Goal: Task Accomplishment & Management: Manage account settings

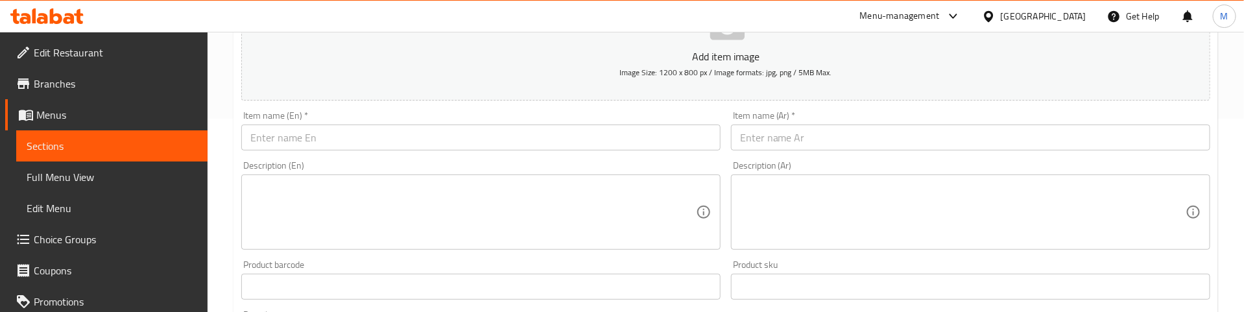
scroll to position [195, 0]
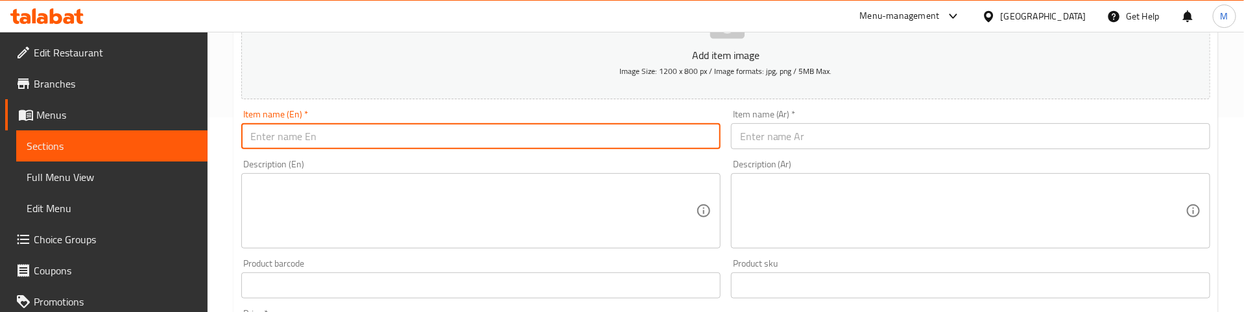
click at [341, 142] on input "text" at bounding box center [480, 136] width 479 height 26
paste input "Schezwan Fried Rice Egg"
type input "Schezwan Fried Rice Egg"
click at [814, 130] on input "text" at bounding box center [970, 136] width 479 height 26
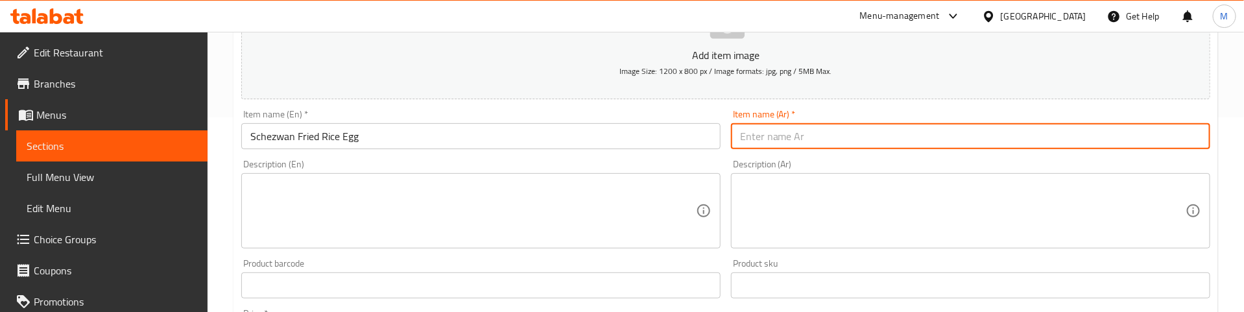
paste input "أرز مقلي بالبيض على طريقة شيزوان"
type input "أرز مقلي بالبيض على طريقة شيزوان"
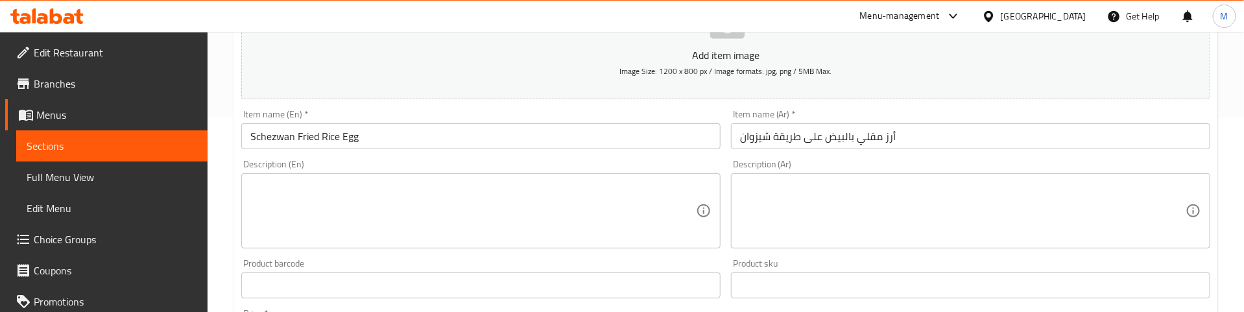
click at [627, 158] on div "Description (En) Description (En)" at bounding box center [481, 203] width 490 height 99
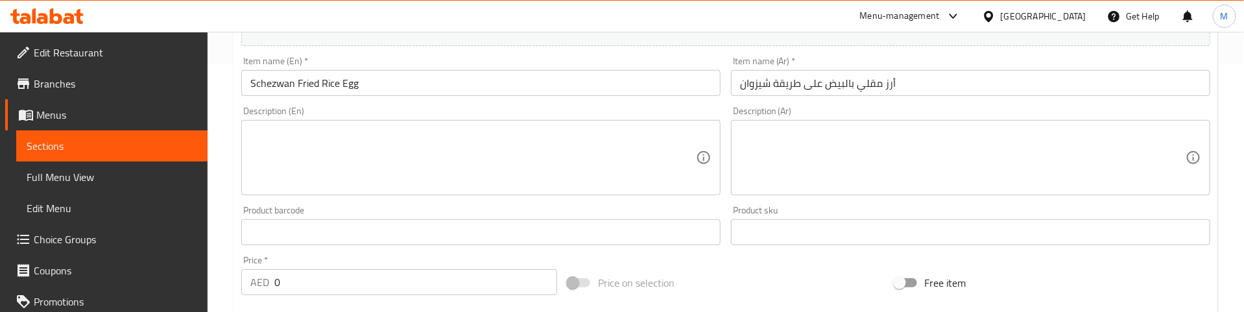
scroll to position [292, 0]
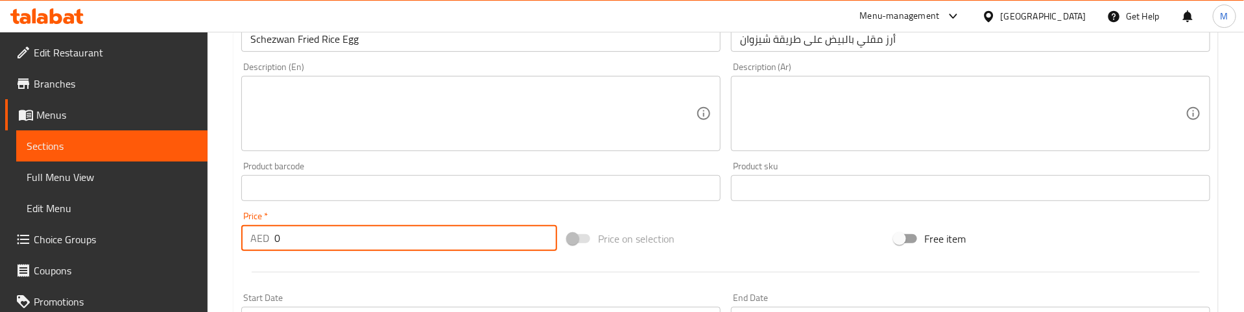
drag, startPoint x: 294, startPoint y: 243, endPoint x: 241, endPoint y: 241, distance: 53.2
click at [241, 241] on div "AED 0 Price *" at bounding box center [399, 238] width 316 height 26
paste input "26"
type input "26"
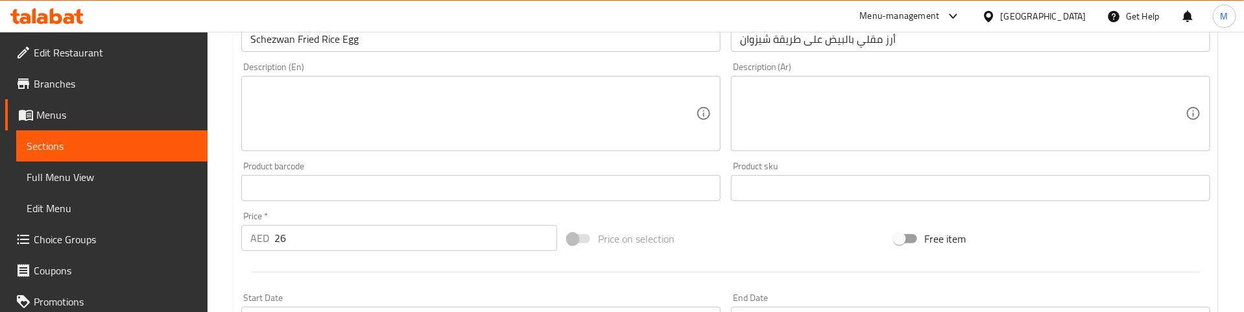
click at [282, 267] on div at bounding box center [725, 272] width 979 height 32
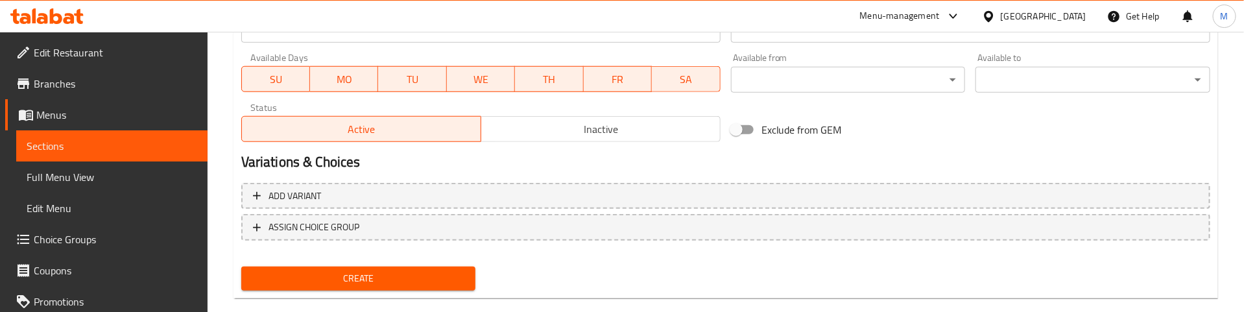
scroll to position [584, 0]
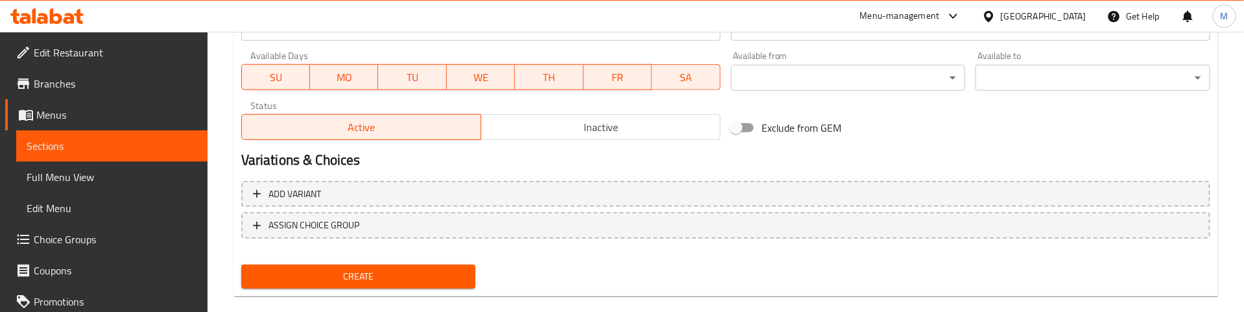
click at [327, 273] on span "Create" at bounding box center [359, 277] width 214 height 16
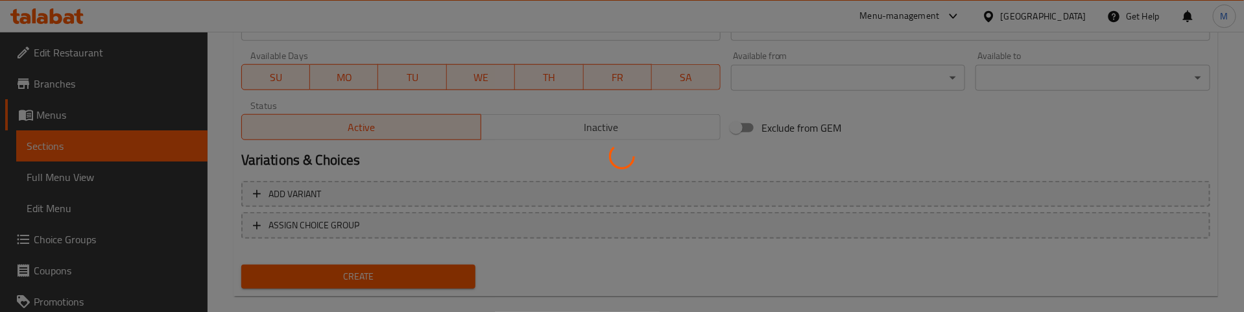
type input "0"
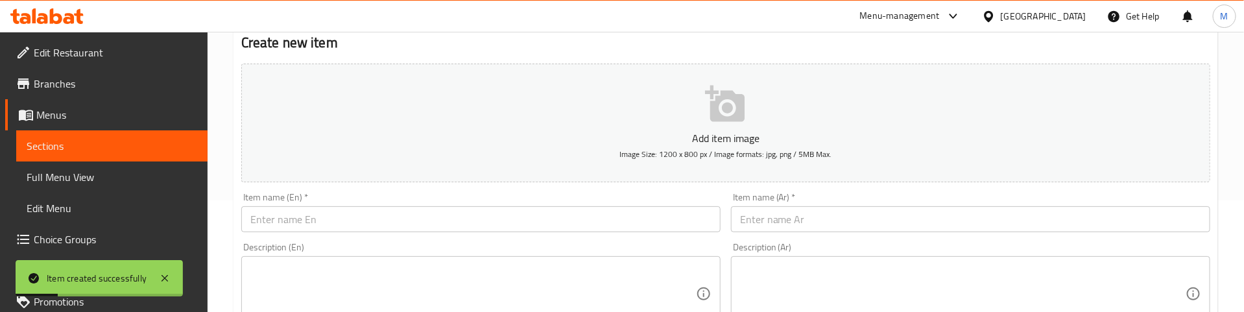
scroll to position [0, 0]
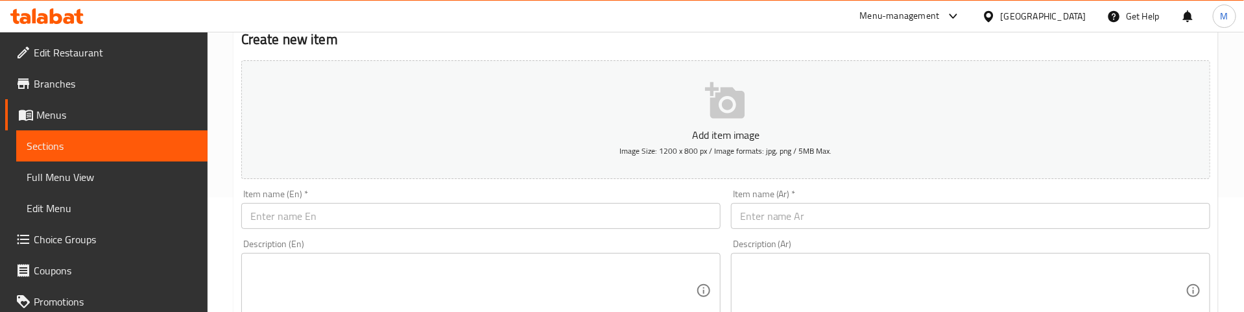
scroll to position [97, 0]
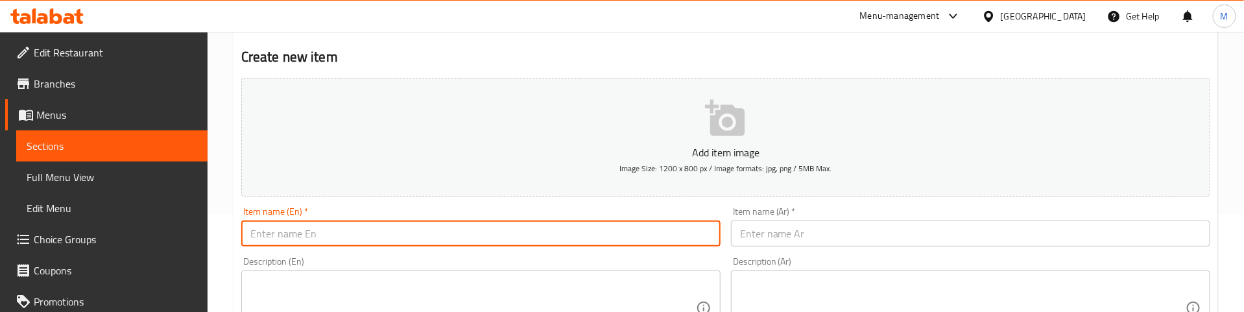
click at [292, 234] on input "text" at bounding box center [480, 234] width 479 height 26
paste input "Schezwan Fried Rice Veg"
type input "Schezwan Fried Rice Veg"
click at [831, 226] on input "text" at bounding box center [970, 234] width 479 height 26
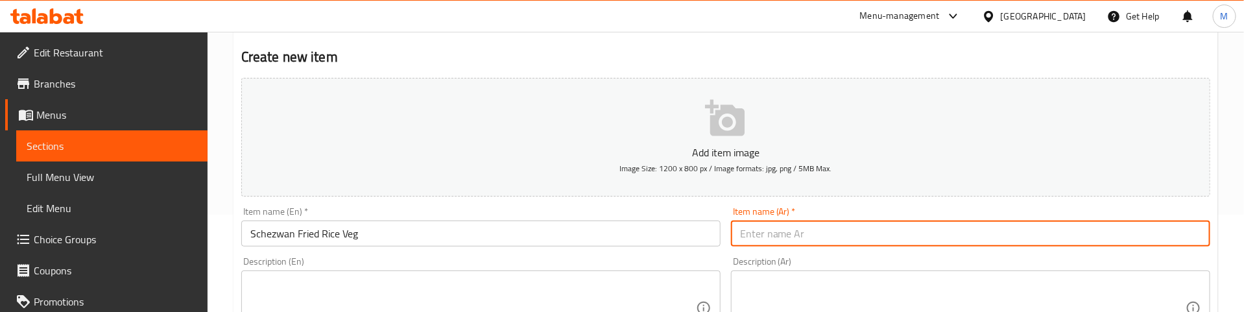
paste input "أرز مقلي بالخضار على طريقة شيزوان"
type input "أرز مقلي بالخضار على طريقة شيزوان"
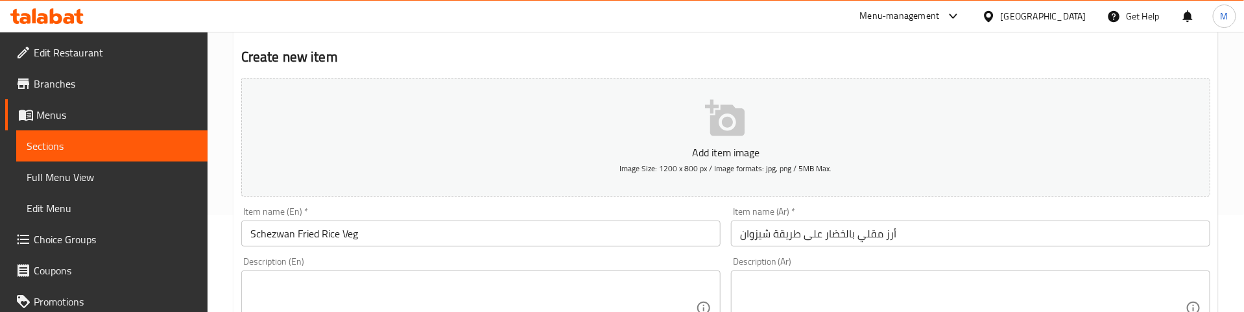
click at [677, 207] on div "Item name (En)   * Schezwan Fried Rice Veg Item name (En) *" at bounding box center [480, 227] width 479 height 40
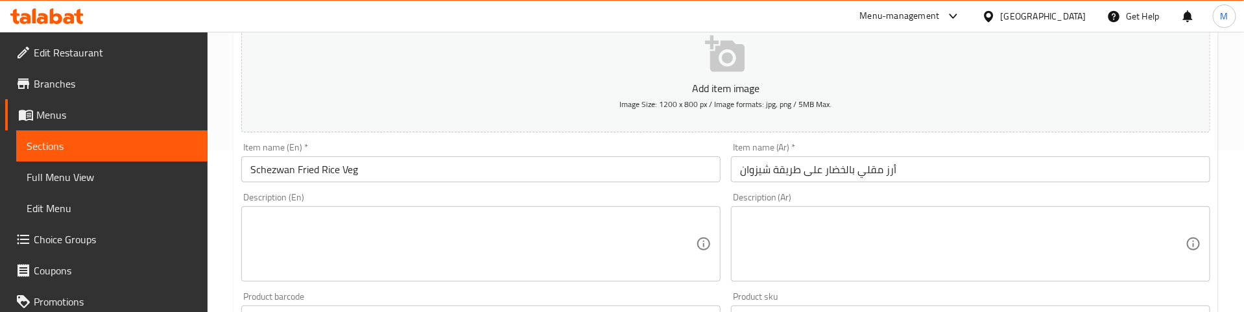
scroll to position [195, 0]
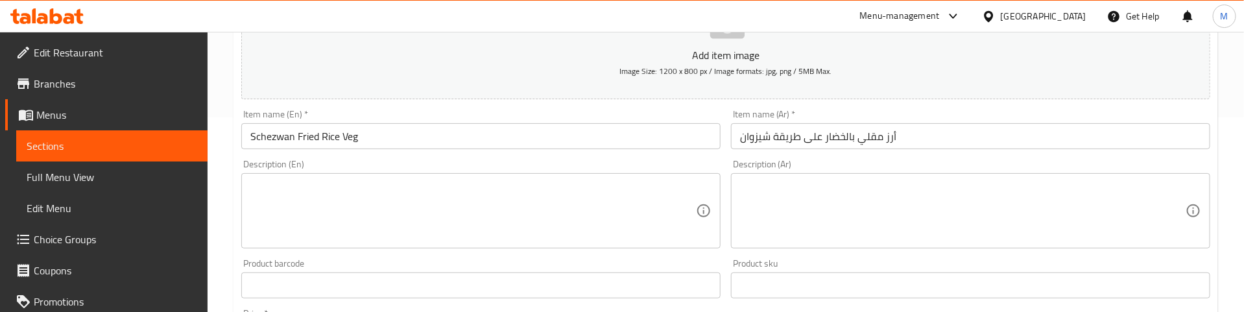
click at [339, 265] on div "Product barcode Product barcode" at bounding box center [480, 279] width 479 height 40
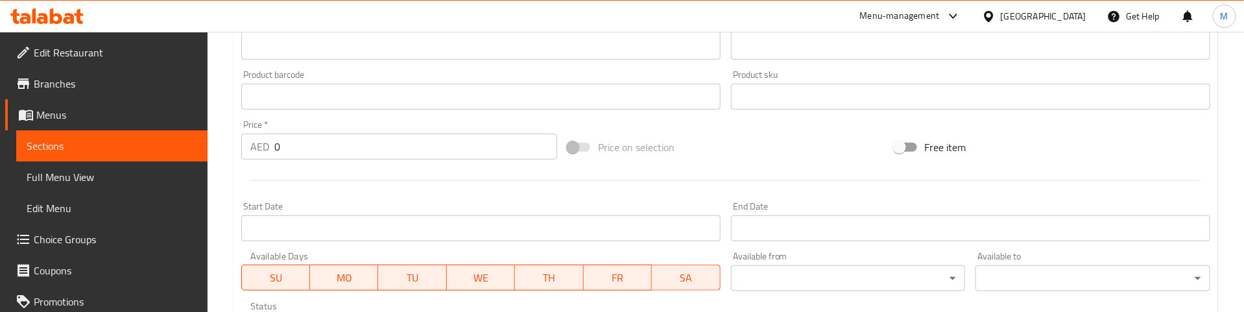
scroll to position [389, 0]
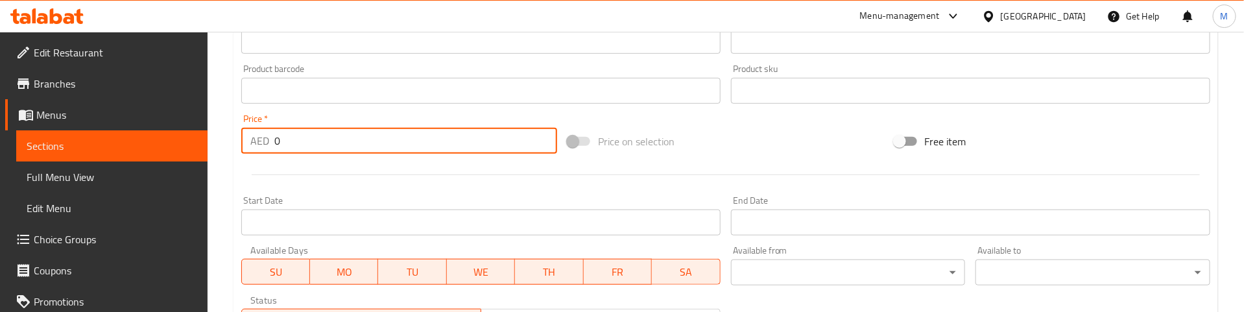
drag, startPoint x: 257, startPoint y: 138, endPoint x: 240, endPoint y: 143, distance: 18.1
click at [241, 142] on div "AED 0 Price *" at bounding box center [399, 141] width 316 height 26
paste input "23"
type input "23"
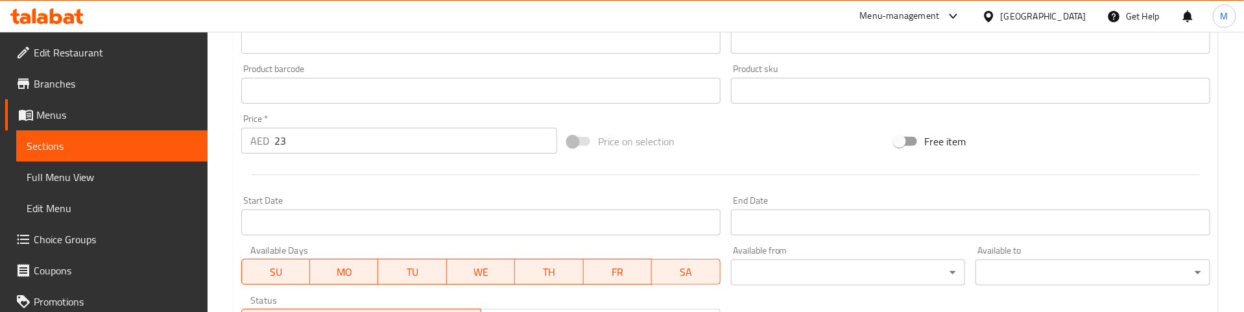
click at [315, 191] on div "Start Date Start Date" at bounding box center [481, 216] width 490 height 50
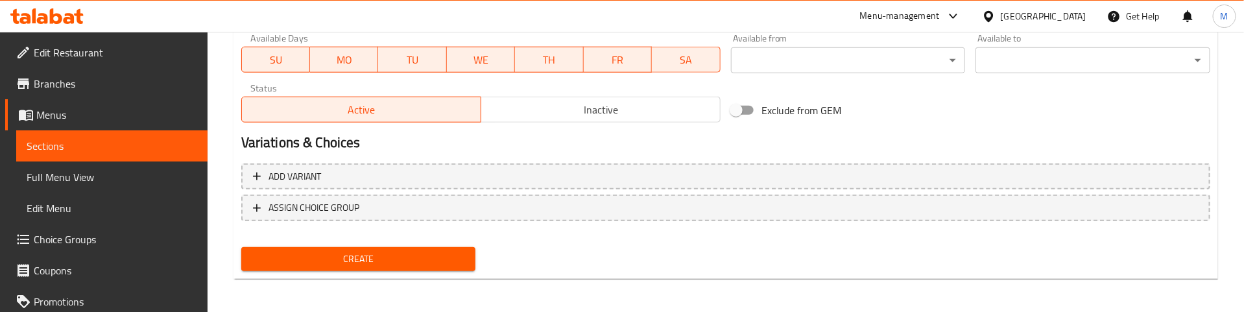
scroll to position [603, 0]
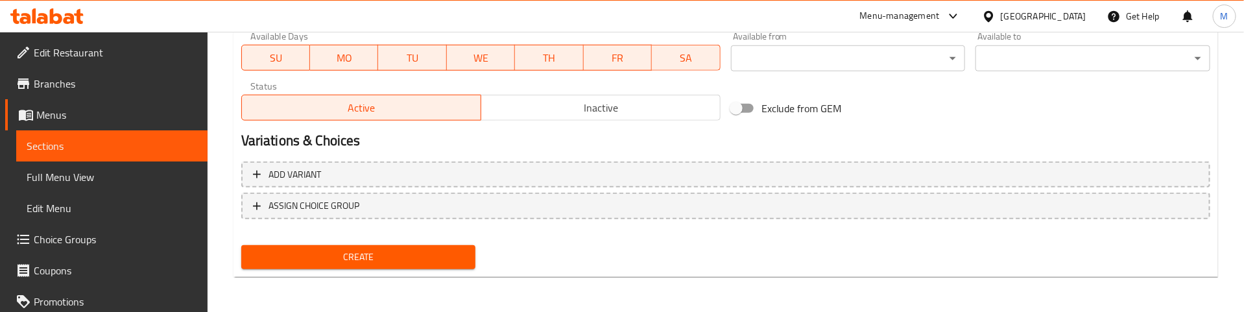
click at [326, 246] on button "Create" at bounding box center [358, 257] width 235 height 24
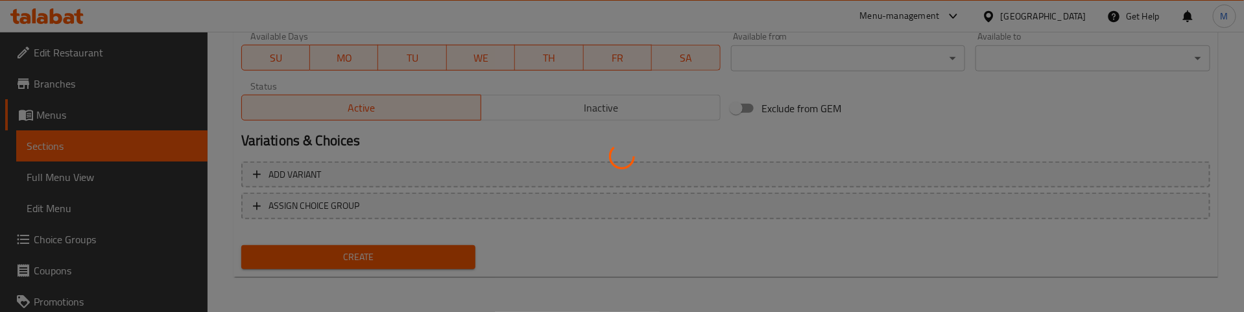
type input "0"
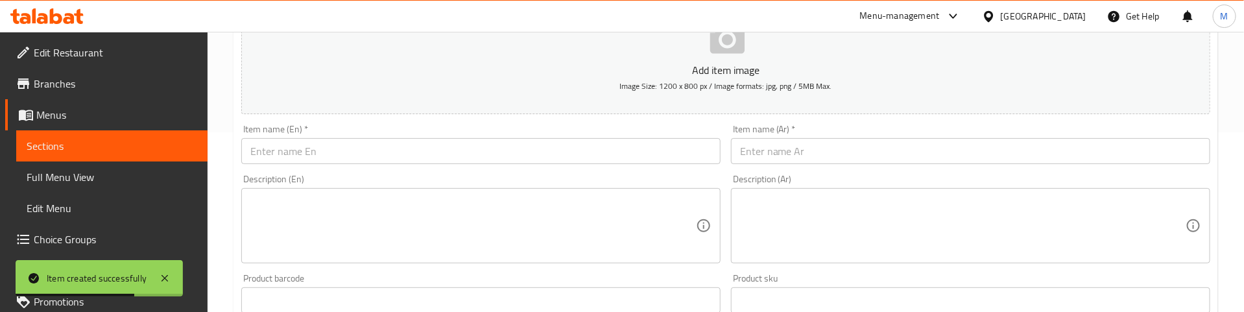
scroll to position [214, 0]
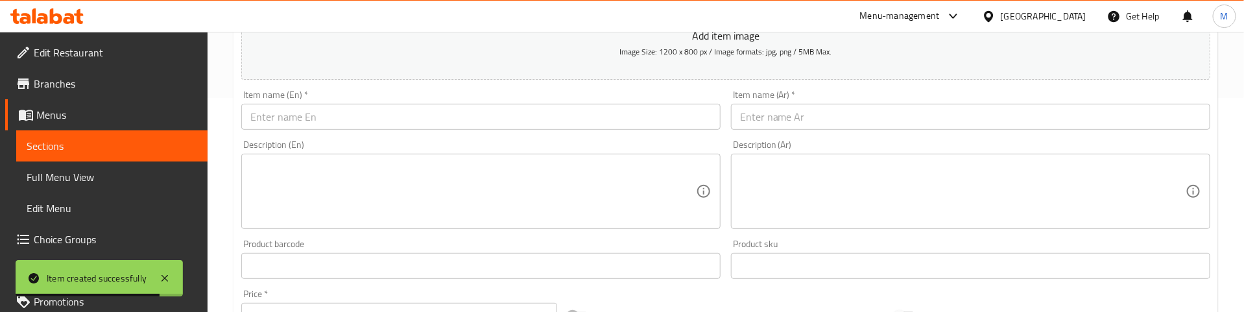
click at [304, 123] on input "text" at bounding box center [480, 117] width 479 height 26
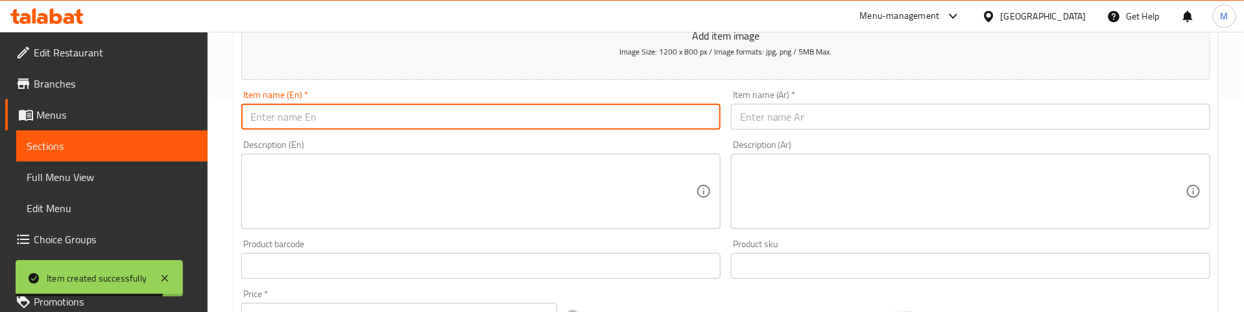
paste input "Schezwan Fried Rice Chicken"
type input "Schezwan Fried Rice Chicken"
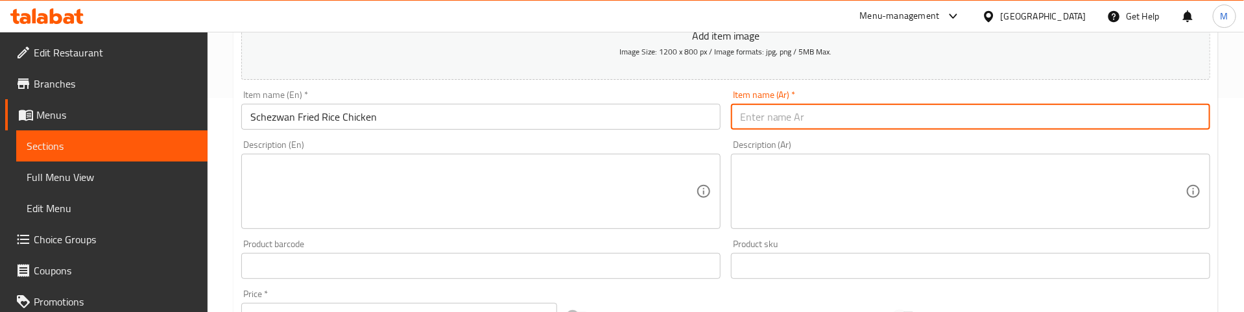
click at [800, 115] on input "text" at bounding box center [970, 117] width 479 height 26
paste input "أرز مقلي بالدجاج مع صلصة شيزوان"
type input "أرز مقلي بالدجاج مع صلصة شيزوان"
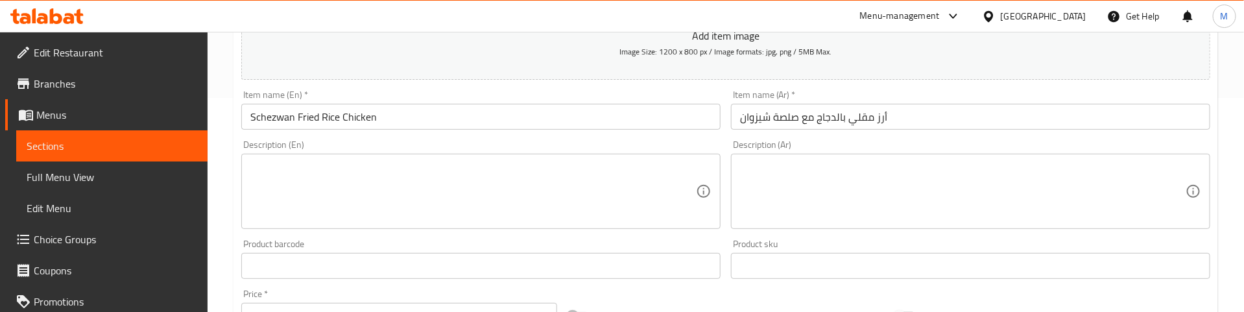
click at [601, 143] on div "Description (En) Description (En)" at bounding box center [480, 184] width 479 height 89
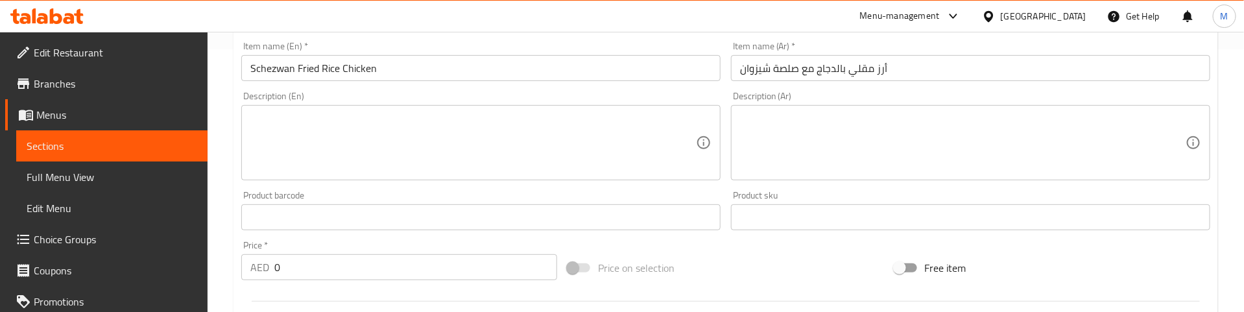
scroll to position [311, 0]
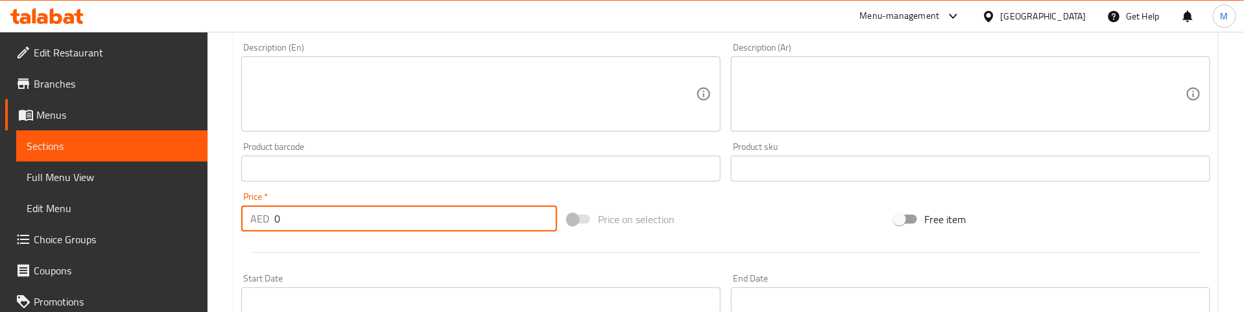
drag, startPoint x: 298, startPoint y: 209, endPoint x: 248, endPoint y: 220, distance: 51.8
click at [248, 220] on div "AED 0 Price *" at bounding box center [399, 219] width 316 height 26
paste input "29"
type input "29"
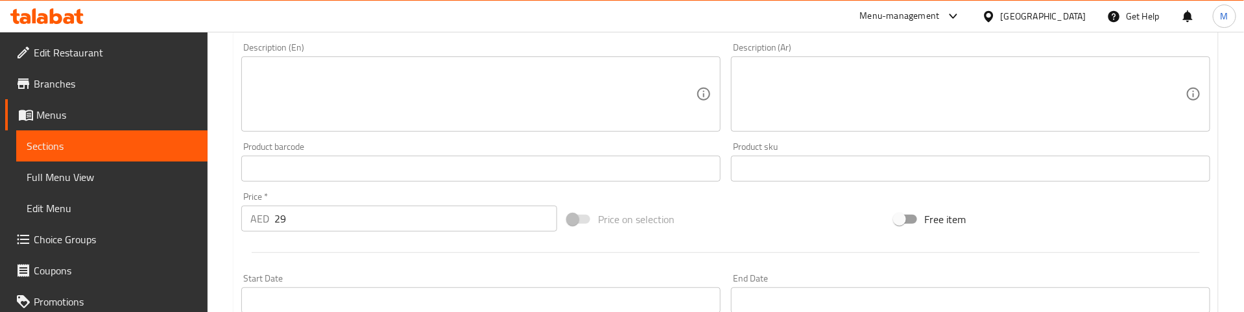
click at [290, 242] on div at bounding box center [725, 253] width 979 height 32
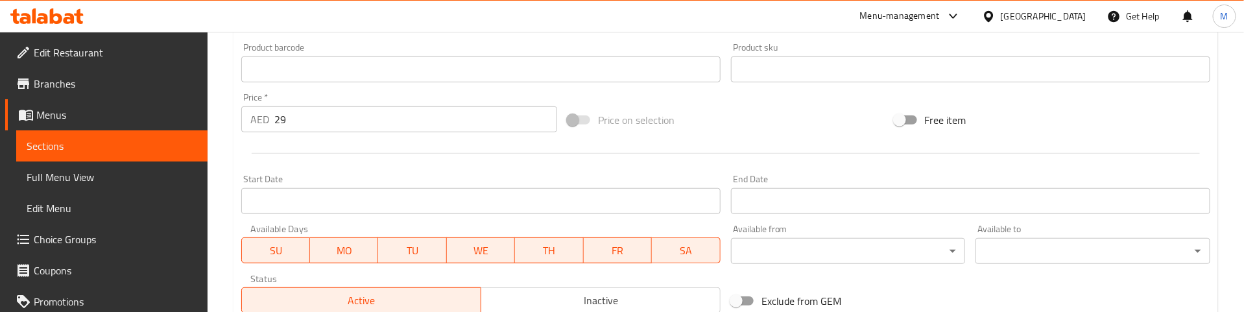
scroll to position [603, 0]
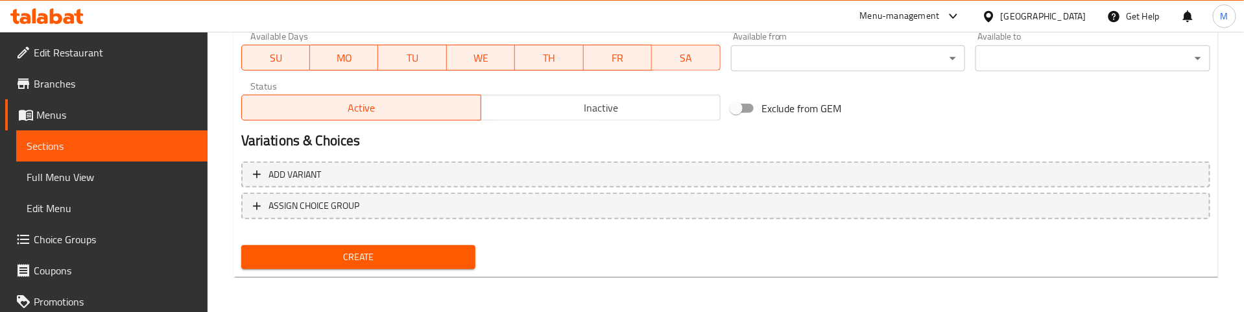
click at [352, 256] on span "Create" at bounding box center [359, 257] width 214 height 16
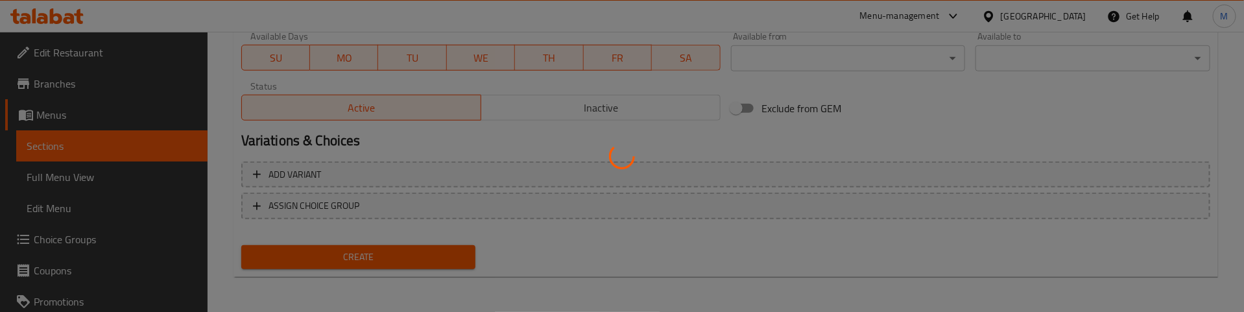
type input "0"
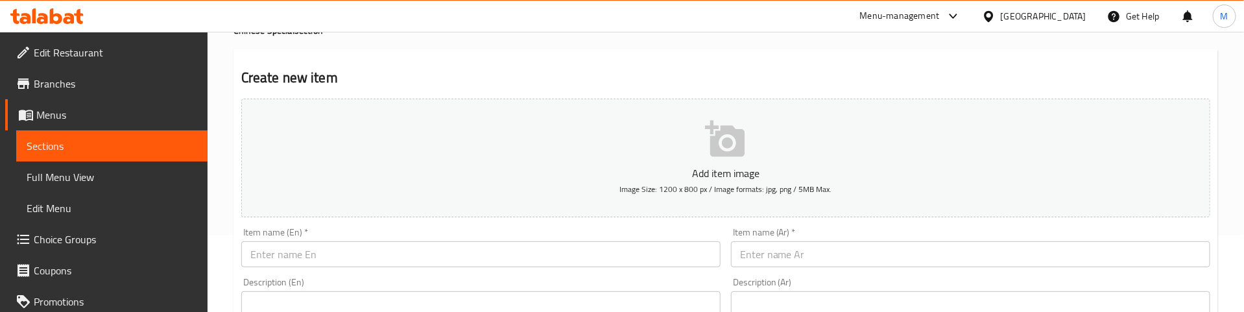
scroll to position [195, 0]
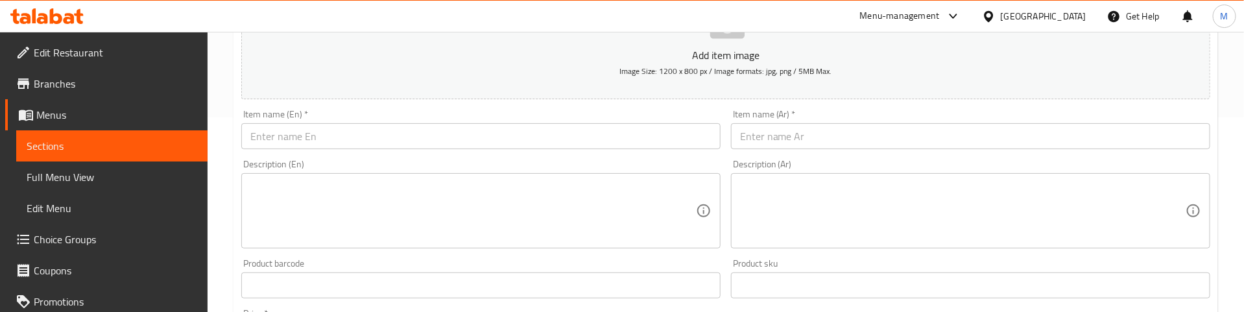
click at [328, 146] on input "text" at bounding box center [480, 136] width 479 height 26
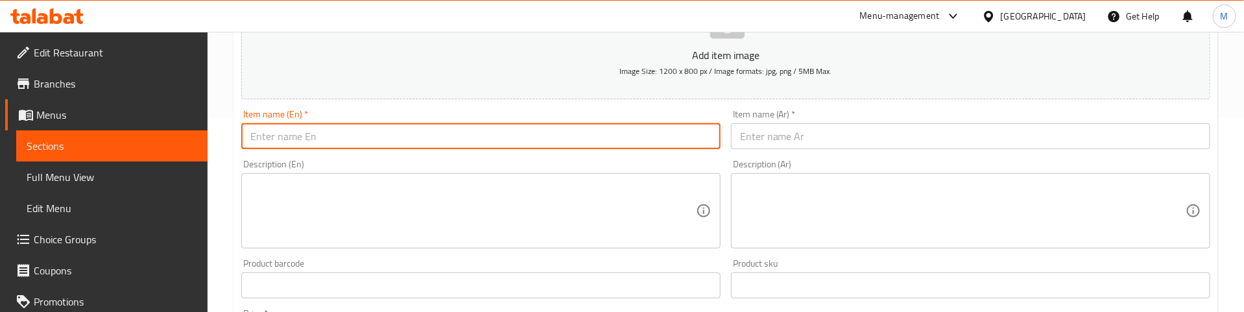
paste input "Mix Schezwan Fried Rice"
type input "Mix Schezwan Fried Rice"
click at [780, 140] on input "text" at bounding box center [970, 136] width 479 height 26
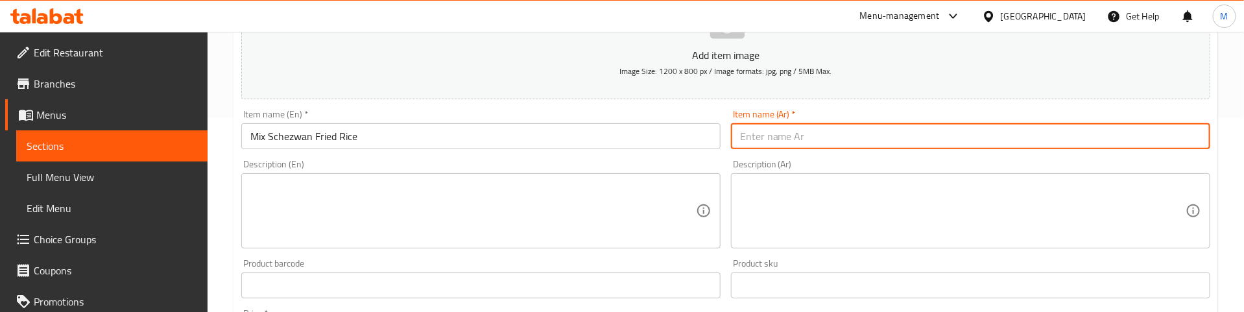
paste input "أرز مقلي ميكس شيزوان"
type input "أرز مقلي ميكس شيزوان"
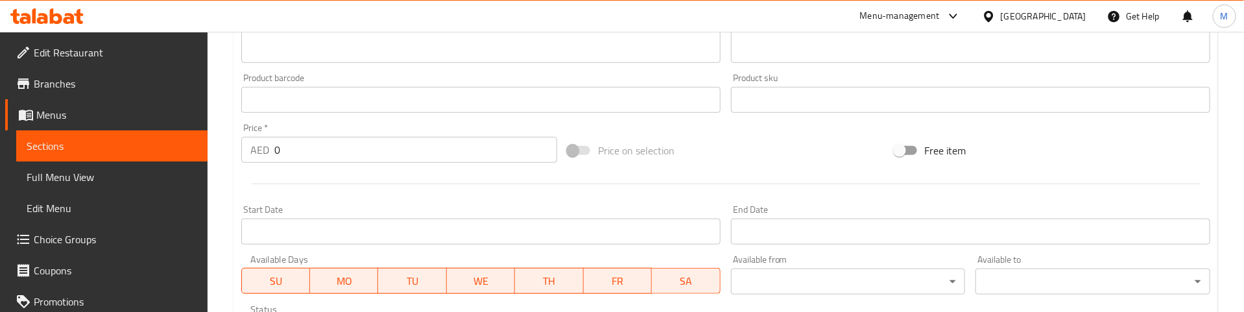
scroll to position [389, 0]
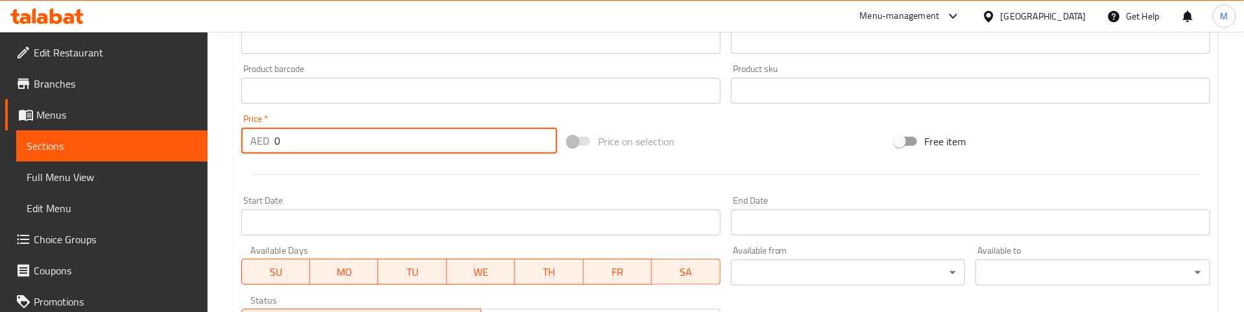
drag, startPoint x: 273, startPoint y: 135, endPoint x: 296, endPoint y: 136, distance: 22.7
click at [296, 136] on input "0" at bounding box center [415, 141] width 283 height 26
paste input "32"
type input "32"
drag, startPoint x: 357, startPoint y: 167, endPoint x: 366, endPoint y: 173, distance: 10.8
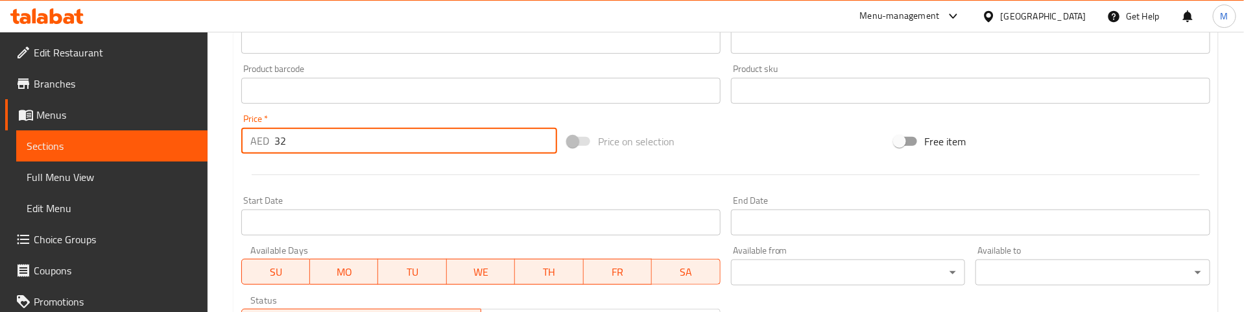
click at [358, 167] on div at bounding box center [725, 175] width 979 height 32
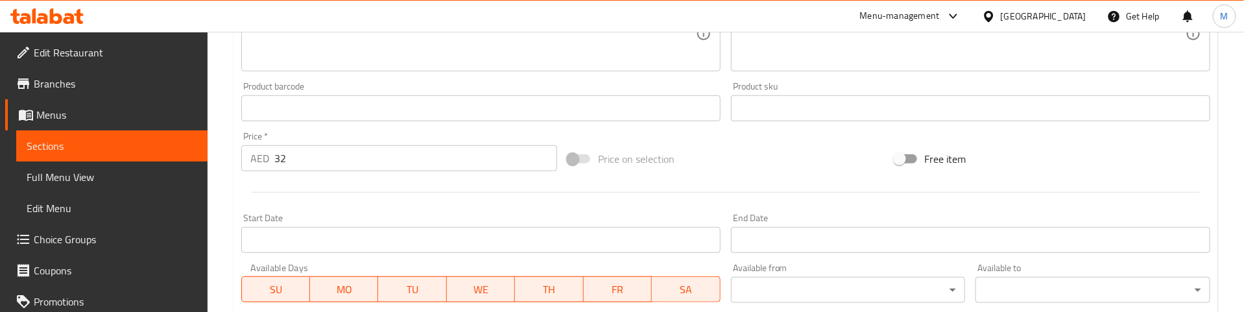
scroll to position [409, 0]
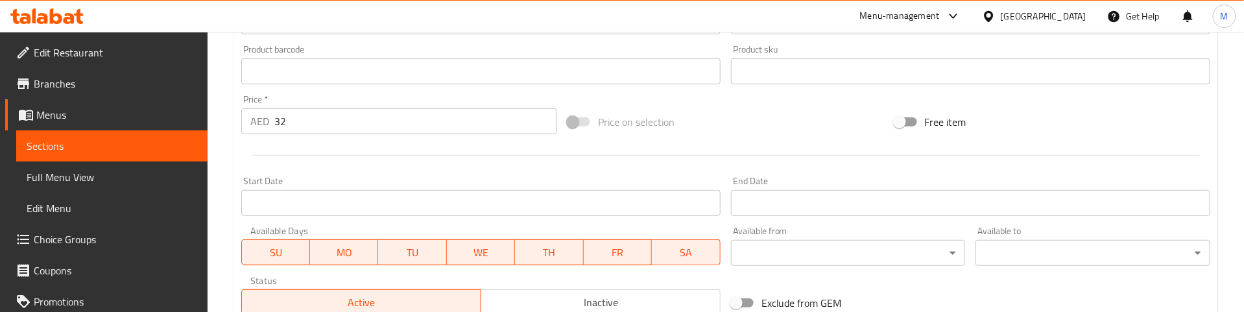
click at [360, 166] on div at bounding box center [725, 155] width 979 height 32
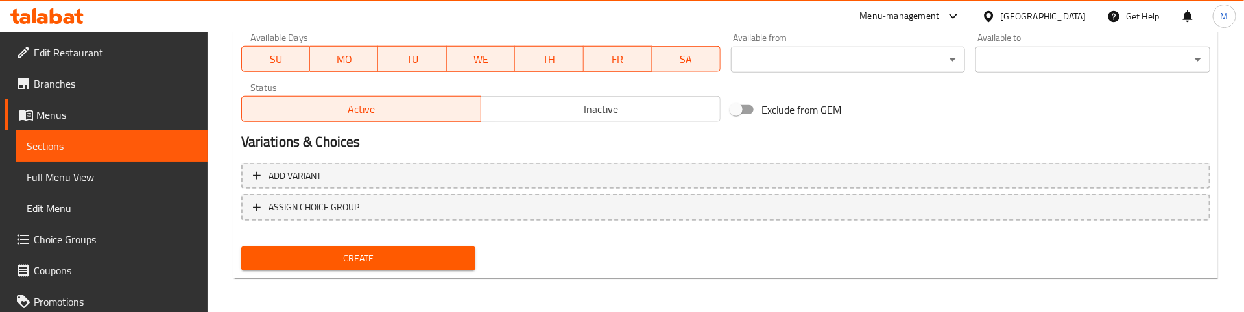
scroll to position [603, 0]
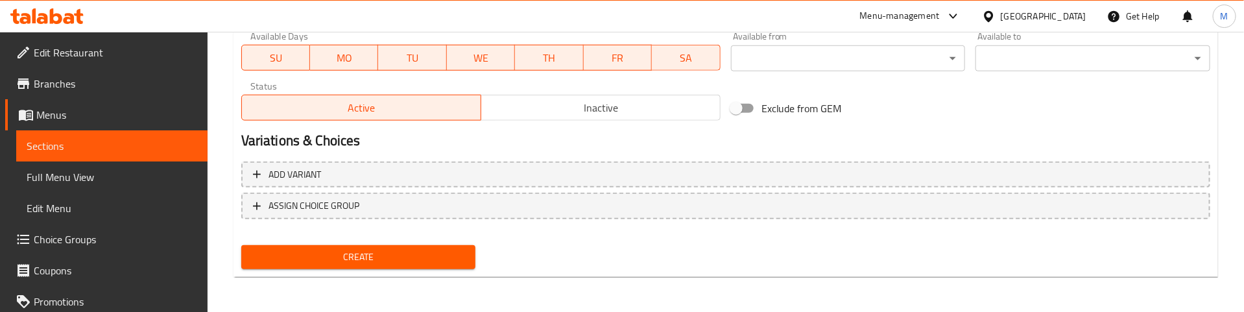
click at [393, 252] on span "Create" at bounding box center [359, 257] width 214 height 16
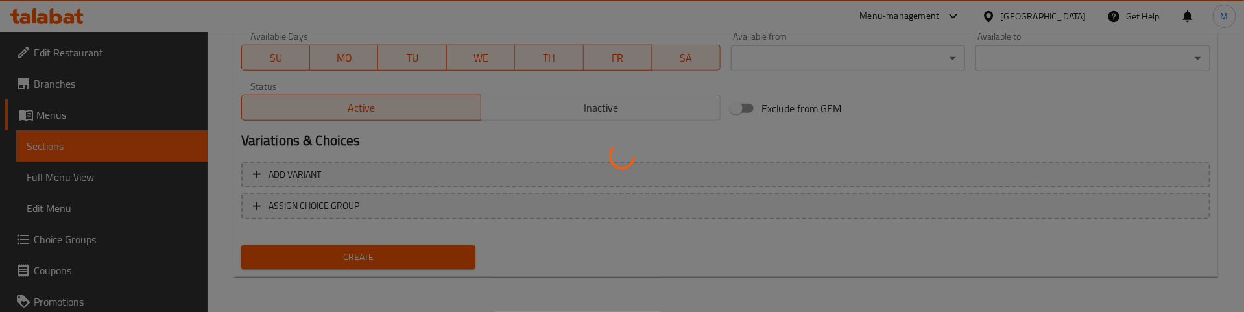
type input "0"
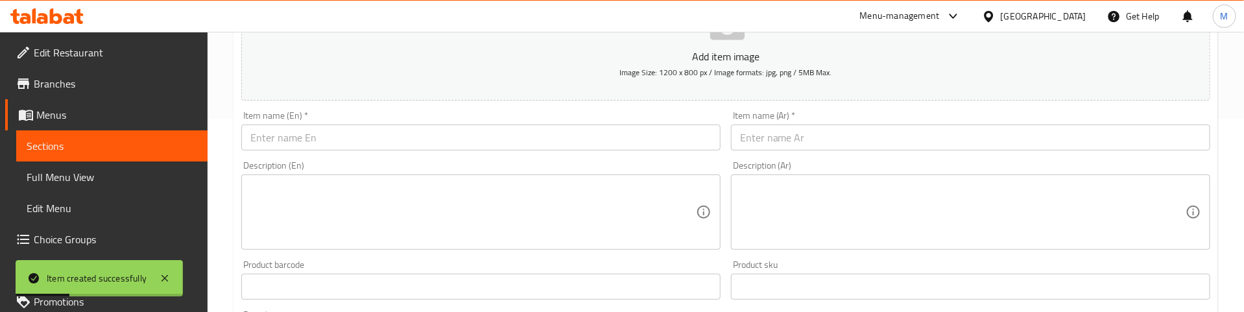
scroll to position [195, 0]
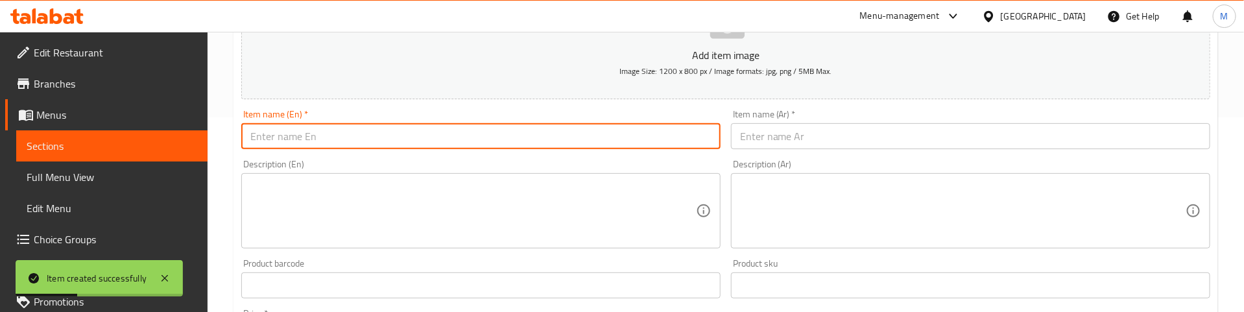
click at [364, 142] on input "text" at bounding box center [480, 136] width 479 height 26
paste input "CHICKEN FRIED RICE"
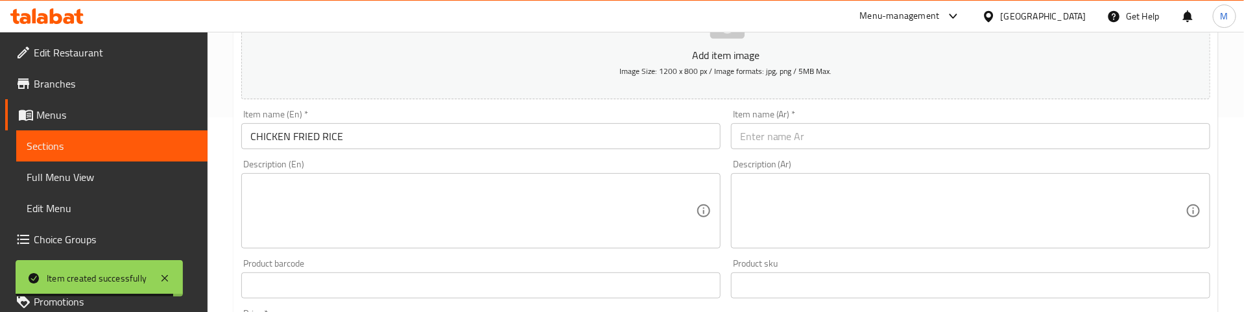
click at [337, 135] on input "CHICKEN FRIED RICE" at bounding box center [480, 136] width 479 height 26
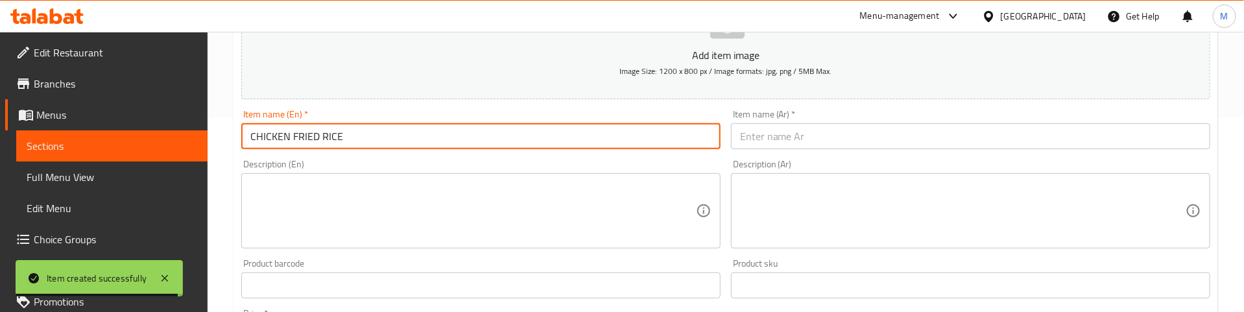
click at [337, 135] on input "CHICKEN FRIED RICE" at bounding box center [480, 136] width 479 height 26
paste input "hicken Fried Rice"
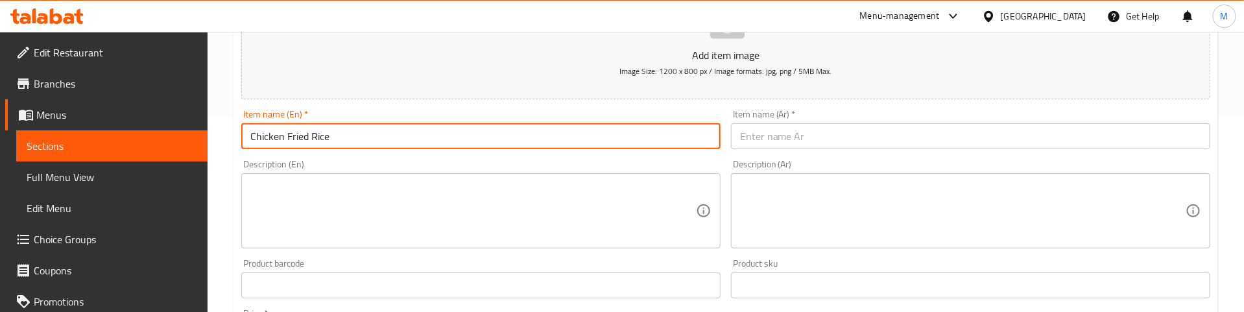
click at [323, 128] on input "Chicken Fried Rice" at bounding box center [480, 136] width 479 height 26
paste input "Prawns Schezwa"
type input "Prawns Schezwan Fried Rice"
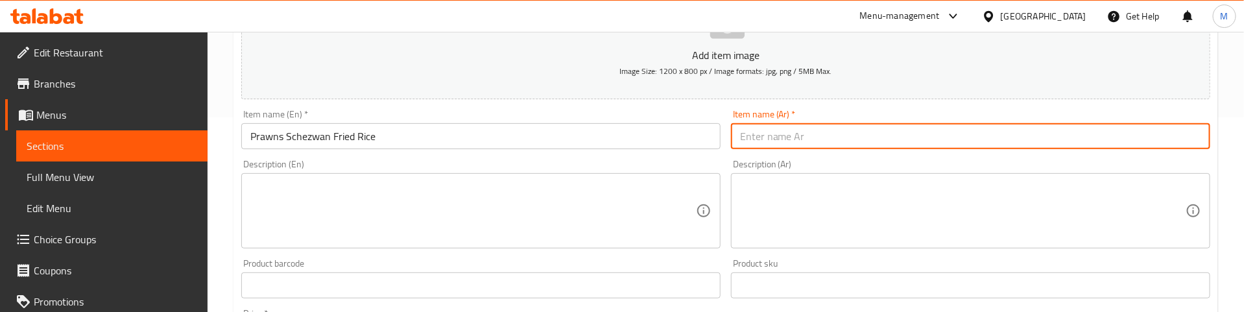
click at [810, 137] on input "text" at bounding box center [970, 136] width 479 height 26
paste input "أرز مقلي بالروبيان على طريقة شيزوان"
type input "أرز مقلي بالروبيان على طريقة شيزوان"
click at [616, 162] on div "Description (En) Description (En)" at bounding box center [480, 204] width 479 height 89
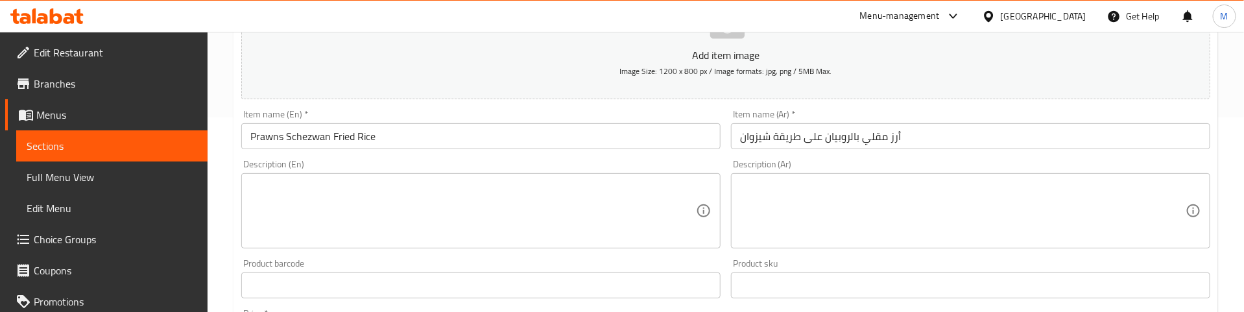
scroll to position [292, 0]
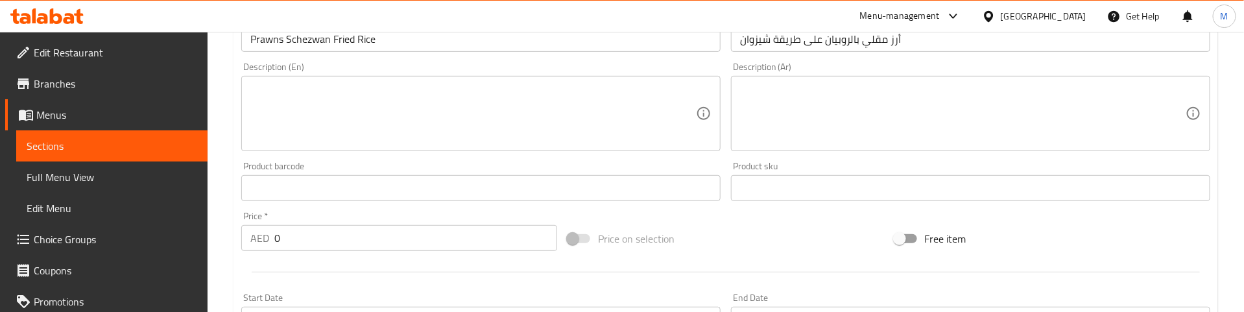
drag, startPoint x: 272, startPoint y: 240, endPoint x: 257, endPoint y: 242, distance: 15.0
click at [257, 242] on div "AED 0 Price *" at bounding box center [399, 238] width 316 height 26
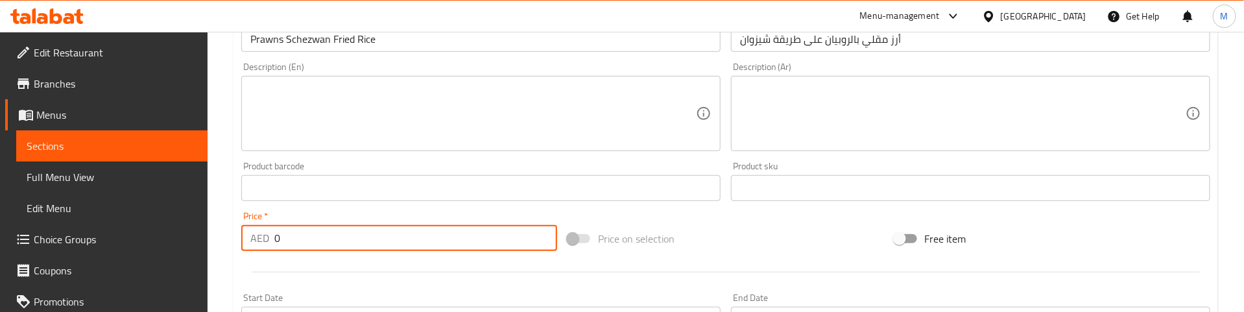
paste input "32"
type input "32"
click at [296, 263] on div at bounding box center [725, 272] width 979 height 32
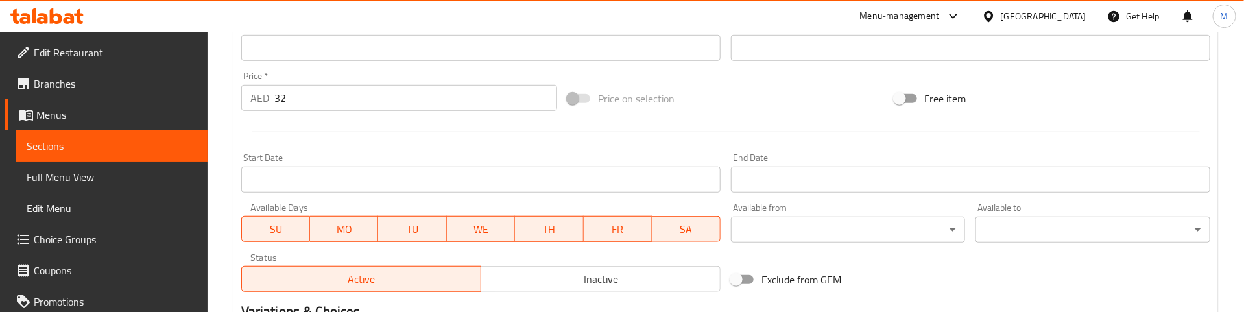
scroll to position [603, 0]
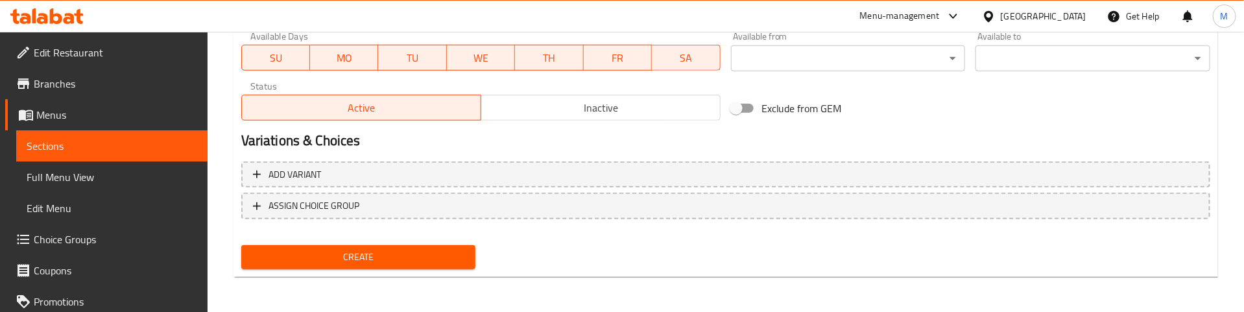
click at [372, 257] on span "Create" at bounding box center [359, 257] width 214 height 16
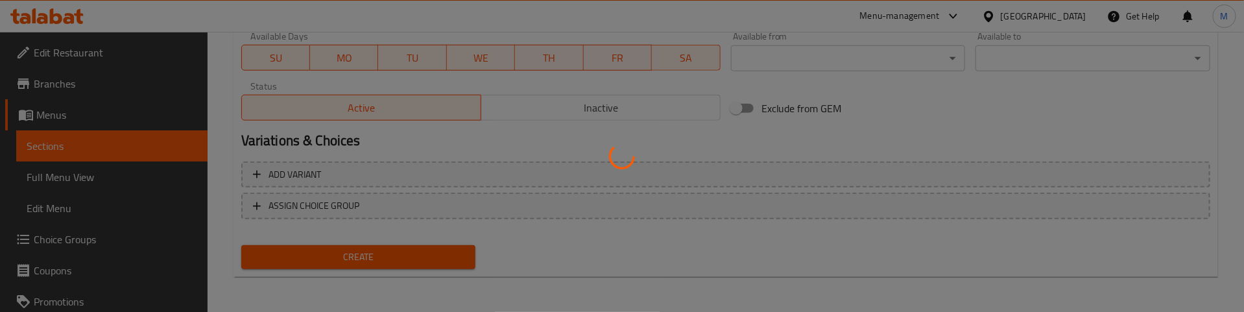
type input "0"
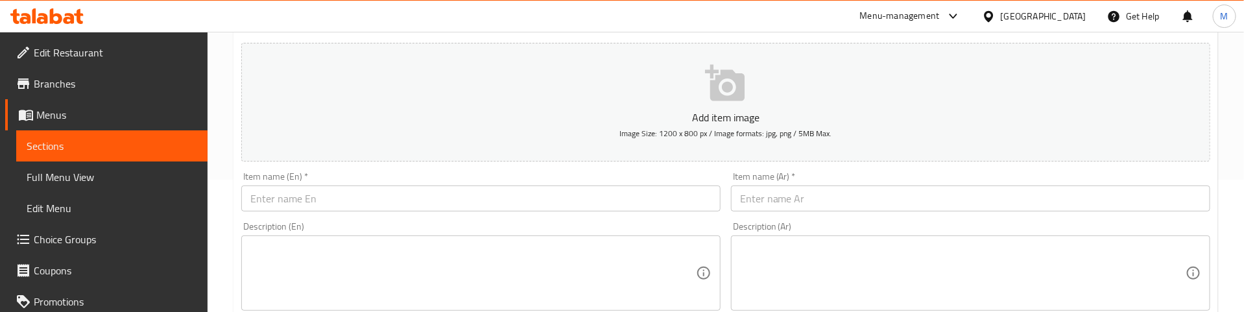
scroll to position [117, 0]
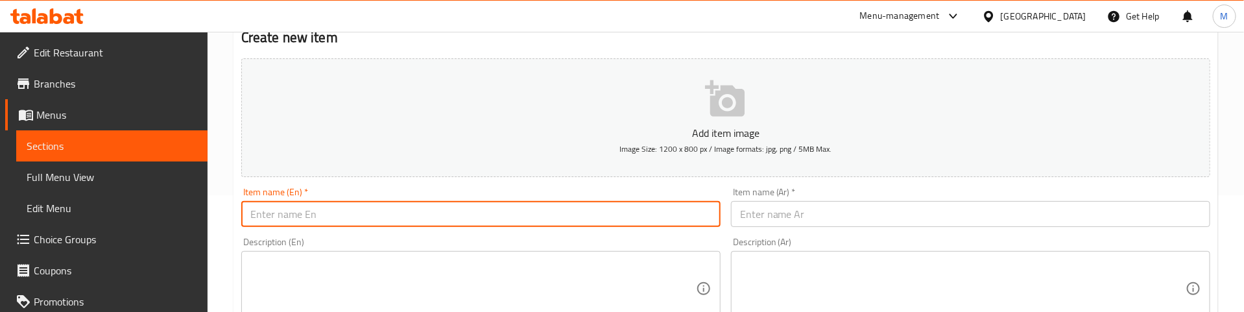
click at [339, 218] on input "text" at bounding box center [480, 214] width 479 height 26
paste input "Chicken Fried Rice"
type input "Chicken Fried Rice"
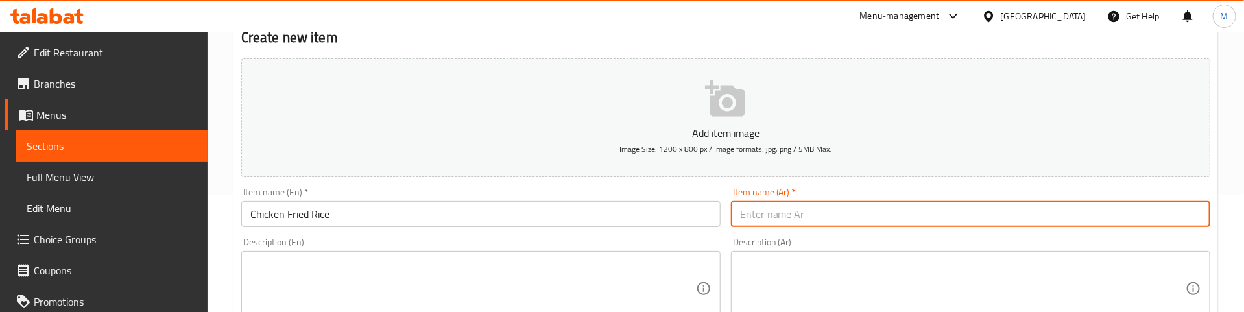
click at [987, 208] on input "text" at bounding box center [970, 214] width 479 height 26
paste input "أرز مقلي بالدجاج"
type input "أرز مقلي بالدجاج"
click at [673, 189] on div "Item name (En)   * Chicken Fried Rice Item name (En) *" at bounding box center [480, 207] width 479 height 40
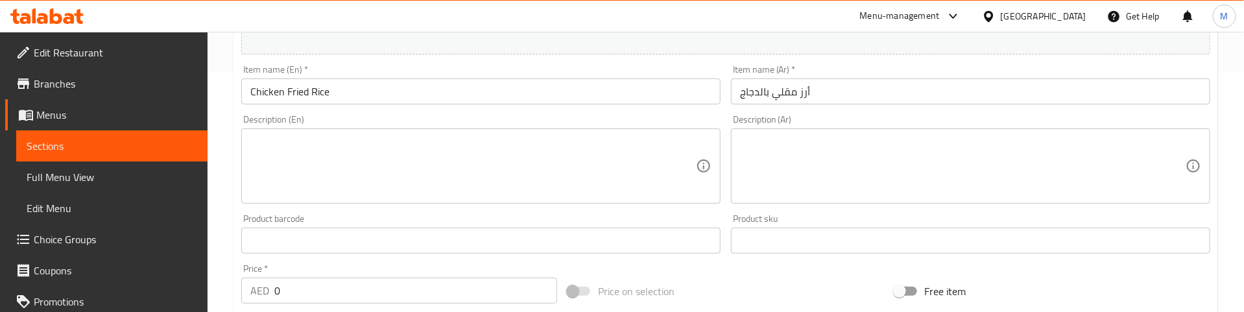
scroll to position [311, 0]
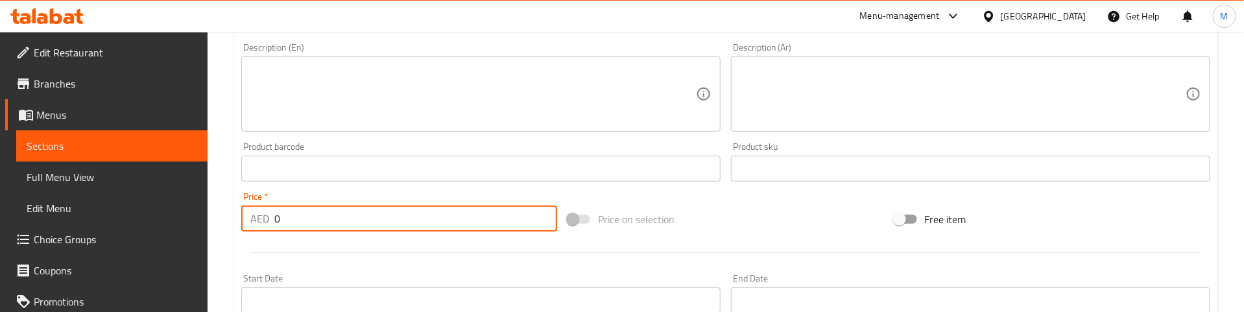
drag, startPoint x: 279, startPoint y: 226, endPoint x: 240, endPoint y: 222, distance: 39.2
click at [241, 222] on div "AED 0 Price *" at bounding box center [399, 219] width 316 height 26
type input "23"
click at [318, 269] on div "Start Date Start Date" at bounding box center [481, 294] width 490 height 50
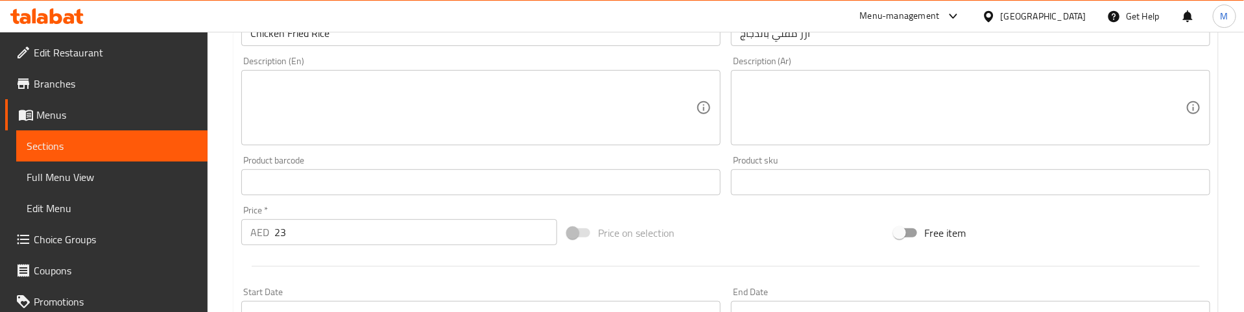
scroll to position [117, 0]
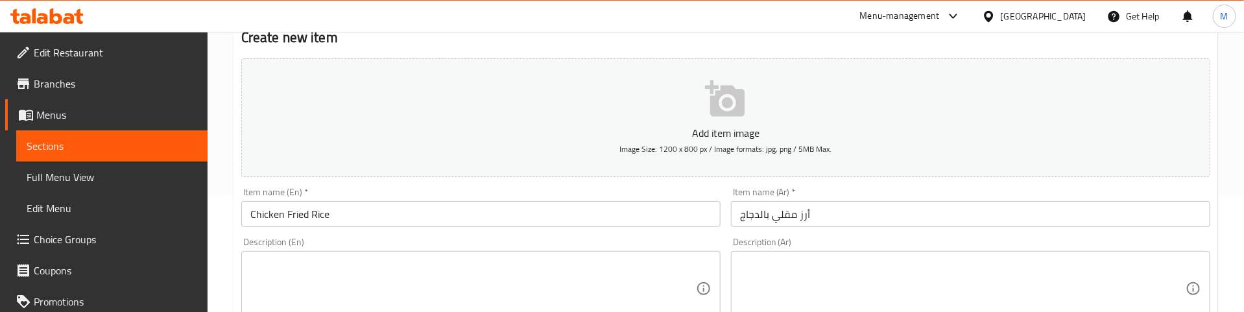
click at [347, 232] on div "Description (En) Description (En)" at bounding box center [481, 281] width 490 height 99
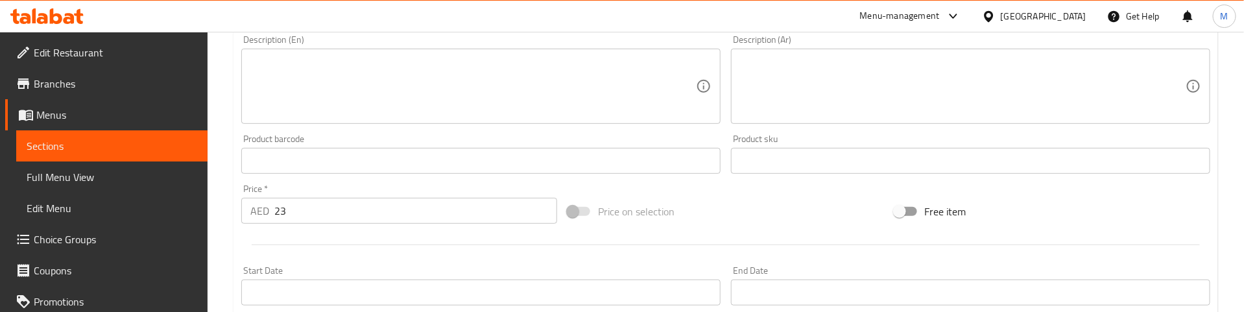
scroll to position [311, 0]
click at [407, 263] on div at bounding box center [725, 253] width 979 height 32
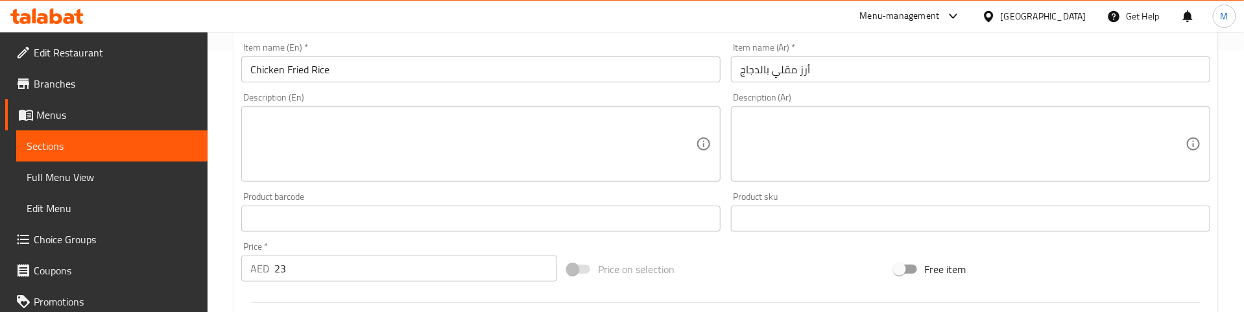
scroll to position [292, 0]
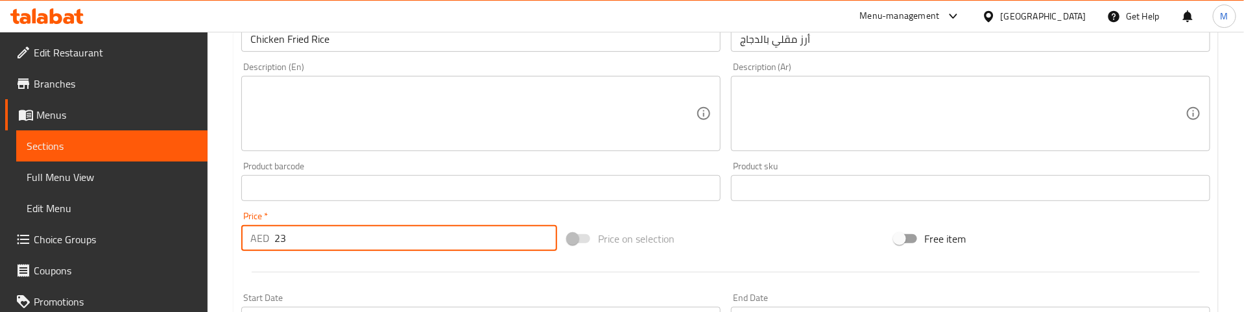
drag, startPoint x: 314, startPoint y: 238, endPoint x: 267, endPoint y: 238, distance: 46.7
click at [267, 238] on div "AED 23 Price *" at bounding box center [399, 238] width 316 height 26
click at [298, 261] on div at bounding box center [725, 272] width 979 height 32
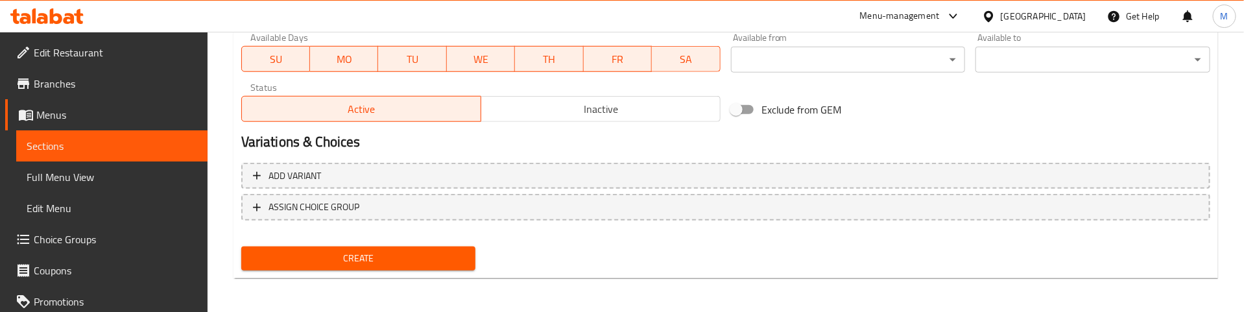
scroll to position [603, 0]
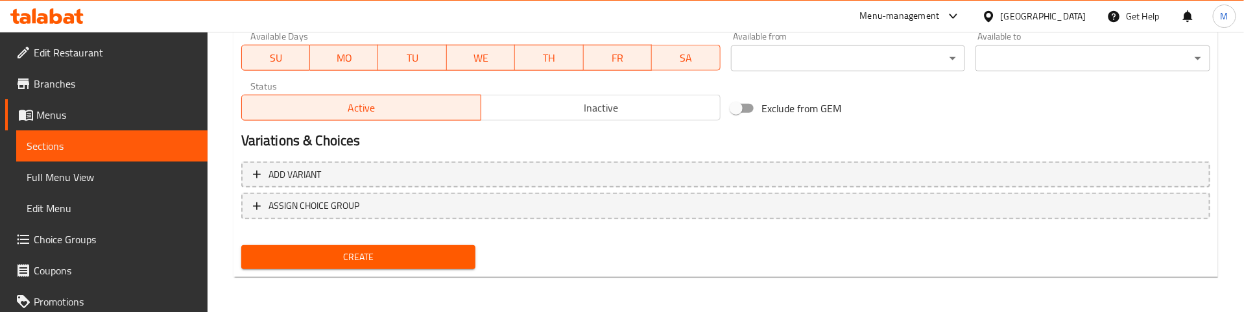
click at [331, 257] on span "Create" at bounding box center [359, 257] width 214 height 16
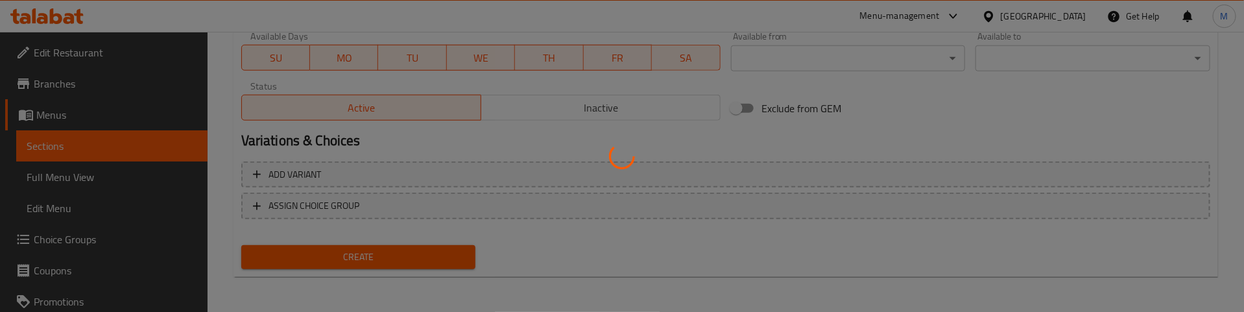
type input "0"
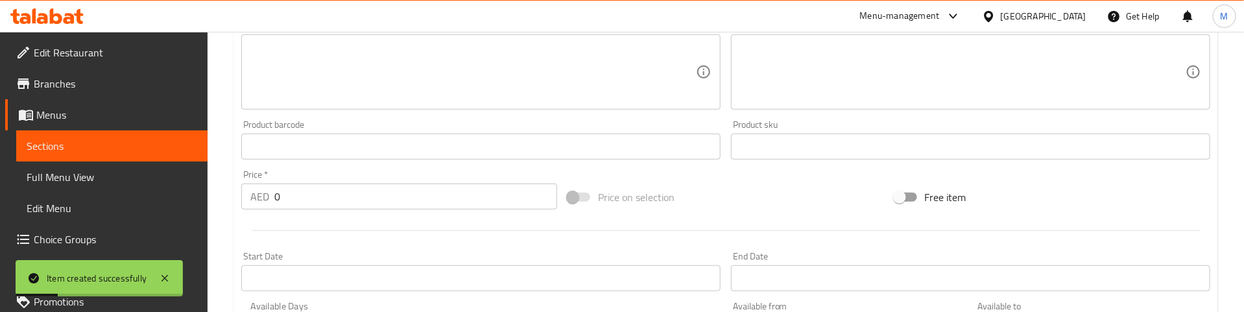
scroll to position [19, 0]
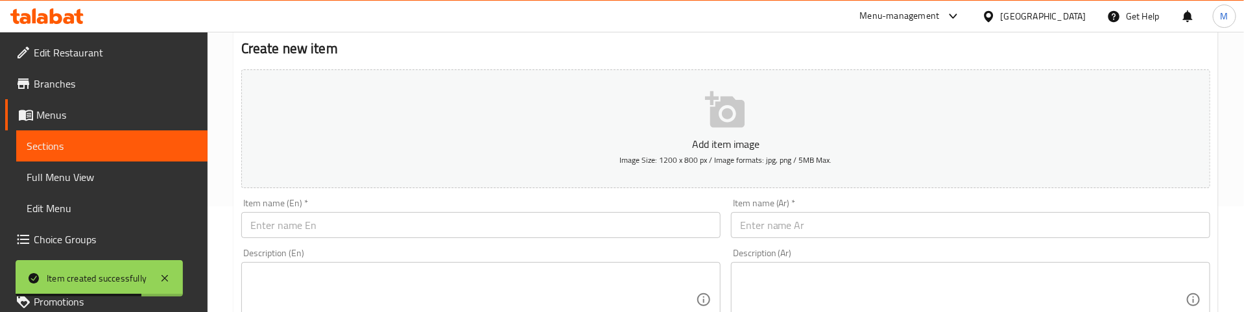
scroll to position [214, 0]
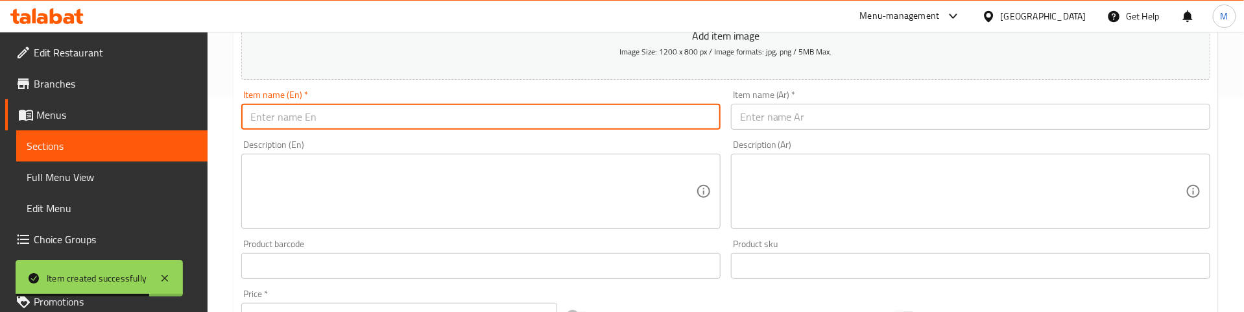
click at [346, 123] on input "text" at bounding box center [480, 117] width 479 height 26
paste input "Chicken Pasta"
type input "Chicken Pasta"
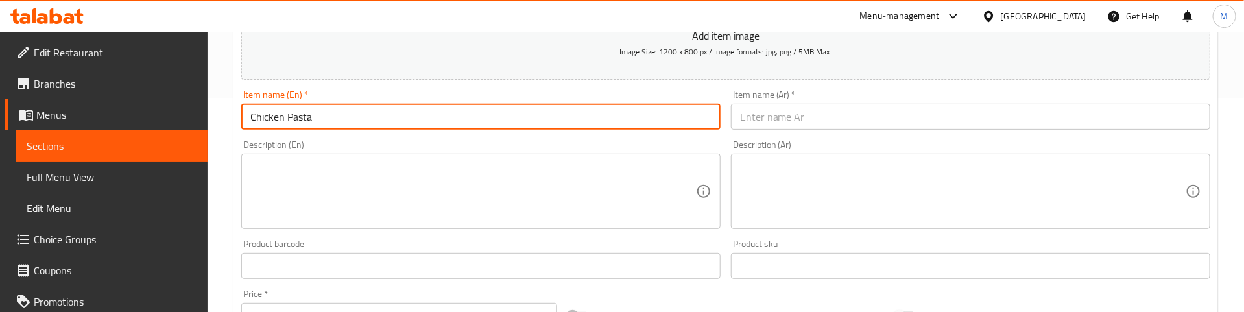
click at [940, 111] on input "text" at bounding box center [970, 117] width 479 height 26
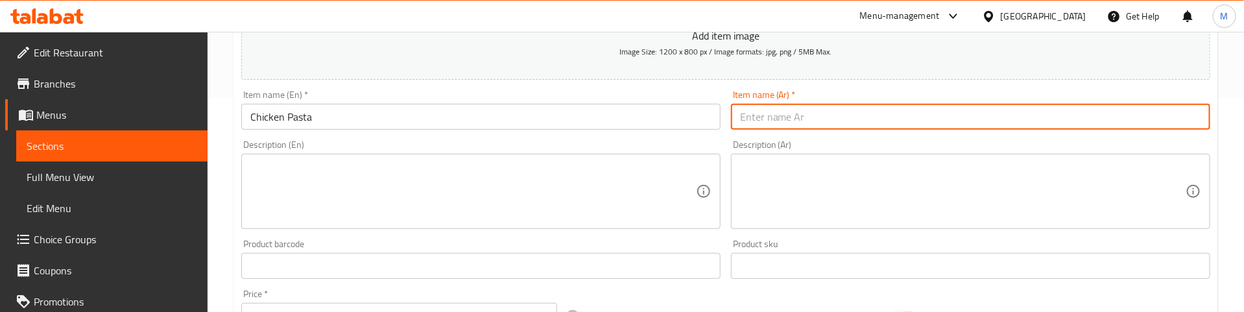
paste input "معكرونة الدجاج"
drag, startPoint x: 1187, startPoint y: 115, endPoint x: 1191, endPoint y: 150, distance: 34.7
click at [1190, 119] on input "معكرونة الدجاج" at bounding box center [970, 117] width 479 height 26
type input "مكرونة الدجاج"
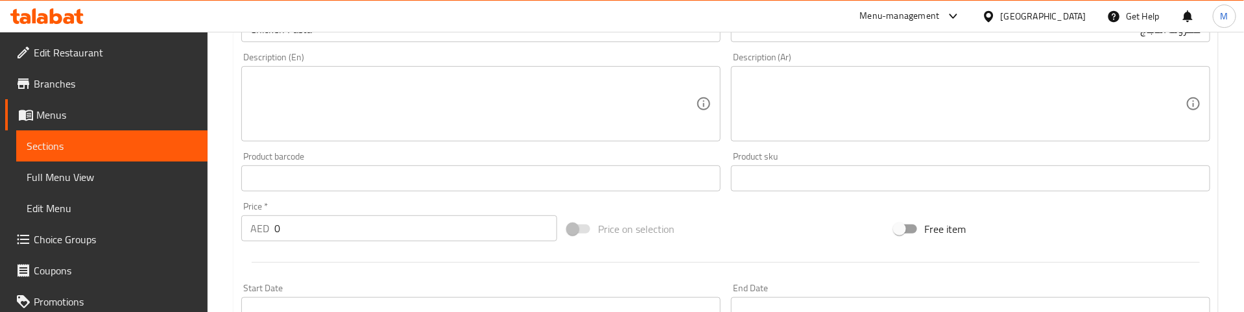
scroll to position [409, 0]
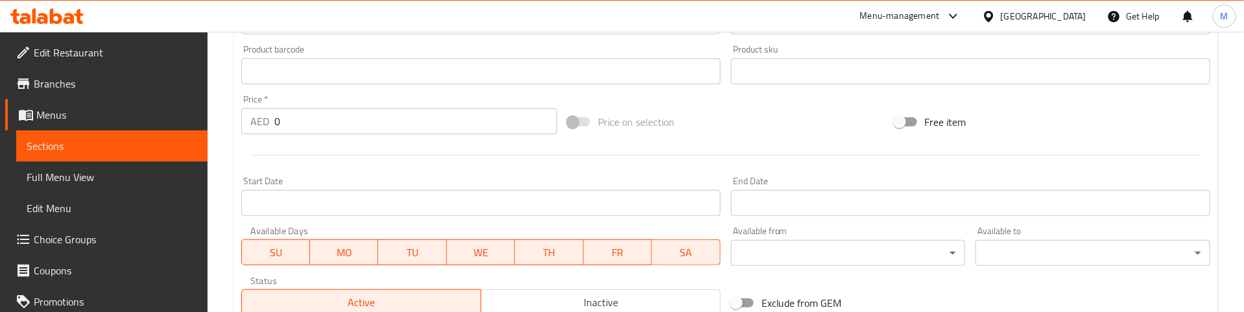
click at [259, 123] on div "AED 0 Price *" at bounding box center [399, 121] width 316 height 26
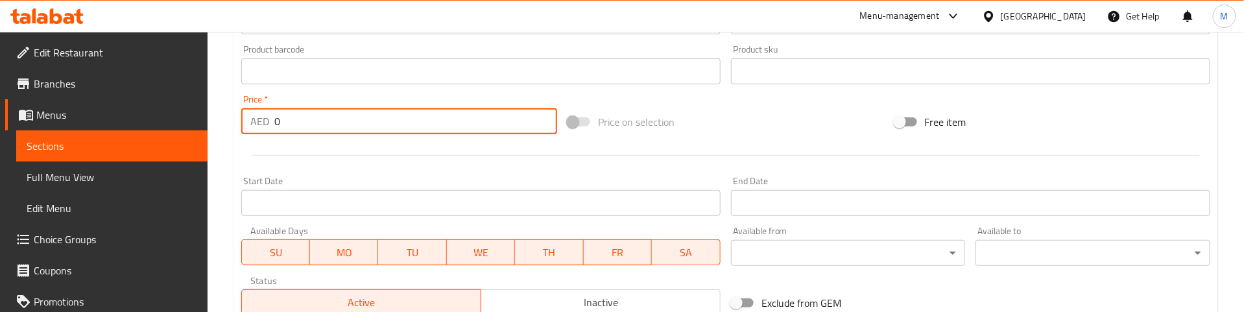
paste input "29"
type input "29"
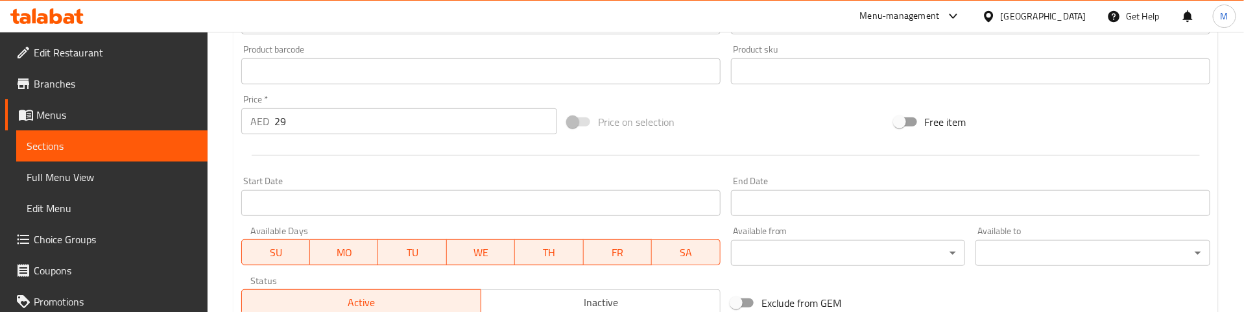
click at [328, 150] on div at bounding box center [725, 155] width 979 height 32
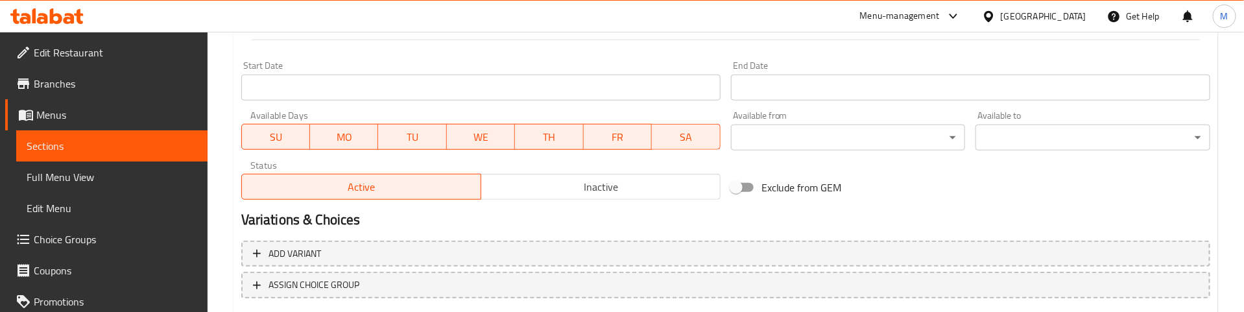
scroll to position [603, 0]
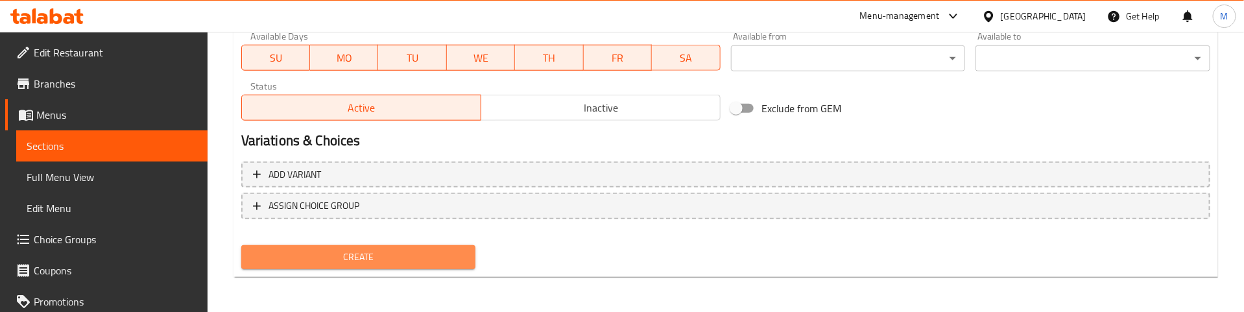
click at [387, 251] on span "Create" at bounding box center [359, 257] width 214 height 16
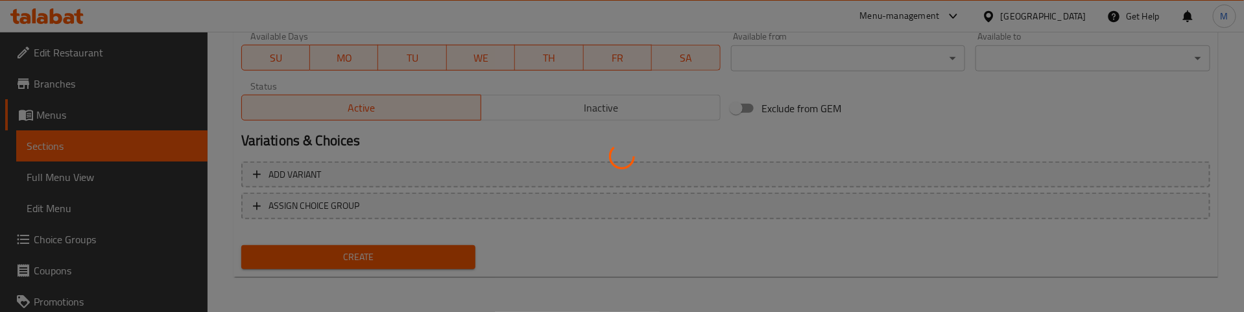
type input "0"
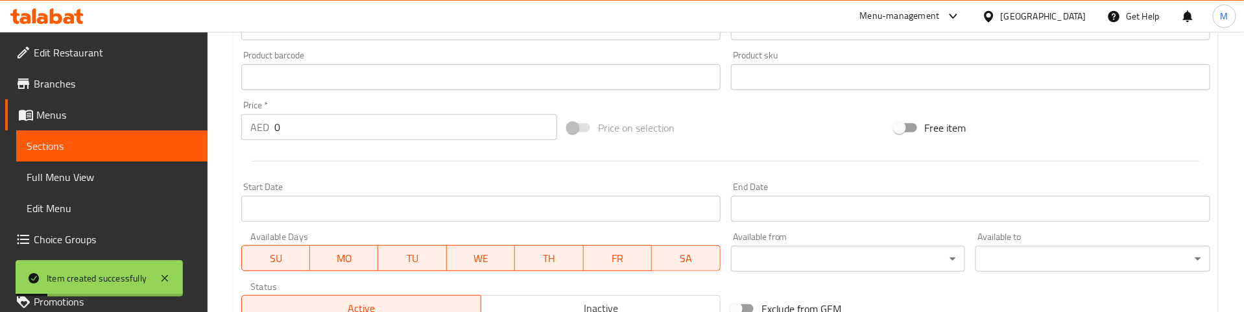
scroll to position [117, 0]
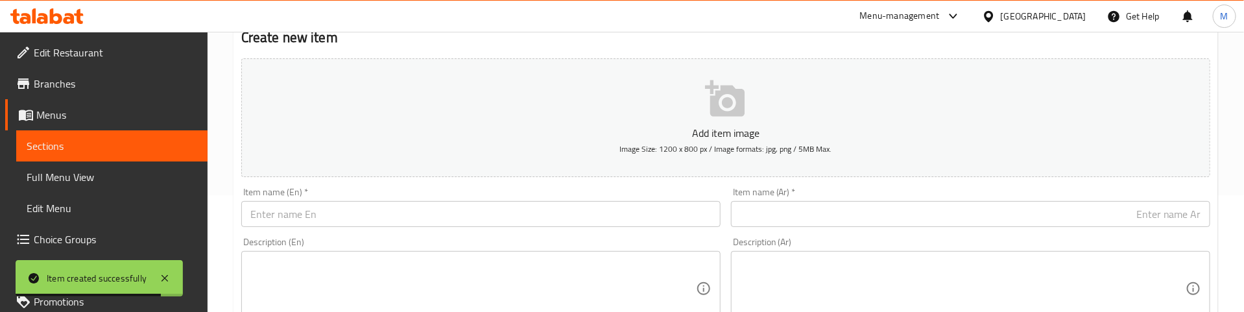
drag, startPoint x: 491, startPoint y: 193, endPoint x: 481, endPoint y: 195, distance: 9.9
click at [490, 195] on div "Item name (En)   * Item name (En) *" at bounding box center [480, 207] width 479 height 40
click at [418, 219] on input "text" at bounding box center [480, 214] width 479 height 26
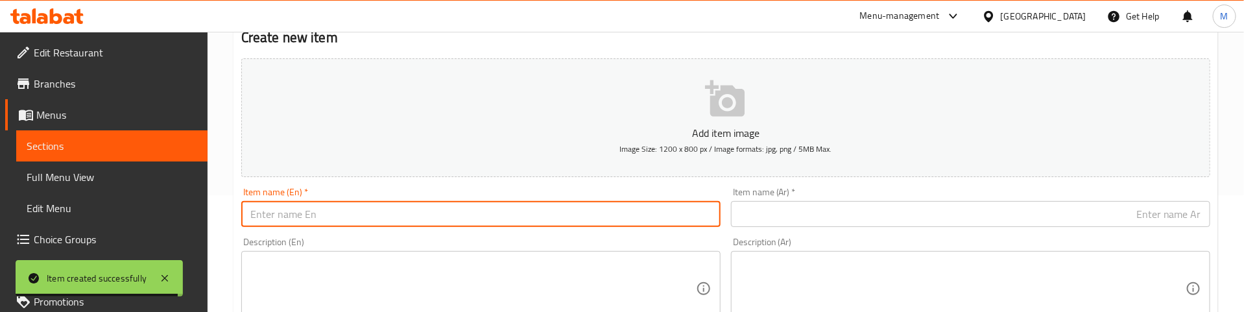
paste input "Beef Pasta"
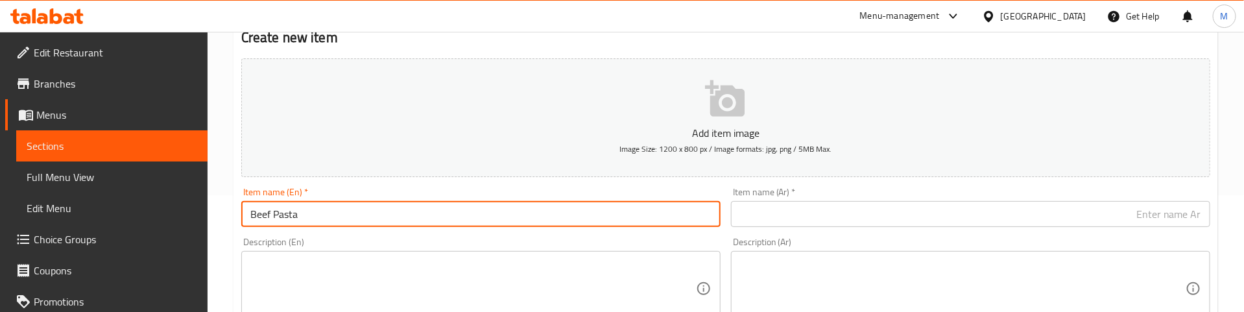
type input "Beef Pasta"
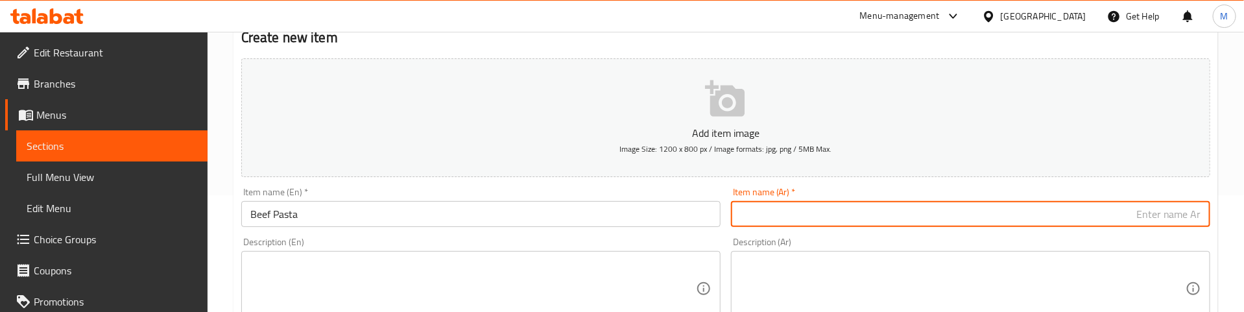
click at [839, 215] on input "text" at bounding box center [970, 214] width 479 height 26
paste input "معكرونة لحم البقر"
drag, startPoint x: 1188, startPoint y: 218, endPoint x: 1189, endPoint y: 228, distance: 10.5
click at [1189, 218] on input "معكرونة لحم البقر" at bounding box center [970, 214] width 479 height 26
type input "مكرونة لحم البقر"
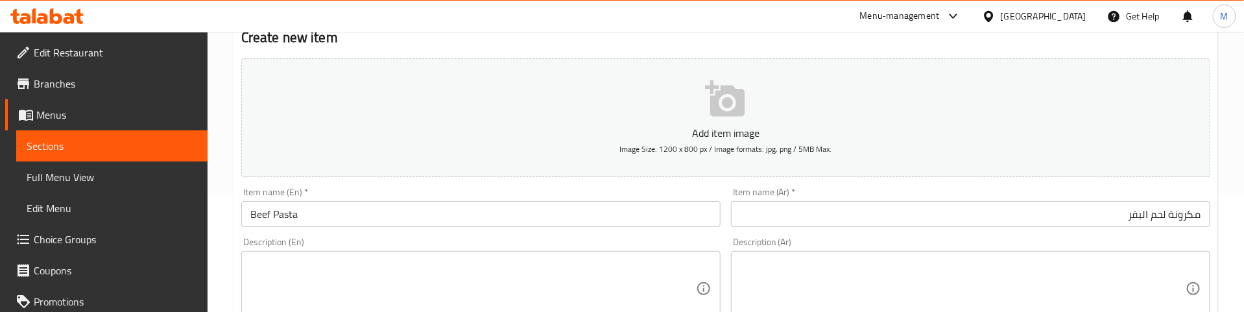
click at [479, 187] on div "Item name (En)   * Beef Pasta Item name (En) *" at bounding box center [480, 207] width 479 height 40
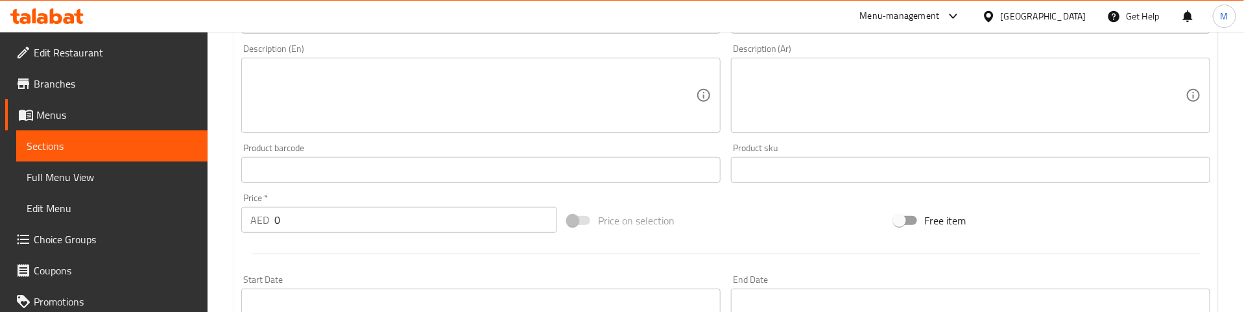
scroll to position [311, 0]
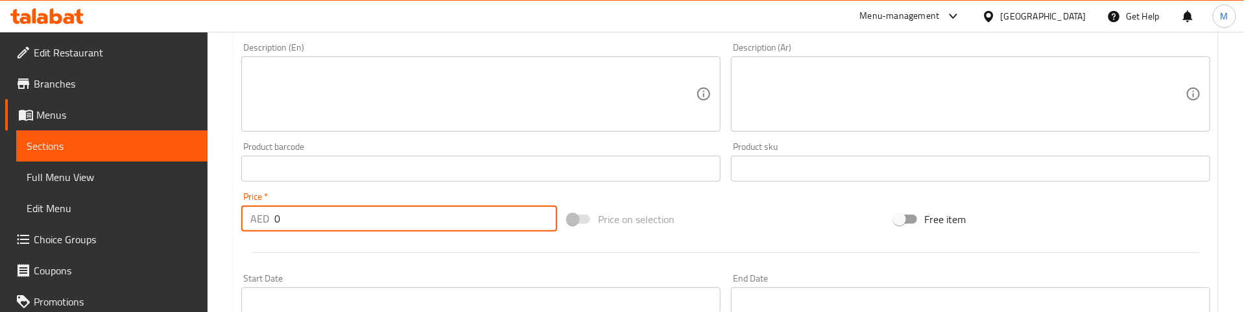
drag, startPoint x: 318, startPoint y: 221, endPoint x: 263, endPoint y: 221, distance: 54.5
click at [263, 221] on div "AED 0 Price *" at bounding box center [399, 219] width 316 height 26
paste input "32"
type input "32"
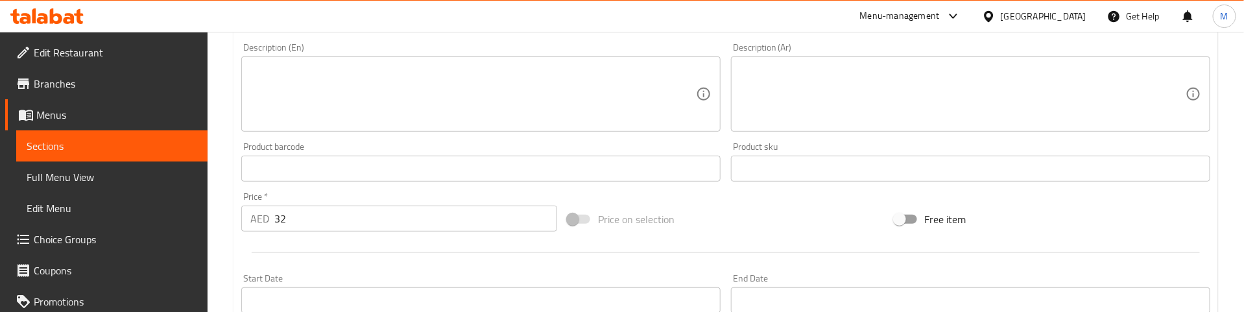
click at [315, 243] on div at bounding box center [725, 253] width 979 height 32
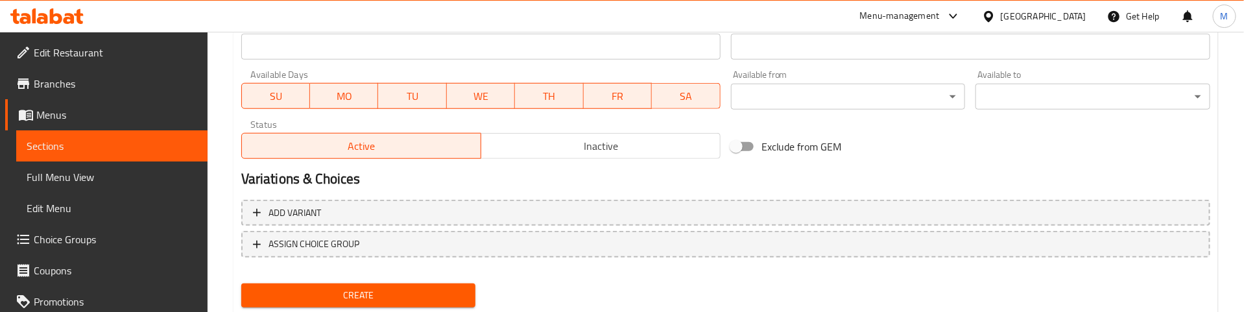
scroll to position [603, 0]
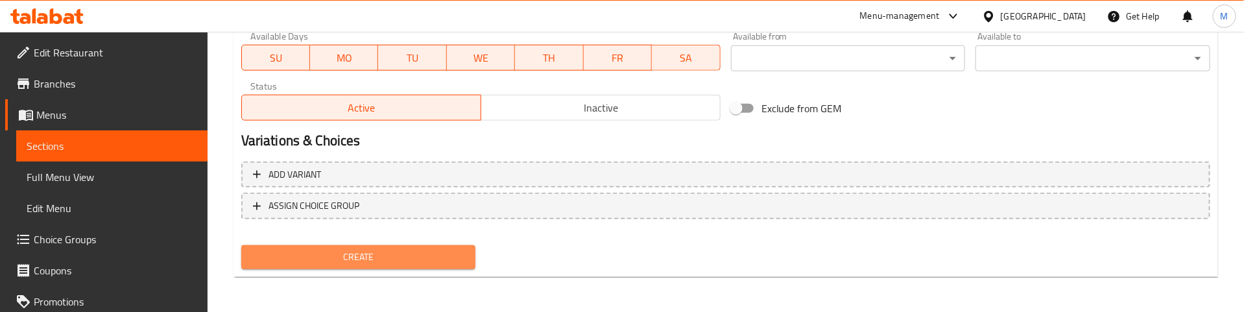
click at [339, 256] on span "Create" at bounding box center [359, 257] width 214 height 16
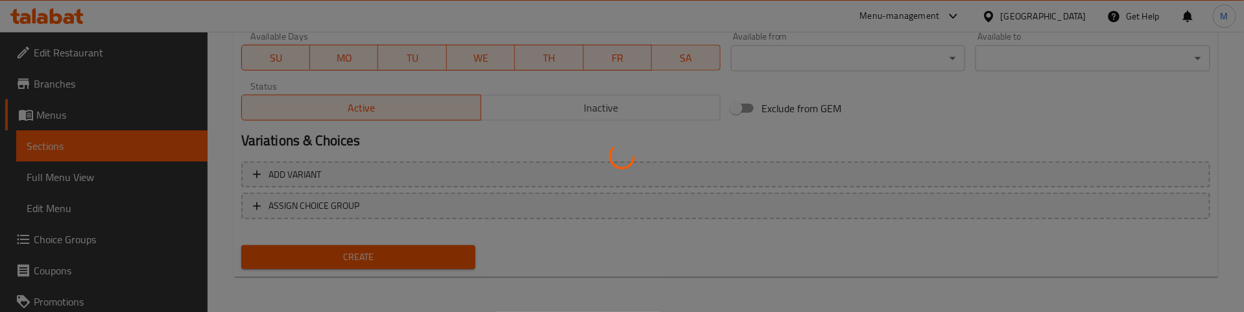
type input "0"
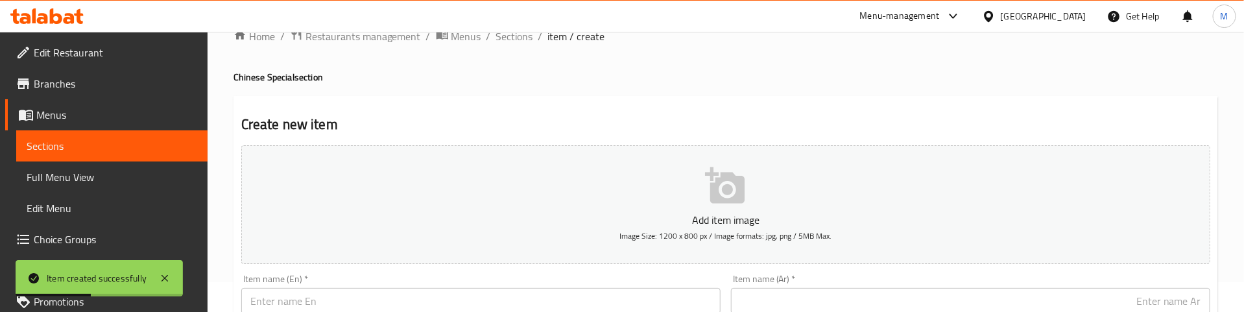
scroll to position [0, 0]
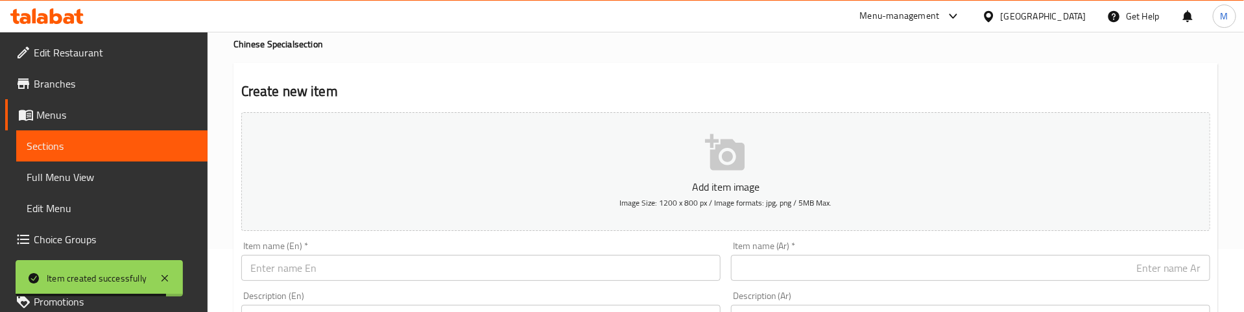
scroll to position [195, 0]
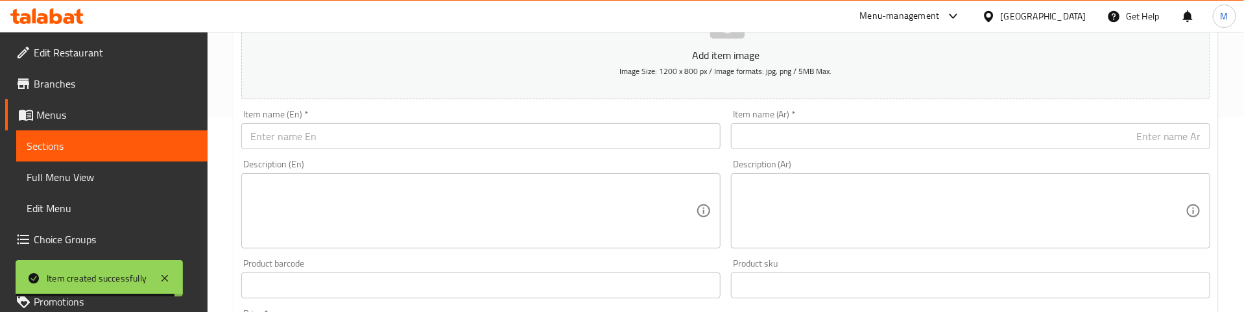
click at [333, 143] on input "text" at bounding box center [480, 136] width 479 height 26
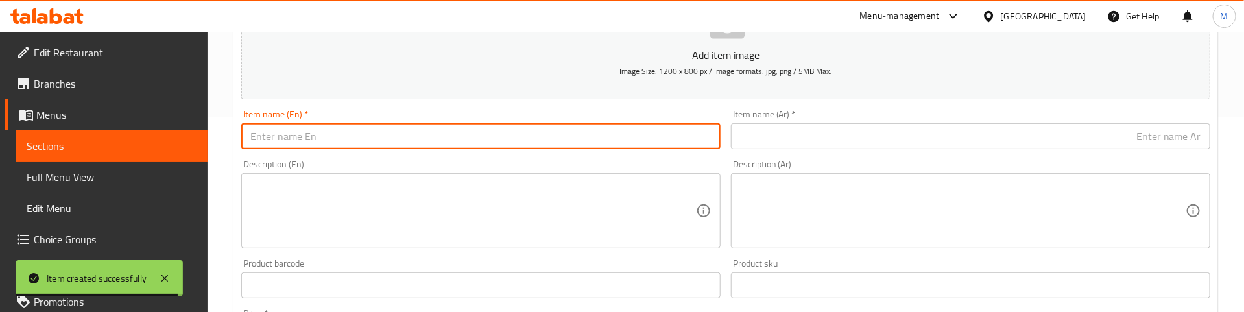
paste input "Shrimps Pasta"
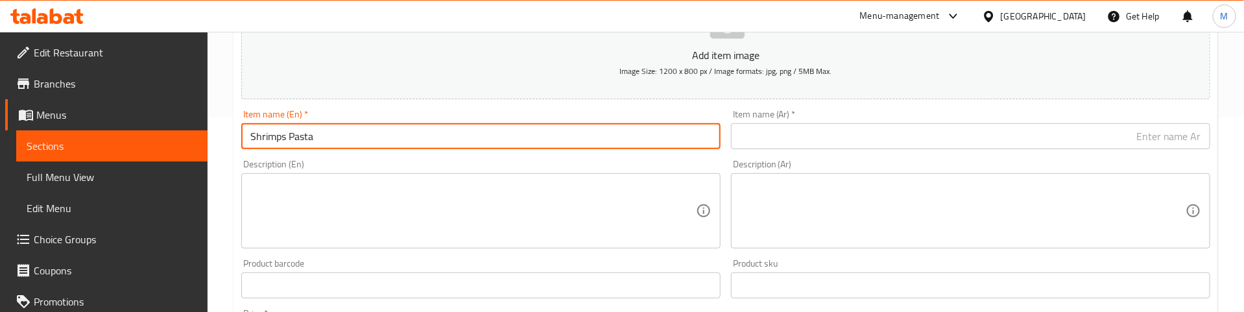
type input "Shrimps Pasta"
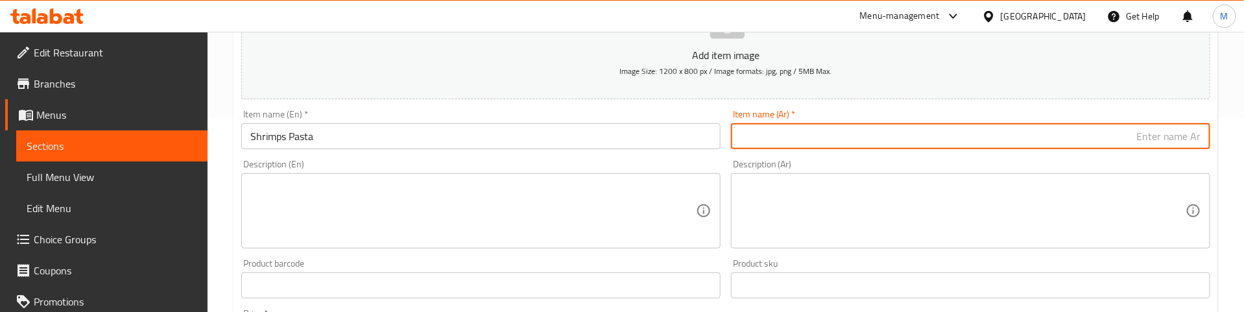
click at [917, 146] on input "text" at bounding box center [970, 136] width 479 height 26
paste input "معكرونة الروبيان"
drag, startPoint x: 1188, startPoint y: 143, endPoint x: 1197, endPoint y: 158, distance: 17.8
click at [1189, 143] on input "معكرونة الروبيان" at bounding box center [970, 136] width 479 height 26
type input "مكرونة الروبيان"
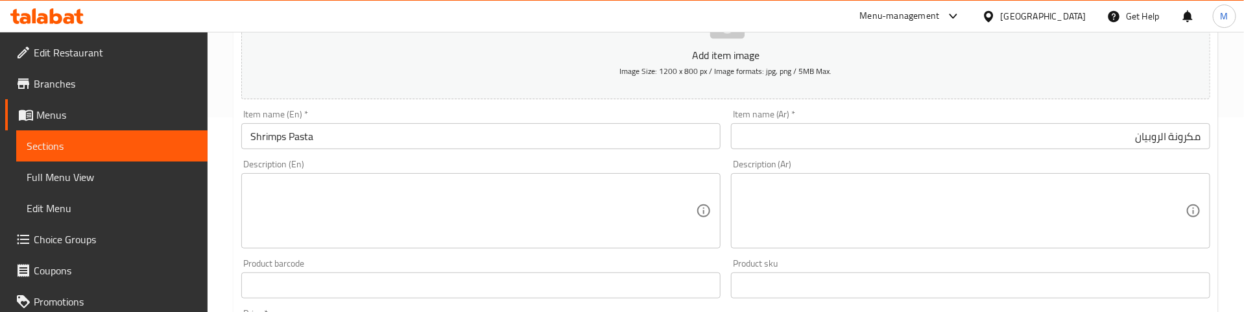
click at [359, 269] on div "Product barcode Product barcode" at bounding box center [480, 279] width 479 height 40
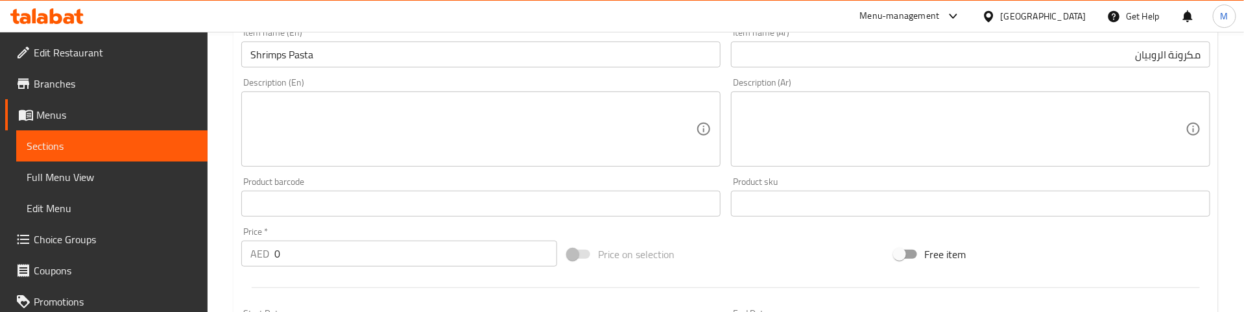
scroll to position [389, 0]
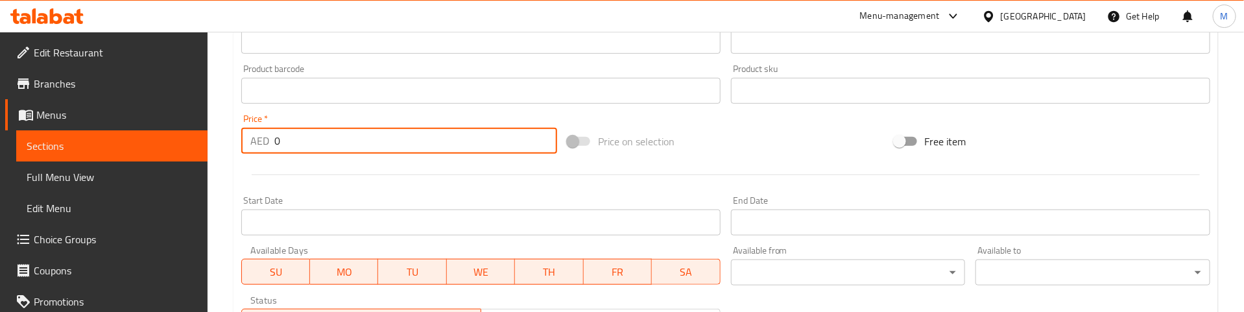
drag, startPoint x: 298, startPoint y: 139, endPoint x: 269, endPoint y: 168, distance: 40.8
click at [232, 150] on div "Home / Restaurants management / Menus / Sections / item / create Chinese Specia…" at bounding box center [726, 85] width 1036 height 885
paste input "35"
type input "35"
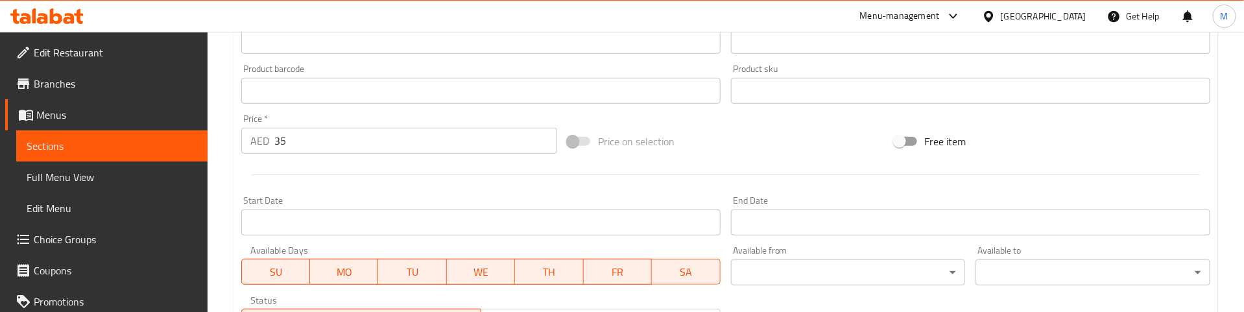
click at [293, 177] on div at bounding box center [725, 175] width 979 height 32
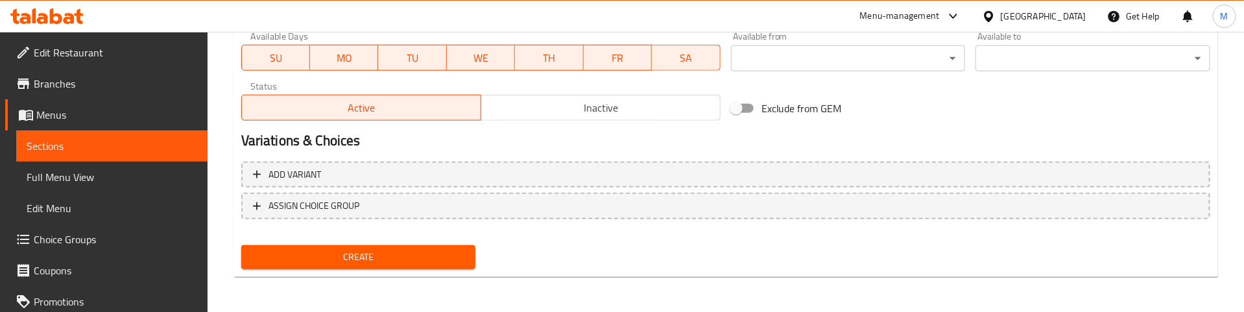
click at [363, 254] on span "Create" at bounding box center [359, 257] width 214 height 16
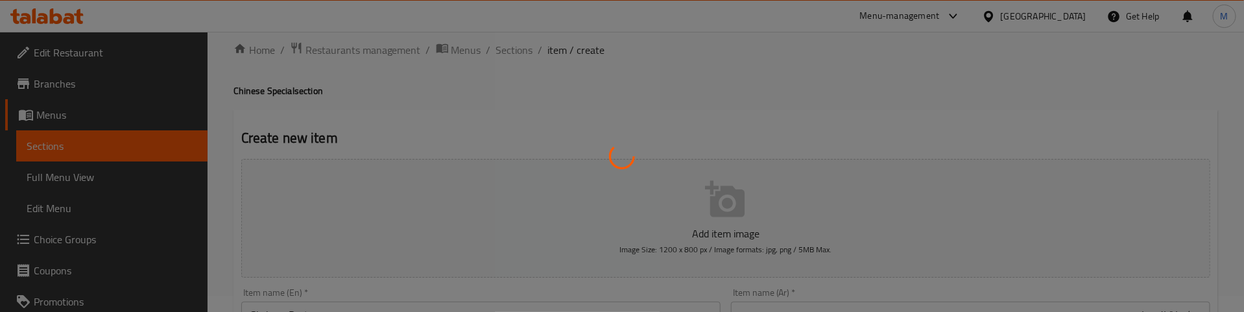
scroll to position [0, 0]
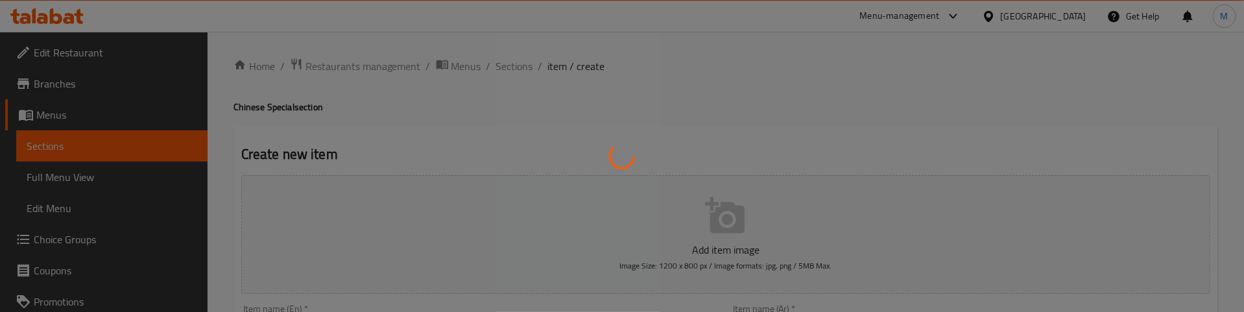
type input "0"
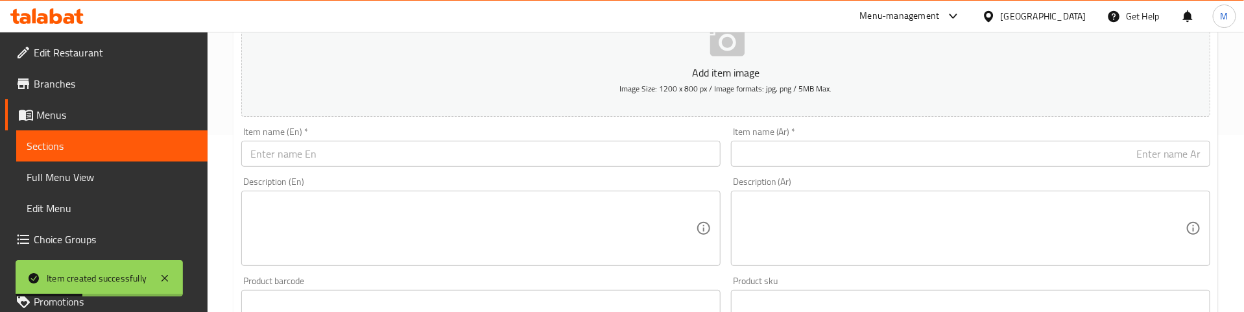
scroll to position [195, 0]
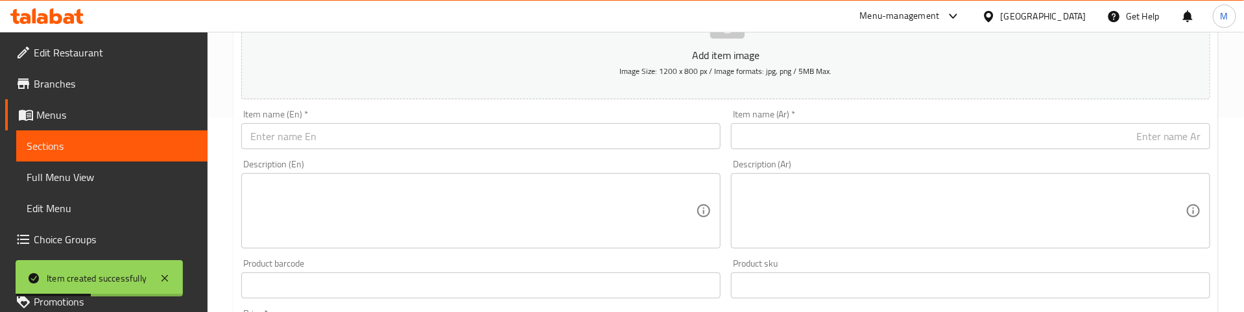
click at [427, 162] on div "Description (En) Description (En)" at bounding box center [480, 204] width 479 height 89
click at [347, 137] on input "text" at bounding box center [480, 136] width 479 height 26
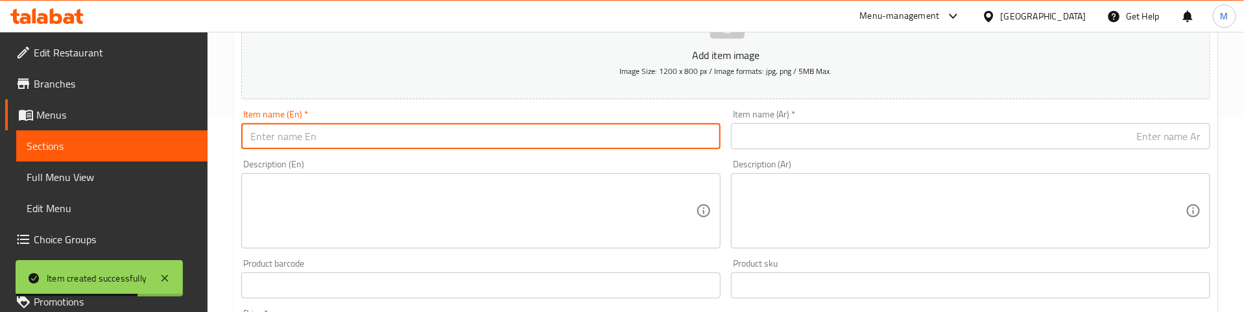
paste input "Hot Dog Pasta"
type input "Hot Dog Pasta"
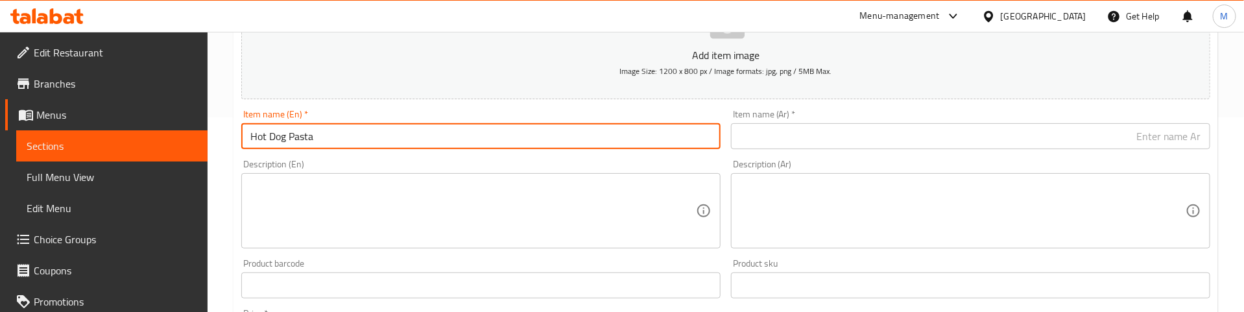
click at [895, 137] on input "text" at bounding box center [970, 136] width 479 height 26
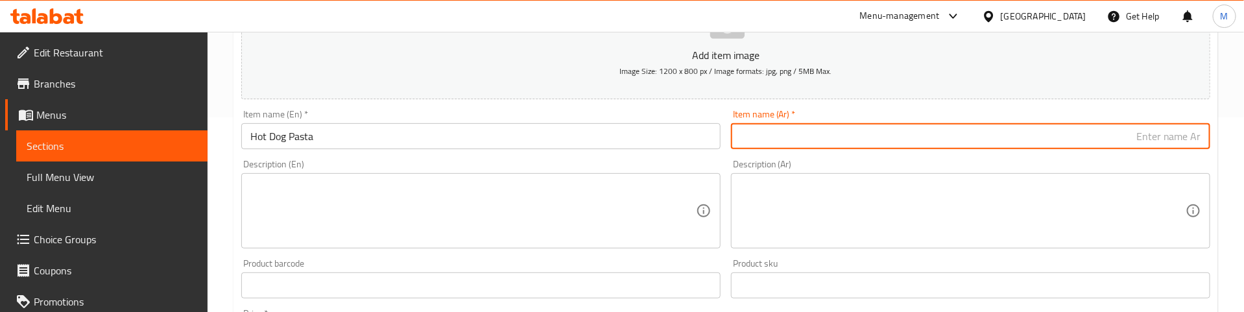
paste input "معكرونة هوت دوج"
drag, startPoint x: 1191, startPoint y: 133, endPoint x: 1193, endPoint y: 166, distance: 33.2
click at [1193, 138] on input "معكرونة هوت دوج" at bounding box center [970, 136] width 479 height 26
type input "مكرونة هوت دوج"
click at [664, 160] on div "Description (En) Description (En)" at bounding box center [480, 204] width 479 height 89
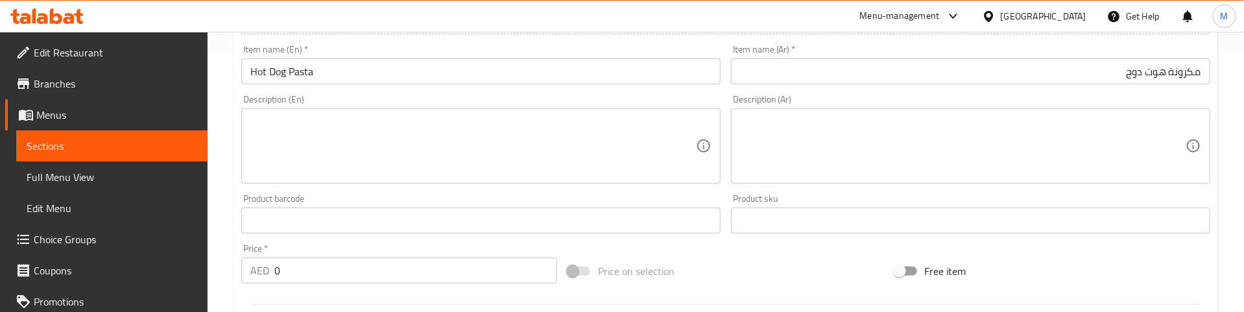
scroll to position [389, 0]
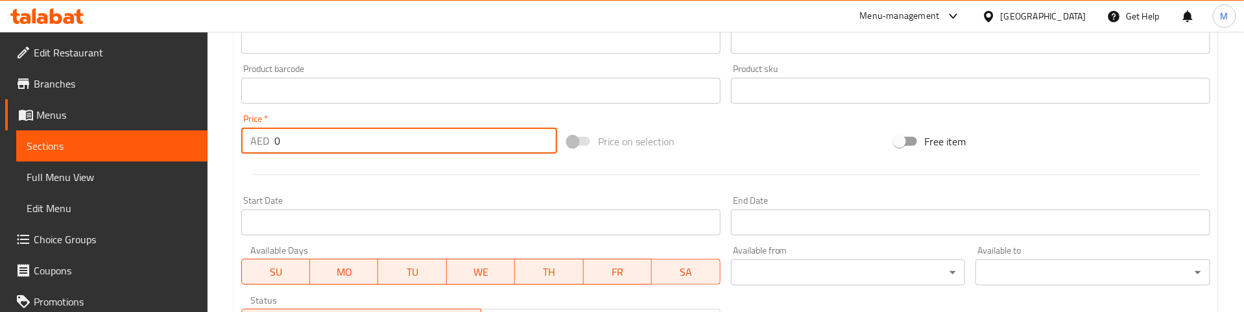
drag, startPoint x: 294, startPoint y: 137, endPoint x: 261, endPoint y: 144, distance: 33.8
click at [261, 144] on div "AED 0 Price *" at bounding box center [399, 141] width 316 height 26
paste input "29"
type input "29"
click at [376, 175] on hr at bounding box center [726, 174] width 948 height 1
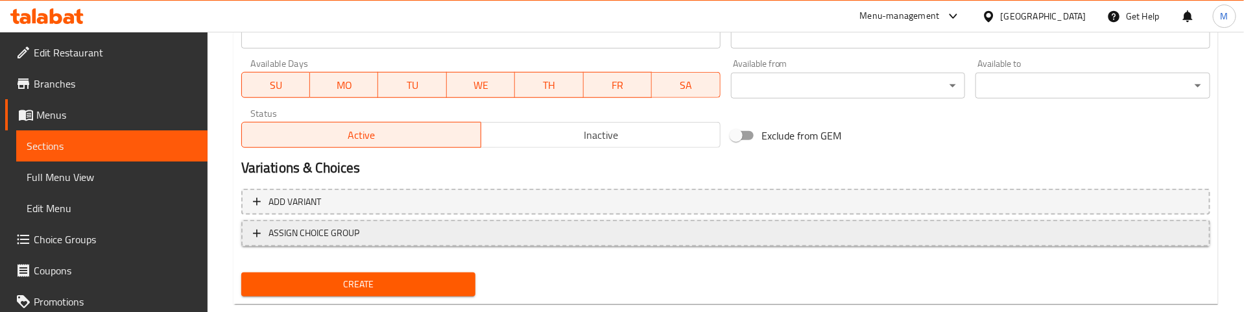
scroll to position [584, 0]
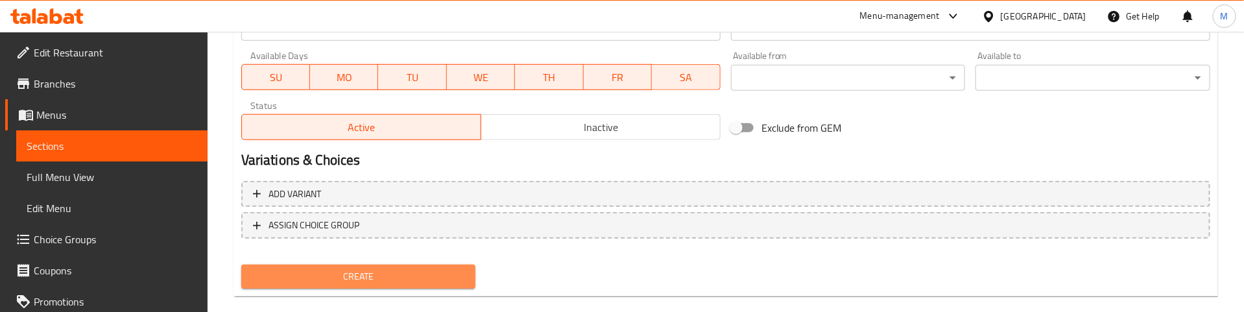
click at [380, 273] on span "Create" at bounding box center [359, 277] width 214 height 16
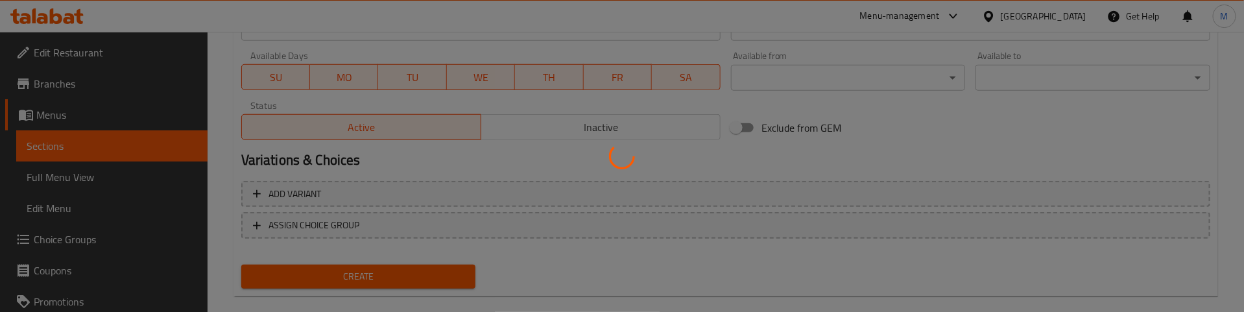
type input "0"
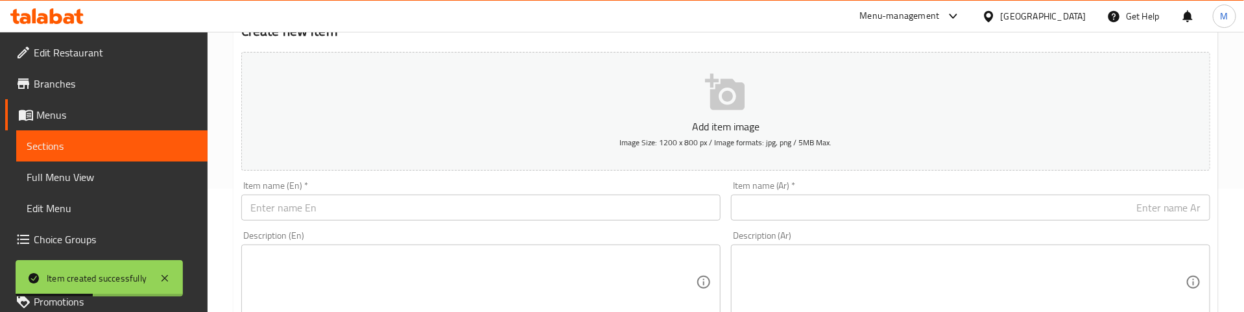
scroll to position [97, 0]
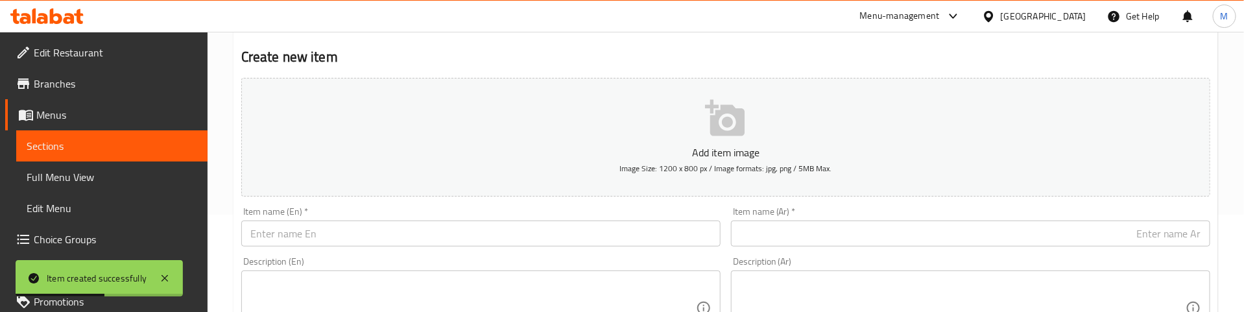
click at [335, 235] on input "text" at bounding box center [480, 234] width 479 height 26
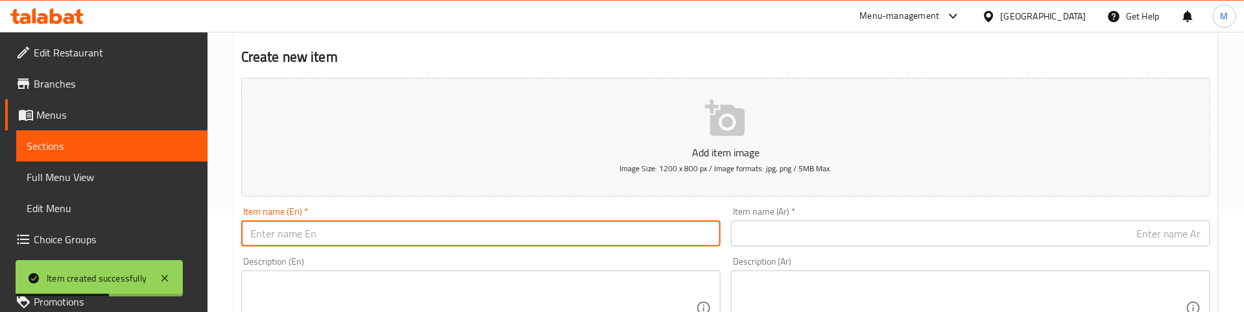
paste input "Mushroom Pasta"
type input "Mushroom Pasta"
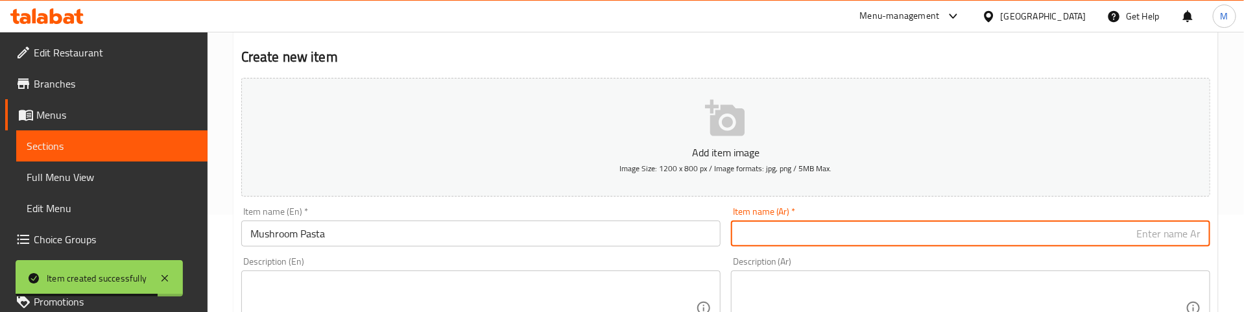
click at [948, 230] on input "text" at bounding box center [970, 234] width 479 height 26
paste input "معكرونة الفطر"
drag, startPoint x: 1188, startPoint y: 239, endPoint x: 1189, endPoint y: 267, distance: 27.3
click at [1189, 239] on input "معكرونة الفطر" at bounding box center [970, 234] width 479 height 26
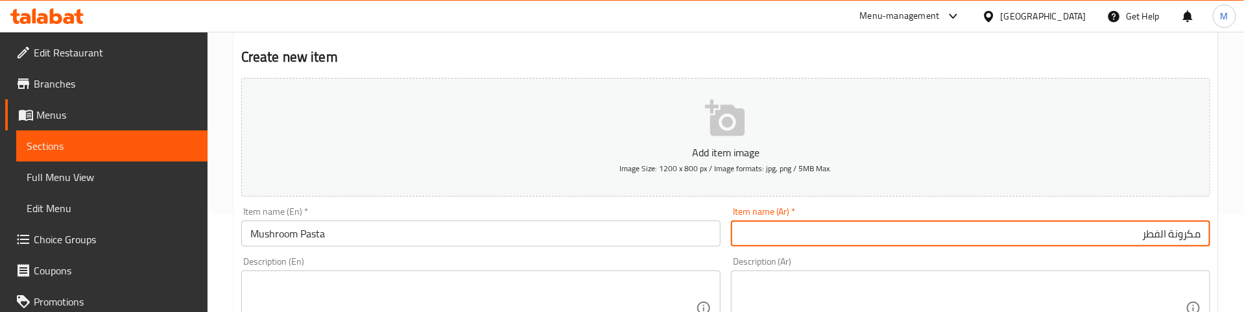
click at [1156, 233] on input "مكرونة الفطر" at bounding box center [970, 234] width 479 height 26
click at [1156, 235] on input "مكرونة الفطر" at bounding box center [970, 234] width 479 height 26
type input "مكرونة مشروم"
click at [1164, 257] on div "Description (Ar) Description (Ar)" at bounding box center [970, 301] width 479 height 89
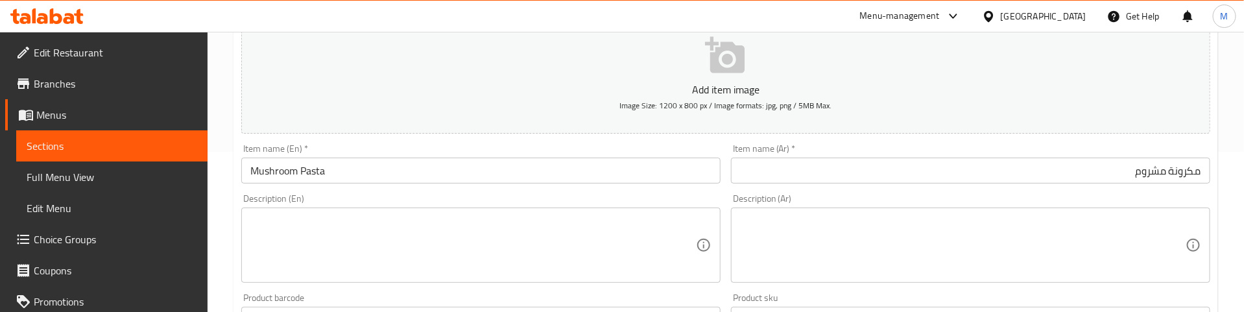
scroll to position [195, 0]
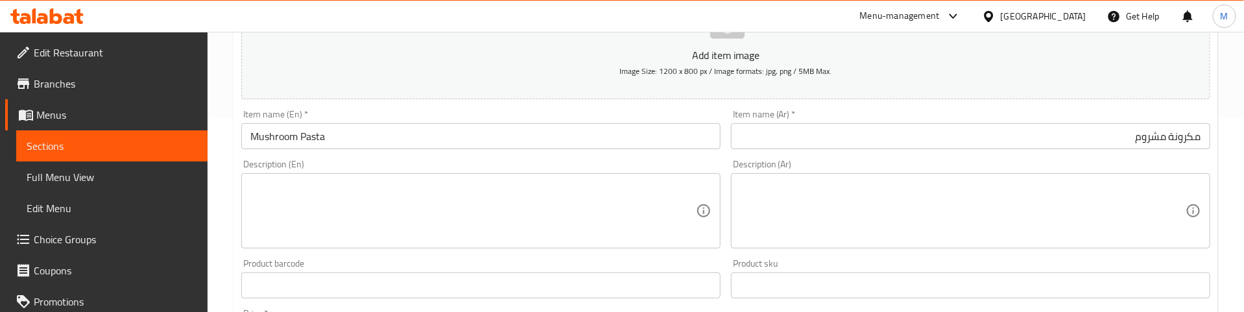
click at [571, 165] on div "Description (En) Description (En)" at bounding box center [480, 204] width 479 height 89
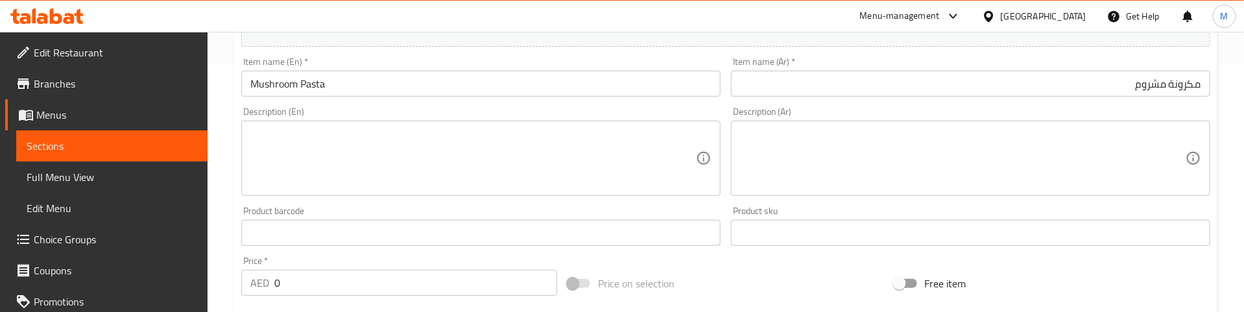
scroll to position [292, 0]
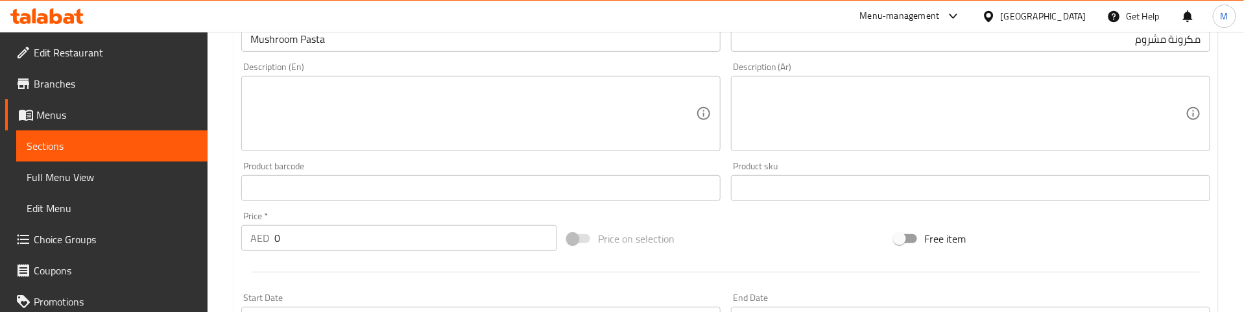
drag, startPoint x: 265, startPoint y: 236, endPoint x: 232, endPoint y: 237, distance: 33.1
click at [232, 237] on div "Home / Restaurants management / Menus / Sections / item / create Chinese Specia…" at bounding box center [726, 182] width 1036 height 885
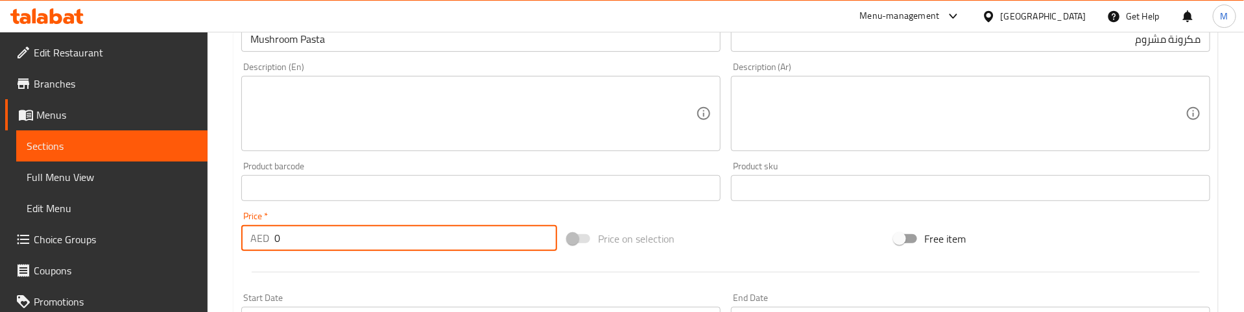
paste input "29"
type input "29"
click at [370, 272] on hr at bounding box center [726, 272] width 948 height 1
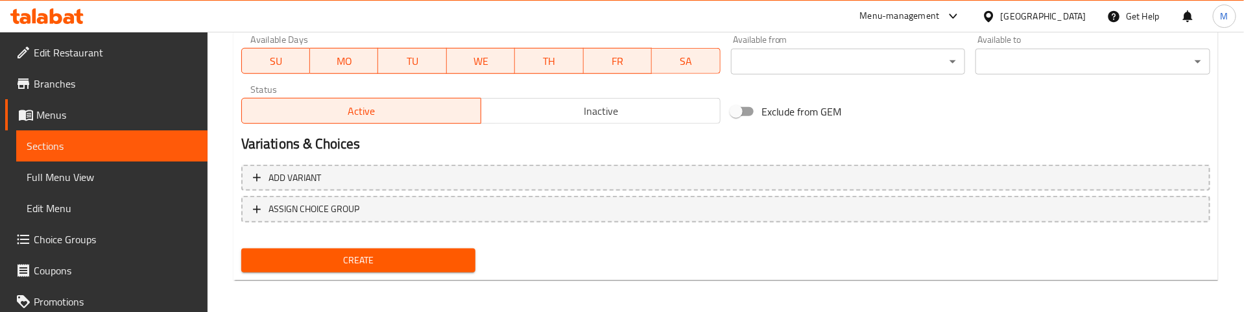
scroll to position [603, 0]
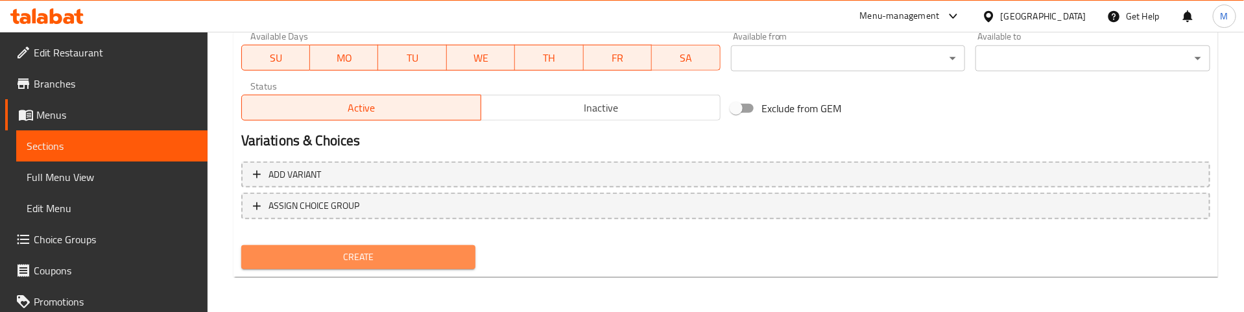
click at [380, 257] on span "Create" at bounding box center [359, 257] width 214 height 16
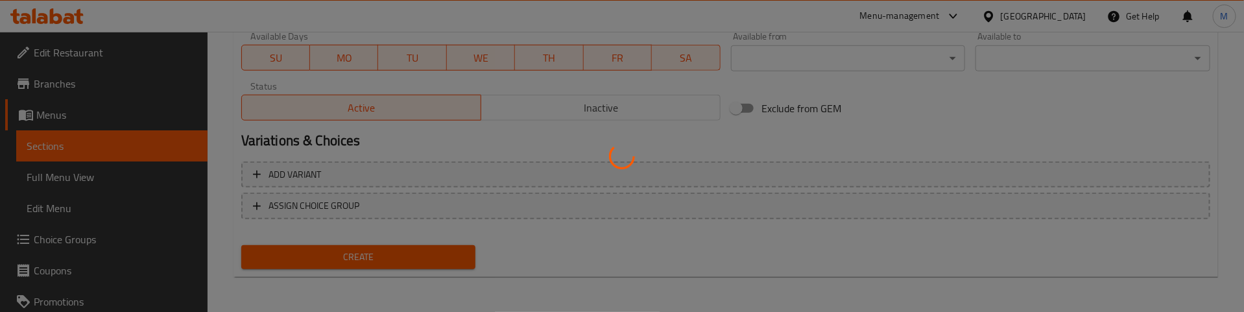
type input "0"
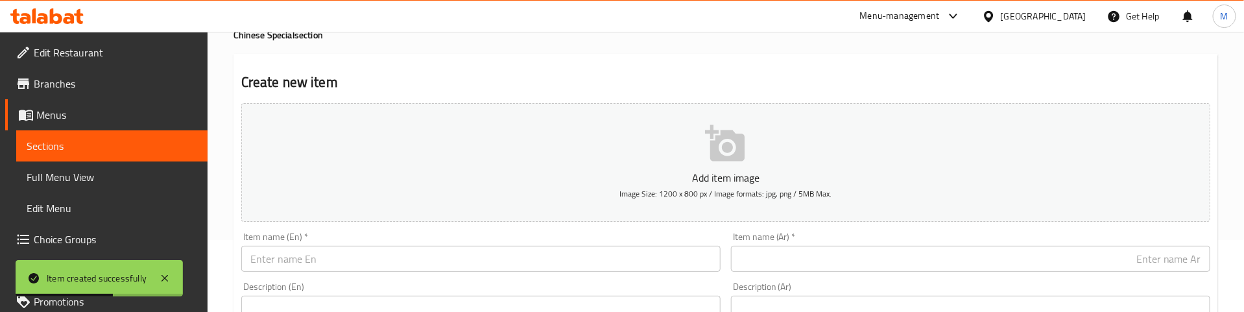
scroll to position [0, 0]
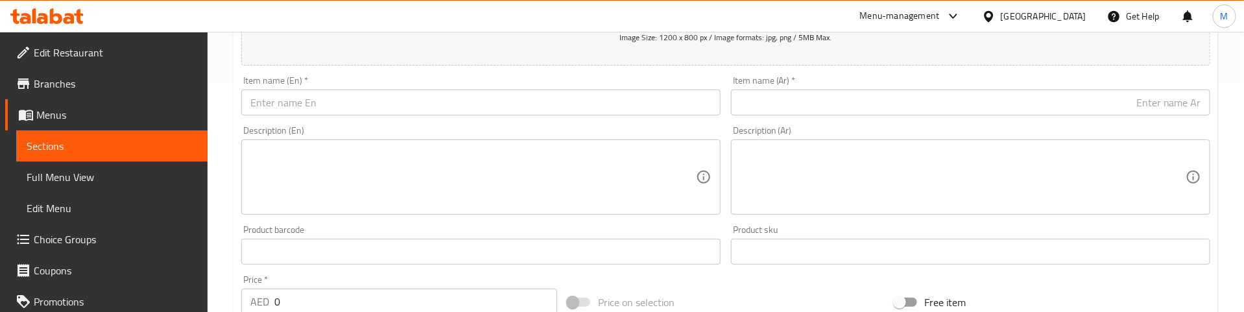
scroll to position [195, 0]
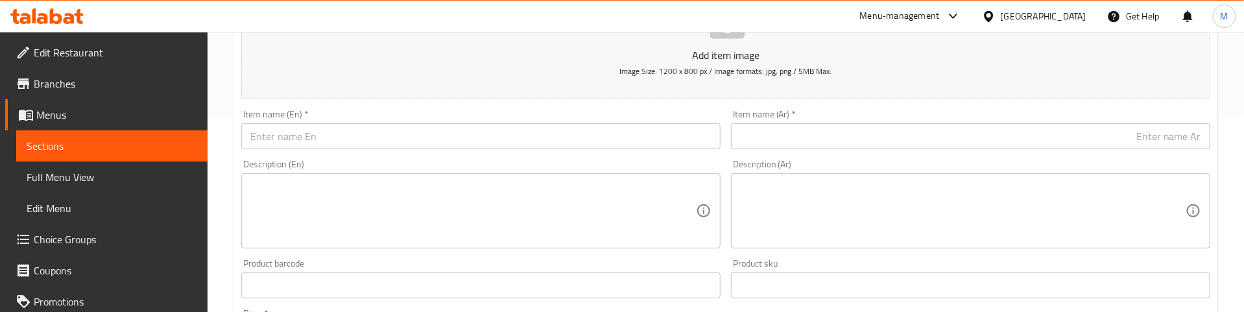
click at [335, 143] on input "text" at bounding box center [480, 136] width 479 height 26
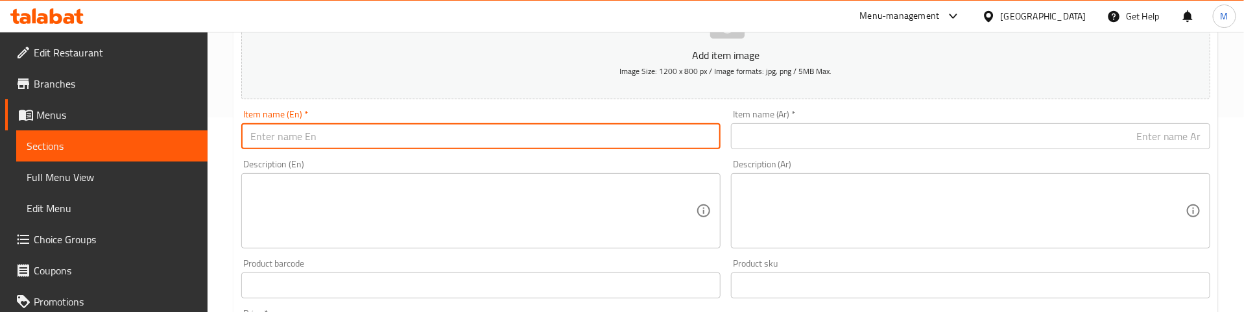
paste input "Broccoli Pasta"
type input "Broccoli Pasta"
click at [811, 150] on div "Item name (Ar)   * Item name (Ar) *" at bounding box center [971, 129] width 490 height 50
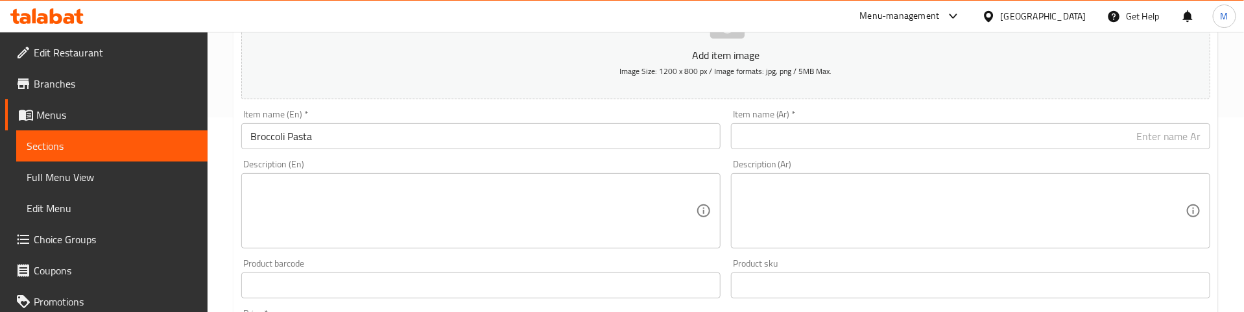
click at [812, 142] on input "text" at bounding box center [970, 136] width 479 height 26
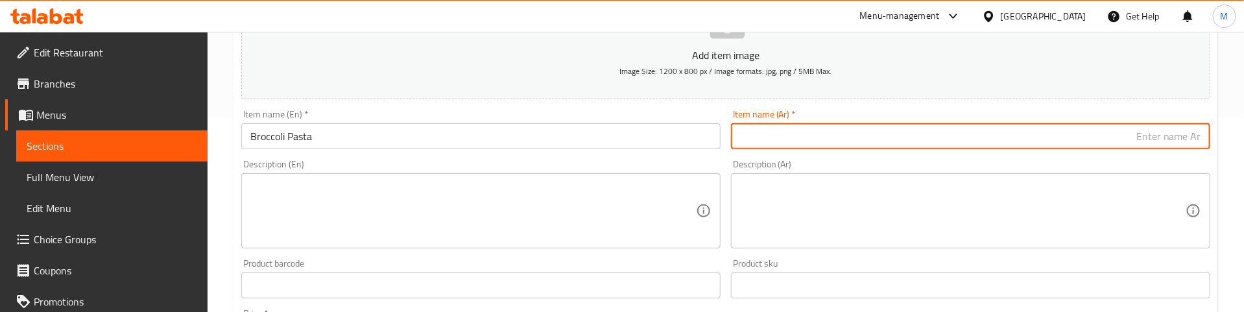
paste input "معكرونة البروكلي"
click at [1191, 138] on input "معكرونة البروكلي" at bounding box center [970, 136] width 479 height 26
type input "مكرونة البروكلي"
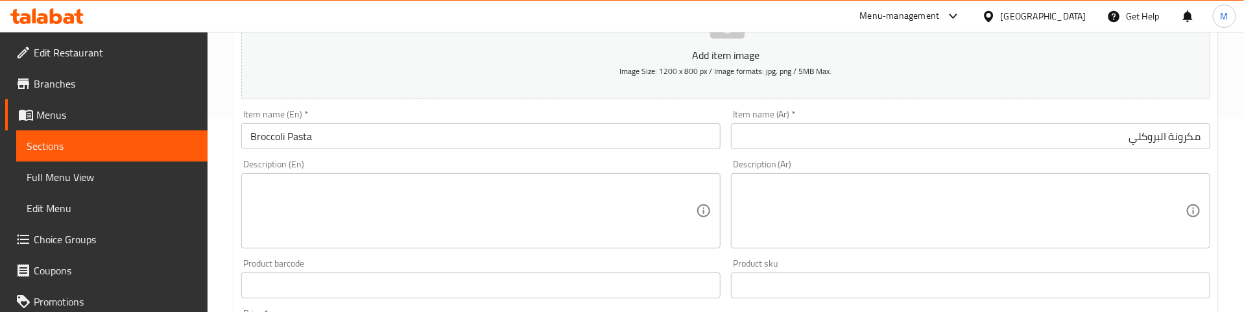
click at [909, 154] on div "Description (Ar) Description (Ar)" at bounding box center [971, 203] width 490 height 99
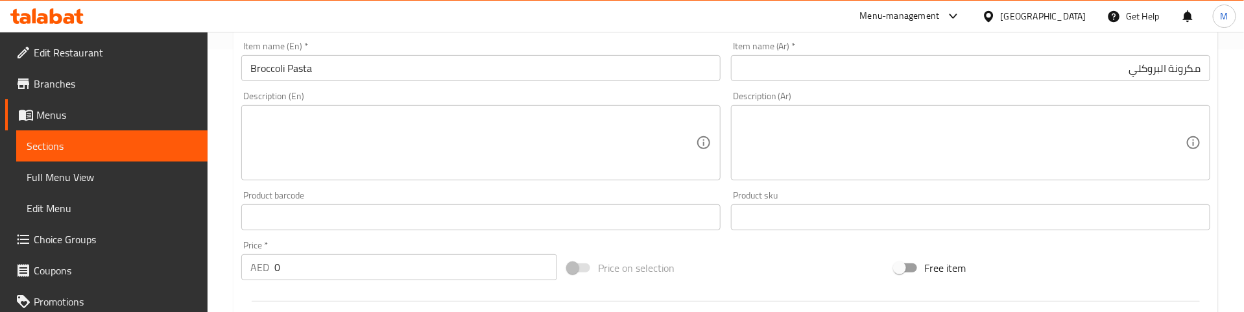
scroll to position [292, 0]
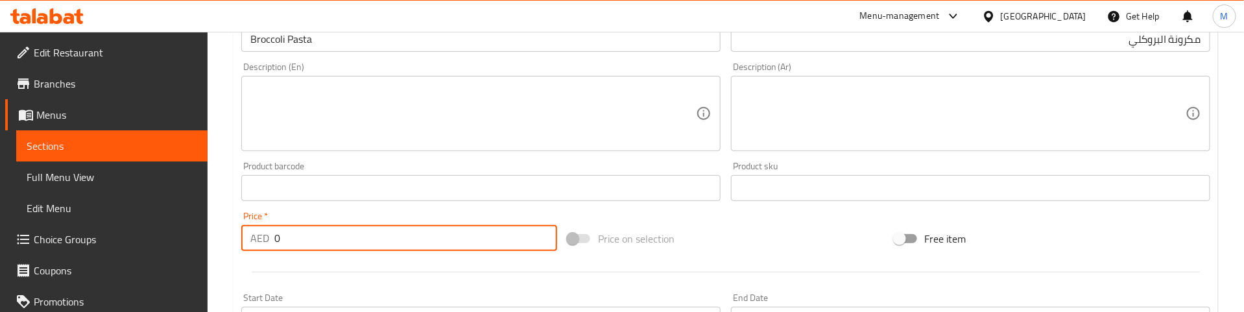
drag, startPoint x: 296, startPoint y: 243, endPoint x: 261, endPoint y: 243, distance: 35.0
click at [261, 243] on div "AED 0 Price *" at bounding box center [399, 238] width 316 height 26
paste input "32"
type input "32"
click at [337, 261] on div at bounding box center [725, 272] width 979 height 32
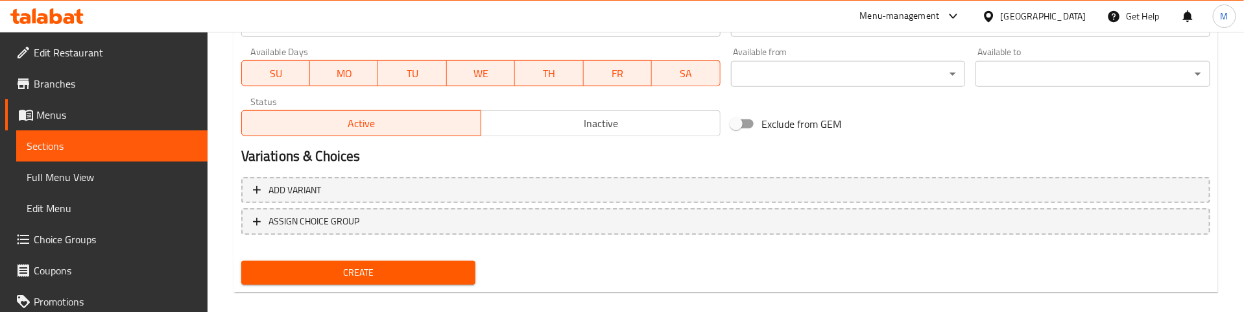
scroll to position [603, 0]
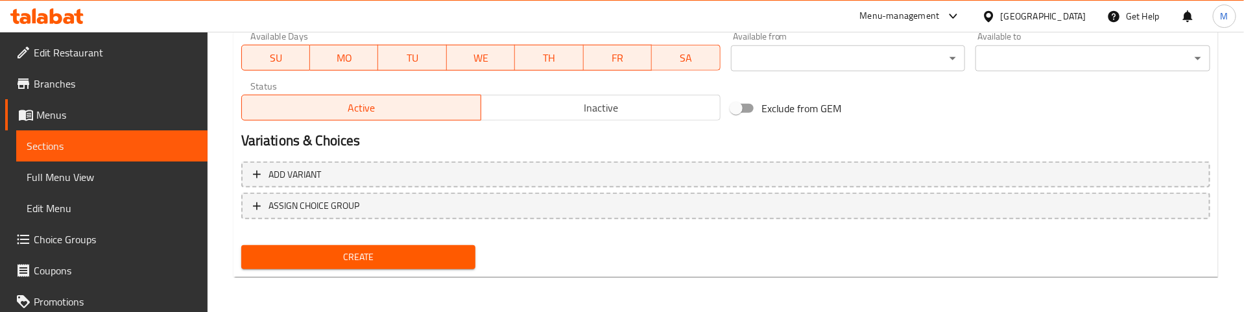
click at [397, 251] on span "Create" at bounding box center [359, 257] width 214 height 16
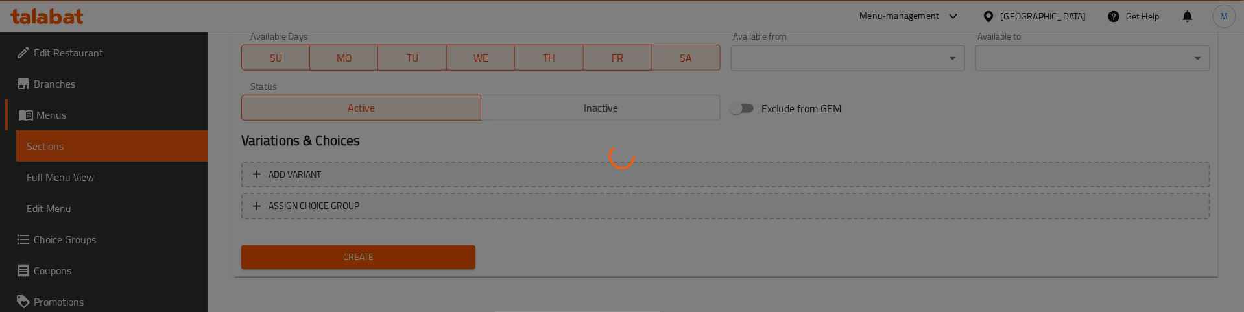
type input "0"
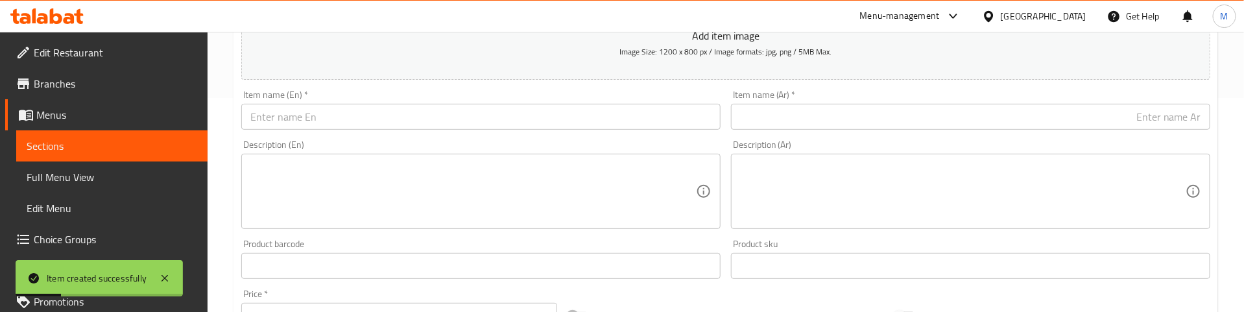
scroll to position [117, 0]
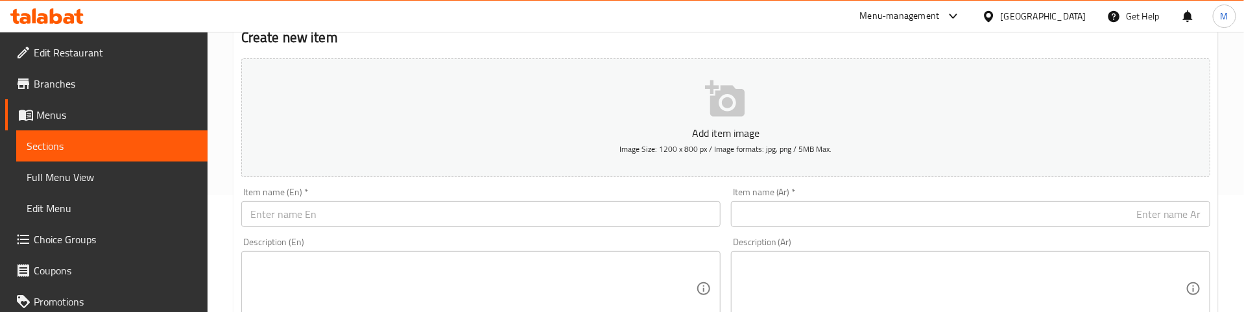
click at [423, 193] on div "Item name (En)   * Item name (En) *" at bounding box center [480, 207] width 479 height 40
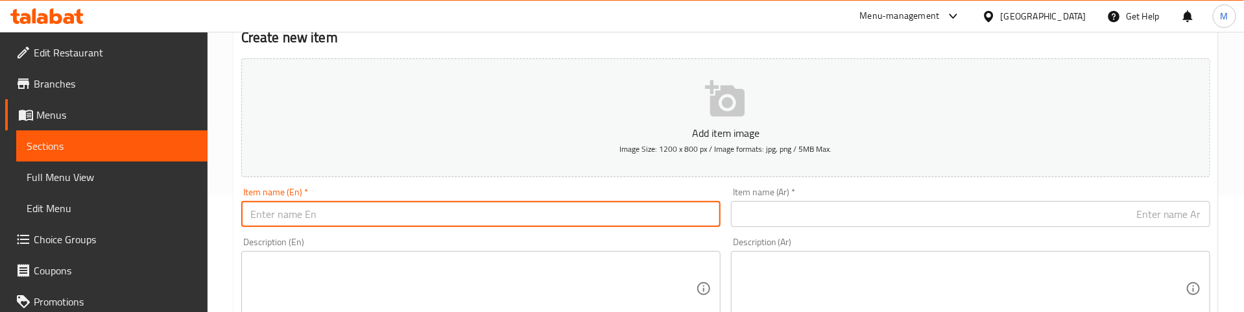
click at [283, 206] on input "text" at bounding box center [480, 214] width 479 height 26
paste input "Steamed Momos"
type input "Steamed Momos"
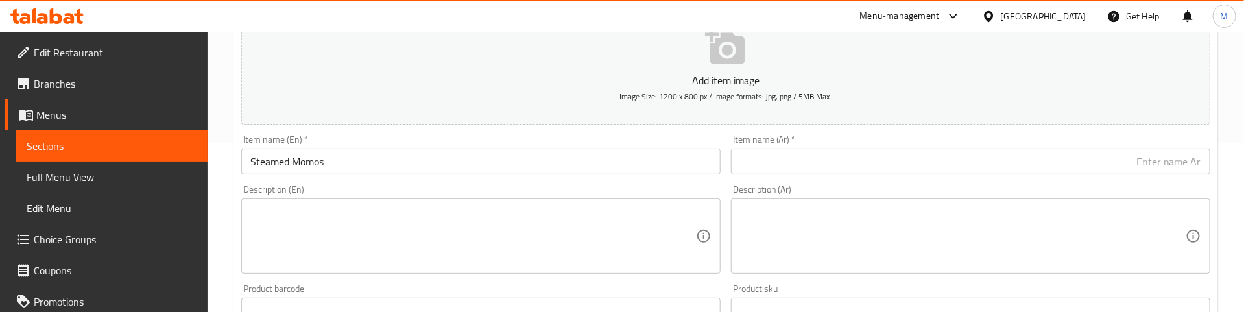
scroll to position [311, 0]
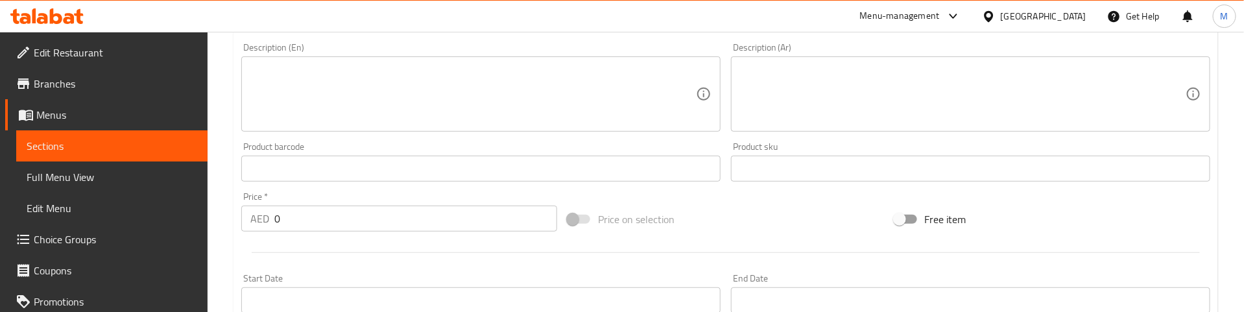
drag, startPoint x: 269, startPoint y: 217, endPoint x: 259, endPoint y: 217, distance: 9.1
click at [259, 217] on div "AED 0 Price *" at bounding box center [399, 219] width 316 height 26
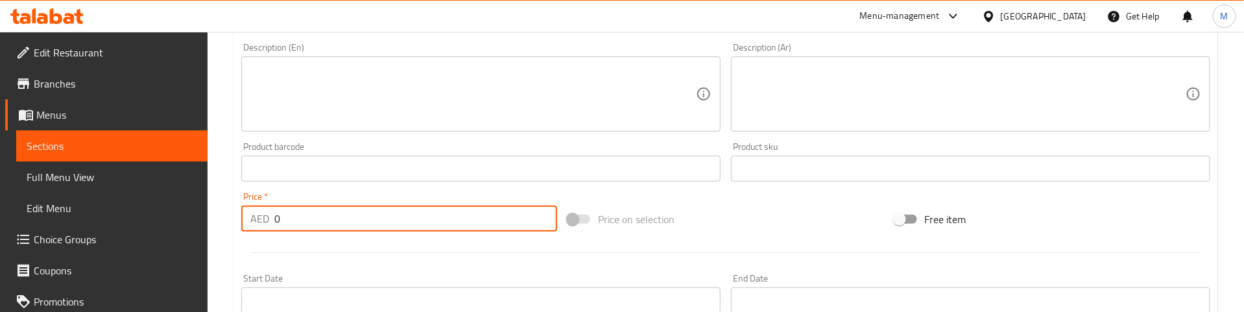
paste input "26"
type input "26"
click at [294, 193] on div "Price   * AED 26 Price *" at bounding box center [399, 212] width 316 height 40
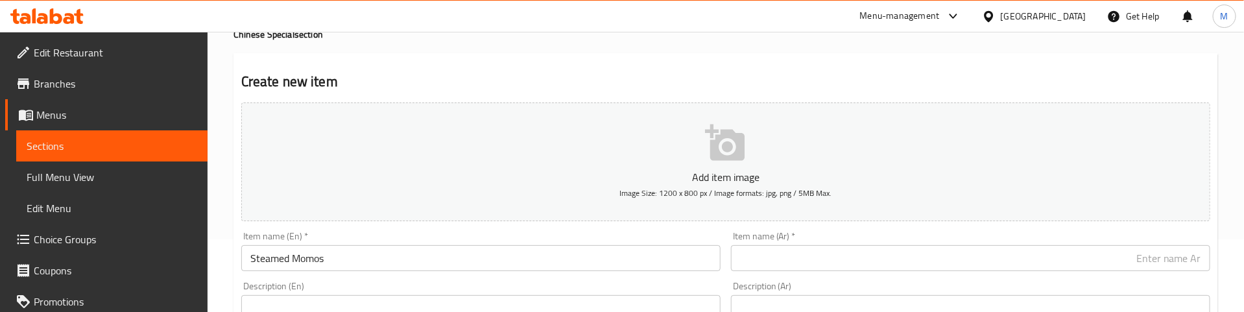
scroll to position [117, 0]
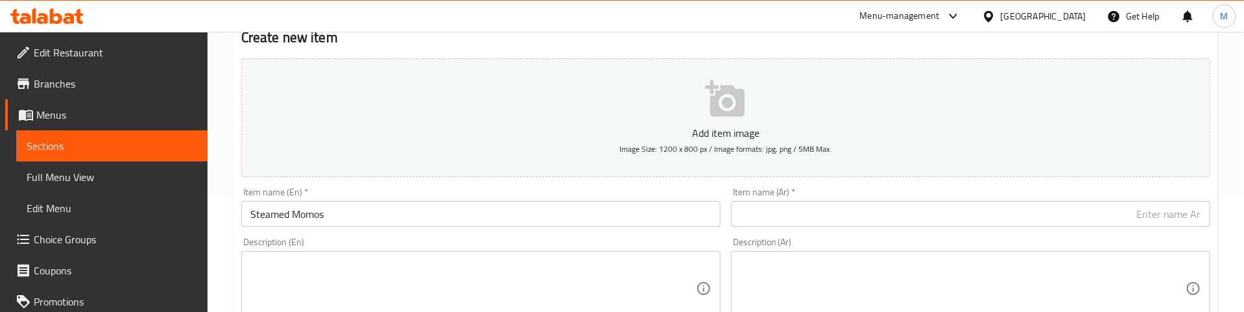
click at [305, 205] on input "Steamed Momos" at bounding box center [480, 214] width 479 height 26
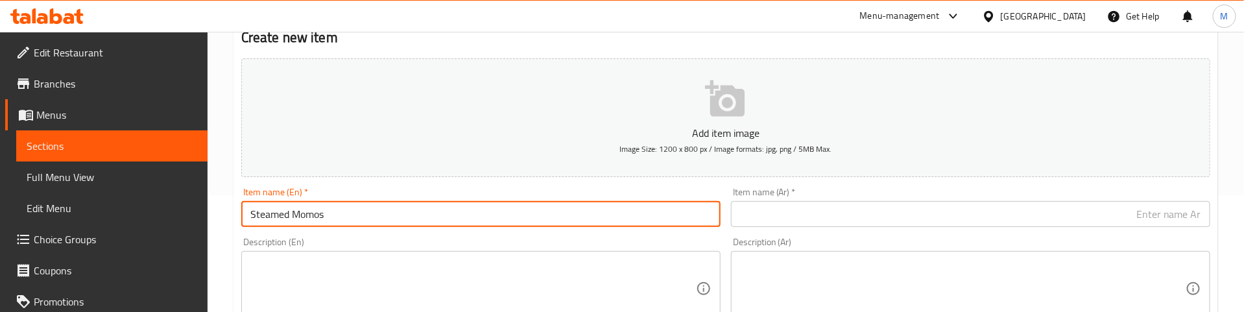
click at [305, 205] on input "Steamed Momos" at bounding box center [480, 214] width 479 height 26
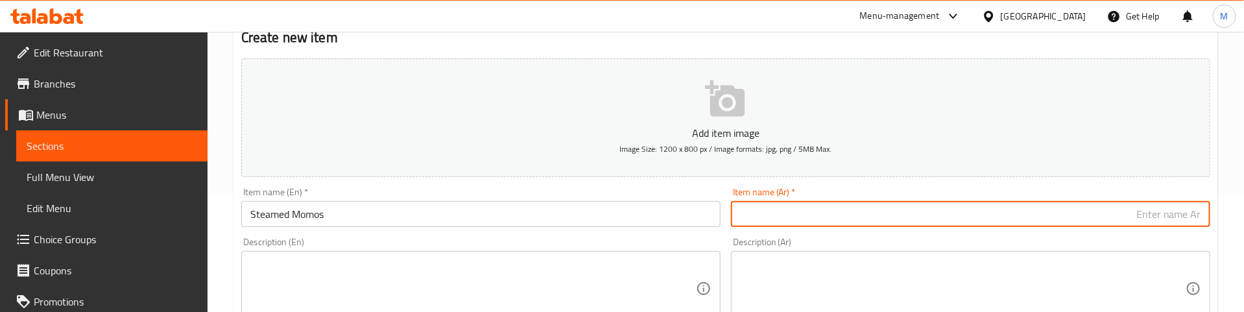
click at [814, 216] on input "text" at bounding box center [970, 214] width 479 height 26
paste input "موموس مطهو على البخار"
type input "موموس مطهو على البخار"
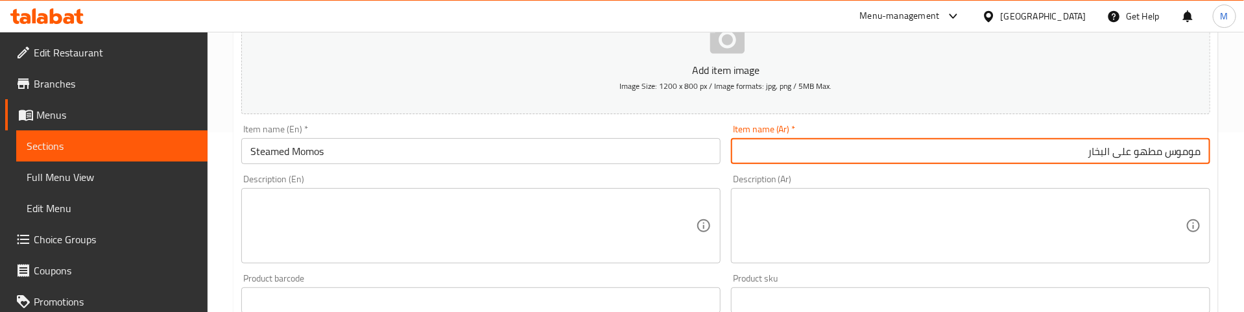
scroll to position [214, 0]
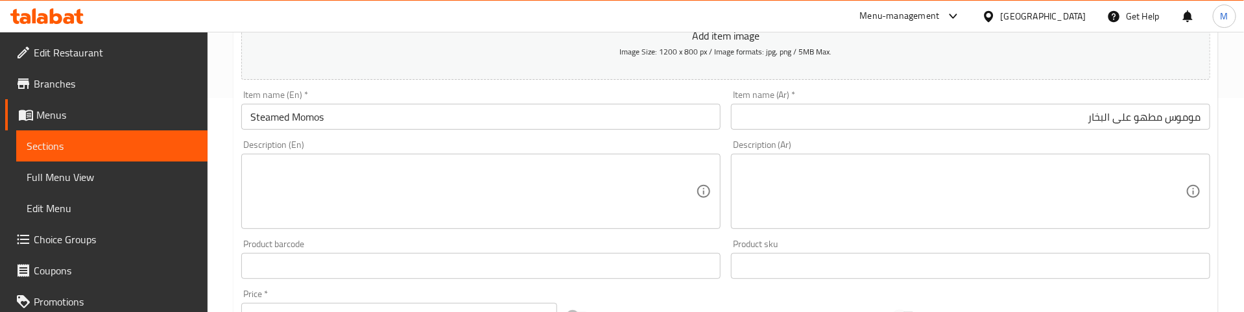
click at [440, 150] on div "Description (En) Description (En)" at bounding box center [480, 184] width 479 height 89
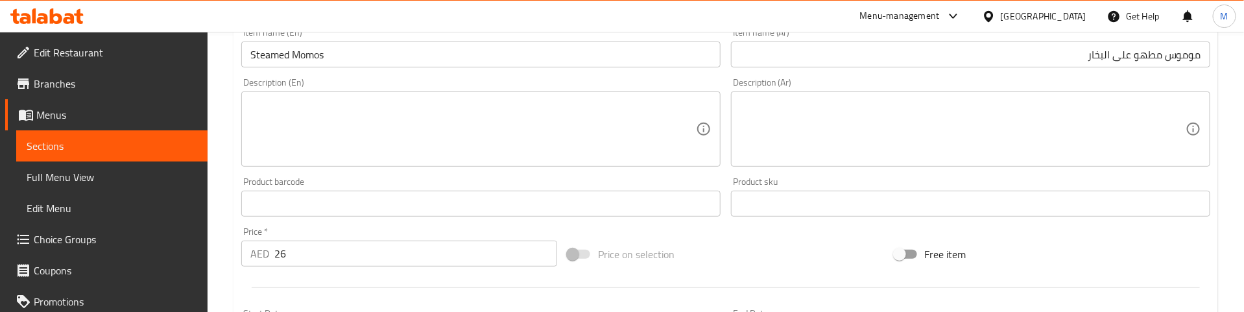
scroll to position [311, 0]
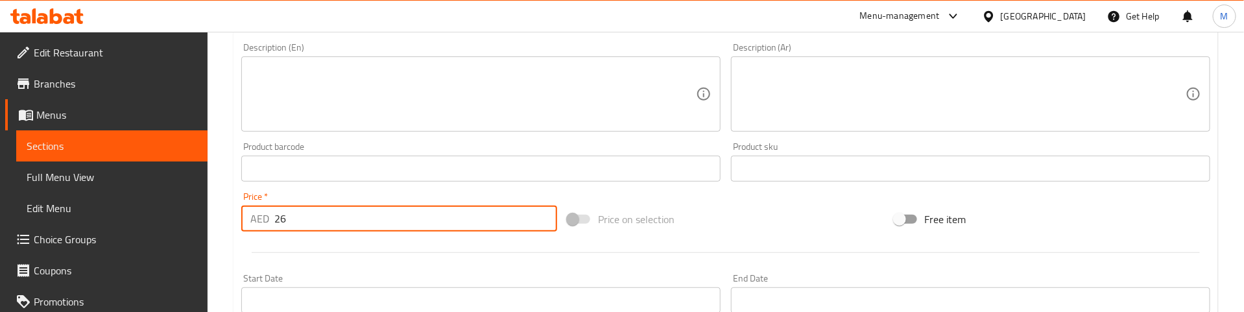
drag, startPoint x: 313, startPoint y: 226, endPoint x: 269, endPoint y: 226, distance: 44.1
click at [269, 226] on div "AED 26 Price *" at bounding box center [399, 219] width 316 height 26
click at [331, 240] on div at bounding box center [725, 253] width 979 height 32
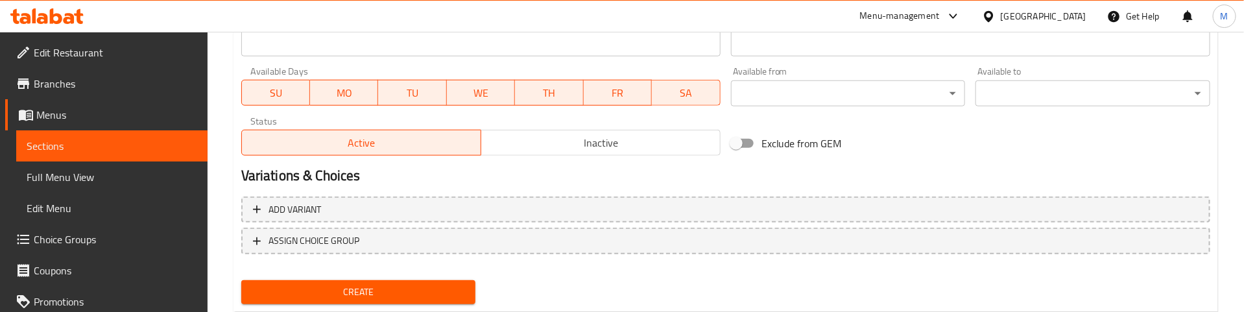
scroll to position [603, 0]
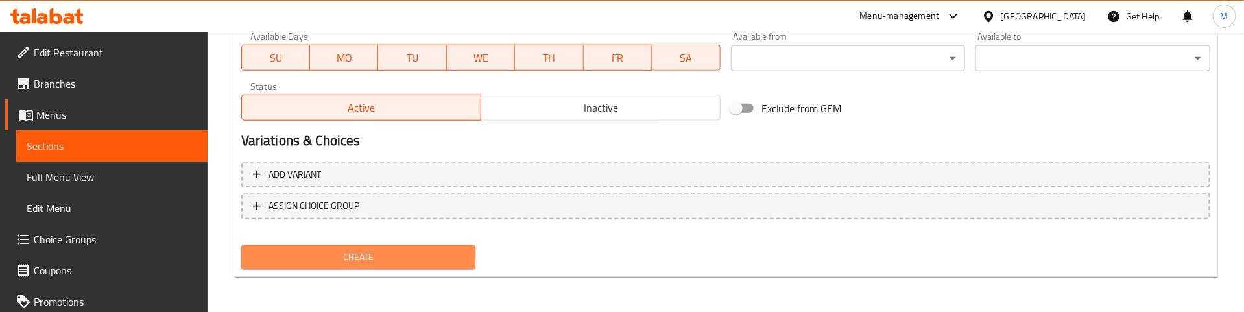
click at [374, 253] on span "Create" at bounding box center [359, 257] width 214 height 16
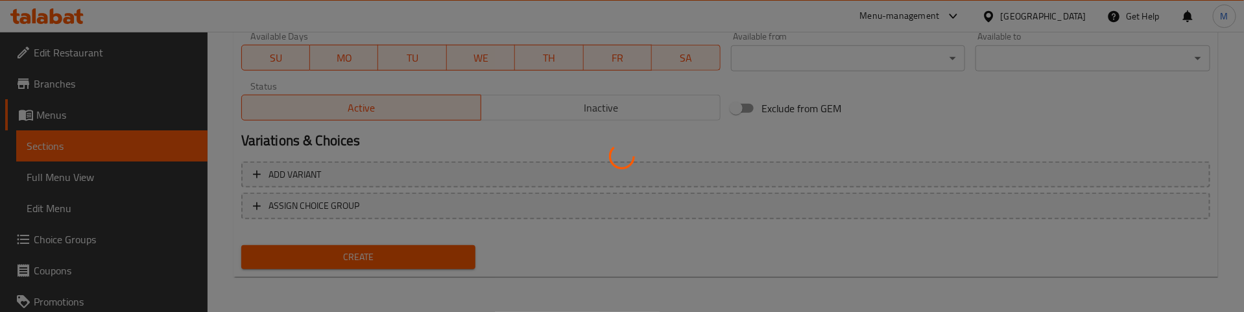
type input "0"
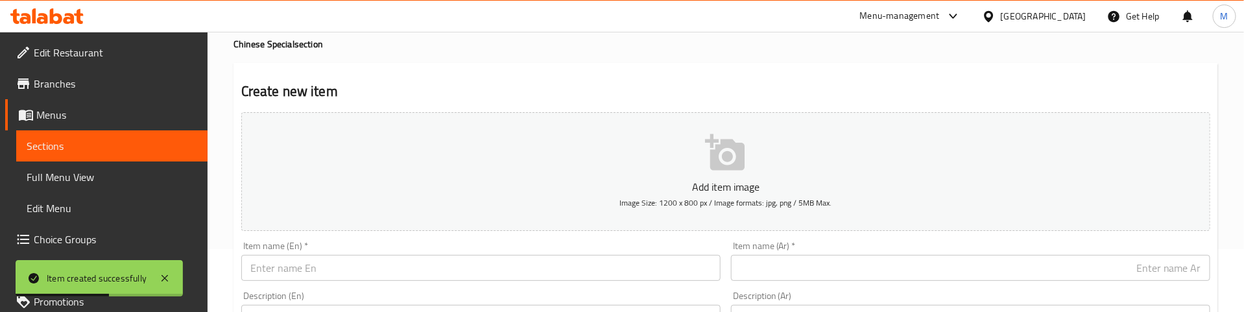
scroll to position [97, 0]
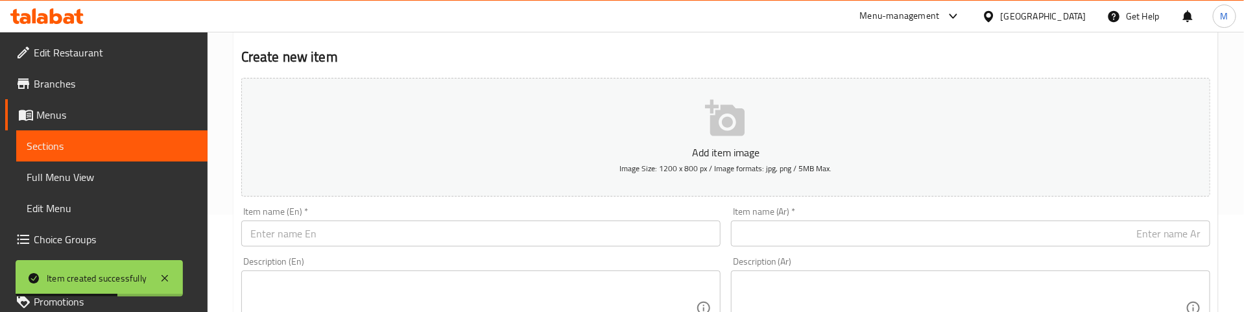
click at [311, 242] on input "text" at bounding box center [480, 234] width 479 height 26
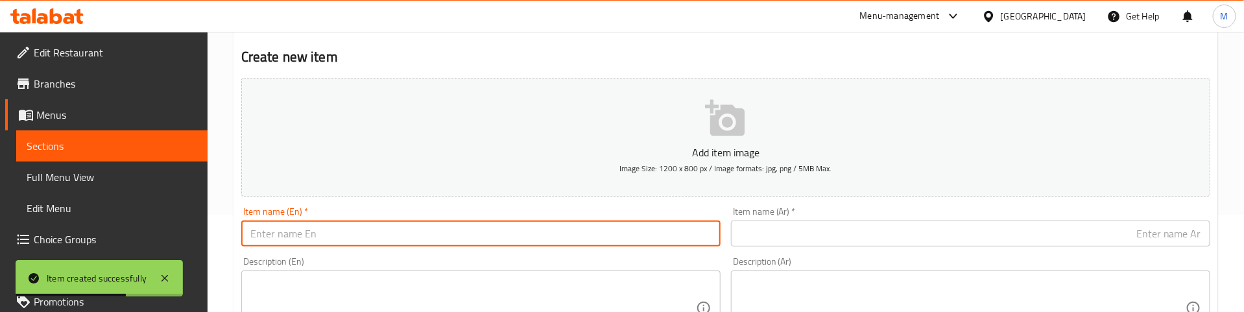
paste input "Mozzarella Stick"
type input "Mozzarella Stick"
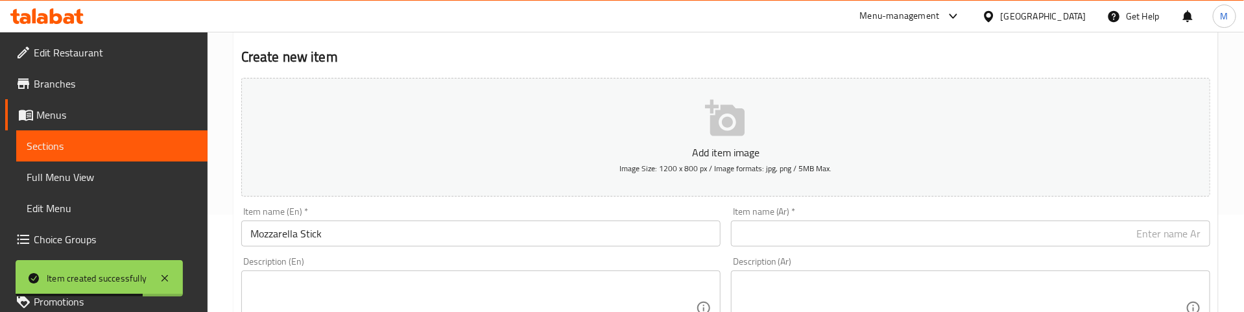
click at [365, 212] on div "Item name (En)   * Mozzarella Stick Item name (En) *" at bounding box center [480, 227] width 479 height 40
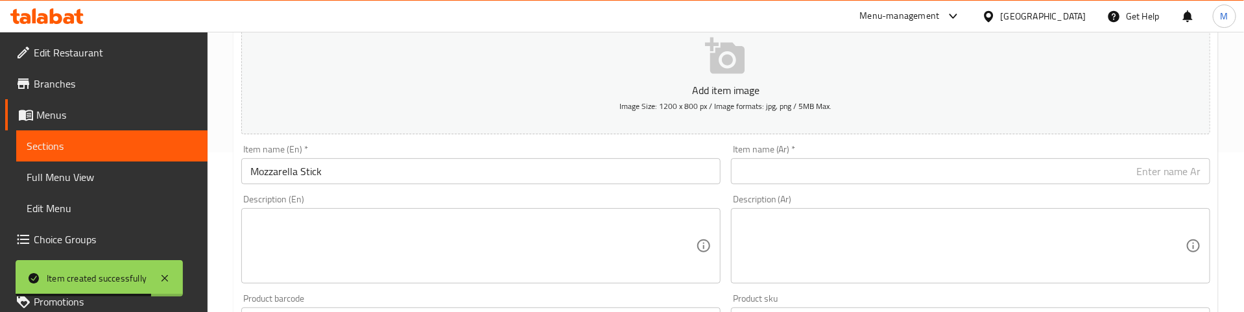
scroll to position [195, 0]
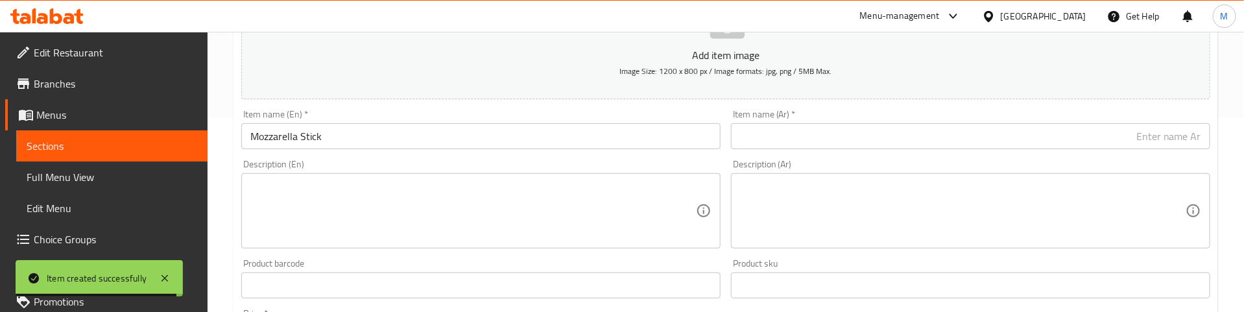
click at [442, 162] on div "Description (En) Description (En)" at bounding box center [480, 204] width 479 height 89
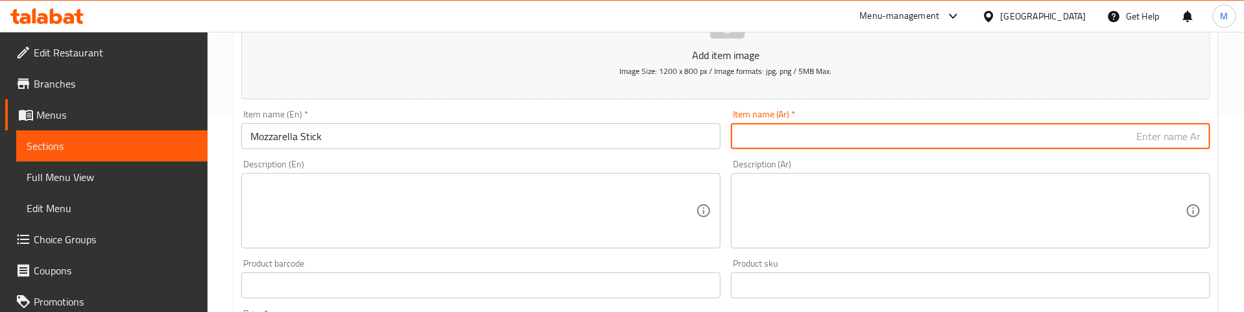
click at [825, 141] on input "text" at bounding box center [970, 136] width 479 height 26
click at [849, 125] on input "أصابع موتزاريلا" at bounding box center [970, 136] width 479 height 26
type input "أصابع موتزاريلا"
click at [849, 113] on div "Item name (Ar)   * أصابع موتزاريلا Item name (Ar) *" at bounding box center [970, 130] width 479 height 40
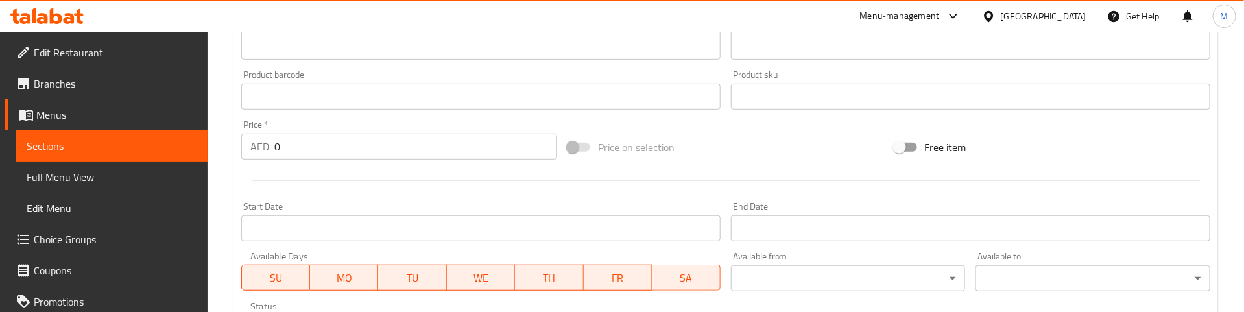
scroll to position [389, 0]
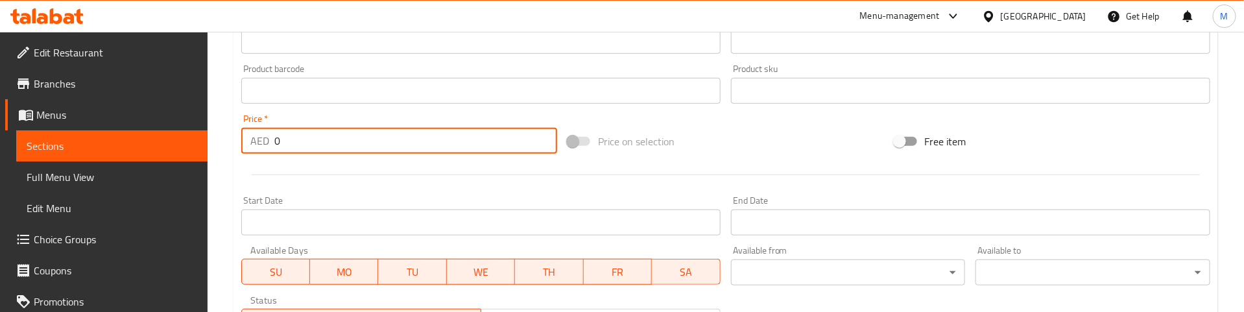
drag, startPoint x: 293, startPoint y: 144, endPoint x: 239, endPoint y: 145, distance: 53.2
click at [241, 144] on div "AED 0 Price *" at bounding box center [399, 141] width 316 height 26
paste input "23"
type input "23"
click at [310, 185] on div at bounding box center [725, 175] width 979 height 32
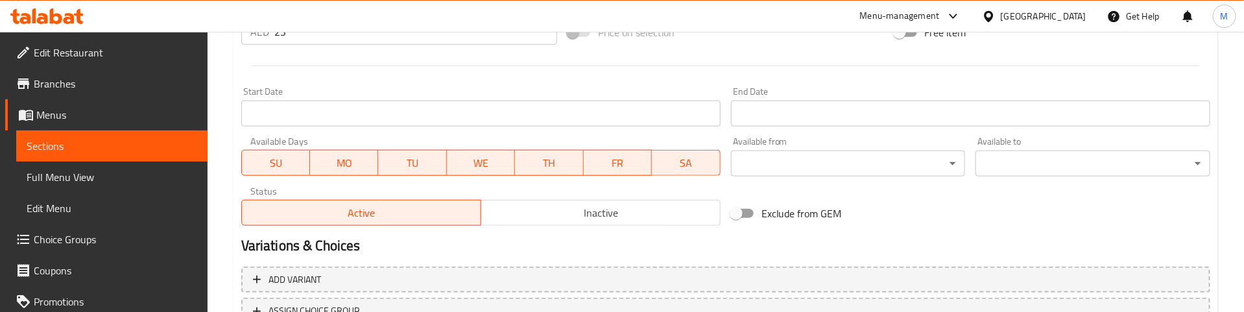
scroll to position [603, 0]
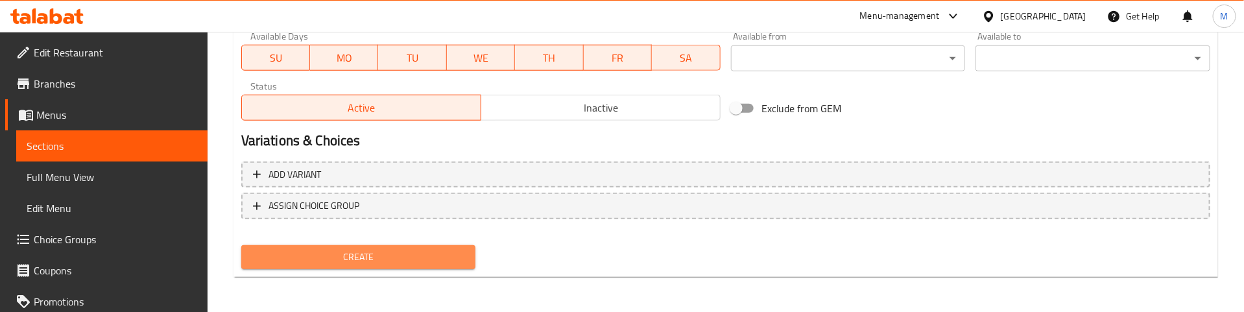
click at [359, 253] on span "Create" at bounding box center [359, 257] width 214 height 16
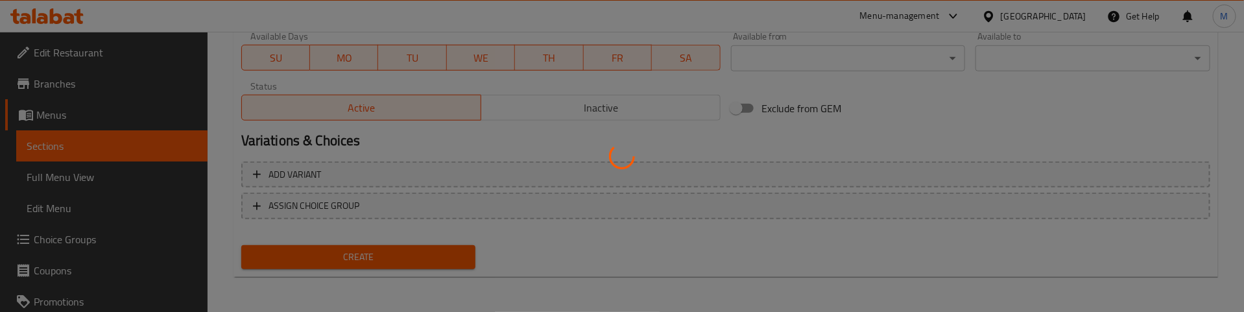
type input "0"
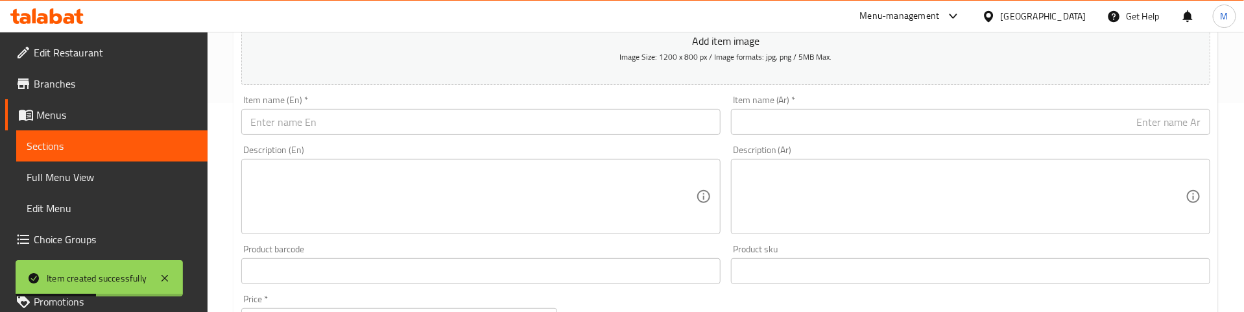
scroll to position [97, 0]
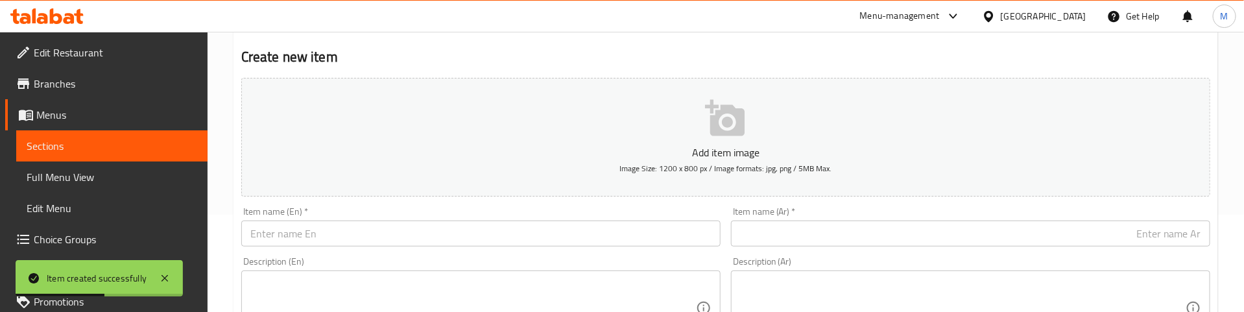
click at [292, 233] on input "text" at bounding box center [480, 234] width 479 height 26
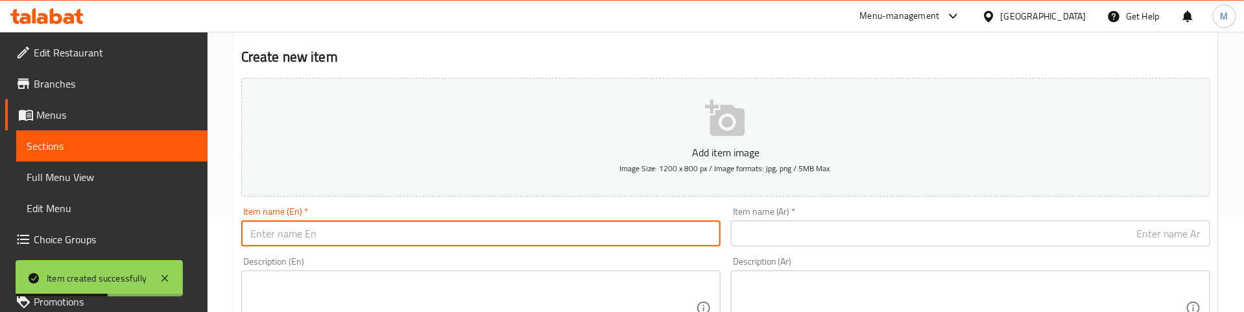
paste input "Macaroni"
type input "Macaroni"
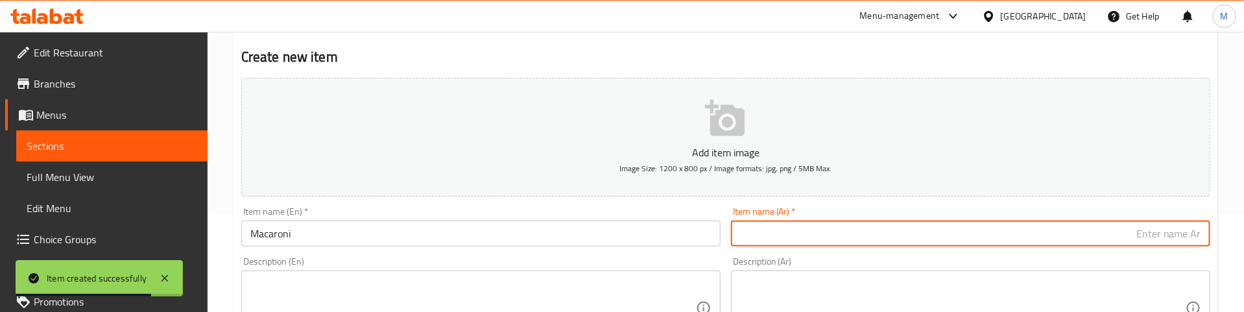
click at [970, 232] on input "text" at bounding box center [970, 234] width 479 height 26
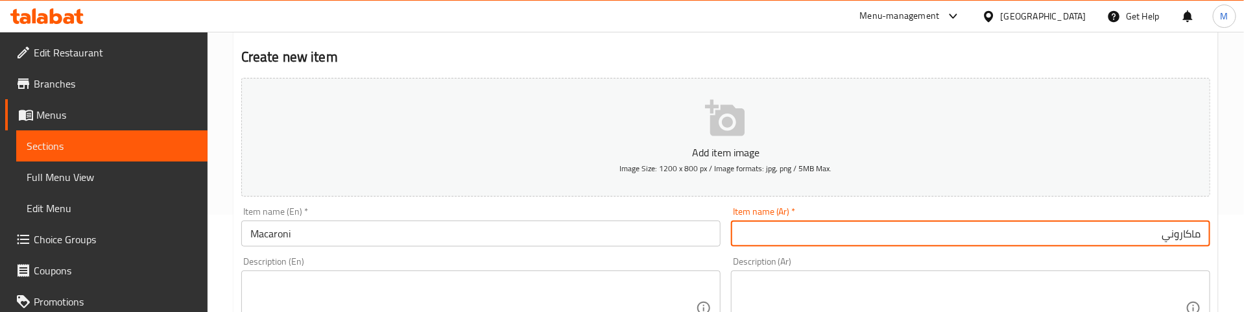
type input "ماكاروني"
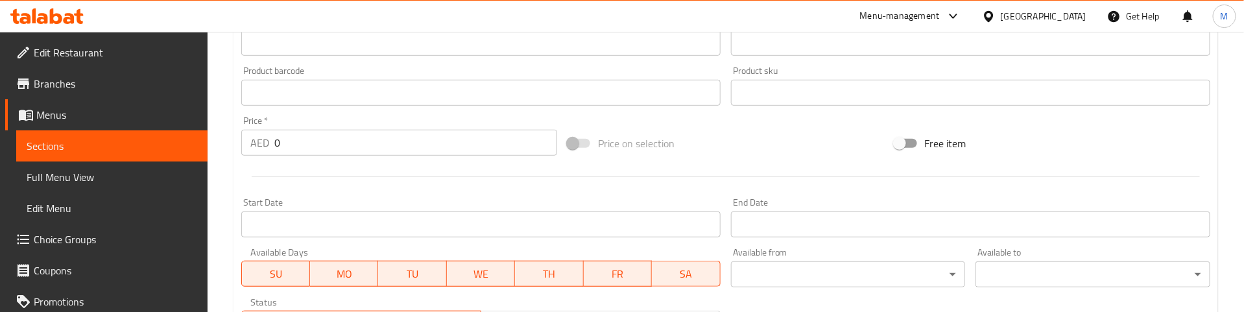
scroll to position [389, 0]
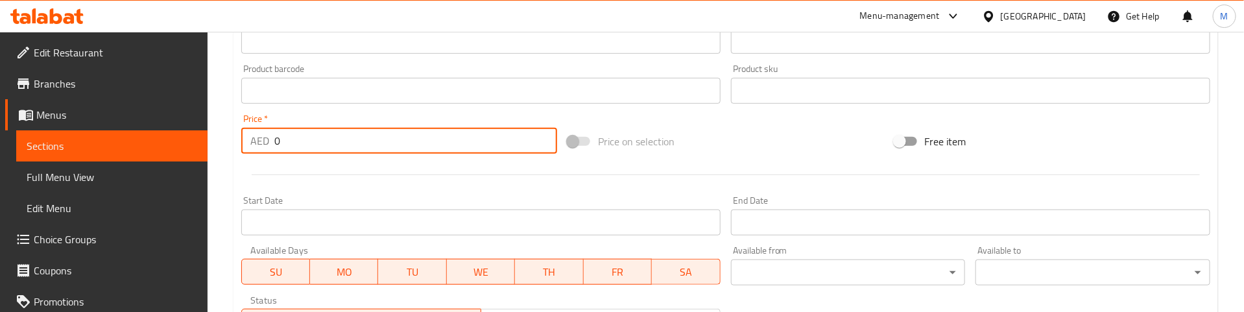
drag, startPoint x: 252, startPoint y: 144, endPoint x: 239, endPoint y: 150, distance: 13.6
click at [236, 147] on div "Price   * AED 0 Price *" at bounding box center [399, 134] width 326 height 50
paste input "23"
type input "23"
click at [288, 174] on div at bounding box center [725, 175] width 979 height 32
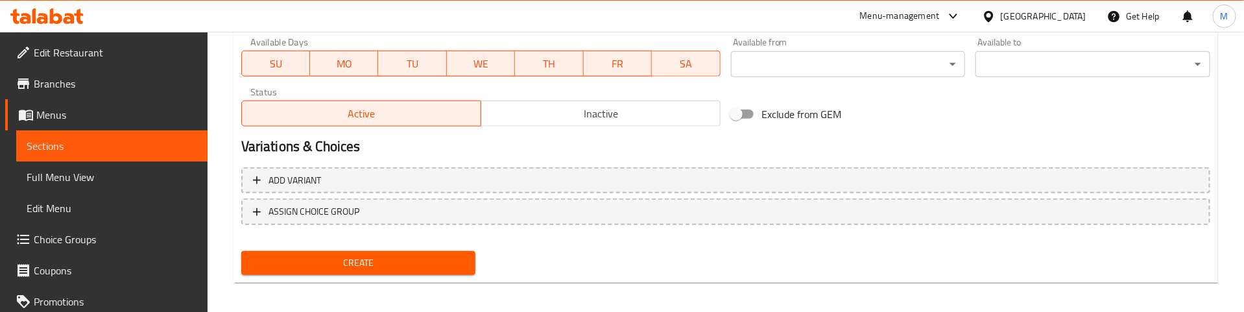
scroll to position [603, 0]
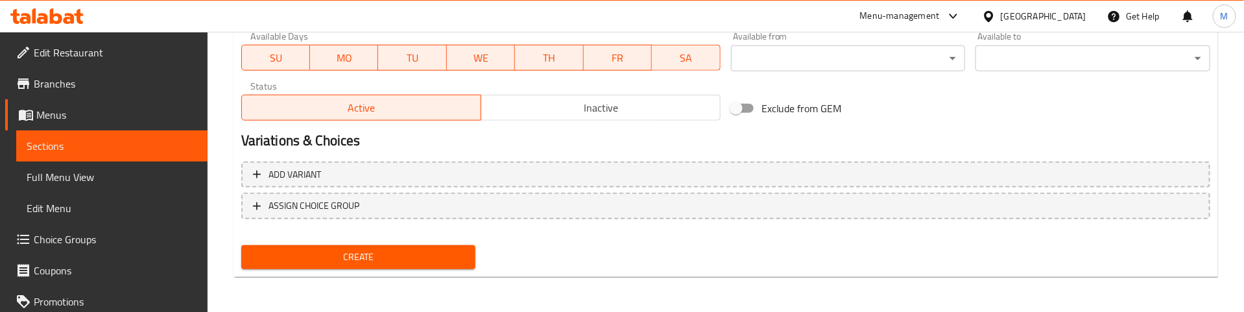
click at [350, 254] on span "Create" at bounding box center [359, 257] width 214 height 16
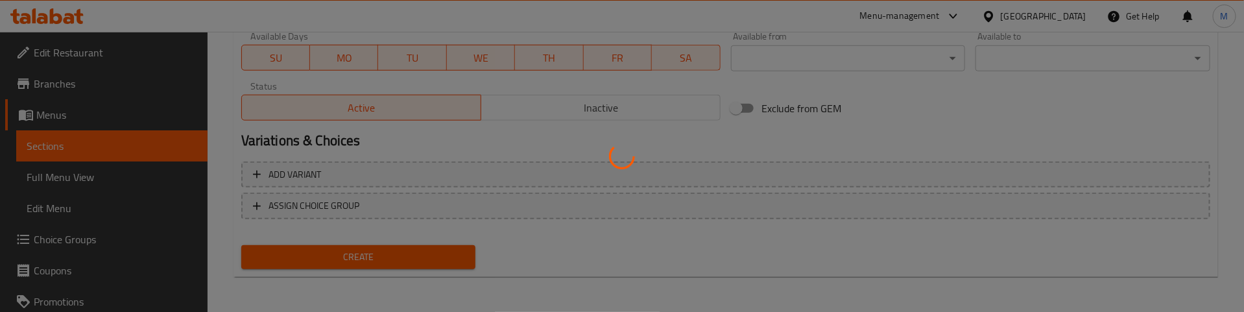
type input "0"
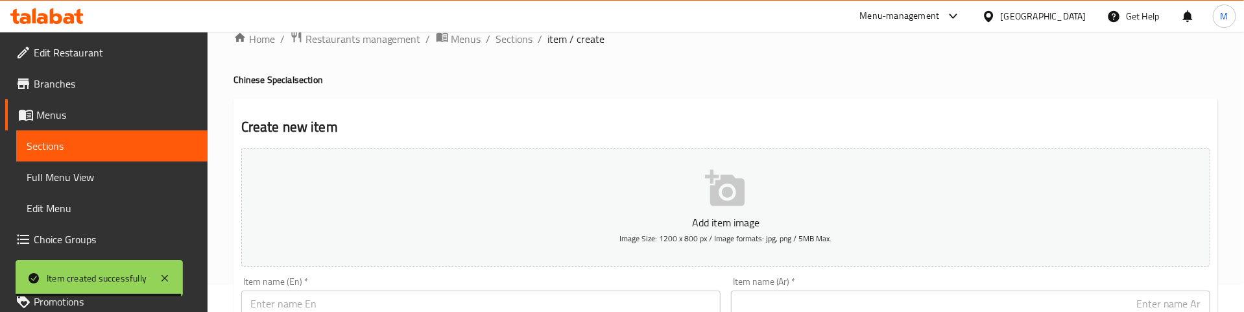
scroll to position [195, 0]
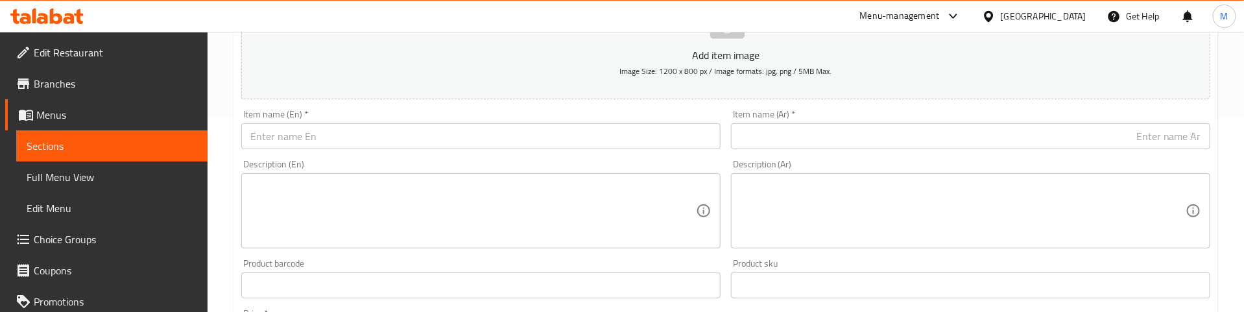
click at [305, 135] on input "text" at bounding box center [480, 136] width 479 height 26
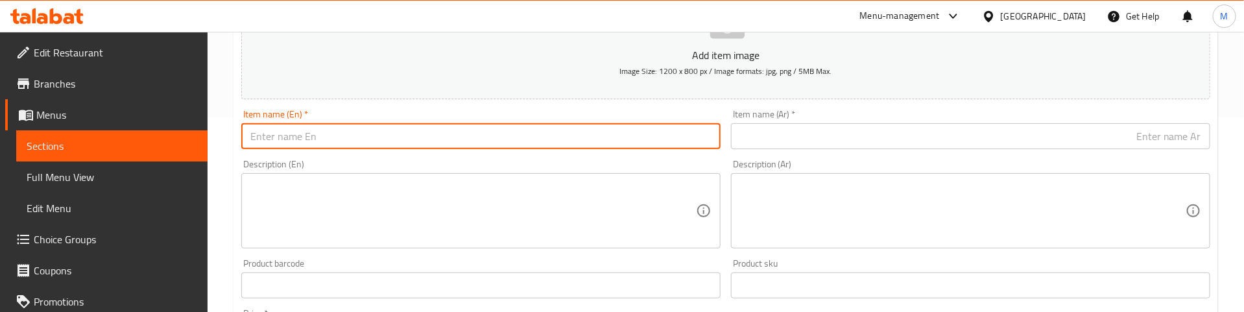
paste input "Spaghetti"
type input "Spaghetti"
click at [845, 132] on input "text" at bounding box center [970, 136] width 479 height 26
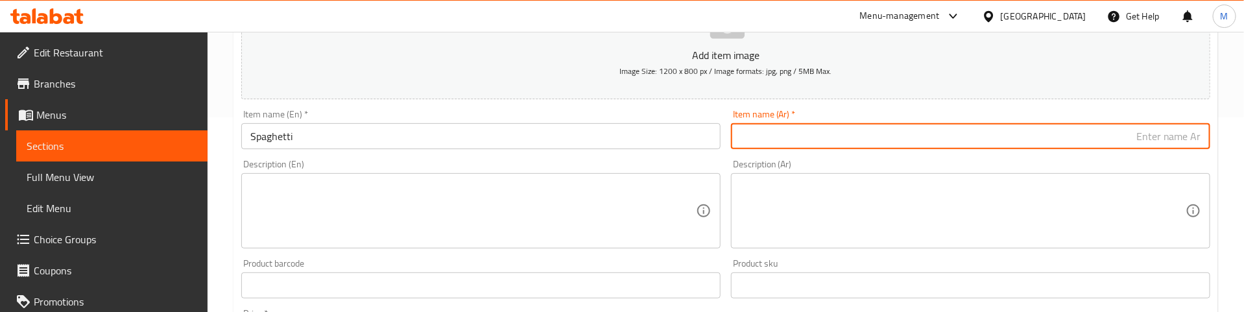
paste input "إسباجيتي/ سباغيتى"
drag, startPoint x: 1164, startPoint y: 136, endPoint x: 1034, endPoint y: 145, distance: 130.0
click at [1034, 145] on input "إسباجيتي/ سباغيتى" at bounding box center [970, 136] width 479 height 26
type input "إسباجيتي"
click at [909, 158] on div "Description (Ar) Description (Ar)" at bounding box center [971, 203] width 490 height 99
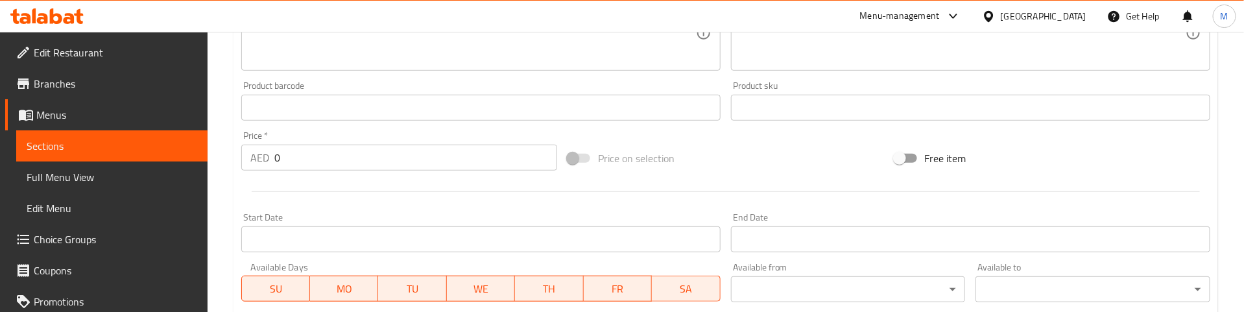
scroll to position [389, 0]
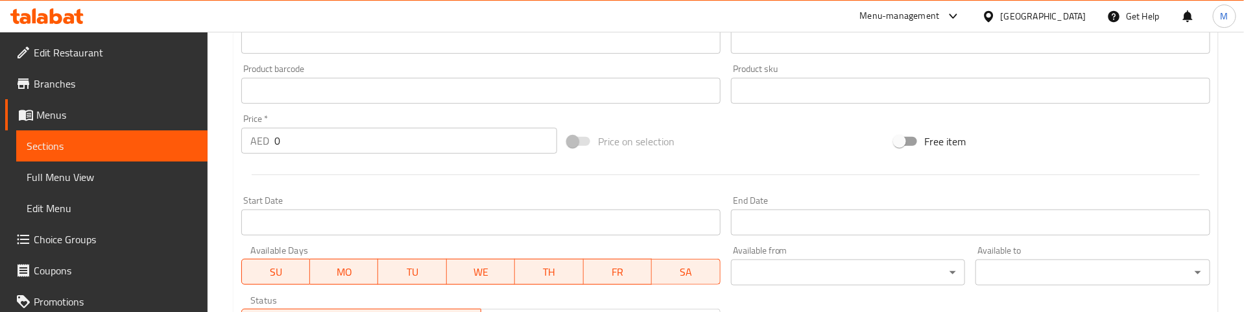
drag, startPoint x: 263, startPoint y: 139, endPoint x: 224, endPoint y: 146, distance: 39.6
click at [224, 146] on div "Home / Restaurants management / Menus / Sections / item / create Chinese Specia…" at bounding box center [726, 85] width 1036 height 885
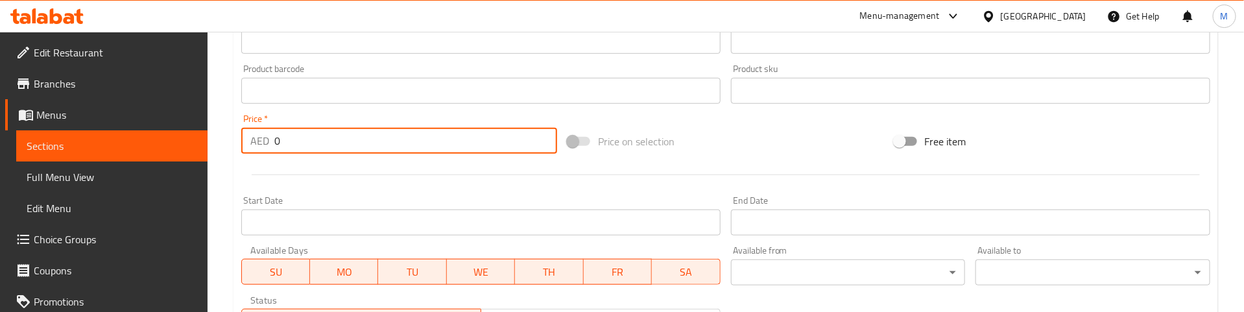
paste input "23"
type input "23"
click at [280, 174] on div at bounding box center [725, 175] width 979 height 32
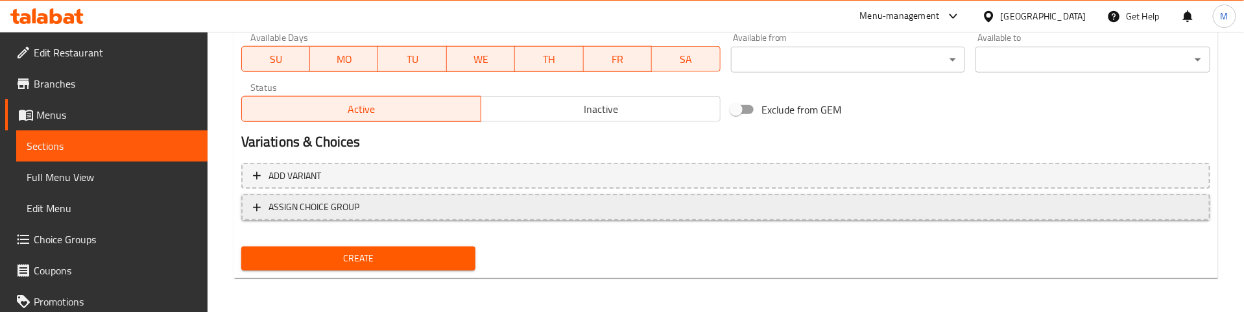
scroll to position [603, 0]
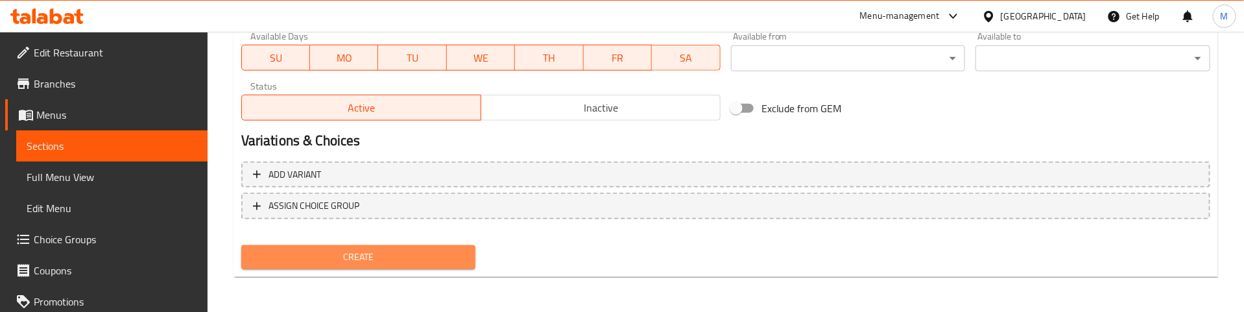
click at [355, 257] on span "Create" at bounding box center [359, 257] width 214 height 16
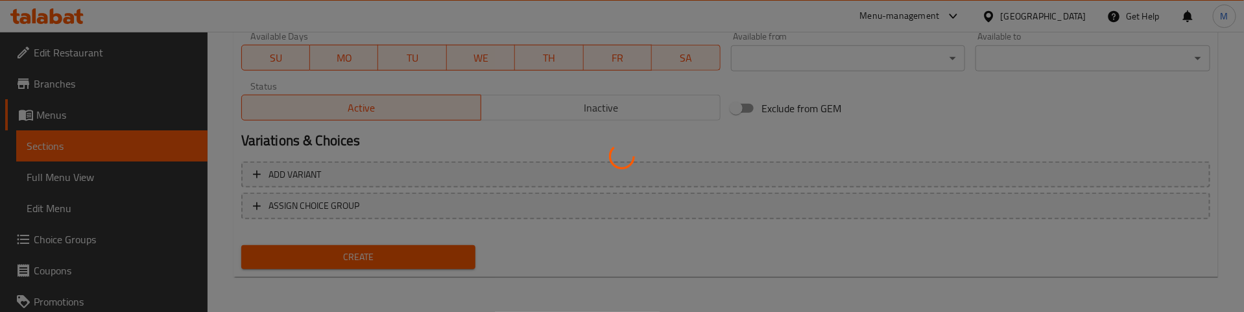
type input "0"
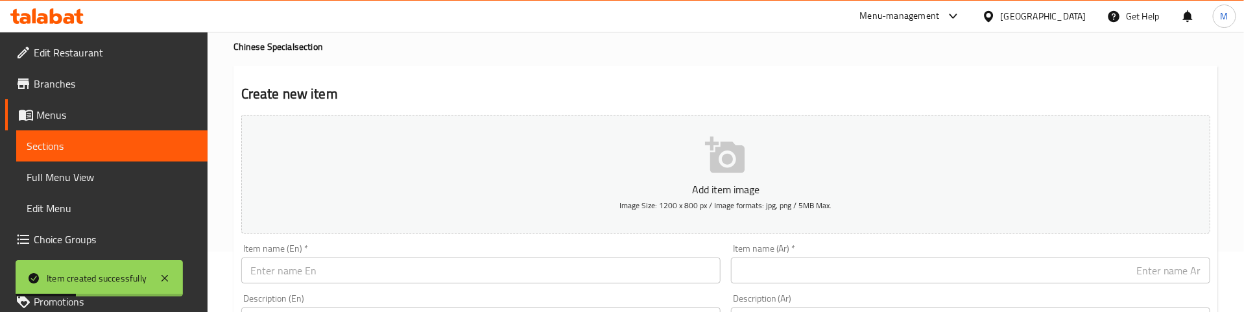
scroll to position [0, 0]
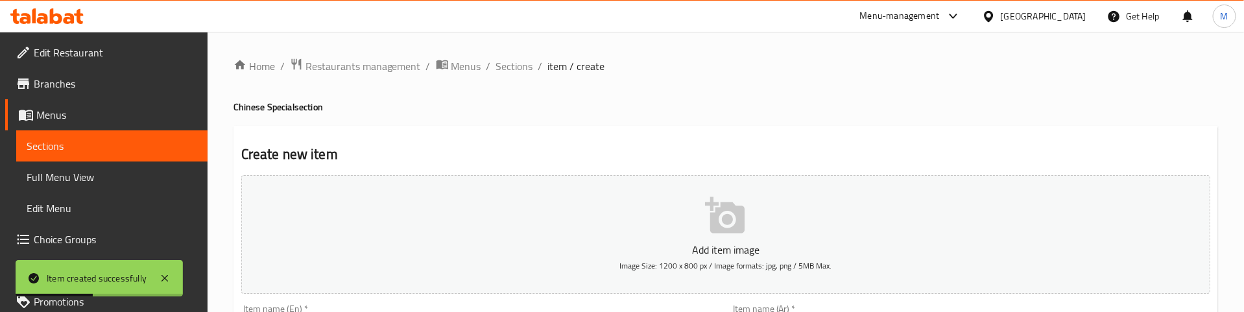
click at [490, 105] on h4 "Chinese Special section" at bounding box center [725, 107] width 985 height 13
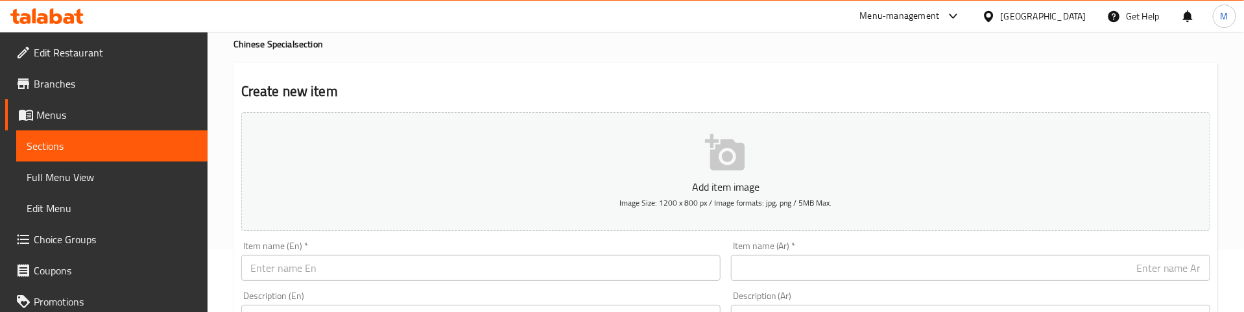
scroll to position [97, 0]
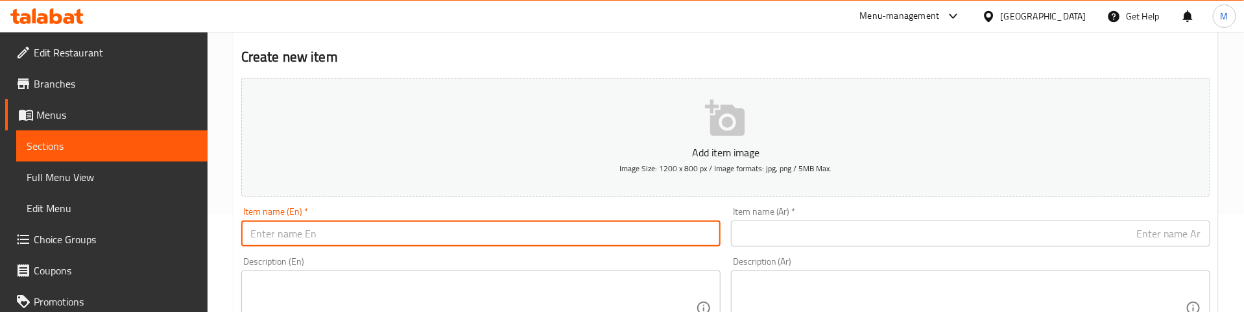
click at [368, 224] on input "text" at bounding box center [480, 234] width 479 height 26
paste input "American Chop Sخy"
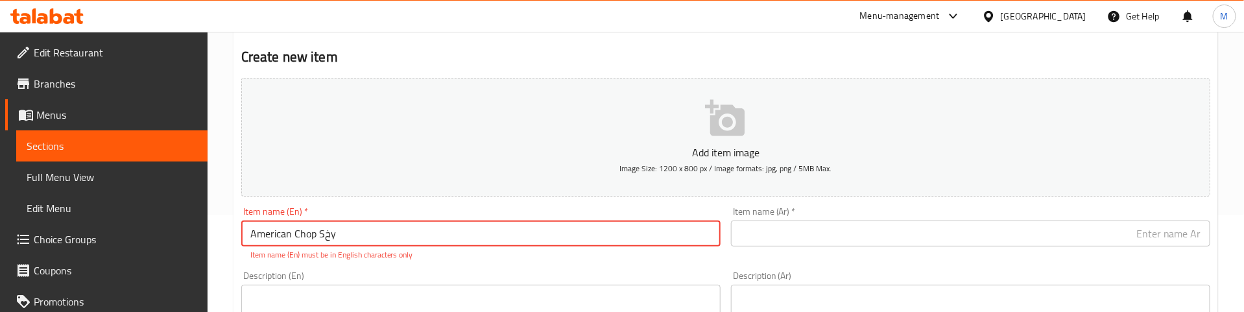
click at [328, 237] on input "American Chop Sخy" at bounding box center [480, 234] width 479 height 26
type input "American Chop Soy"
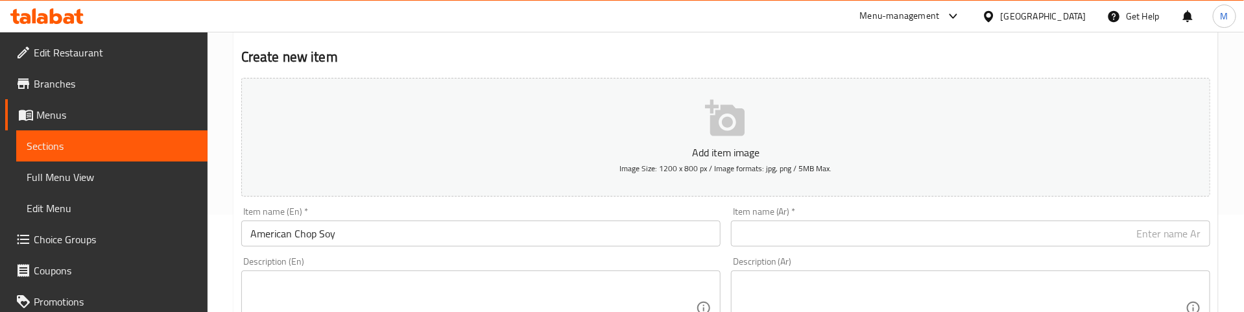
click at [339, 252] on div "Description (En) Description (En)" at bounding box center [481, 301] width 490 height 99
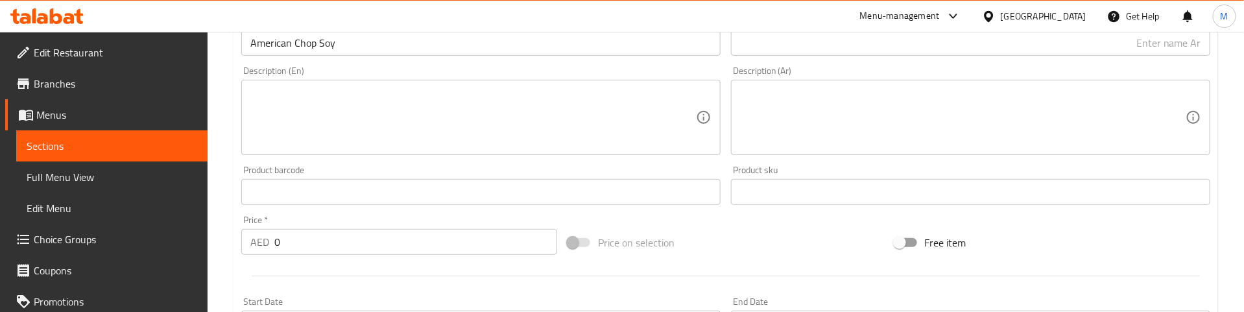
scroll to position [292, 0]
click at [271, 243] on div "AED 0 Price *" at bounding box center [399, 238] width 316 height 26
paste input "26"
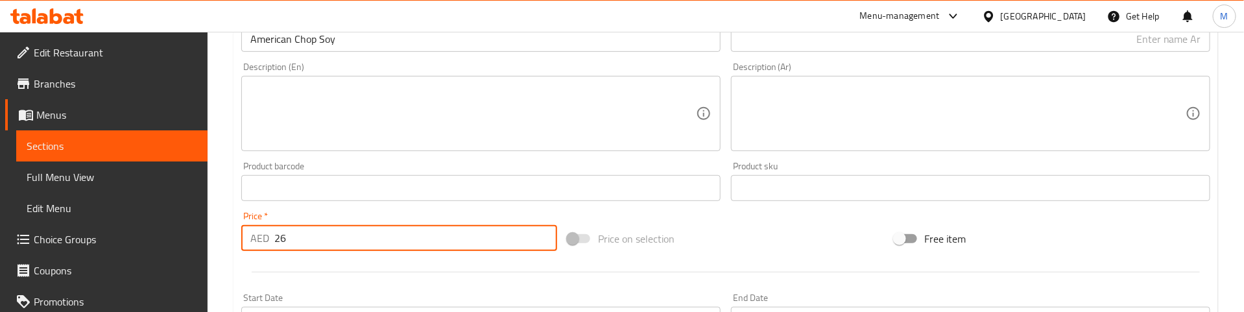
type input "26"
click at [331, 214] on div "Price   * AED 26 Price *" at bounding box center [399, 231] width 316 height 40
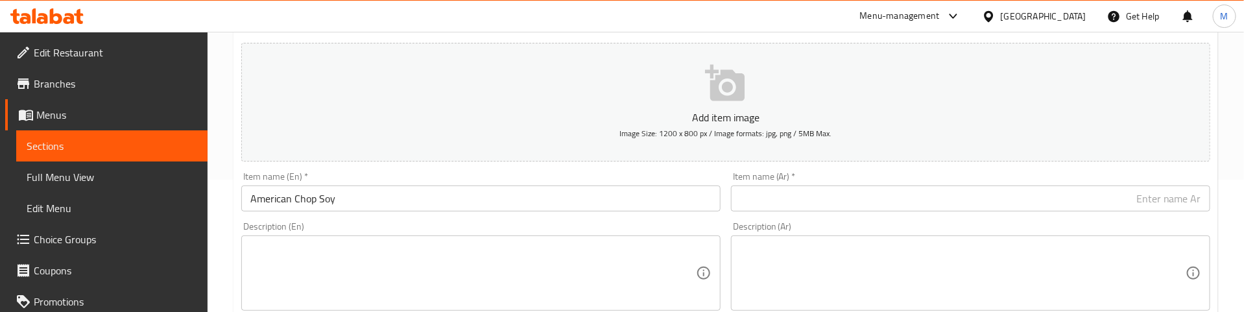
scroll to position [97, 0]
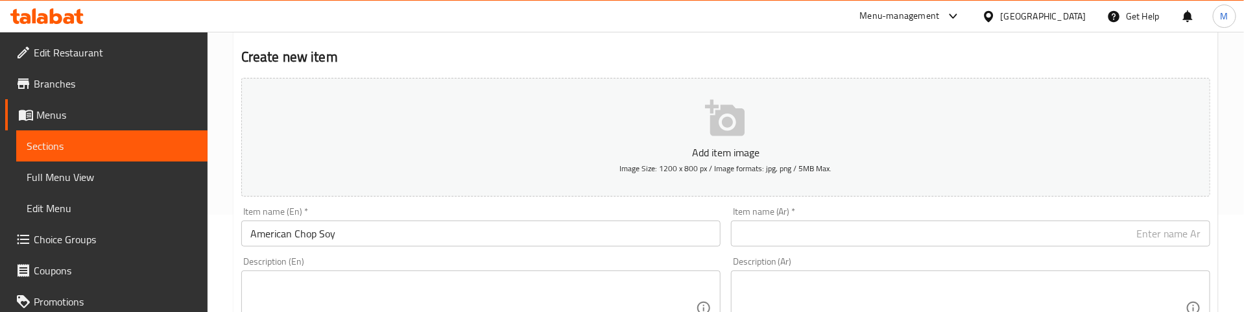
click at [339, 206] on div "Item name (En)   * American Chop Soy Item name (En) *" at bounding box center [481, 227] width 490 height 50
click at [312, 239] on input "American Chop Soy" at bounding box center [480, 234] width 479 height 26
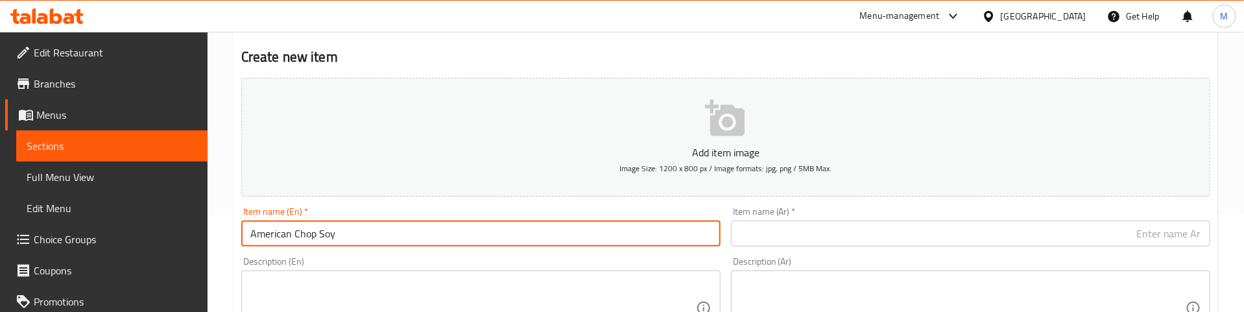
click at [312, 239] on input "American Chop Soy" at bounding box center [480, 234] width 479 height 26
click at [339, 238] on input "American Chop Soy" at bounding box center [480, 234] width 479 height 26
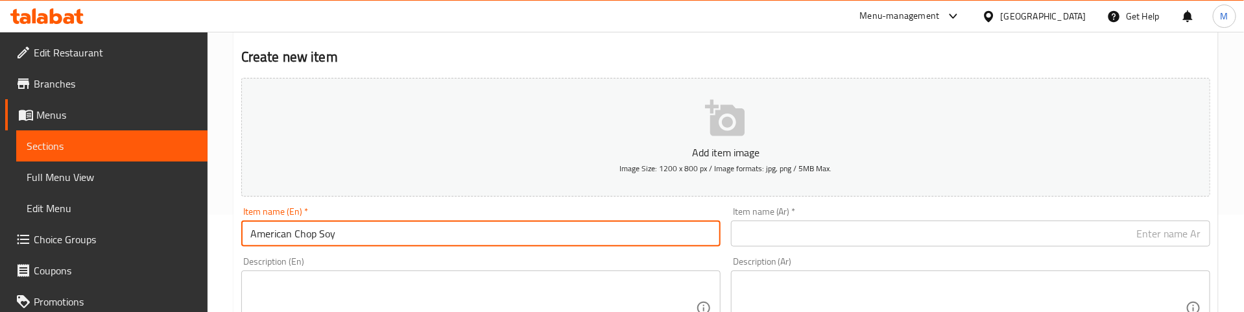
paste input "ue"
type input "American Chop Suey"
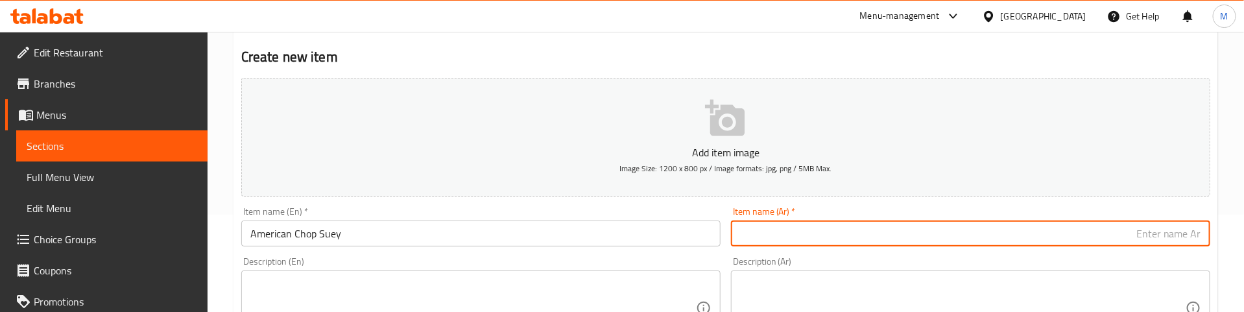
click at [818, 240] on input "text" at bounding box center [970, 234] width 479 height 26
paste input "تشوب سوي أمريكي"
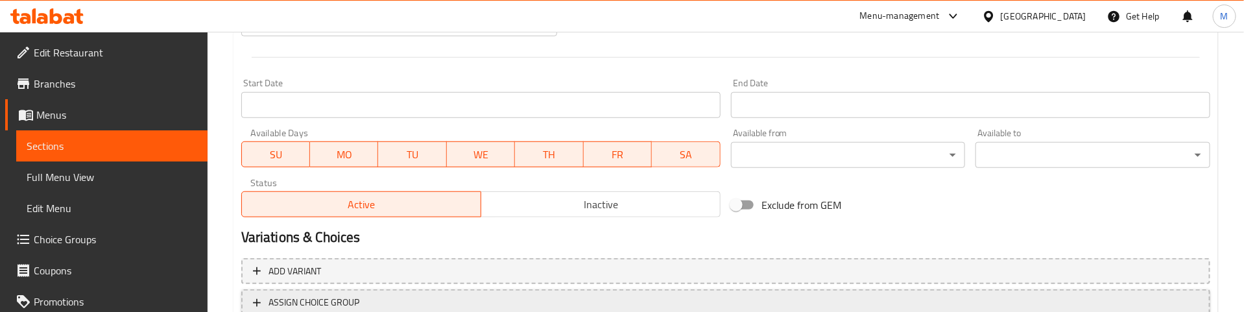
scroll to position [603, 0]
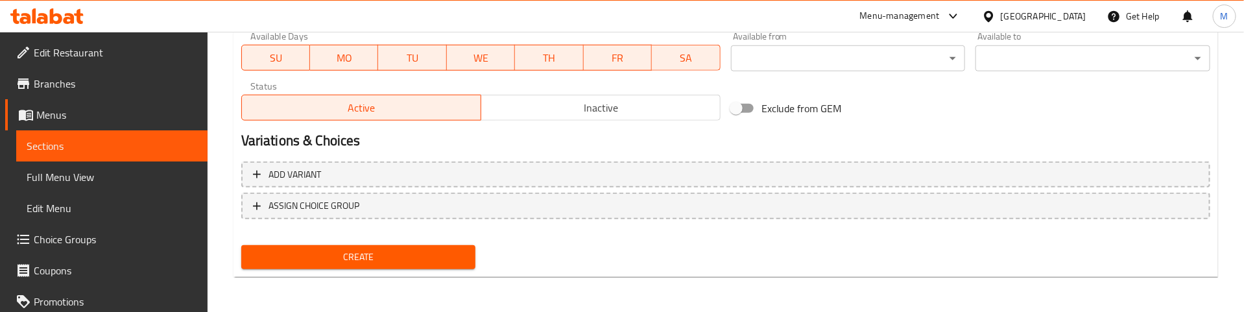
type input "تشوب سوي أمريكي"
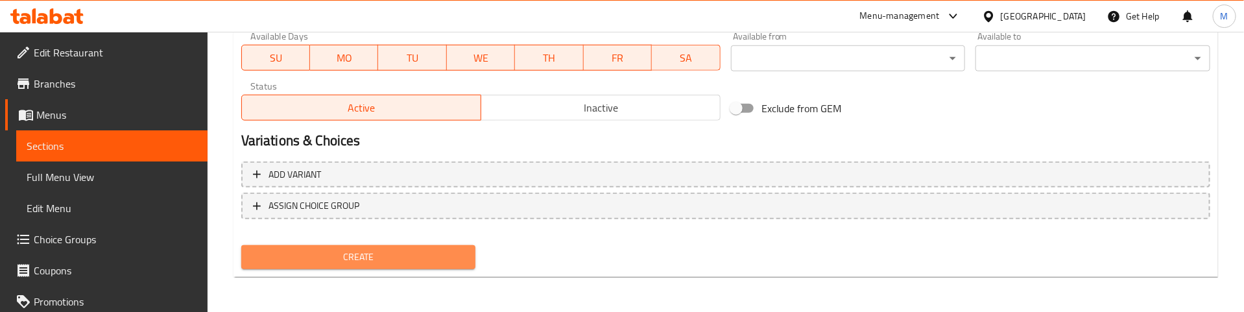
click at [365, 255] on span "Create" at bounding box center [359, 257] width 214 height 16
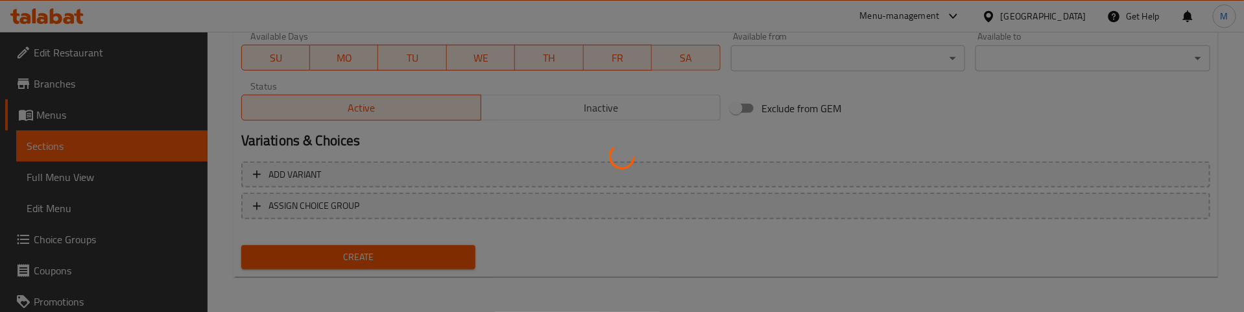
type input "0"
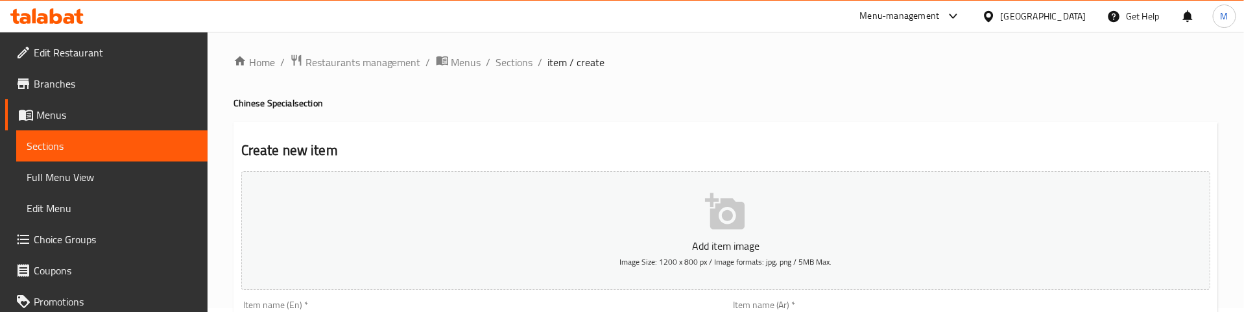
scroll to position [0, 0]
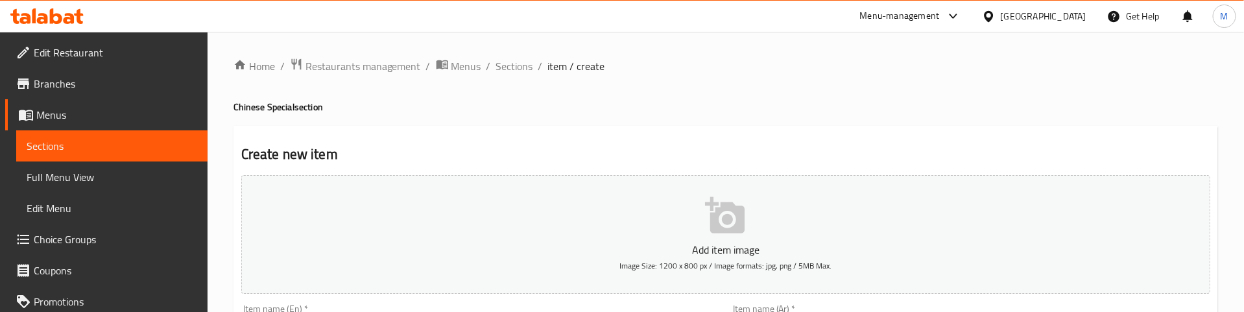
click at [411, 112] on h4 "Chinese Special section" at bounding box center [725, 107] width 985 height 13
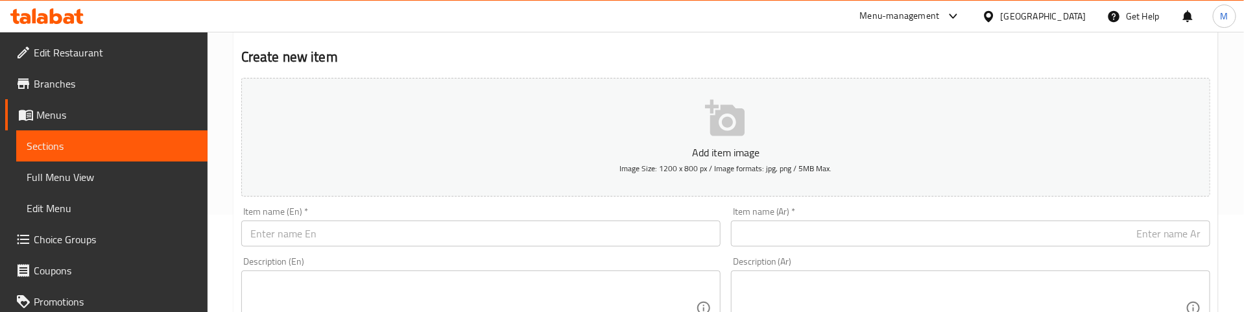
click at [308, 241] on input "text" at bounding box center [480, 234] width 479 height 26
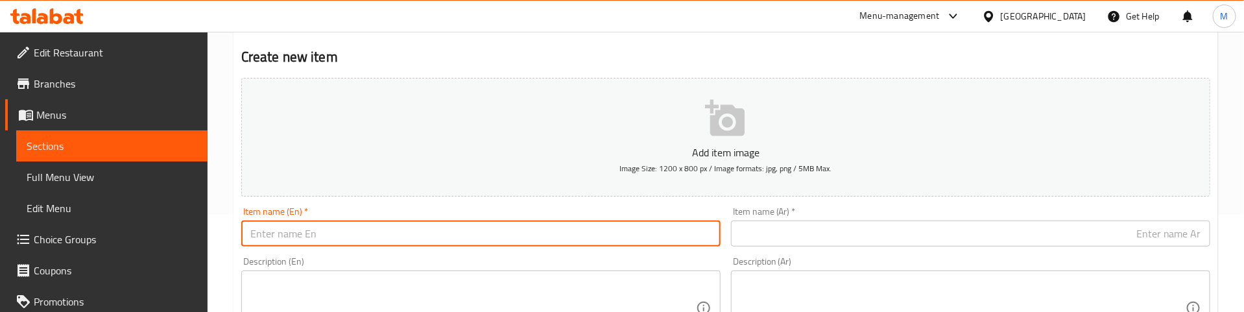
paste input "Beef Masala"
type input "Beef Masala"
click at [929, 232] on input "text" at bounding box center [970, 234] width 479 height 26
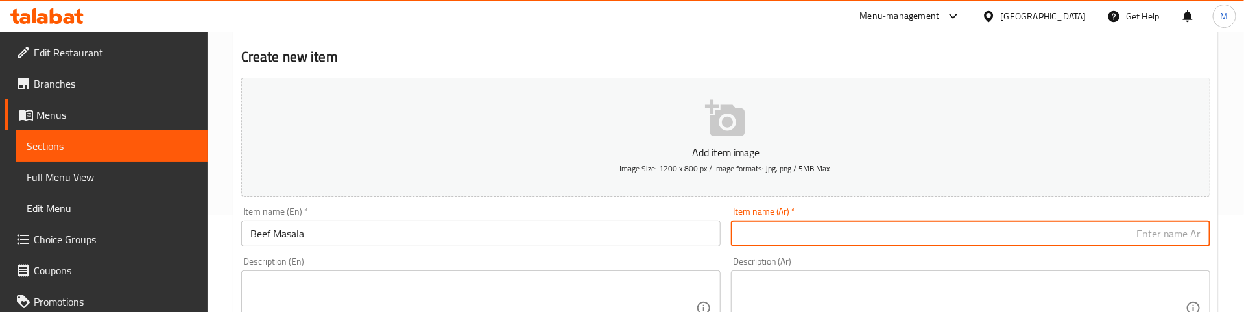
paste input "لحم بقري ماسالا"
type input "لحم بقري ماسالا"
click at [828, 209] on div "Item name (Ar)   * لحم بقري ماسالا Item name (Ar) *" at bounding box center [970, 227] width 479 height 40
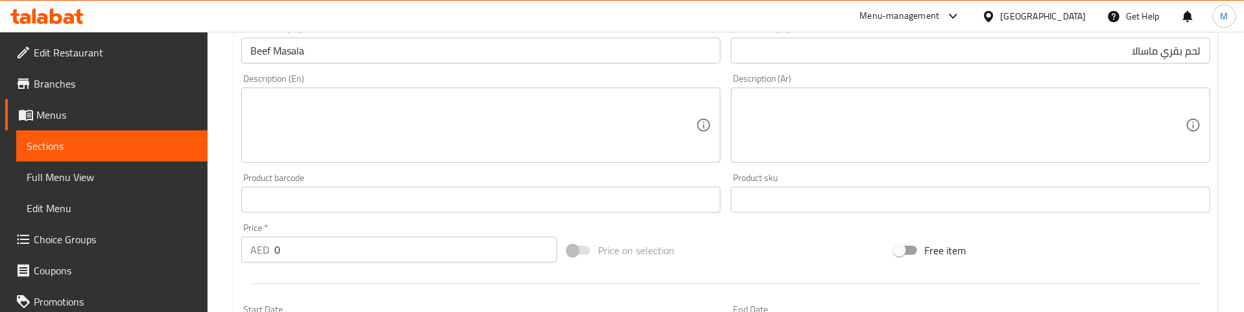
scroll to position [292, 0]
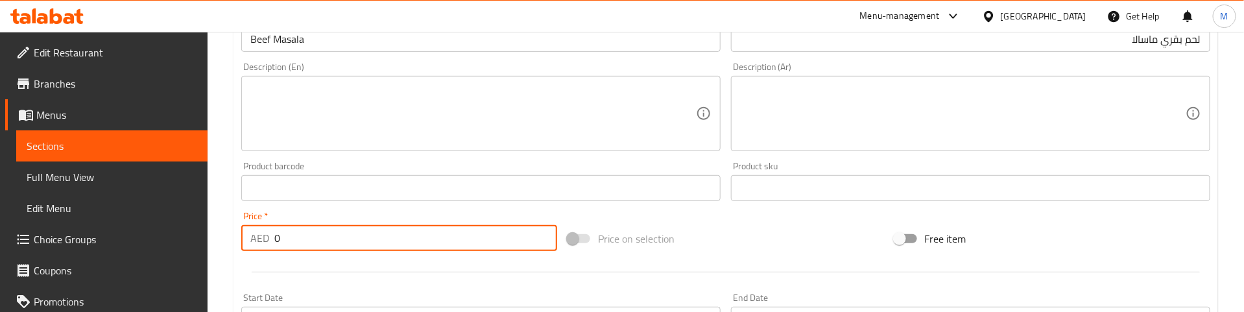
drag, startPoint x: 233, startPoint y: 242, endPoint x: 218, endPoint y: 246, distance: 16.0
click at [218, 246] on div "Home / Restaurants management / Menus / Sections / item / create Chinese Specia…" at bounding box center [726, 182] width 1036 height 885
paste input "22"
type input "22"
click at [333, 267] on div at bounding box center [725, 272] width 979 height 32
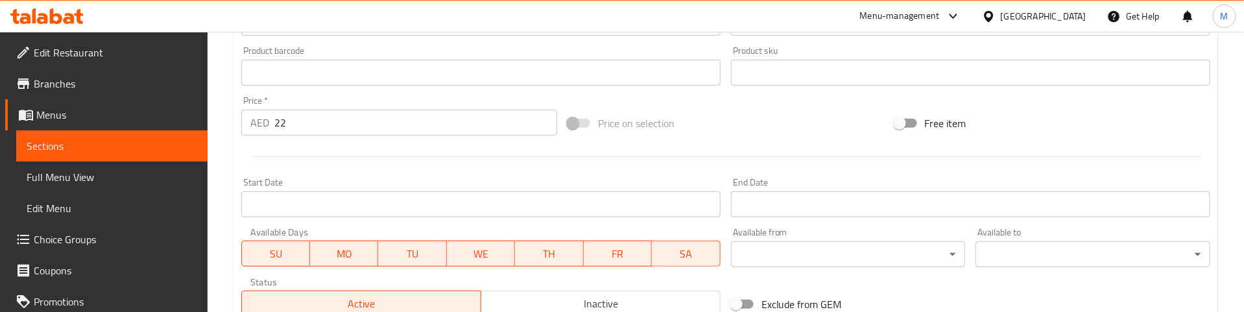
scroll to position [584, 0]
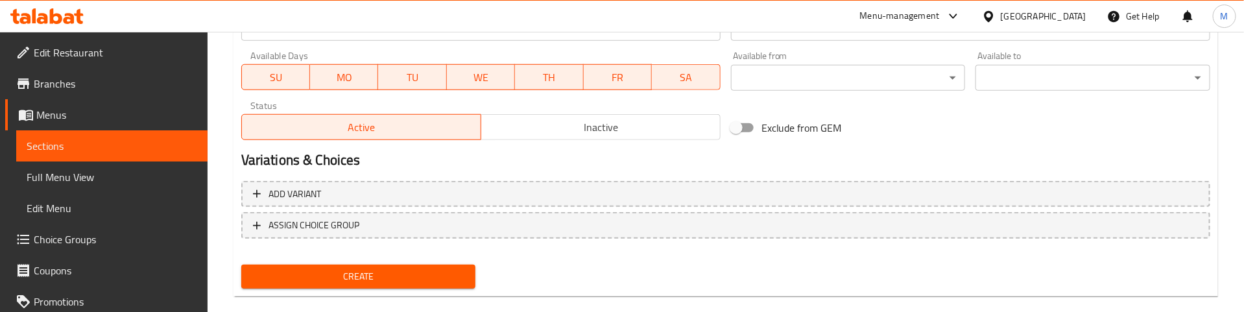
click at [351, 265] on button "Create" at bounding box center [358, 277] width 235 height 24
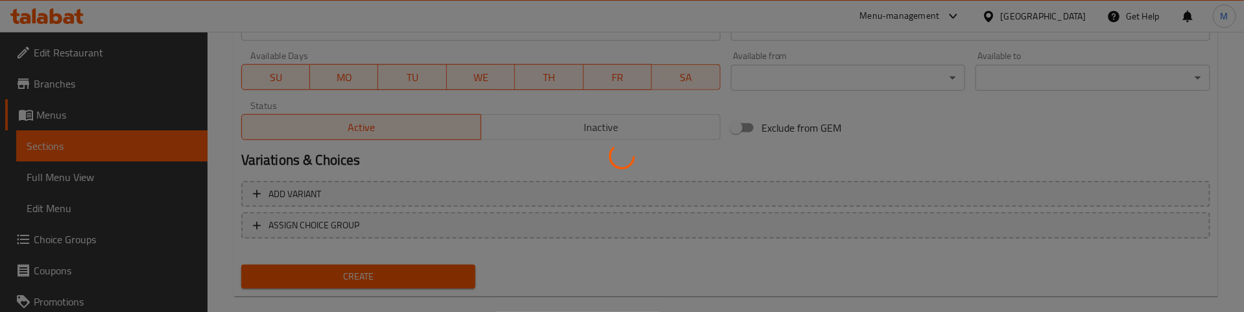
type input "0"
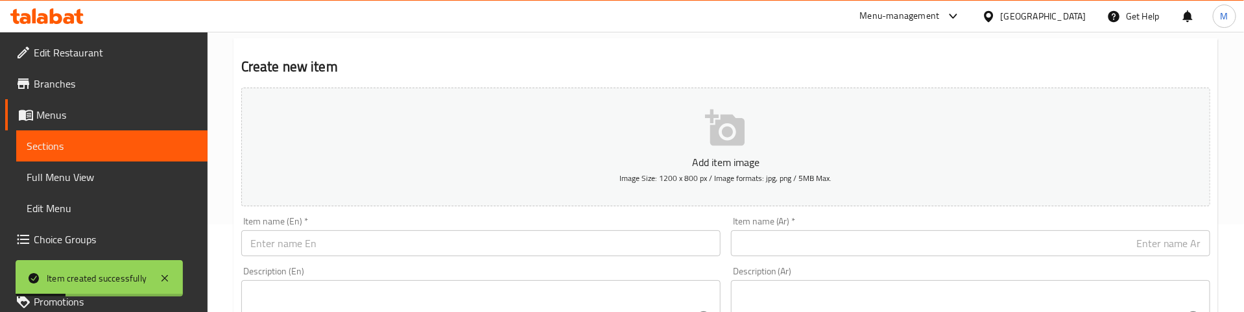
scroll to position [0, 0]
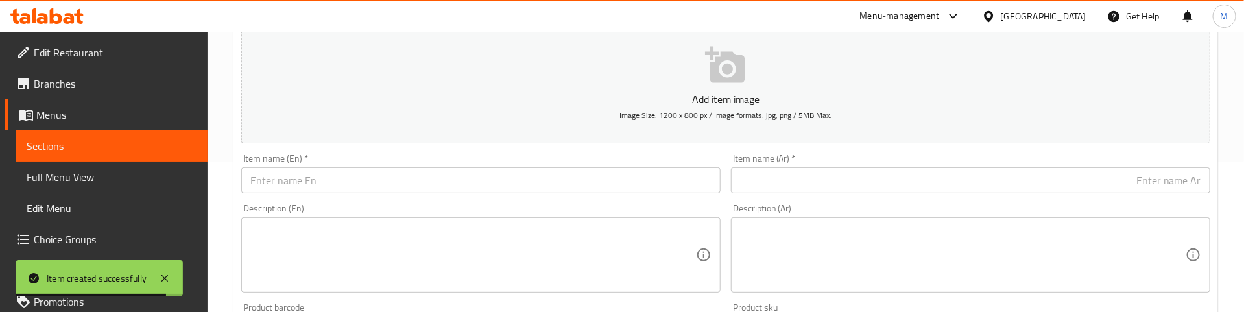
scroll to position [195, 0]
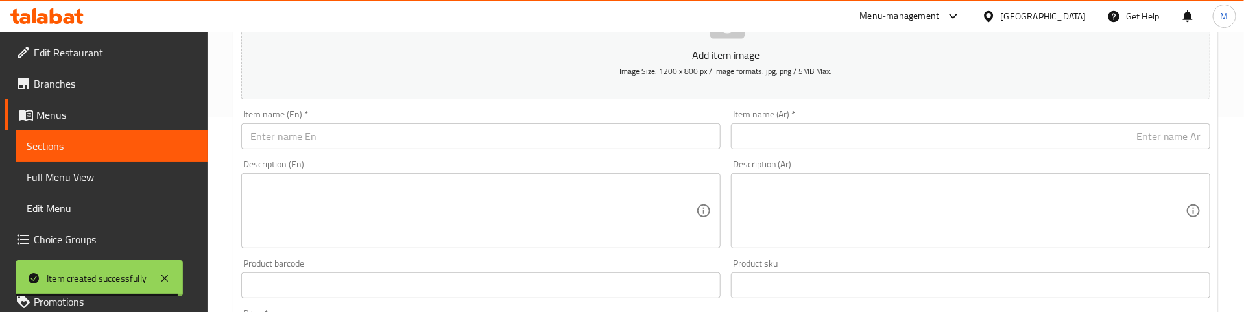
click at [325, 140] on input "text" at bounding box center [480, 136] width 479 height 26
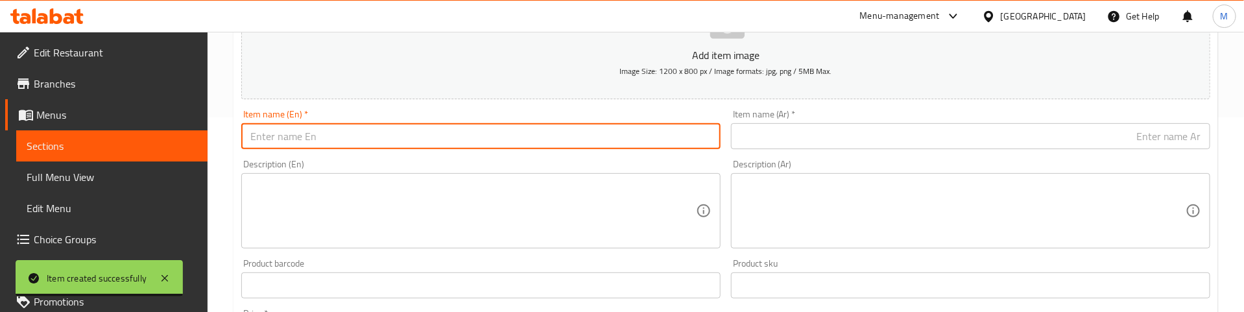
paste input "Beef Fry"
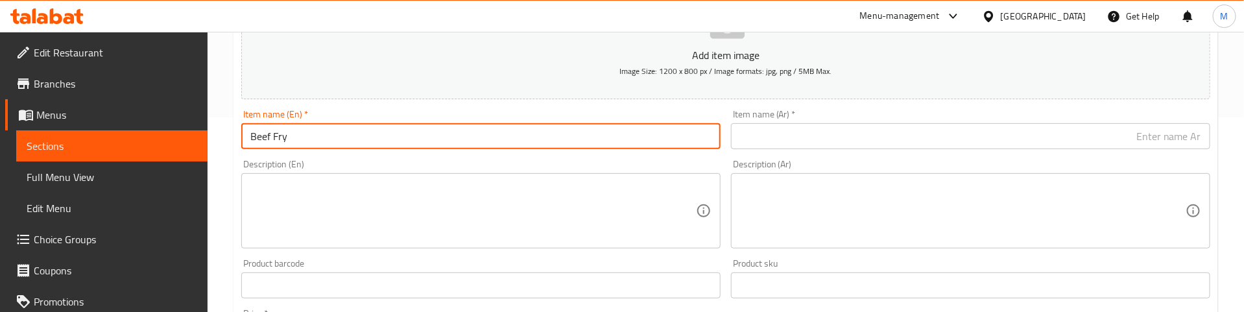
type input "Beef Fry"
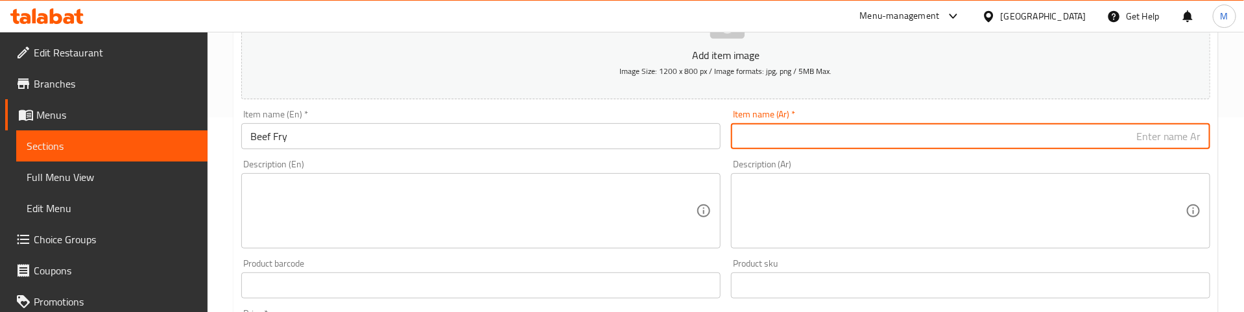
click at [835, 131] on input "text" at bounding box center [970, 136] width 479 height 26
paste input "لحم بقري مقلي"
type input "لحم بقري مقلي"
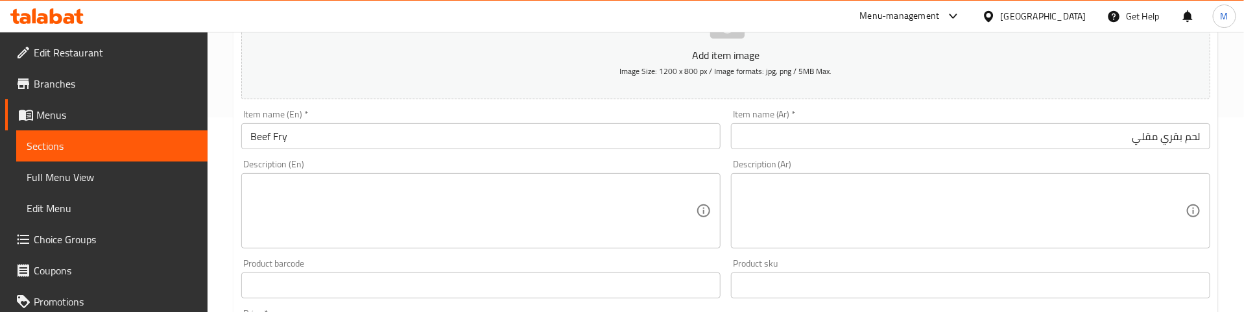
click at [718, 160] on div "Description (En) Description (En)" at bounding box center [480, 204] width 479 height 89
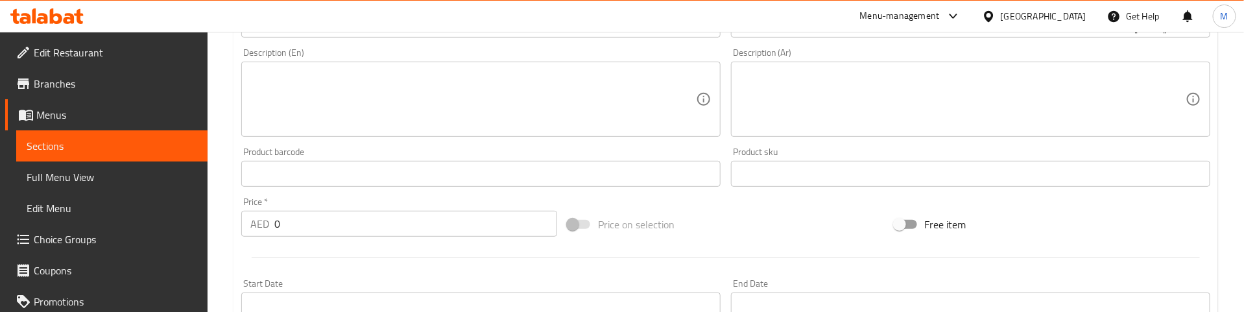
scroll to position [389, 0]
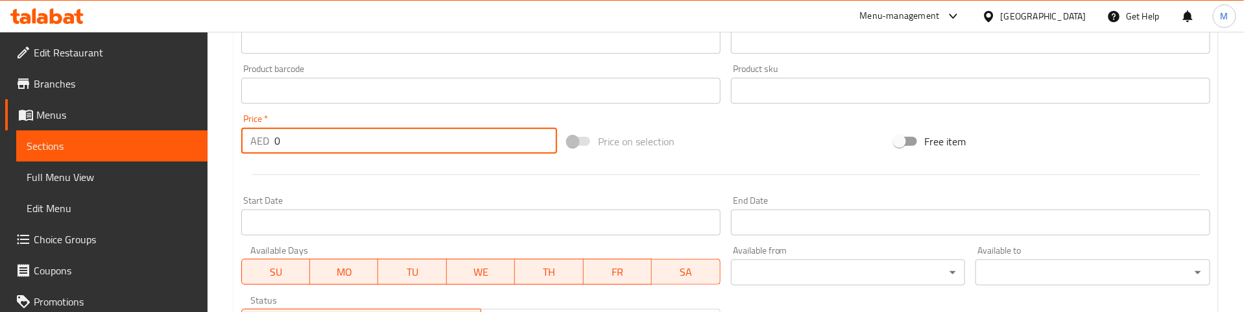
drag, startPoint x: 308, startPoint y: 133, endPoint x: 195, endPoint y: 160, distance: 116.6
click at [195, 158] on div "Edit Restaurant Branches Menus Sections Full Menu View Edit Menu Choice Groups …" at bounding box center [622, 85] width 1244 height 885
paste input "22"
type input "22"
click at [265, 178] on div at bounding box center [725, 175] width 979 height 32
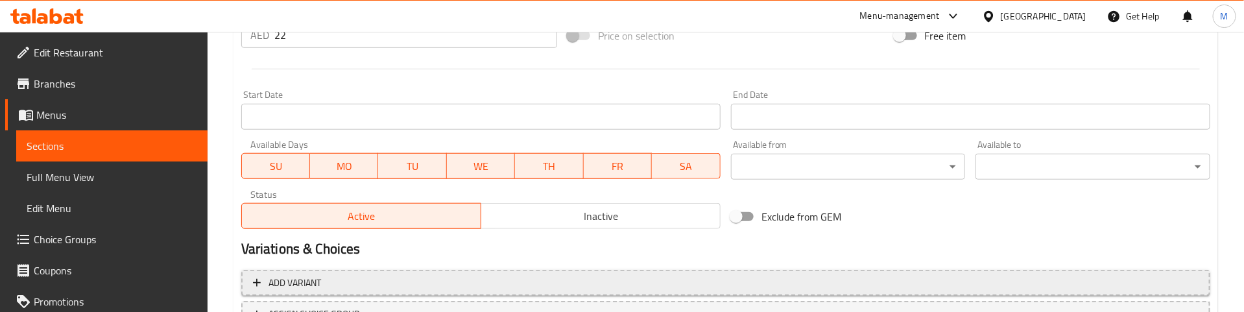
scroll to position [603, 0]
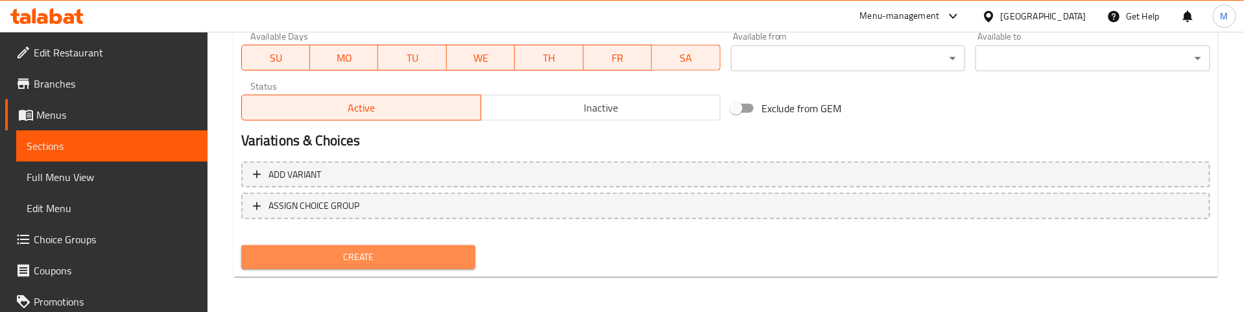
click at [316, 253] on span "Create" at bounding box center [359, 257] width 214 height 16
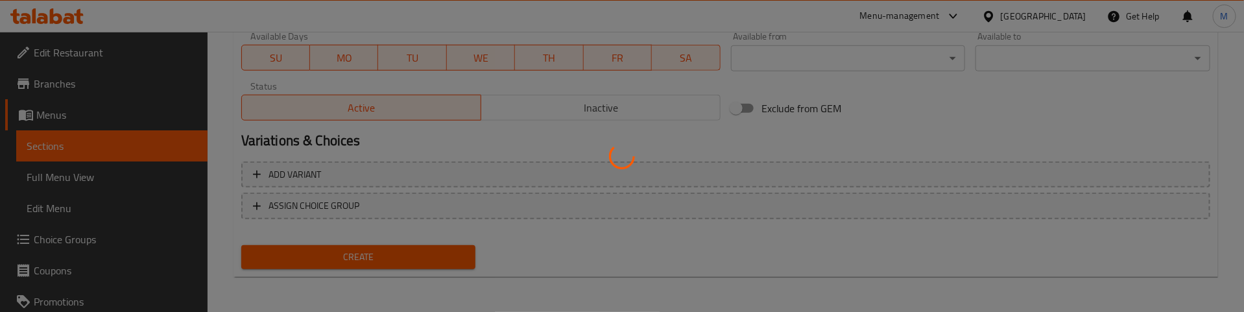
type input "0"
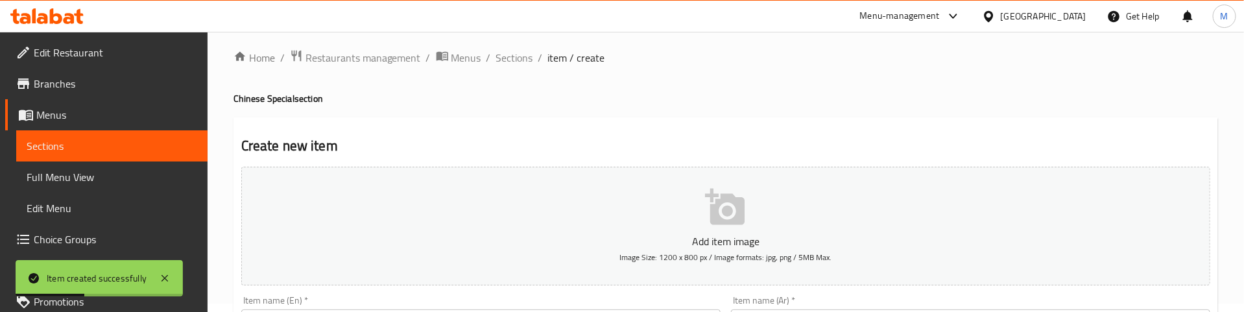
scroll to position [0, 0]
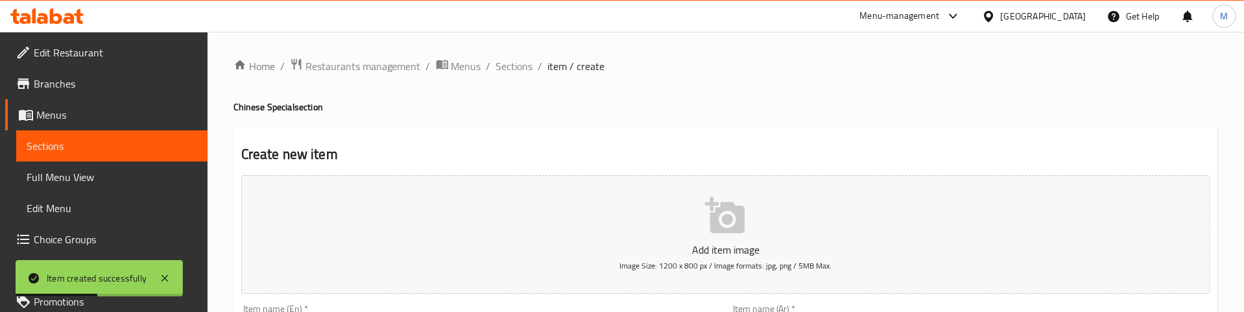
click at [397, 107] on h4 "Chinese Special section" at bounding box center [725, 107] width 985 height 13
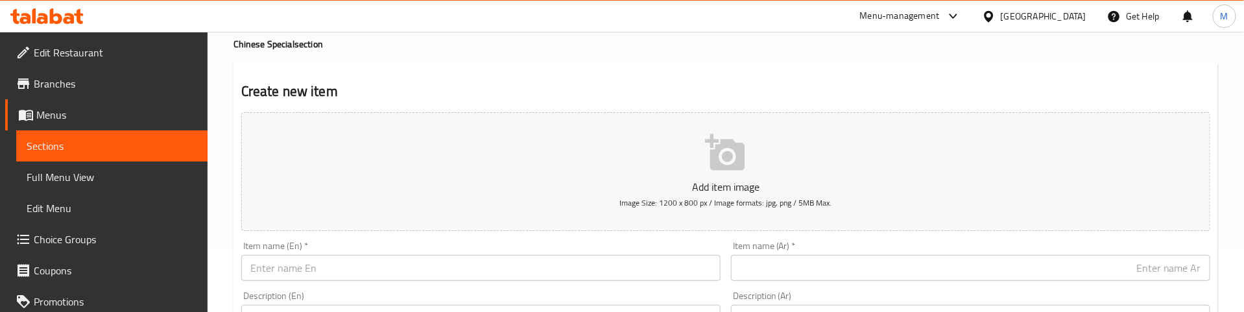
scroll to position [97, 0]
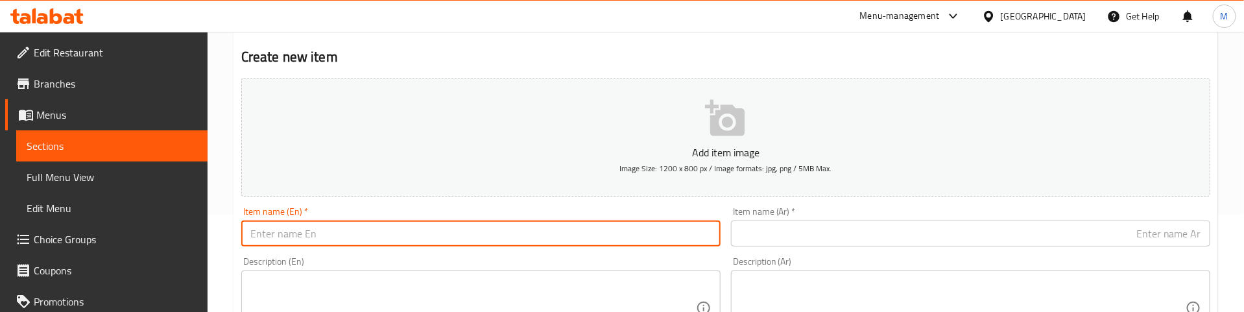
click at [337, 228] on input "text" at bounding box center [480, 234] width 479 height 26
paste input "BEEF ROAST"
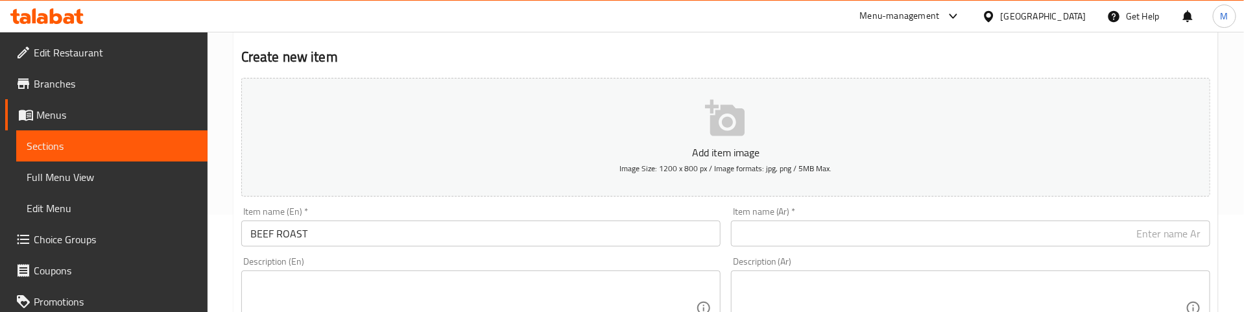
click at [341, 234] on input "BEEF ROAST" at bounding box center [480, 234] width 479 height 26
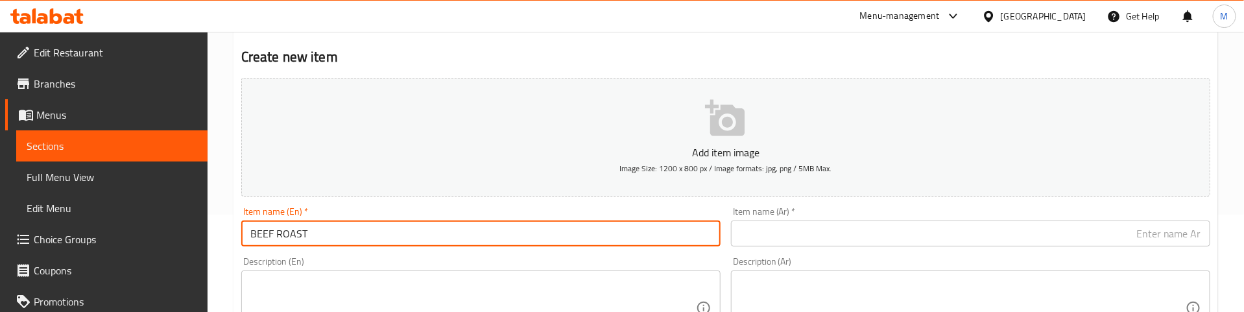
click at [341, 234] on input "BEEF ROAST" at bounding box center [480, 234] width 479 height 26
paste input "eef Roast"
type input "Beef Roast"
click at [882, 226] on input "text" at bounding box center [970, 234] width 479 height 26
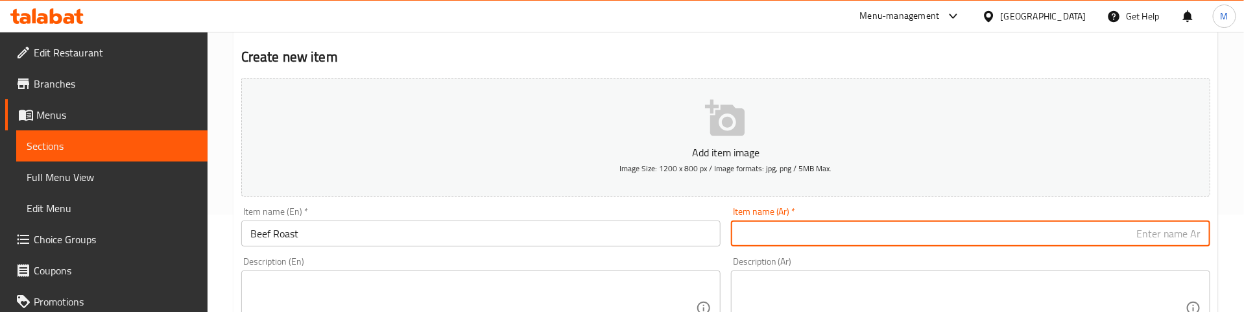
paste input "لحم البقر المشوي"
type input "لحم البقر المشوي"
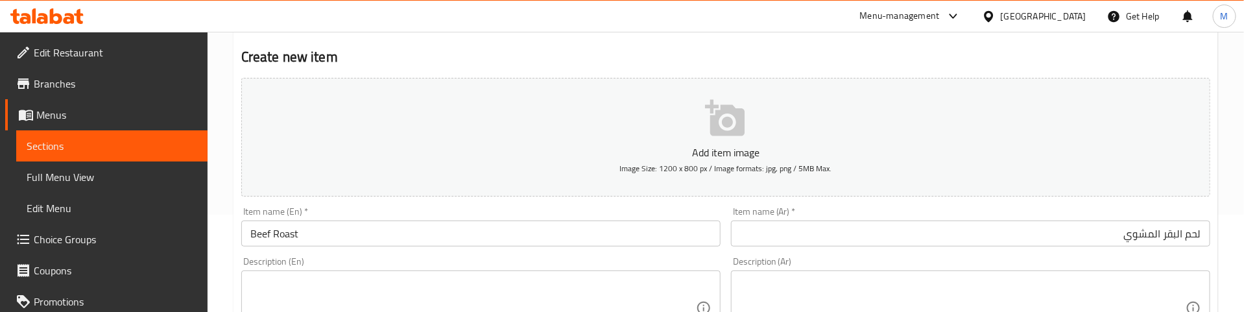
click at [870, 202] on div "Item name (Ar)   * لحم البقر المشوي Item name (Ar) *" at bounding box center [971, 227] width 490 height 50
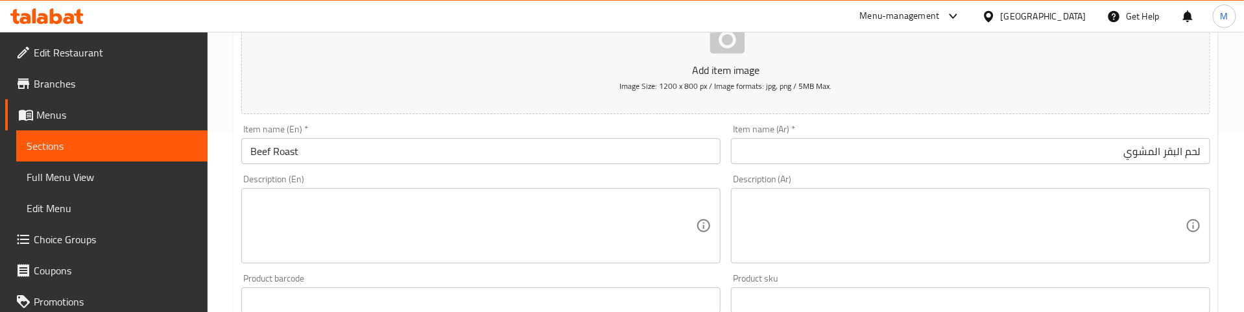
scroll to position [292, 0]
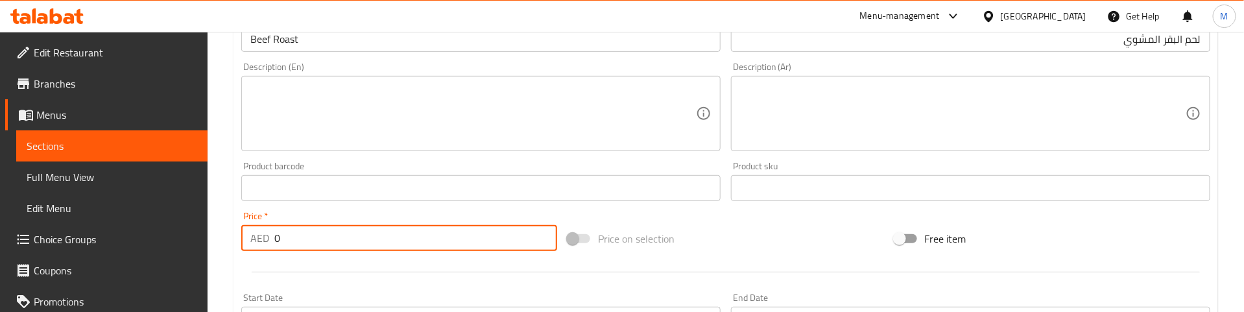
drag, startPoint x: 302, startPoint y: 237, endPoint x: 267, endPoint y: 244, distance: 36.3
click at [265, 243] on div "AED 0 Price *" at bounding box center [399, 238] width 316 height 26
paste input "23"
type input "23"
click at [344, 267] on div at bounding box center [725, 272] width 979 height 32
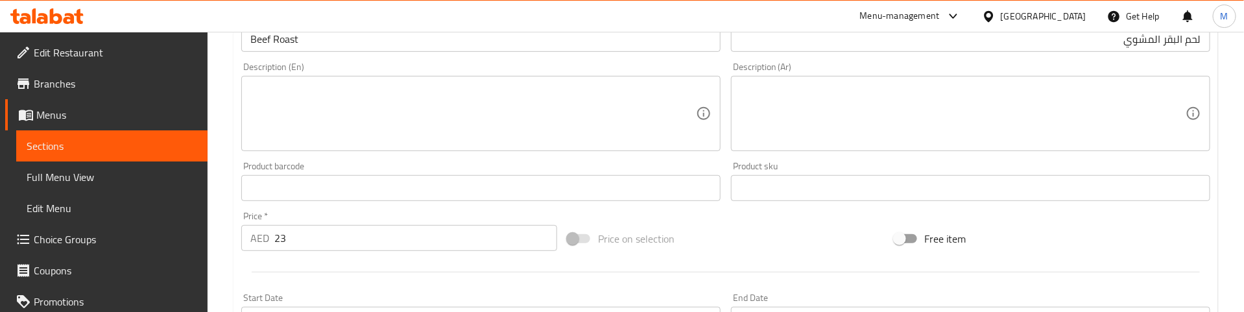
scroll to position [584, 0]
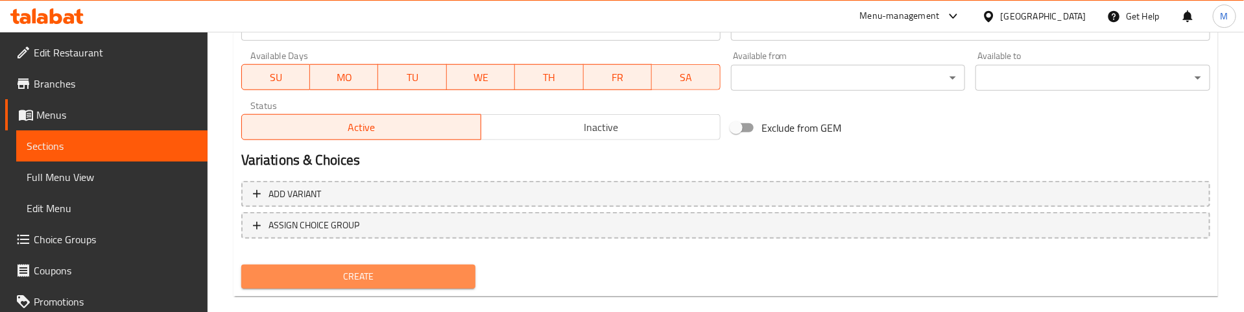
click at [409, 269] on span "Create" at bounding box center [359, 277] width 214 height 16
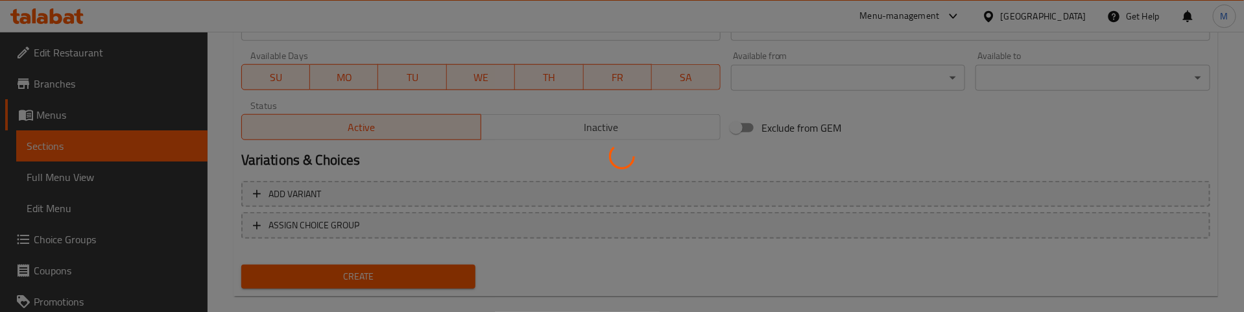
type input "0"
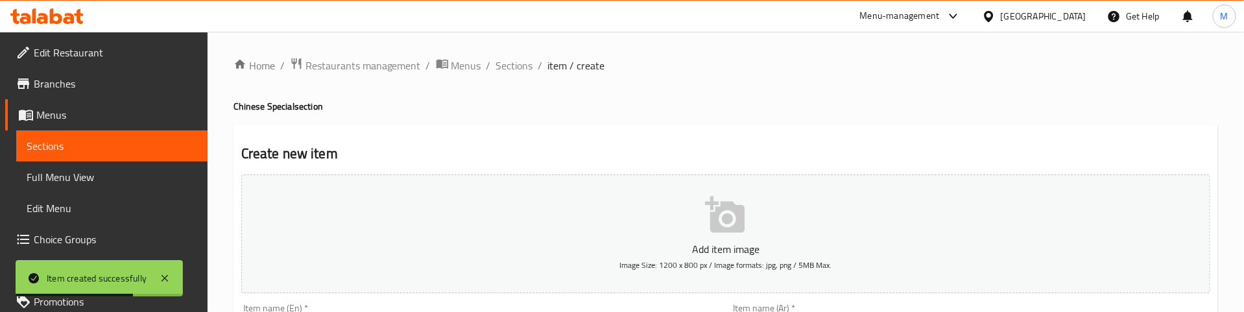
scroll to position [0, 0]
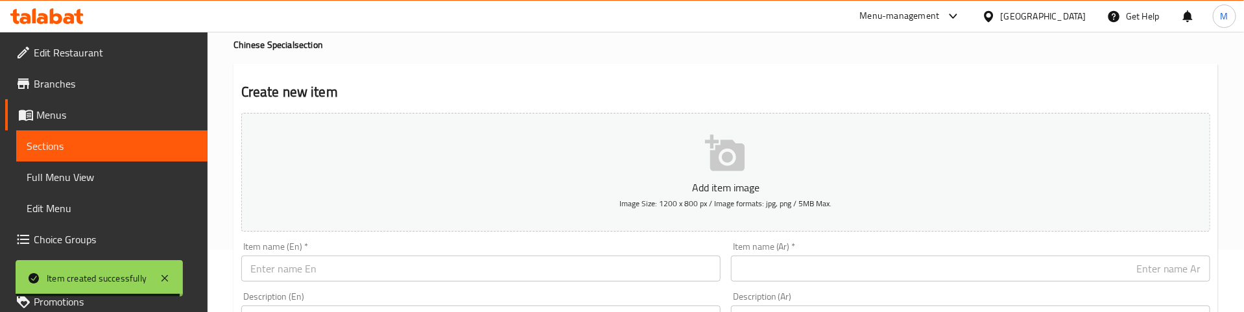
scroll to position [97, 0]
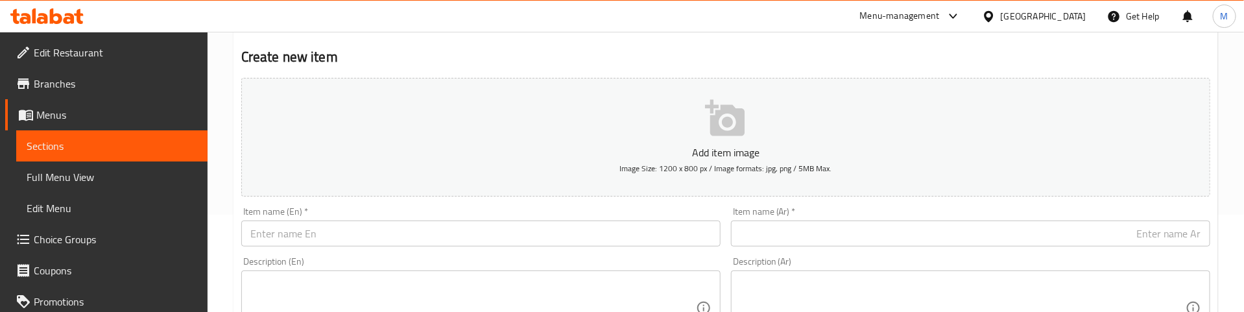
click at [354, 222] on input "text" at bounding box center [480, 234] width 479 height 26
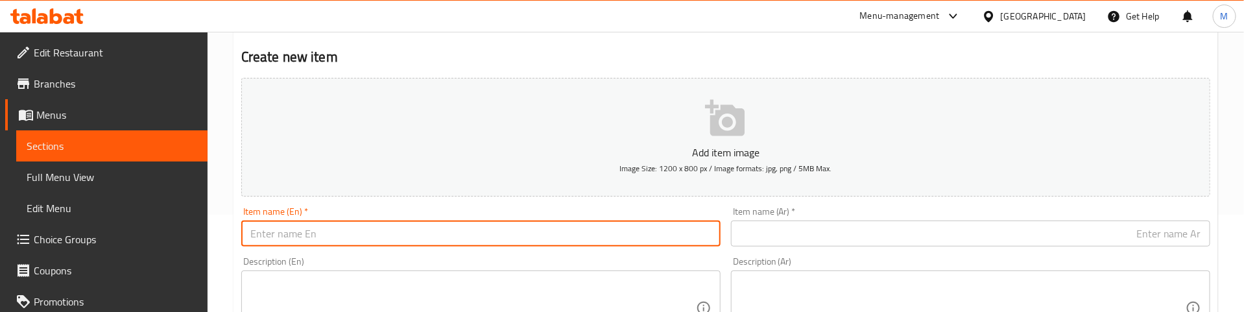
paste input "Butter Chicken"
type input "Butter Chicken"
click at [800, 235] on input "text" at bounding box center [970, 234] width 479 height 26
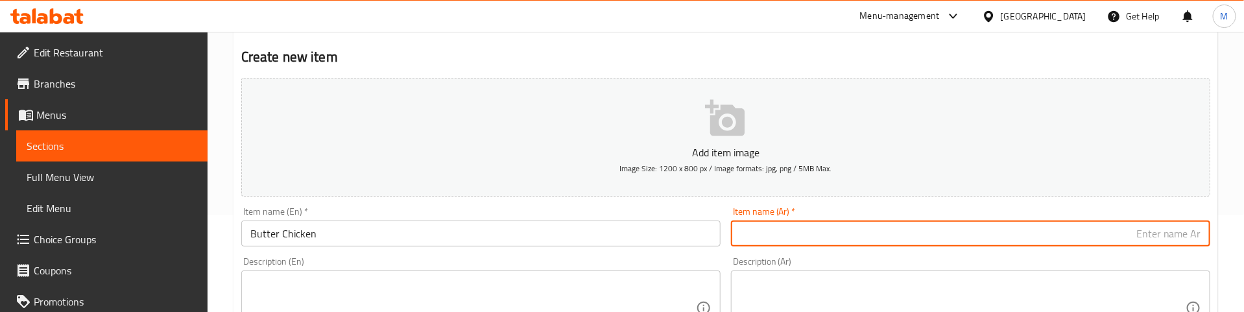
paste input "دجاج بالزبدة"
type input "دجاج بالزبدة"
click at [703, 210] on div "Item name (En)   * Butter Chicken Item name (En) *" at bounding box center [480, 227] width 479 height 40
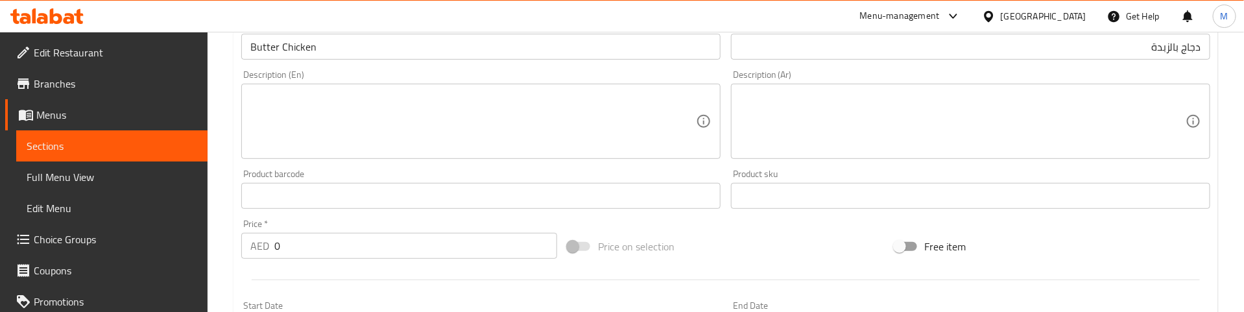
scroll to position [292, 0]
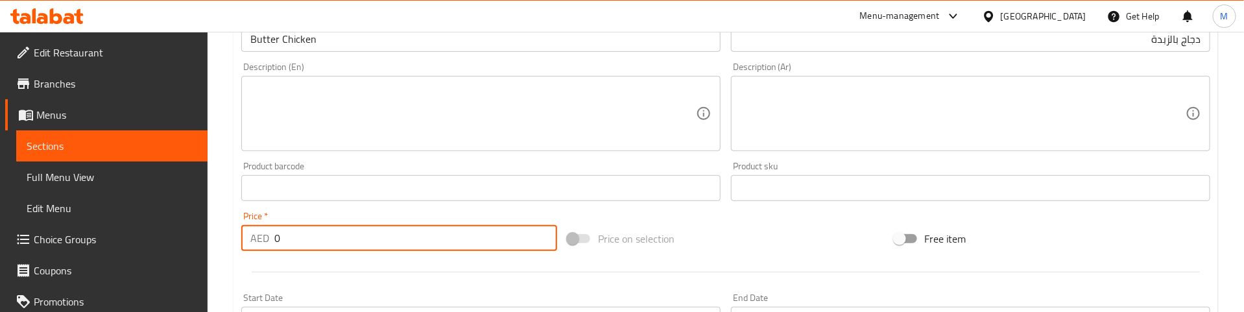
drag, startPoint x: 309, startPoint y: 234, endPoint x: 238, endPoint y: 246, distance: 72.3
click at [238, 246] on div "Price   * AED 0 Price *" at bounding box center [399, 231] width 326 height 50
paste input "23"
type input "23"
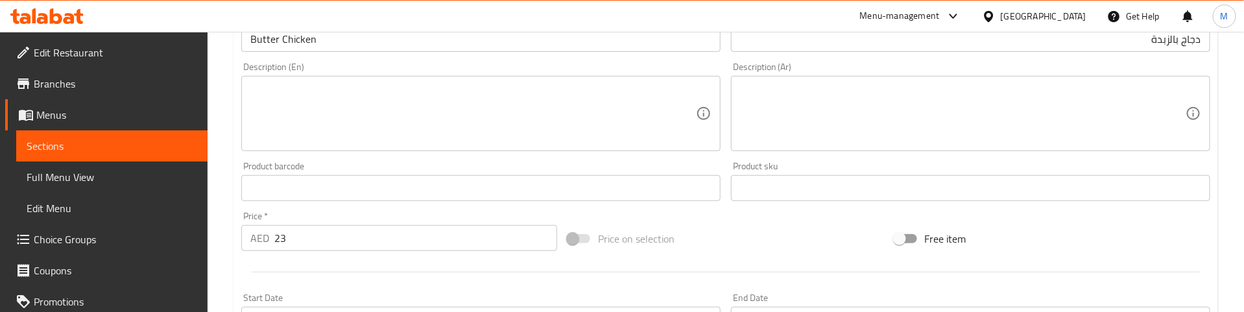
click at [315, 276] on div at bounding box center [725, 272] width 979 height 32
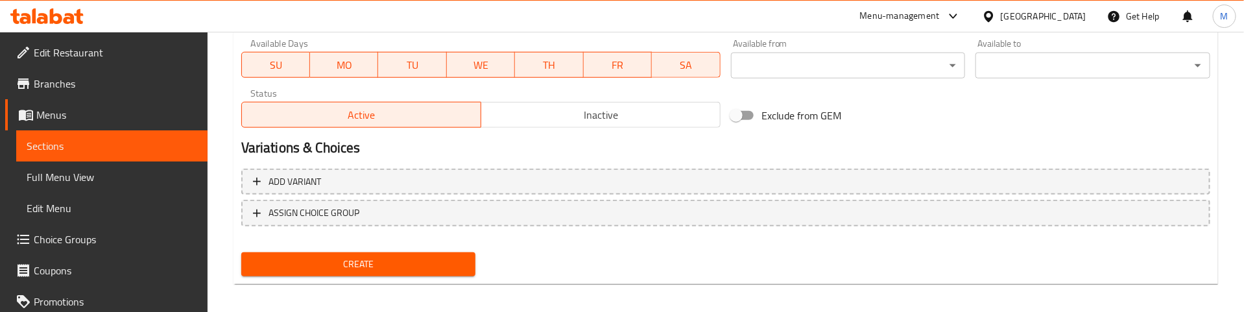
scroll to position [603, 0]
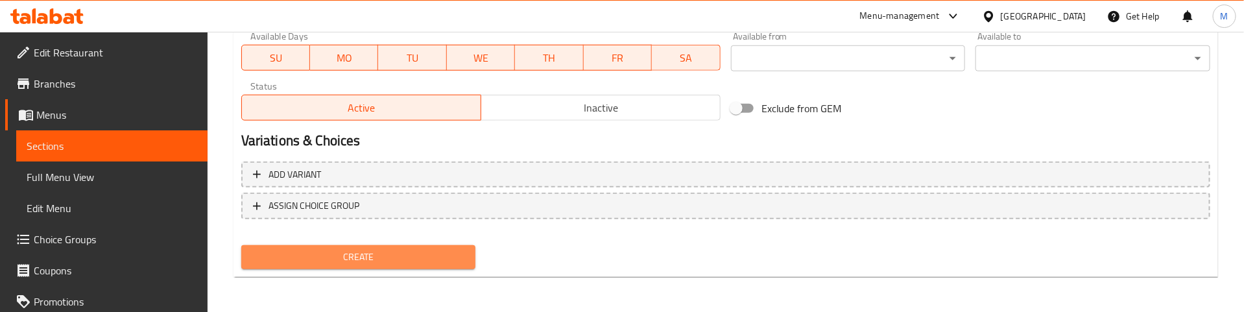
click at [333, 249] on span "Create" at bounding box center [359, 257] width 214 height 16
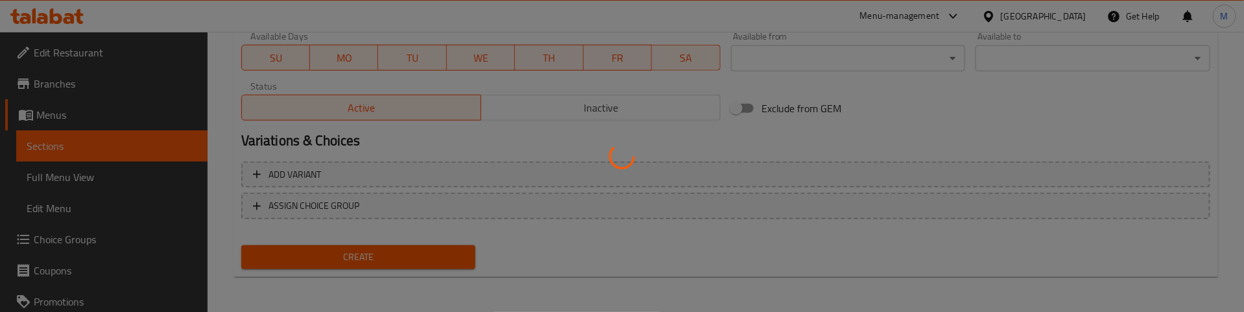
type input "0"
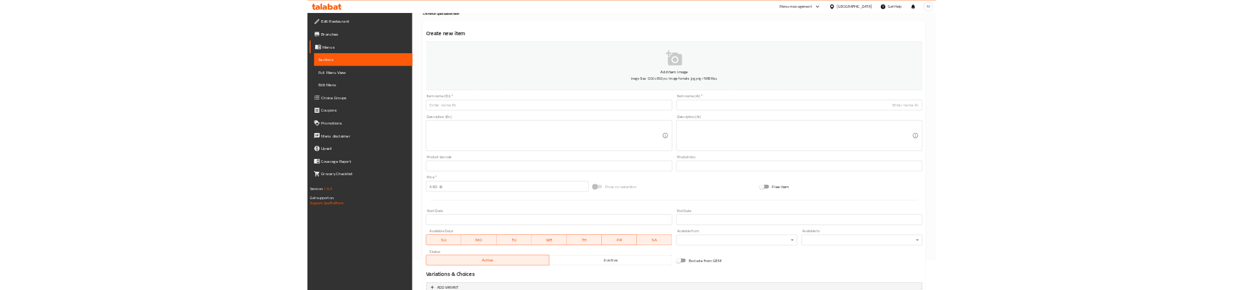
scroll to position [0, 0]
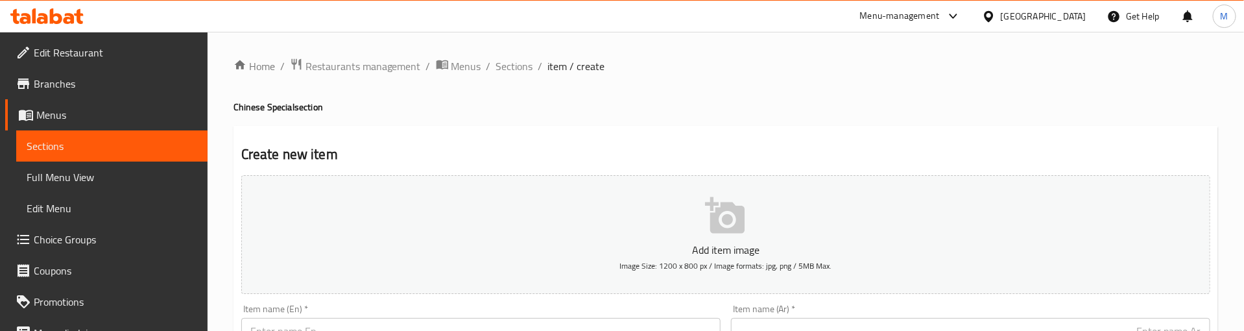
click at [582, 103] on h4 "Chinese Special section" at bounding box center [725, 107] width 985 height 13
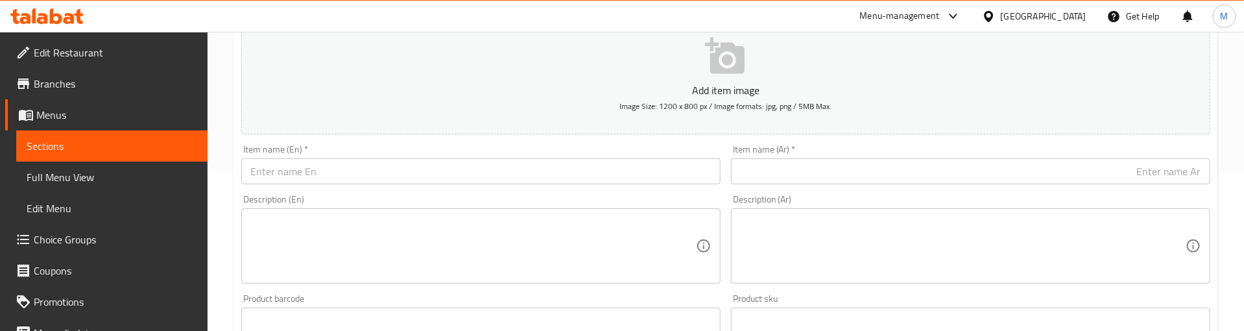
scroll to position [195, 0]
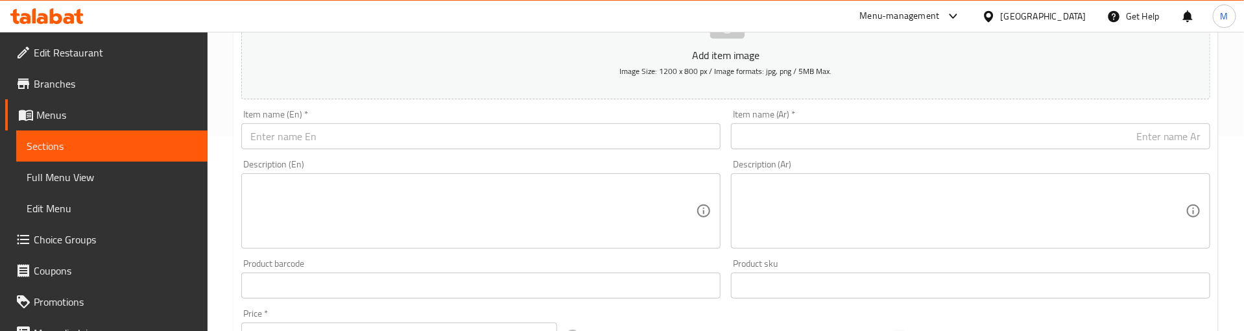
click at [582, 109] on div "Item name (En)   * Item name (En) *" at bounding box center [481, 129] width 490 height 50
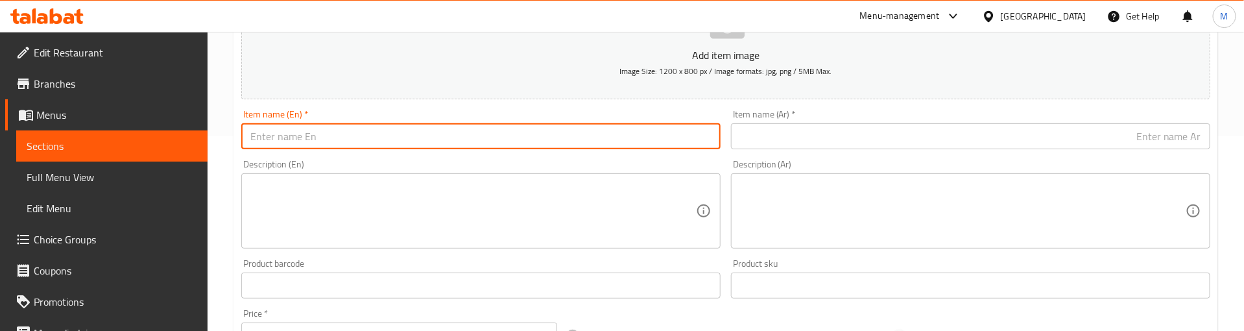
click at [483, 137] on input "text" at bounding box center [480, 136] width 479 height 26
paste input "Chicken 65 Dry"
type input "Chicken 65 Dry"
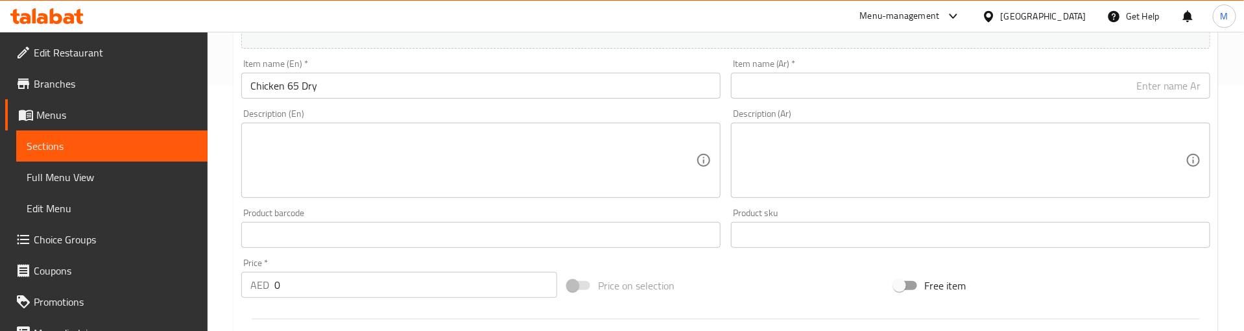
scroll to position [292, 0]
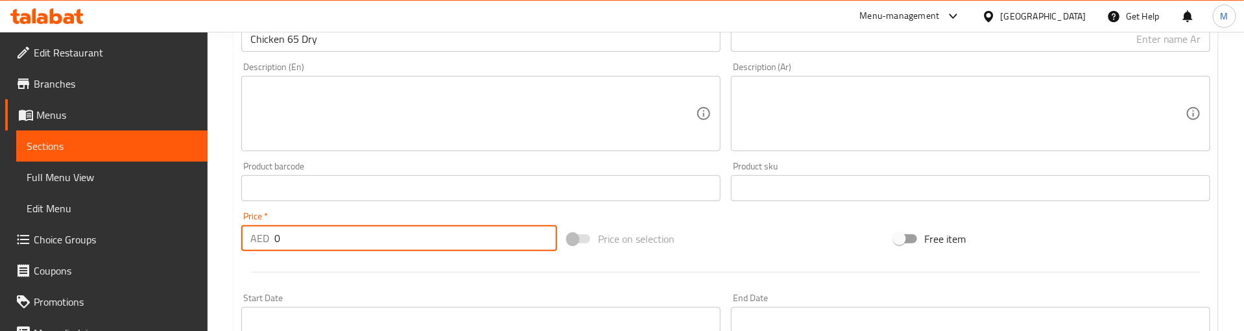
drag, startPoint x: 269, startPoint y: 239, endPoint x: 249, endPoint y: 239, distance: 19.5
click at [249, 239] on div "AED 0 Price *" at bounding box center [399, 238] width 316 height 26
paste input "23"
type input "23"
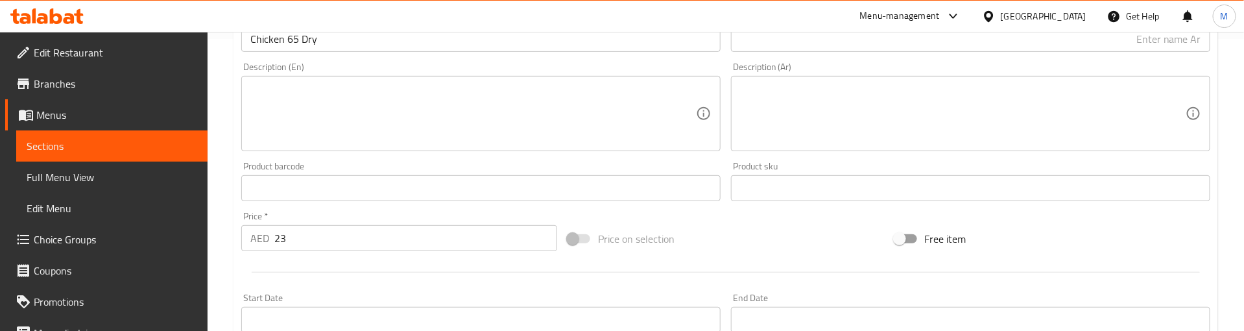
click at [313, 278] on div at bounding box center [725, 272] width 979 height 32
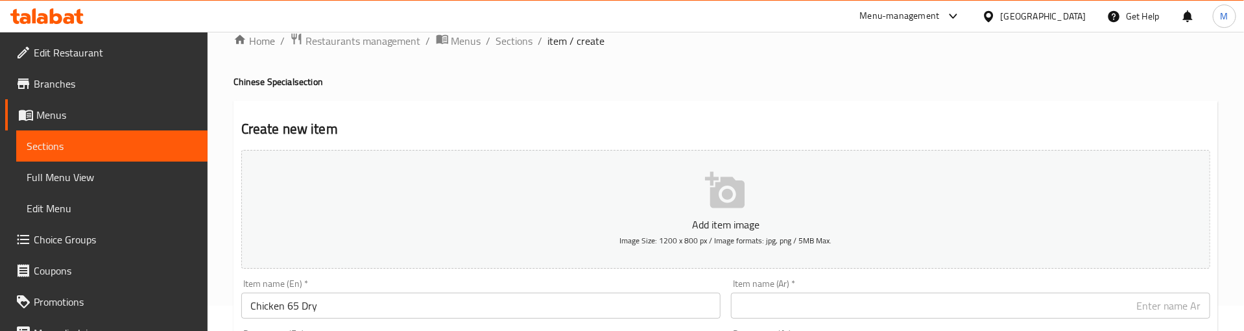
scroll to position [97, 0]
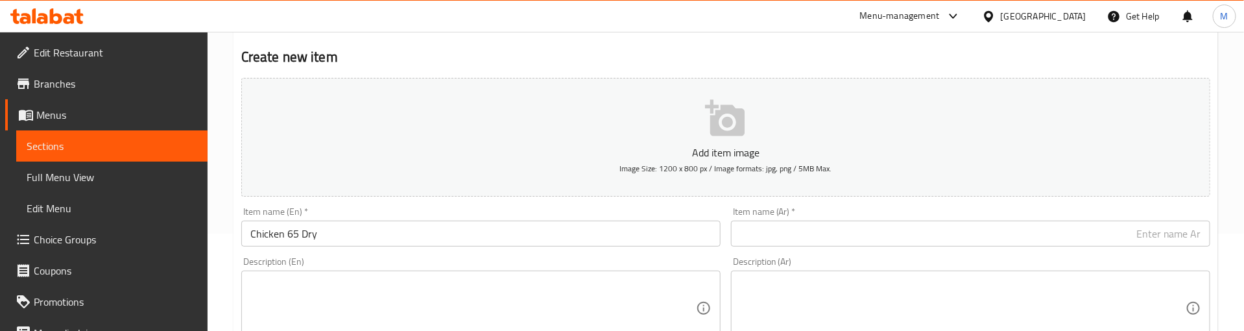
click at [284, 233] on input "Chicken 65 Dry" at bounding box center [480, 234] width 479 height 26
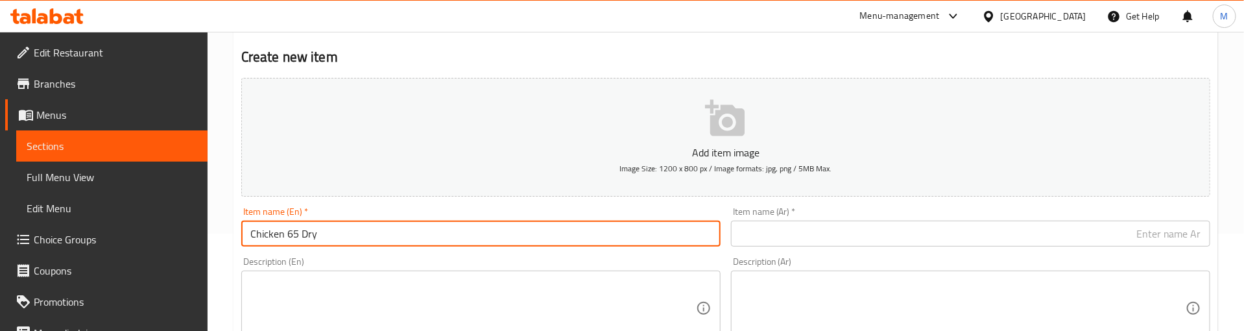
click at [284, 233] on input "Chicken 65 Dry" at bounding box center [480, 234] width 479 height 26
click at [555, 203] on div "Item name (En)   * Chicken 65 Dry Item name (En) *" at bounding box center [481, 227] width 490 height 50
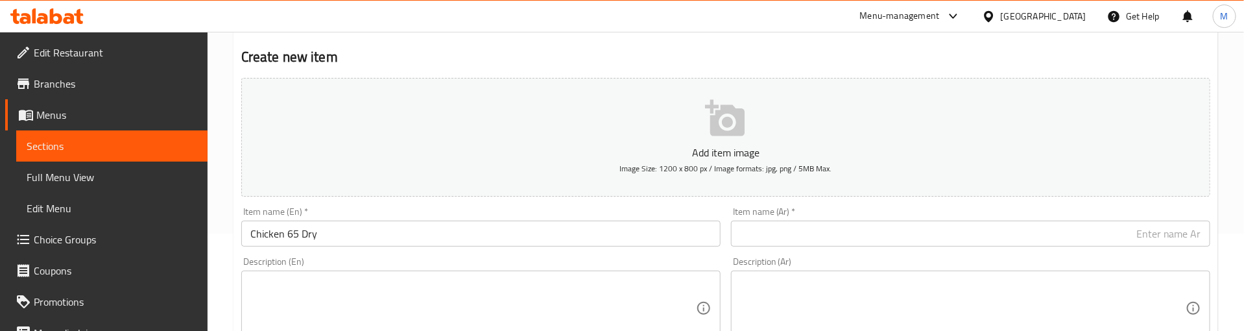
click at [298, 236] on input "Chicken 65 Dry" at bounding box center [480, 234] width 479 height 26
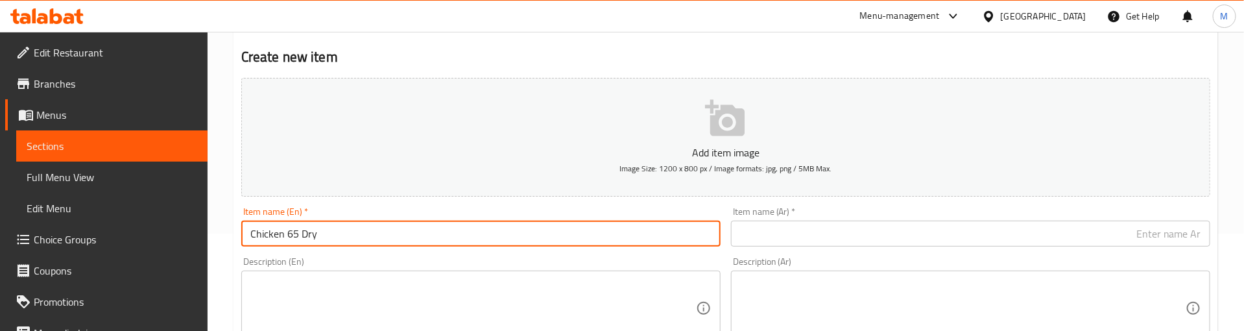
click at [298, 236] on input "Chicken 65 Dry" at bounding box center [480, 234] width 479 height 26
click at [898, 232] on input "text" at bounding box center [970, 234] width 479 height 26
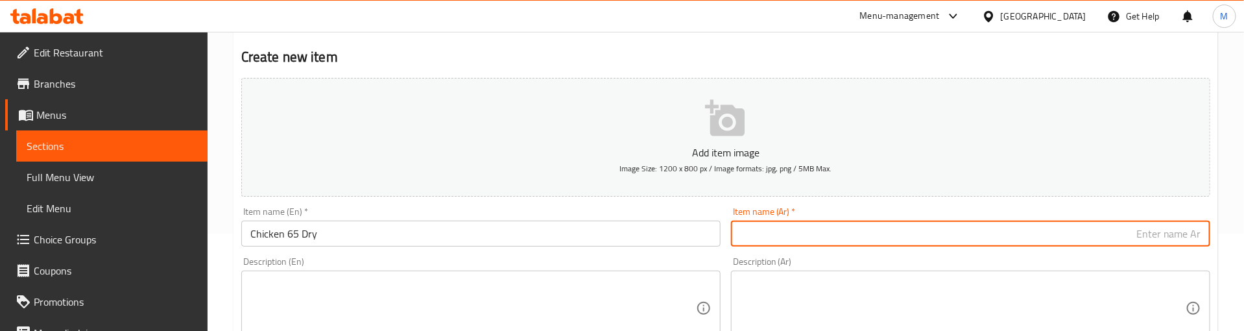
paste input "دجاج 65 جاف"
type input "دجاج 65 جاف"
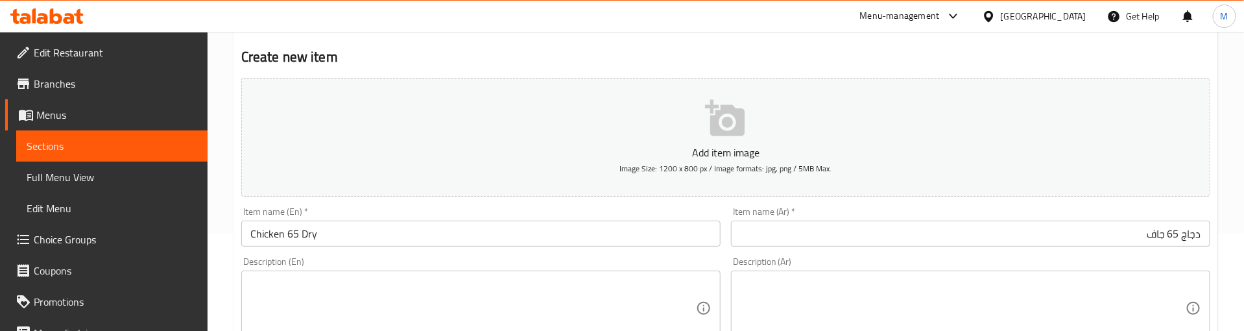
click at [596, 207] on div "Item name (En)   * Chicken 65 Dry Item name (En) *" at bounding box center [480, 227] width 479 height 40
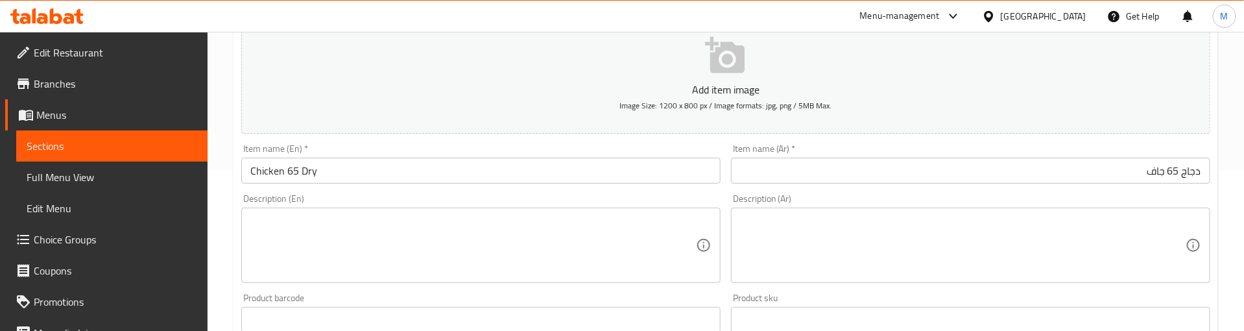
scroll to position [195, 0]
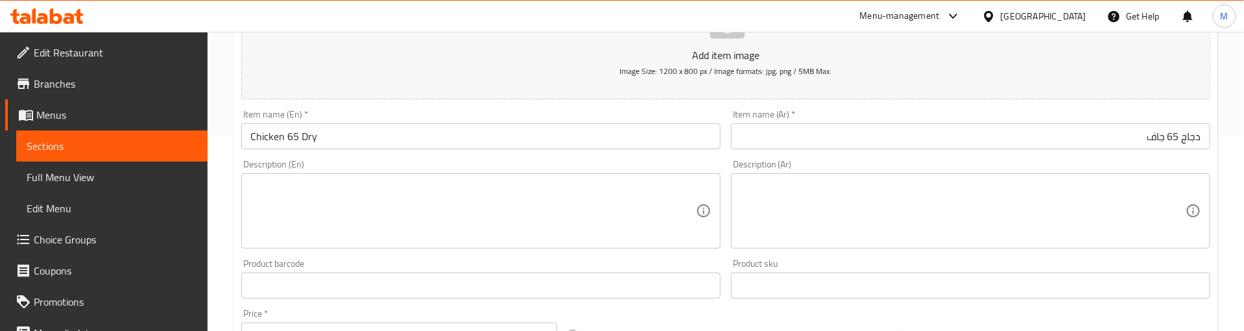
click at [724, 255] on div "Product barcode Product barcode" at bounding box center [481, 279] width 490 height 50
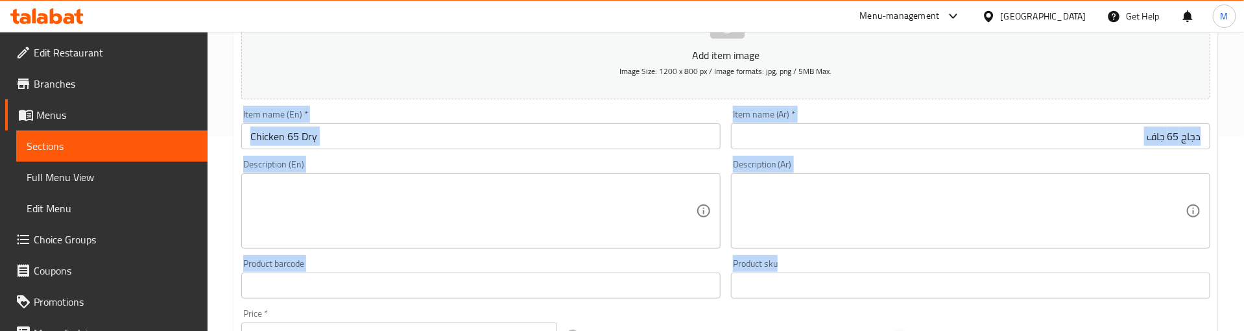
drag, startPoint x: 786, startPoint y: 263, endPoint x: 242, endPoint y: 111, distance: 565.1
click at [242, 111] on div "Add item image Image Size: 1200 x 800 px / Image formats: jpg, png / 5MB Max. I…" at bounding box center [725, 254] width 979 height 559
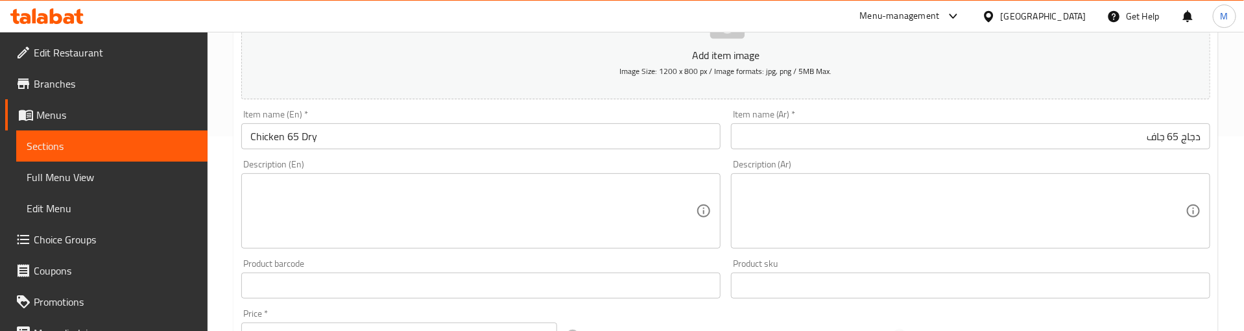
click at [357, 110] on div "Item name (En)   * Chicken 65 Dry Item name (En) *" at bounding box center [480, 130] width 479 height 40
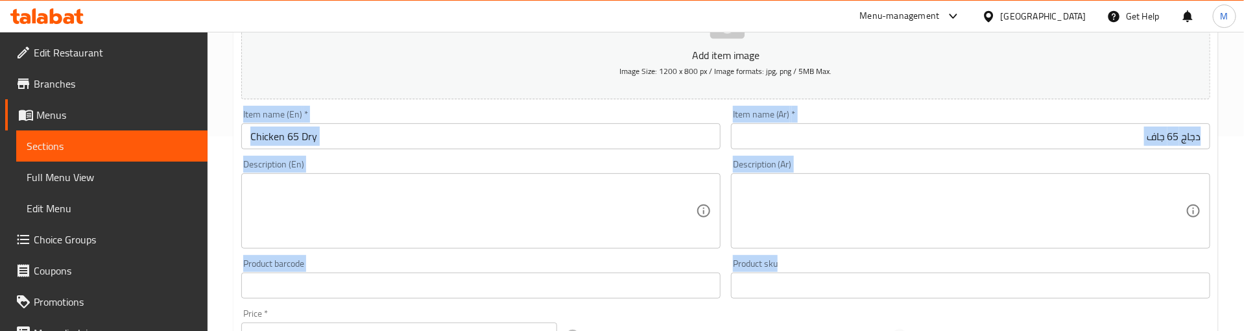
drag, startPoint x: 243, startPoint y: 107, endPoint x: 748, endPoint y: 296, distance: 538.8
click at [745, 298] on div "Add item image Image Size: 1200 x 800 px / Image formats: jpg, png / 5MB Max. I…" at bounding box center [725, 254] width 979 height 559
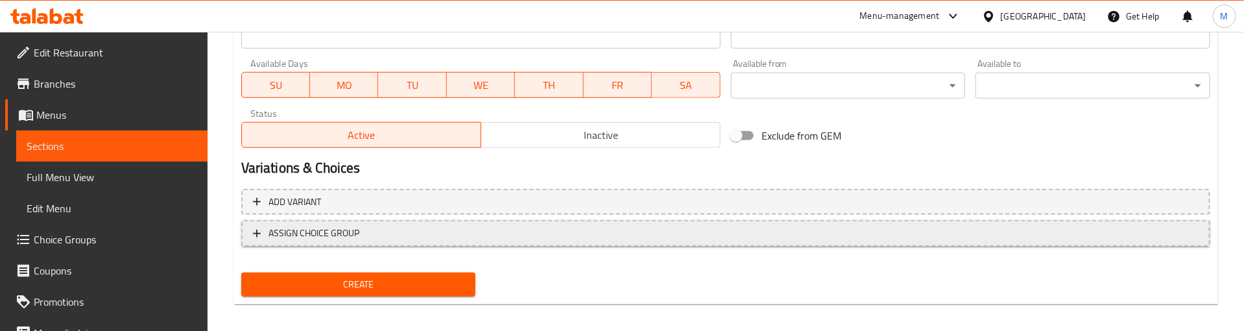
scroll to position [584, 0]
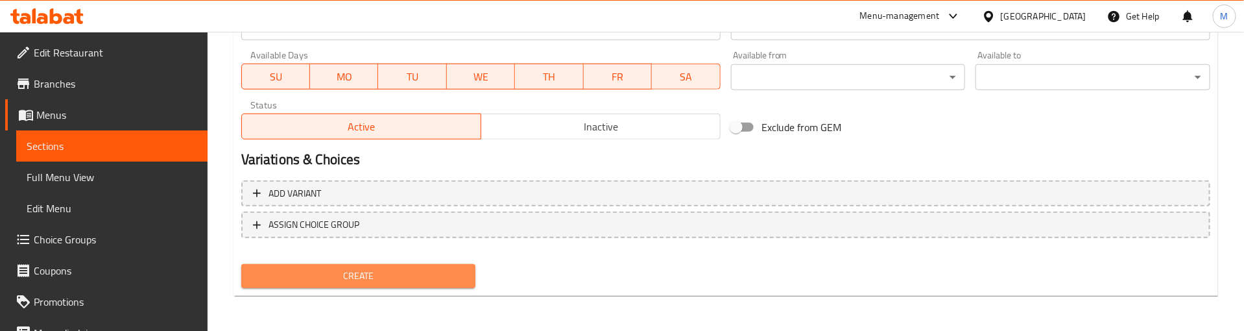
click at [413, 273] on span "Create" at bounding box center [359, 276] width 214 height 16
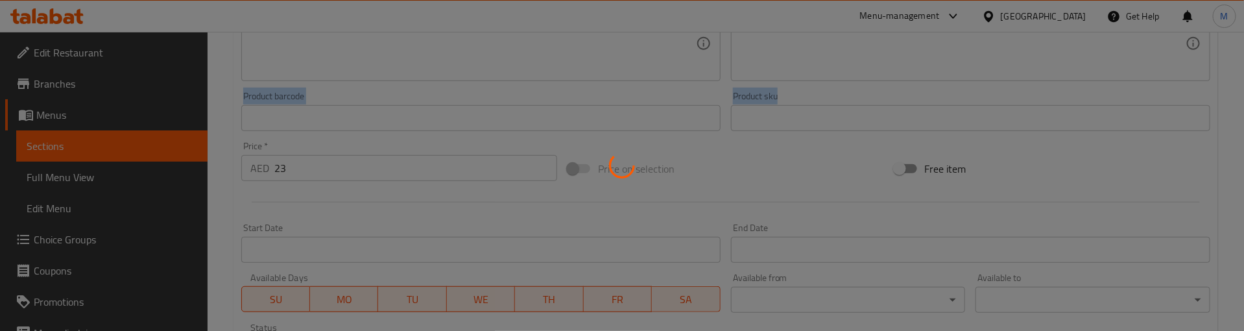
scroll to position [293, 0]
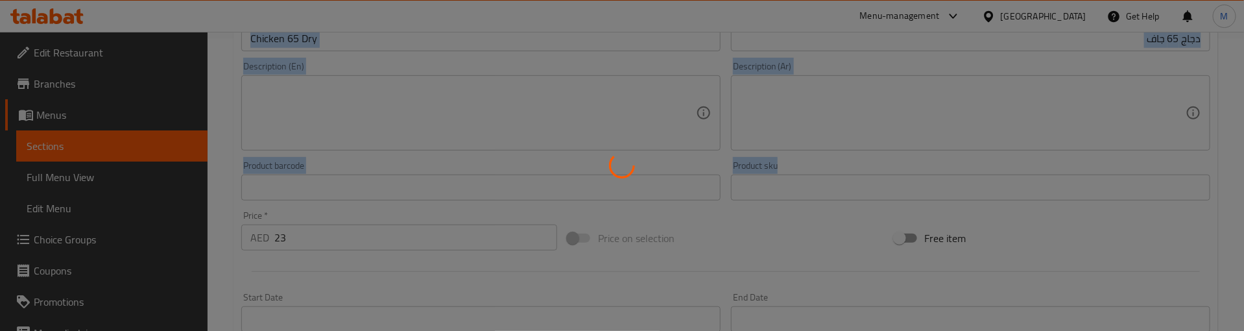
type input "0"
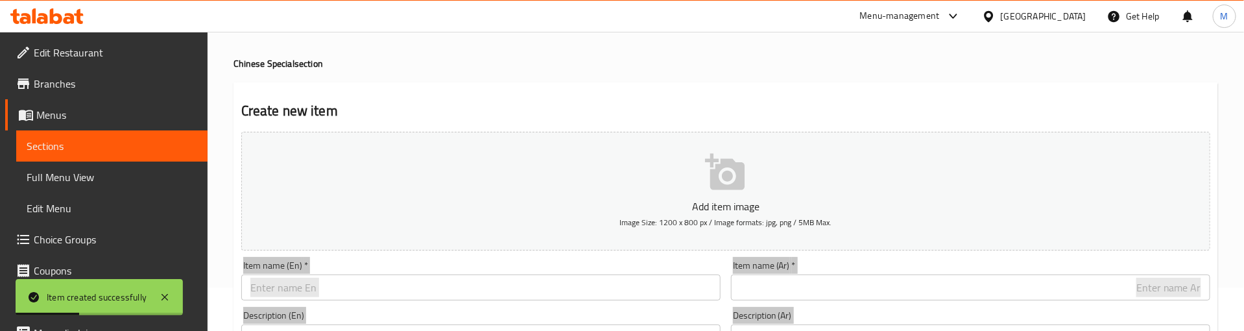
scroll to position [0, 0]
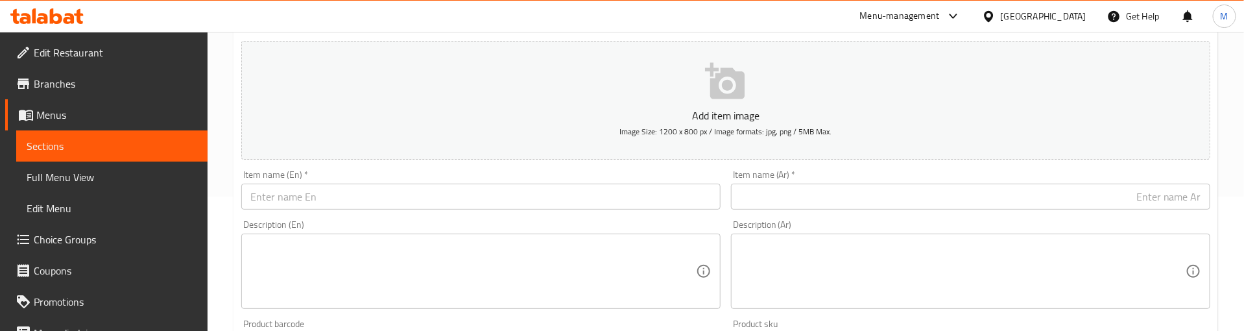
scroll to position [195, 0]
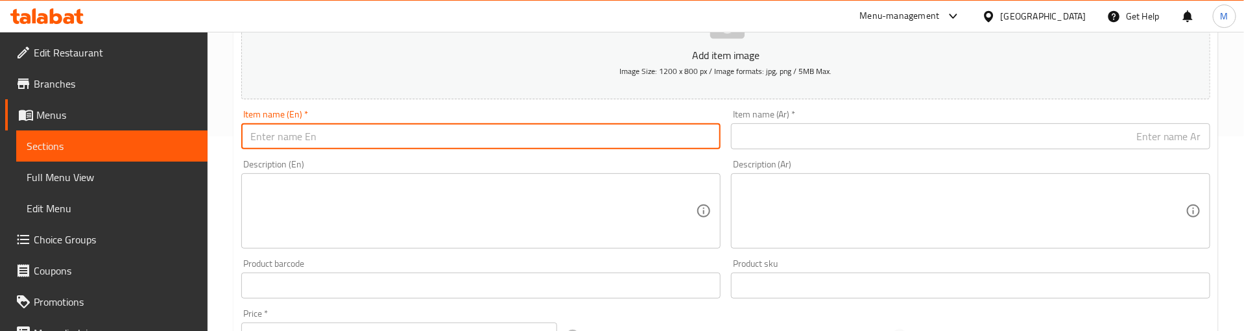
click at [341, 137] on input "text" at bounding box center [480, 136] width 479 height 26
paste input "Chicken Curry"
type input "Chicken Curry"
click at [880, 134] on input "text" at bounding box center [970, 136] width 479 height 26
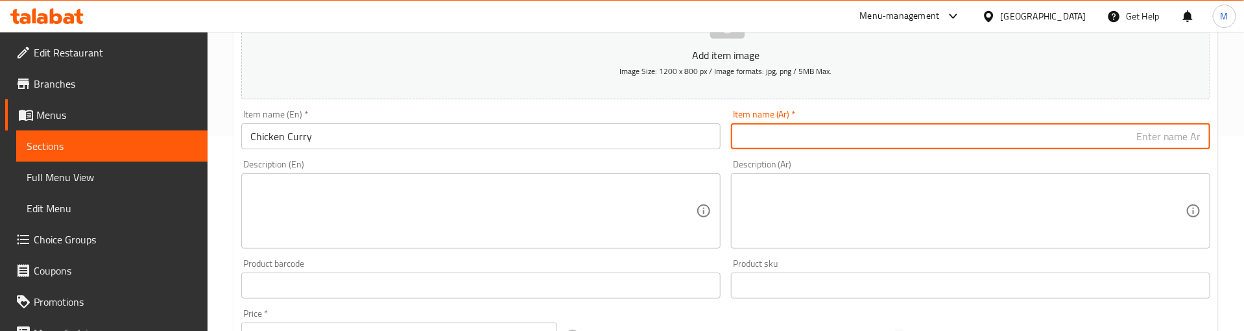
paste input "كاري الدجاج"
type input "كاري الدجاج"
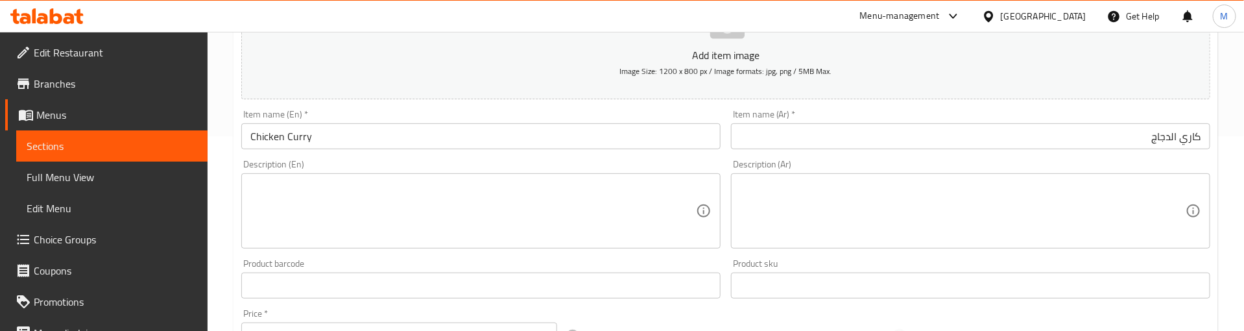
click at [855, 110] on div "Item name (Ar)   * كاري الدجاج Item name (Ar) *" at bounding box center [970, 130] width 479 height 40
click at [863, 132] on input "كاري الدجاج" at bounding box center [970, 136] width 479 height 26
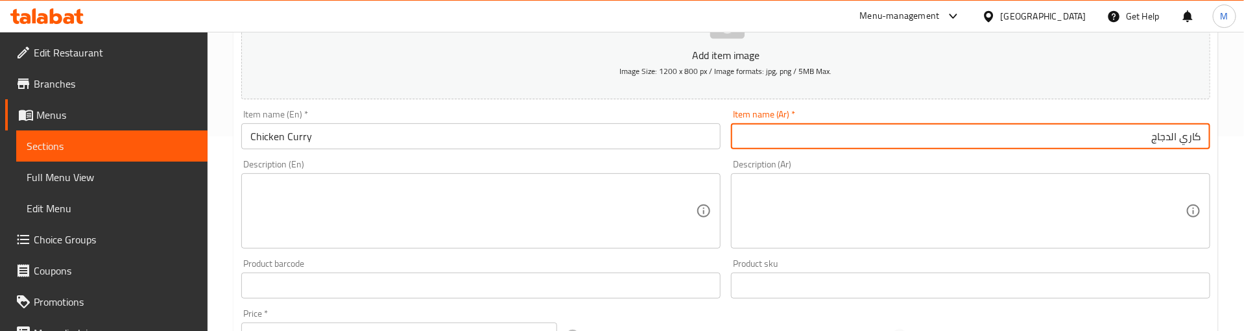
click at [818, 110] on div "Item name (Ar)   * كاري الدجاج Item name (Ar) *" at bounding box center [970, 130] width 479 height 40
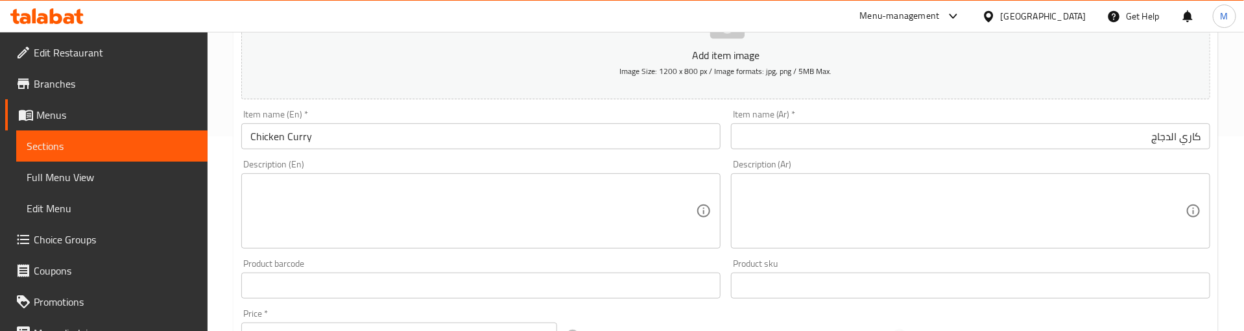
click at [810, 111] on div "Item name (Ar)   * كاري الدجاج Item name (Ar) *" at bounding box center [970, 130] width 479 height 40
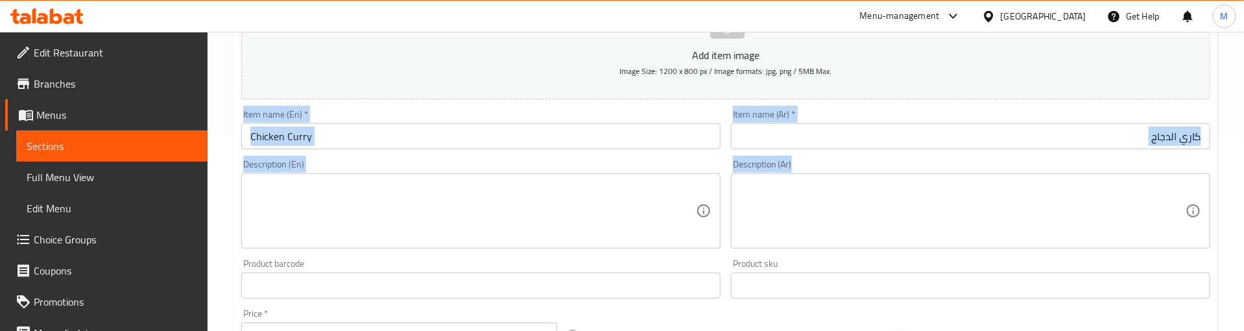
drag, startPoint x: 241, startPoint y: 112, endPoint x: 930, endPoint y: 184, distance: 692.6
click at [930, 184] on div "Add item image Image Size: 1200 x 800 px / Image formats: jpg, png / 5MB Max. I…" at bounding box center [725, 254] width 979 height 559
click at [858, 160] on div "Description (Ar) Description (Ar)" at bounding box center [970, 204] width 479 height 89
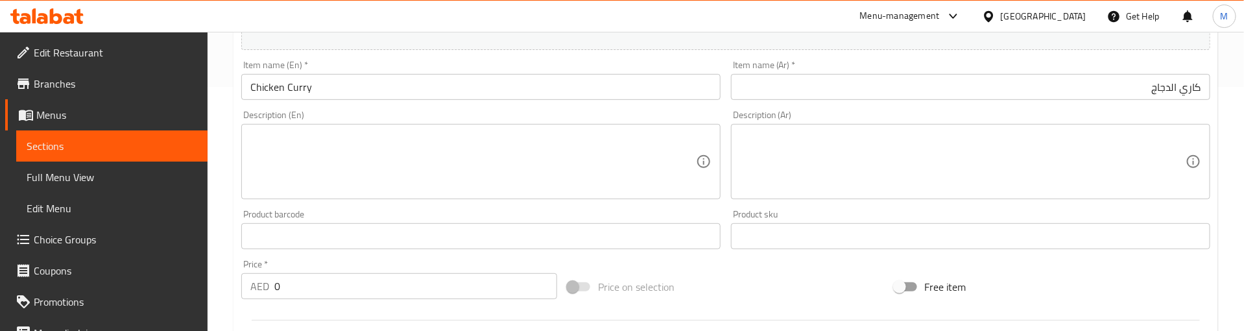
scroll to position [292, 0]
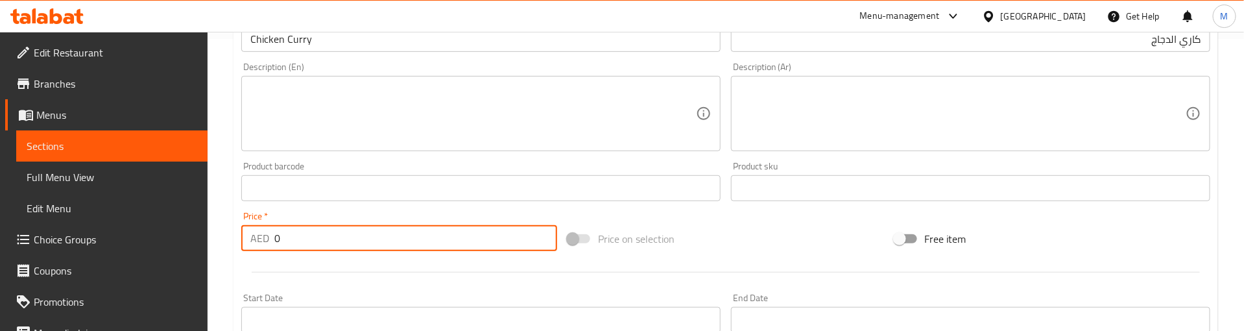
drag, startPoint x: 307, startPoint y: 238, endPoint x: 275, endPoint y: 238, distance: 32.4
click at [275, 238] on input "0" at bounding box center [415, 238] width 283 height 26
paste input "23"
type input "23"
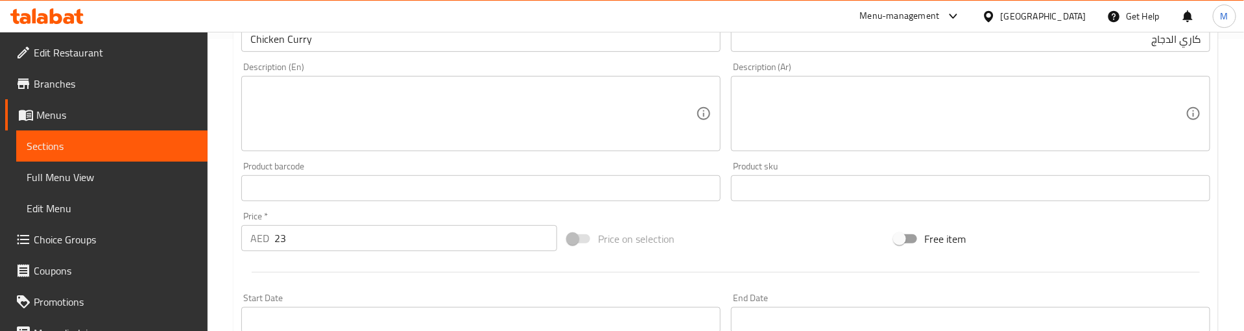
click at [318, 265] on div at bounding box center [725, 272] width 979 height 32
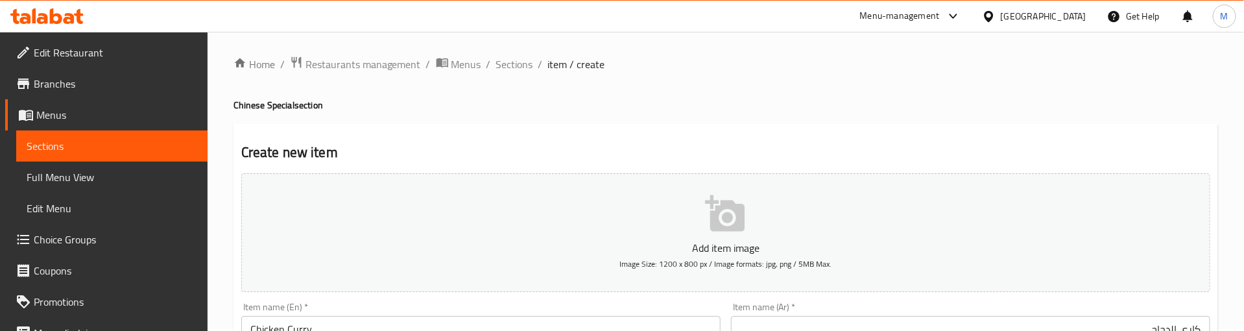
scroll to position [0, 0]
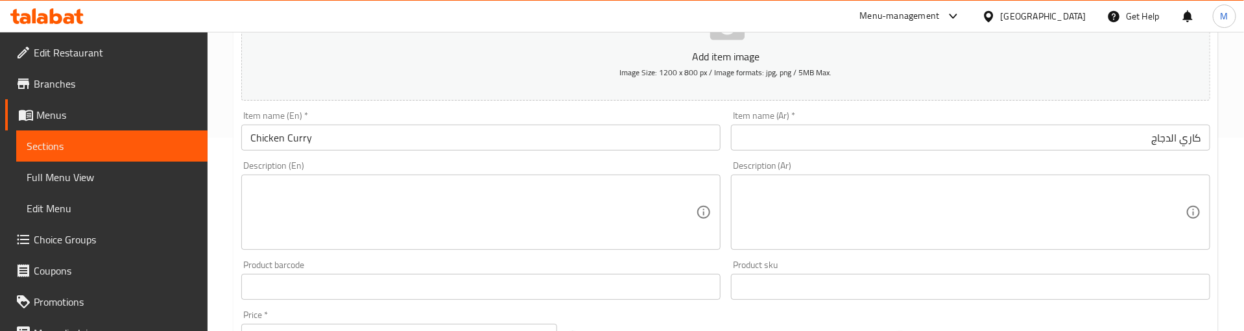
scroll to position [195, 0]
click at [401, 164] on div "Description (En) Description (En)" at bounding box center [480, 204] width 479 height 89
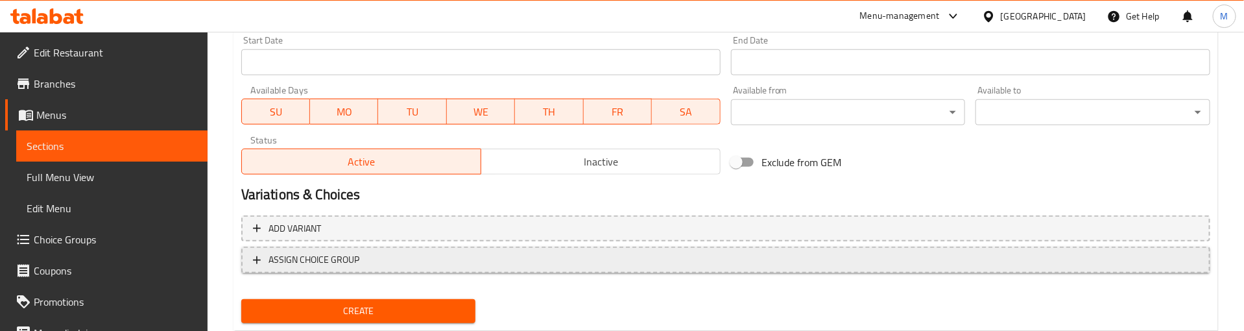
scroll to position [584, 0]
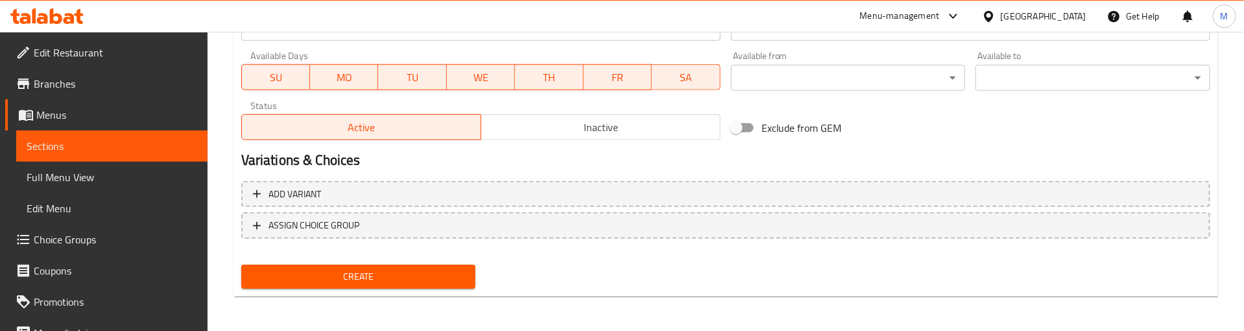
click at [370, 275] on span "Create" at bounding box center [359, 277] width 214 height 16
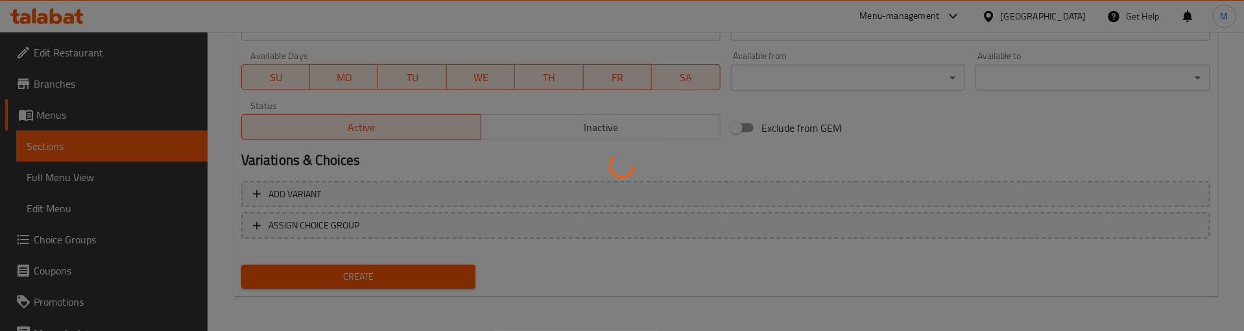
type input "0"
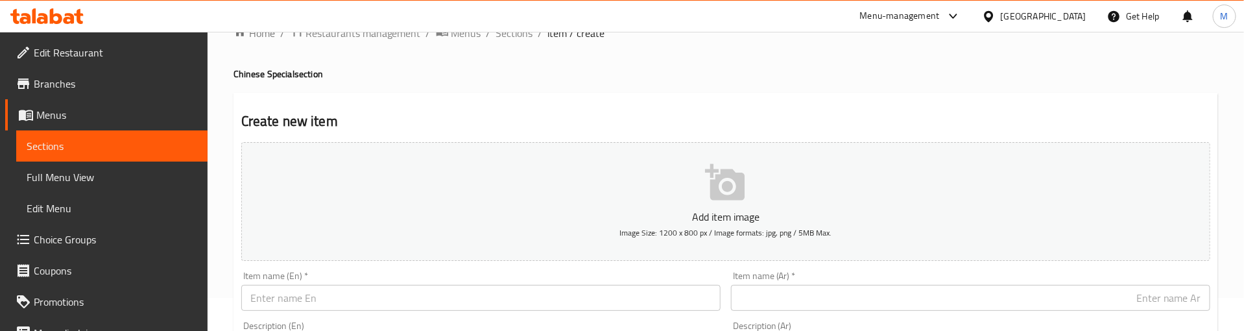
scroll to position [0, 0]
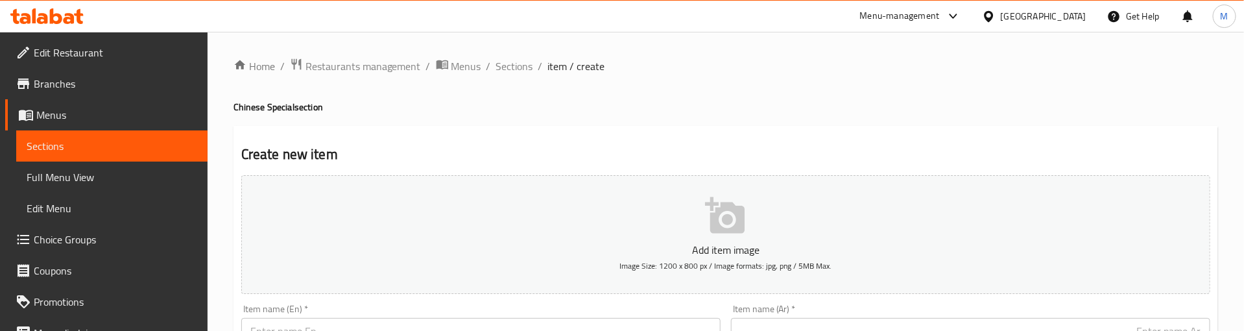
click at [493, 103] on h4 "Chinese Special section" at bounding box center [725, 107] width 985 height 13
click at [422, 105] on h4 "Chinese Special section" at bounding box center [725, 107] width 985 height 13
click at [379, 107] on h4 "Chinese Special section" at bounding box center [725, 107] width 985 height 13
click at [378, 113] on h4 "Chinese Special section" at bounding box center [725, 107] width 985 height 13
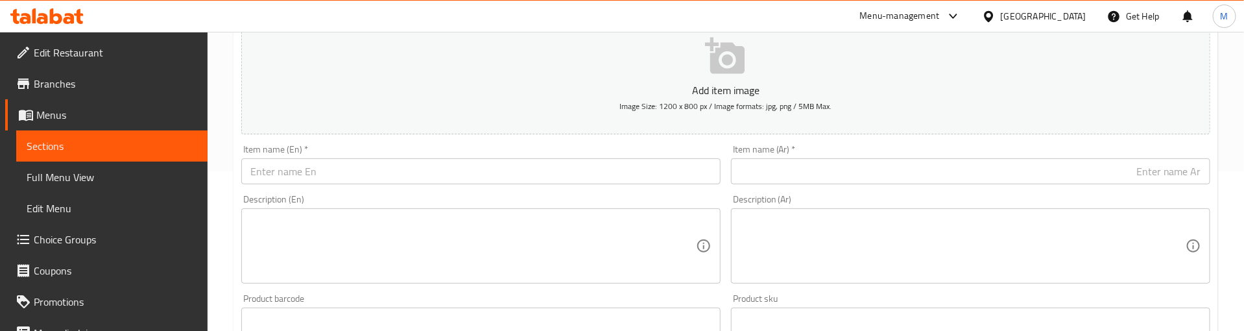
scroll to position [195, 0]
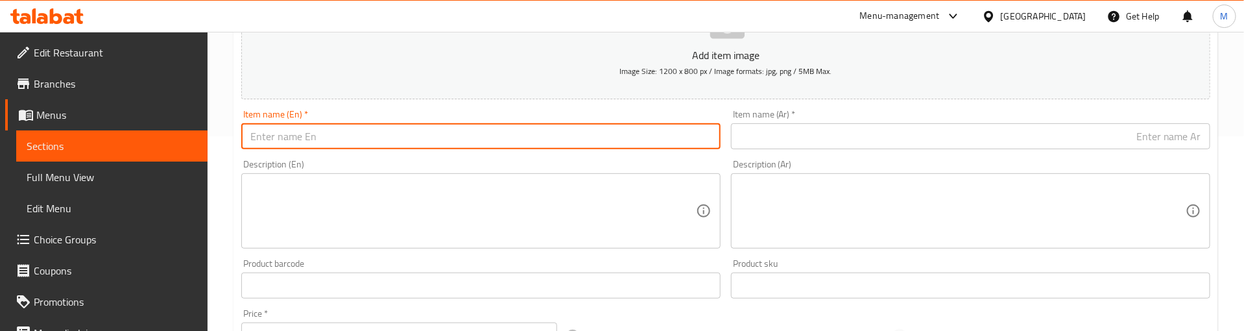
click at [370, 137] on input "text" at bounding box center [480, 136] width 479 height 26
paste input "Chicken Tikka Masala"
type input "Chicken Tikka Masala"
click at [882, 135] on input "text" at bounding box center [970, 136] width 479 height 26
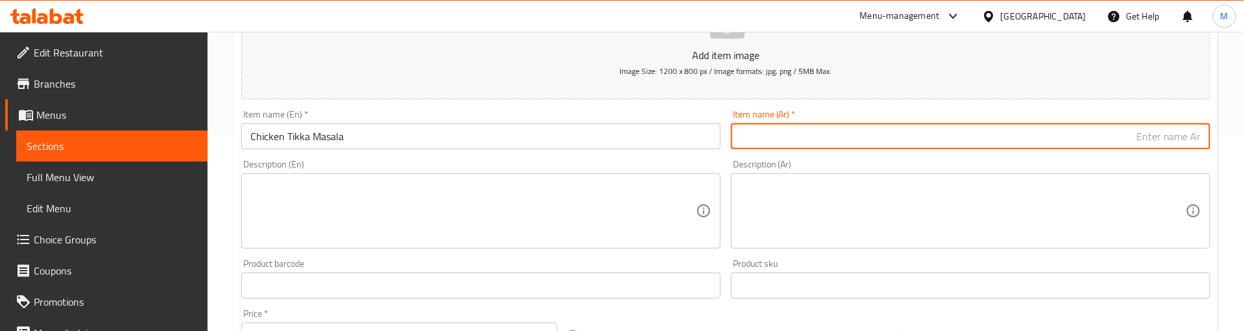
paste input "دجاج تيكا ماسالا"
type input "دجاج تيكا ماسالا"
click at [715, 112] on div "Item name (En)   * Chicken Tikka Masala Item name (En) *" at bounding box center [480, 130] width 479 height 40
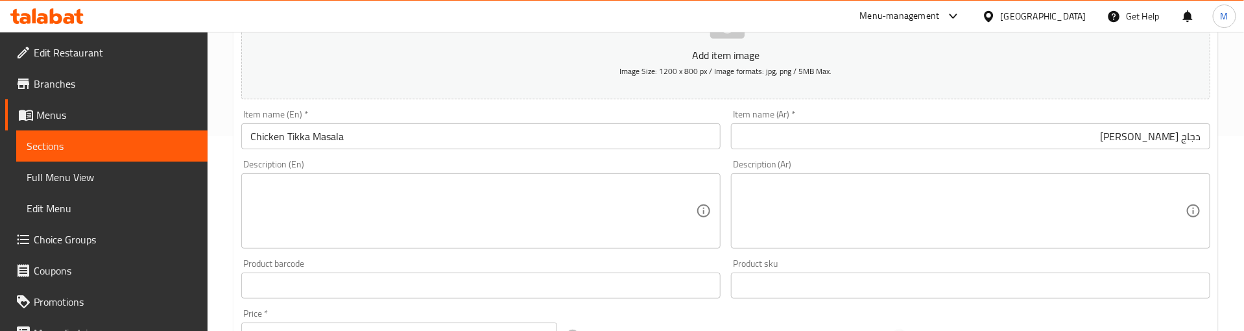
click at [718, 108] on div "Item name (En)   * Chicken Tikka Masala Item name (En) *" at bounding box center [481, 129] width 490 height 50
click at [722, 106] on div "Item name (En)   * Chicken Tikka Masala Item name (En) *" at bounding box center [481, 129] width 490 height 50
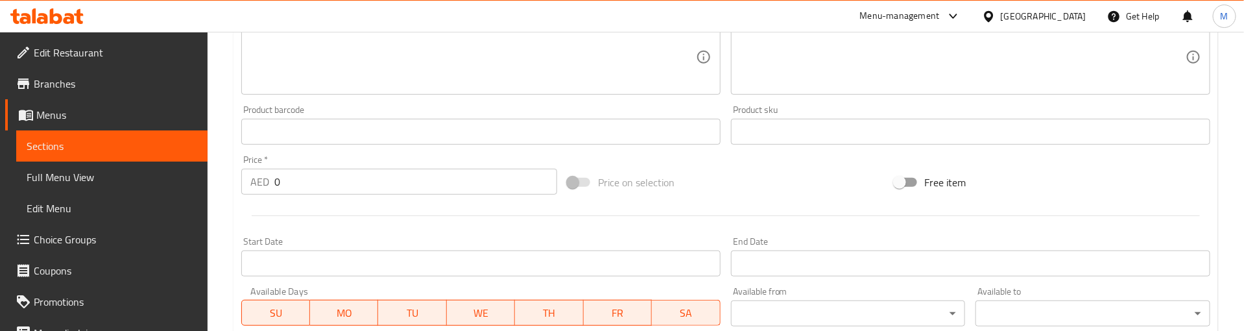
scroll to position [389, 0]
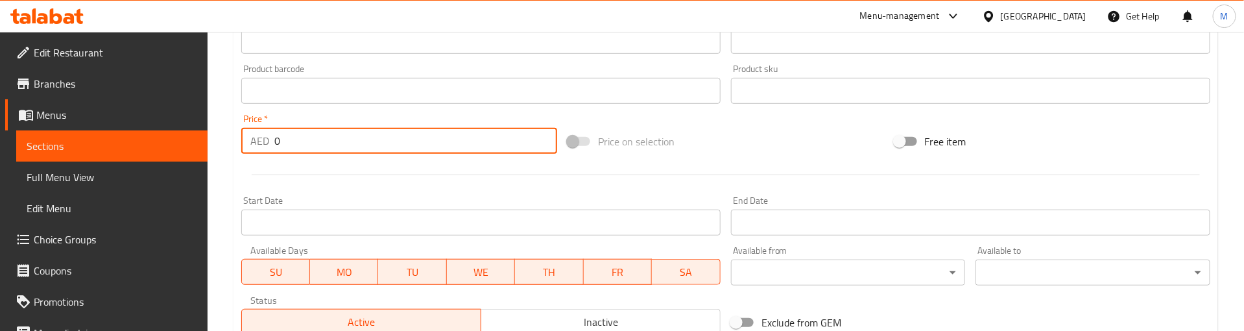
drag, startPoint x: 298, startPoint y: 141, endPoint x: 269, endPoint y: 142, distance: 29.2
click at [269, 142] on div "AED 0 Price *" at bounding box center [399, 141] width 316 height 26
paste input "23"
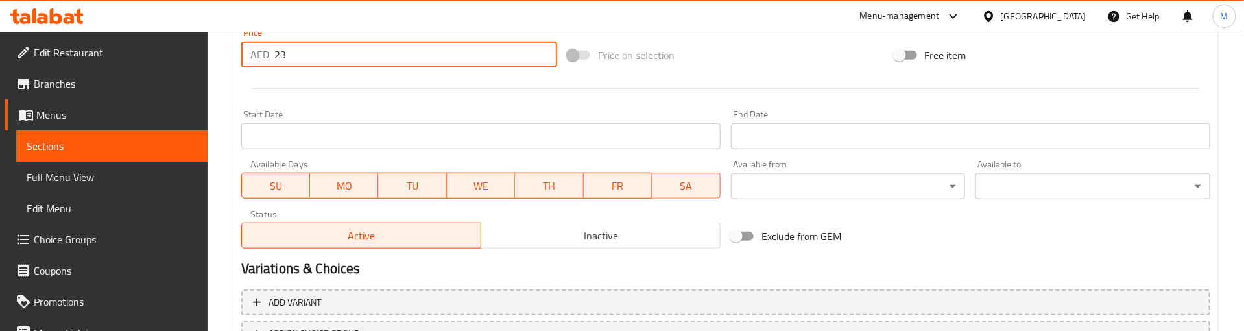
scroll to position [584, 0]
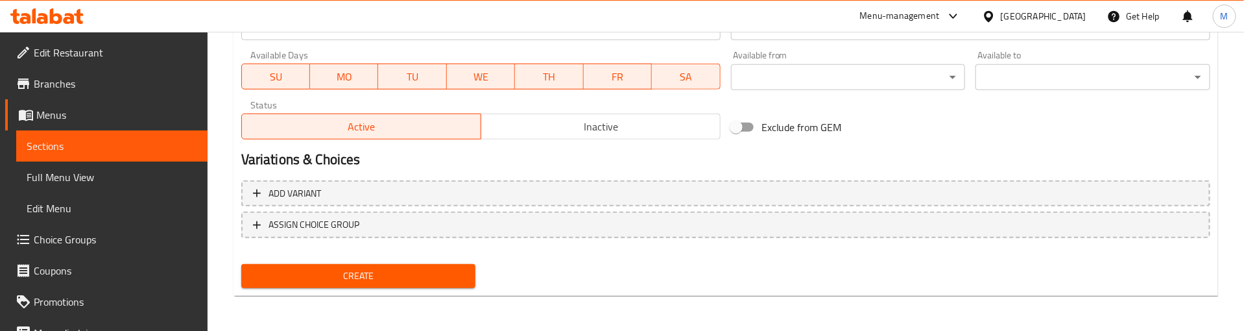
type input "23"
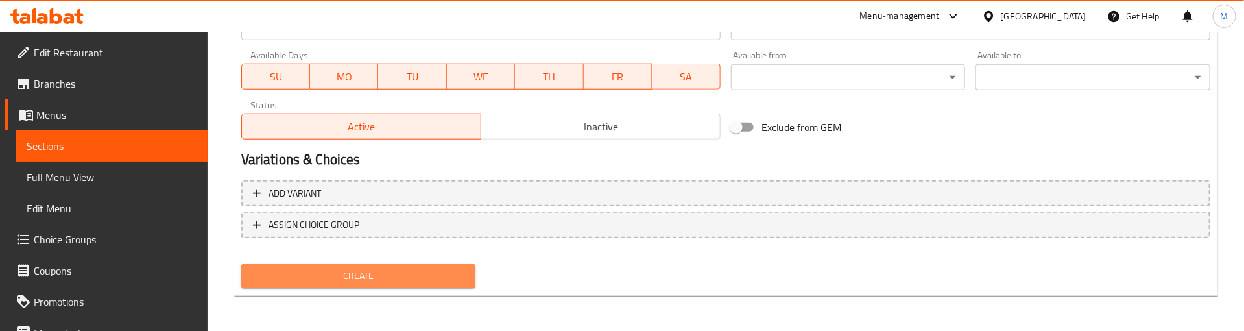
click at [361, 272] on span "Create" at bounding box center [359, 276] width 214 height 16
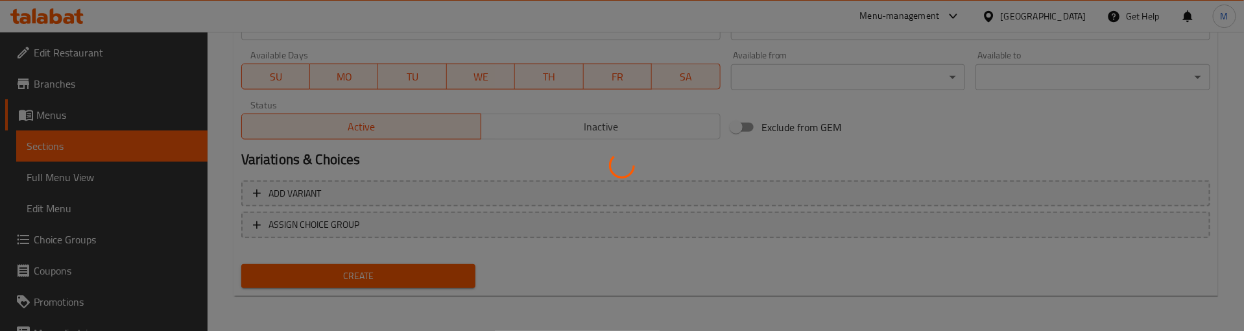
type input "0"
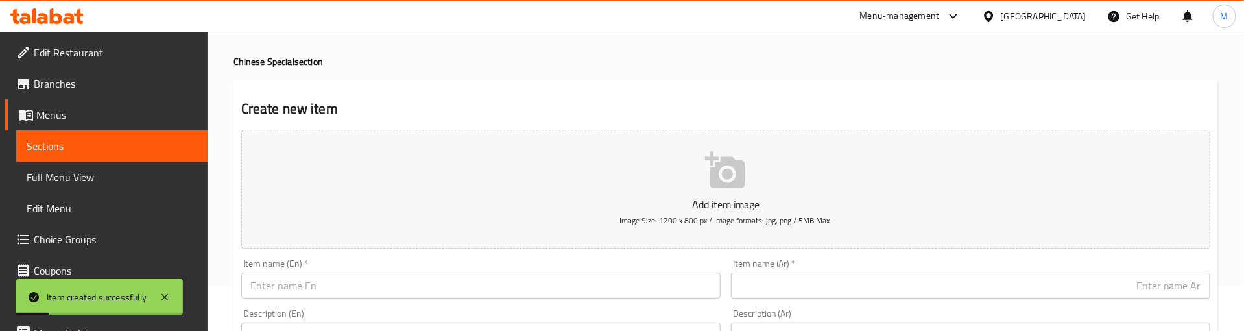
scroll to position [0, 0]
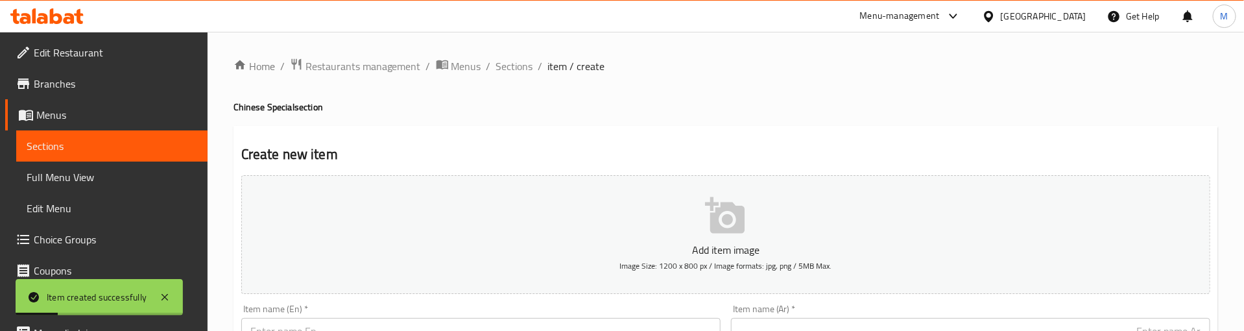
click at [397, 101] on h4 "Chinese Special section" at bounding box center [725, 107] width 985 height 13
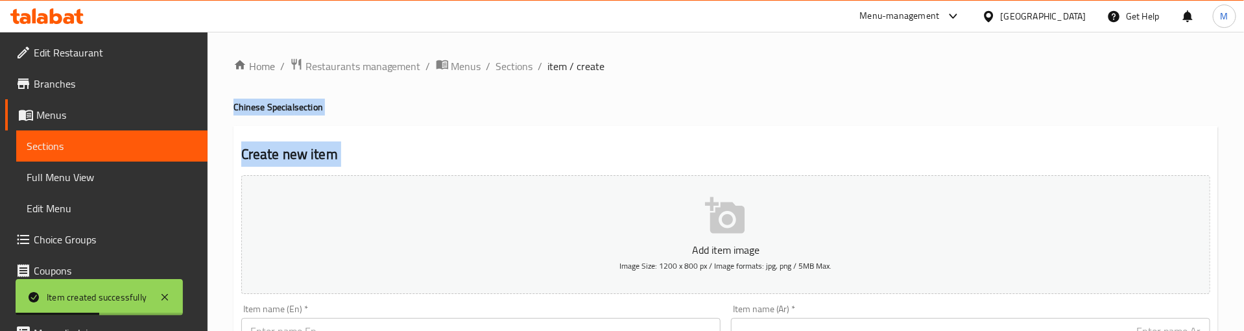
drag, startPoint x: 232, startPoint y: 98, endPoint x: 512, endPoint y: 261, distance: 323.5
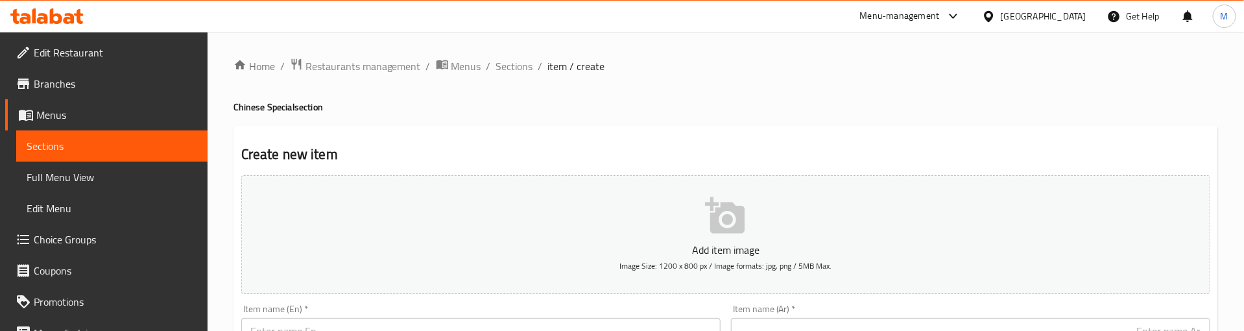
click at [553, 111] on h4 "Chinese Special section" at bounding box center [725, 107] width 985 height 13
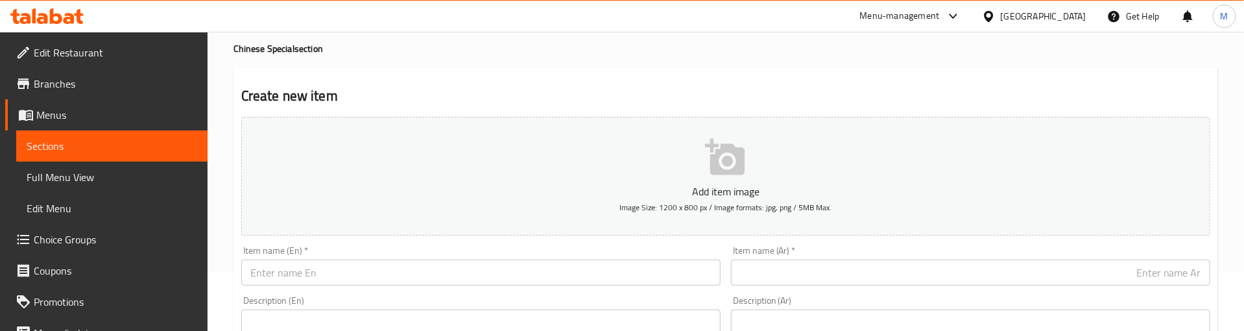
scroll to position [195, 0]
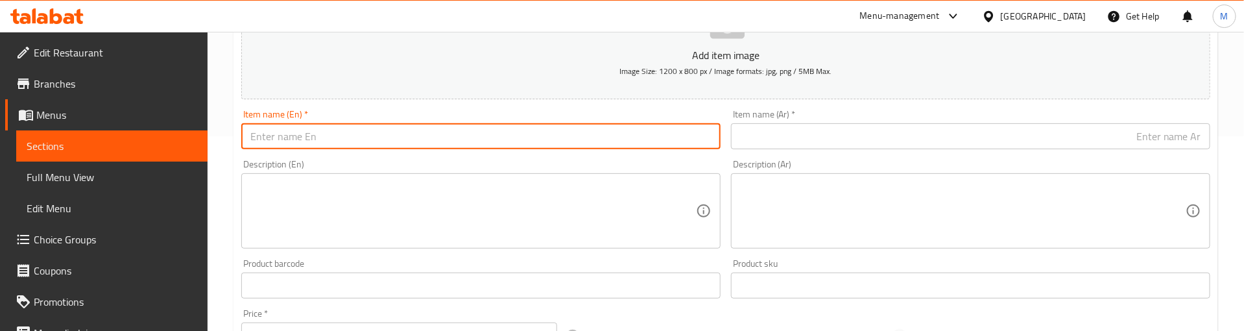
click at [321, 136] on input "text" at bounding box center [480, 136] width 479 height 26
paste input "[PERSON_NAME]"
type input "[PERSON_NAME]"
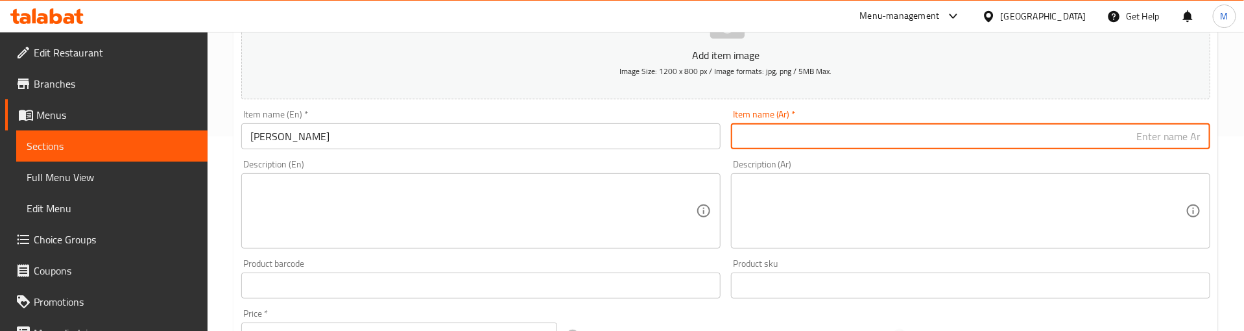
click at [865, 139] on input "text" at bounding box center [970, 136] width 479 height 26
paste input "ماسون ماسالا"
type input "ماسون ماسالا"
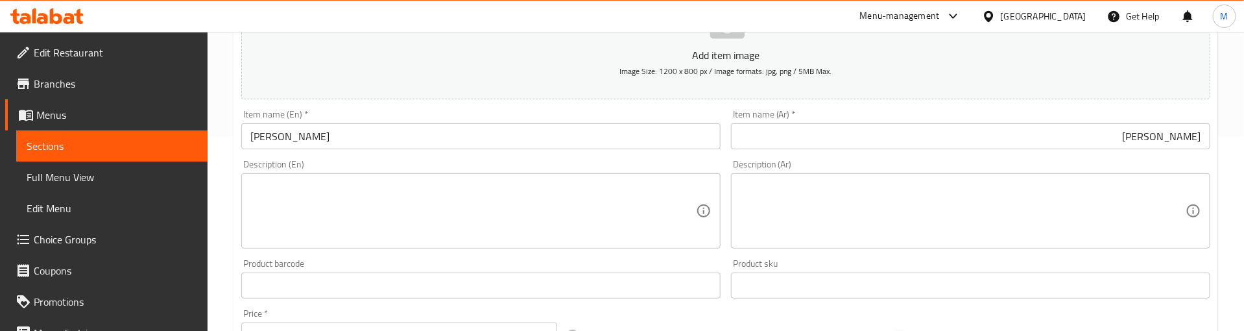
click at [679, 156] on div "Description (En) Description (En)" at bounding box center [481, 203] width 490 height 99
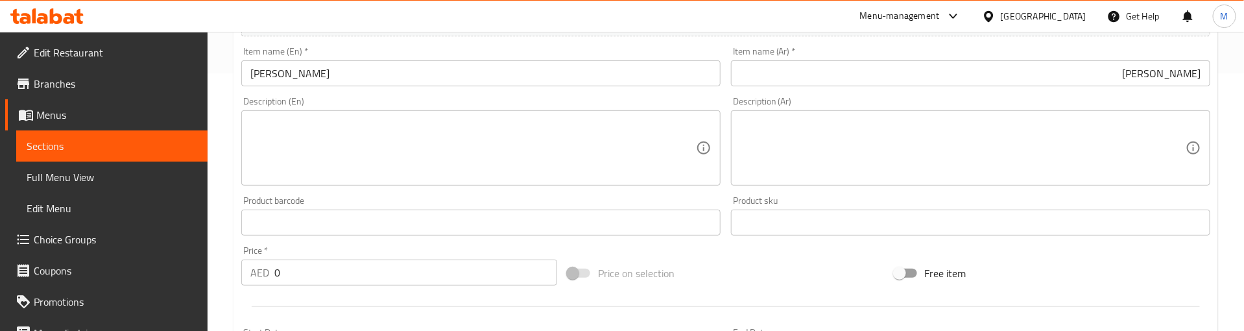
scroll to position [292, 0]
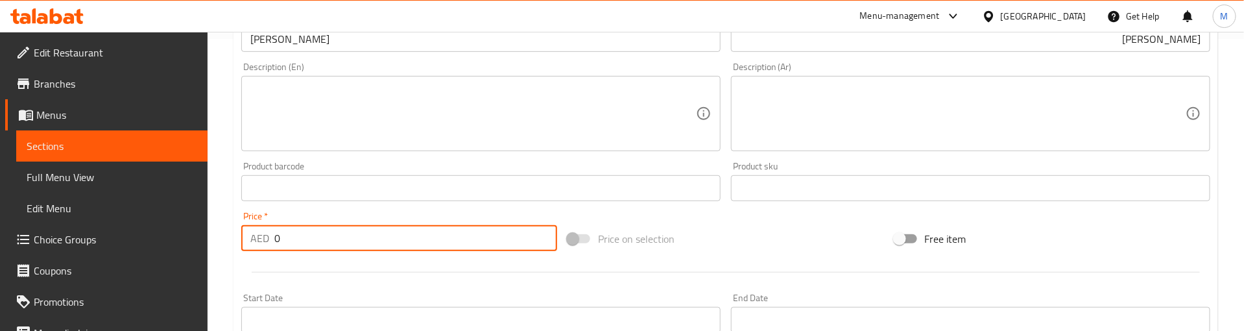
drag, startPoint x: 282, startPoint y: 236, endPoint x: 263, endPoint y: 241, distance: 20.1
click at [263, 241] on div "AED 0 Price *" at bounding box center [399, 238] width 316 height 26
paste input "23"
type input "23"
click at [306, 212] on div "Price   * AED 23 Price *" at bounding box center [399, 231] width 316 height 40
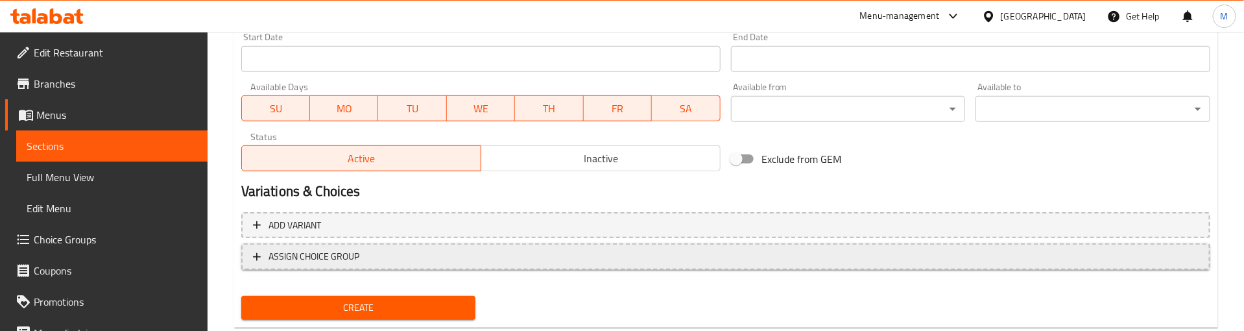
scroll to position [584, 0]
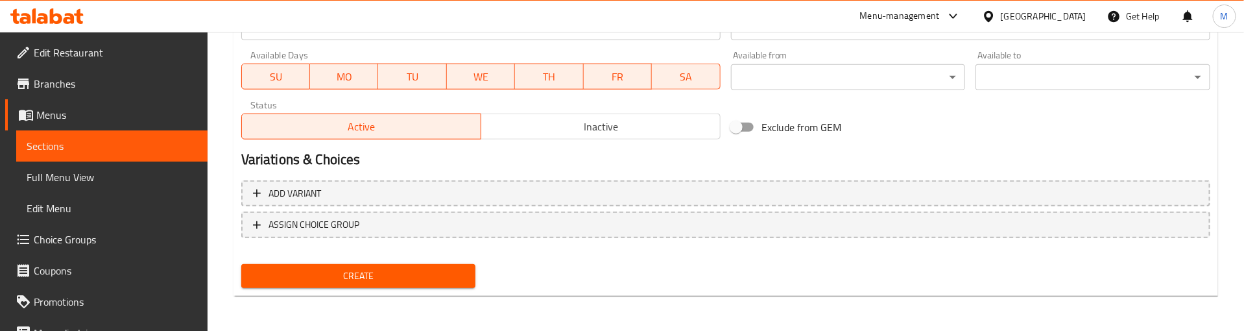
click at [337, 274] on span "Create" at bounding box center [359, 276] width 214 height 16
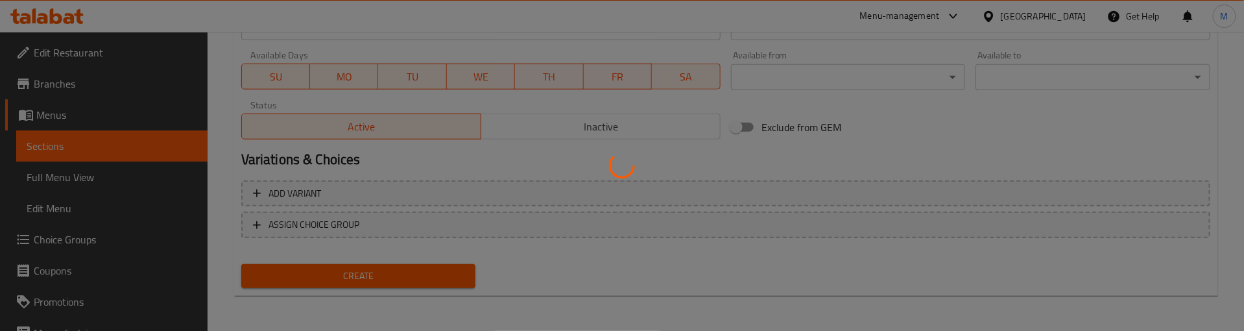
type input "0"
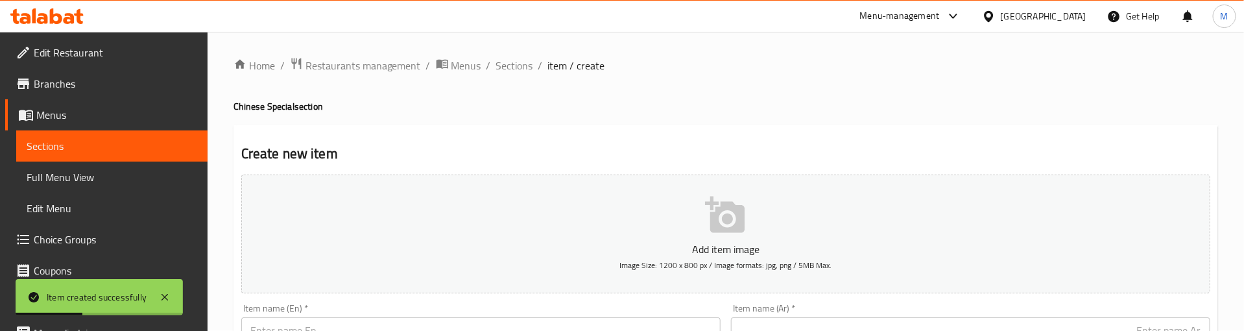
scroll to position [0, 0]
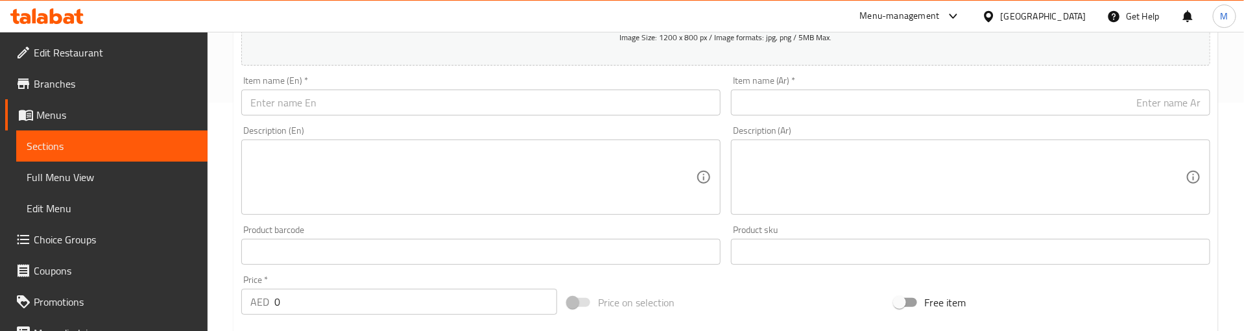
scroll to position [195, 0]
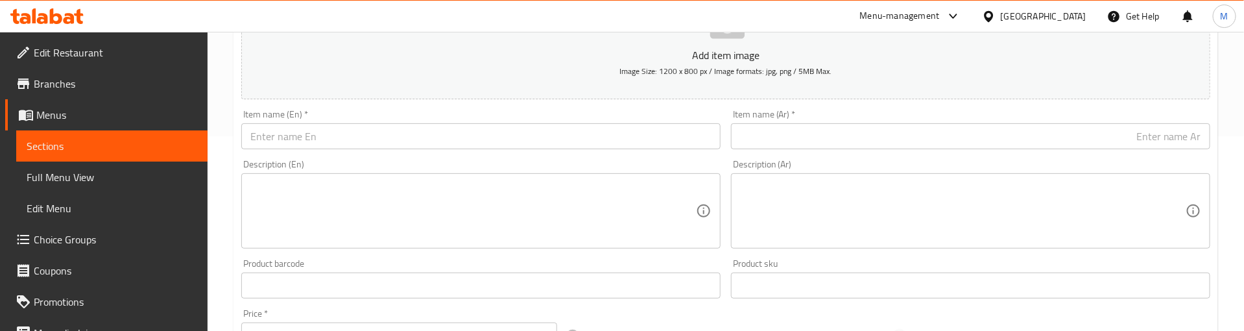
click at [331, 132] on input "text" at bounding box center [480, 136] width 479 height 26
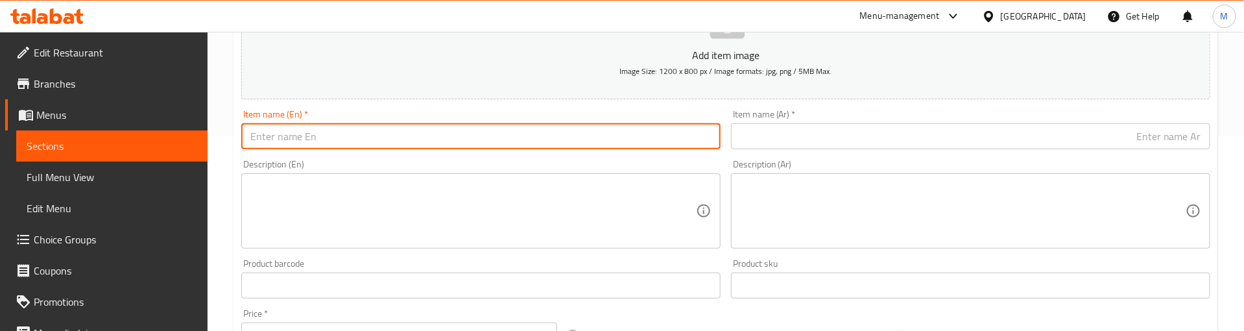
paste input "Paneer Butter Masala"
type input "Paneer Butter Masala"
click at [867, 132] on input "text" at bounding box center [970, 136] width 479 height 26
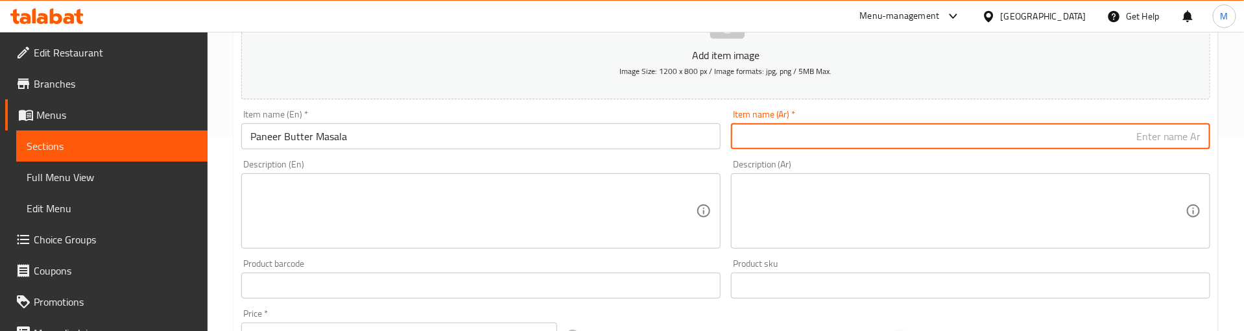
paste input "بانير زبدة ماسالا"
type input "بانير زبدة ماسالا"
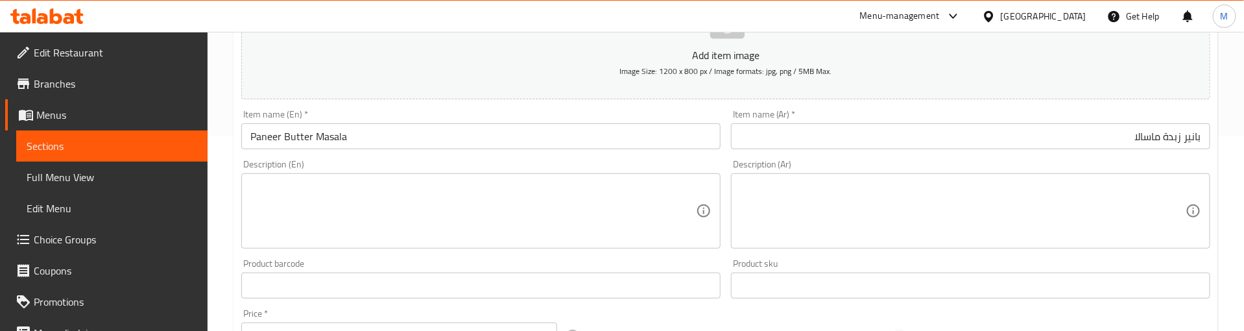
click at [884, 106] on div "Item name (Ar)   * بانير زبدة ماسالا Item name (Ar) *" at bounding box center [971, 129] width 490 height 50
click at [863, 114] on div "Item name (Ar)   * بانير زبدة ماسالا Item name (Ar) *" at bounding box center [970, 130] width 479 height 40
click at [654, 152] on div "Item name (En)   * Paneer Butter Masala Item name (En) *" at bounding box center [481, 129] width 490 height 50
click at [656, 158] on div "Description (En) Description (En)" at bounding box center [481, 203] width 490 height 99
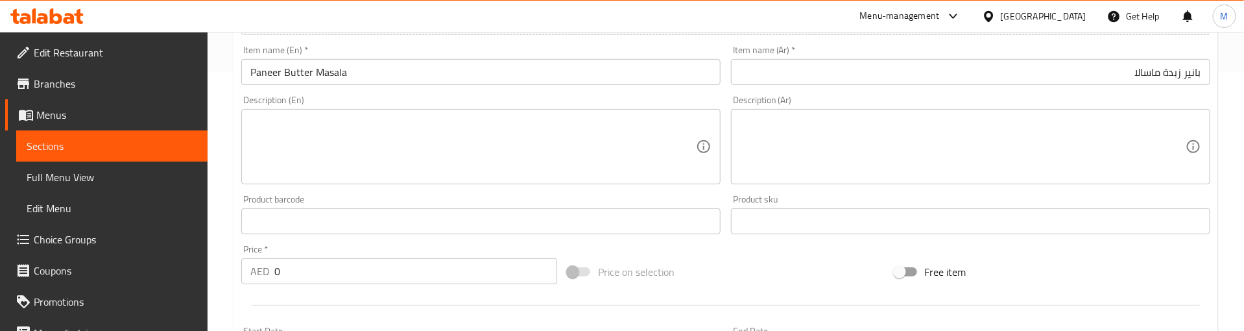
scroll to position [292, 0]
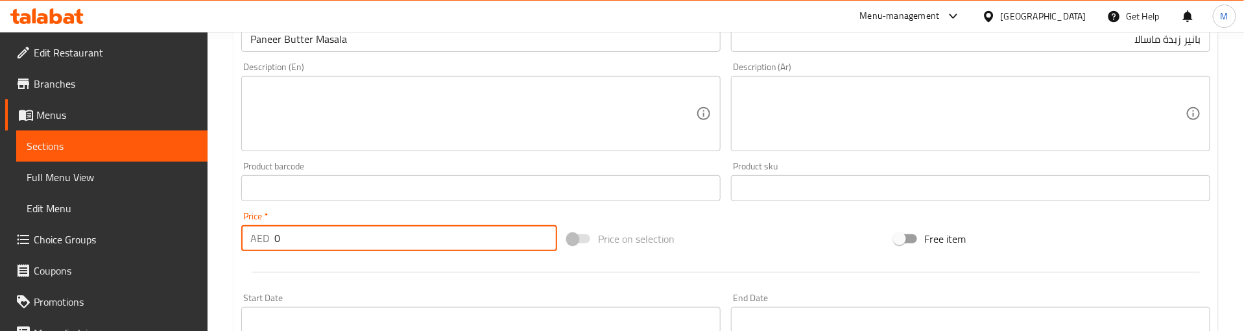
drag, startPoint x: 294, startPoint y: 239, endPoint x: 261, endPoint y: 239, distance: 33.7
click at [261, 239] on div "AED 0 Price *" at bounding box center [399, 238] width 316 height 26
paste input "22"
type input "22"
click at [353, 263] on div at bounding box center [725, 272] width 979 height 32
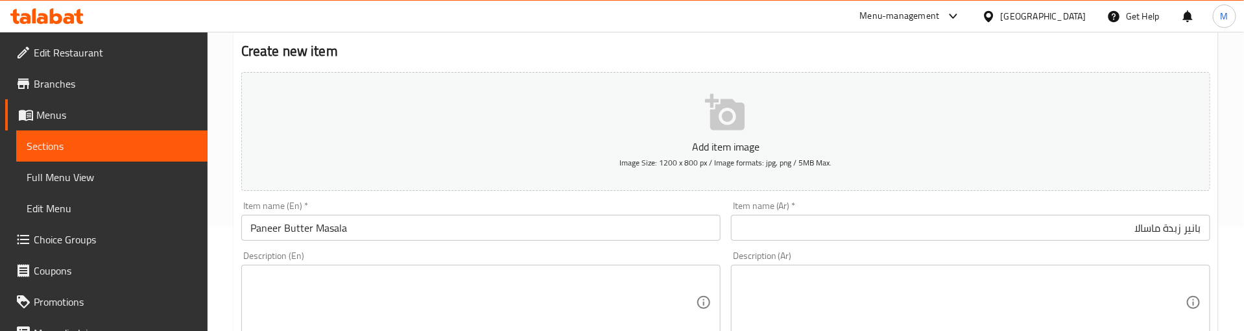
scroll to position [97, 0]
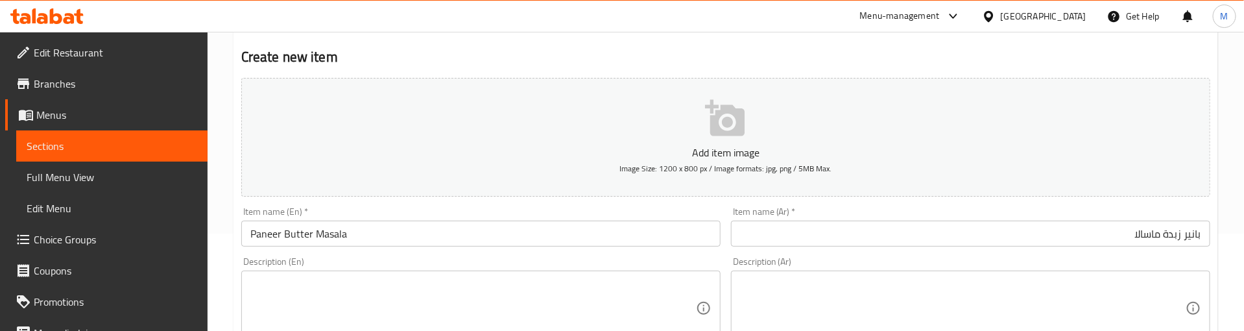
click at [463, 199] on div "Add item image Image Size: 1200 x 800 px / Image formats: jpg, png / 5MB Max." at bounding box center [725, 137] width 979 height 129
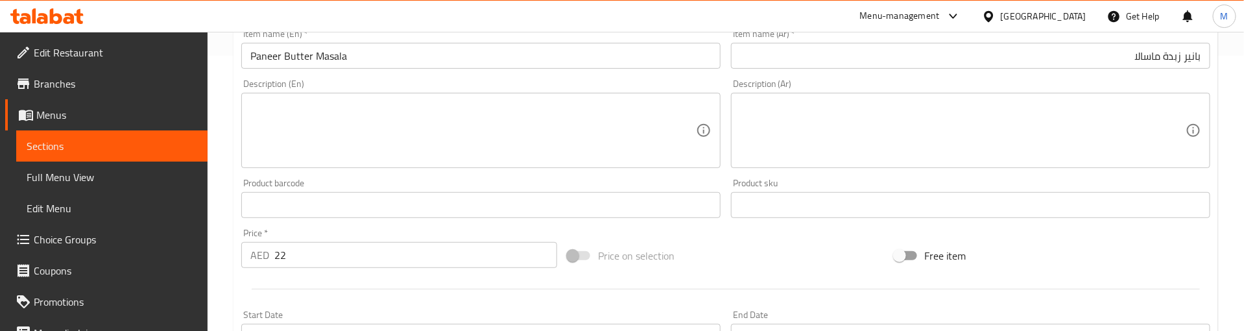
scroll to position [292, 0]
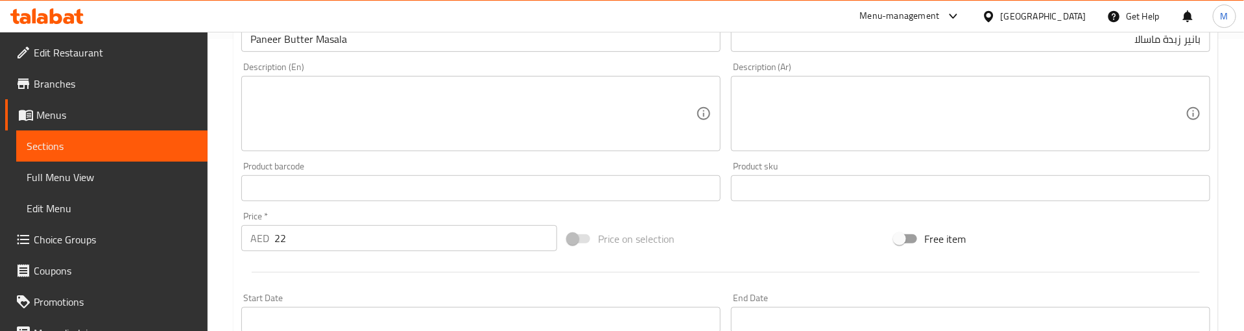
click at [722, 70] on div "Description (En) Description (En)" at bounding box center [481, 106] width 490 height 99
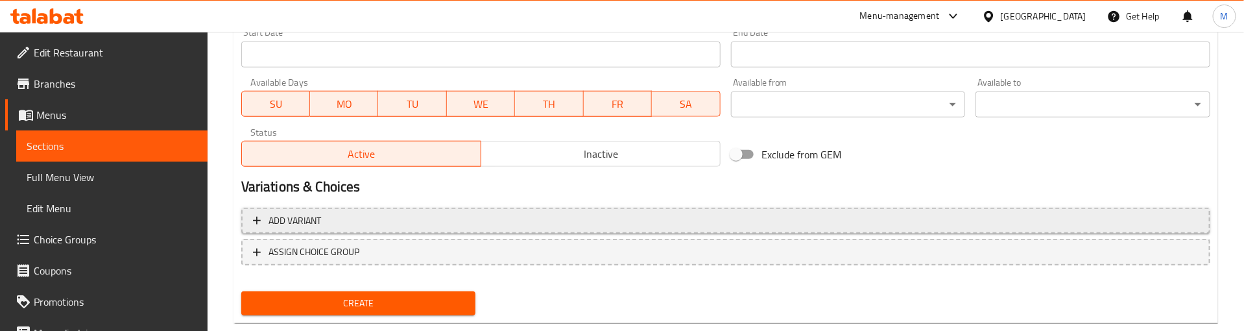
scroll to position [584, 0]
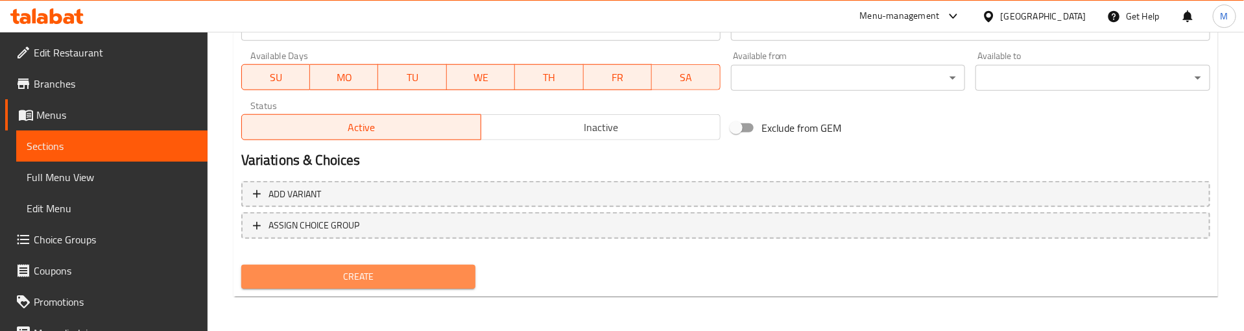
click at [387, 275] on span "Create" at bounding box center [359, 277] width 214 height 16
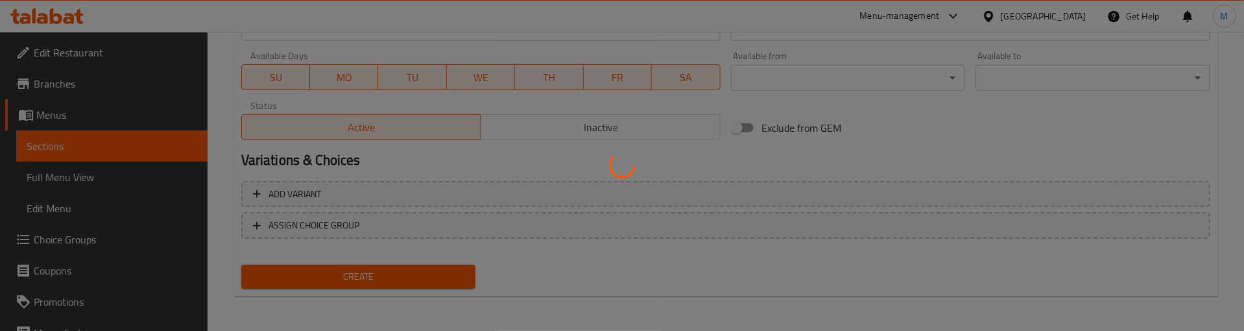
type input "0"
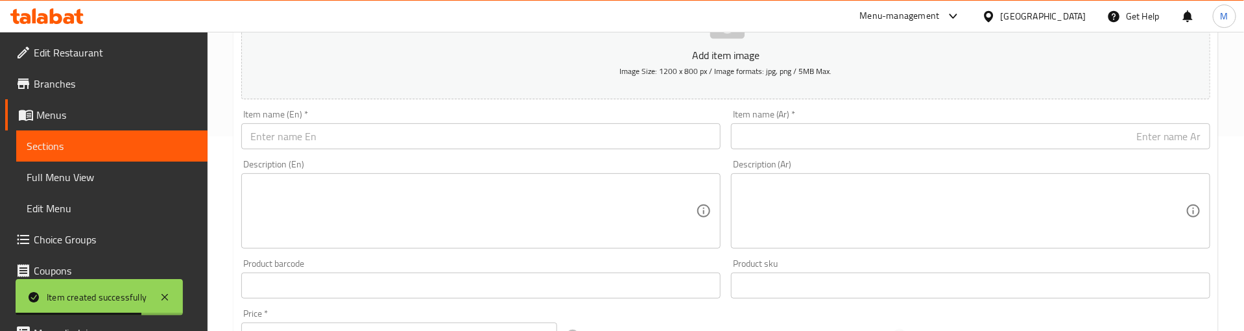
scroll to position [0, 0]
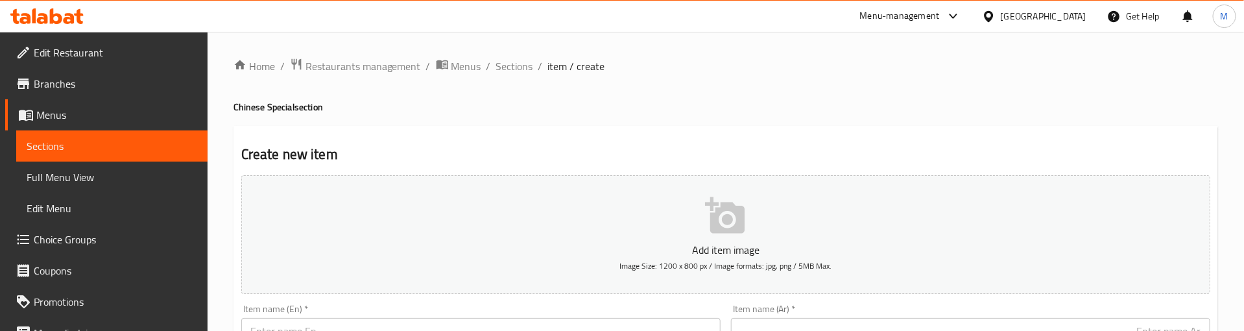
click at [418, 148] on h2 "Create new item" at bounding box center [725, 154] width 969 height 19
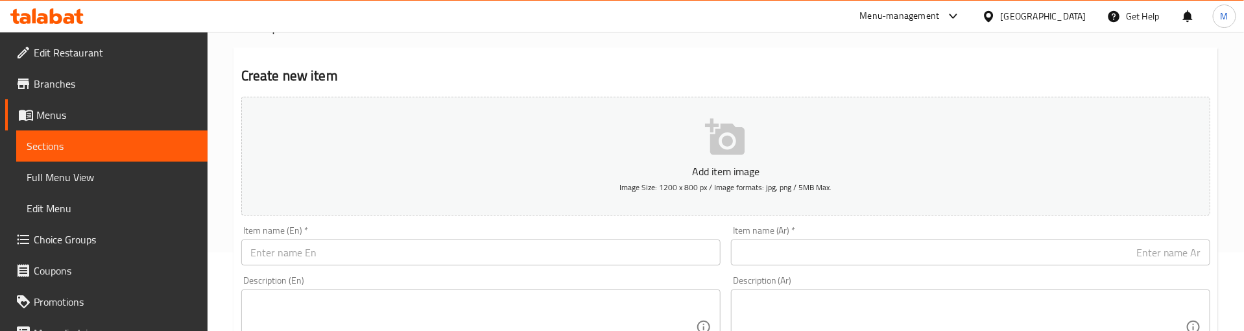
scroll to position [195, 0]
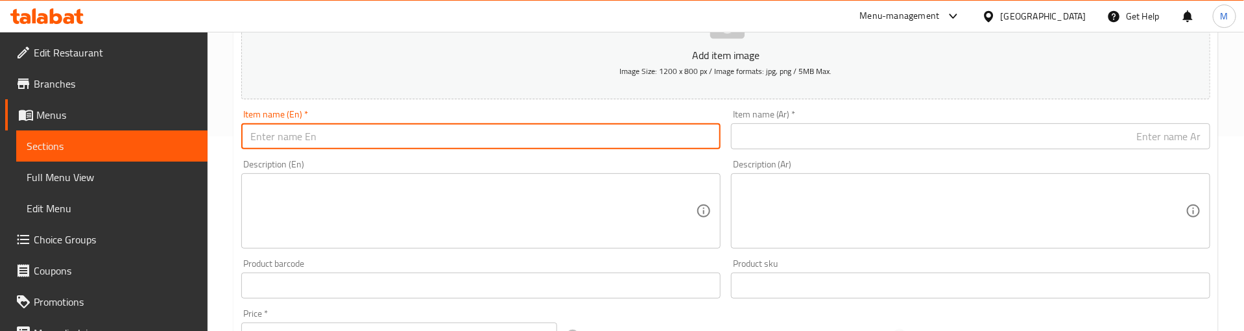
click at [343, 146] on input "text" at bounding box center [480, 136] width 479 height 26
paste input "Chicken Kadai"
type input "Chicken Kadai"
click at [890, 140] on input "text" at bounding box center [970, 136] width 479 height 26
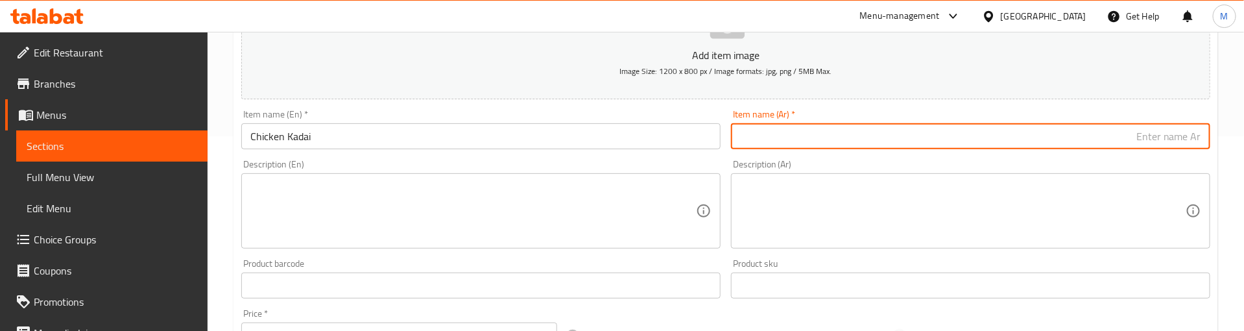
paste input "دجاج كاداي"
type input "دجاج كاداي"
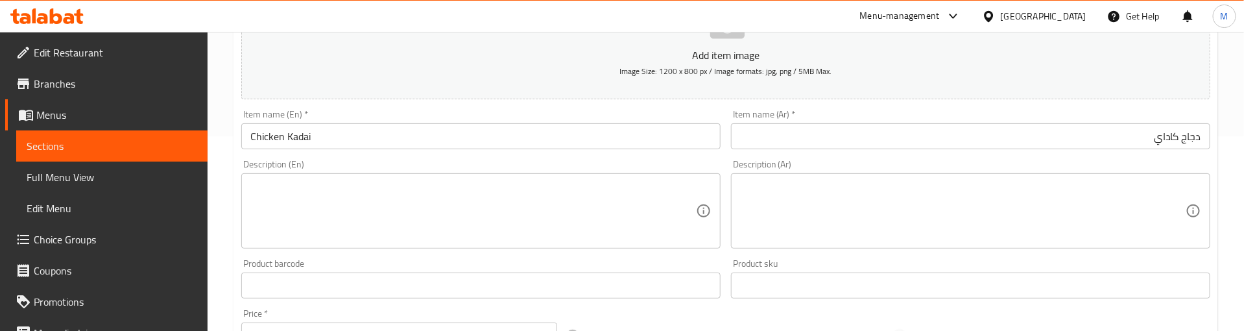
click at [372, 163] on div "Description (En) Description (En)" at bounding box center [480, 204] width 479 height 89
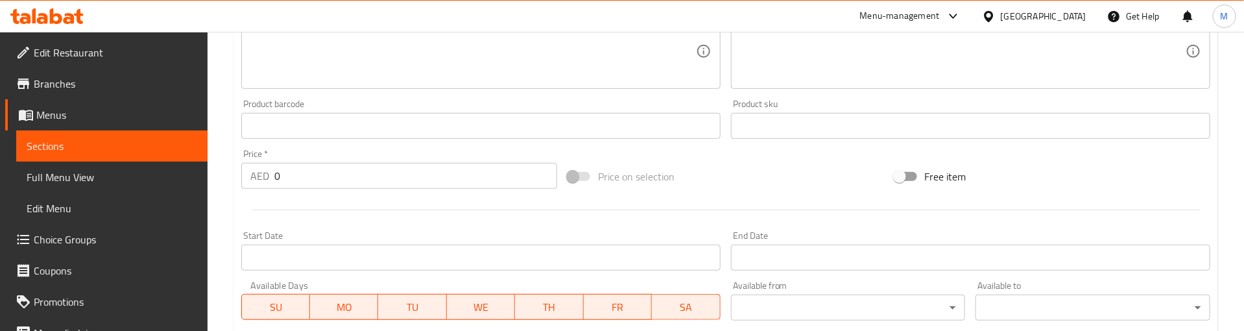
scroll to position [389, 0]
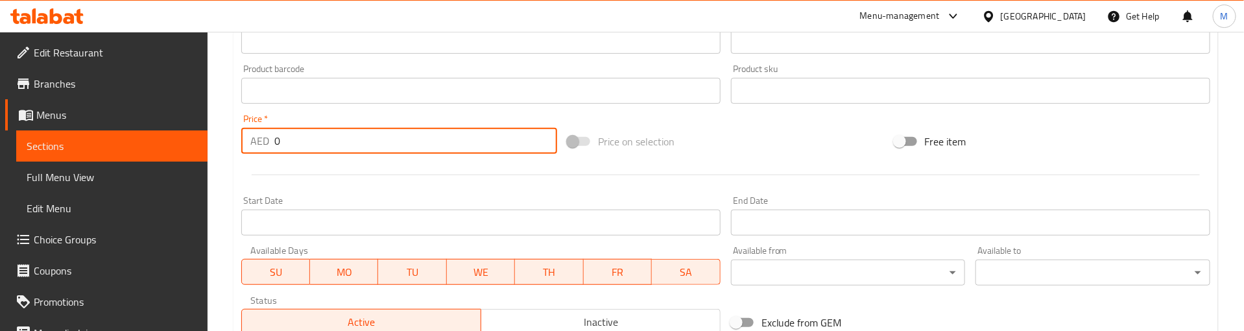
drag, startPoint x: 288, startPoint y: 139, endPoint x: 257, endPoint y: 139, distance: 30.5
click at [257, 139] on div "AED 0 Price *" at bounding box center [399, 141] width 316 height 26
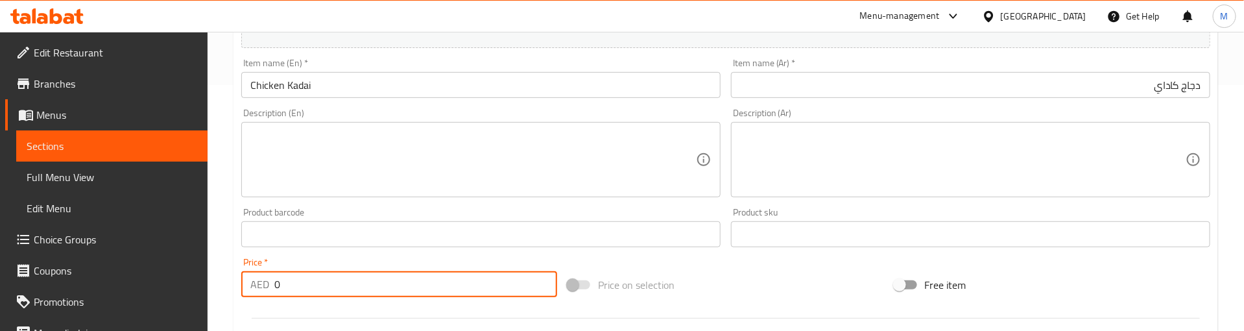
scroll to position [292, 0]
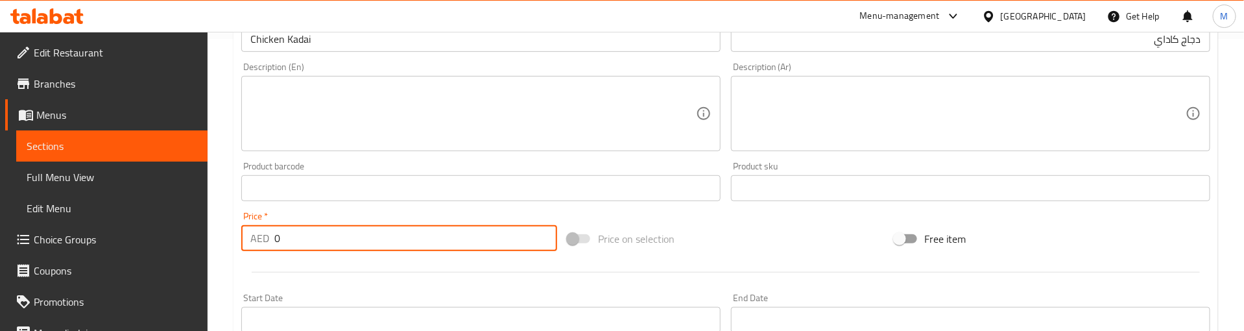
paste input "23"
type input "23"
click at [308, 257] on div at bounding box center [725, 272] width 979 height 32
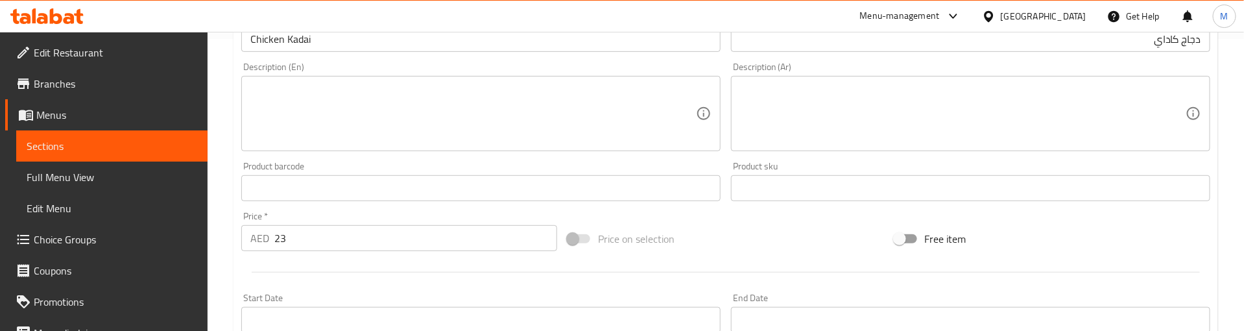
click at [359, 209] on div "Price   * AED 23 Price *" at bounding box center [399, 231] width 326 height 50
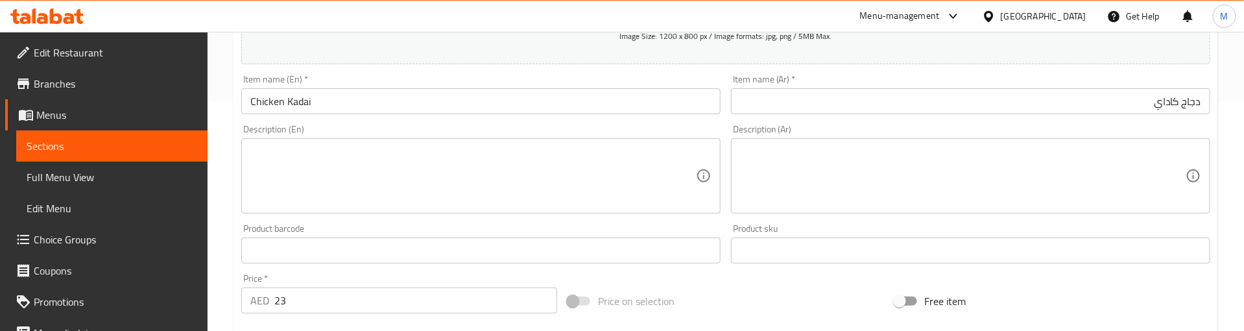
scroll to position [195, 0]
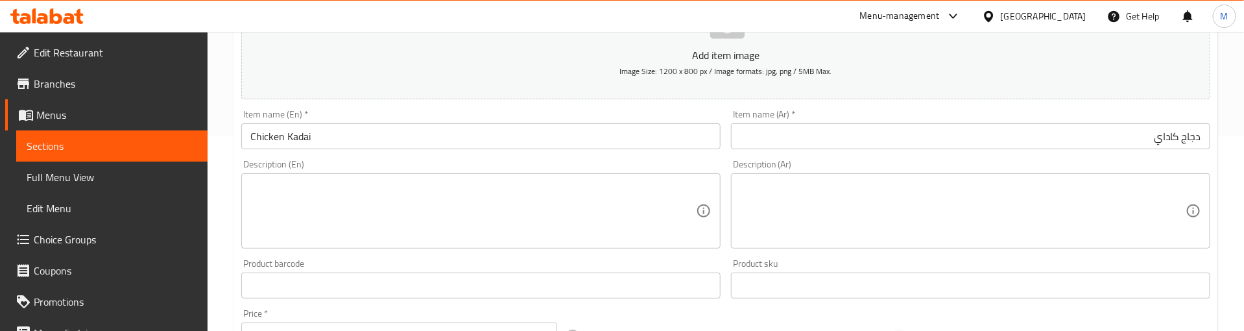
click at [380, 158] on div "Description (En) Description (En)" at bounding box center [481, 203] width 490 height 99
drag, startPoint x: 242, startPoint y: 110, endPoint x: 341, endPoint y: 104, distance: 99.4
click at [341, 104] on div "Add item image Image Size: 1200 x 800 px / Image formats: jpg, png / 5MB Max. I…" at bounding box center [725, 254] width 979 height 559
click at [249, 113] on div "Item name (En)   * Chicken Kadai Item name (En) *" at bounding box center [480, 130] width 479 height 40
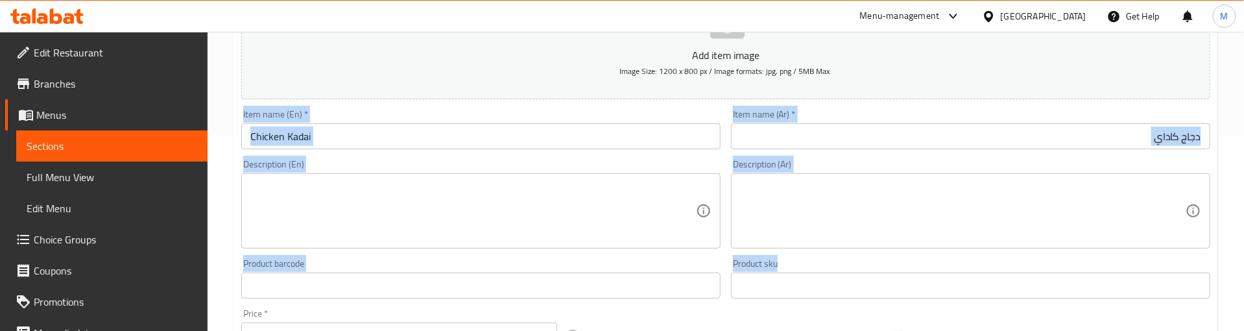
drag, startPoint x: 249, startPoint y: 113, endPoint x: 839, endPoint y: 269, distance: 610.6
click at [839, 269] on div "Add item image Image Size: 1200 x 800 px / Image formats: jpg, png / 5MB Max. I…" at bounding box center [725, 254] width 979 height 559
click at [347, 261] on div "Product barcode Product barcode" at bounding box center [480, 279] width 479 height 40
drag, startPoint x: 802, startPoint y: 259, endPoint x: 248, endPoint y: 113, distance: 573.0
click at [248, 115] on div "Add item image Image Size: 1200 x 800 px / Image formats: jpg, png / 5MB Max. I…" at bounding box center [725, 254] width 979 height 559
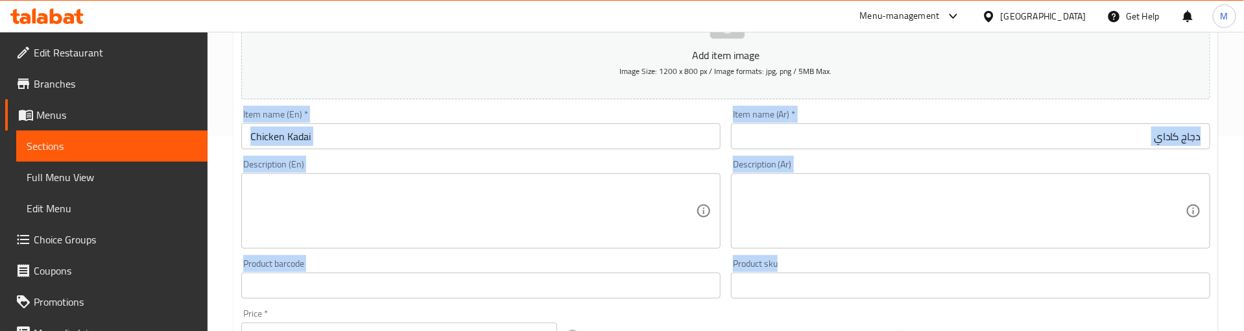
drag, startPoint x: 242, startPoint y: 114, endPoint x: 820, endPoint y: 272, distance: 599.3
click at [820, 272] on div "Add item image Image Size: 1200 x 800 px / Image formats: jpg, png / 5MB Max. I…" at bounding box center [725, 254] width 979 height 559
click at [451, 269] on div "Product barcode Product barcode" at bounding box center [480, 279] width 479 height 40
drag, startPoint x: 828, startPoint y: 259, endPoint x: 243, endPoint y: 114, distance: 602.2
click at [243, 114] on div "Add item image Image Size: 1200 x 800 px / Image formats: jpg, png / 5MB Max. I…" at bounding box center [725, 254] width 979 height 559
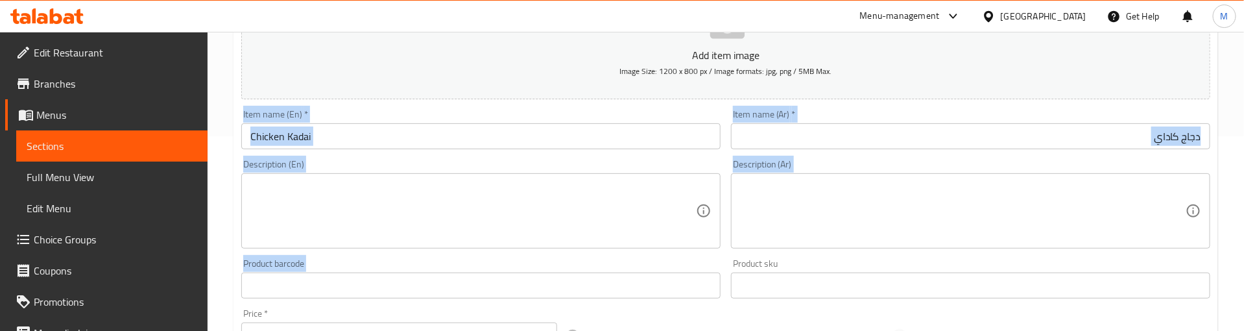
click at [335, 110] on div "Item name (En)   * Chicken Kadai Item name (En) *" at bounding box center [480, 130] width 479 height 40
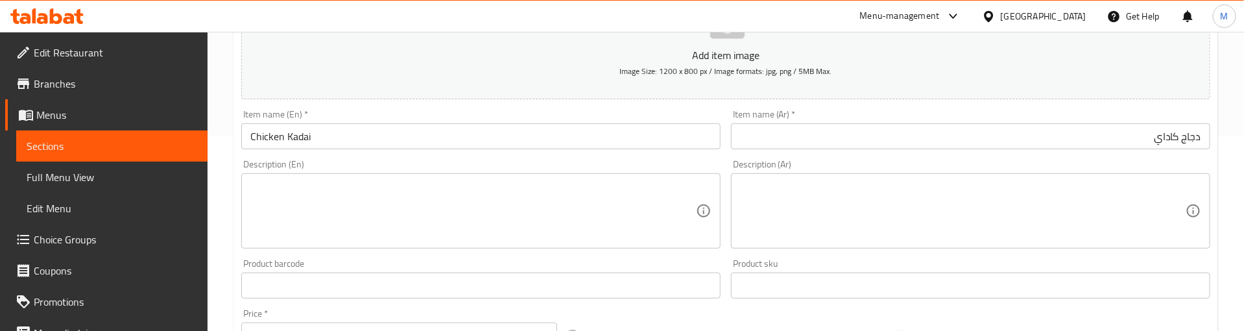
click at [292, 110] on div "Item name (En)   * Chicken Kadai Item name (En) *" at bounding box center [480, 130] width 479 height 40
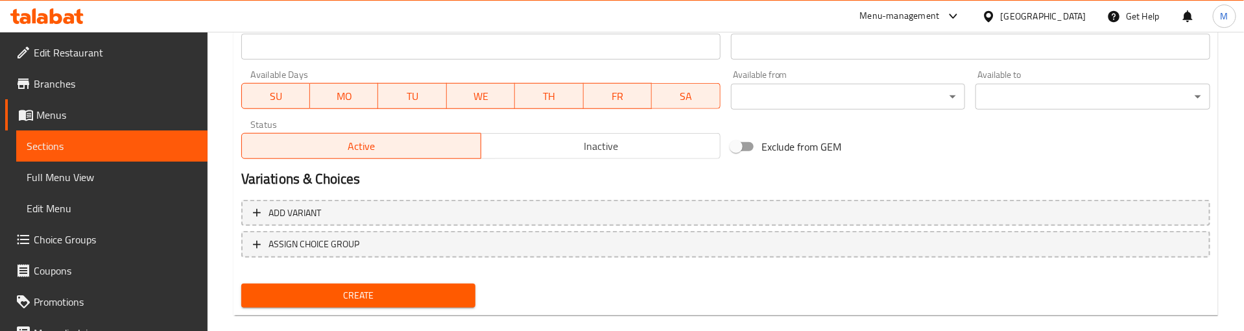
scroll to position [584, 0]
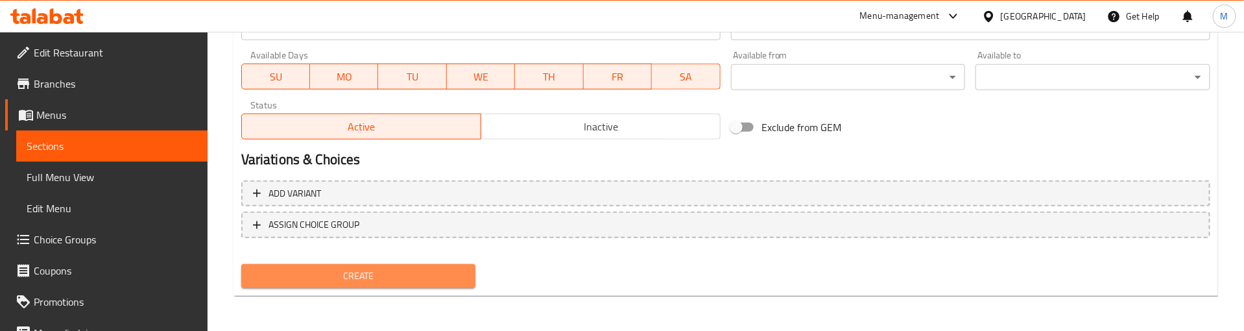
click at [360, 268] on span "Create" at bounding box center [359, 276] width 214 height 16
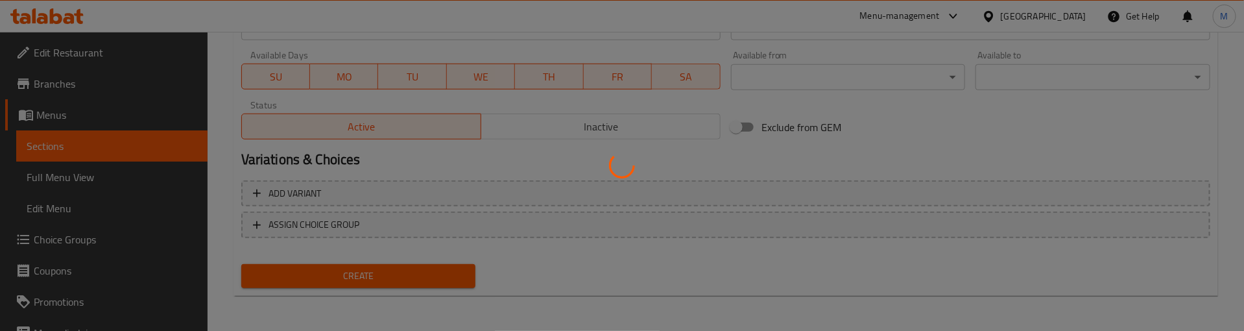
type input "0"
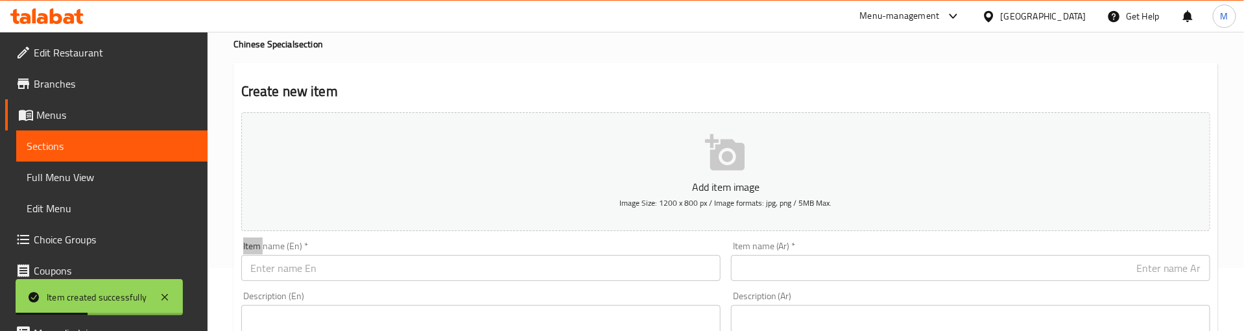
scroll to position [97, 0]
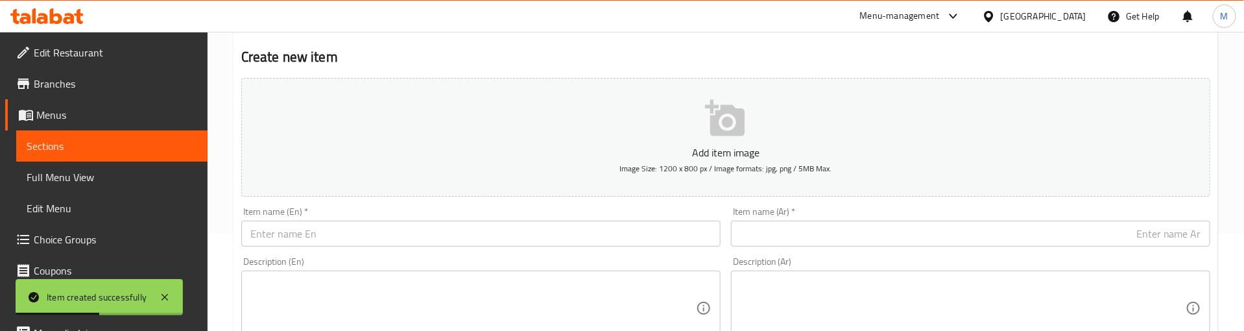
click at [323, 244] on input "text" at bounding box center [480, 234] width 479 height 26
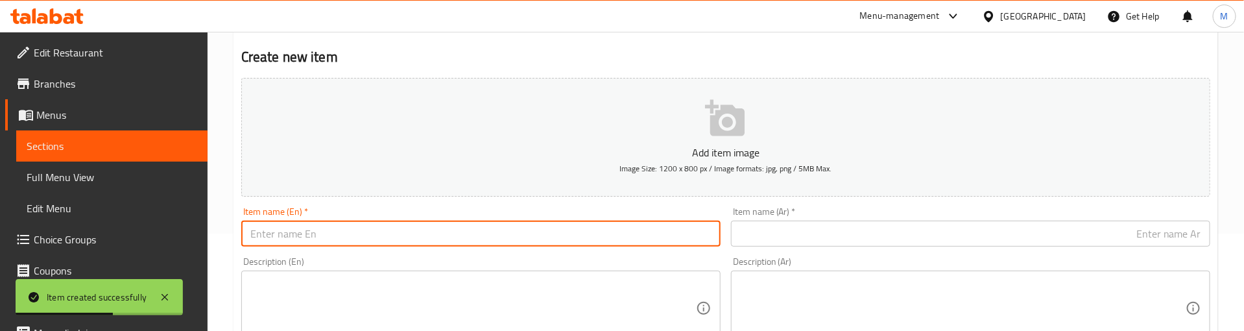
paste input "EGG MASALA"
click at [345, 212] on div "Item name (En)   * EGG MASALA Item name (En) *" at bounding box center [480, 227] width 479 height 40
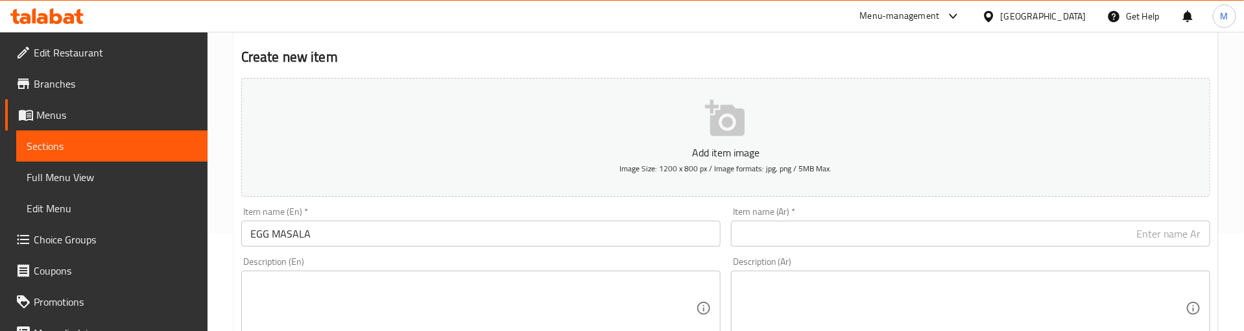
click at [324, 235] on input "EGG MASALA" at bounding box center [480, 234] width 479 height 26
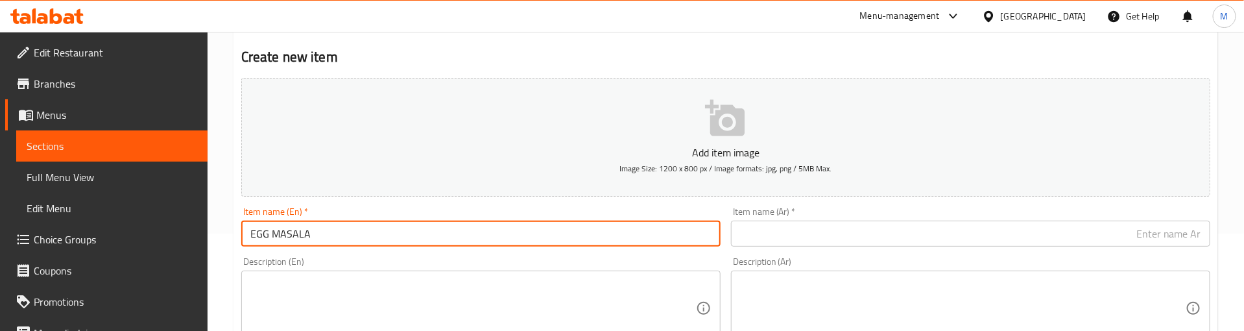
click at [324, 235] on input "EGG MASALA" at bounding box center [480, 234] width 479 height 26
paste input "gg Masala"
type input "Egg Masala"
click at [345, 255] on div "Description (En) Description (En)" at bounding box center [481, 301] width 490 height 99
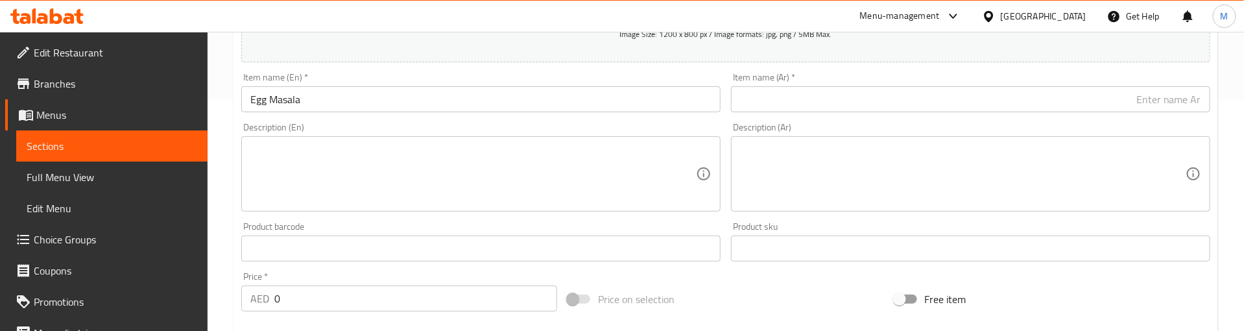
scroll to position [292, 0]
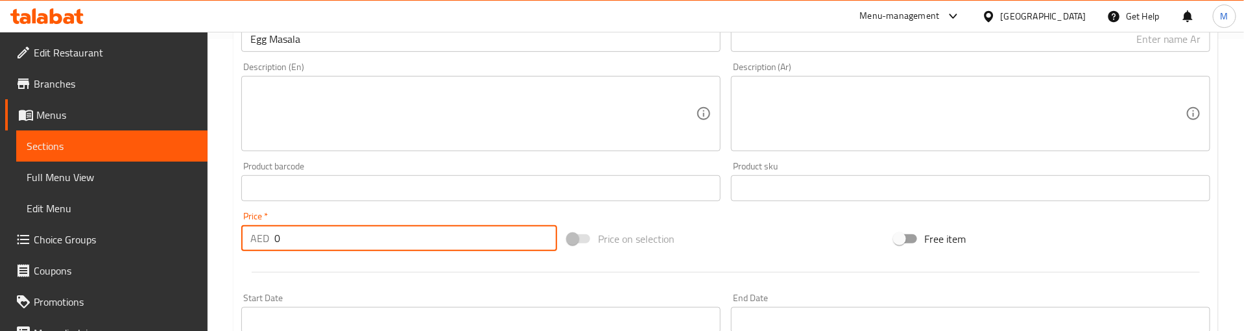
paste input "16"
drag, startPoint x: 292, startPoint y: 237, endPoint x: 267, endPoint y: 234, distance: 24.9
click at [267, 234] on div "AED 16 Price *" at bounding box center [399, 238] width 316 height 26
type input "16"
click at [315, 269] on div at bounding box center [725, 272] width 979 height 32
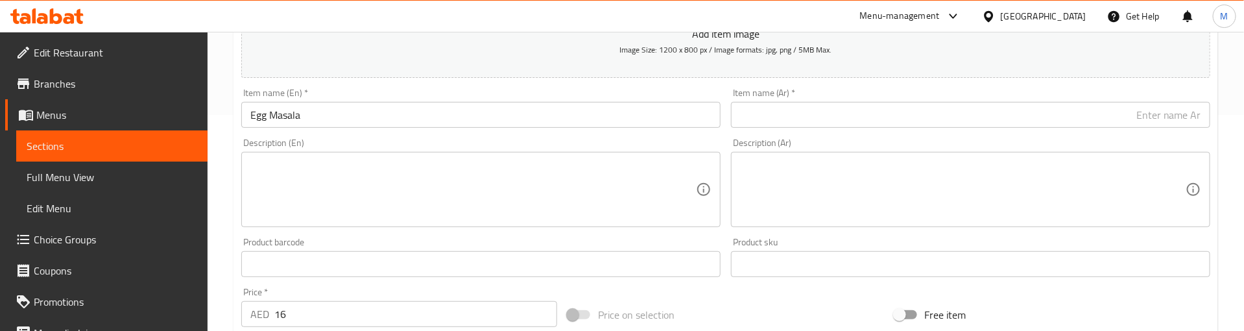
scroll to position [97, 0]
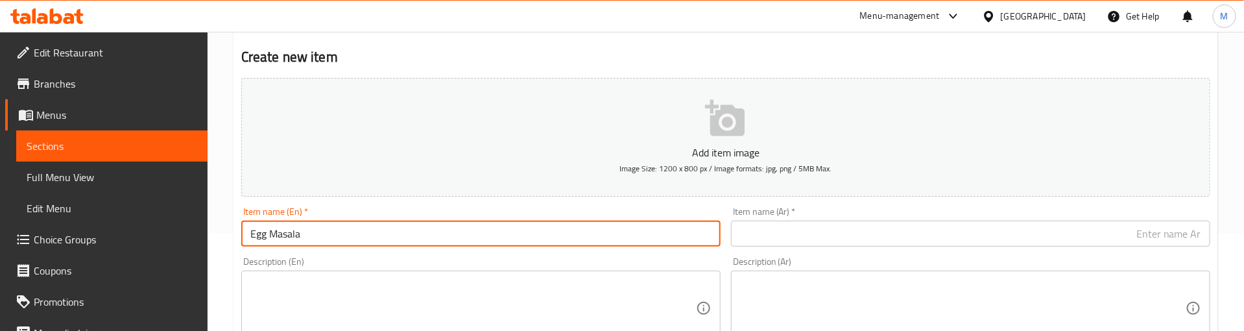
drag, startPoint x: 312, startPoint y: 237, endPoint x: 250, endPoint y: 238, distance: 62.3
click at [250, 238] on input "Egg Masala" at bounding box center [480, 234] width 479 height 26
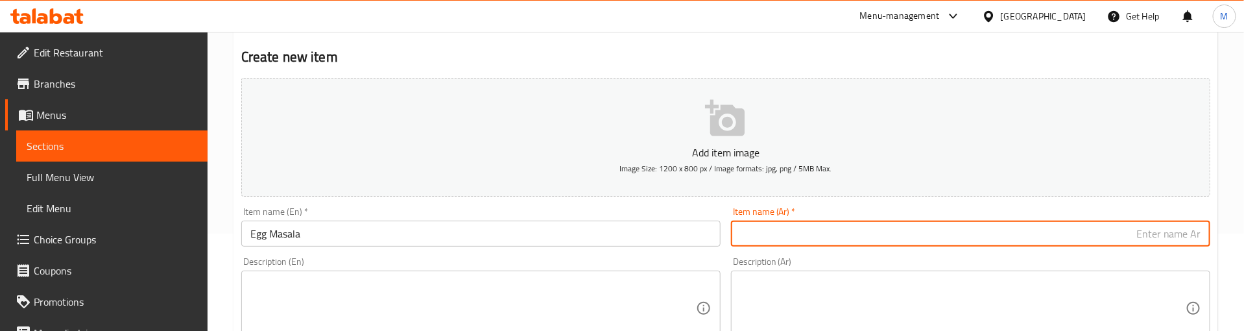
click at [925, 232] on input "text" at bounding box center [970, 234] width 479 height 26
paste input "بيض ماسالا"
type input "بيض ماسالا"
click at [844, 206] on div "Item name (Ar)   * بيض ماسالا Item name (Ar) *" at bounding box center [971, 227] width 490 height 50
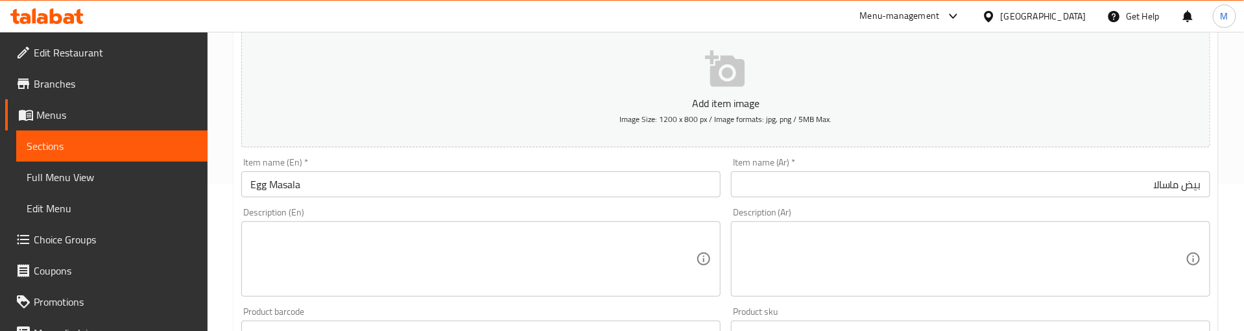
scroll to position [195, 0]
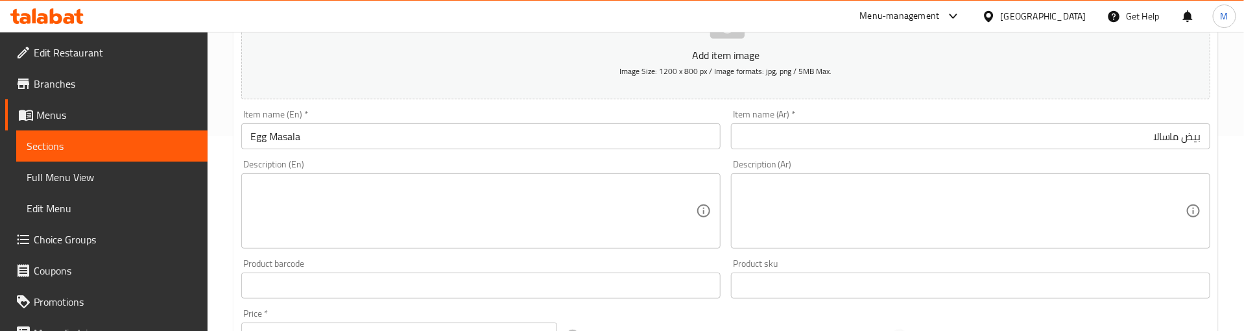
click at [547, 163] on div "Description (En) Description (En)" at bounding box center [480, 204] width 479 height 89
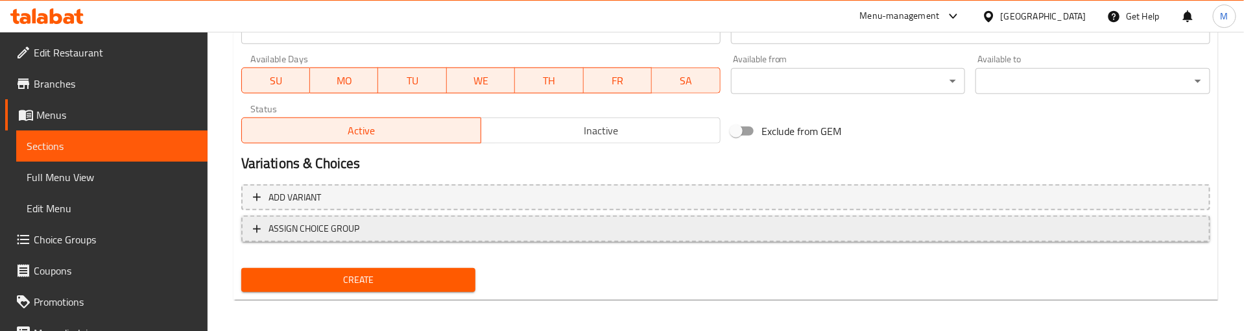
scroll to position [584, 0]
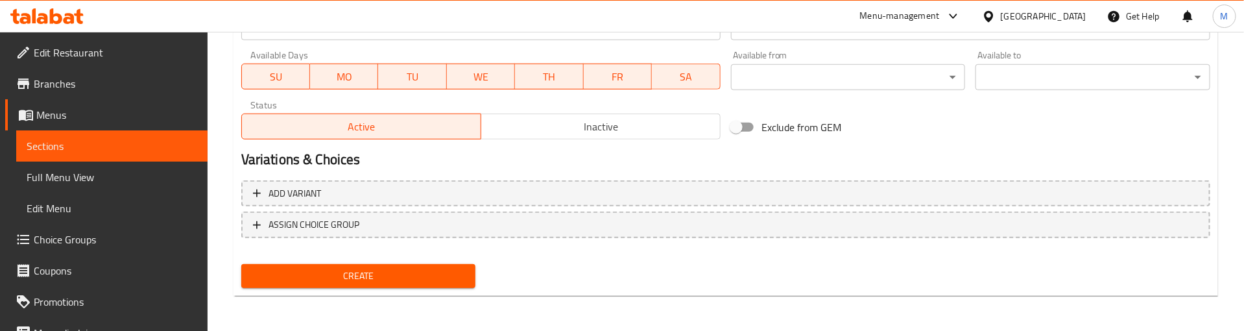
click at [374, 265] on button "Create" at bounding box center [358, 276] width 235 height 24
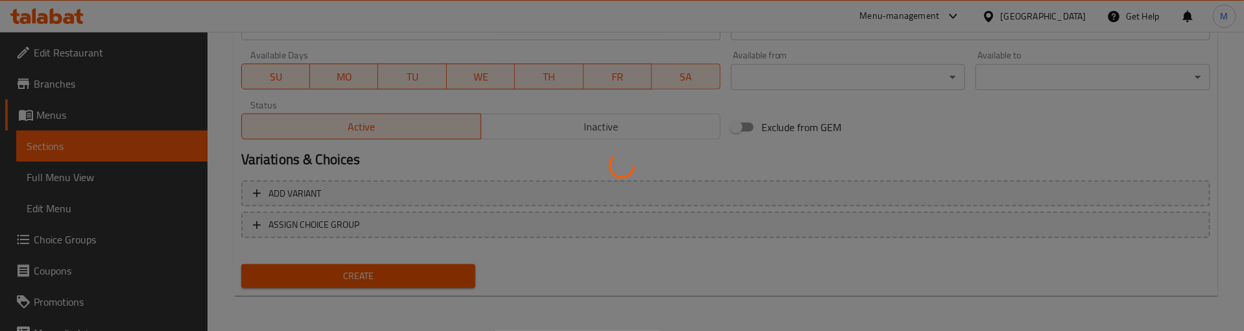
type input "0"
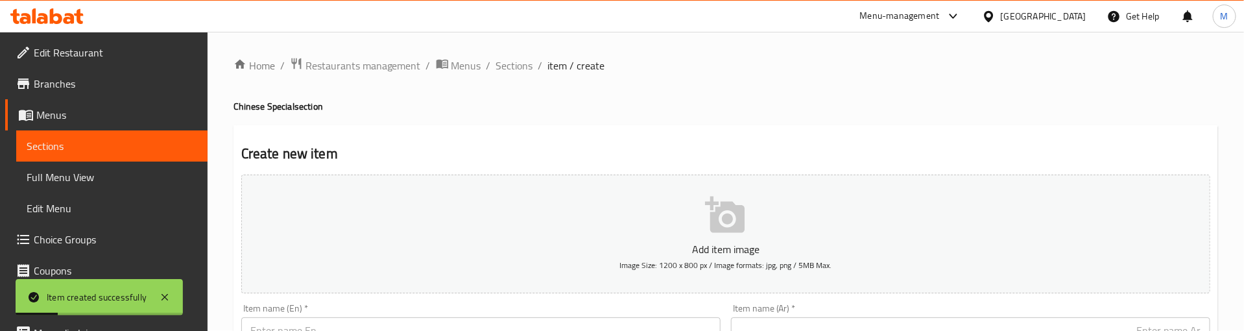
scroll to position [0, 0]
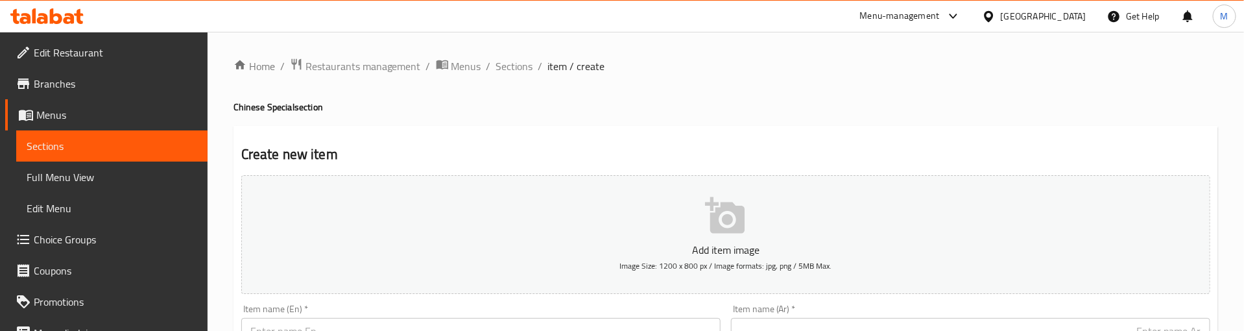
drag, startPoint x: 455, startPoint y: 123, endPoint x: 455, endPoint y: 130, distance: 7.1
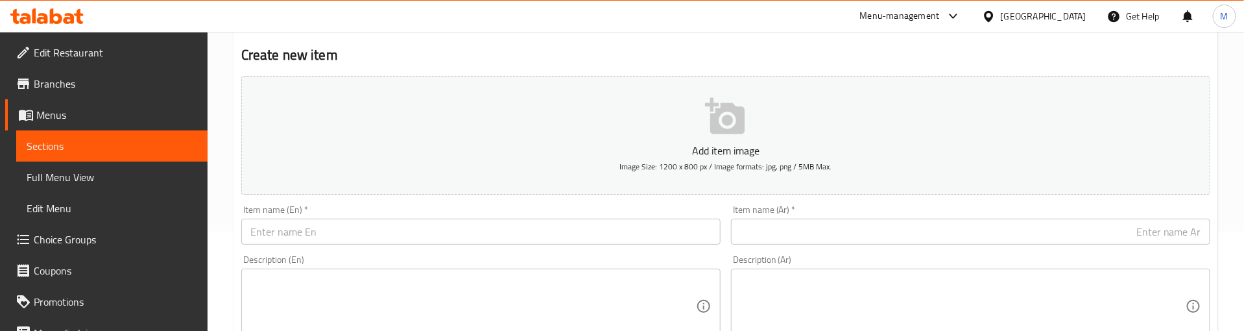
scroll to position [195, 0]
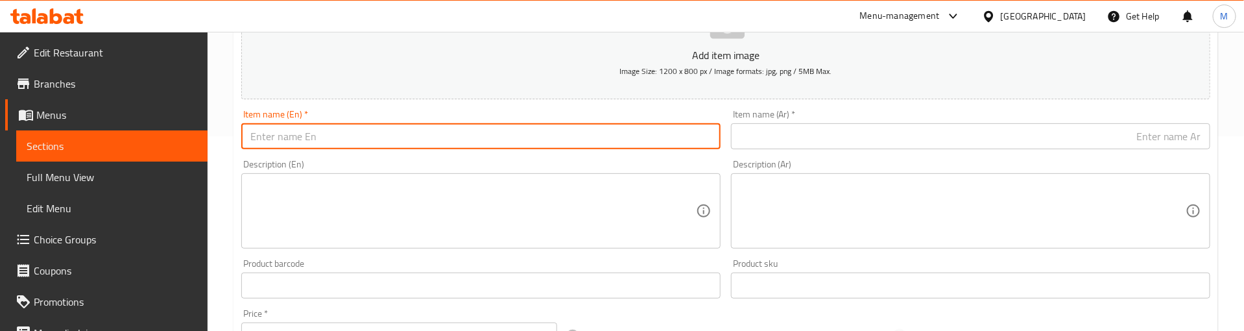
click at [329, 127] on input "text" at bounding box center [480, 136] width 479 height 26
paste input "Mutton Kadai"
type input "Mutton Kadai"
click at [897, 130] on input "text" at bounding box center [970, 136] width 479 height 26
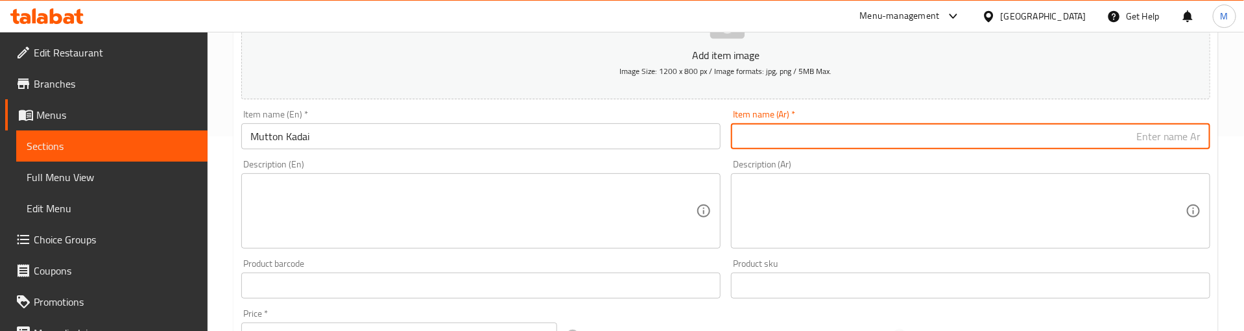
paste input "لحم ضأن كاداي"
type input "لحم ضأن كاداي"
click at [702, 113] on div "Item name (En)   * Mutton Kadai Item name (En) *" at bounding box center [480, 130] width 479 height 40
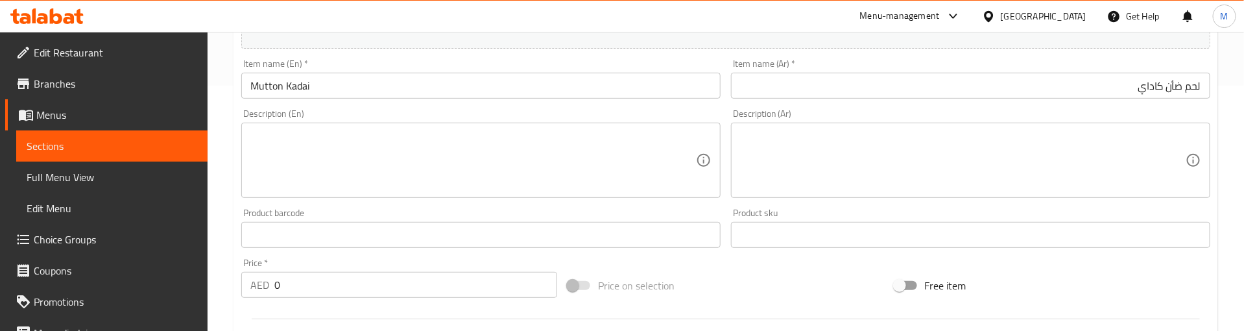
scroll to position [292, 0]
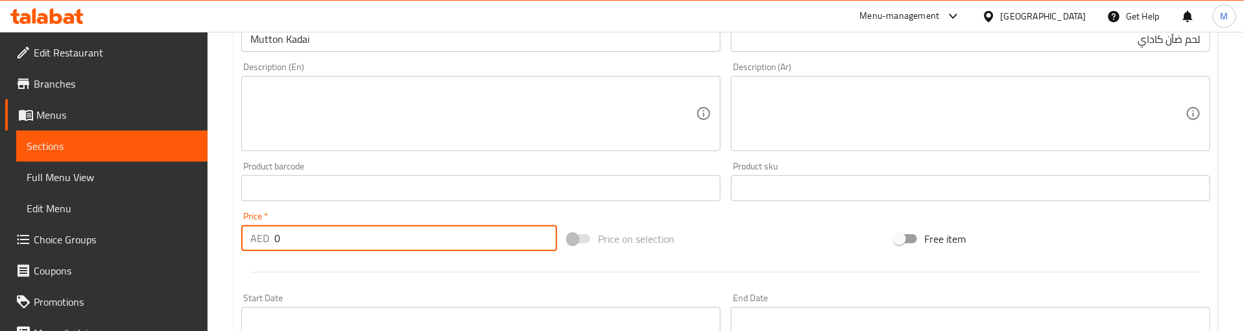
drag, startPoint x: 293, startPoint y: 238, endPoint x: 265, endPoint y: 241, distance: 27.4
click at [265, 241] on div "AED 0 Price *" at bounding box center [399, 238] width 316 height 26
paste input "26"
type input "26"
click at [351, 263] on div at bounding box center [725, 272] width 979 height 32
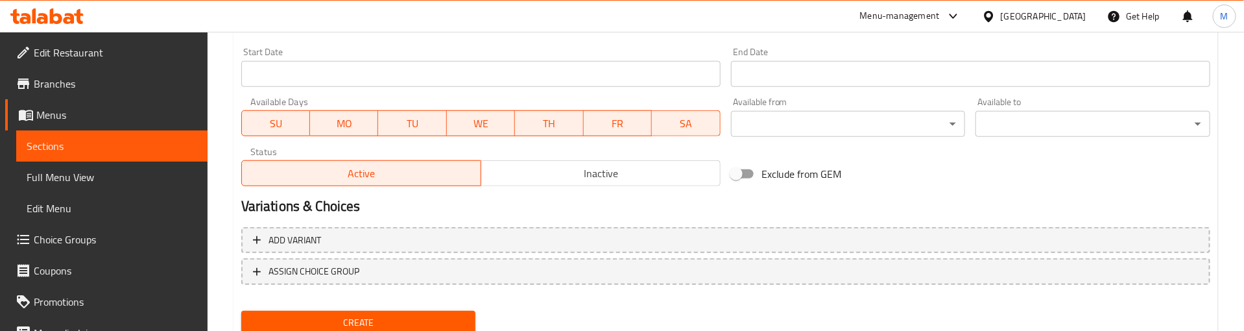
scroll to position [584, 0]
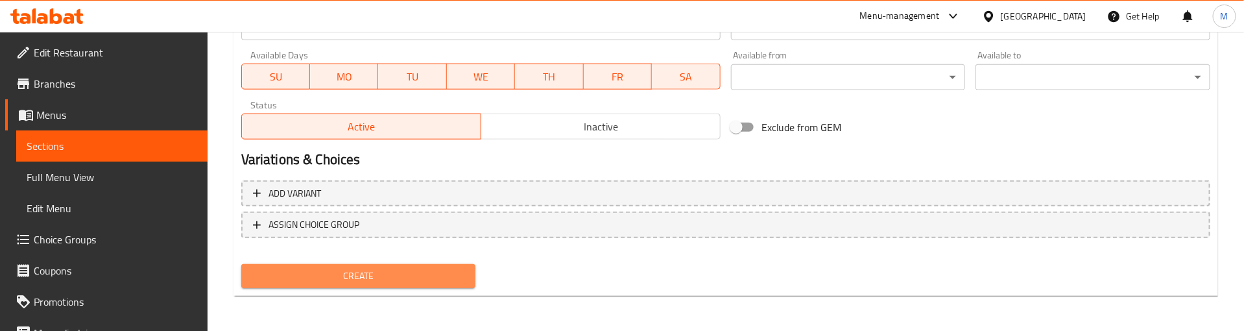
click at [344, 274] on span "Create" at bounding box center [359, 276] width 214 height 16
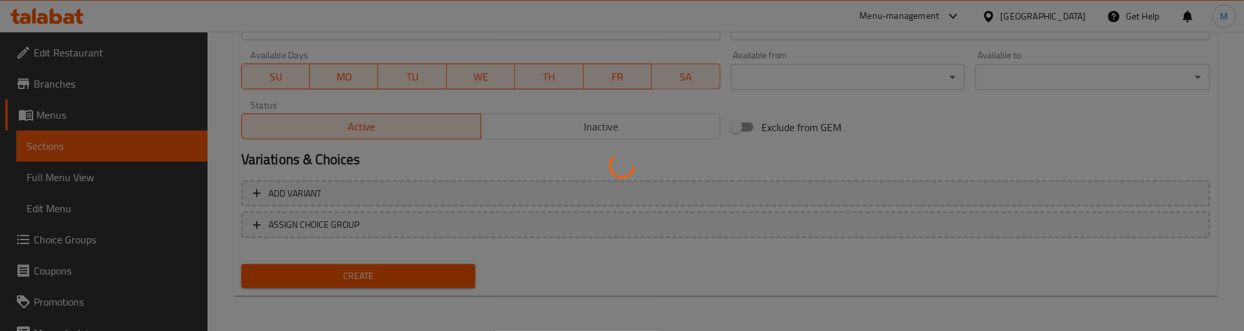
type input "0"
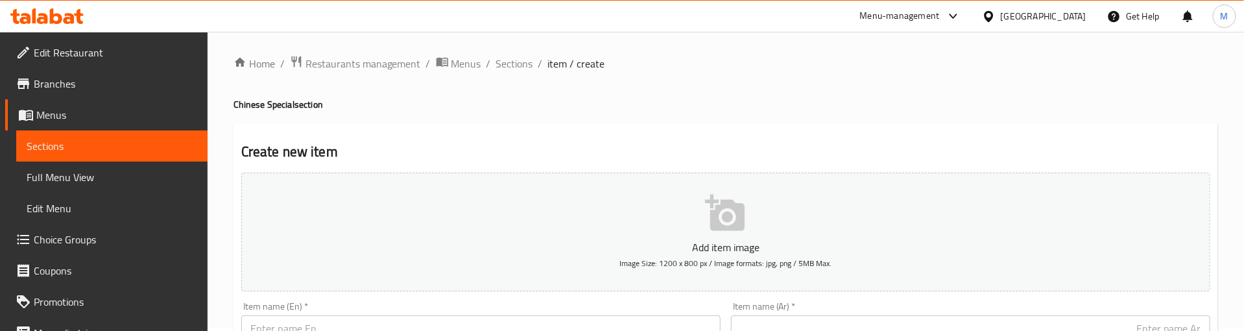
scroll to position [1, 0]
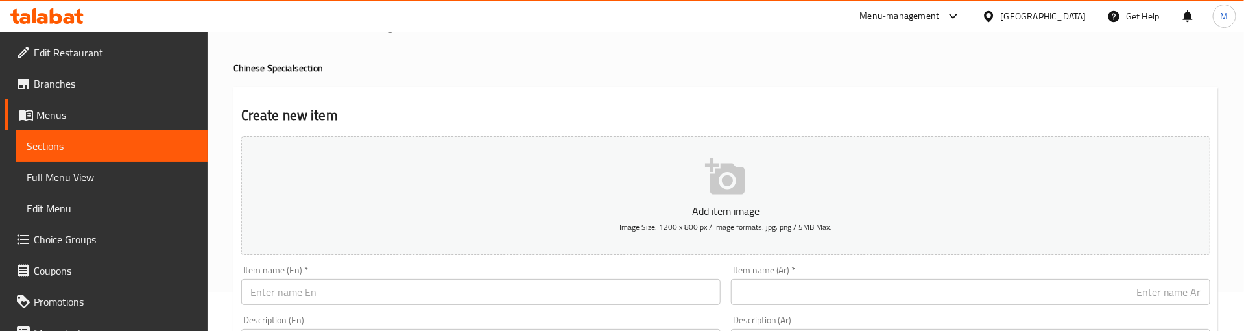
scroll to position [98, 0]
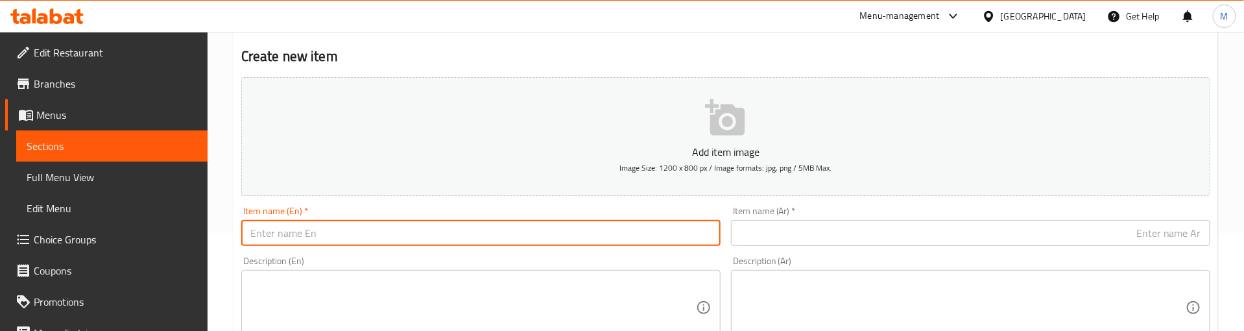
click at [318, 230] on input "text" at bounding box center [480, 233] width 479 height 26
paste input "Dal Tadka"
type input "Dal Tadka"
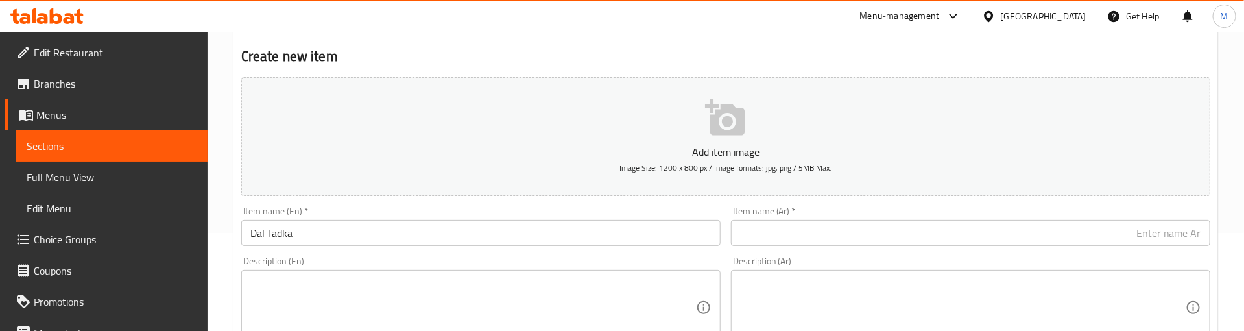
click at [541, 47] on h2 "Create new item" at bounding box center [725, 56] width 969 height 19
click at [409, 47] on h2 "Create new item" at bounding box center [725, 56] width 969 height 19
click at [820, 235] on input "text" at bounding box center [970, 233] width 479 height 26
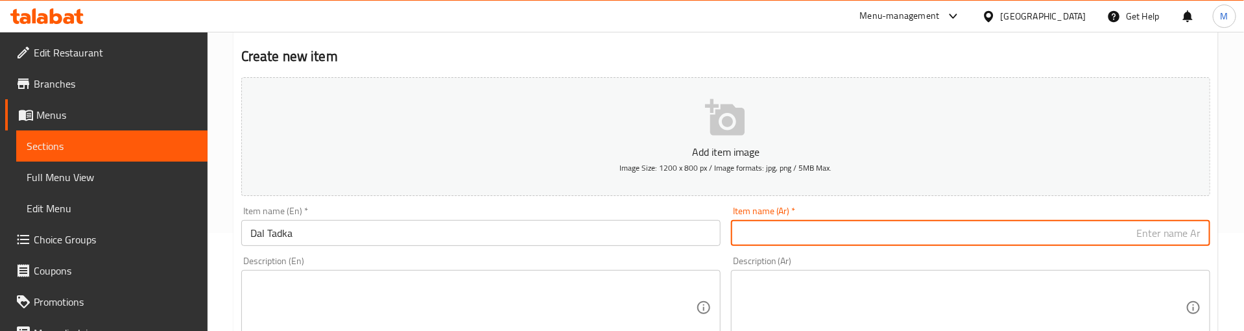
paste input "دال تادكا"
type input "دال تادكا"
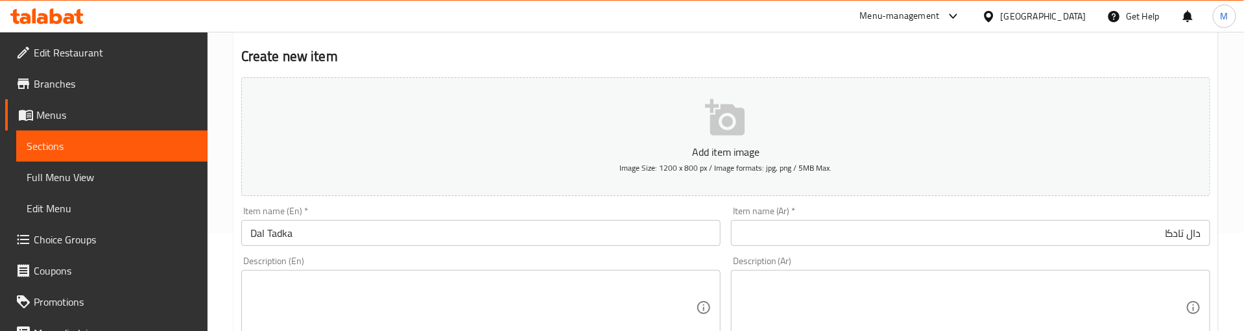
click at [668, 203] on div "Item name (En)   * Dal Tadka Item name (En) *" at bounding box center [481, 226] width 490 height 50
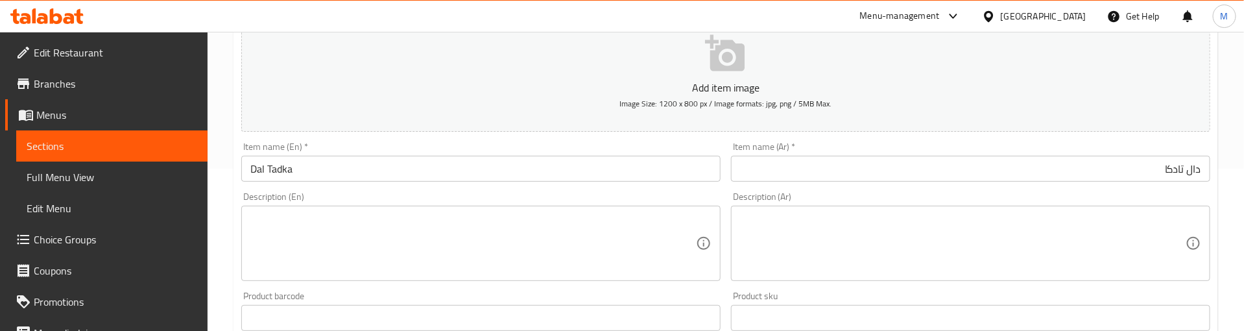
scroll to position [293, 0]
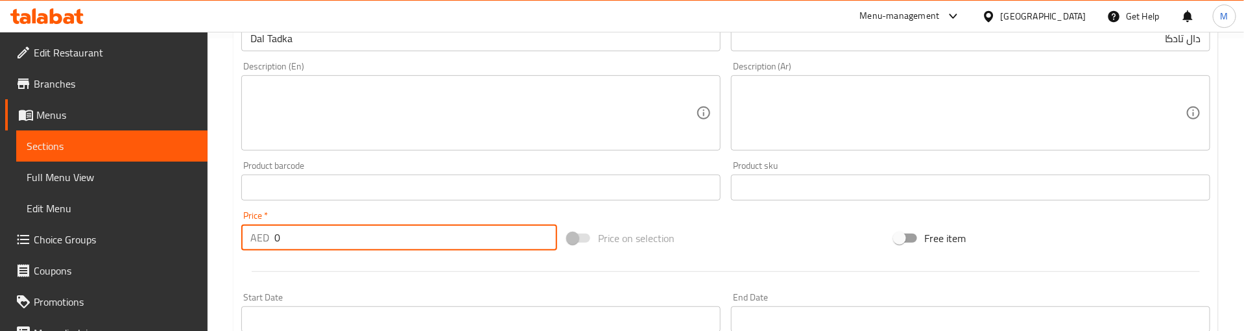
drag, startPoint x: 306, startPoint y: 239, endPoint x: 233, endPoint y: 233, distance: 72.9
click at [233, 233] on div "Create new item Add item image Image Size: 1200 x 800 px / Image formats: jpg, …" at bounding box center [725, 210] width 985 height 755
paste input "13"
type input "13"
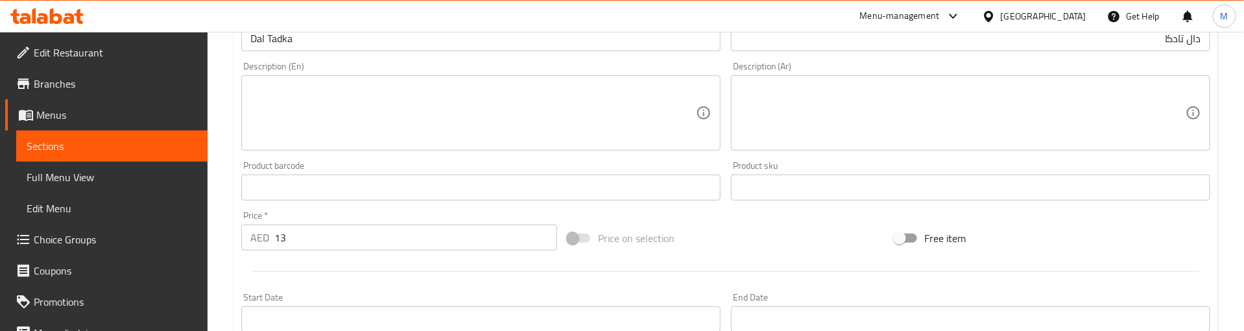
click at [316, 265] on div at bounding box center [725, 272] width 979 height 32
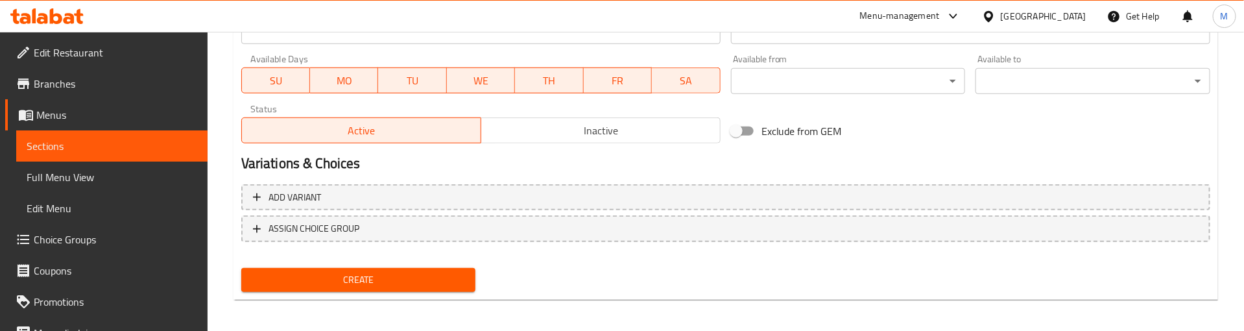
scroll to position [584, 0]
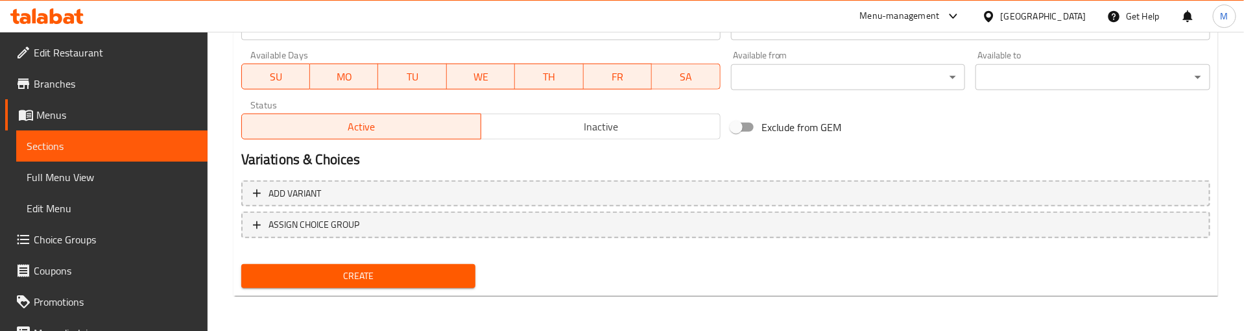
click at [327, 265] on button "Create" at bounding box center [358, 276] width 235 height 24
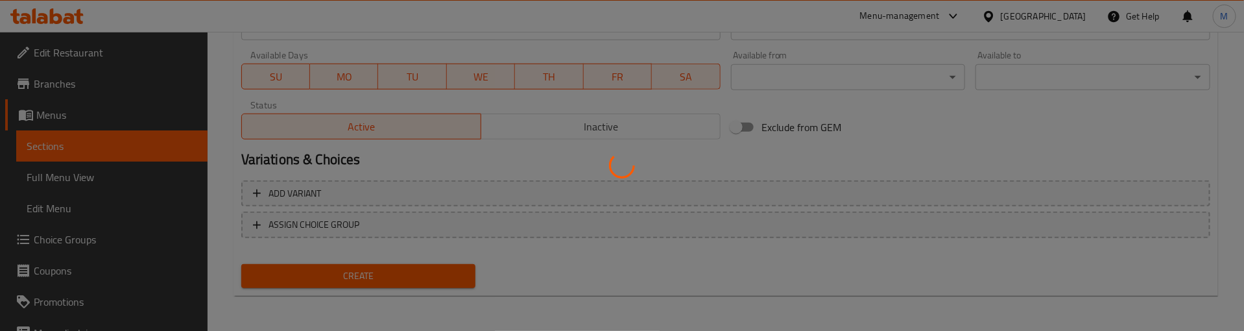
type input "0"
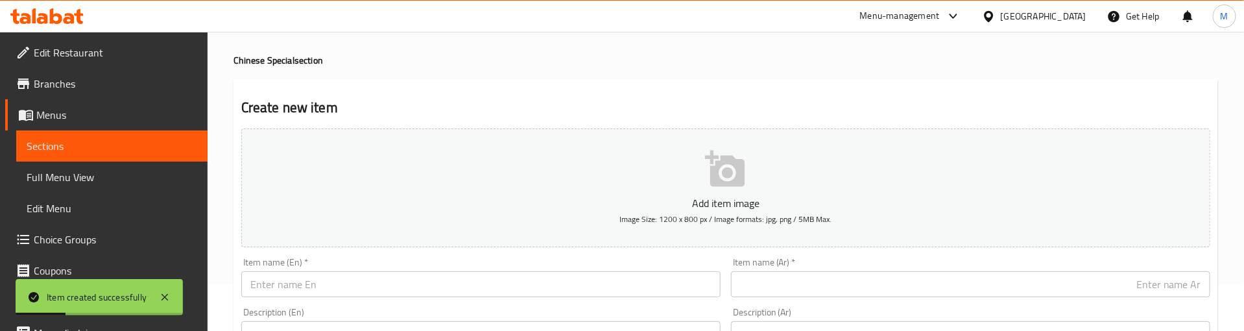
scroll to position [0, 0]
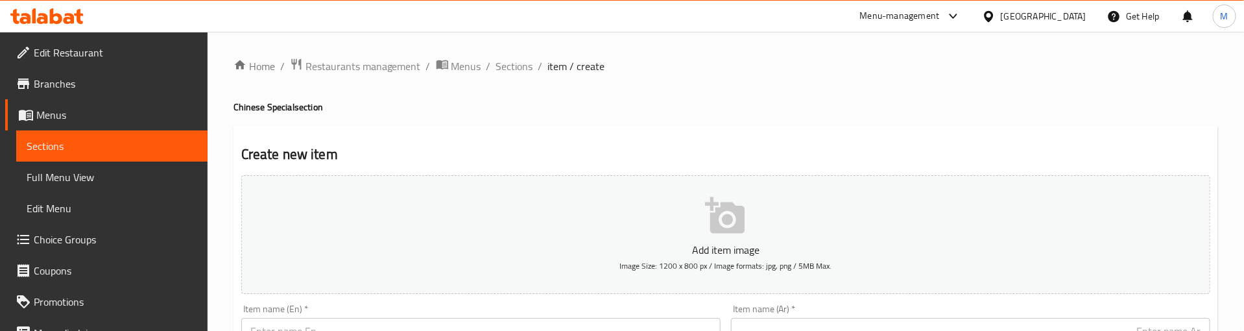
click at [416, 146] on h2 "Create new item" at bounding box center [725, 154] width 969 height 19
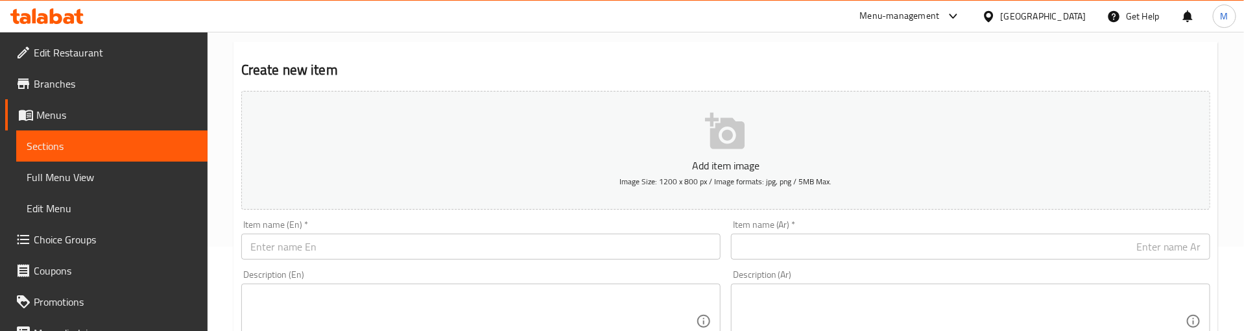
scroll to position [195, 0]
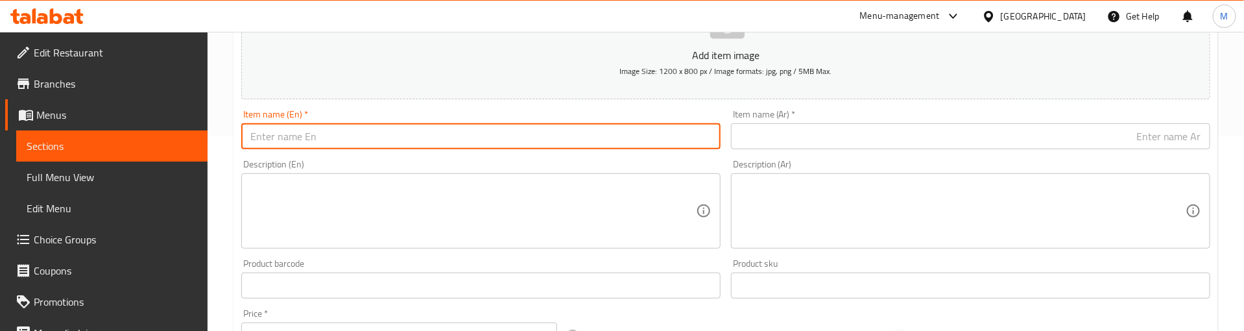
click at [302, 136] on input "text" at bounding box center [480, 136] width 479 height 26
paste input "Vegetable [PERSON_NAME]"
type input "Vegetable [PERSON_NAME]"
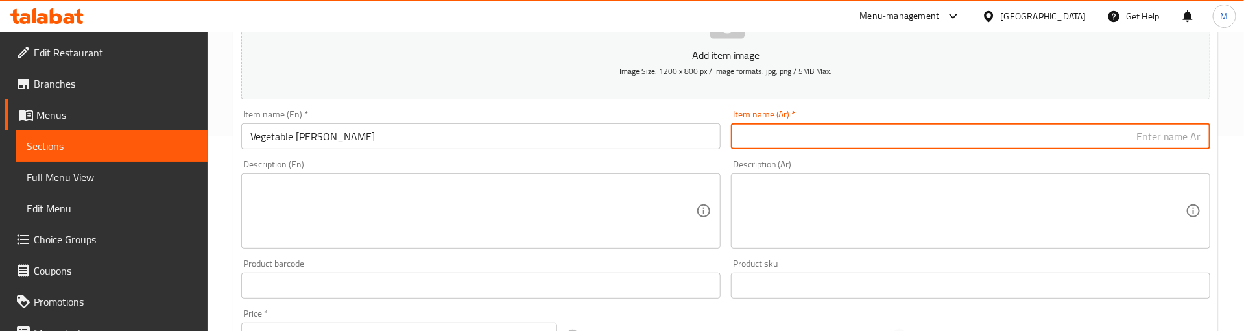
click at [907, 140] on input "text" at bounding box center [970, 136] width 479 height 26
paste input "كاري الخضار"
type input "كاري الخضار"
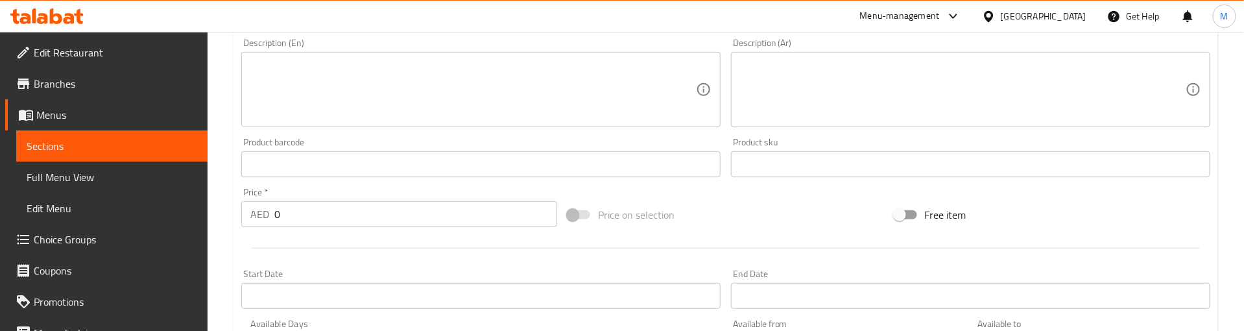
scroll to position [389, 0]
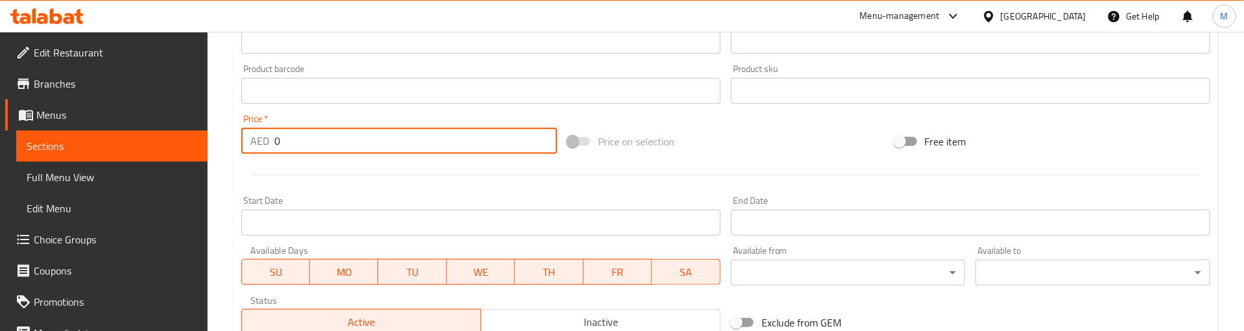
click at [261, 145] on div "AED 0 Price *" at bounding box center [399, 141] width 316 height 26
paste input "13"
type input "13"
click at [329, 174] on div at bounding box center [725, 175] width 979 height 32
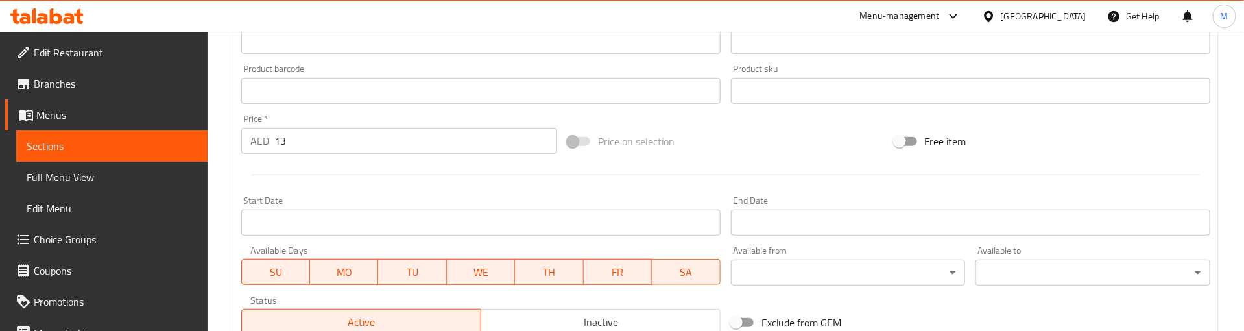
click at [384, 164] on div at bounding box center [725, 175] width 979 height 32
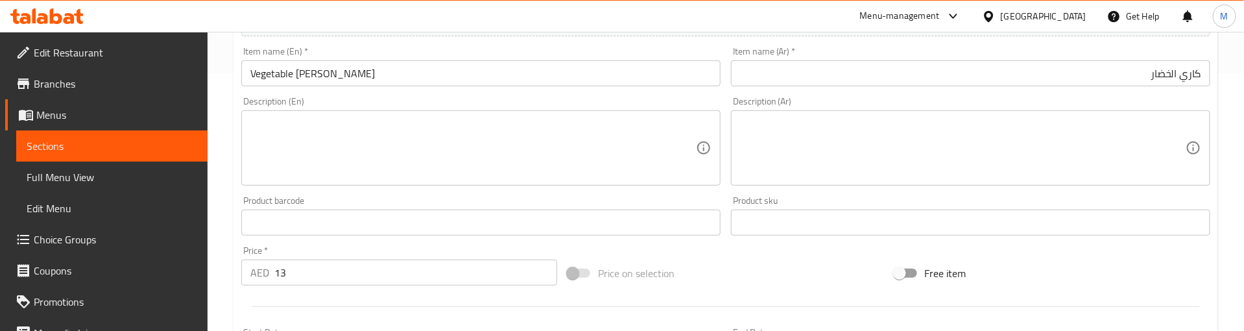
scroll to position [292, 0]
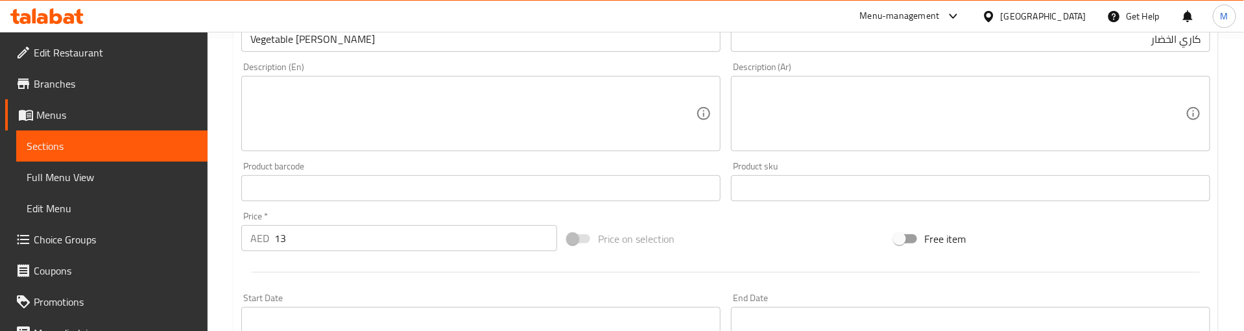
click at [305, 265] on div at bounding box center [725, 272] width 979 height 32
click at [322, 265] on div at bounding box center [725, 272] width 979 height 32
click at [335, 269] on div at bounding box center [725, 272] width 979 height 32
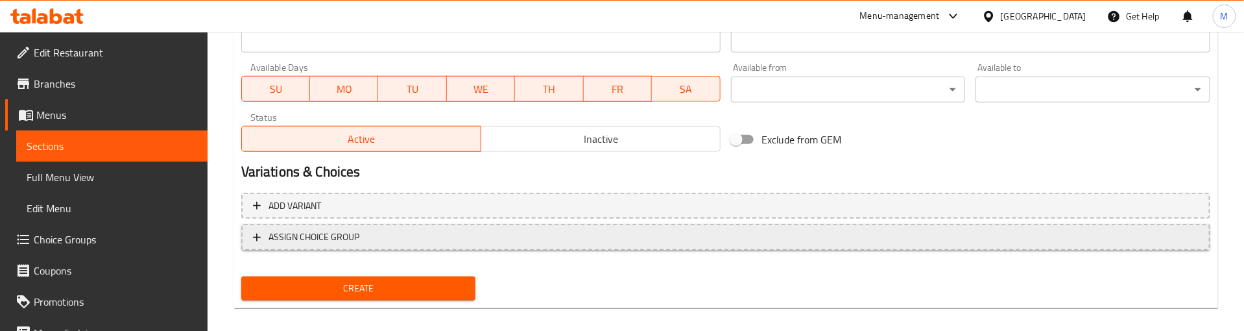
scroll to position [584, 0]
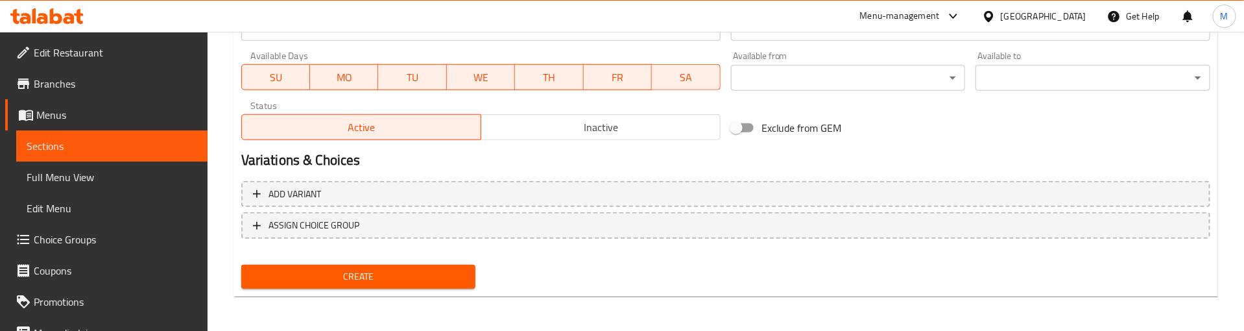
click at [388, 269] on span "Create" at bounding box center [359, 277] width 214 height 16
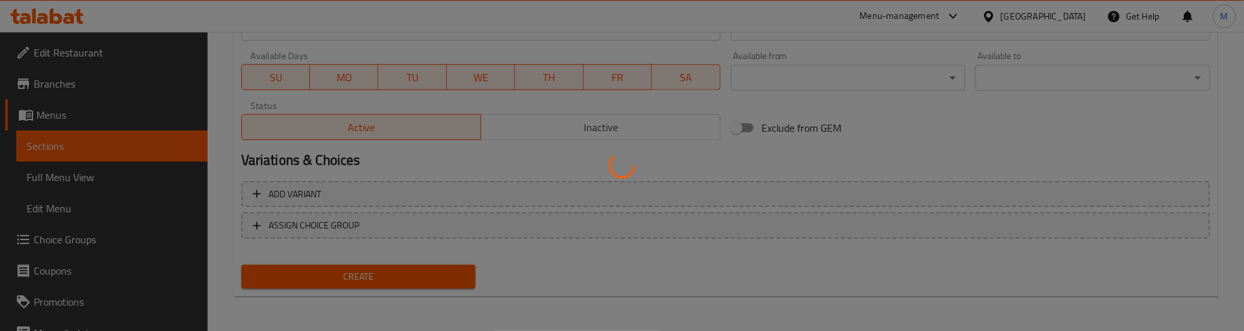
type input "0"
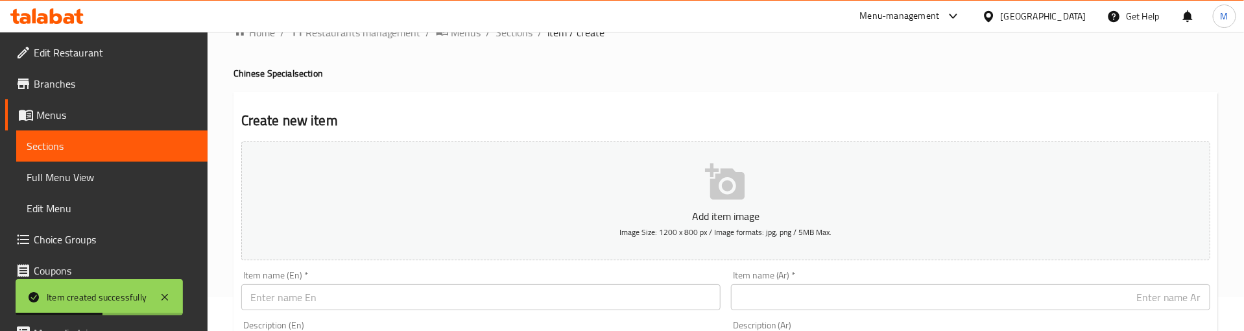
scroll to position [0, 0]
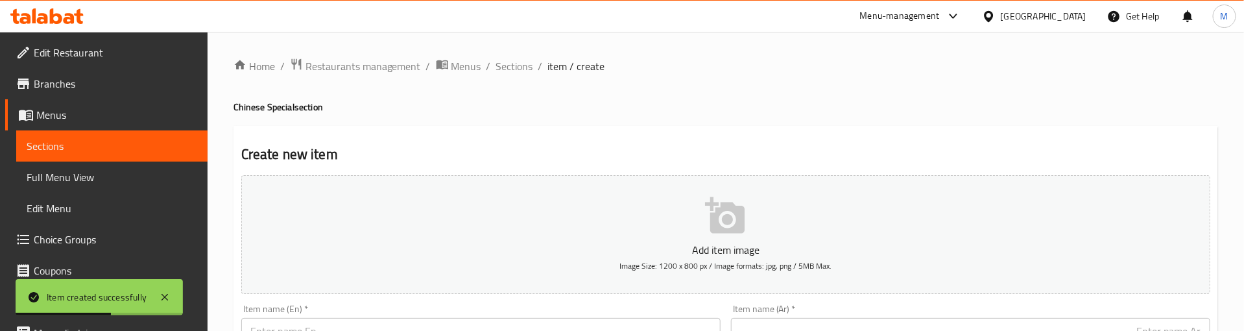
click at [524, 104] on h4 "Chinese Special section" at bounding box center [725, 107] width 985 height 13
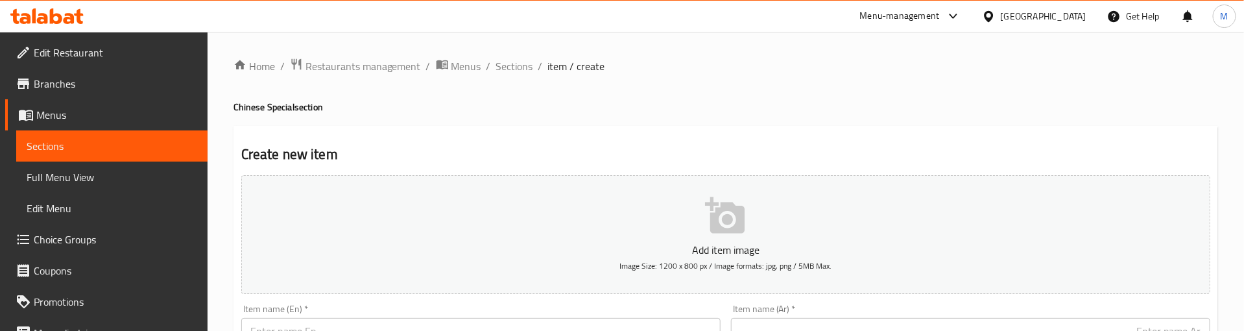
click at [418, 104] on h4 "Chinese Special section" at bounding box center [725, 107] width 985 height 13
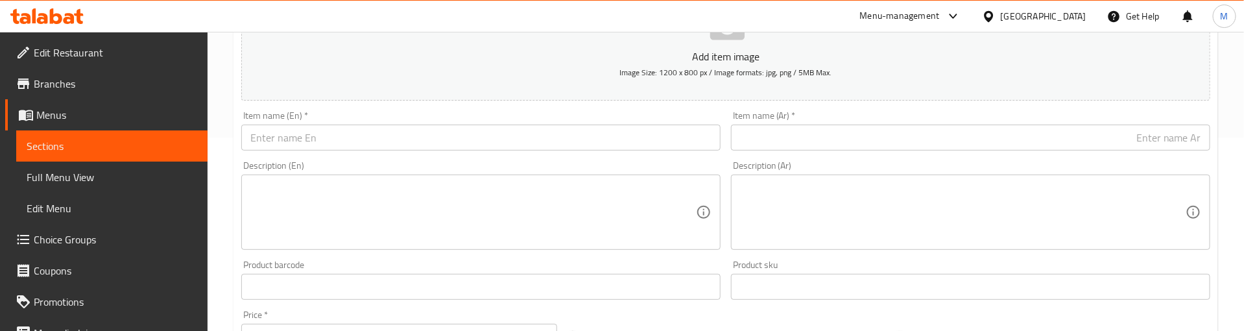
scroll to position [195, 0]
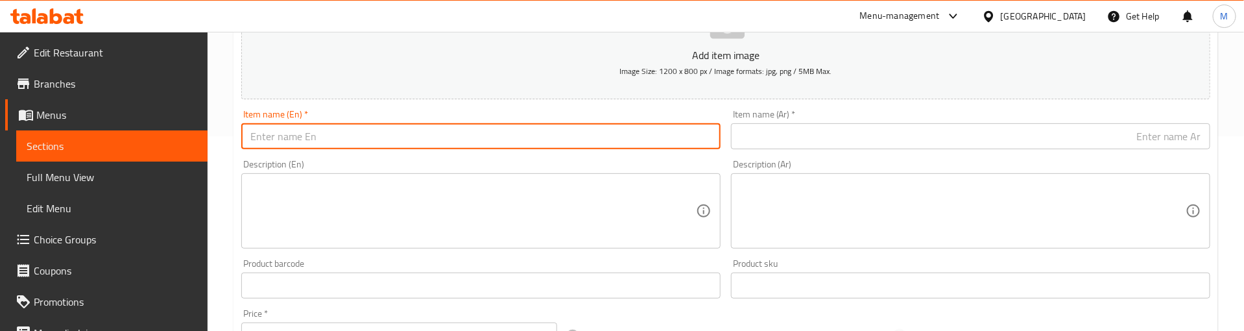
click at [333, 134] on input "text" at bounding box center [480, 136] width 479 height 26
paste input "[PERSON_NAME]"
type input "[PERSON_NAME]"
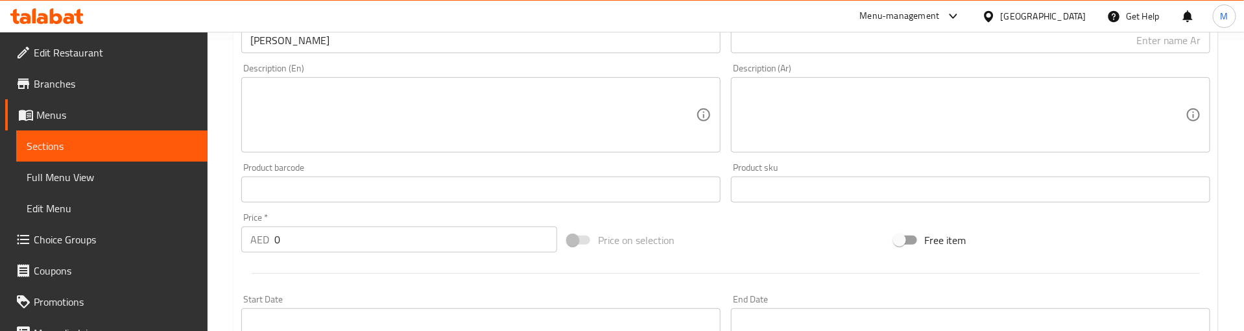
scroll to position [292, 0]
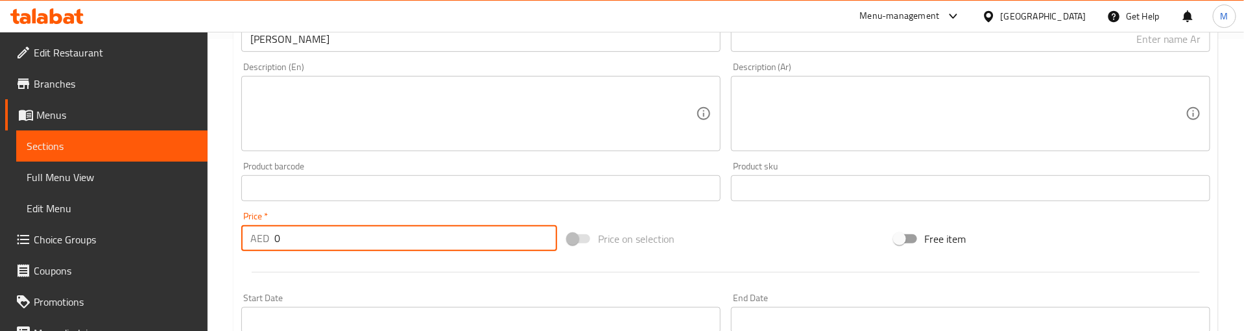
drag, startPoint x: 261, startPoint y: 241, endPoint x: 254, endPoint y: 240, distance: 7.3
click at [254, 240] on div "AED 0 Price *" at bounding box center [399, 238] width 316 height 26
paste input "1"
type input "10"
click at [366, 219] on div "Price   * AED 10 Price *" at bounding box center [399, 231] width 316 height 40
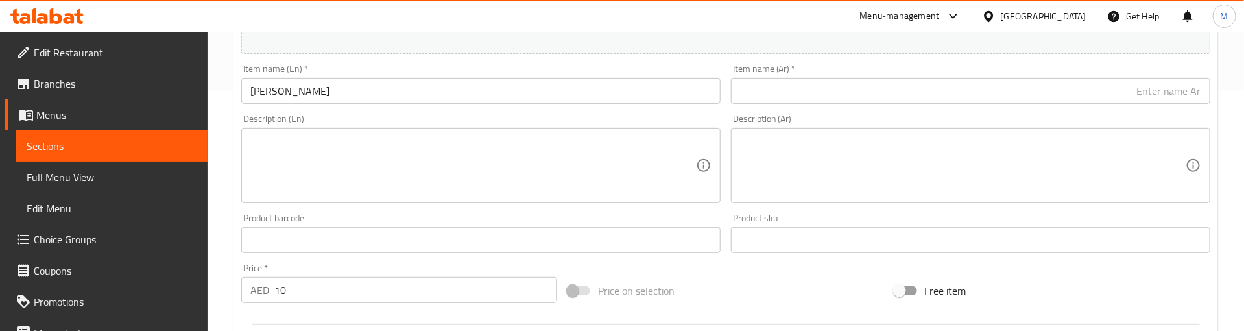
scroll to position [195, 0]
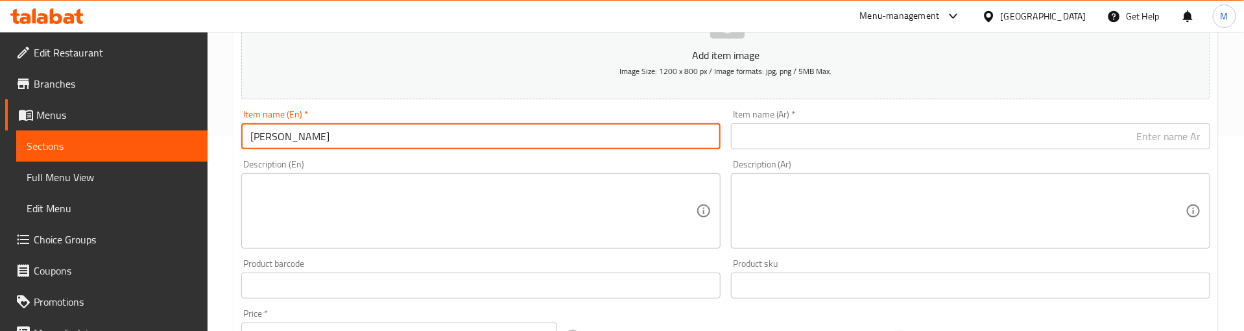
click at [273, 137] on input "[PERSON_NAME]" at bounding box center [480, 136] width 479 height 26
click at [818, 139] on input "text" at bounding box center [970, 136] width 479 height 26
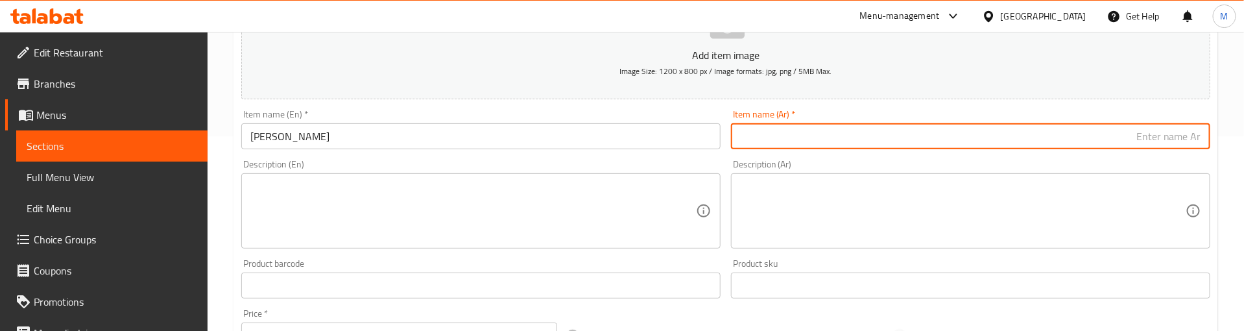
paste input "دال فراي"
type input "دال فراي"
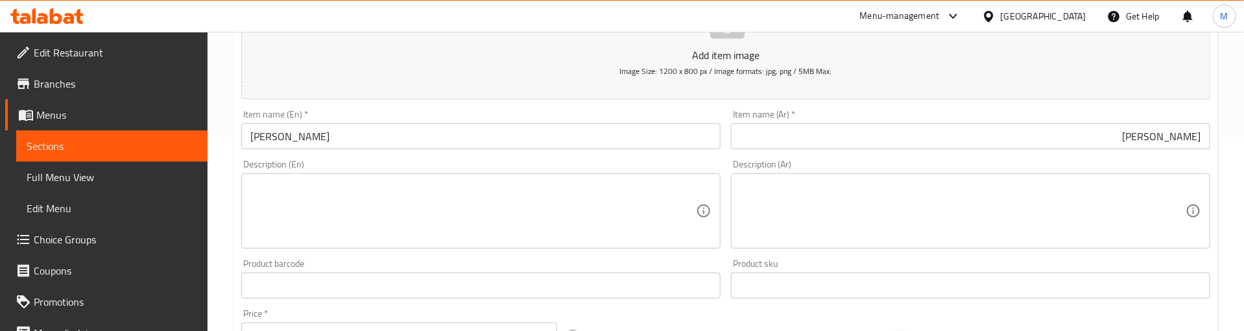
click at [544, 167] on div "Description (En) Description (En)" at bounding box center [480, 204] width 479 height 89
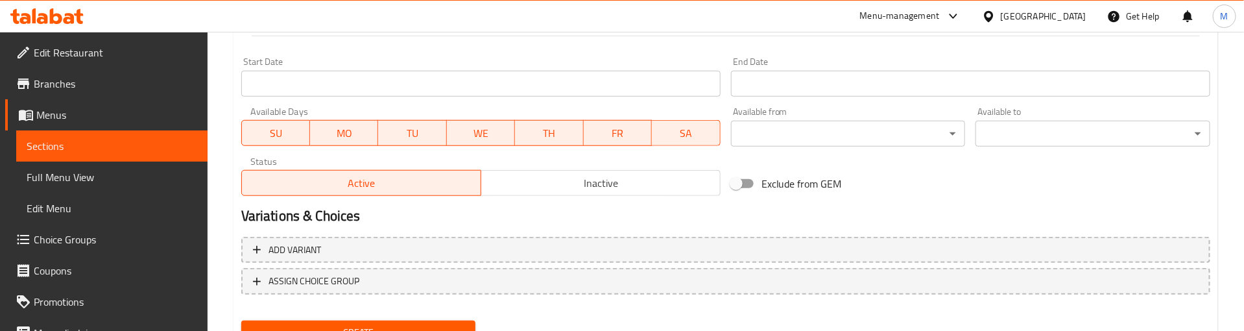
scroll to position [584, 0]
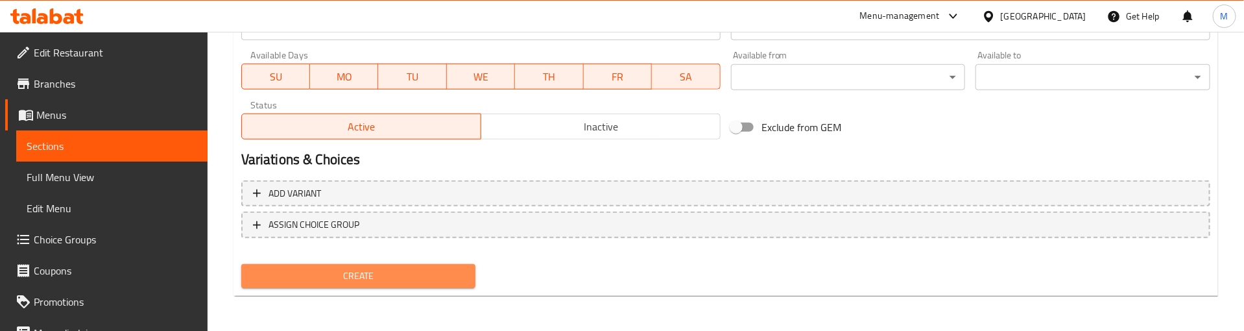
click at [449, 273] on span "Create" at bounding box center [359, 276] width 214 height 16
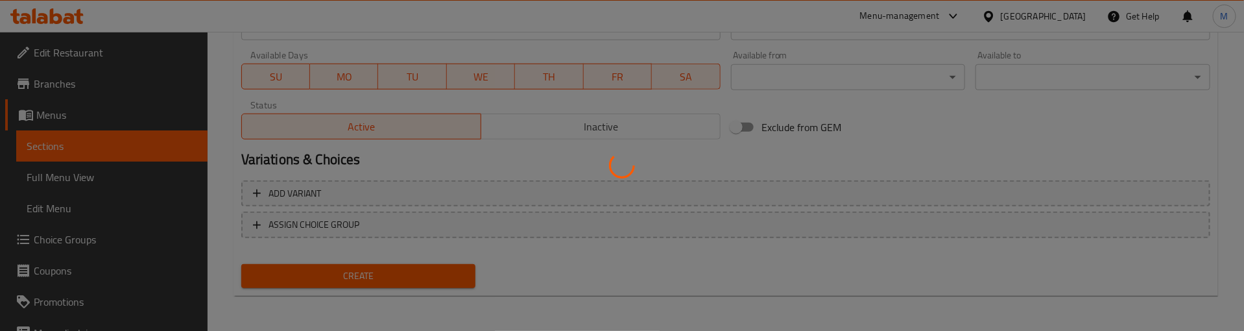
type input "0"
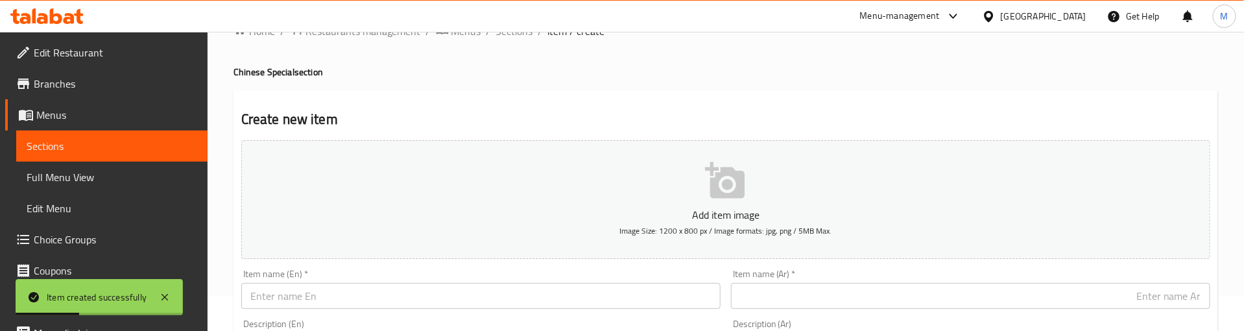
scroll to position [1, 0]
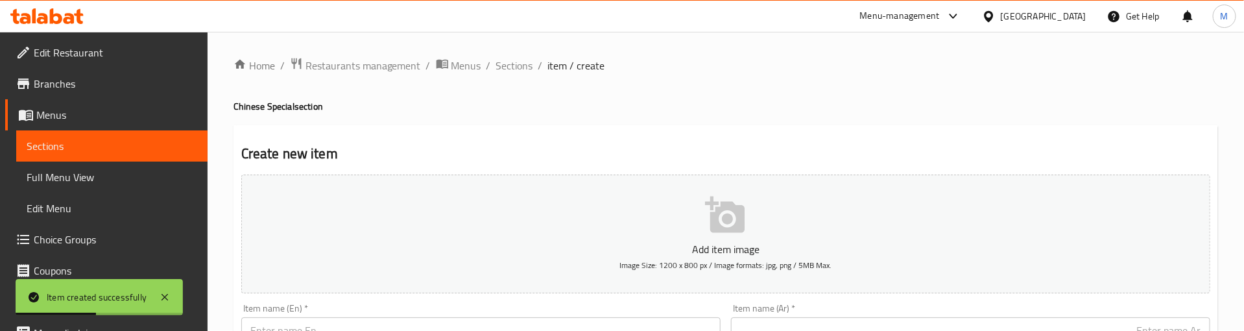
click at [621, 100] on h4 "Chinese Special section" at bounding box center [725, 106] width 985 height 13
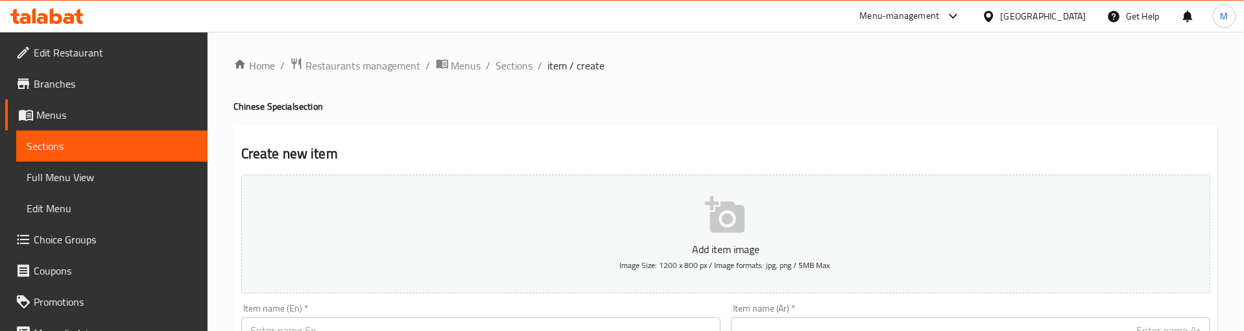
click at [465, 104] on h4 "Chinese Special section" at bounding box center [725, 106] width 985 height 13
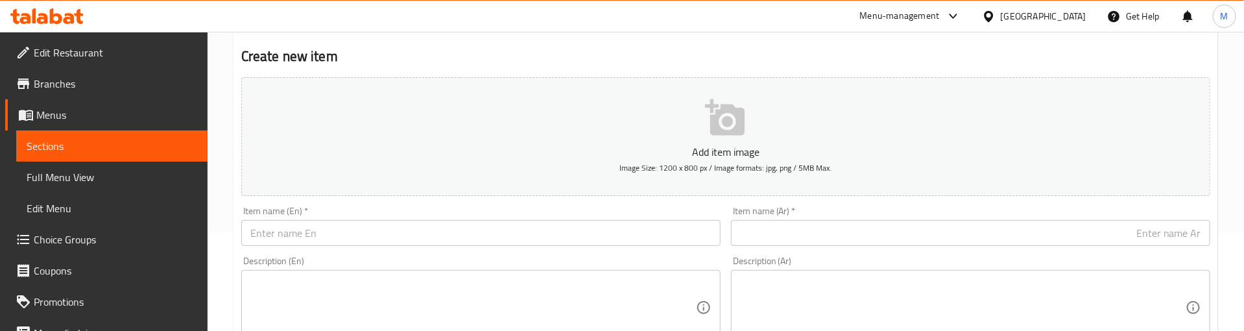
click at [312, 236] on input "text" at bounding box center [480, 233] width 479 height 26
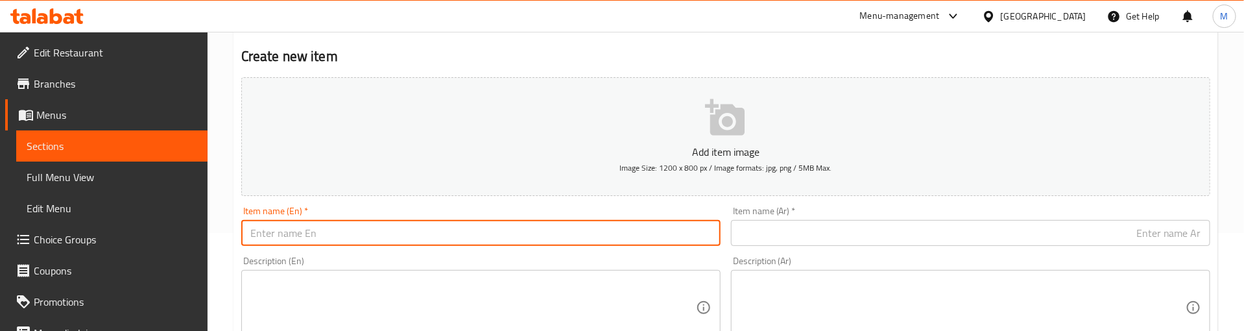
paste input "Chicken Masala"
type input "Chicken Masala"
click at [830, 236] on input "text" at bounding box center [970, 233] width 479 height 26
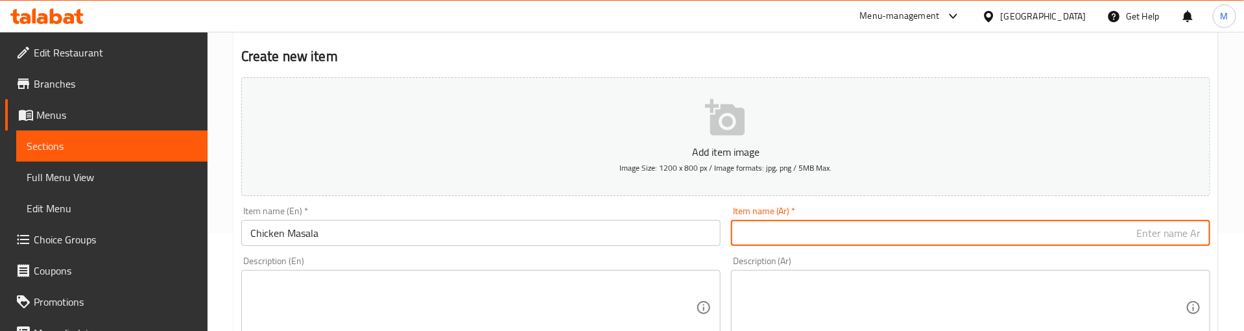
paste input "دجاج ماسالا"
type input "دجاج ماسالا"
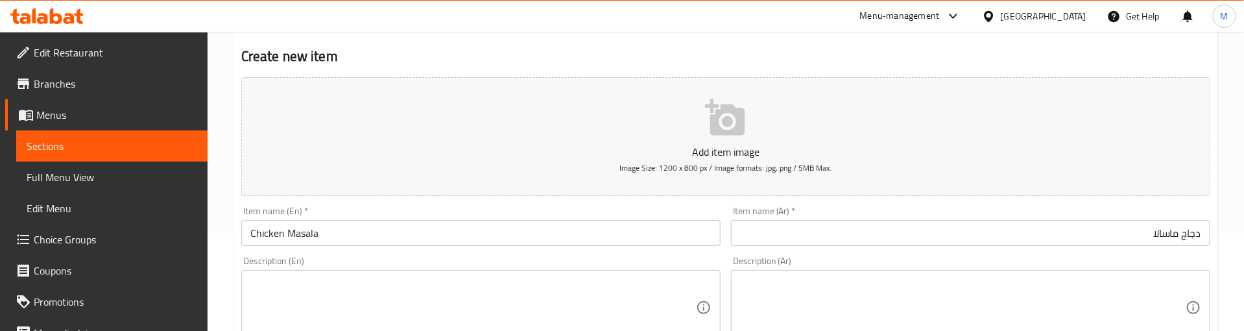
click at [683, 206] on div "Item name (En)   * Chicken Masala Item name (En) *" at bounding box center [480, 226] width 479 height 40
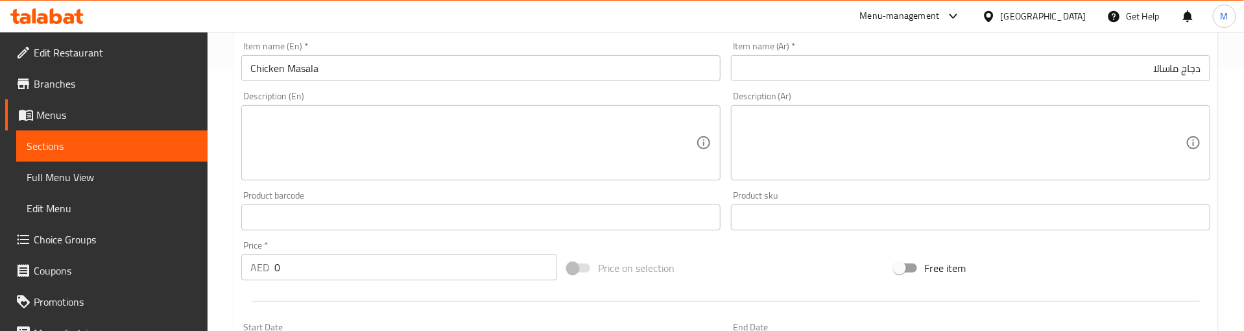
scroll to position [293, 0]
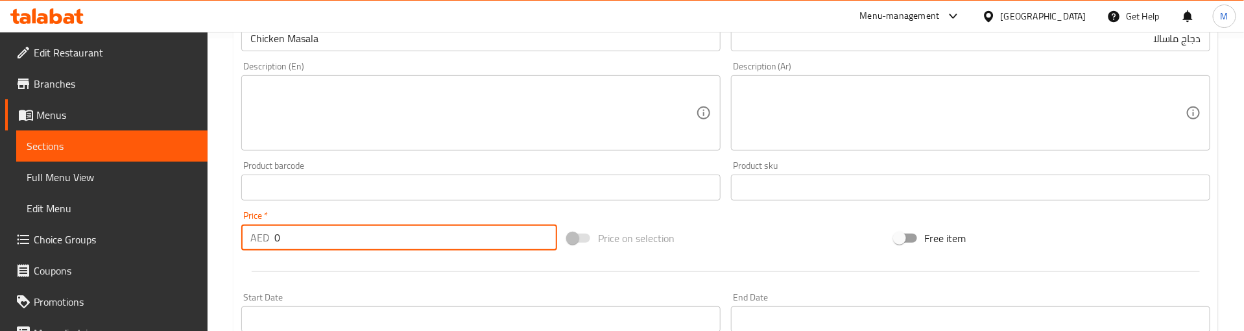
drag, startPoint x: 261, startPoint y: 237, endPoint x: 224, endPoint y: 236, distance: 37.0
click at [224, 236] on div "Home / Restaurants management / Menus / Sections / item / create Chinese Specia…" at bounding box center [726, 181] width 1036 height 885
paste
type input "23"
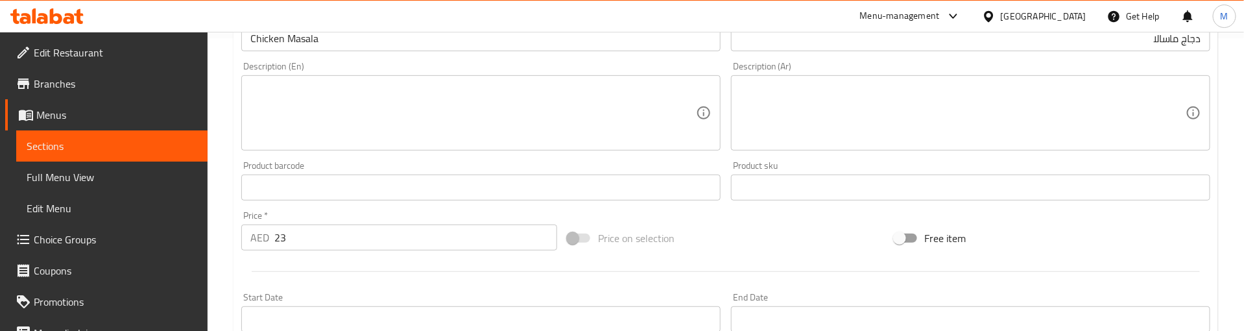
click at [284, 265] on div at bounding box center [725, 272] width 979 height 32
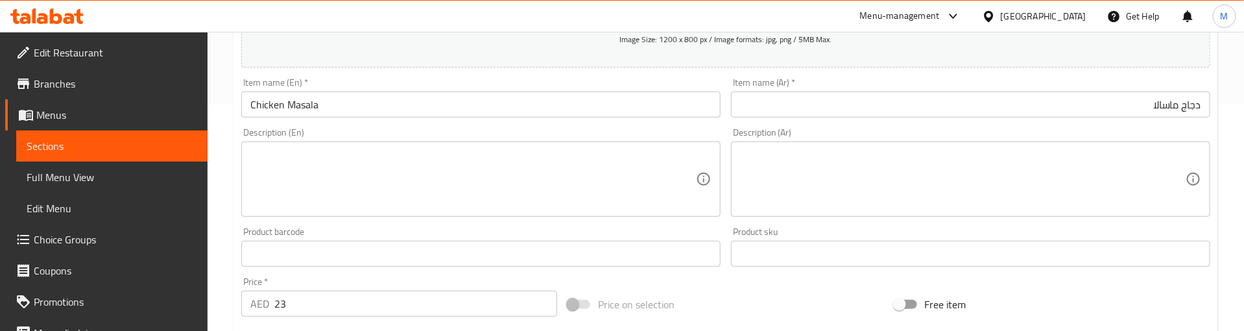
scroll to position [195, 0]
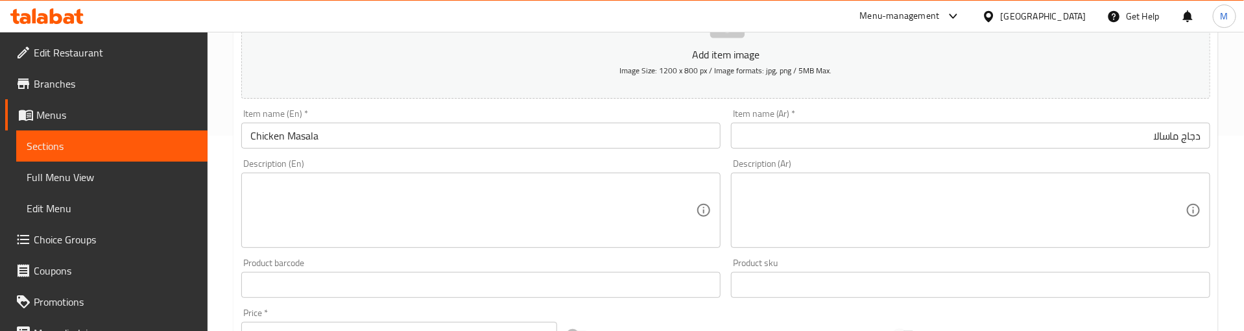
click at [370, 160] on div "Description (En) Description (En)" at bounding box center [480, 203] width 479 height 89
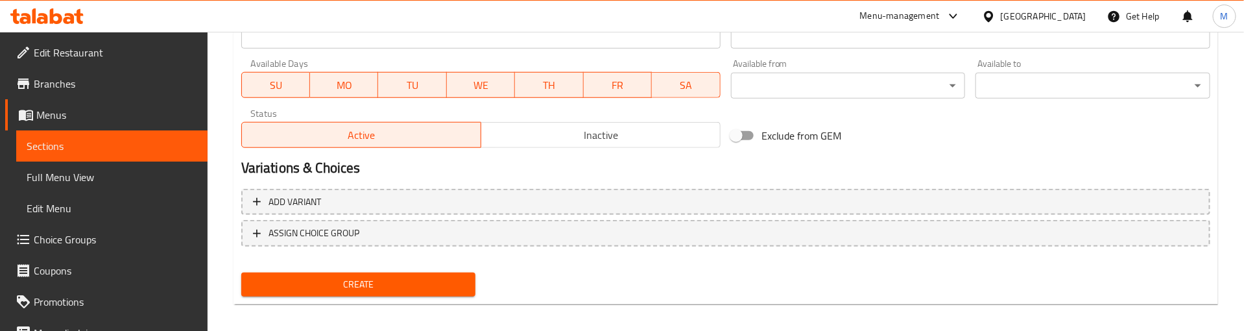
scroll to position [584, 0]
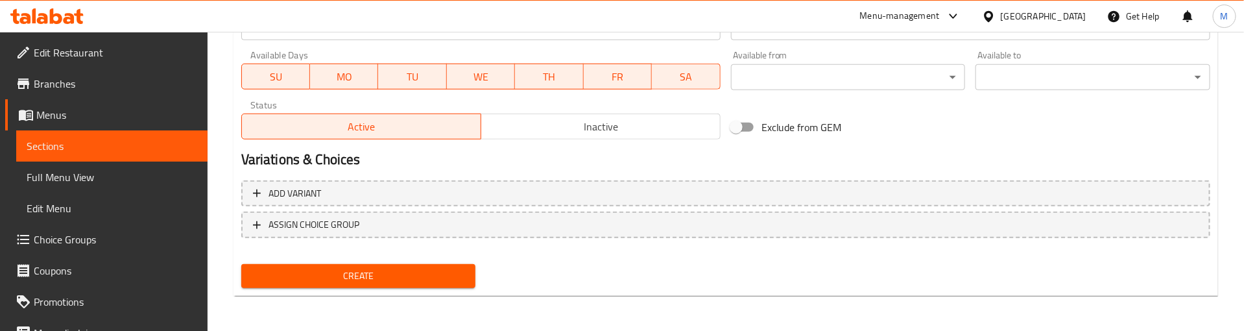
click at [403, 259] on div "Create" at bounding box center [358, 276] width 245 height 34
click at [405, 270] on span "Create" at bounding box center [359, 276] width 214 height 16
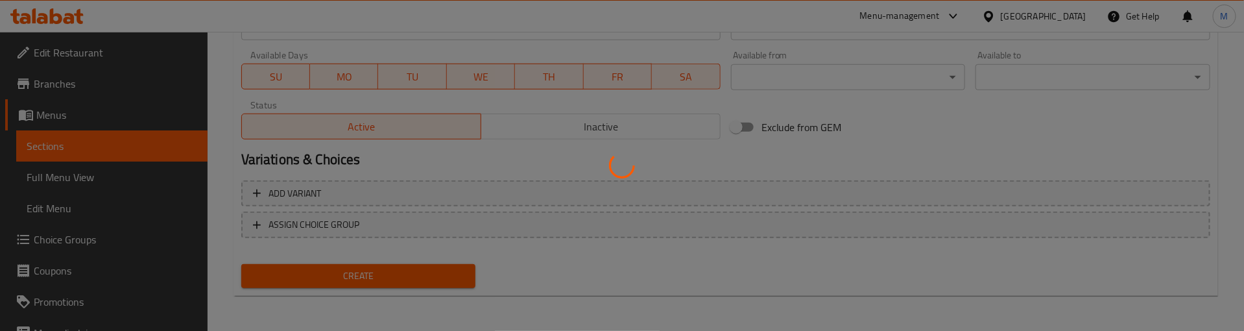
type input "0"
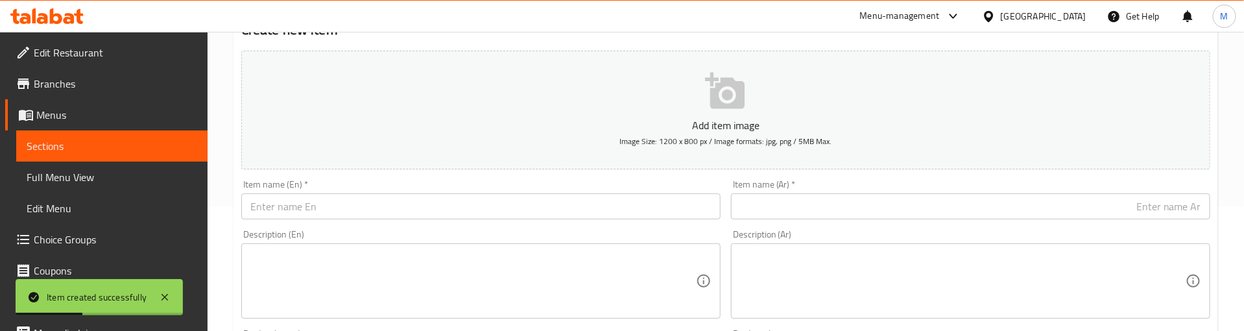
scroll to position [98, 0]
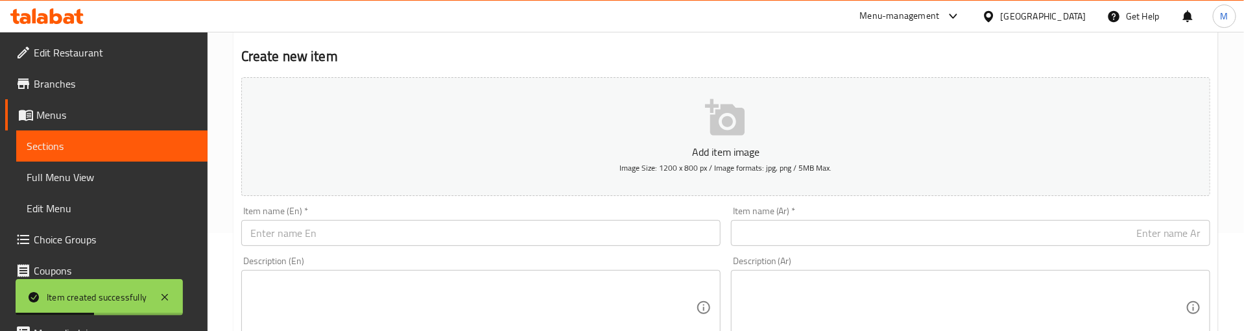
click at [376, 242] on input "text" at bounding box center [480, 233] width 479 height 26
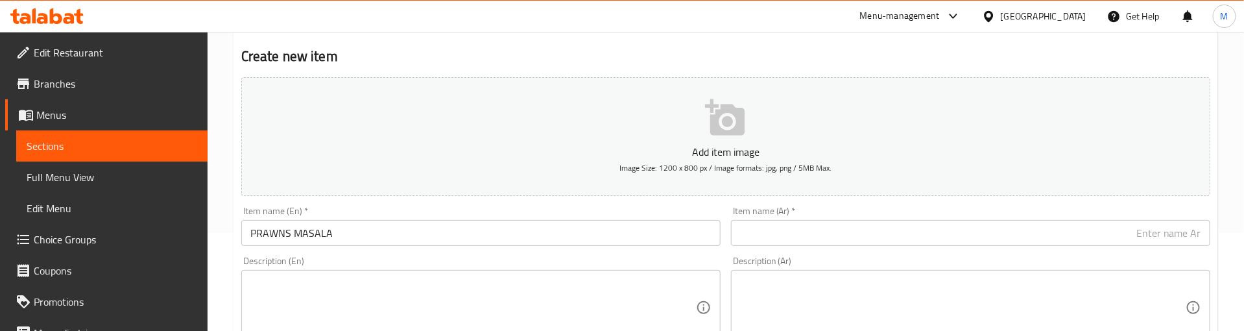
click at [355, 235] on input "PRAWNS MASALA" at bounding box center [480, 233] width 479 height 26
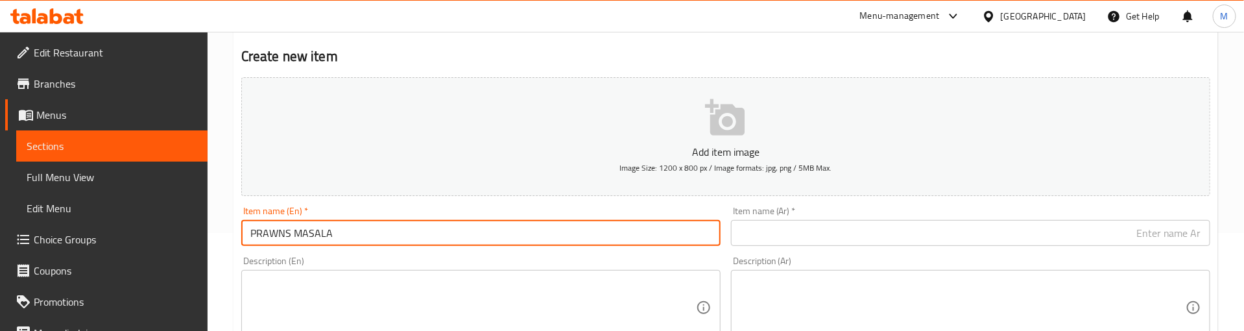
click at [355, 235] on input "PRAWNS MASALA" at bounding box center [480, 233] width 479 height 26
click at [376, 255] on div "Description (En) Description (En)" at bounding box center [481, 300] width 490 height 99
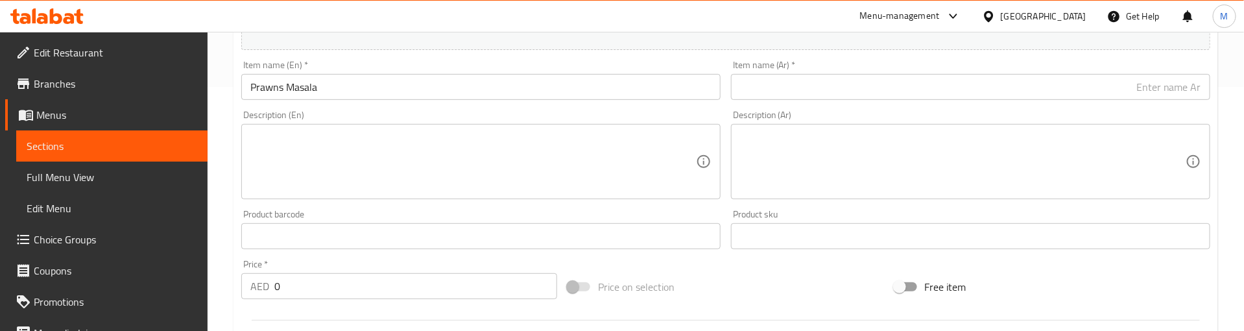
scroll to position [293, 0]
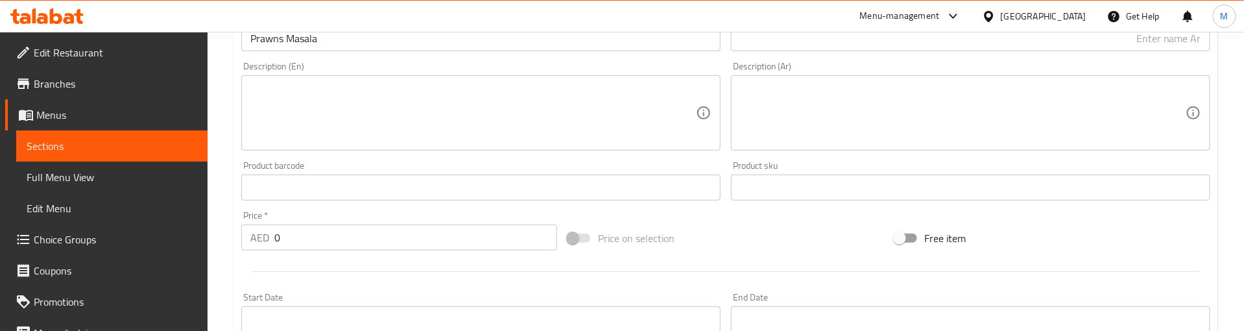
drag, startPoint x: 298, startPoint y: 240, endPoint x: 244, endPoint y: 240, distance: 54.5
click at [244, 240] on div "AED 0 Price *" at bounding box center [399, 237] width 316 height 26
click at [288, 269] on div at bounding box center [725, 272] width 979 height 32
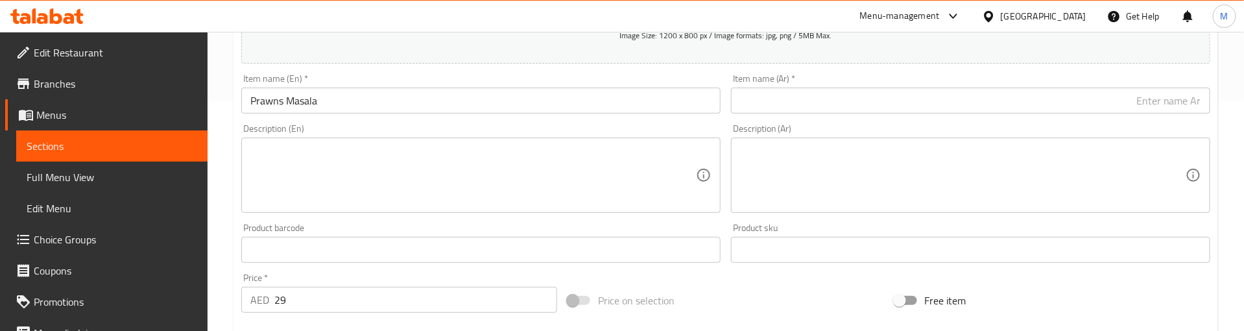
scroll to position [195, 0]
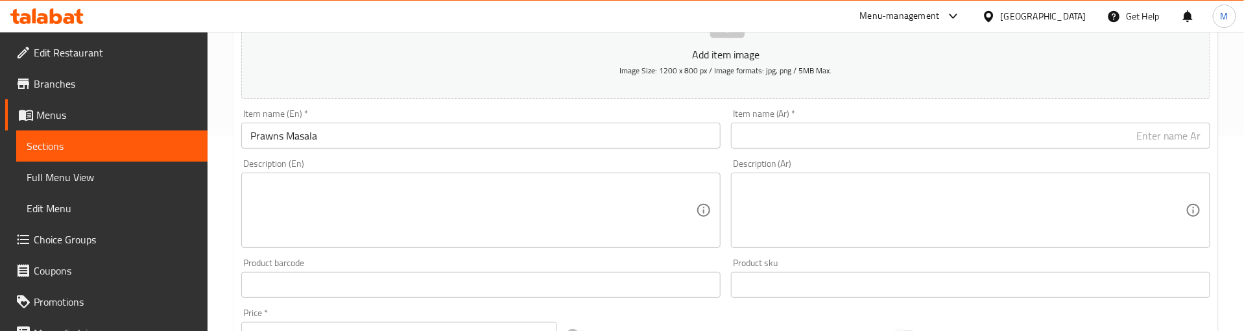
click at [302, 137] on input "Prawns Masala" at bounding box center [480, 136] width 479 height 26
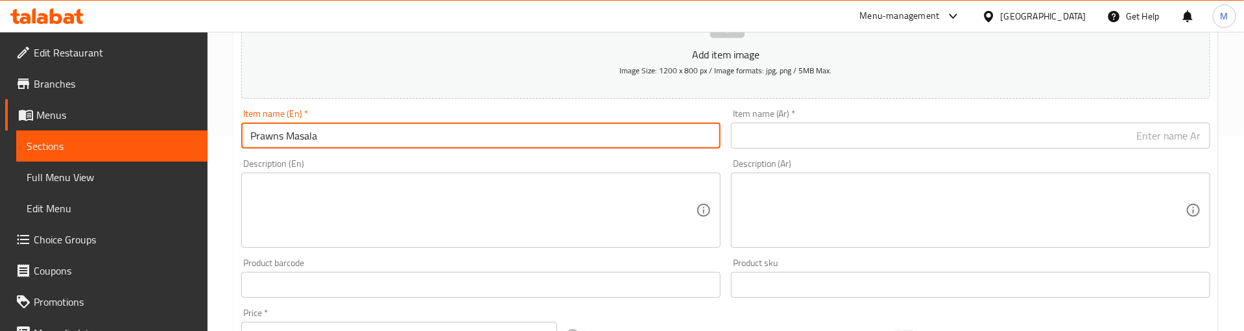
click at [302, 137] on input "Prawns Masala" at bounding box center [480, 136] width 479 height 26
click at [302, 136] on input "Prawns Masala" at bounding box center [480, 136] width 479 height 26
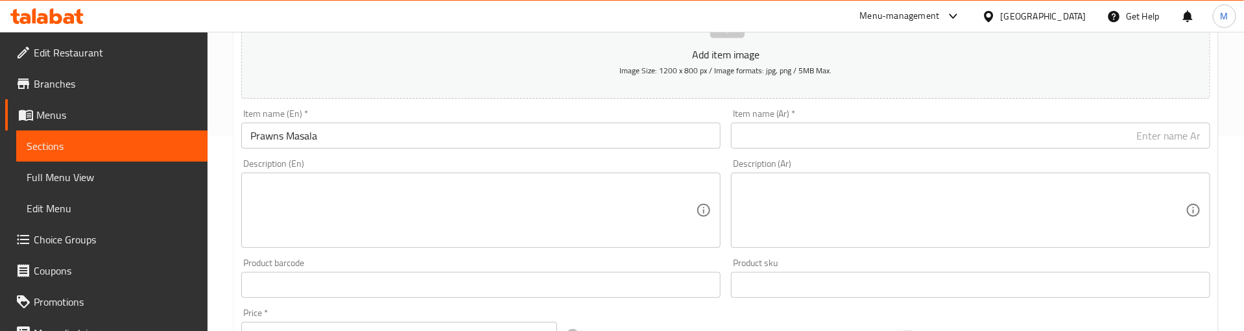
click at [416, 105] on div "Item name (En)   * Prawns Masala Item name (En) *" at bounding box center [481, 129] width 490 height 50
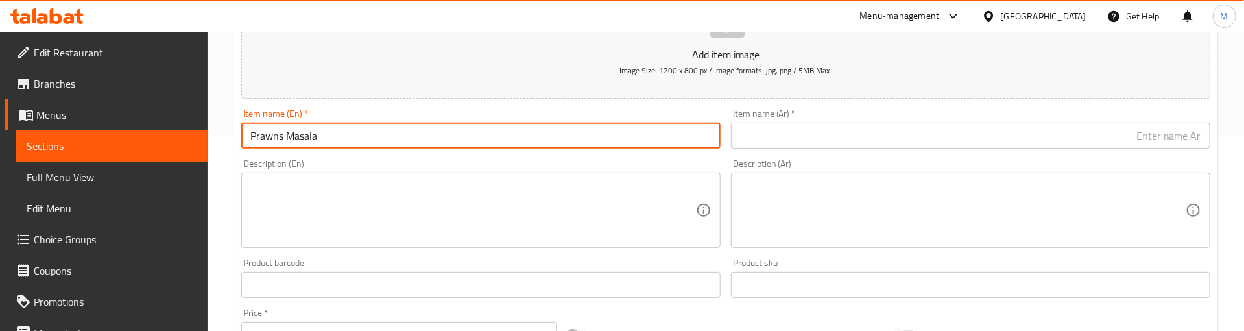
click at [298, 139] on input "Prawns Masala" at bounding box center [480, 136] width 479 height 26
click at [815, 136] on input "text" at bounding box center [970, 136] width 479 height 26
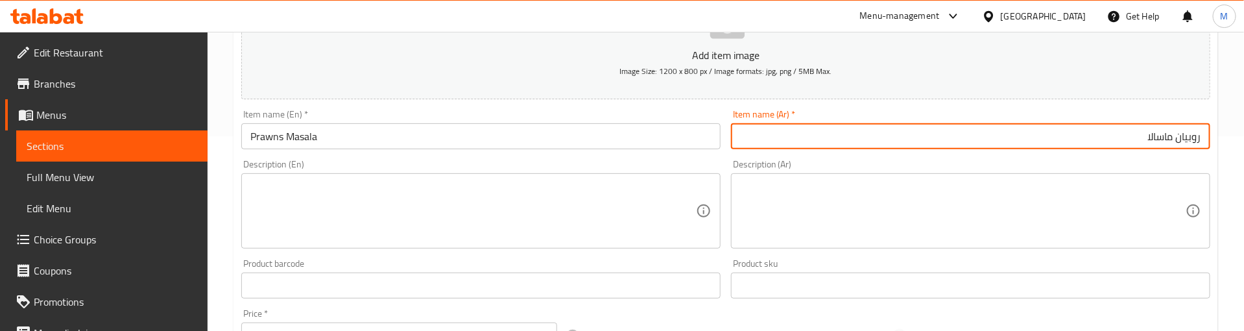
click at [596, 162] on div "Description (En) Description (En)" at bounding box center [480, 204] width 479 height 89
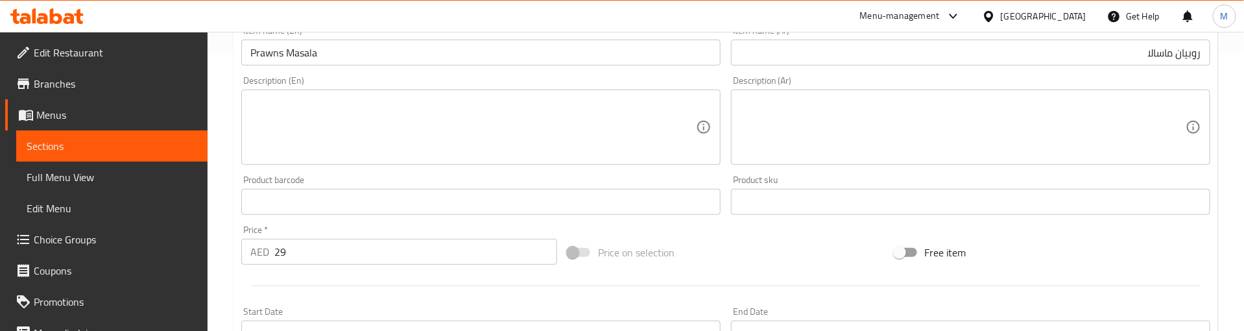
scroll to position [389, 0]
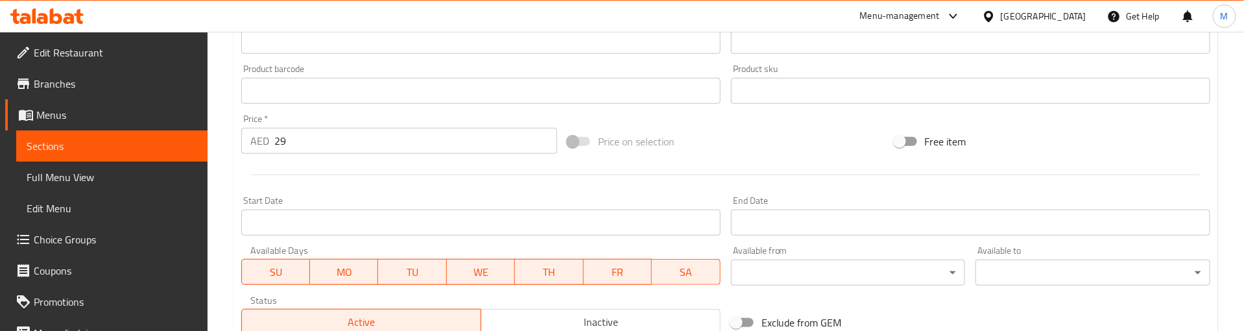
click at [397, 187] on div at bounding box center [725, 175] width 979 height 32
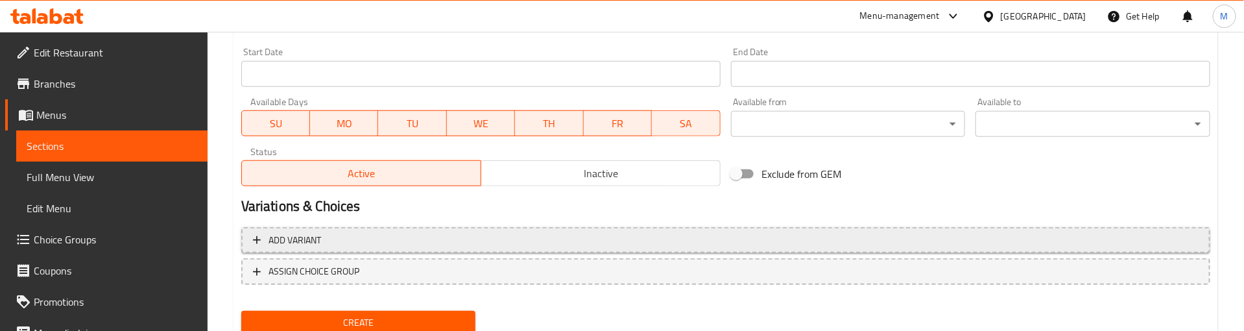
scroll to position [584, 0]
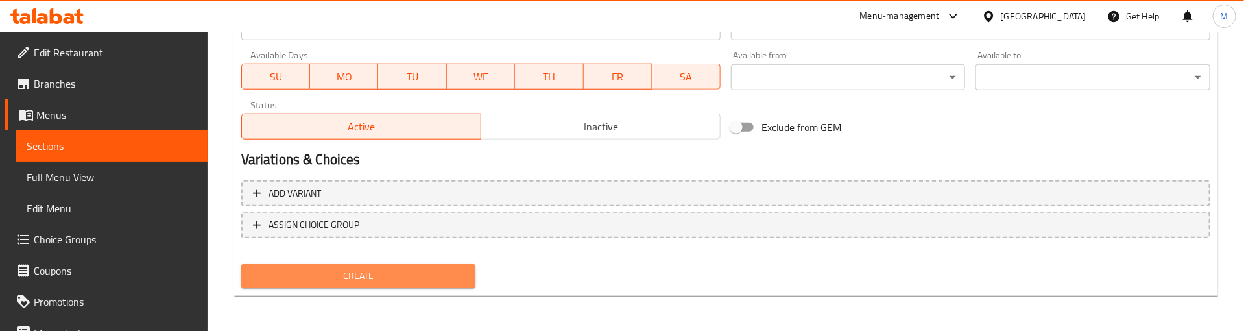
click at [395, 272] on span "Create" at bounding box center [359, 276] width 214 height 16
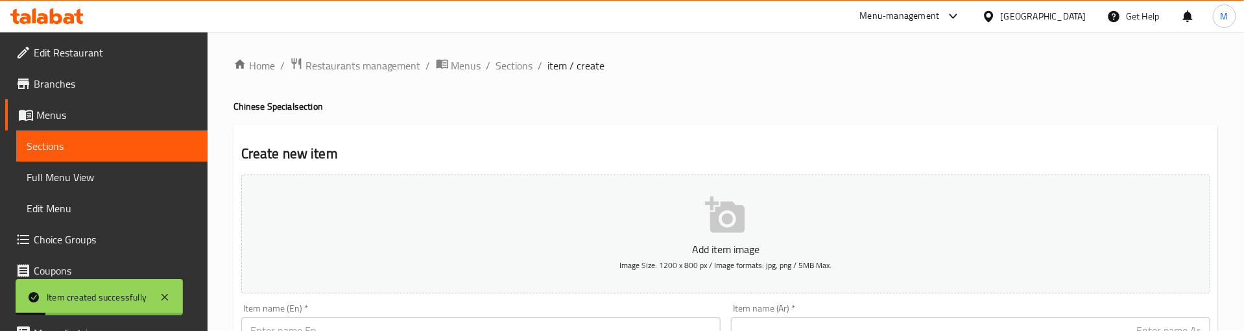
scroll to position [0, 0]
click at [520, 64] on span "Sections" at bounding box center [514, 66] width 37 height 16
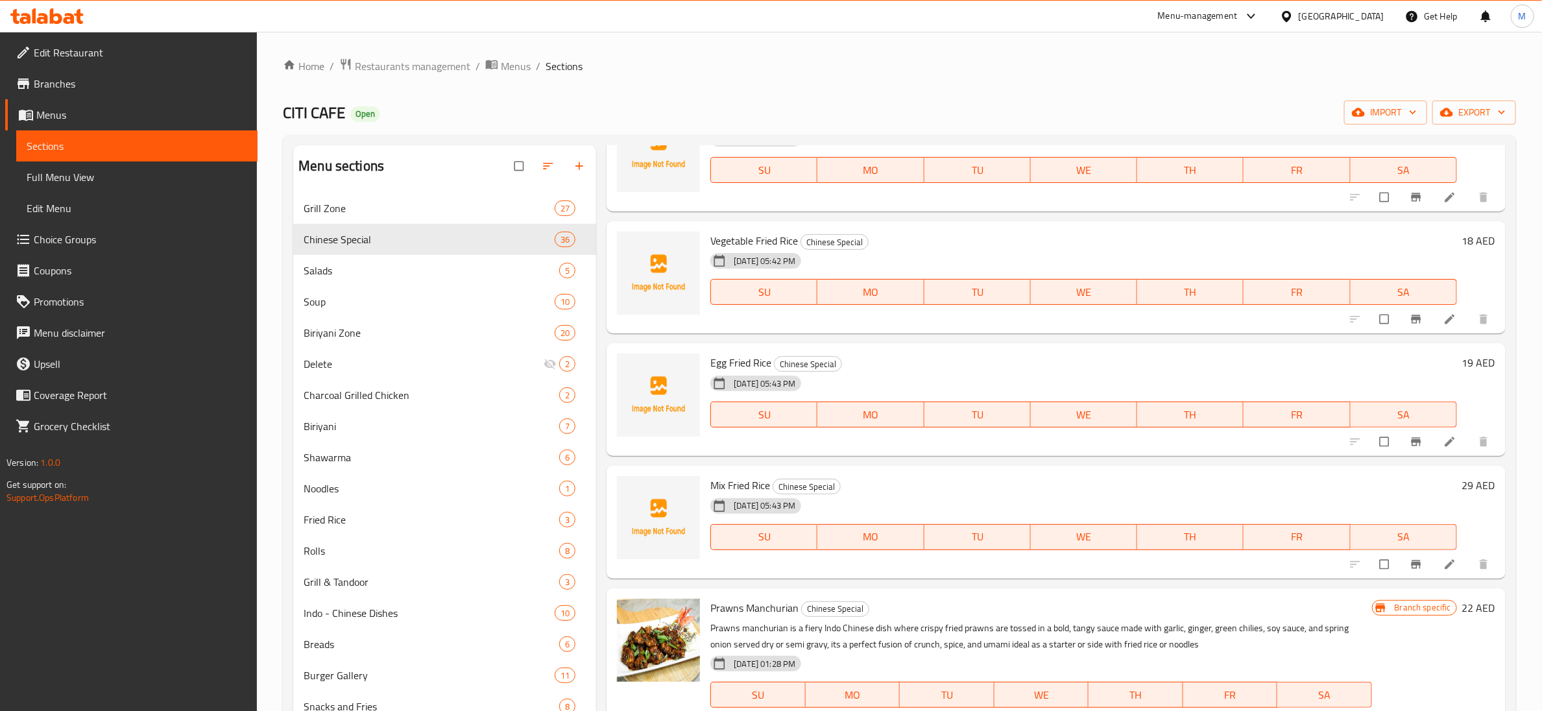
scroll to position [2812, 0]
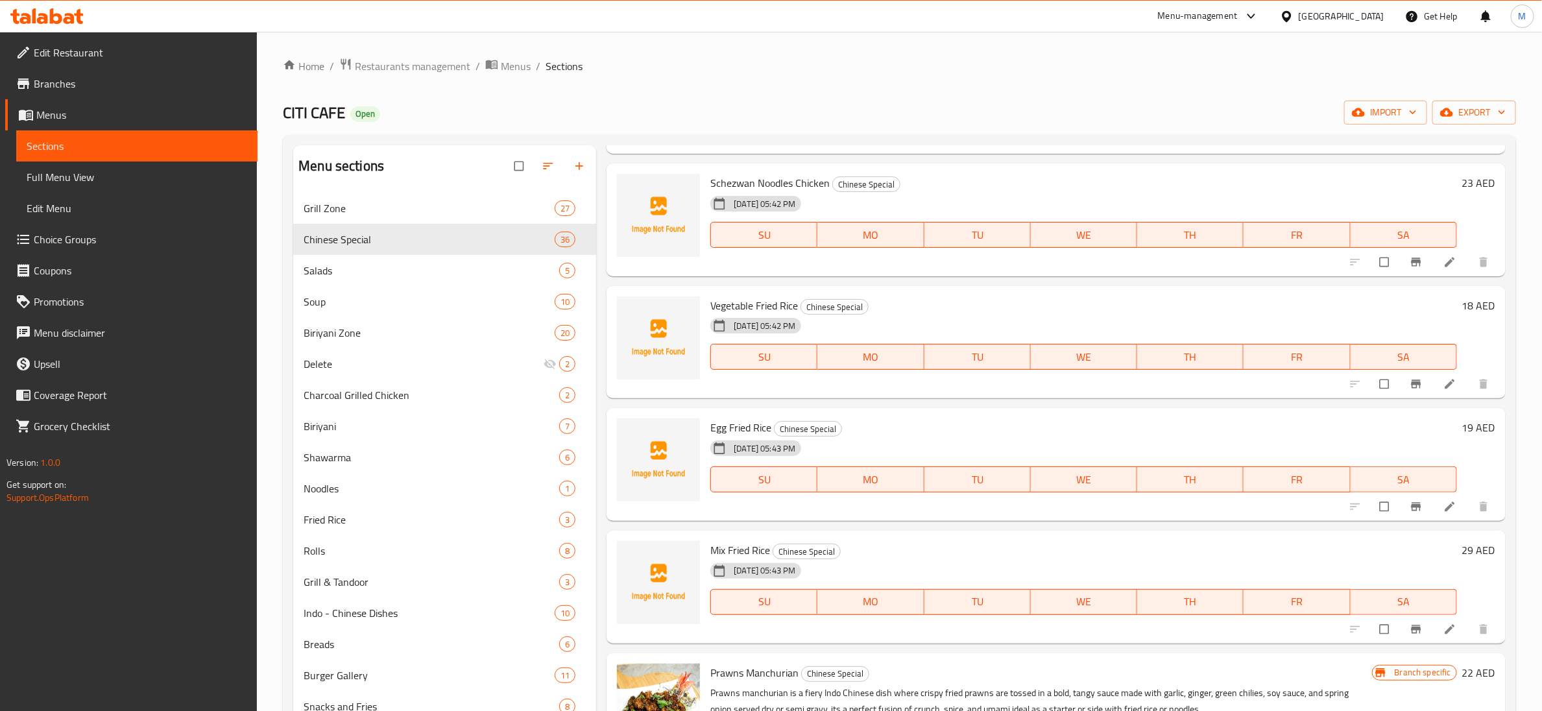
click at [617, 102] on div "CITI CAFE Open import export" at bounding box center [899, 113] width 1233 height 24
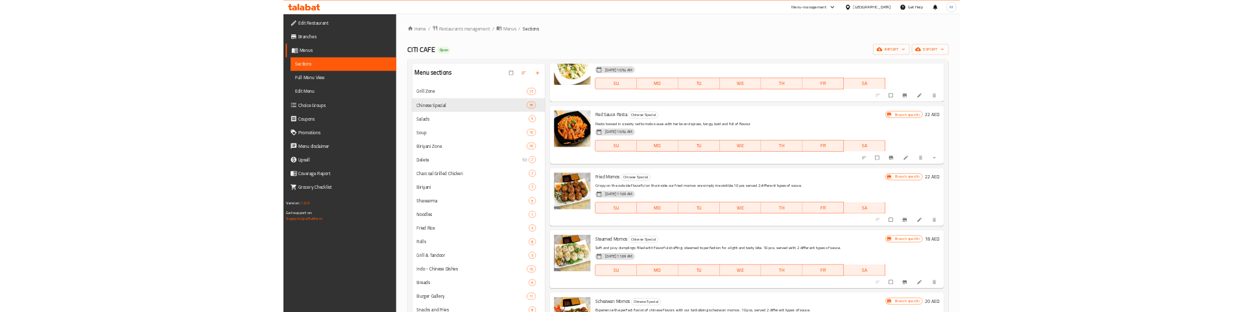
scroll to position [0, 0]
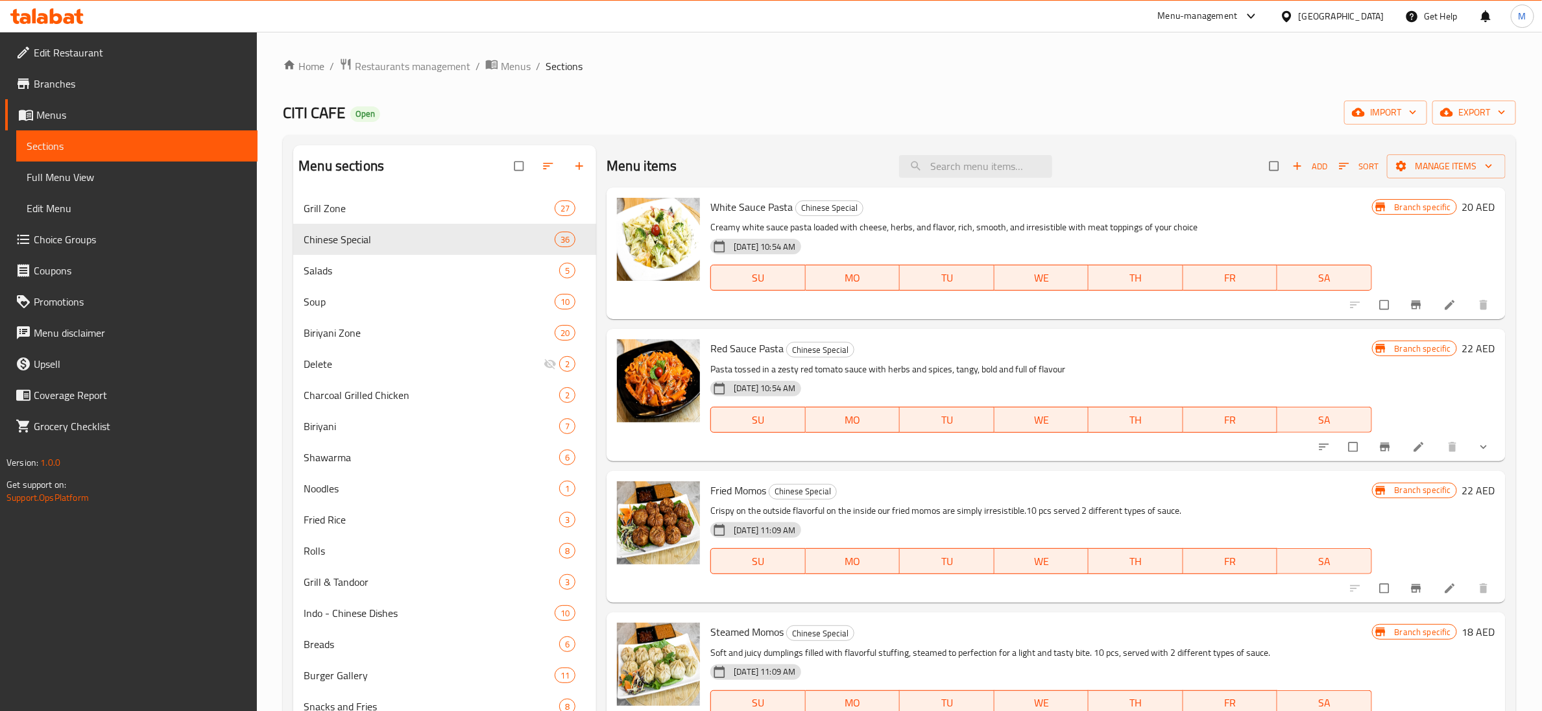
click at [676, 115] on div "CITI CAFE Open import export" at bounding box center [899, 113] width 1233 height 24
click at [785, 127] on div "Home / Restaurants management / Menus / Sections CITI CAFE Open import export M…" at bounding box center [899, 569] width 1233 height 1022
click at [822, 117] on div "CITI CAFE Open import export" at bounding box center [899, 113] width 1233 height 24
click at [940, 88] on div "Home / Restaurants management / Menus / Sections CITI CAFE Open import export M…" at bounding box center [899, 569] width 1233 height 1022
click at [839, 68] on ol "Home / Restaurants management / Menus / Sections" at bounding box center [899, 66] width 1233 height 17
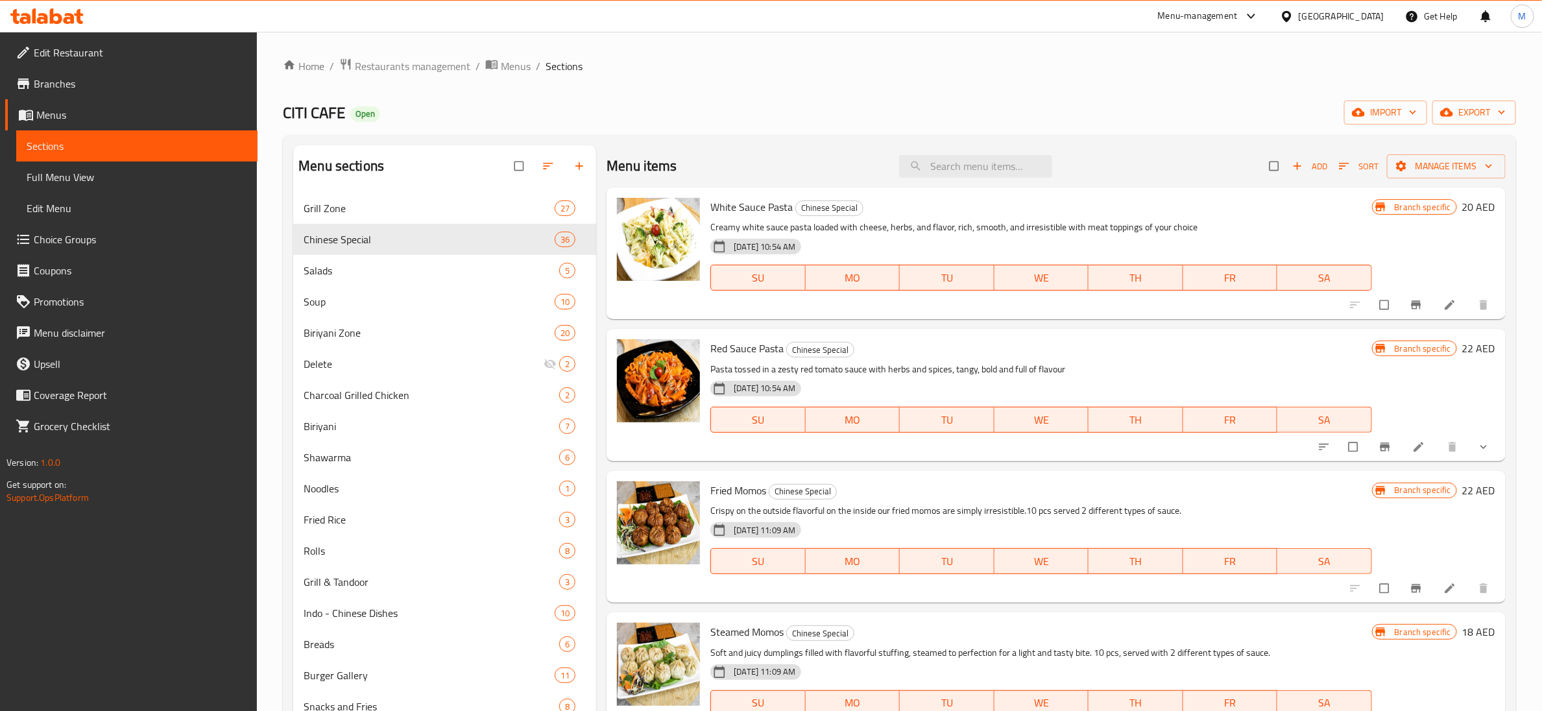
click at [833, 104] on div "CITI CAFE Open import export" at bounding box center [899, 113] width 1233 height 24
click at [525, 105] on div "CITI CAFE Open import export" at bounding box center [899, 113] width 1233 height 24
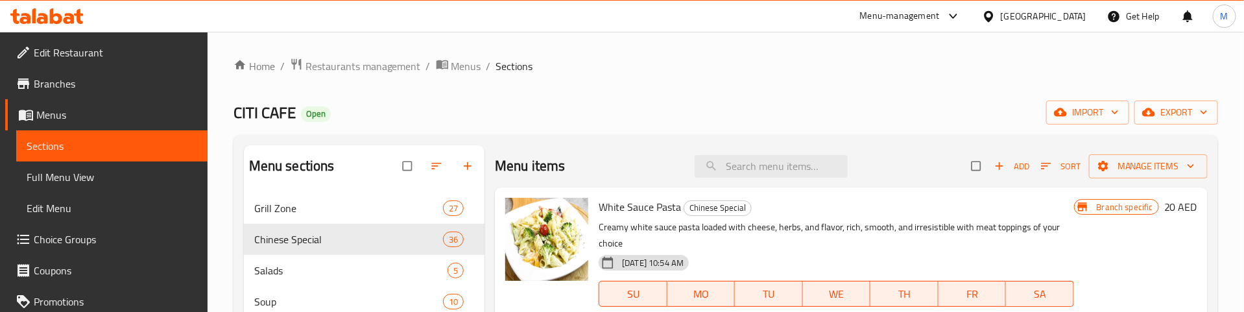
click at [570, 102] on div "CITI CAFE Open import export" at bounding box center [725, 113] width 985 height 24
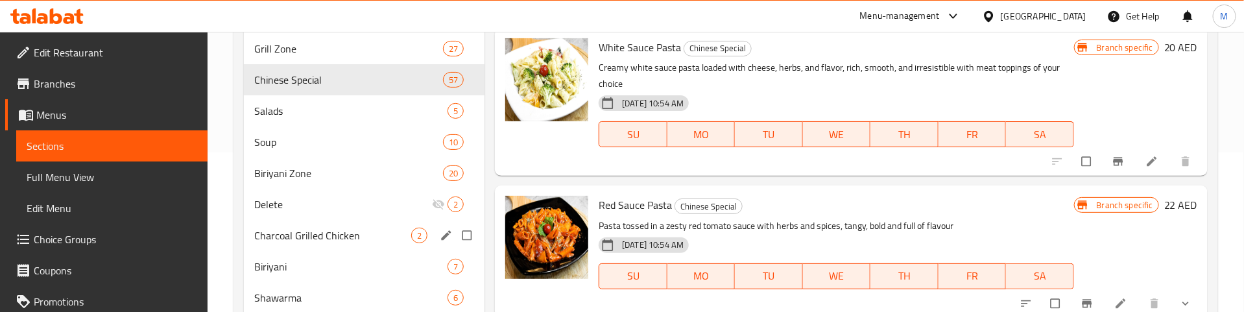
scroll to position [195, 0]
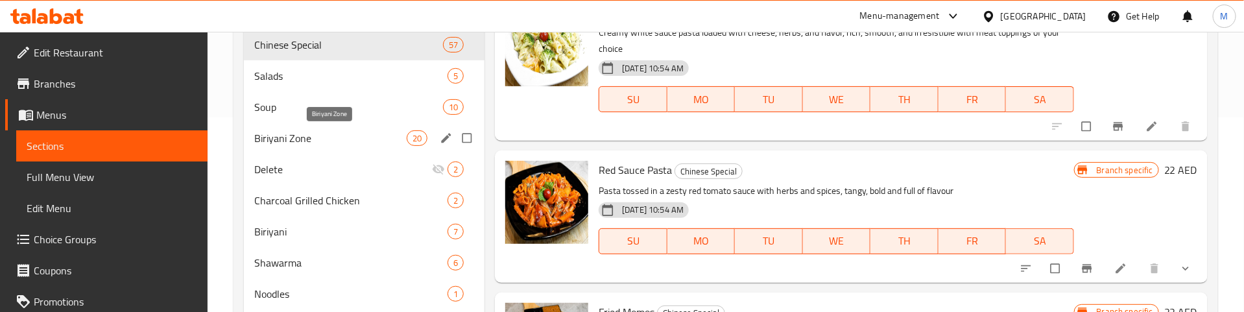
click at [374, 137] on span "Biriyani Zone" at bounding box center [330, 138] width 152 height 16
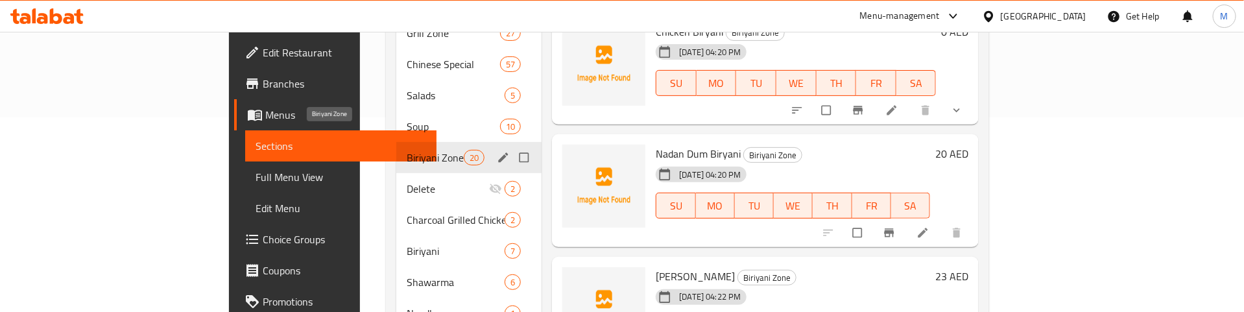
click at [407, 150] on span "Biriyani Zone" at bounding box center [435, 158] width 57 height 16
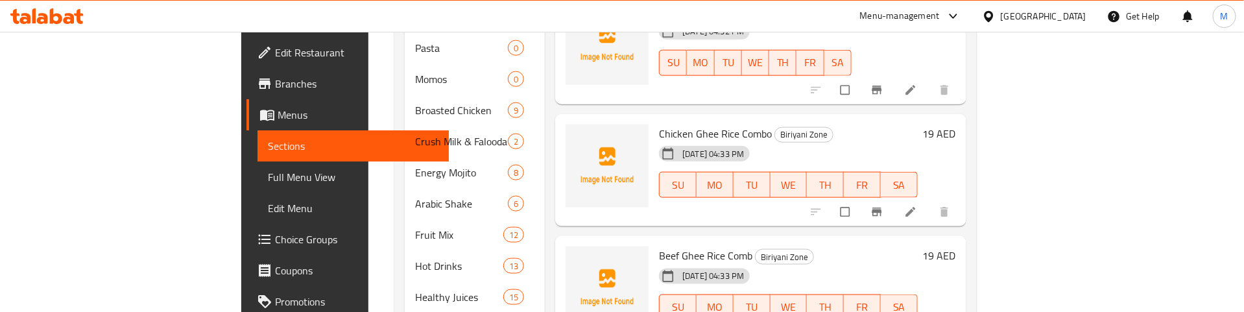
scroll to position [793, 0]
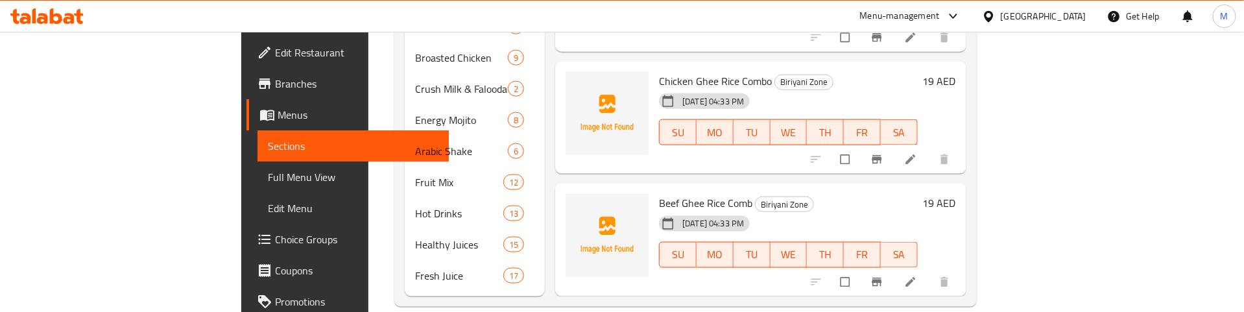
click at [851, 211] on div "29-08-2025 04:33 PM SU MO TU WE TH FR SA" at bounding box center [788, 246] width 269 height 70
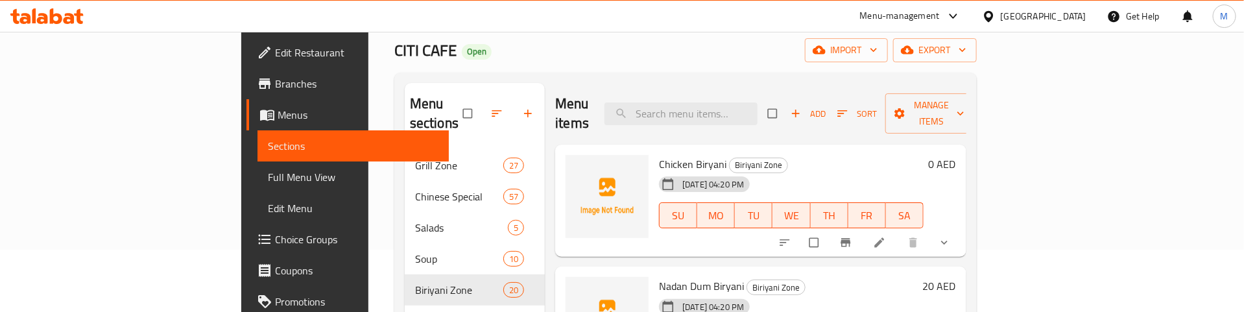
scroll to position [97, 0]
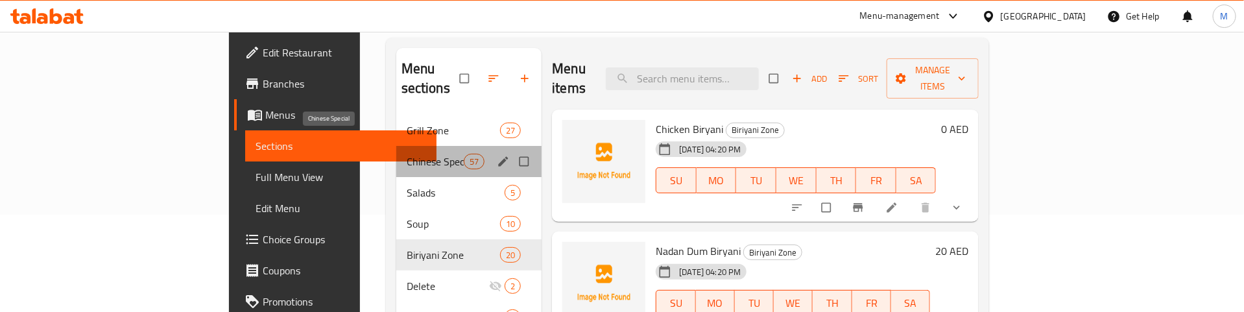
click at [407, 154] on span "Chinese Special" at bounding box center [435, 162] width 57 height 16
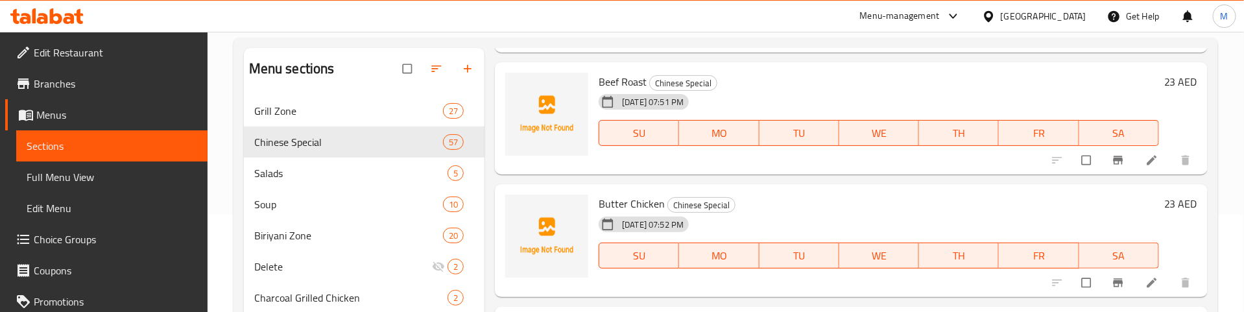
scroll to position [5643, 0]
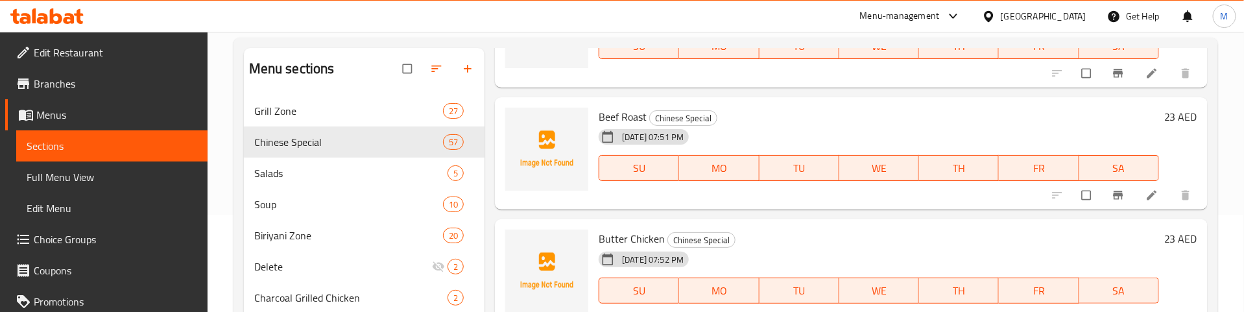
click at [638, 248] on span "Butter Chicken" at bounding box center [632, 238] width 66 height 19
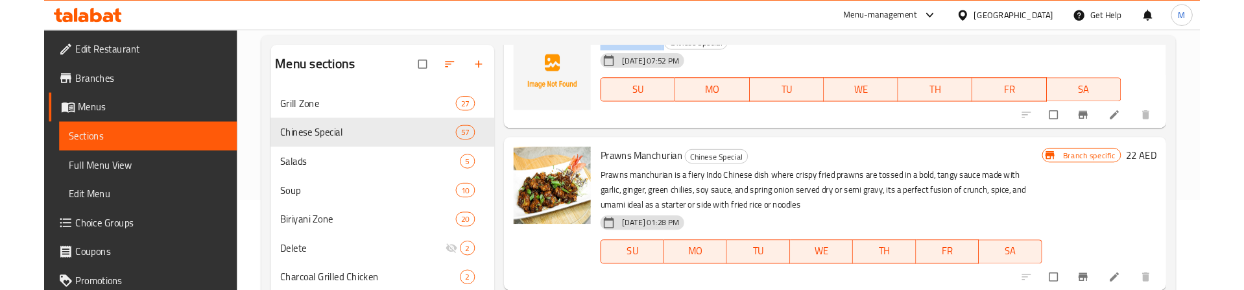
scroll to position [5740, 0]
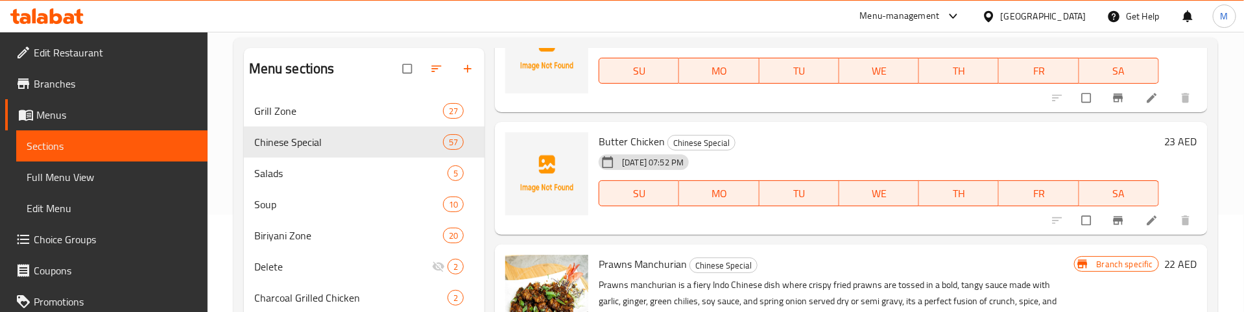
click at [780, 150] on h6 "Butter Chicken Chinese Special" at bounding box center [879, 141] width 560 height 18
click at [621, 151] on span "Butter Chicken" at bounding box center [632, 141] width 66 height 19
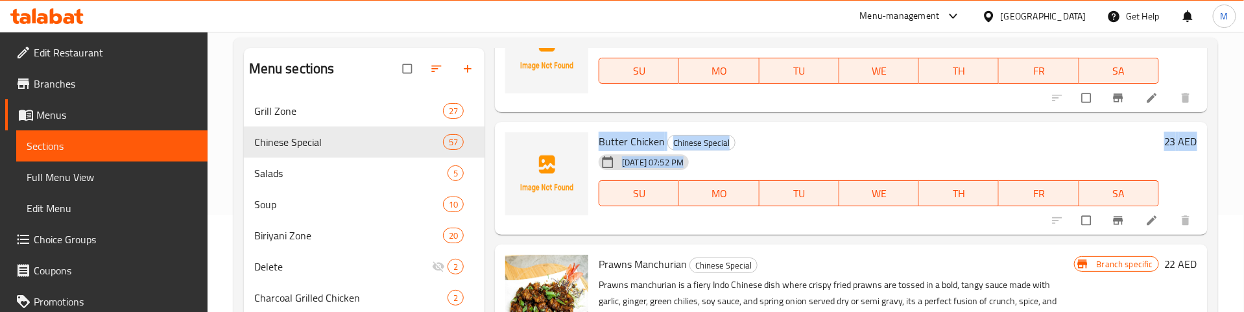
drag, startPoint x: 621, startPoint y: 160, endPoint x: 812, endPoint y: 177, distance: 192.1
click at [812, 177] on div "Butter Chicken Chinese Special 29-08-2025 07:52 PM SU MO TU WE TH FR SA" at bounding box center [878, 178] width 571 height 102
click at [817, 178] on div "29-08-2025 07:52 PM SU MO TU WE TH FR SA" at bounding box center [878, 184] width 571 height 70
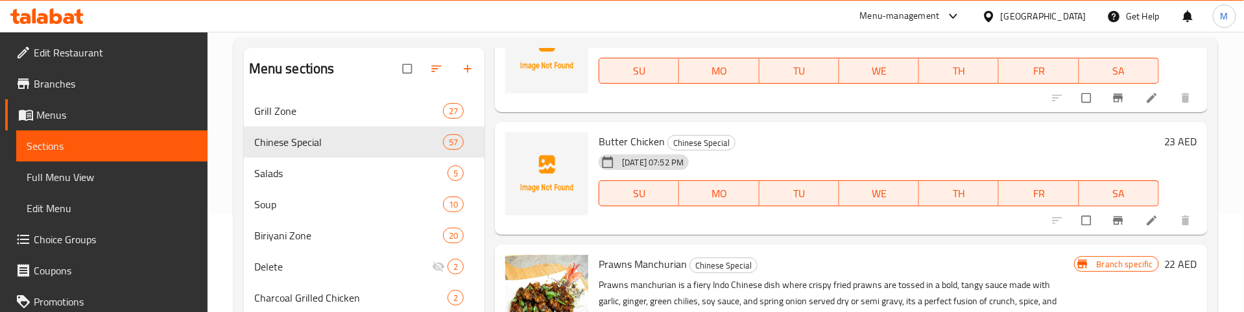
click at [954, 273] on h6 "Prawns Manchurian Chinese Special" at bounding box center [836, 264] width 475 height 18
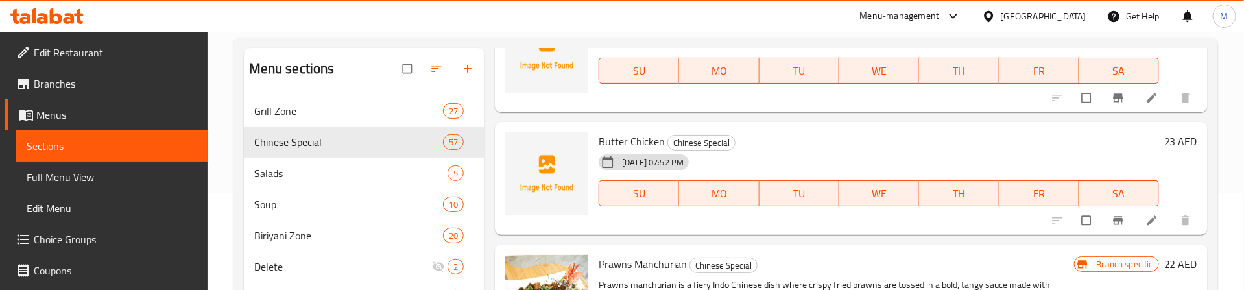
click at [796, 150] on h6 "Butter Chicken Chinese Special" at bounding box center [879, 141] width 560 height 18
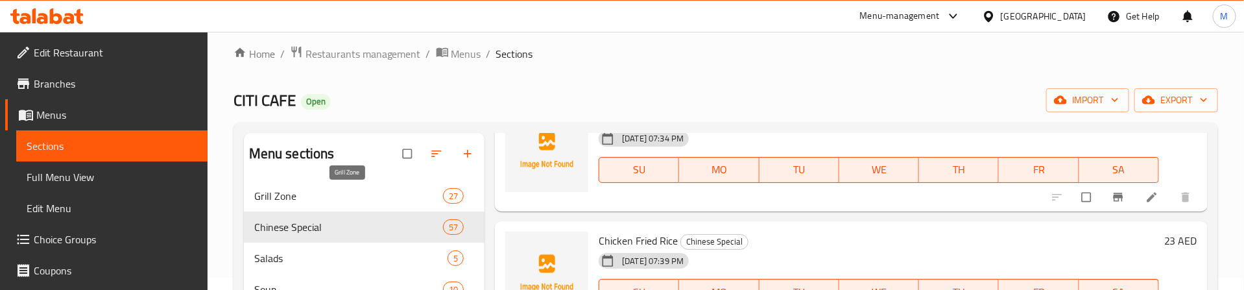
scroll to position [0, 0]
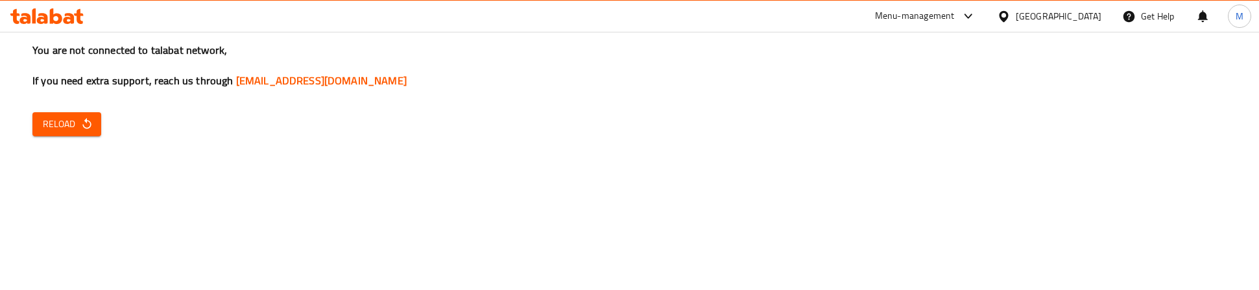
click at [78, 116] on span "Reload" at bounding box center [67, 124] width 48 height 16
click at [63, 127] on span "Reload" at bounding box center [67, 124] width 48 height 16
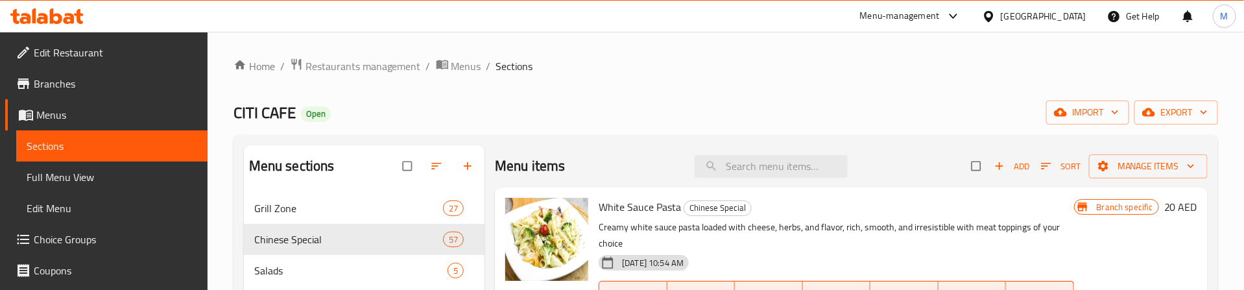
click at [606, 105] on div "CITI CAFE Open import export" at bounding box center [725, 113] width 985 height 24
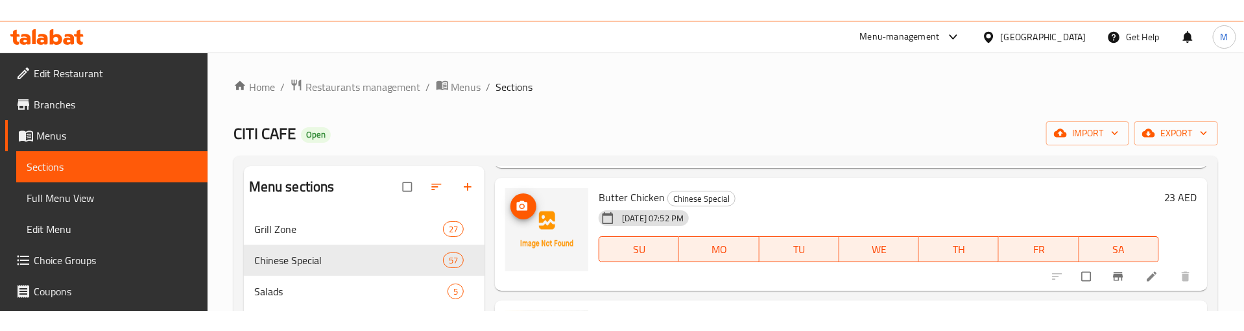
scroll to position [5837, 0]
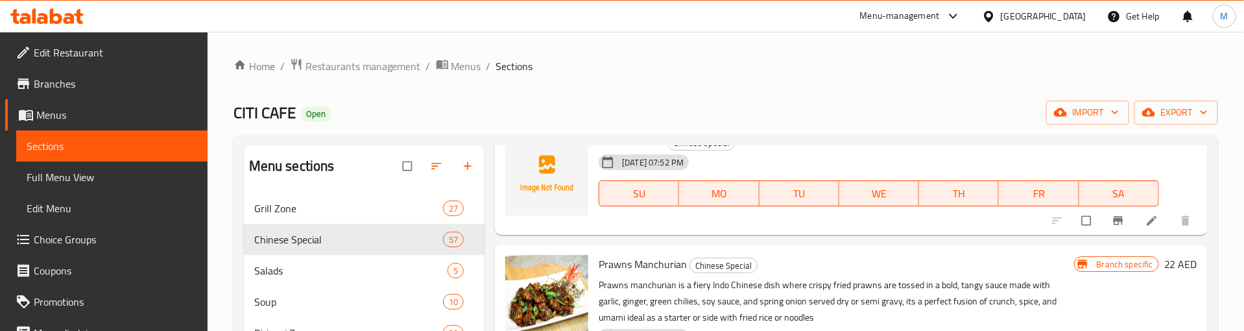
click at [715, 114] on div "CITI CAFE Open import export" at bounding box center [725, 113] width 985 height 24
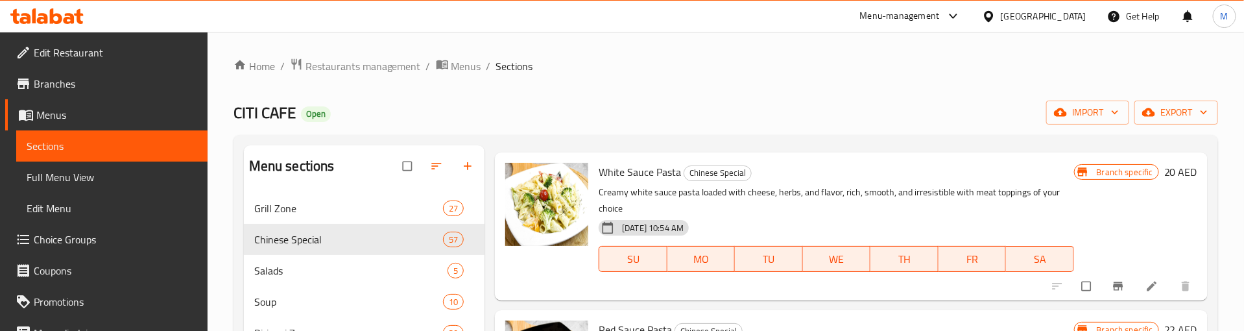
scroll to position [0, 0]
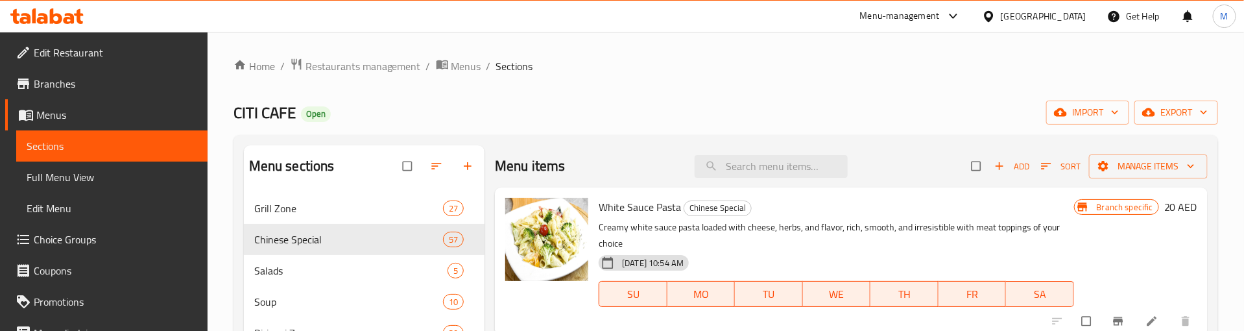
click at [993, 162] on icon "button" at bounding box center [999, 166] width 13 height 13
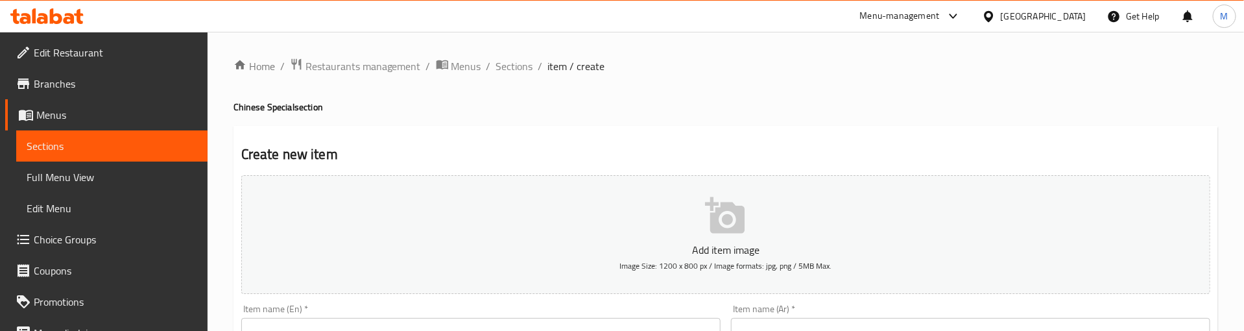
drag, startPoint x: 508, startPoint y: 64, endPoint x: 195, endPoint y: 18, distance: 316.1
click at [508, 64] on span "Sections" at bounding box center [514, 66] width 37 height 16
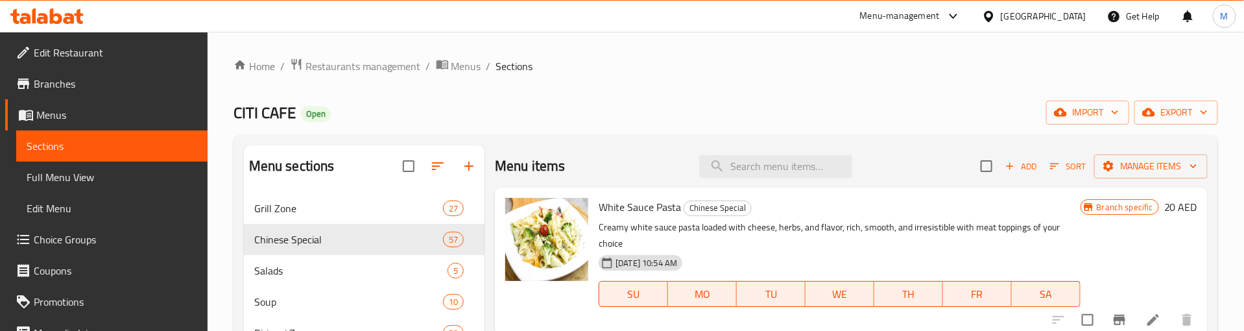
click at [508, 107] on div "CITI CAFE Open import export" at bounding box center [725, 113] width 985 height 24
click at [1041, 159] on span "Sort" at bounding box center [1061, 166] width 40 height 15
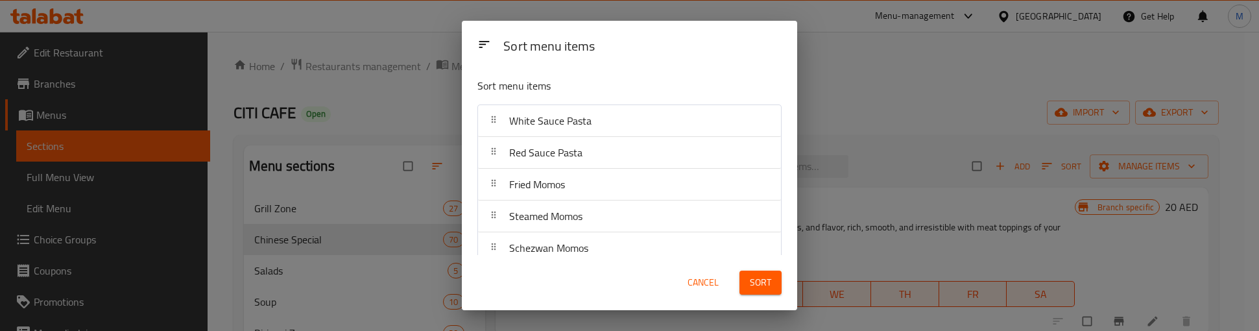
click at [670, 43] on div "Sort menu items" at bounding box center [642, 46] width 289 height 29
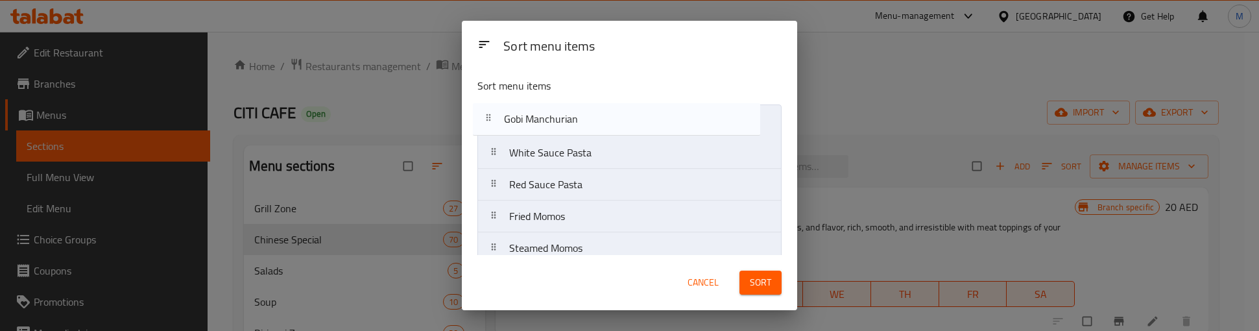
drag, startPoint x: 603, startPoint y: 205, endPoint x: 598, endPoint y: 125, distance: 79.9
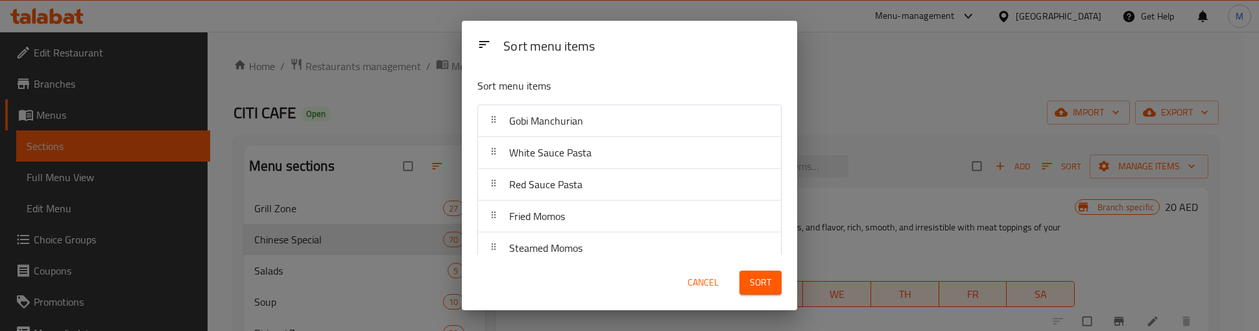
click at [652, 49] on div "Sort menu items" at bounding box center [642, 46] width 289 height 29
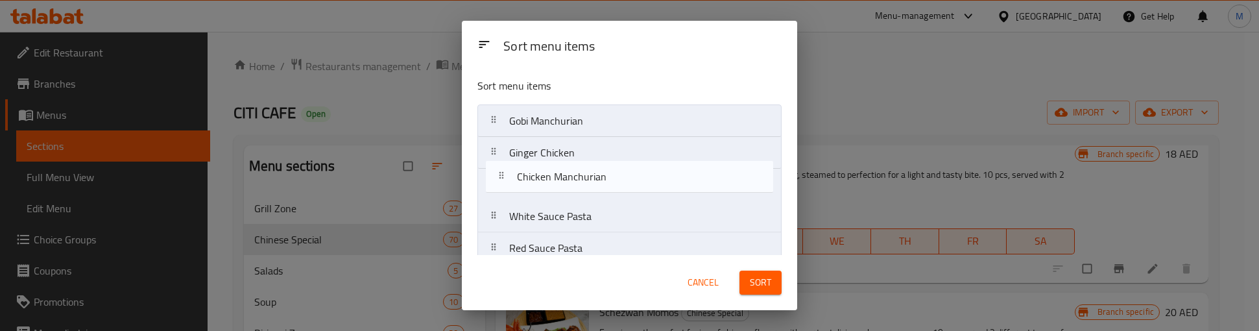
drag, startPoint x: 590, startPoint y: 156, endPoint x: 598, endPoint y: 182, distance: 27.1
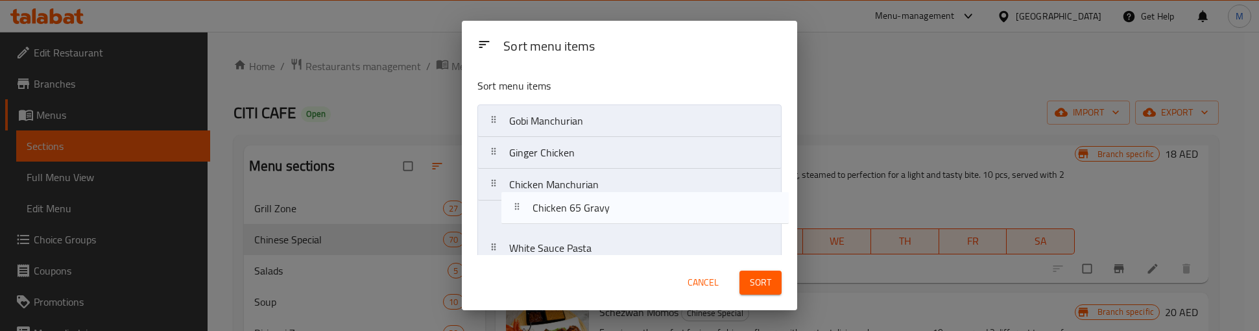
drag, startPoint x: 596, startPoint y: 187, endPoint x: 616, endPoint y: 211, distance: 30.9
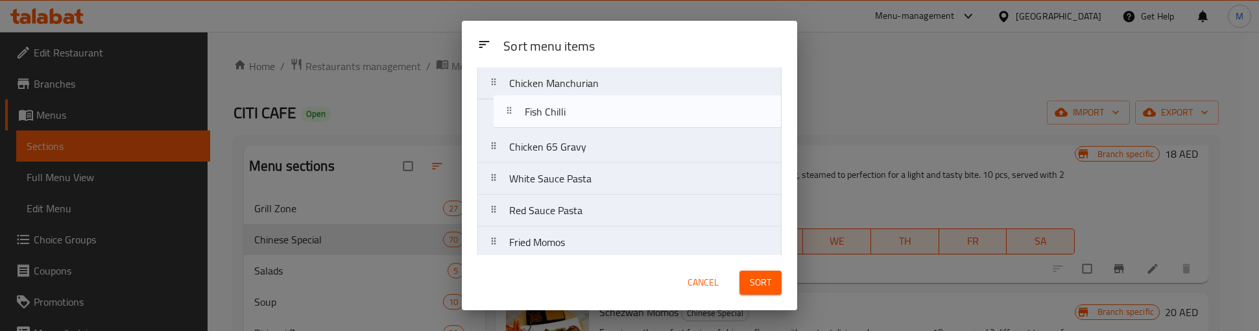
scroll to position [98, 0]
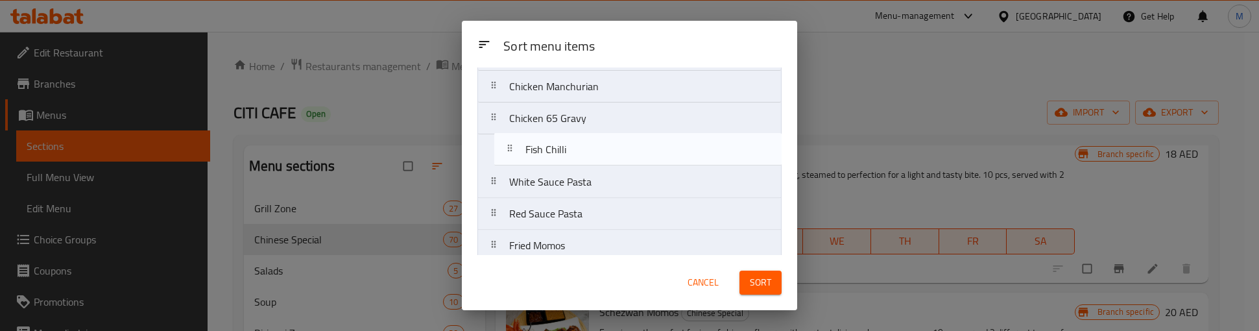
drag, startPoint x: 573, startPoint y: 222, endPoint x: 588, endPoint y: 150, distance: 73.0
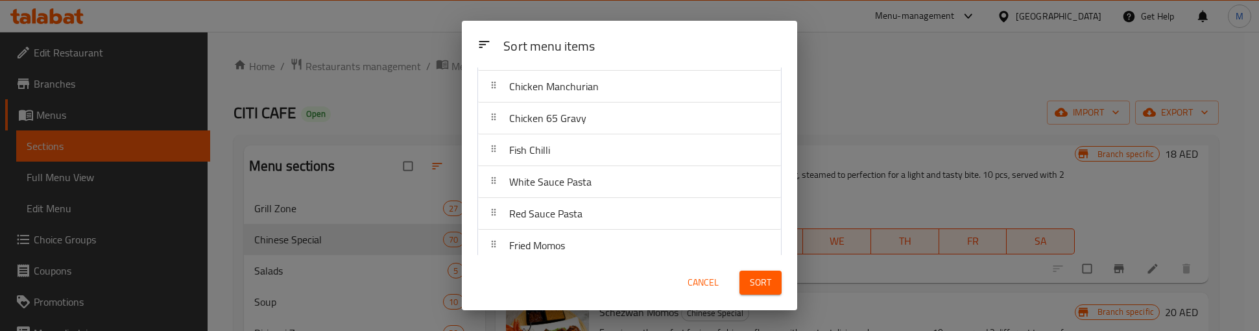
click at [590, 162] on div "Fish Chilli" at bounding box center [629, 149] width 293 height 31
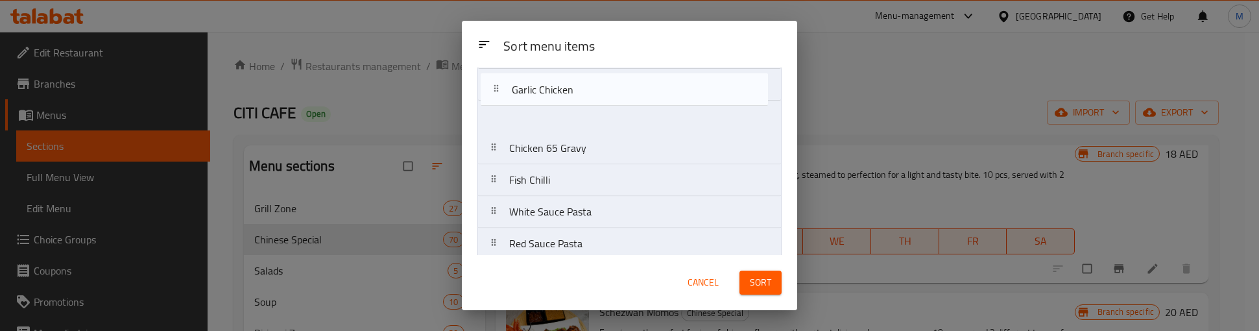
scroll to position [95, 0]
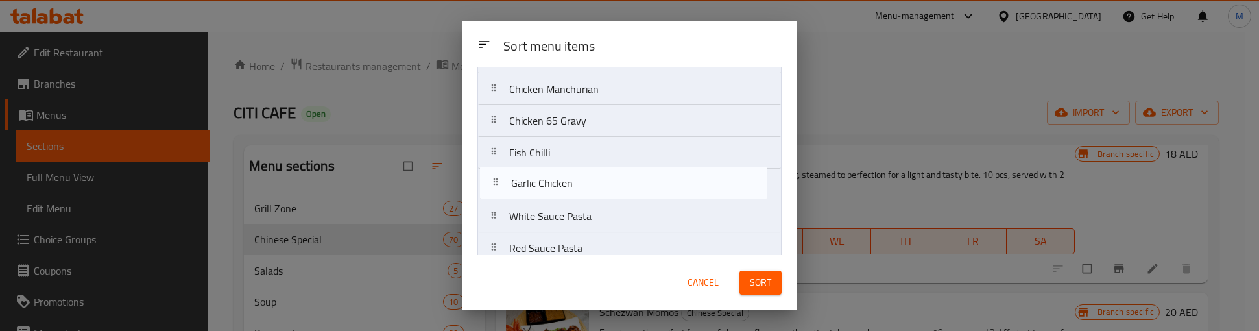
drag, startPoint x: 577, startPoint y: 137, endPoint x: 578, endPoint y: 185, distance: 48.7
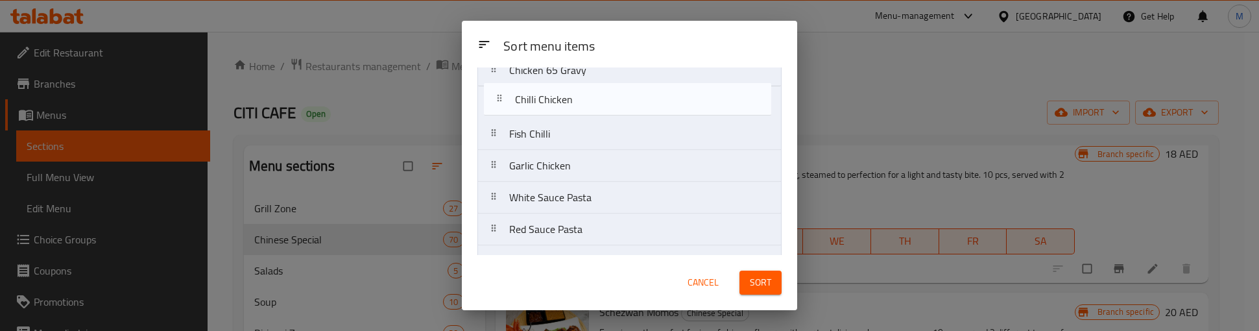
scroll to position [144, 0]
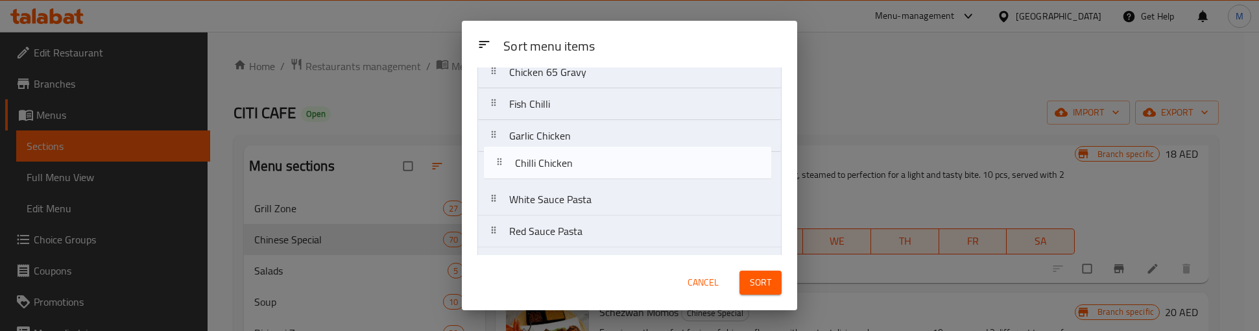
drag, startPoint x: 577, startPoint y: 193, endPoint x: 582, endPoint y: 167, distance: 26.5
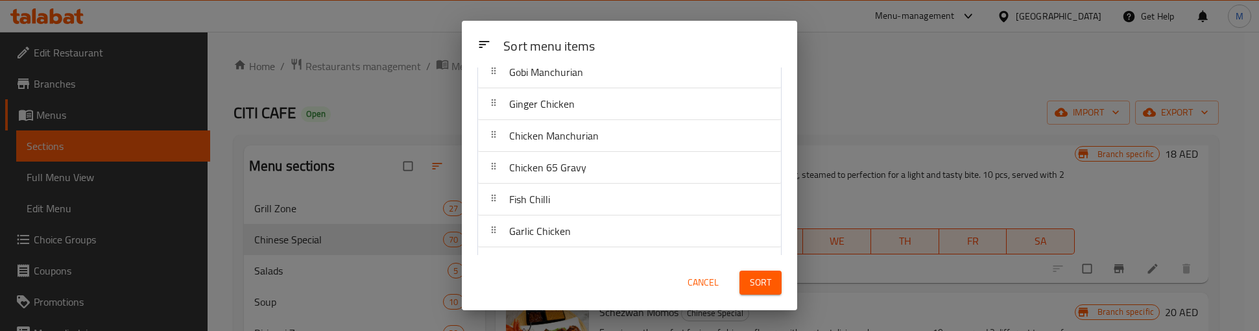
scroll to position [0, 0]
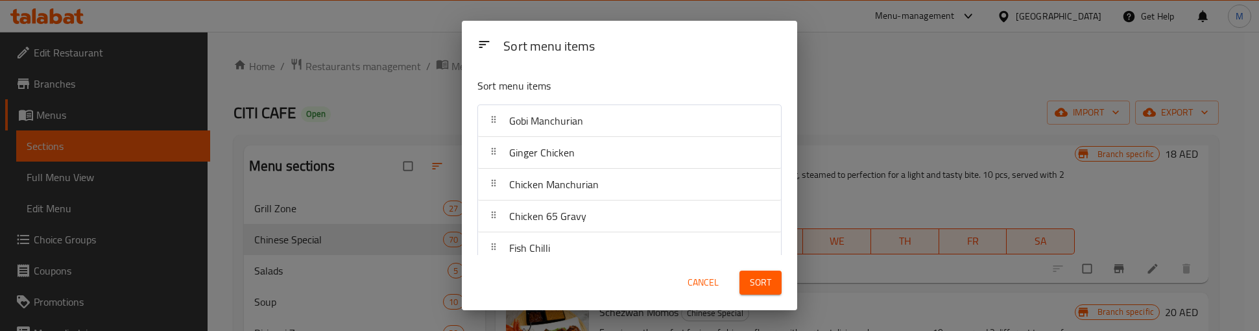
click at [654, 73] on div "Sort menu items" at bounding box center [598, 86] width 252 height 27
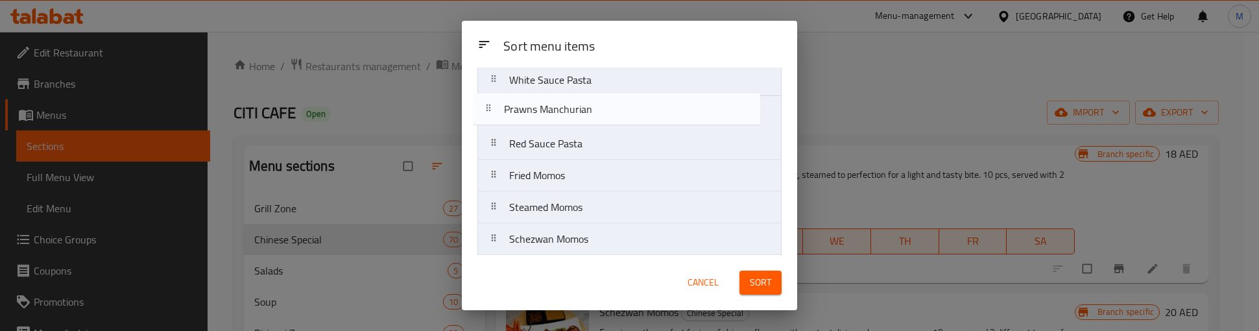
drag, startPoint x: 650, startPoint y: 240, endPoint x: 641, endPoint y: 113, distance: 127.4
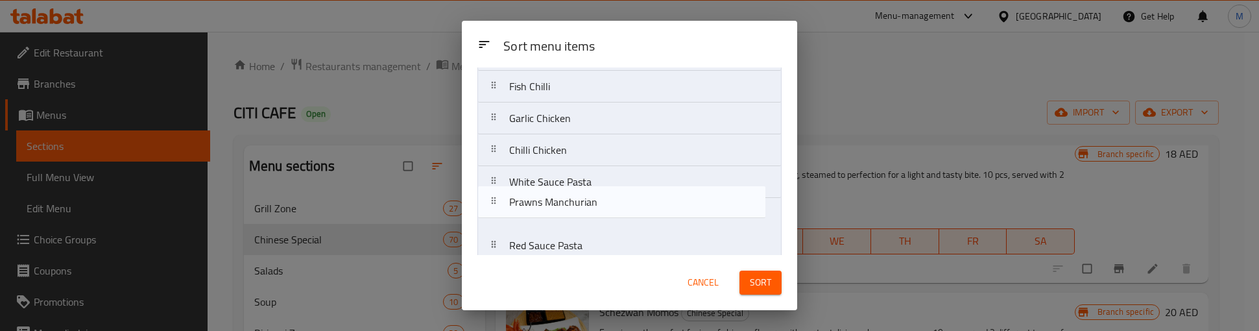
scroll to position [163, 0]
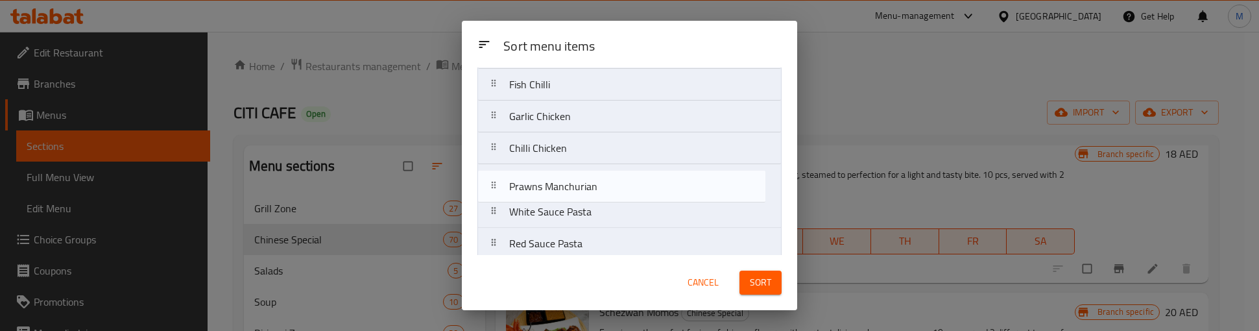
drag, startPoint x: 566, startPoint y: 201, endPoint x: 566, endPoint y: 181, distance: 20.1
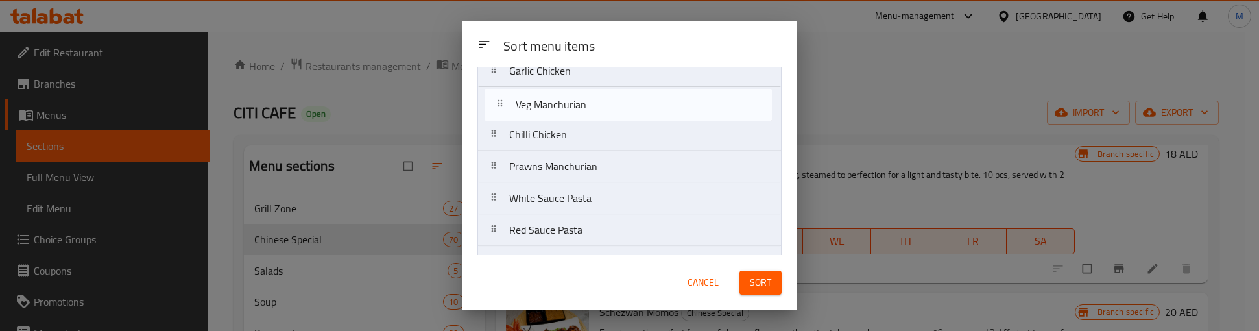
scroll to position [208, 0]
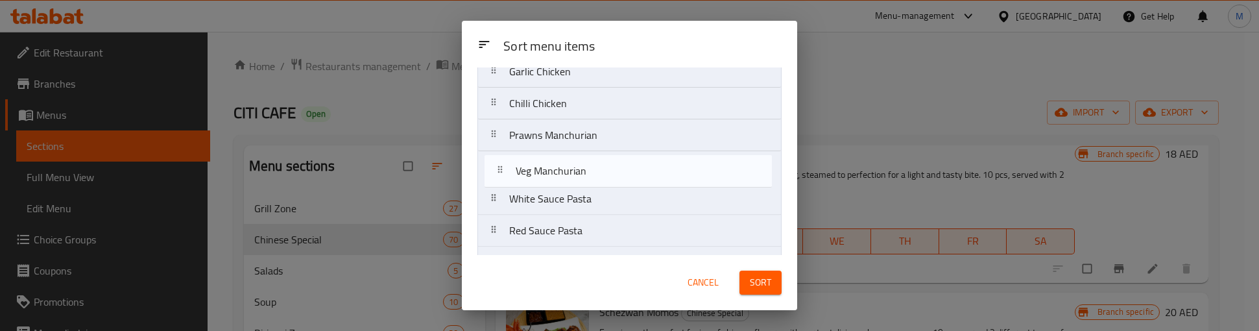
drag, startPoint x: 592, startPoint y: 187, endPoint x: 597, endPoint y: 174, distance: 14.8
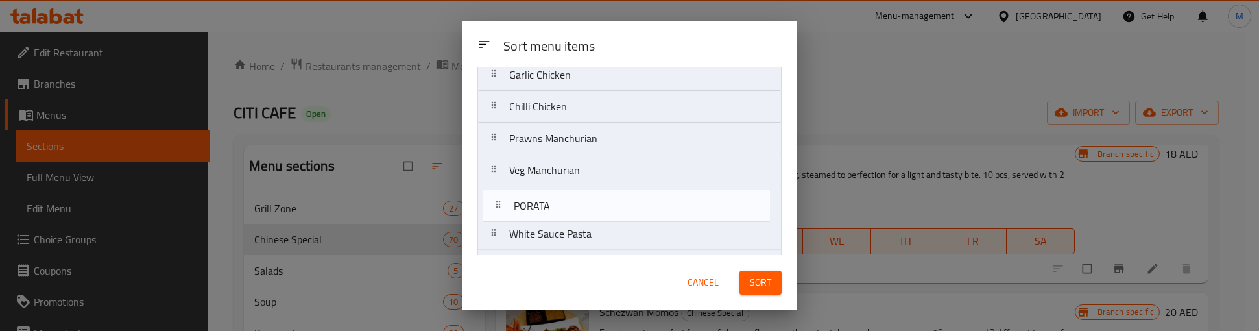
scroll to position [207, 0]
drag, startPoint x: 580, startPoint y: 163, endPoint x: 584, endPoint y: 203, distance: 39.8
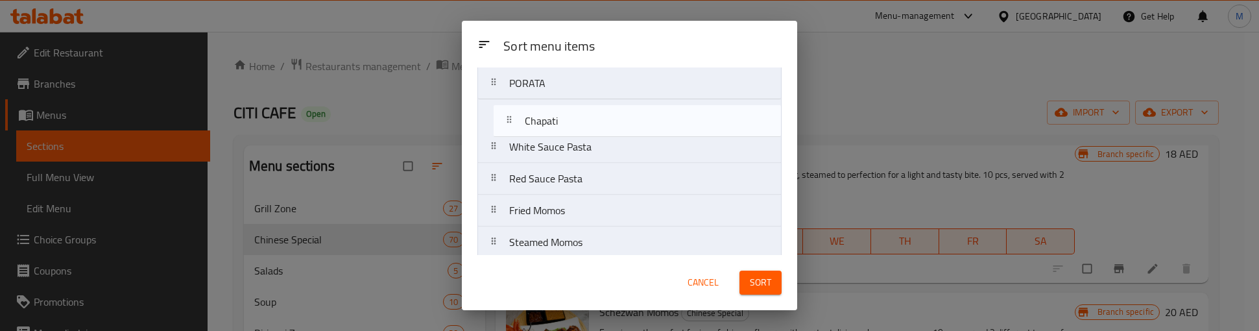
scroll to position [319, 0]
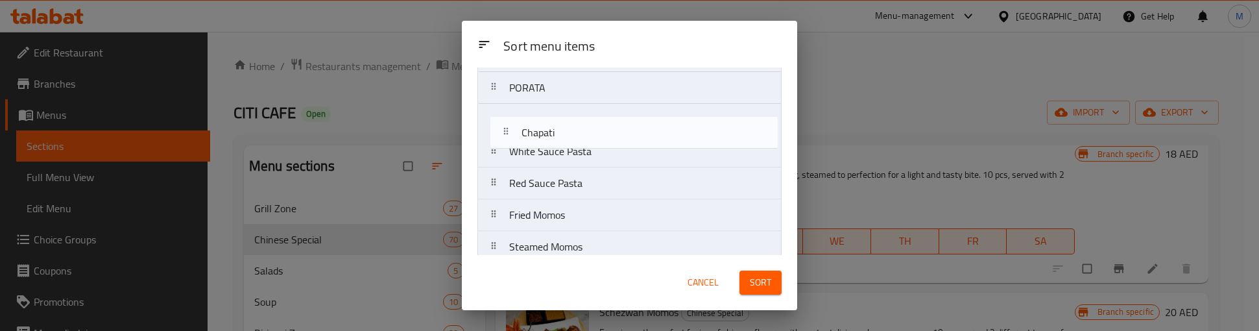
drag, startPoint x: 572, startPoint y: 204, endPoint x: 582, endPoint y: 133, distance: 72.1
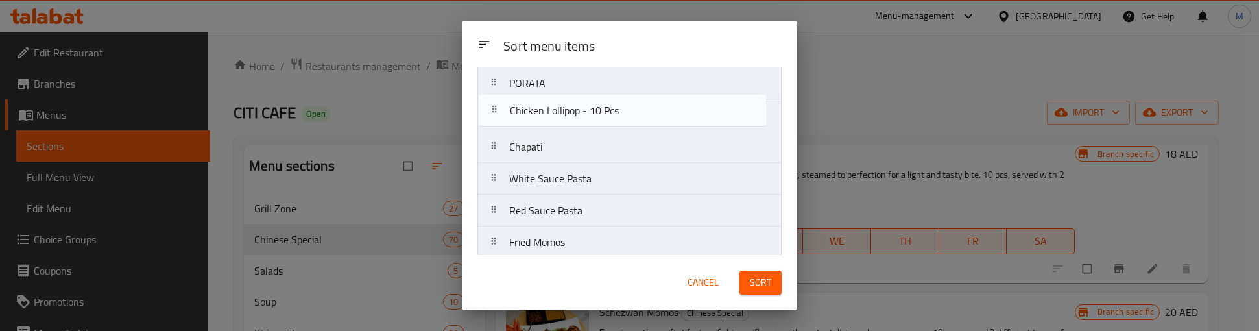
scroll to position [321, 0]
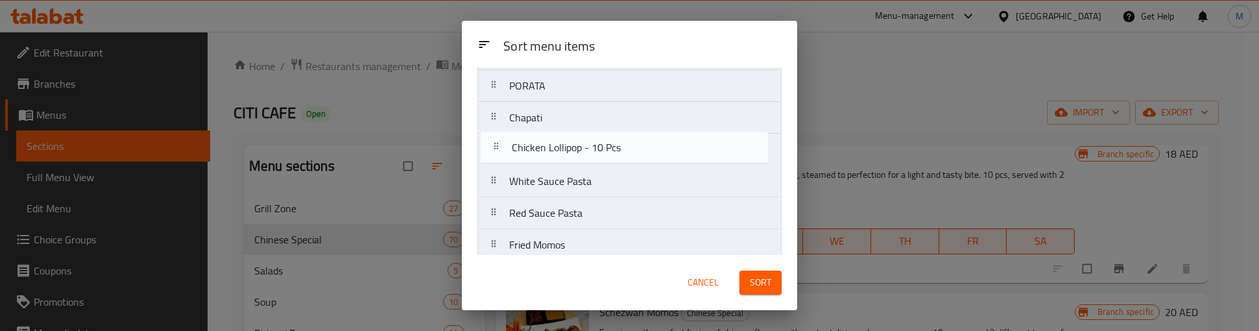
drag, startPoint x: 582, startPoint y: 221, endPoint x: 584, endPoint y: 146, distance: 74.6
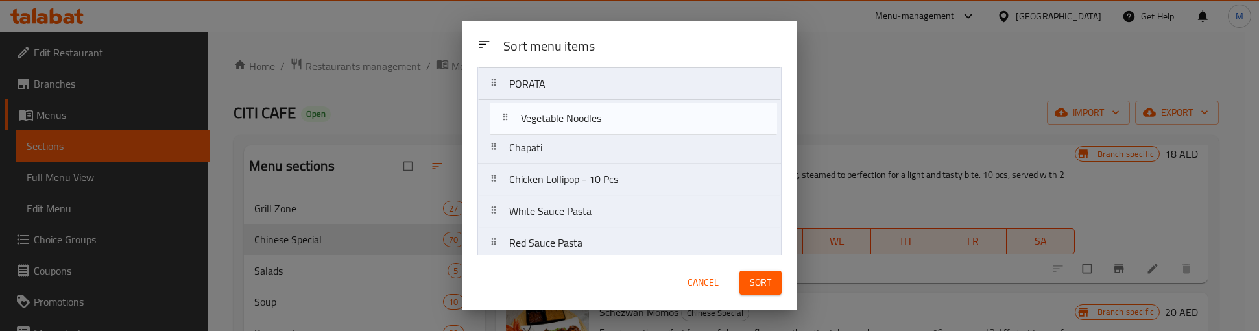
scroll to position [323, 0]
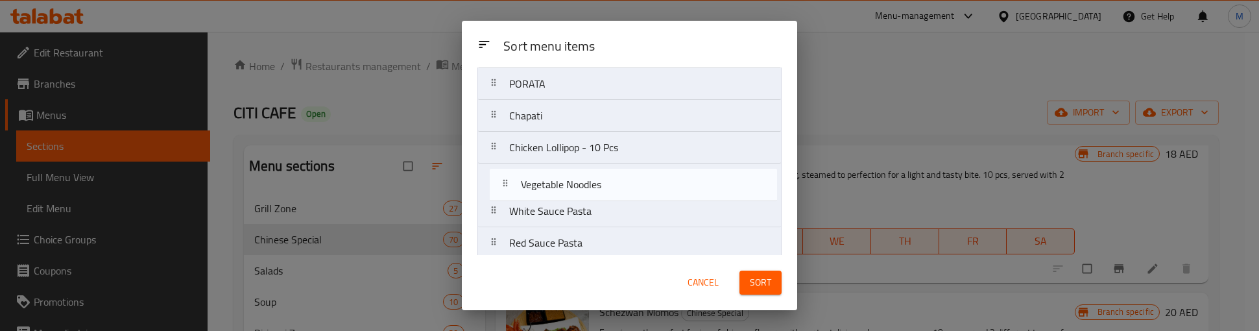
drag, startPoint x: 569, startPoint y: 255, endPoint x: 580, endPoint y: 187, distance: 68.3
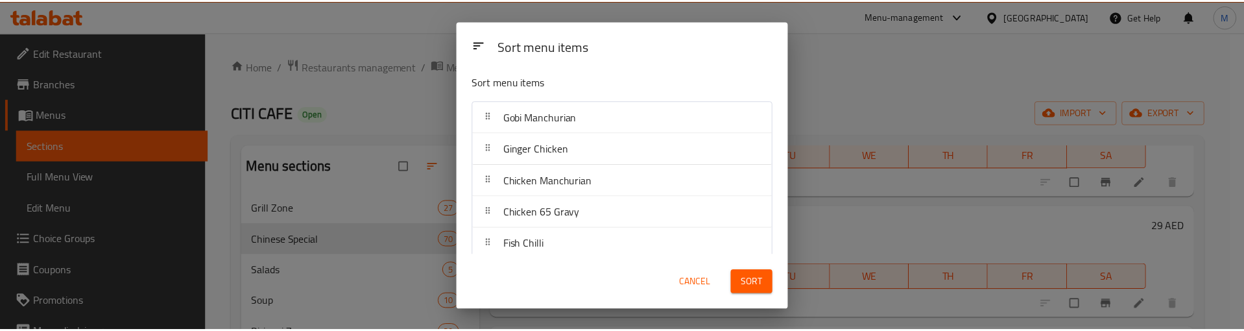
scroll to position [0, 0]
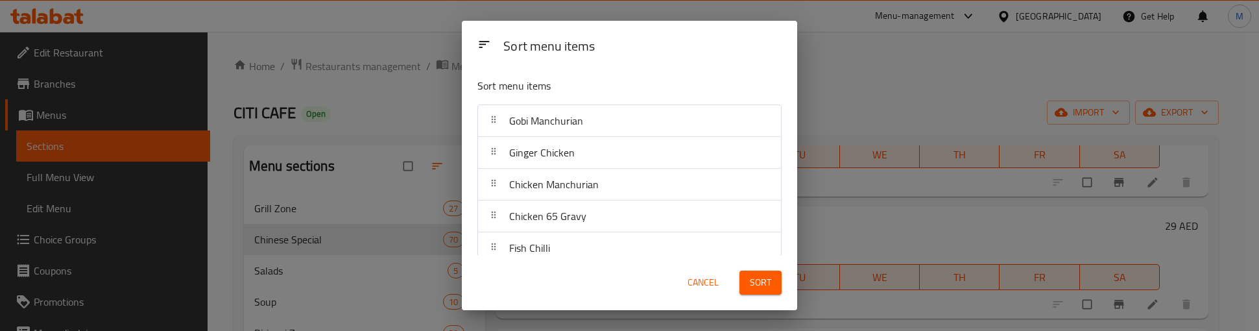
click at [765, 281] on span "Sort" at bounding box center [760, 282] width 21 height 16
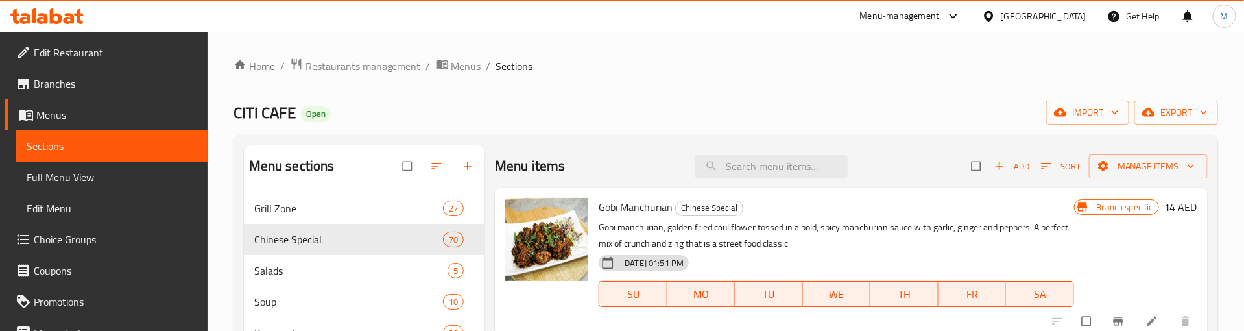
click at [1040, 165] on icon "button" at bounding box center [1046, 166] width 13 height 13
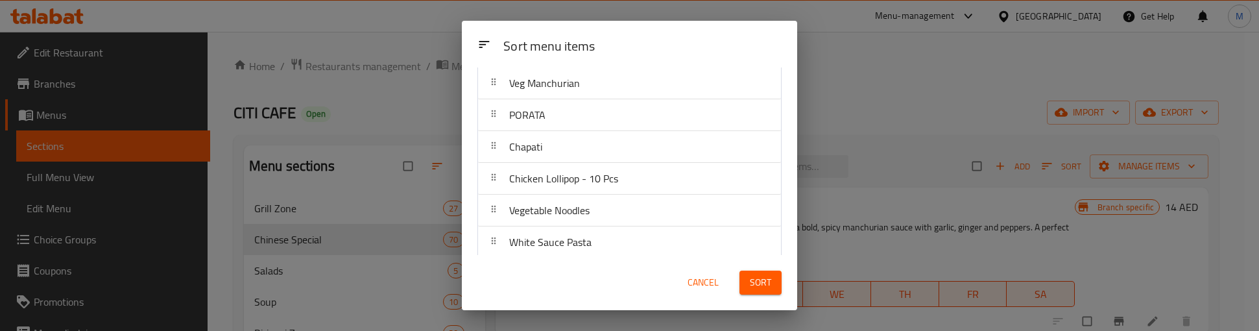
scroll to position [389, 0]
click at [718, 33] on div "Sort menu items" at bounding box center [642, 46] width 289 height 29
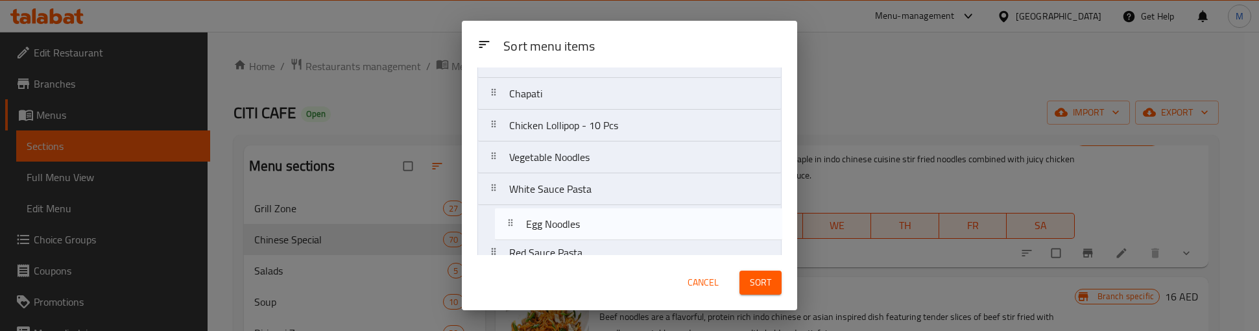
scroll to position [347, 0]
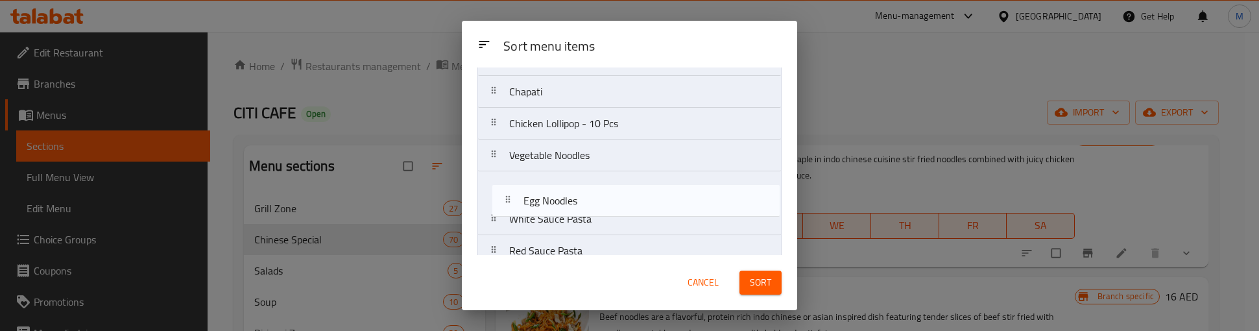
drag, startPoint x: 573, startPoint y: 166, endPoint x: 584, endPoint y: 198, distance: 34.3
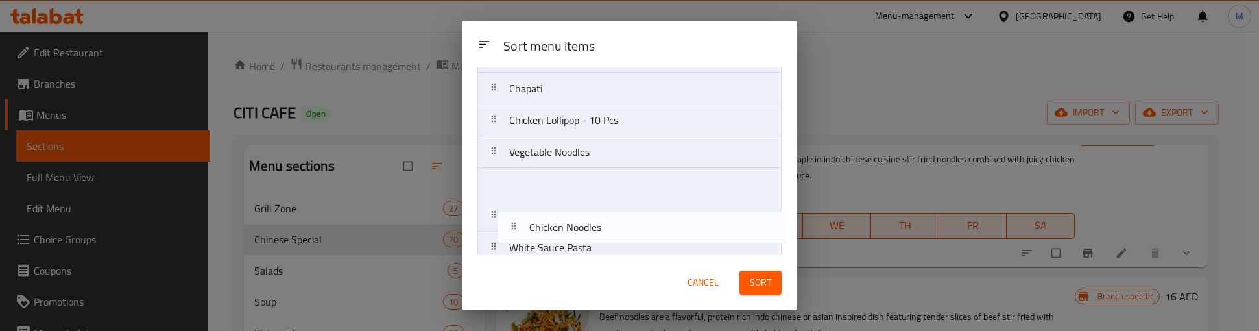
scroll to position [403, 0]
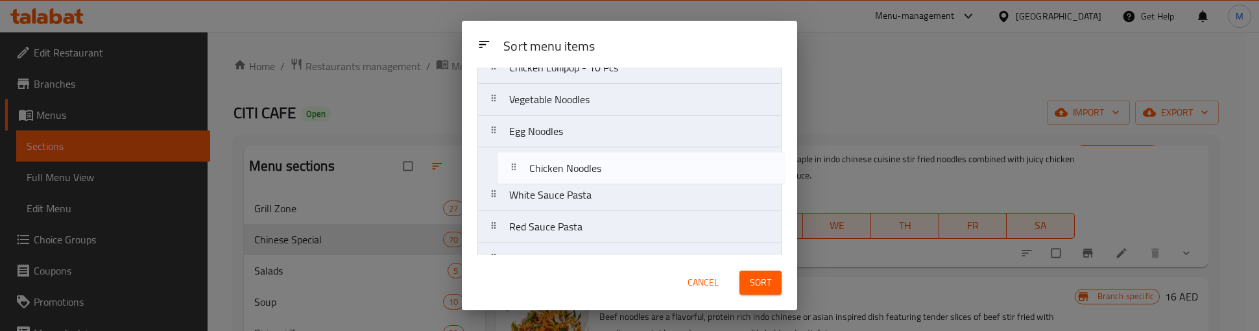
drag, startPoint x: 539, startPoint y: 167, endPoint x: 558, endPoint y: 171, distance: 19.8
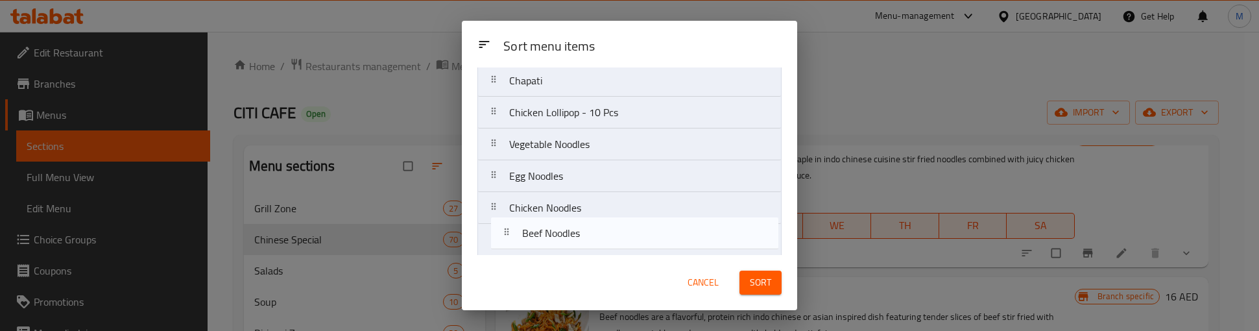
scroll to position [420, 0]
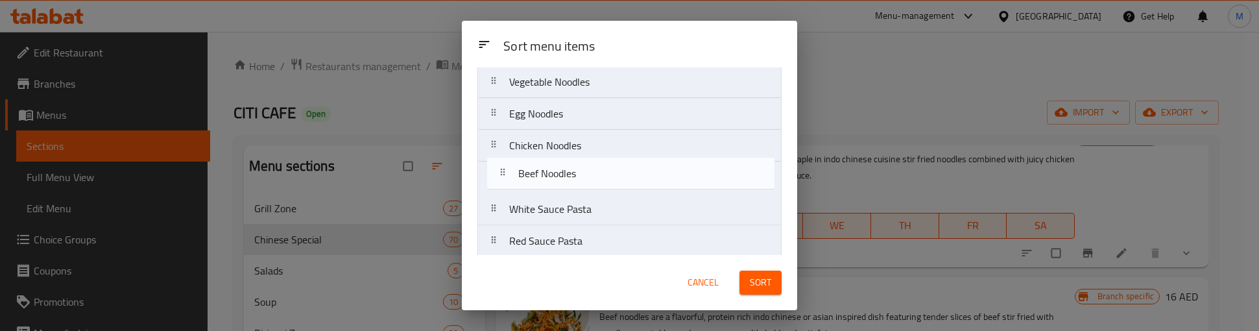
drag, startPoint x: 578, startPoint y: 204, endPoint x: 586, endPoint y: 170, distance: 35.4
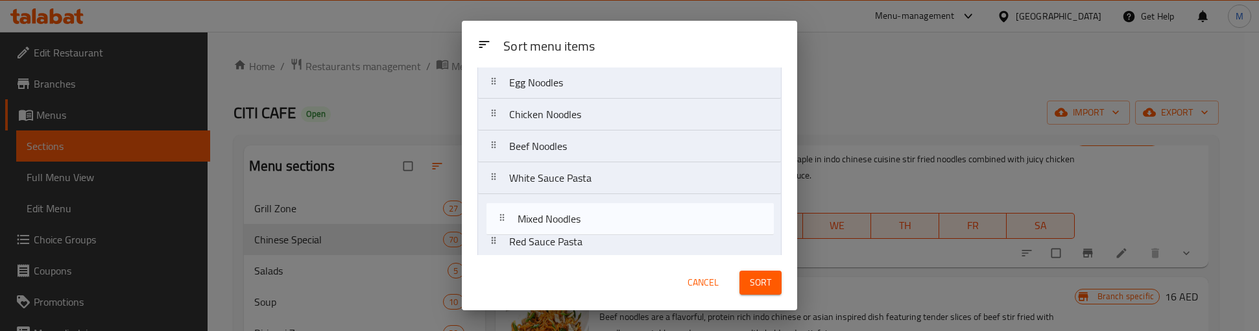
scroll to position [451, 0]
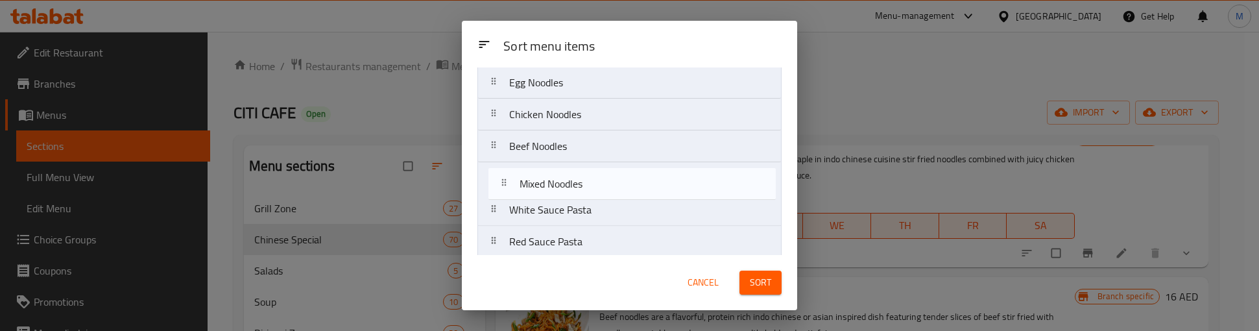
drag, startPoint x: 601, startPoint y: 238, endPoint x: 611, endPoint y: 185, distance: 54.1
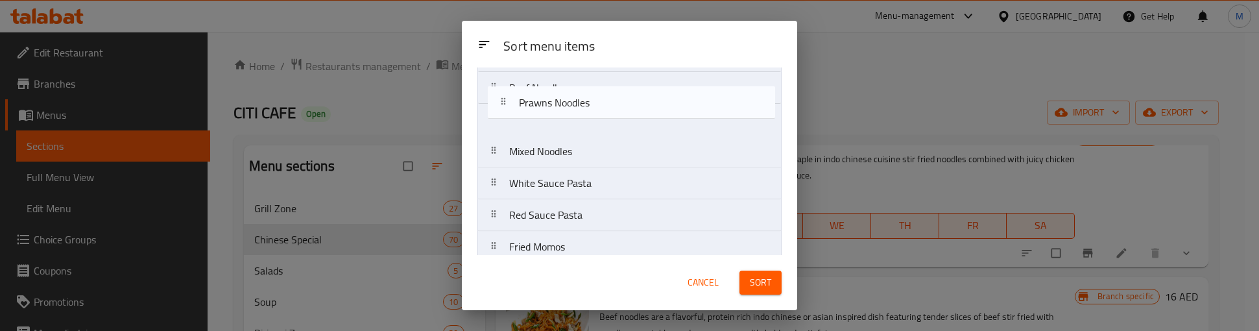
scroll to position [507, 0]
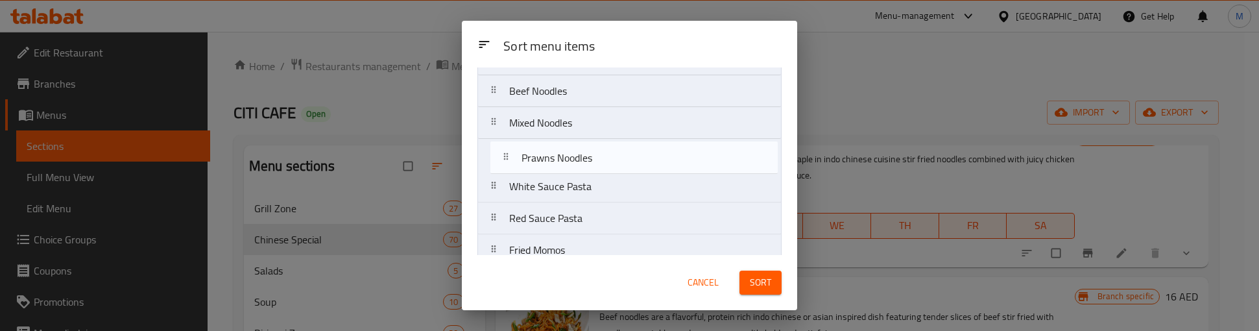
drag, startPoint x: 592, startPoint y: 183, endPoint x: 604, endPoint y: 160, distance: 26.1
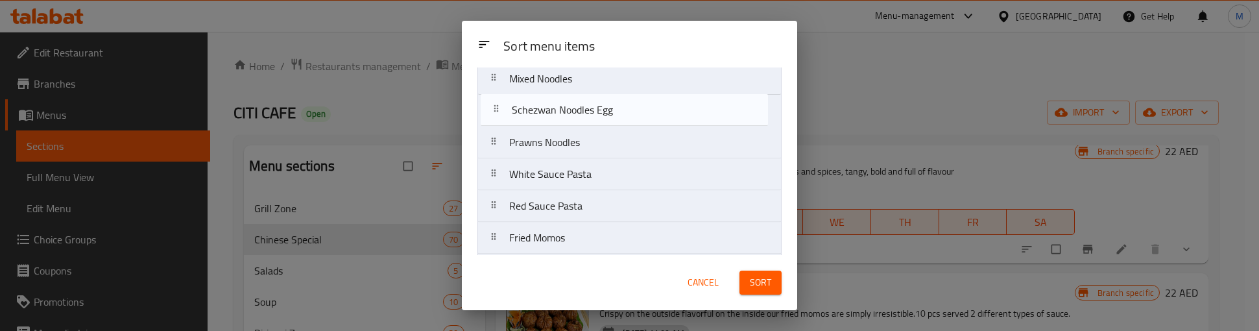
scroll to position [547, 0]
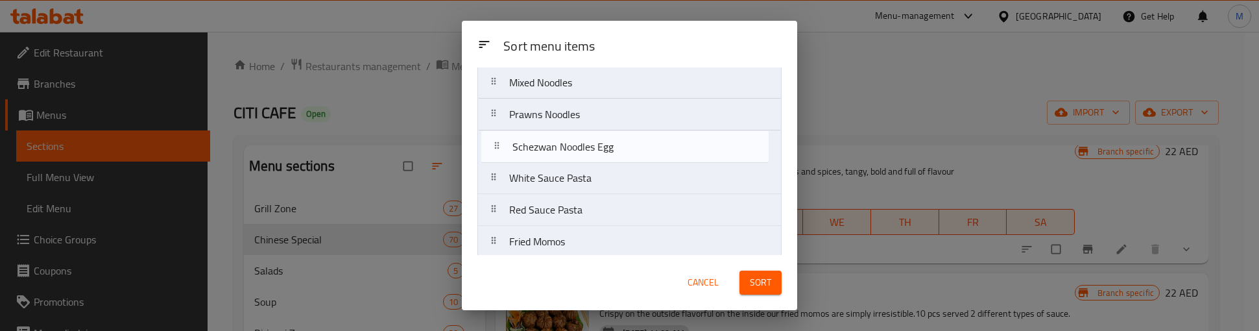
drag, startPoint x: 606, startPoint y: 220, endPoint x: 608, endPoint y: 148, distance: 72.0
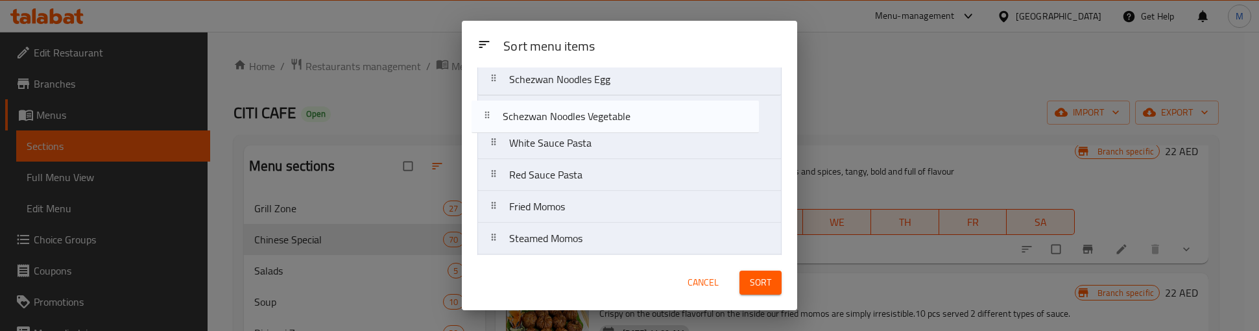
scroll to position [607, 0]
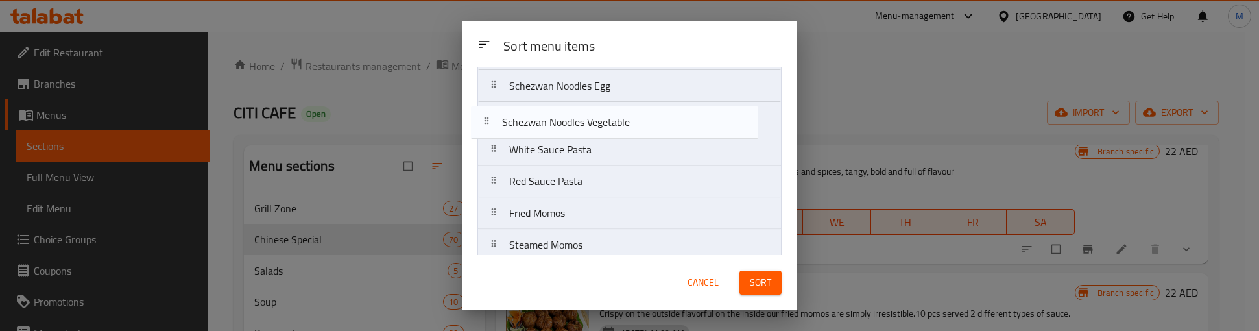
drag, startPoint x: 627, startPoint y: 158, endPoint x: 619, endPoint y: 127, distance: 31.5
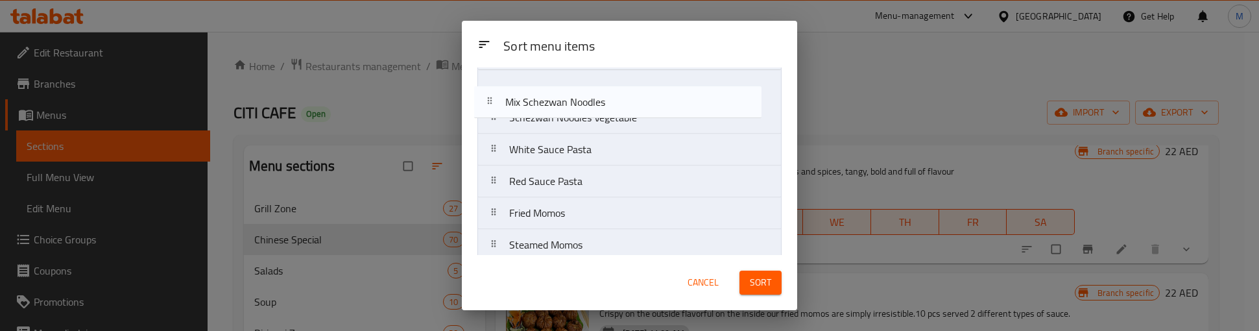
scroll to position [617, 0]
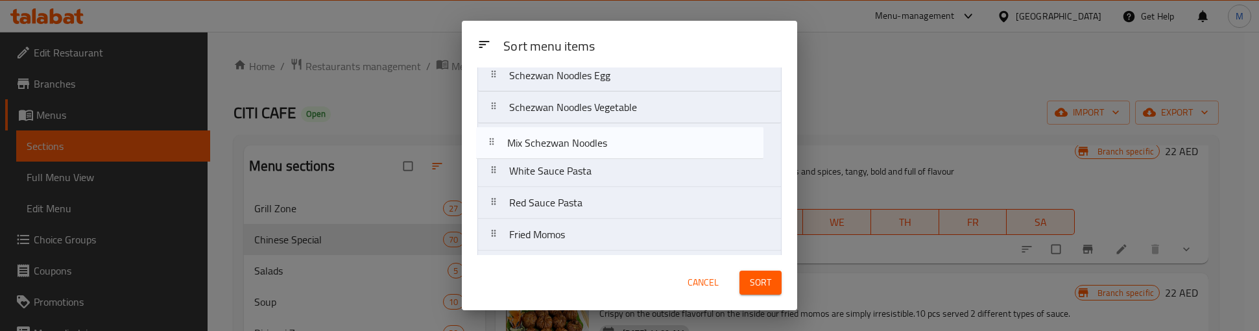
drag, startPoint x: 616, startPoint y: 224, endPoint x: 613, endPoint y: 143, distance: 81.1
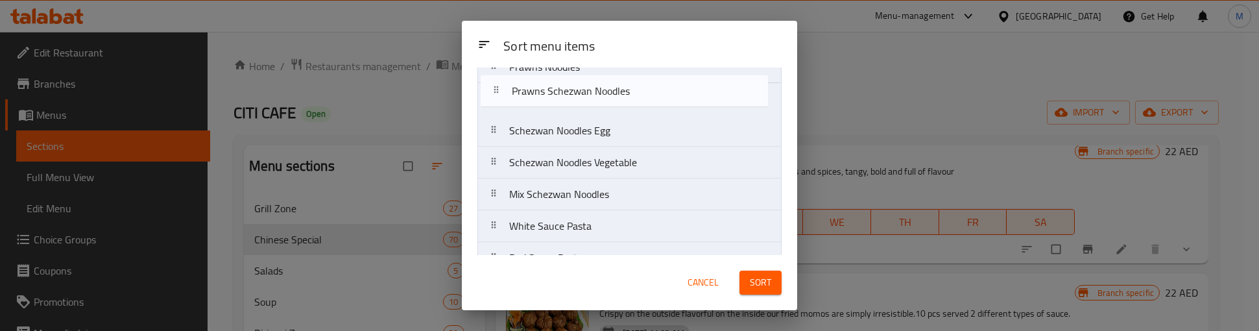
scroll to position [580, 0]
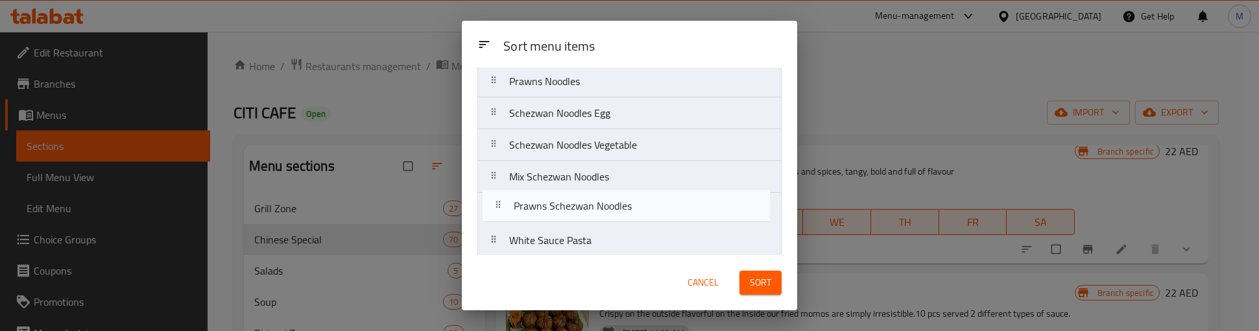
drag, startPoint x: 612, startPoint y: 147, endPoint x: 615, endPoint y: 203, distance: 56.5
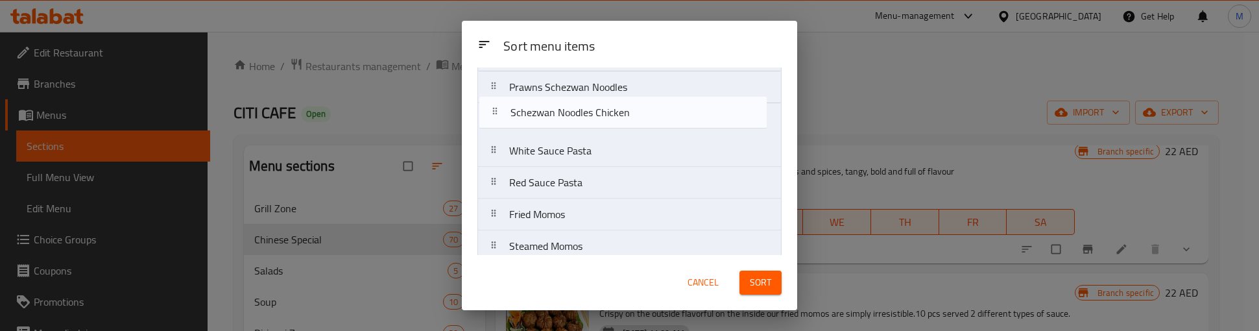
scroll to position [699, 0]
drag, startPoint x: 610, startPoint y: 111, endPoint x: 612, endPoint y: 123, distance: 12.5
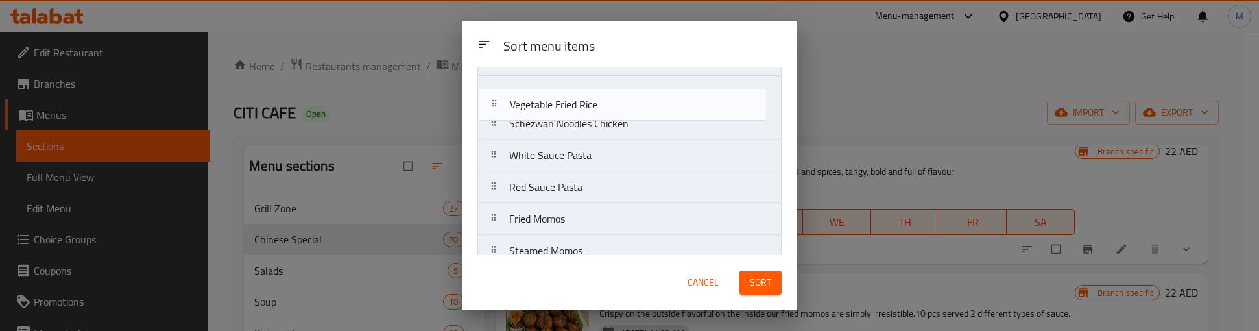
scroll to position [723, 0]
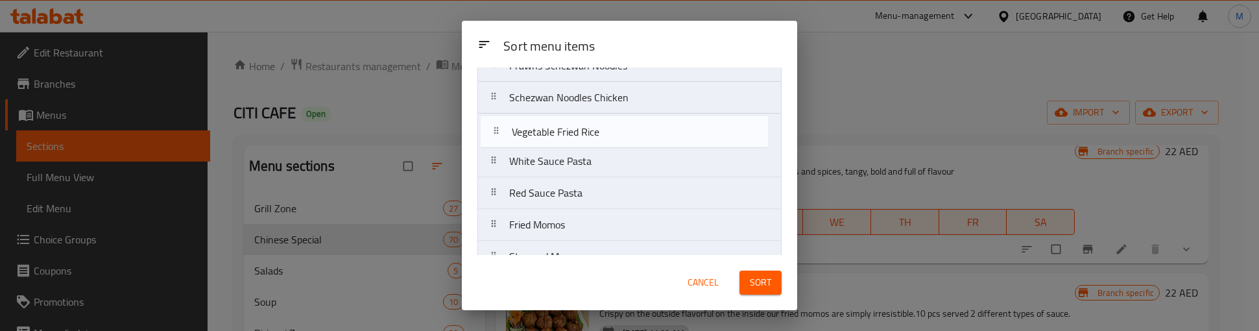
drag, startPoint x: 619, startPoint y: 125, endPoint x: 621, endPoint y: 133, distance: 8.7
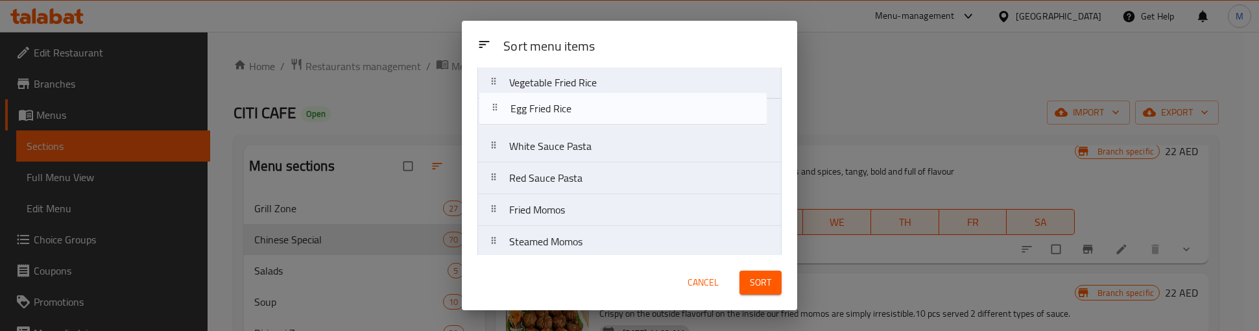
scroll to position [765, 0]
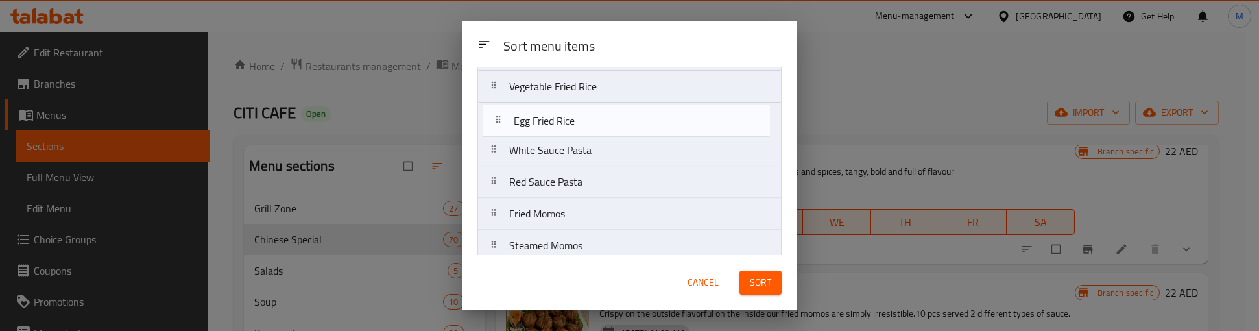
drag, startPoint x: 573, startPoint y: 230, endPoint x: 576, endPoint y: 115, distance: 114.8
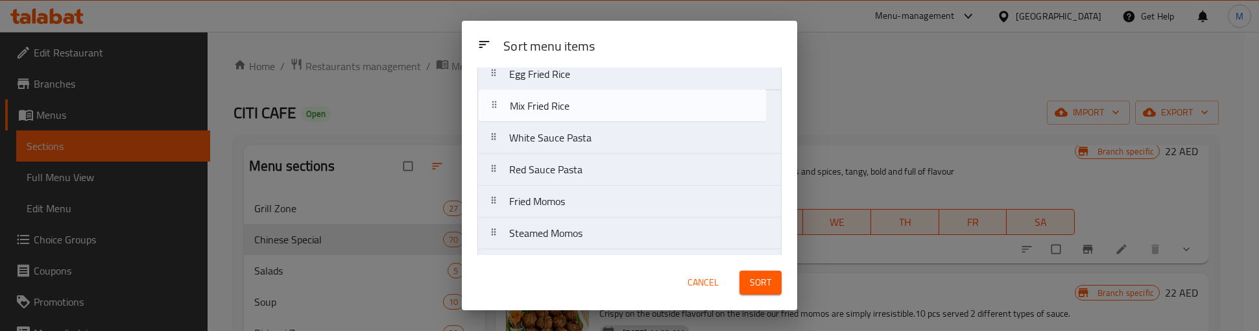
scroll to position [798, 0]
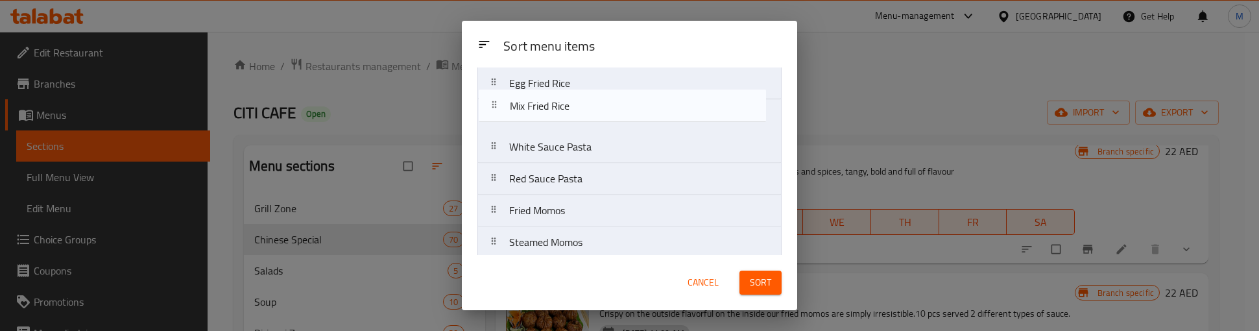
drag, startPoint x: 578, startPoint y: 222, endPoint x: 578, endPoint y: 104, distance: 118.7
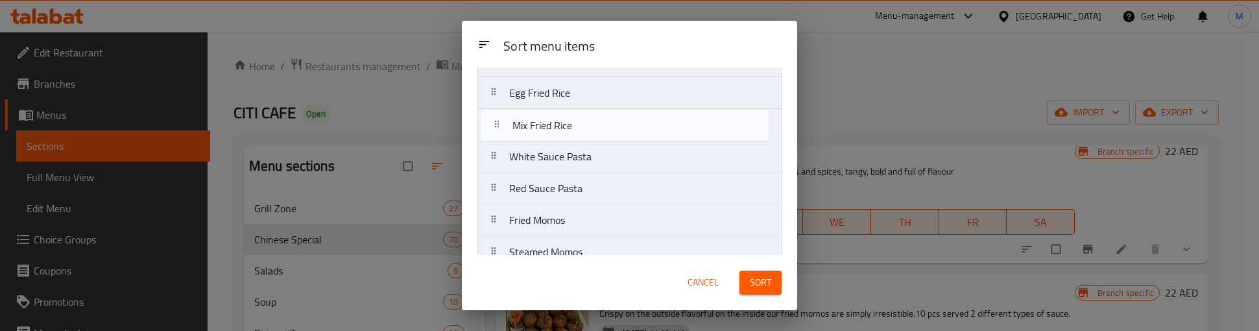
drag, startPoint x: 567, startPoint y: 100, endPoint x: 573, endPoint y: 139, distance: 39.4
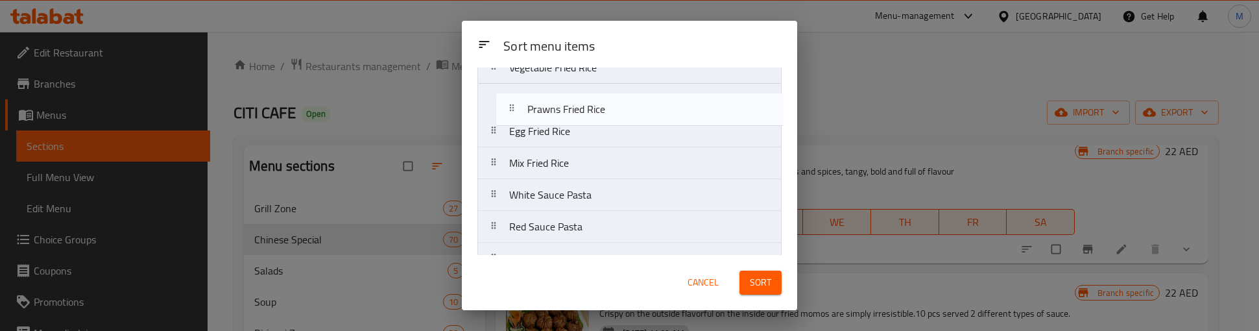
scroll to position [781, 0]
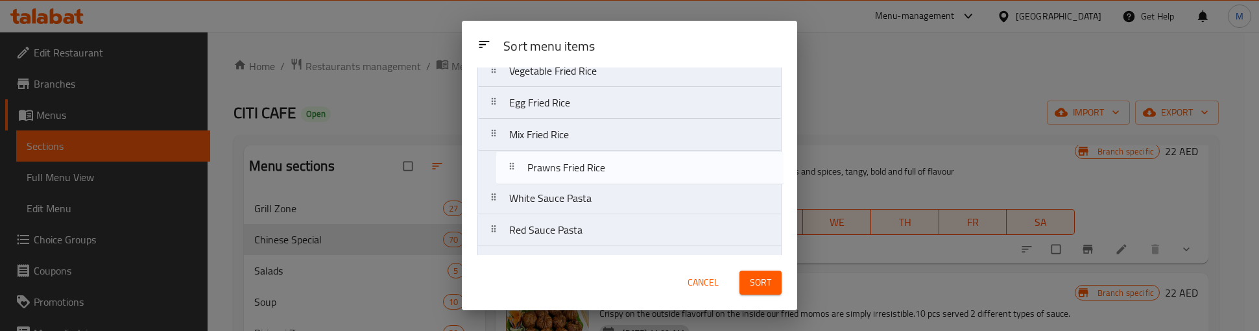
drag, startPoint x: 588, startPoint y: 208, endPoint x: 605, endPoint y: 171, distance: 40.9
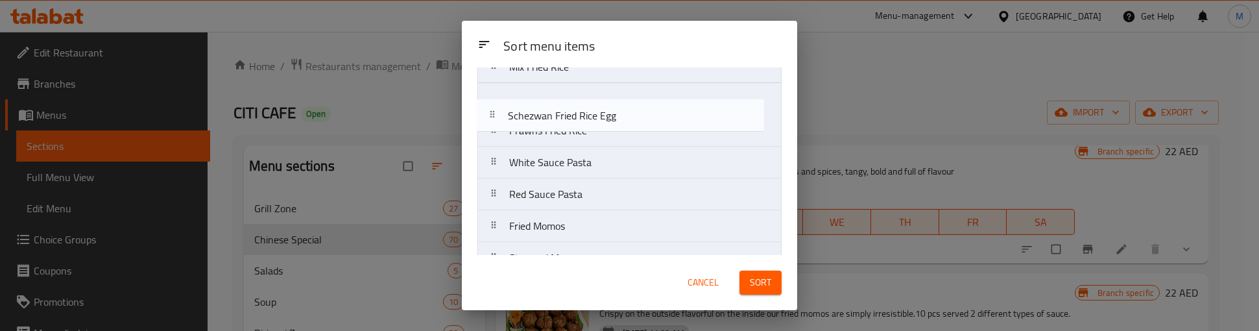
scroll to position [843, 0]
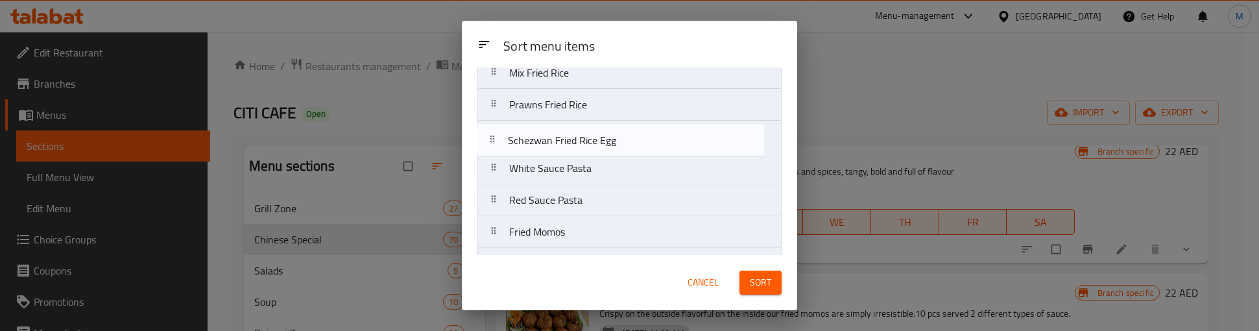
drag, startPoint x: 588, startPoint y: 179, endPoint x: 586, endPoint y: 144, distance: 35.1
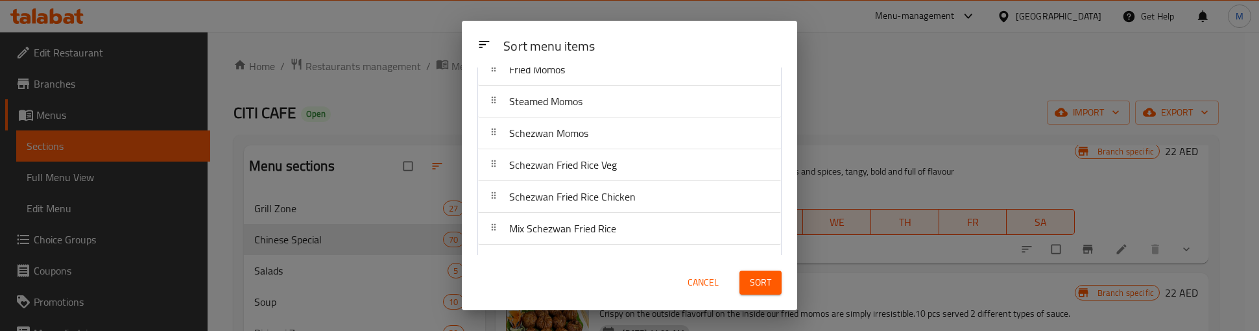
scroll to position [1037, 0]
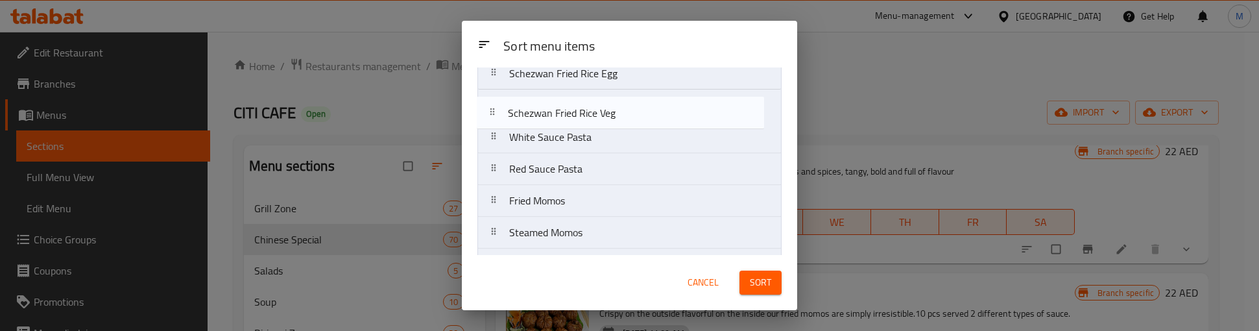
drag, startPoint x: 607, startPoint y: 143, endPoint x: 605, endPoint y: 117, distance: 26.0
click at [605, 117] on nav "Gobi Manchurian Ginger Chicken Chicken Manchurian Chicken 65 Gravy Fish Chilli …" at bounding box center [629, 312] width 304 height 2226
drag, startPoint x: 621, startPoint y: 217, endPoint x: 616, endPoint y: 121, distance: 95.5
click at [616, 121] on nav "Gobi Manchurian Ginger Chicken Chicken Manchurian Chicken 65 Gravy Fish Chilli …" at bounding box center [629, 281] width 304 height 2226
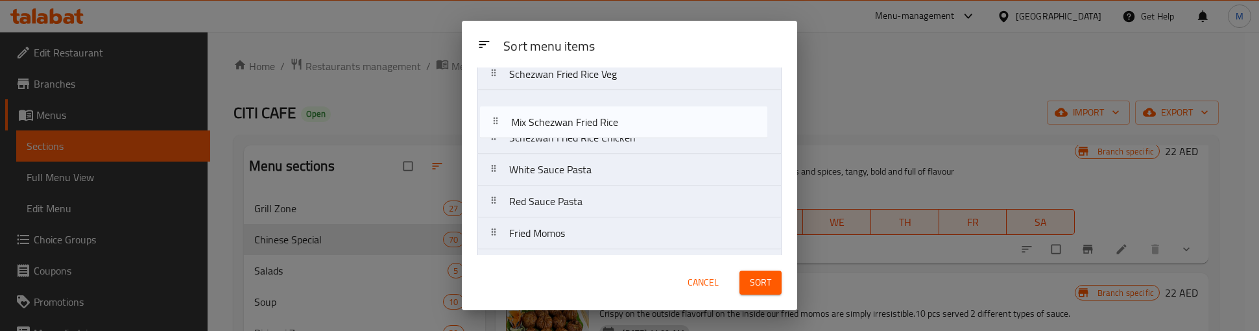
scroll to position [935, 0]
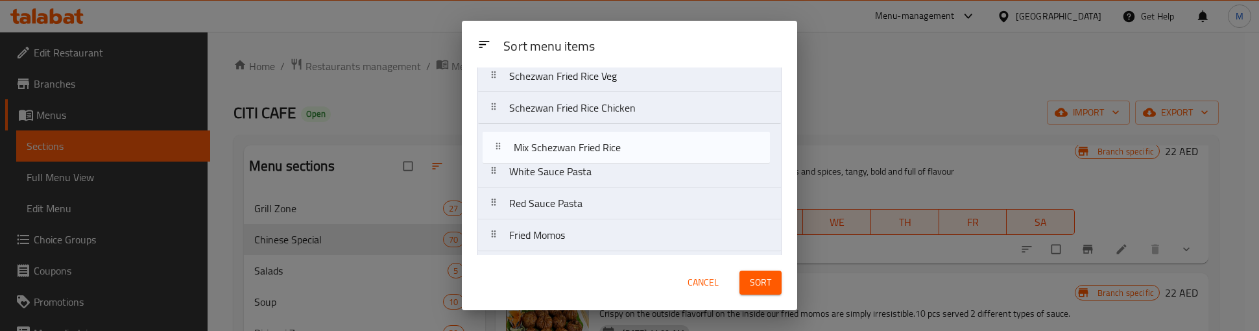
drag, startPoint x: 601, startPoint y: 121, endPoint x: 604, endPoint y: 152, distance: 31.2
click at [604, 152] on nav "Gobi Manchurian Ginger Chicken Chicken Manchurian Chicken 65 Gravy Fish Chilli …" at bounding box center [629, 283] width 304 height 2226
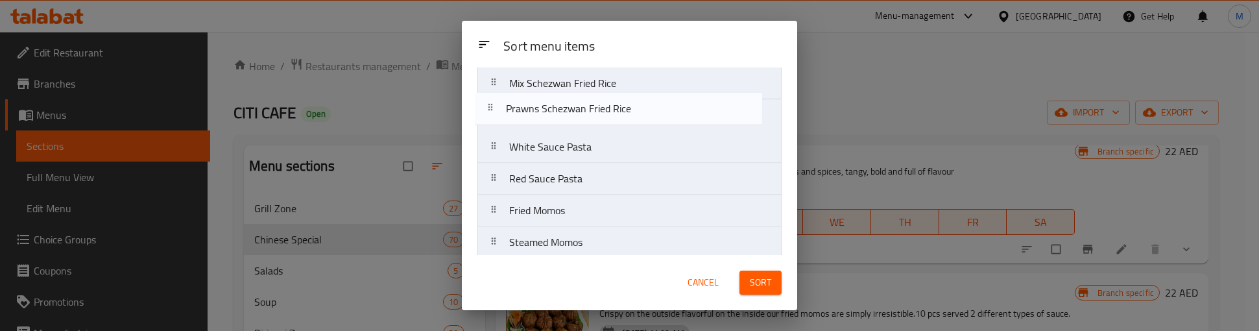
scroll to position [989, 0]
drag, startPoint x: 593, startPoint y: 244, endPoint x: 593, endPoint y: 123, distance: 121.3
click at [593, 123] on nav "Gobi Manchurian Ginger Chicken Chicken Manchurian Chicken 65 Gravy Fish Chilli …" at bounding box center [629, 228] width 304 height 2226
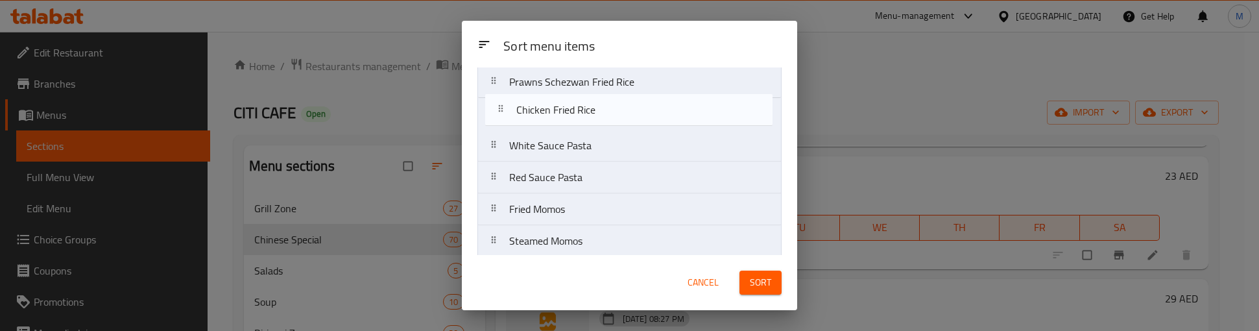
scroll to position [1020, 0]
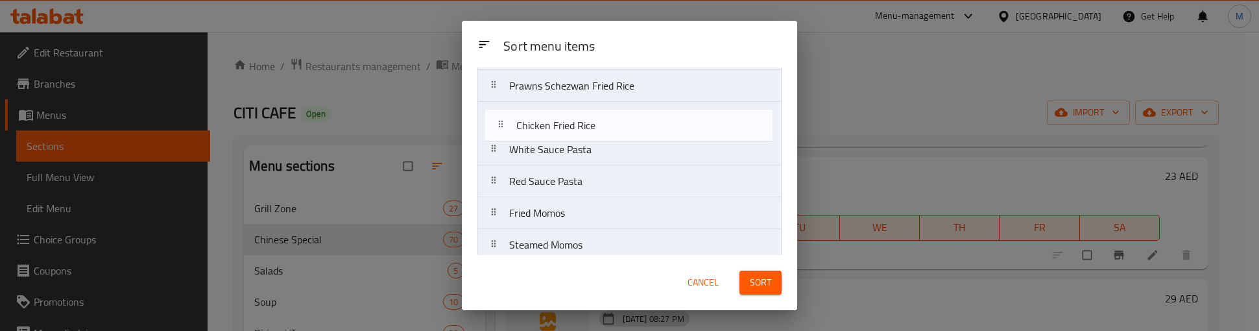
drag, startPoint x: 582, startPoint y: 169, endPoint x: 588, endPoint y: 130, distance: 39.4
click at [588, 130] on nav "Gobi Manchurian Ginger Chicken Chicken Manchurian Chicken 65 Gravy Fish Chilli …" at bounding box center [629, 197] width 304 height 2226
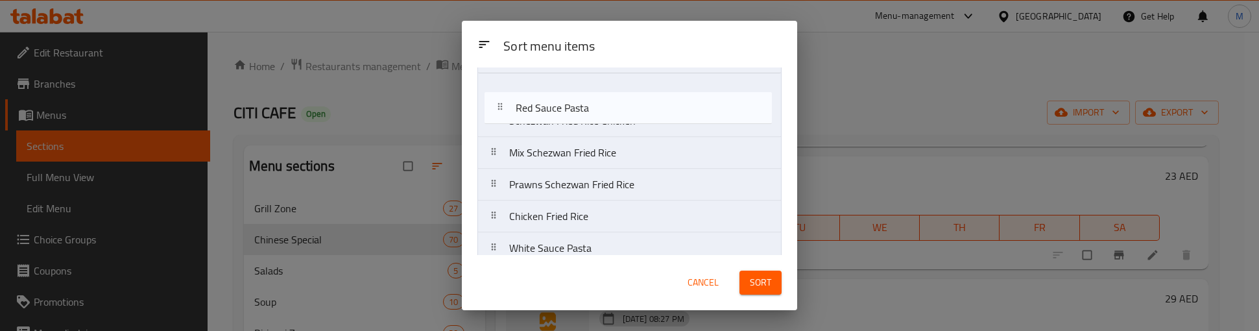
scroll to position [942, 0]
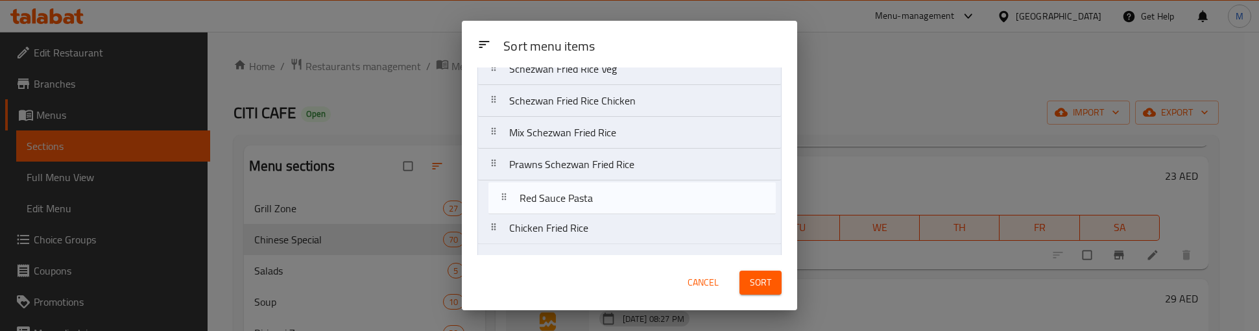
drag, startPoint x: 592, startPoint y: 185, endPoint x: 602, endPoint y: 199, distance: 16.7
click at [602, 199] on nav "Gobi Manchurian Ginger Chicken Chicken Manchurian Chicken 65 Gravy Fish Chilli …" at bounding box center [629, 276] width 304 height 2226
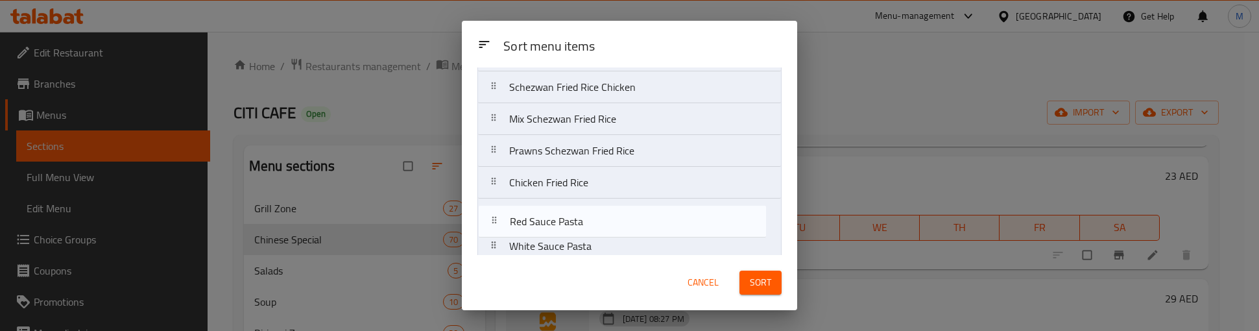
drag, startPoint x: 584, startPoint y: 210, endPoint x: 584, endPoint y: 220, distance: 9.7
click at [586, 228] on nav "Gobi Manchurian Ginger Chicken Chicken Manchurian Chicken 65 Gravy Fish Chilli …" at bounding box center [629, 262] width 304 height 2226
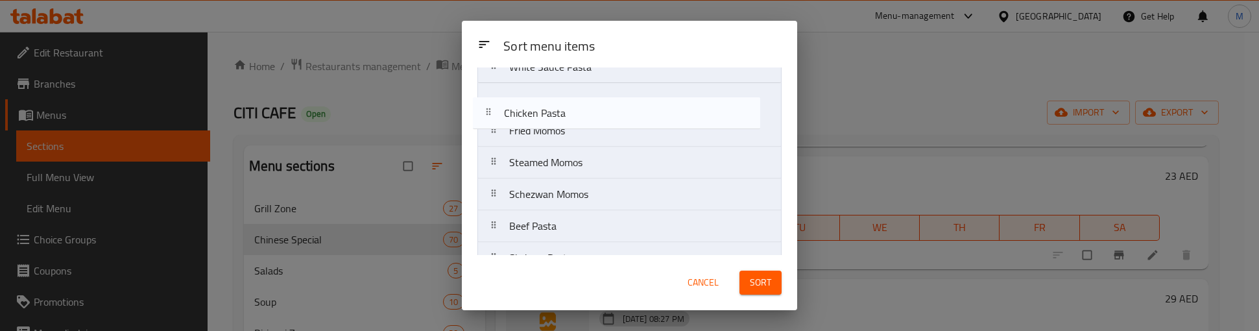
scroll to position [1121, 0]
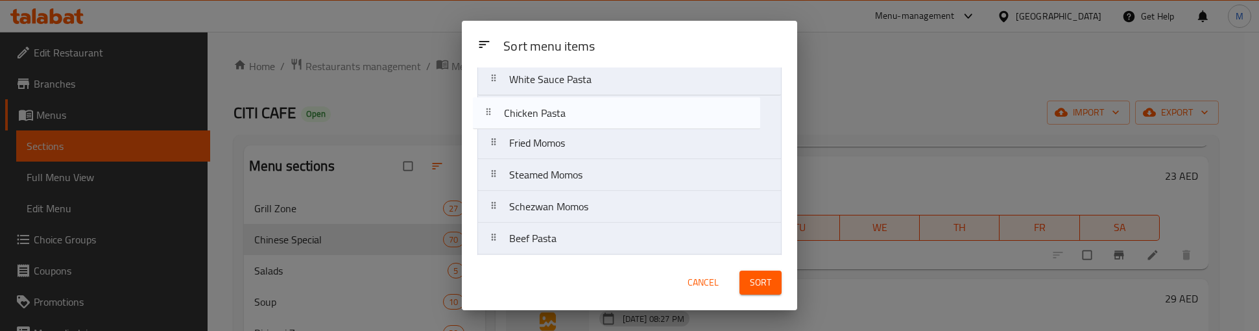
drag, startPoint x: 557, startPoint y: 193, endPoint x: 551, endPoint y: 117, distance: 75.5
click at [551, 117] on nav "Gobi Manchurian Ginger Chicken Chicken Manchurian Chicken 65 Gravy Fish Chilli …" at bounding box center [629, 95] width 304 height 2226
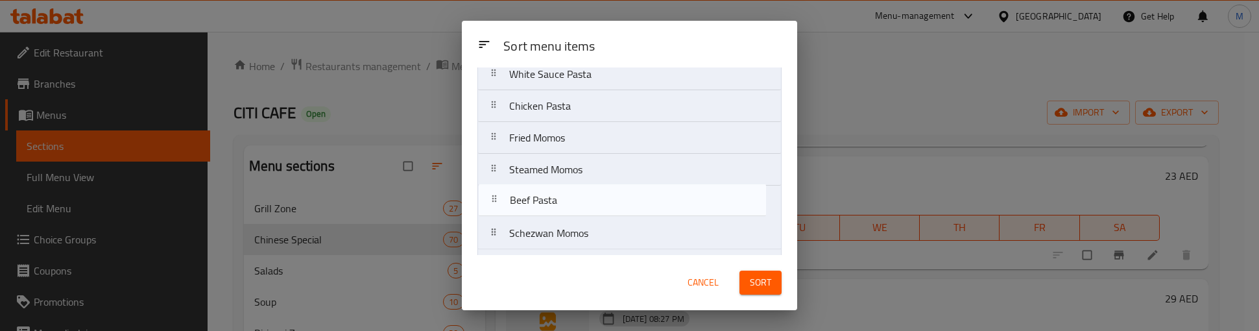
scroll to position [1131, 0]
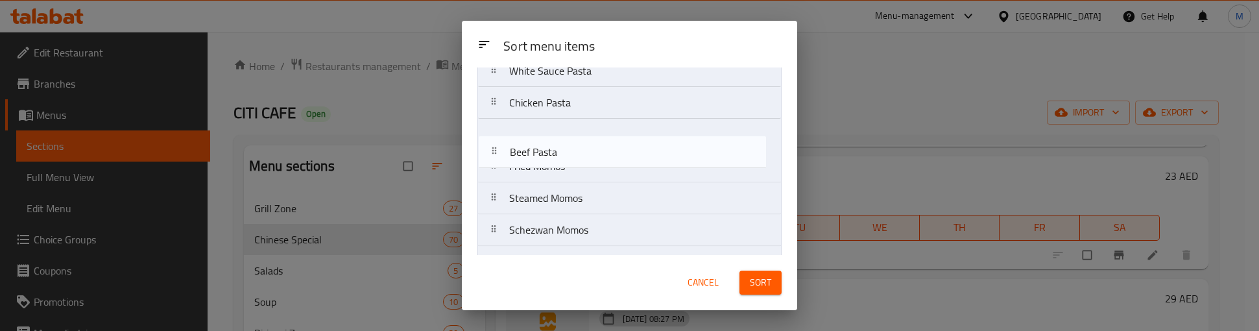
drag, startPoint x: 539, startPoint y: 254, endPoint x: 539, endPoint y: 150, distance: 103.8
click at [539, 150] on nav "Gobi Manchurian Ginger Chicken Chicken Manchurian Chicken 65 Gravy Fish Chilli …" at bounding box center [629, 87] width 304 height 2226
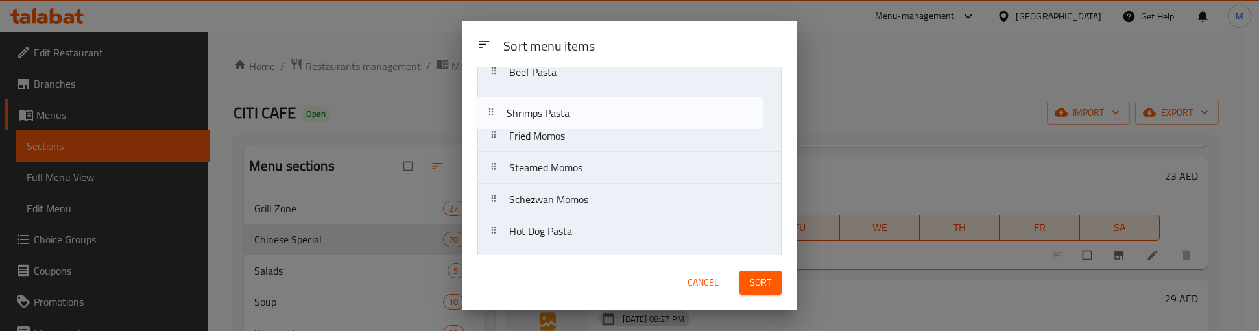
scroll to position [1191, 0]
drag, startPoint x: 555, startPoint y: 185, endPoint x: 553, endPoint y: 121, distance: 64.9
click at [553, 121] on nav "Gobi Manchurian Ginger Chicken Chicken Manchurian Chicken 65 Gravy Fish Chilli …" at bounding box center [629, 27] width 304 height 2226
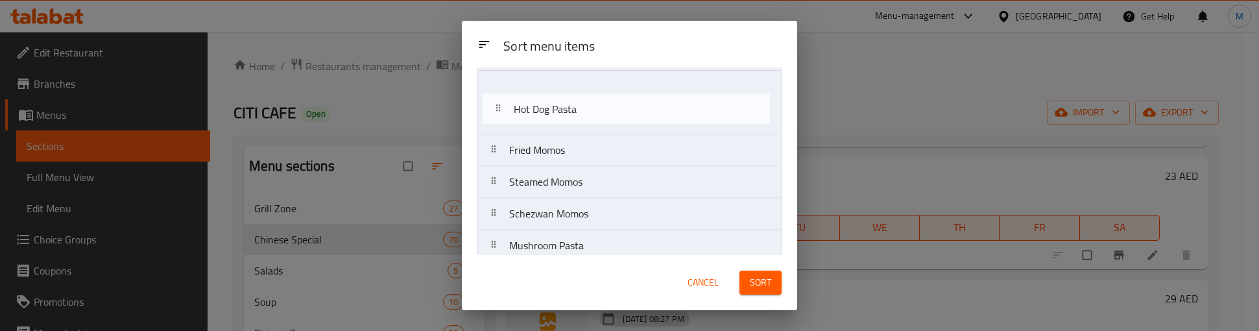
scroll to position [1205, 0]
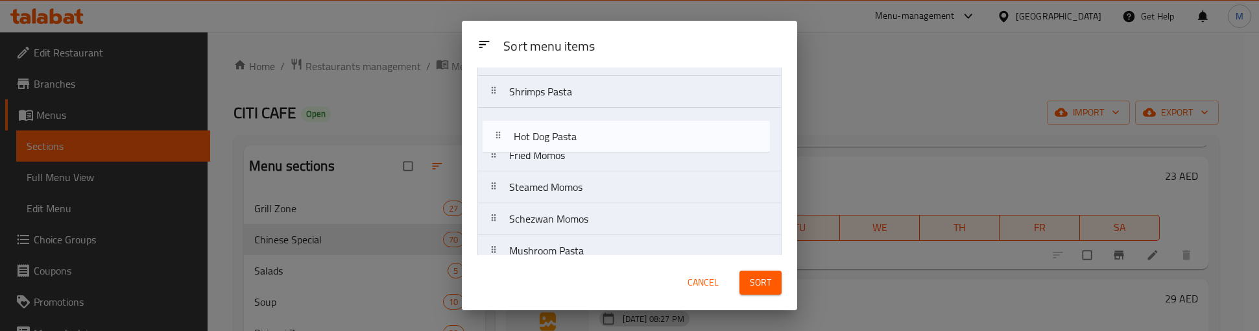
drag, startPoint x: 556, startPoint y: 154, endPoint x: 560, endPoint y: 139, distance: 15.4
click at [560, 139] on nav "Gobi Manchurian Ginger Chicken Chicken Manchurian Chicken 65 Gravy Fish Chilli …" at bounding box center [629, 12] width 304 height 2226
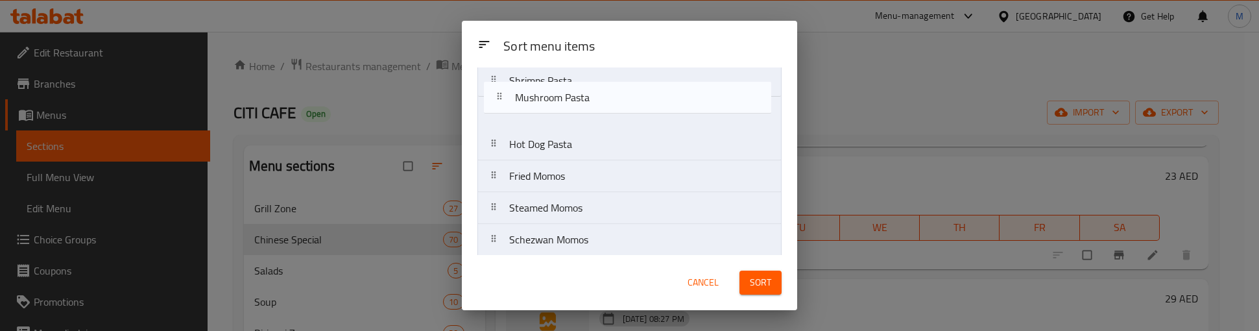
scroll to position [1210, 0]
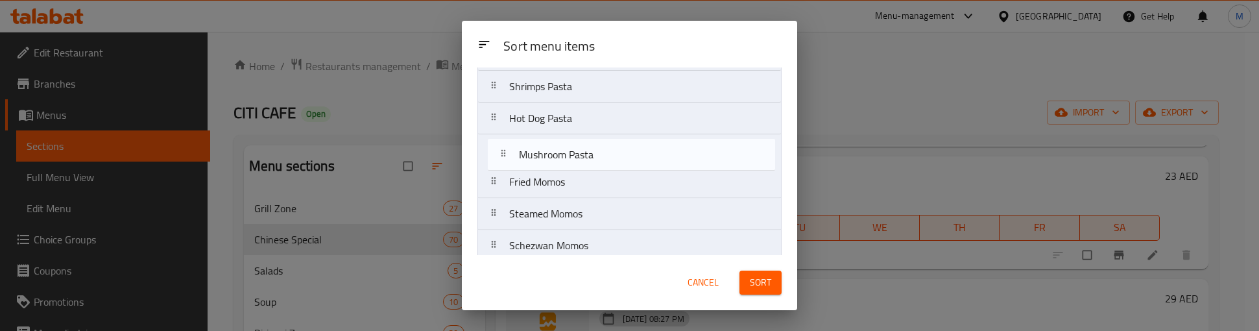
drag, startPoint x: 562, startPoint y: 173, endPoint x: 572, endPoint y: 158, distance: 17.8
click at [572, 158] on nav "Gobi Manchurian Ginger Chicken Chicken Manchurian Chicken 65 Gravy Fish Chilli …" at bounding box center [629, 7] width 304 height 2226
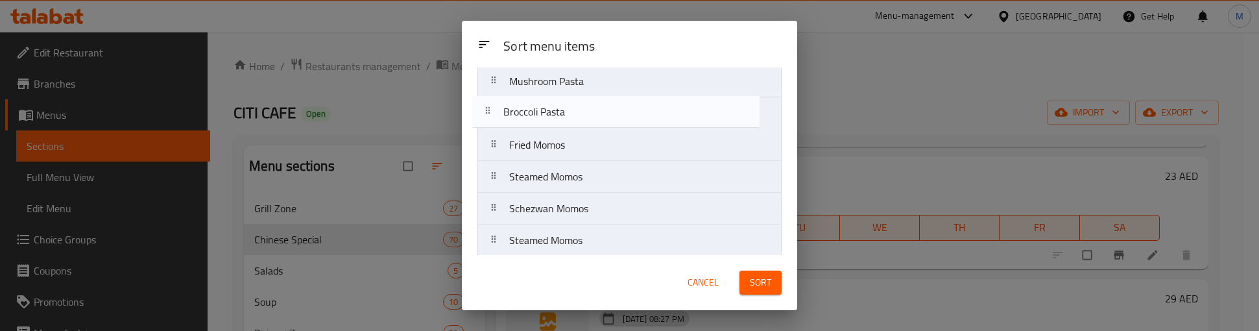
scroll to position [1278, 0]
drag, startPoint x: 567, startPoint y: 202, endPoint x: 562, endPoint y: 128, distance: 74.1
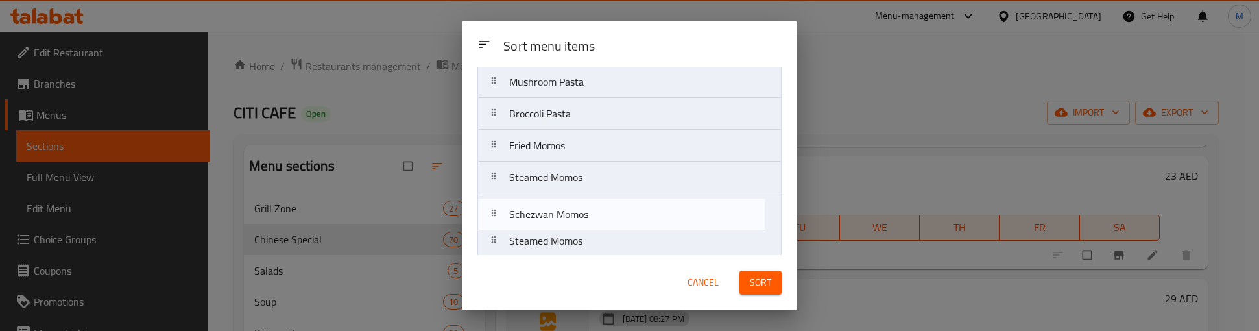
scroll to position [1282, 0]
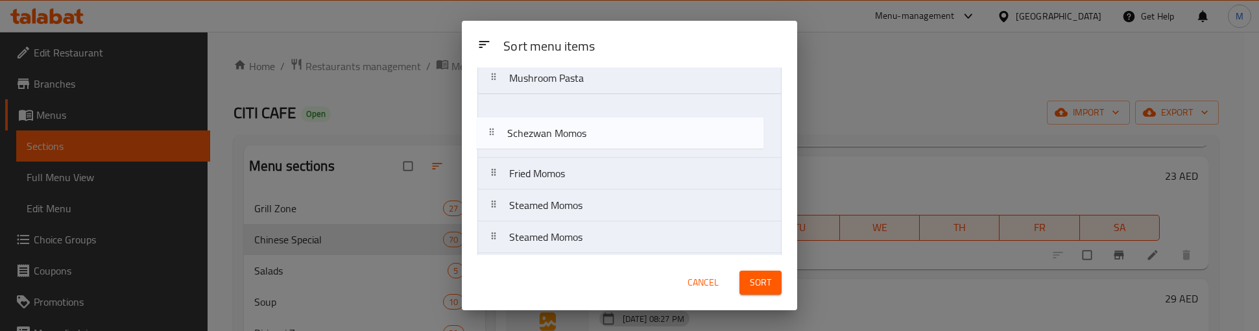
drag, startPoint x: 579, startPoint y: 226, endPoint x: 576, endPoint y: 131, distance: 95.4
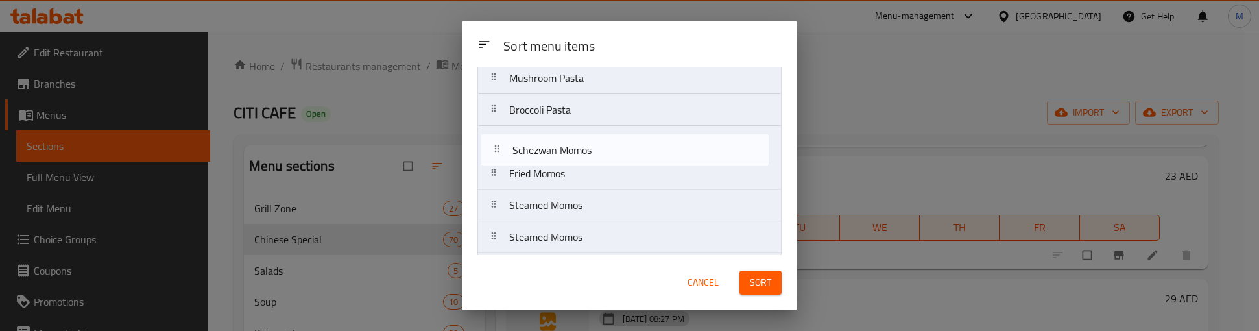
drag, startPoint x: 573, startPoint y: 125, endPoint x: 577, endPoint y: 156, distance: 31.4
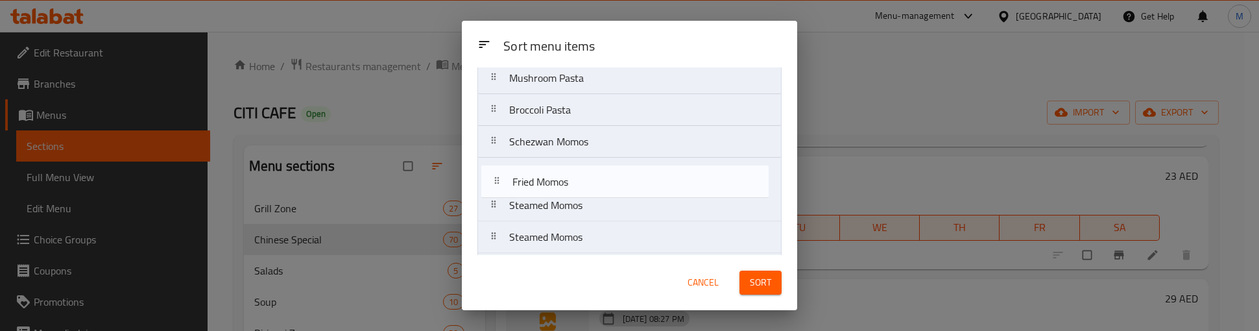
drag, startPoint x: 564, startPoint y: 193, endPoint x: 567, endPoint y: 185, distance: 8.8
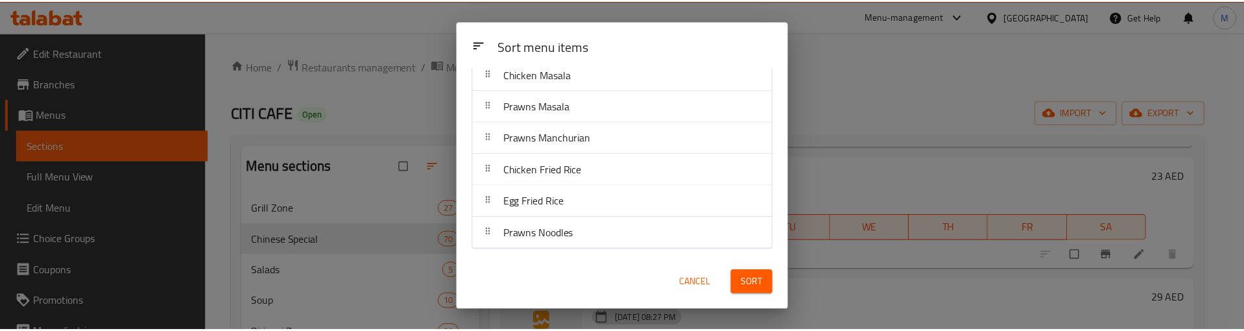
scroll to position [2101, 0]
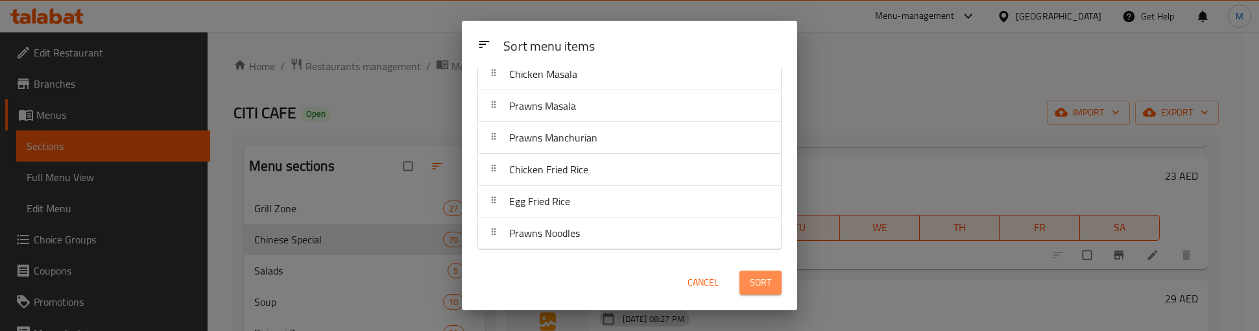
click at [765, 284] on span "Sort" at bounding box center [760, 282] width 21 height 16
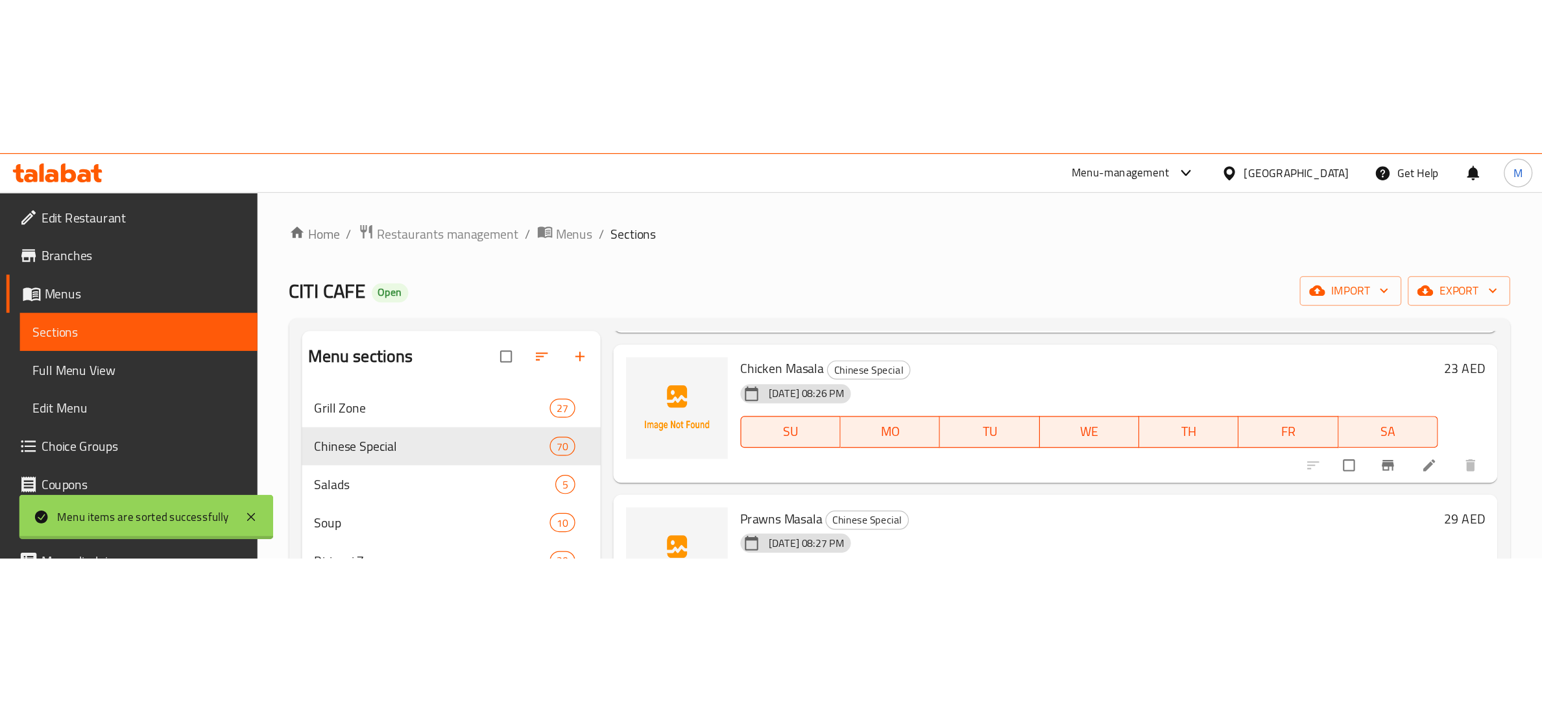
scroll to position [0, 0]
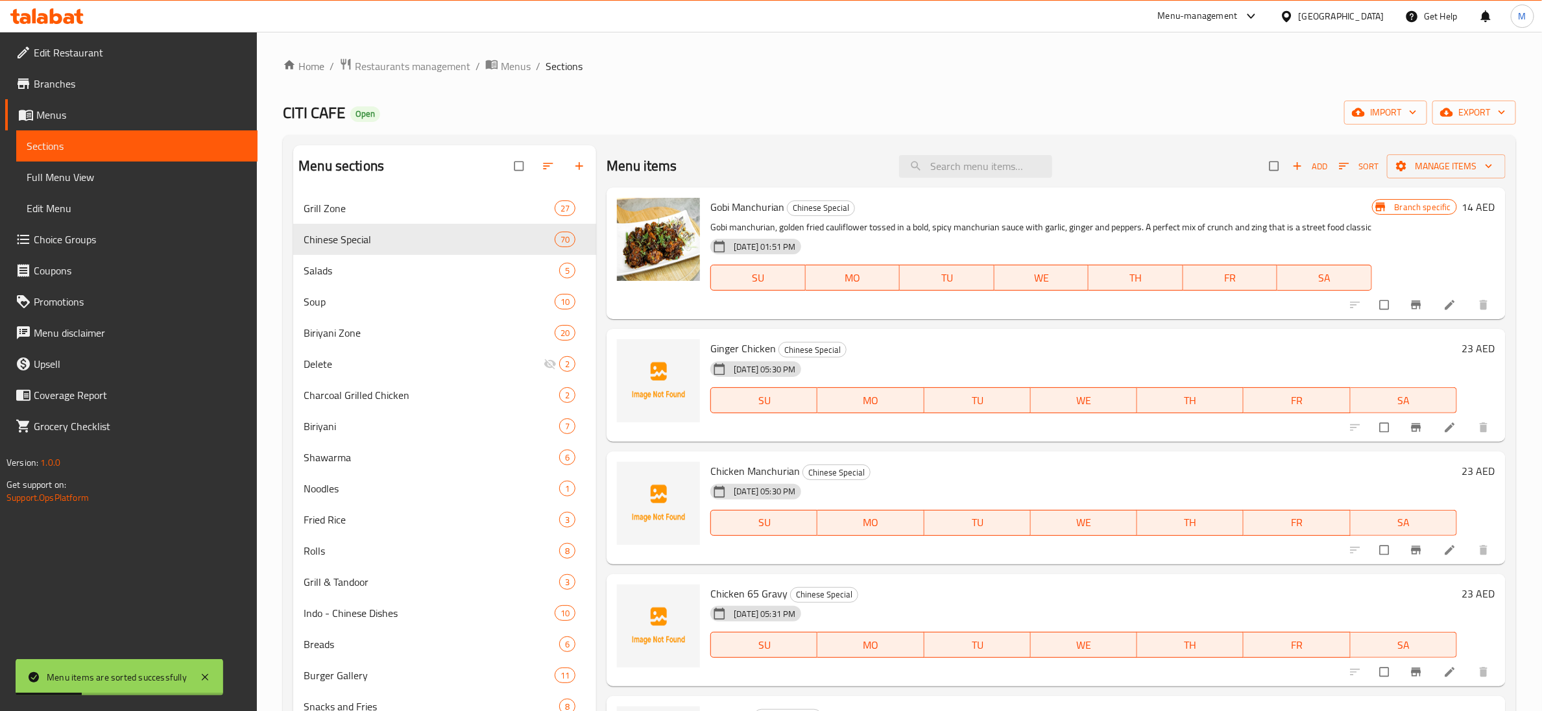
click at [849, 86] on div "Home / Restaurants management / Menus / Sections CITI CAFE Open import export M…" at bounding box center [899, 569] width 1233 height 1022
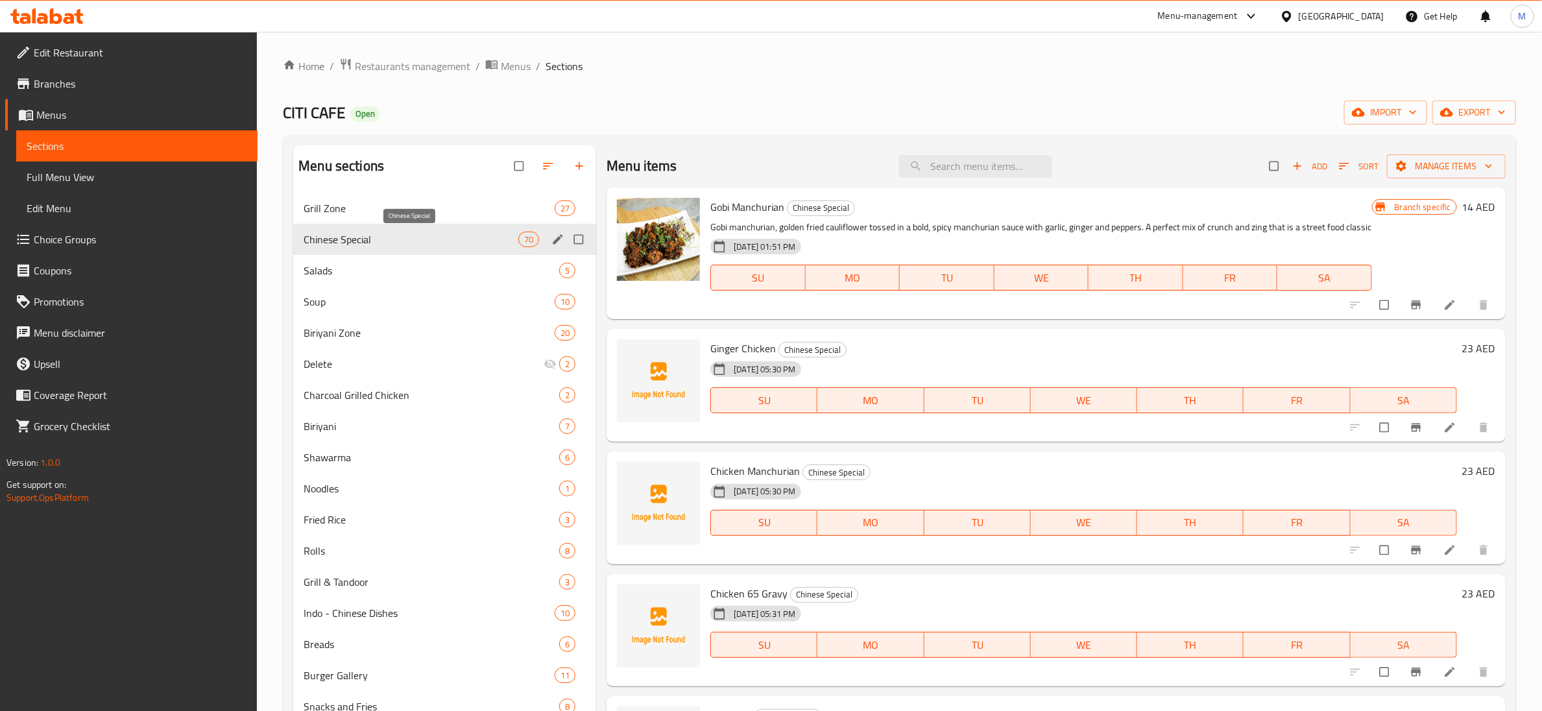
click at [388, 241] on span "Chinese Special" at bounding box center [411, 240] width 215 height 16
click at [545, 164] on icon "button" at bounding box center [549, 166] width 10 height 6
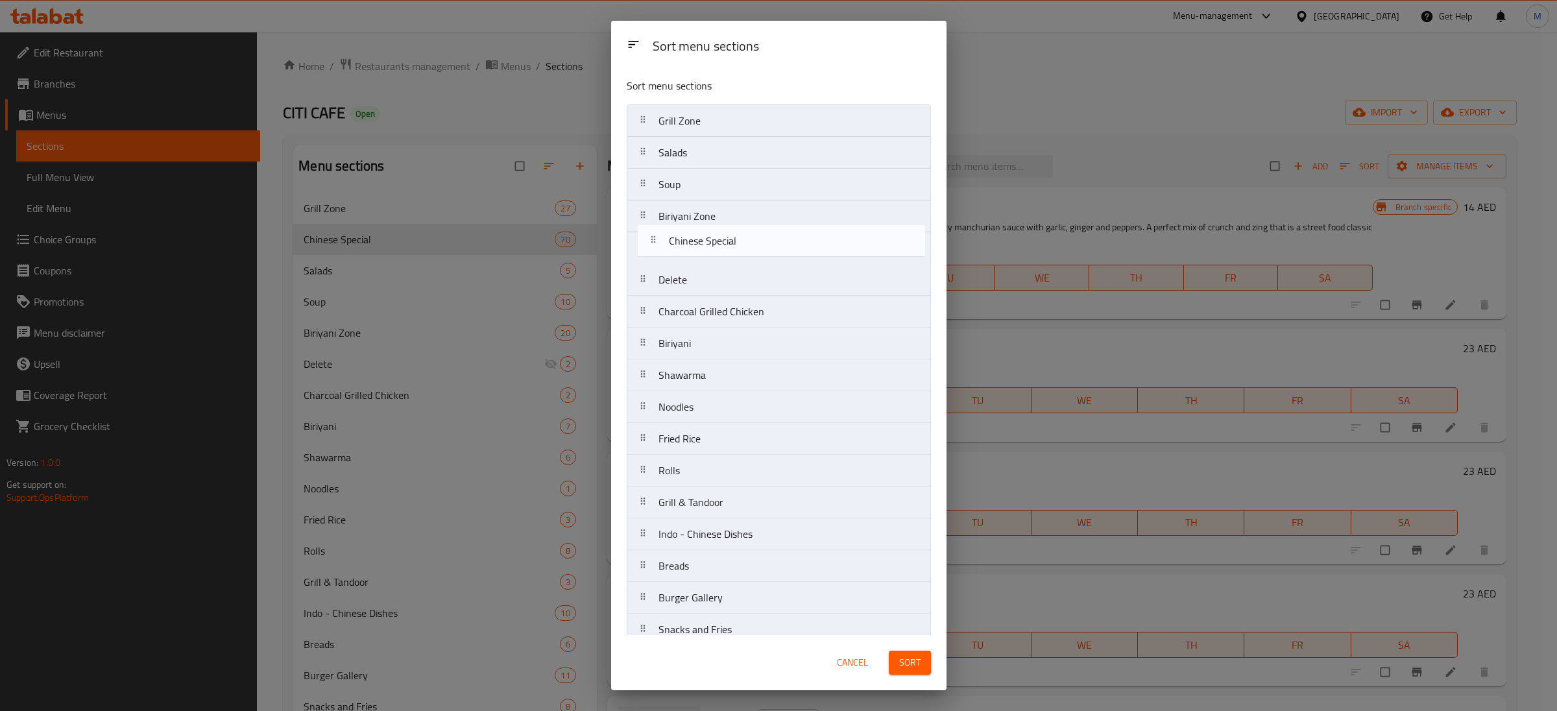
drag, startPoint x: 695, startPoint y: 158, endPoint x: 710, endPoint y: 259, distance: 101.7
click at [710, 259] on nav "Grill Zone Chinese Special Salads Soup Biriyani Zone Delete Charcoal Grilled Ch…" at bounding box center [779, 549] width 304 height 891
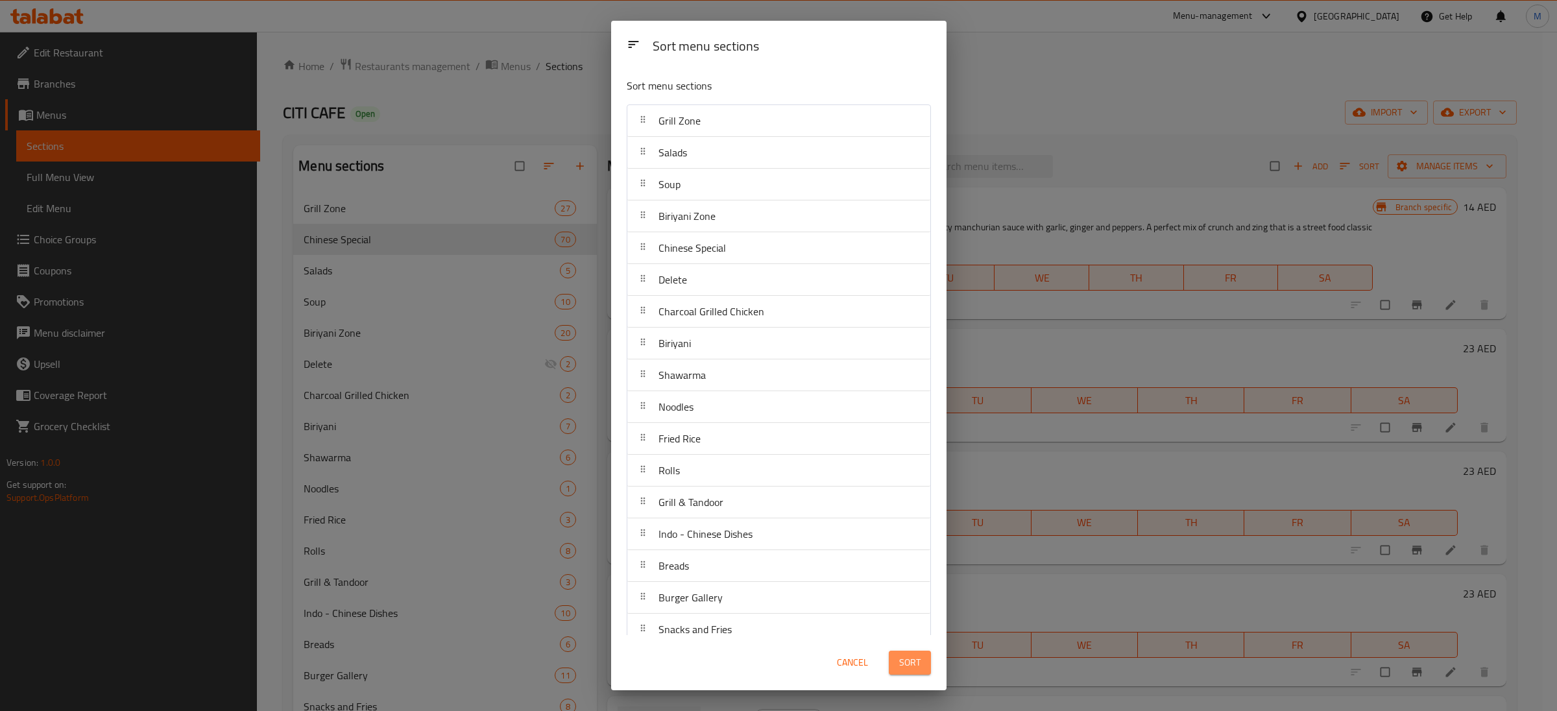
click at [915, 667] on span "Sort" at bounding box center [909, 662] width 21 height 16
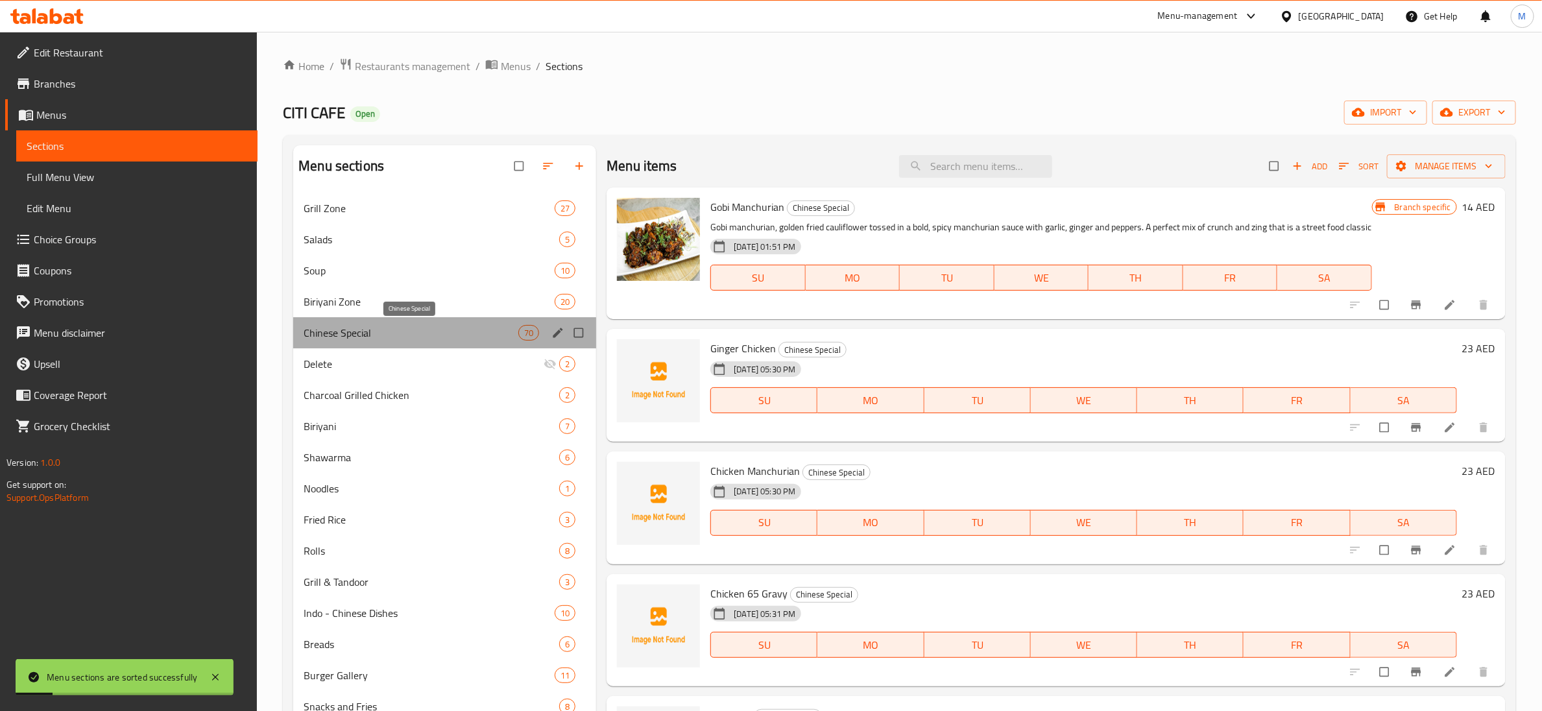
click at [380, 329] on span "Chinese Special" at bounding box center [411, 333] width 215 height 16
drag, startPoint x: 1125, startPoint y: 99, endPoint x: 1136, endPoint y: 93, distance: 13.1
click at [1127, 99] on div "Home / Restaurants management / Menus / Sections CITI CAFE Open import export M…" at bounding box center [899, 569] width 1233 height 1022
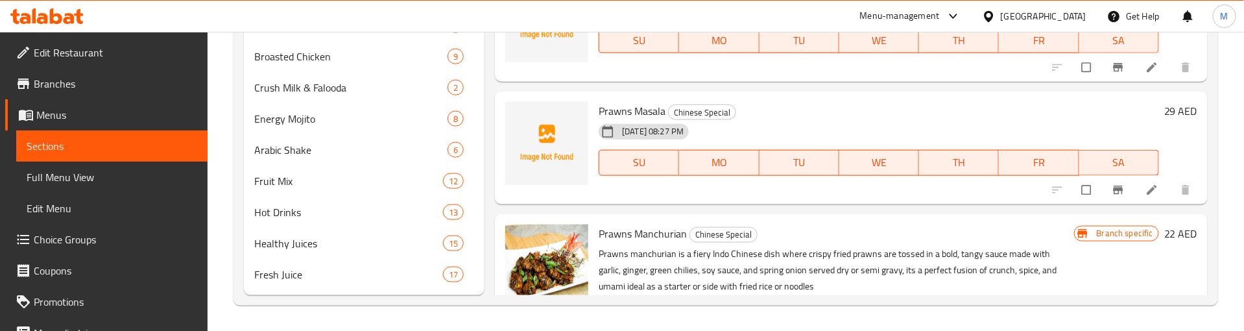
scroll to position [7618, 0]
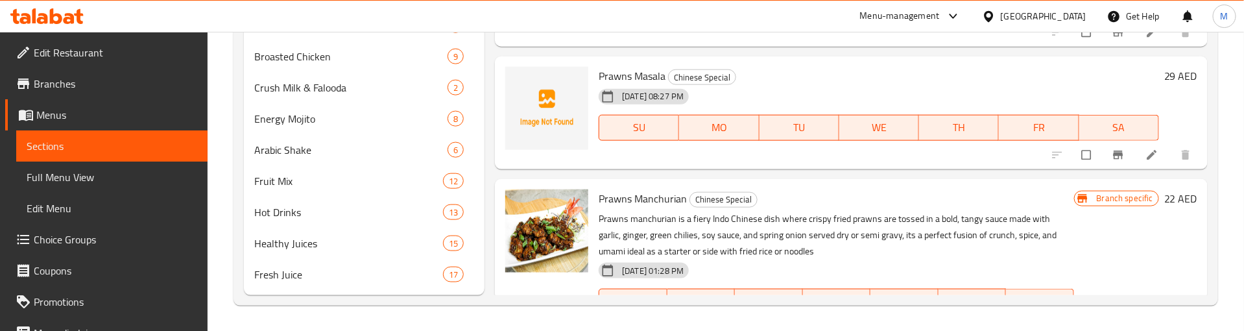
click at [670, 208] on span "Prawns Manchurian" at bounding box center [643, 198] width 88 height 19
copy h6 "Prawns Manchurian"
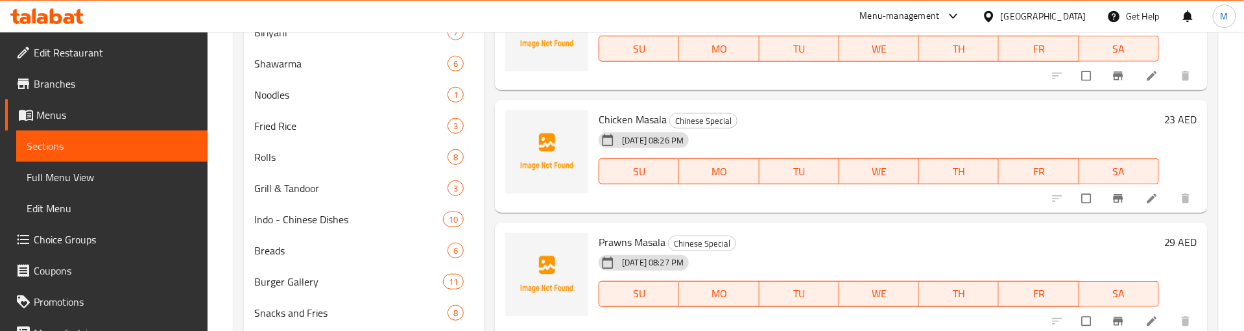
scroll to position [7898, 0]
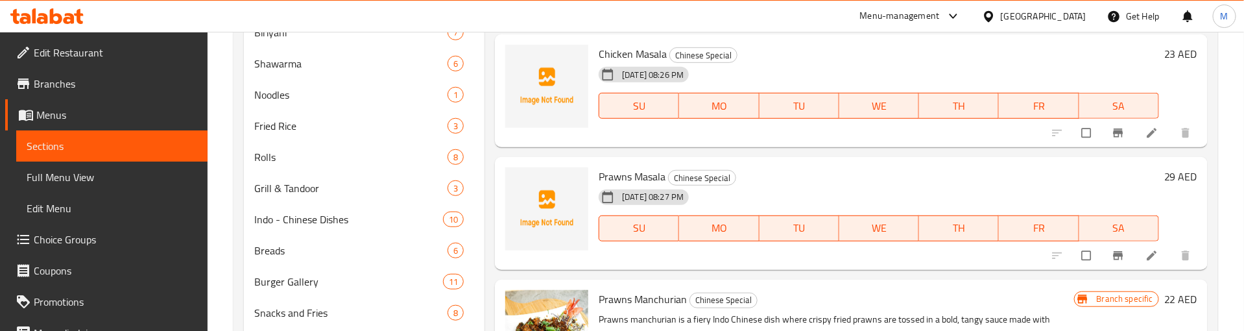
click at [868, 185] on h6 "Prawns Masala Chinese Special" at bounding box center [879, 176] width 560 height 18
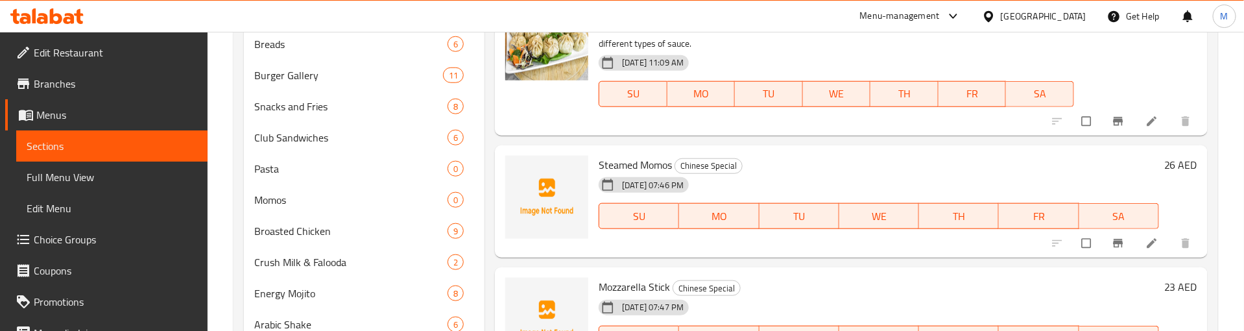
scroll to position [5245, 0]
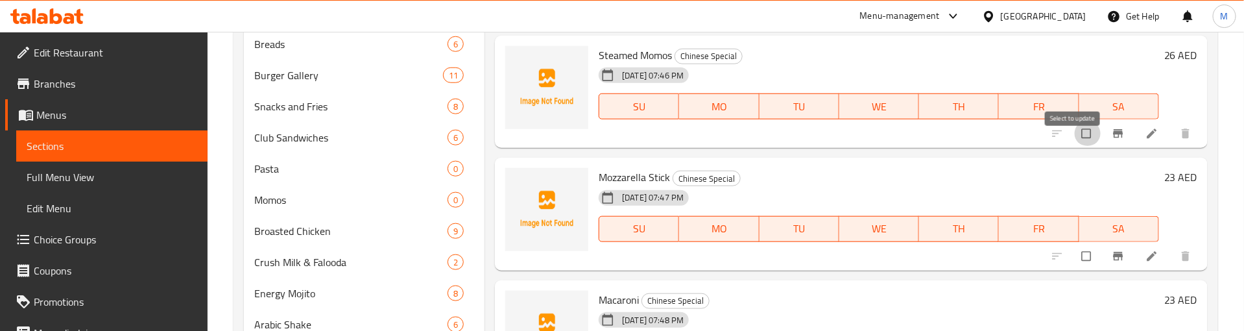
click at [1076, 146] on input "checkbox" at bounding box center [1087, 133] width 27 height 25
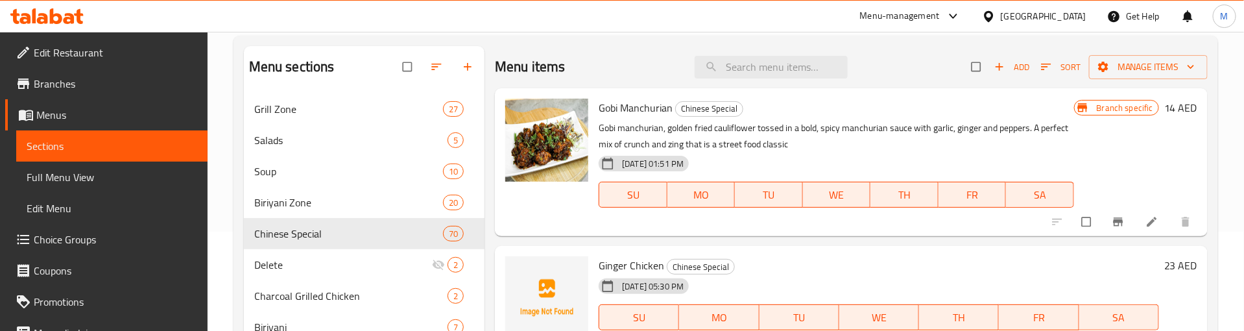
scroll to position [0, 0]
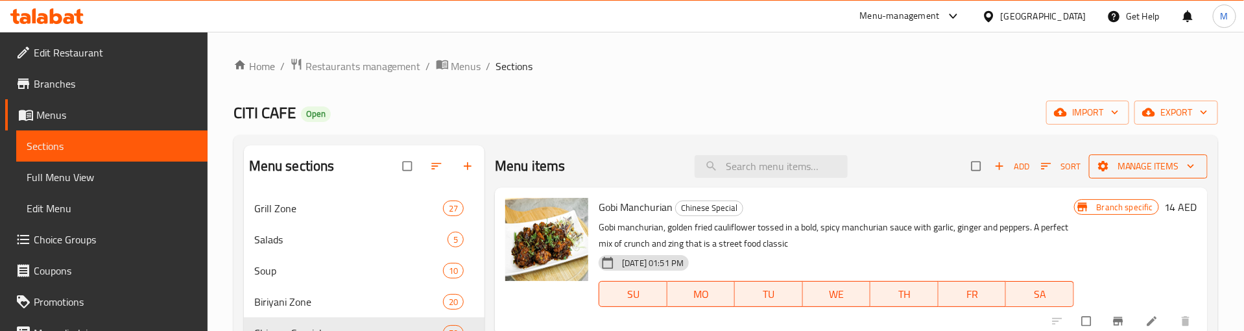
click at [1125, 160] on span "Manage items" at bounding box center [1148, 166] width 98 height 16
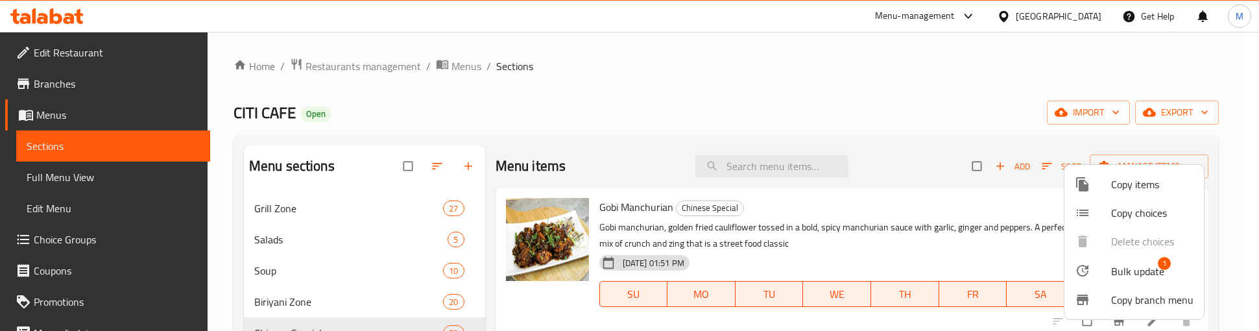
click at [1133, 267] on span "Bulk update" at bounding box center [1137, 271] width 53 height 16
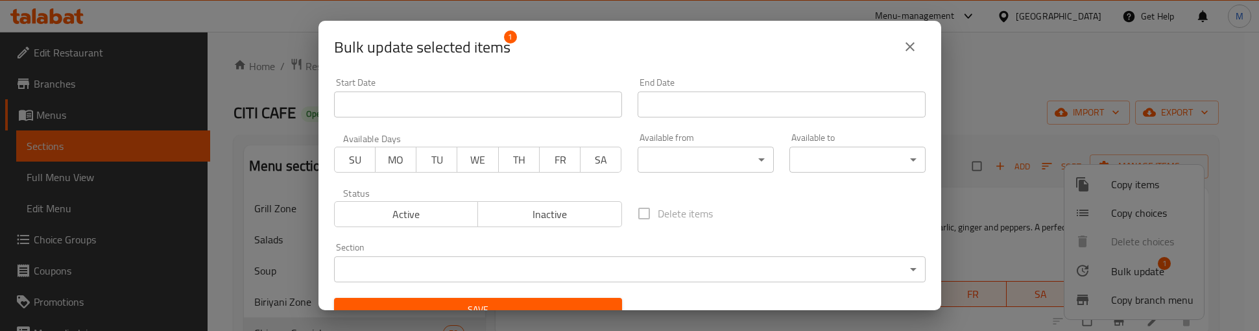
click at [465, 267] on body "​ Menu-management United Arab Emirates Get Help M Edit Restaurant Branches Menu…" at bounding box center [629, 181] width 1259 height 299
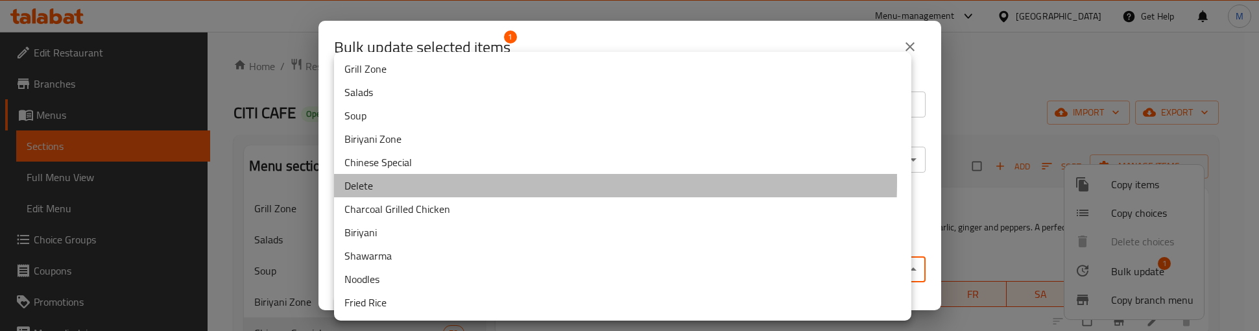
click at [387, 181] on li "Delete" at bounding box center [622, 185] width 577 height 23
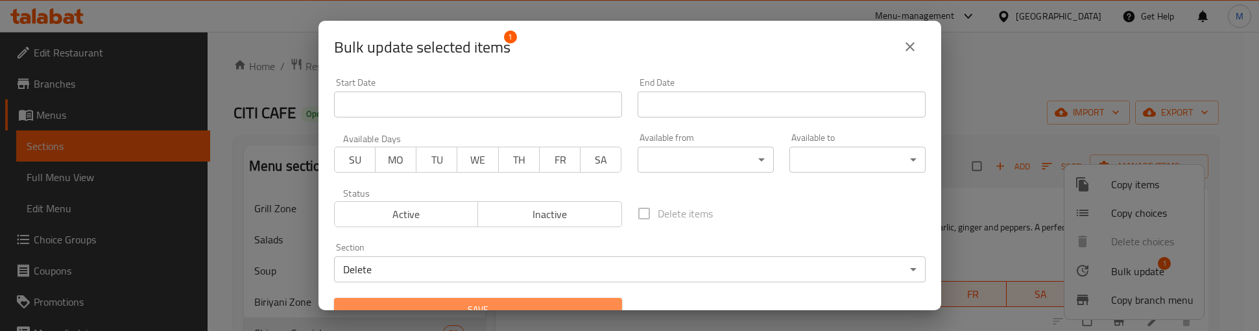
click at [483, 307] on span "Save" at bounding box center [477, 310] width 267 height 16
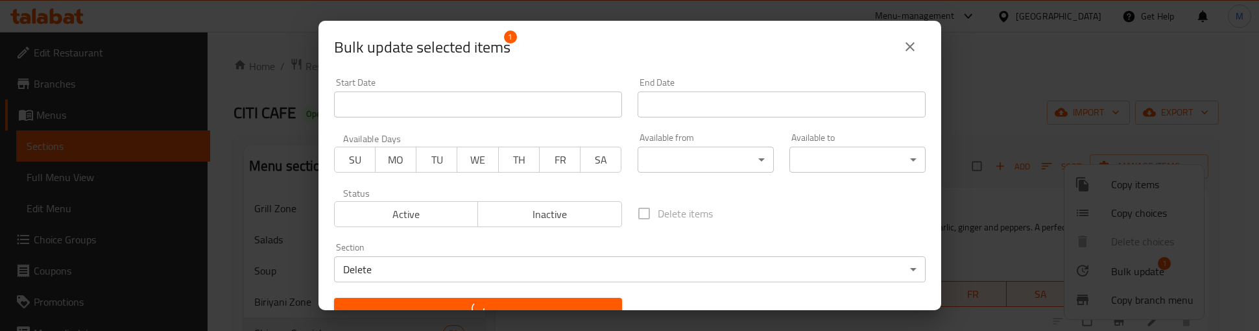
checkbox input "false"
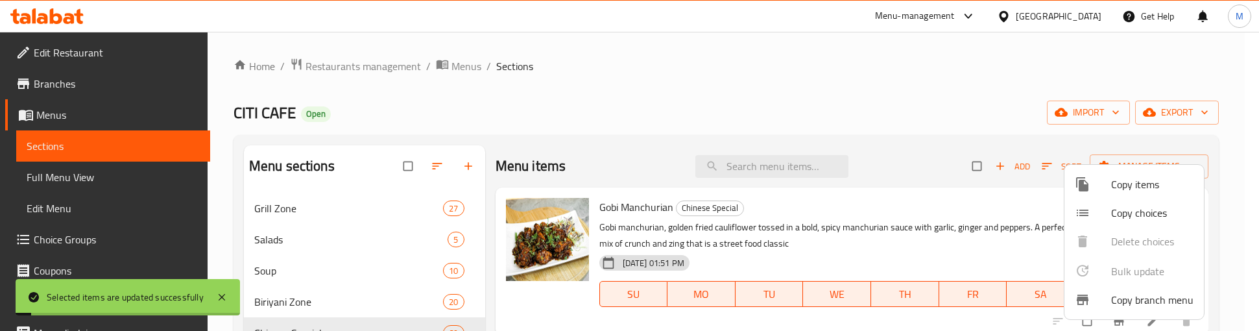
click at [728, 93] on div at bounding box center [629, 165] width 1259 height 331
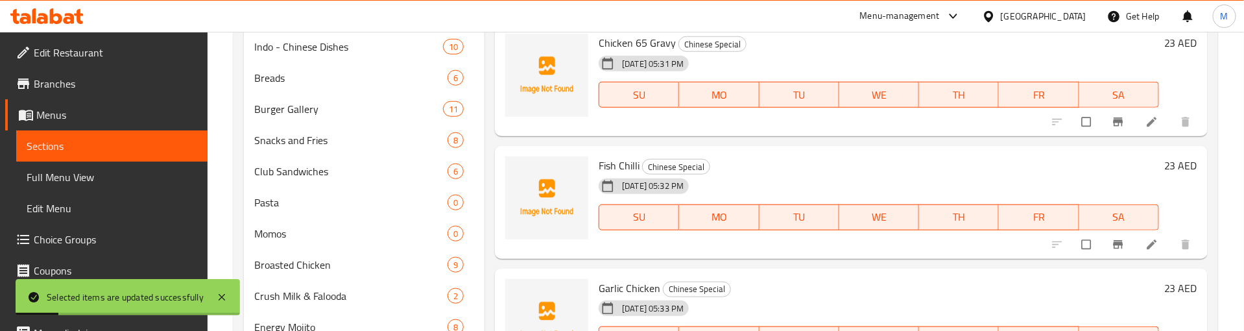
scroll to position [584, 0]
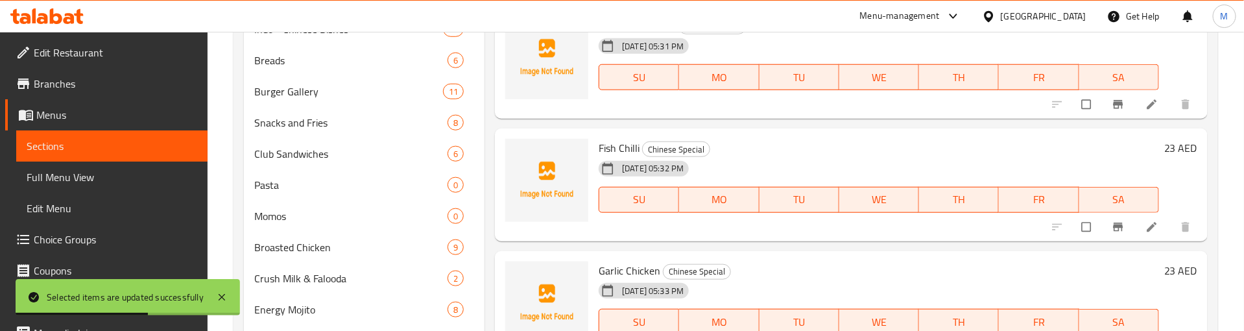
click at [950, 136] on div "Fish Chilli Chinese Special 29-08-2025 05:32 PM SU MO TU WE TH FR SA" at bounding box center [878, 185] width 571 height 102
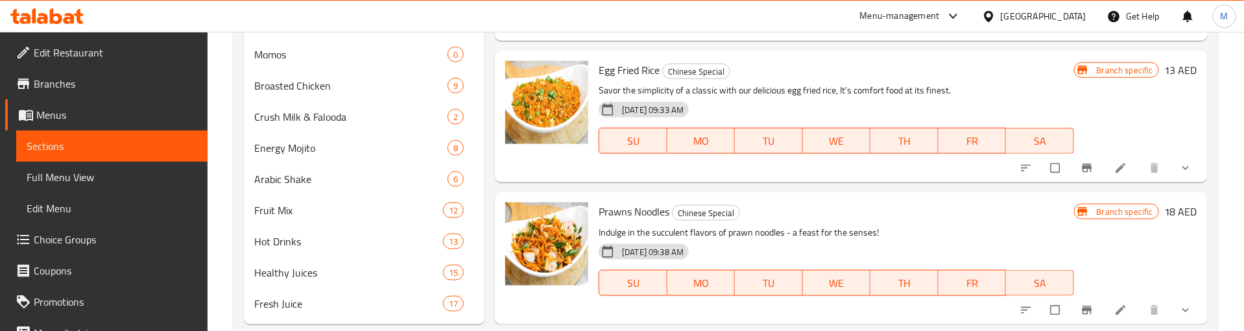
scroll to position [774, 0]
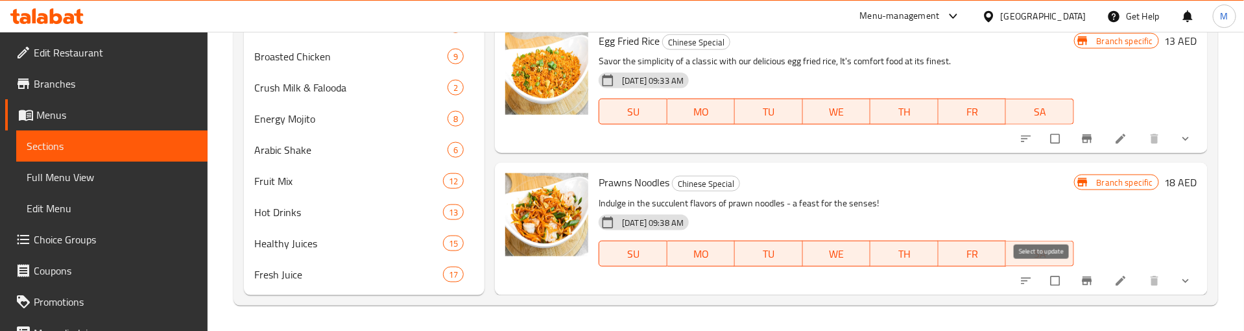
click at [1043, 282] on input "checkbox" at bounding box center [1056, 281] width 27 height 25
checkbox input "true"
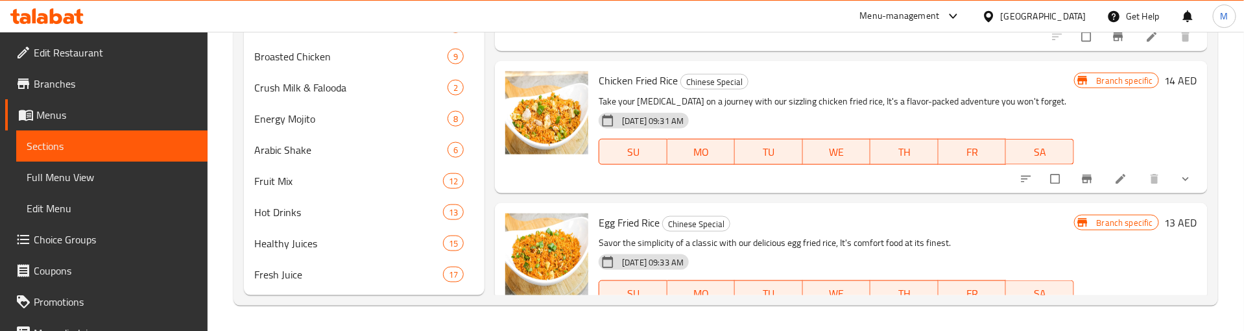
scroll to position [7884, 0]
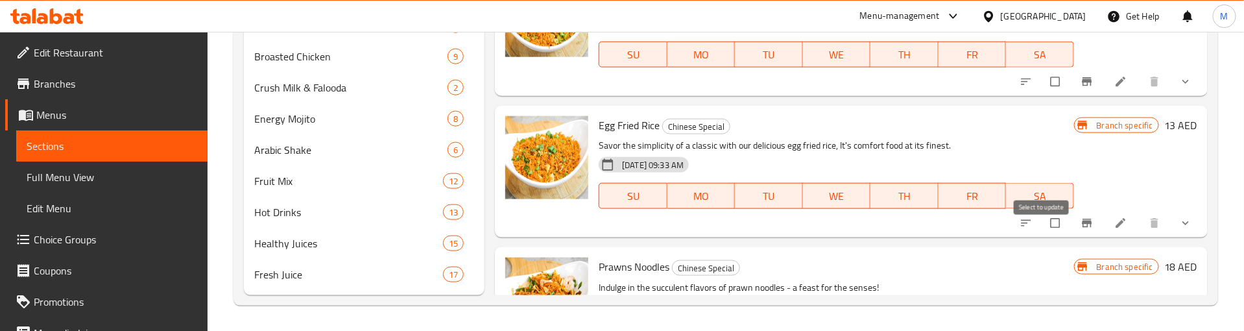
drag, startPoint x: 1040, startPoint y: 235, endPoint x: 1055, endPoint y: 184, distance: 54.2
click at [1043, 235] on input "checkbox" at bounding box center [1056, 223] width 27 height 25
checkbox input "true"
click at [1044, 94] on input "checkbox" at bounding box center [1056, 81] width 27 height 25
checkbox input "true"
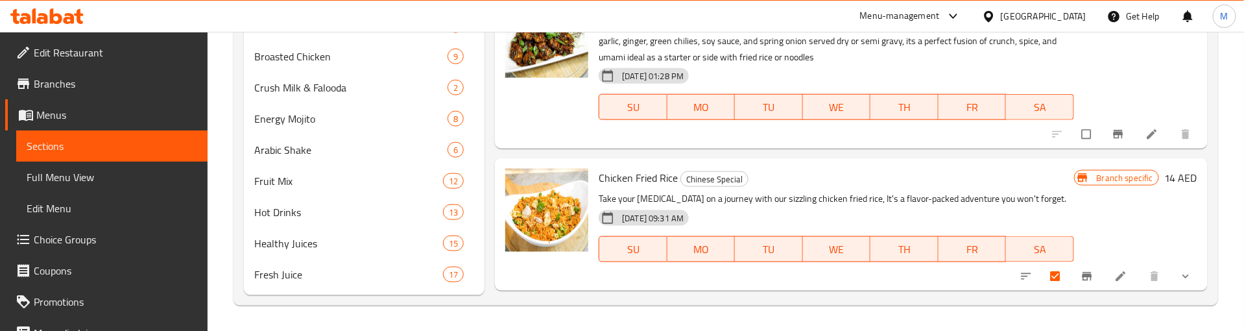
scroll to position [7592, 0]
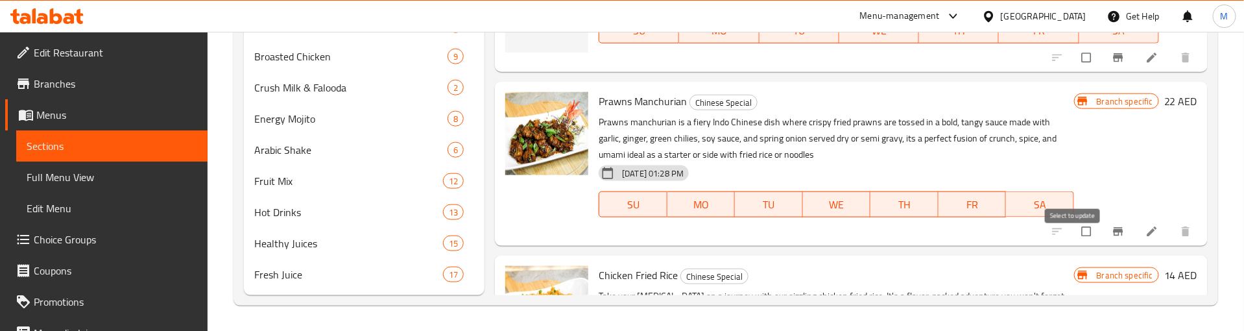
click at [1074, 241] on input "checkbox" at bounding box center [1087, 231] width 27 height 25
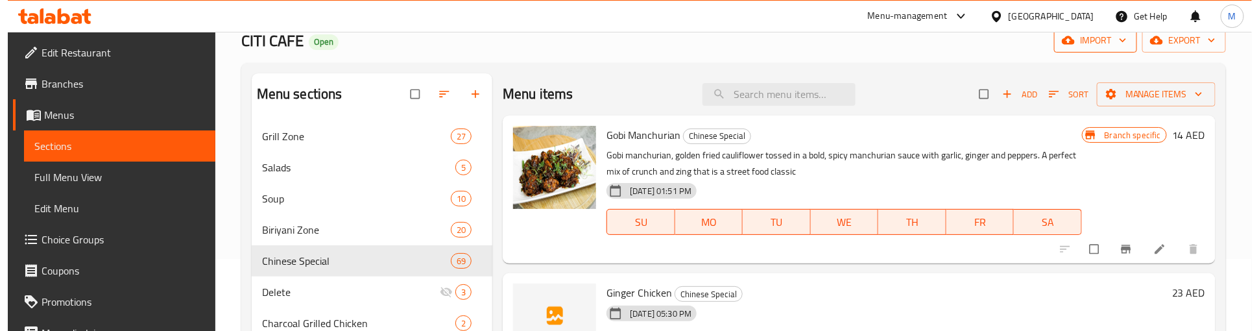
scroll to position [0, 0]
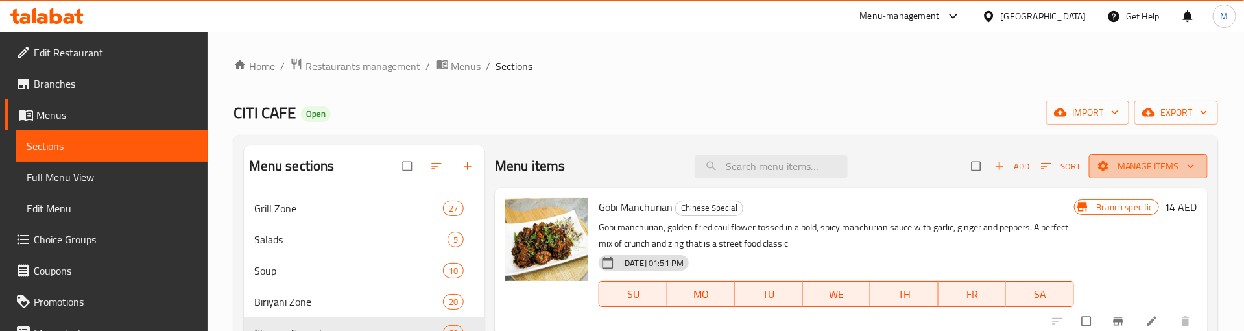
click at [1127, 158] on span "Manage items" at bounding box center [1148, 166] width 98 height 16
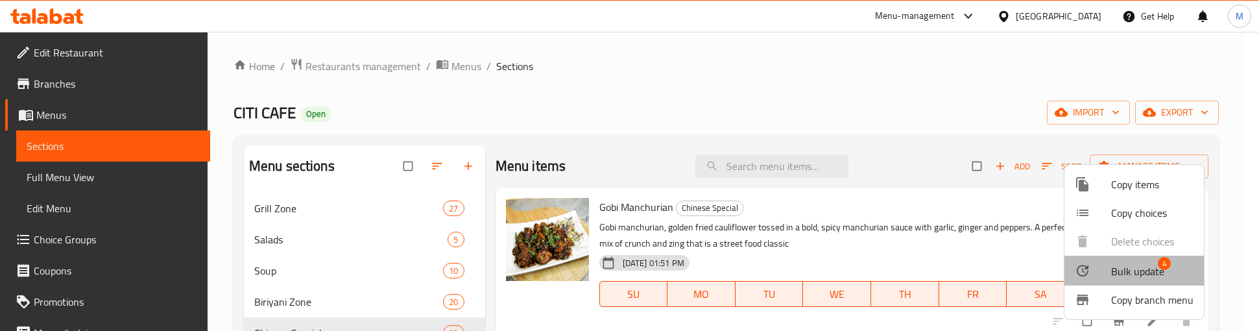
click at [1129, 271] on span "Bulk update" at bounding box center [1137, 271] width 53 height 16
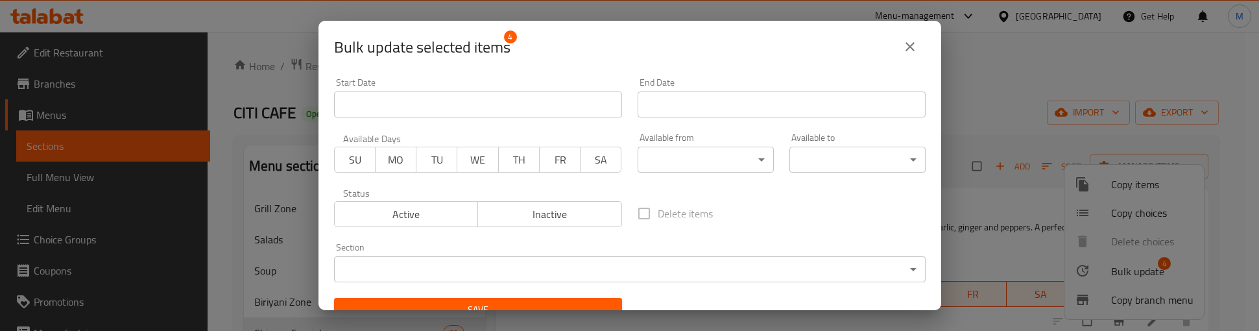
click at [448, 267] on body "​ Menu-management United Arab Emirates Get Help M Edit Restaurant Branches Menu…" at bounding box center [629, 181] width 1259 height 299
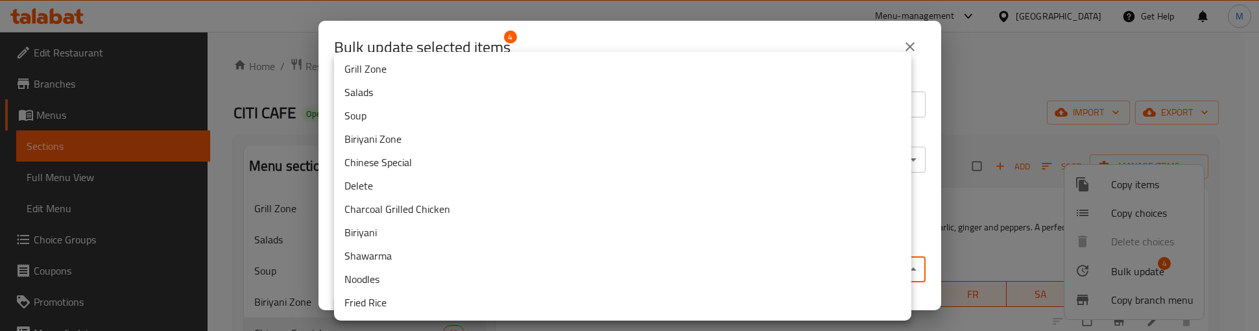
click at [364, 181] on li "Delete" at bounding box center [622, 185] width 577 height 23
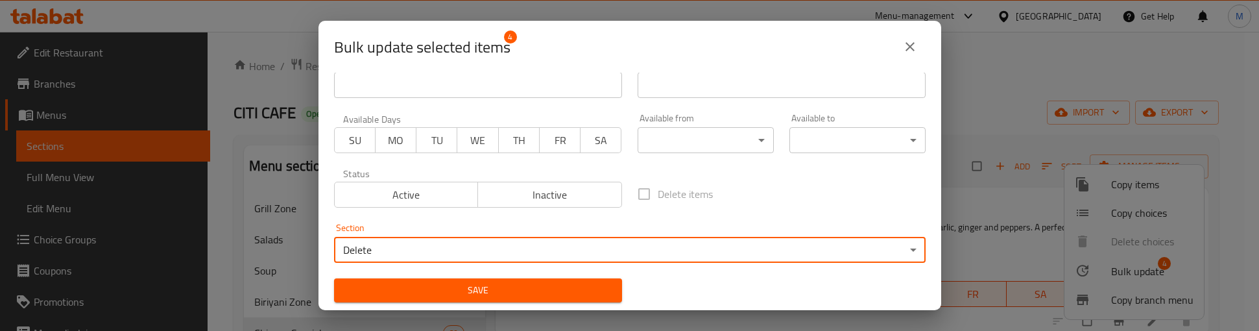
click at [405, 279] on button "Save" at bounding box center [478, 290] width 288 height 24
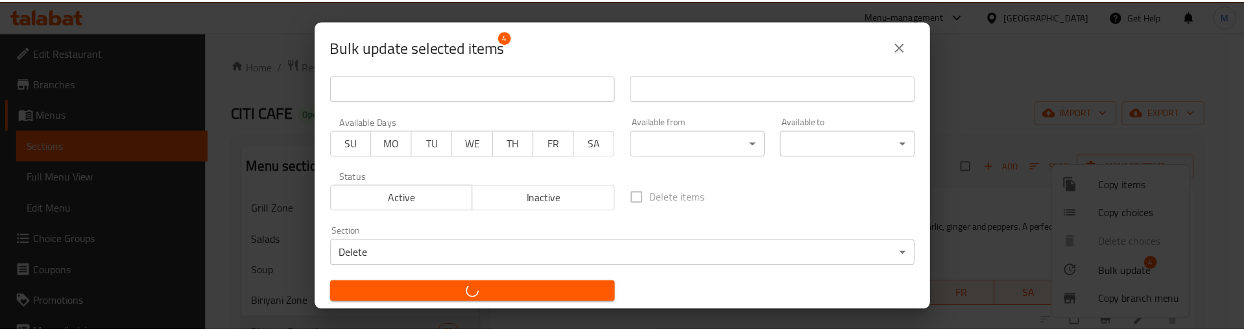
scroll to position [16, 0]
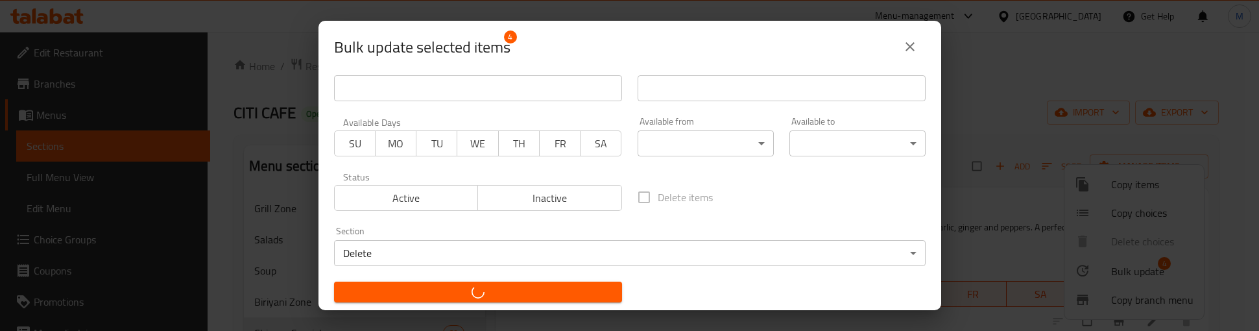
checkbox input "false"
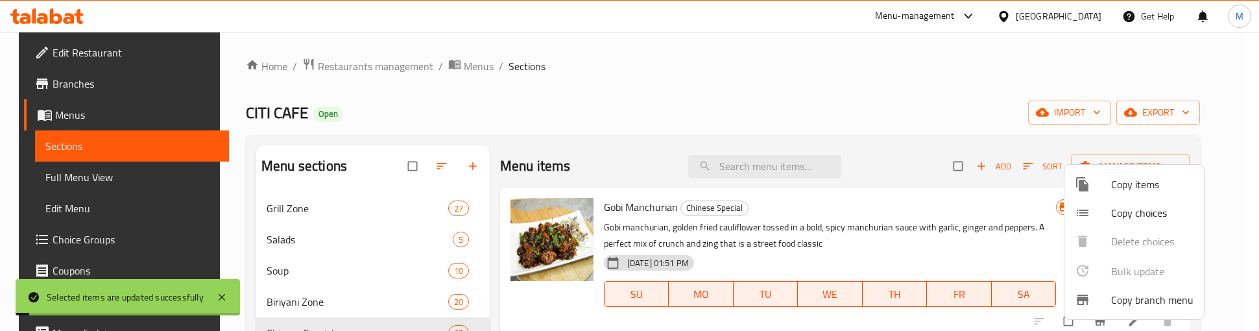
click at [802, 90] on div at bounding box center [629, 165] width 1259 height 331
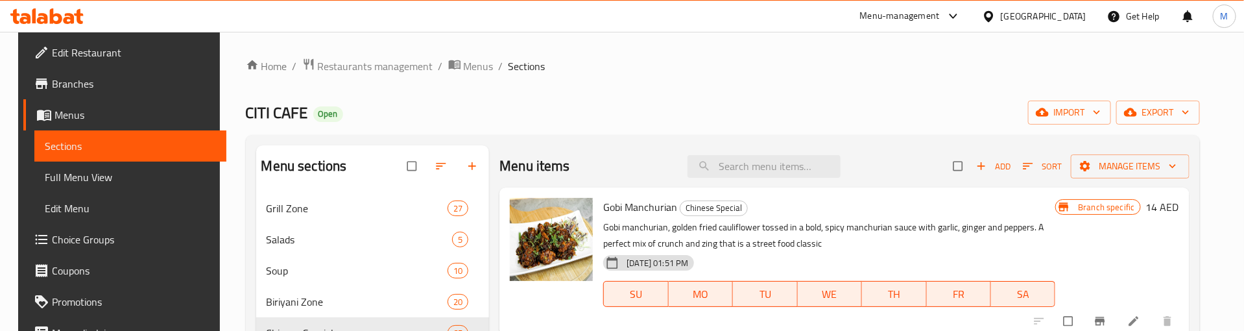
click at [774, 115] on div "CITI CAFE Open import export" at bounding box center [723, 113] width 954 height 24
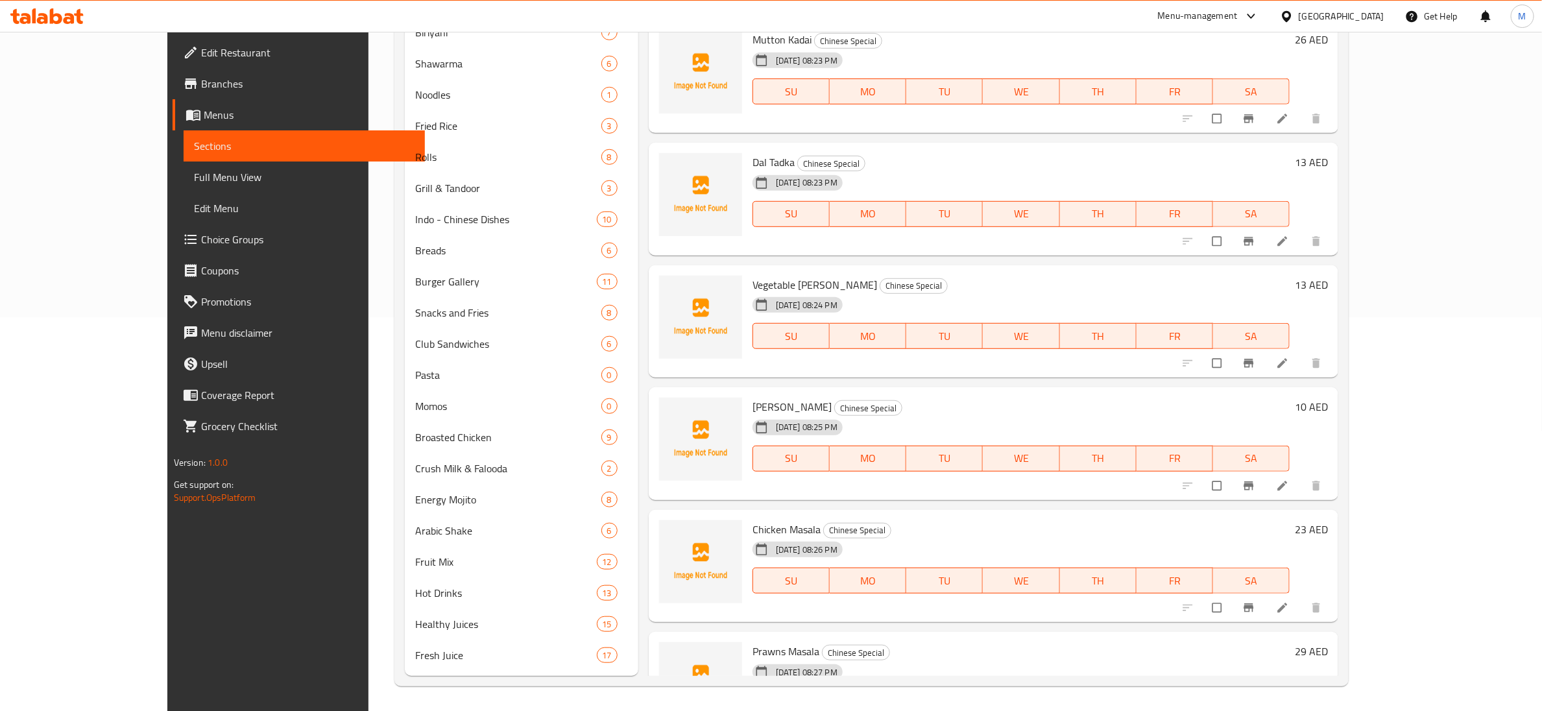
scroll to position [7318, 0]
click at [752, 330] on span "Prawns Masala" at bounding box center [785, 649] width 67 height 19
copy h6 "Prawns Masala"
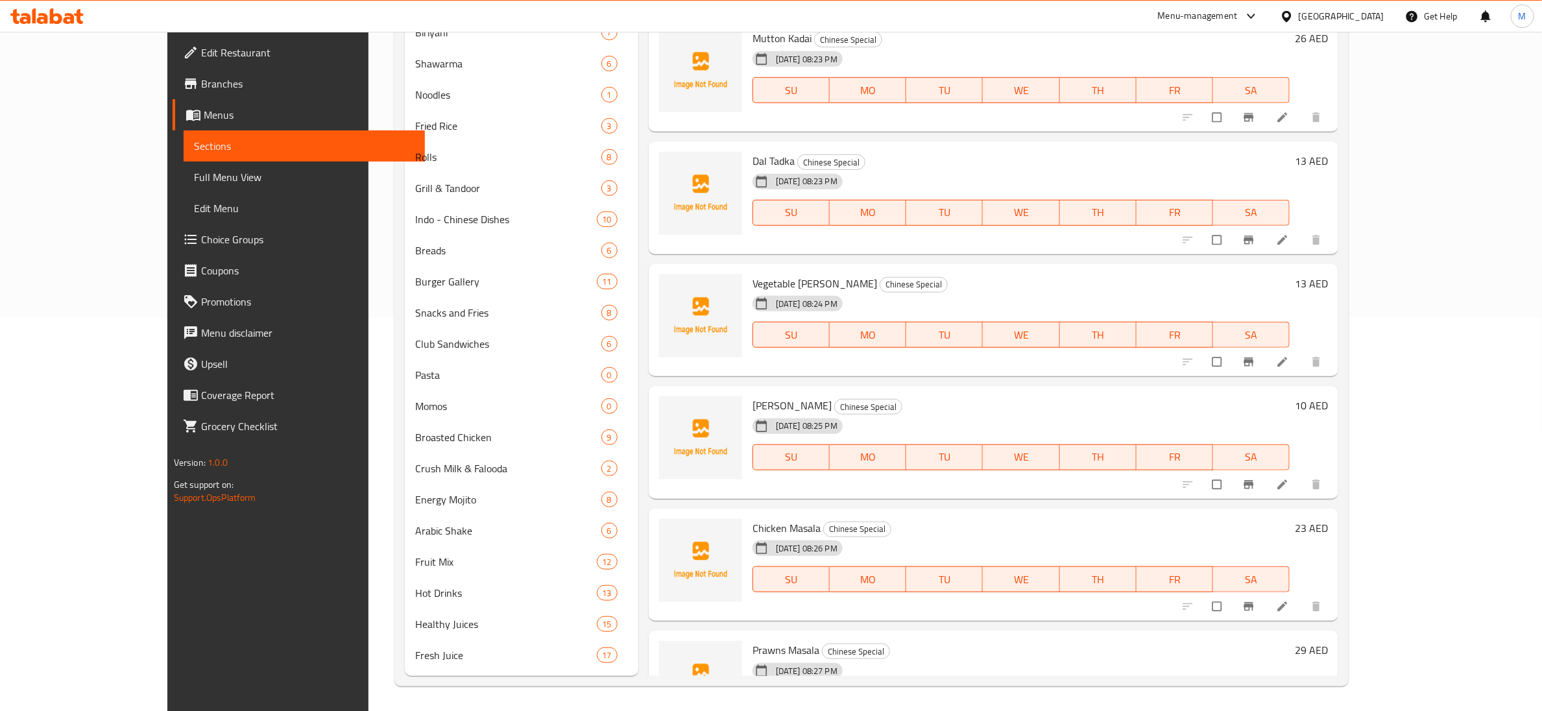
click at [752, 330] on span "Chicken Masala" at bounding box center [786, 527] width 68 height 19
copy h6 "Chicken Masala"
click at [752, 330] on span "[PERSON_NAME]" at bounding box center [791, 405] width 79 height 19
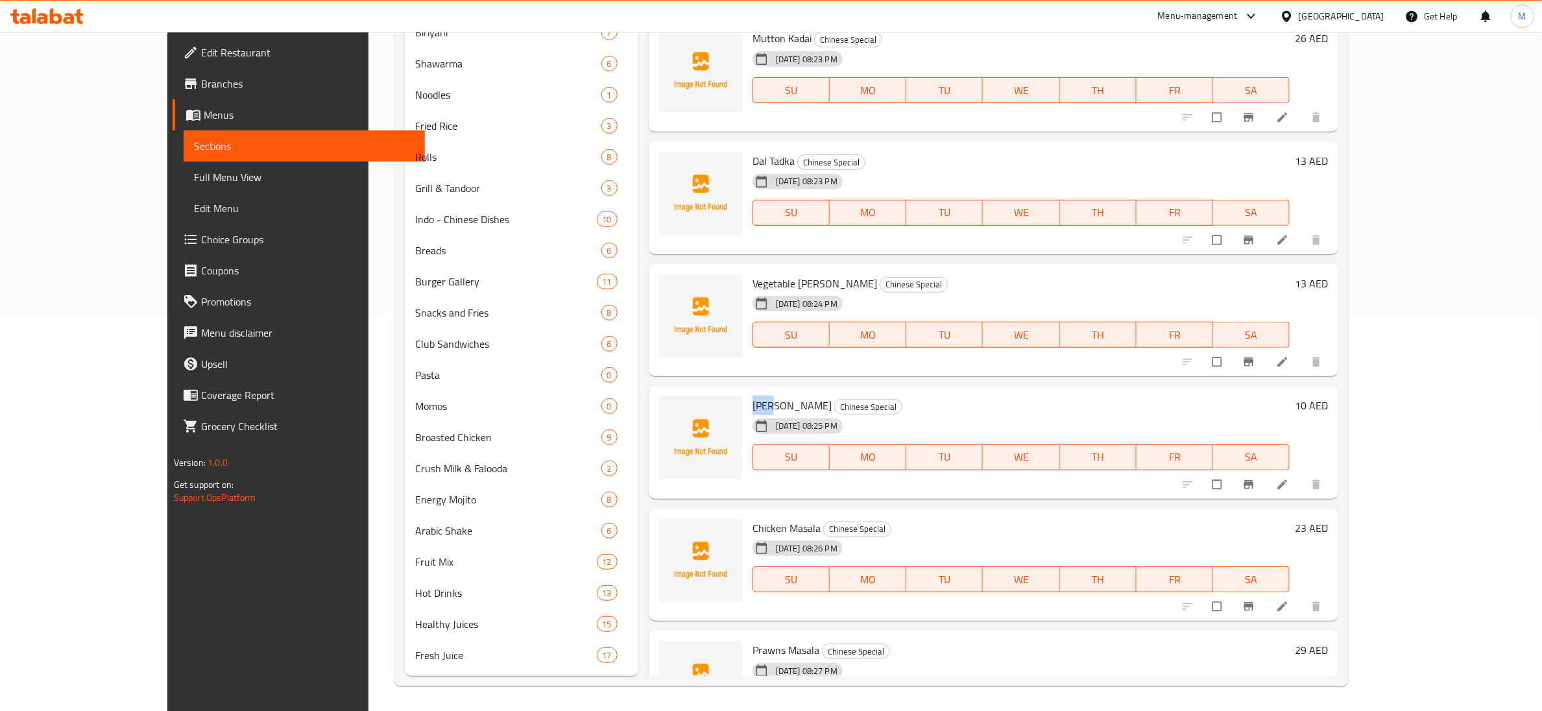
click at [752, 330] on span "[PERSON_NAME]" at bounding box center [791, 405] width 79 height 19
copy h6 "[PERSON_NAME]"
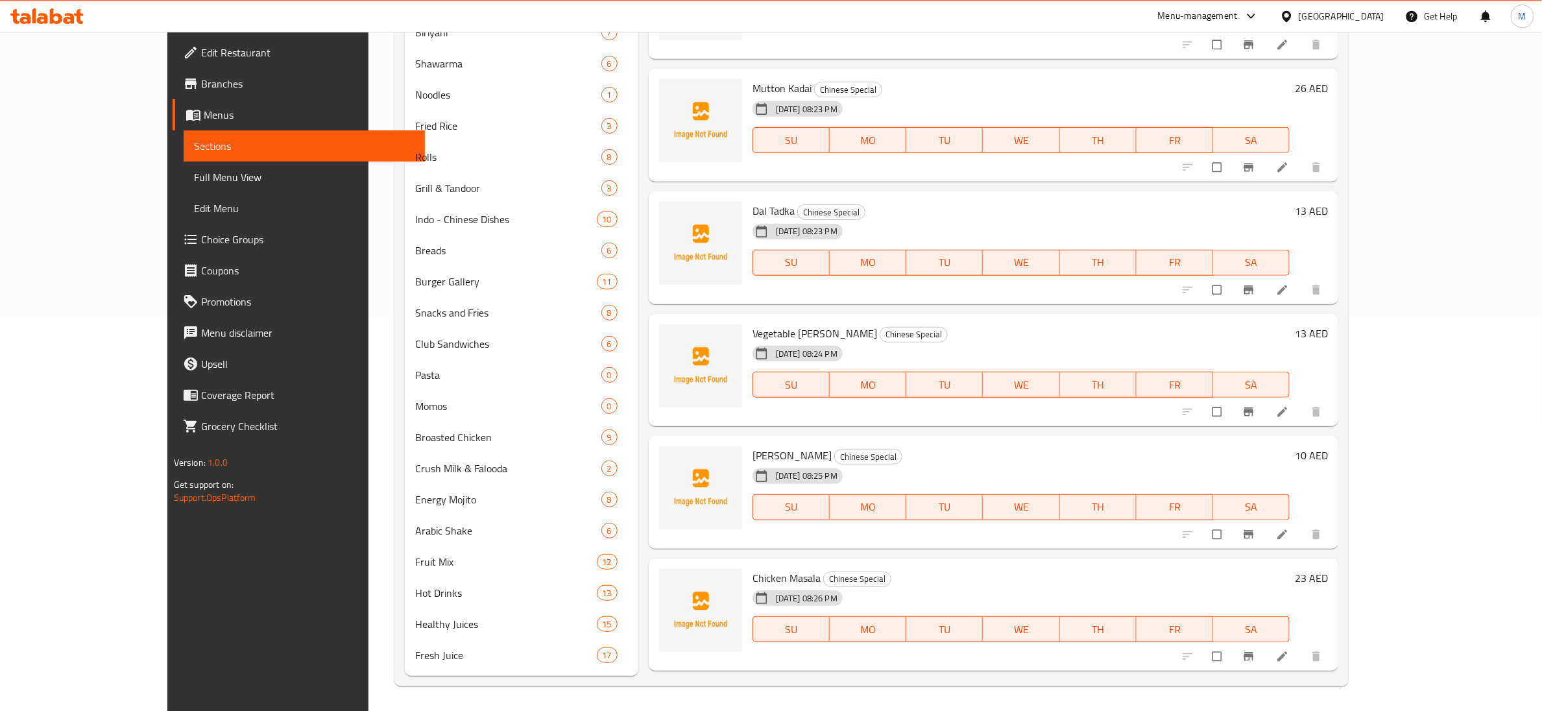
scroll to position [7221, 0]
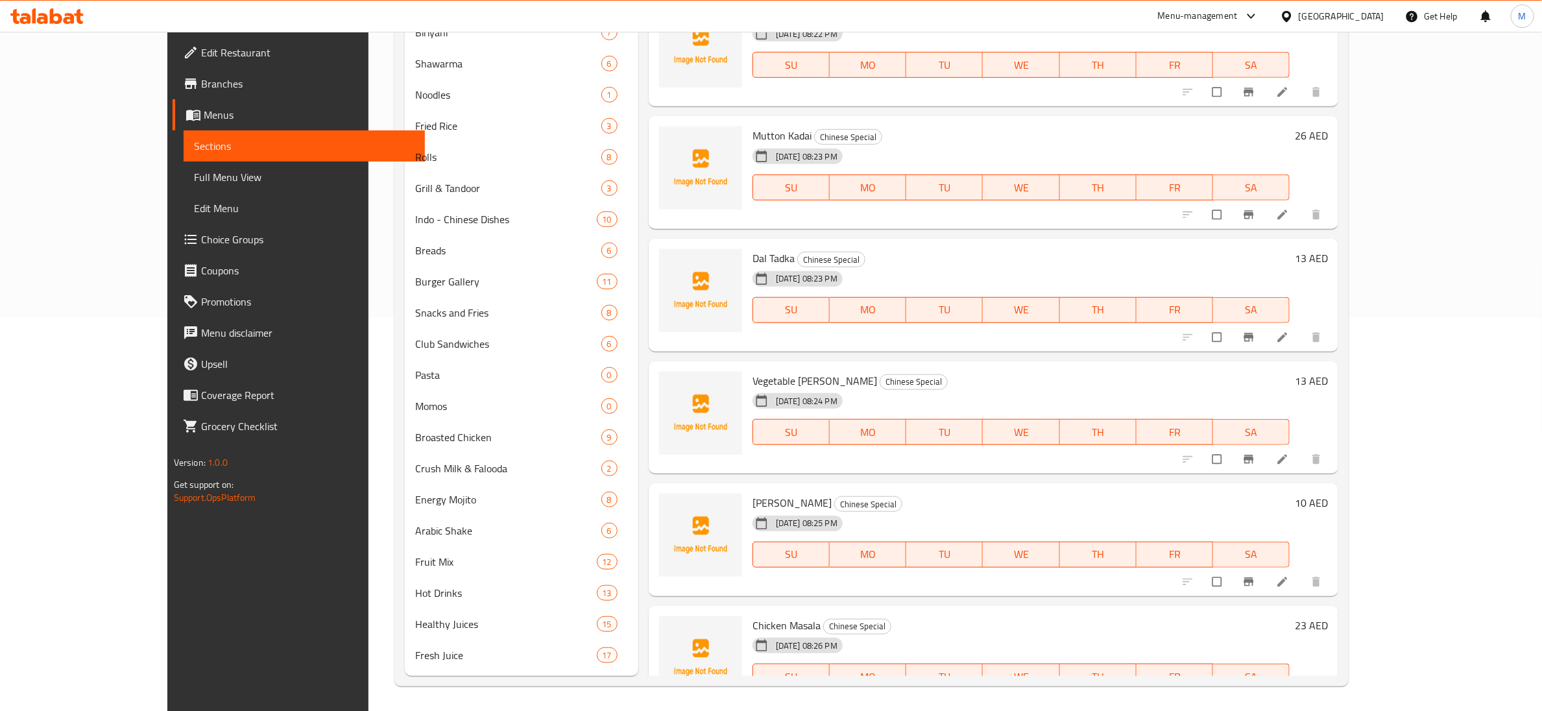
click at [752, 330] on span "Vegetable [PERSON_NAME]" at bounding box center [814, 380] width 125 height 19
copy h6 "Vegetable [PERSON_NAME]"
click at [752, 248] on span "Dal Tadka" at bounding box center [773, 257] width 42 height 19
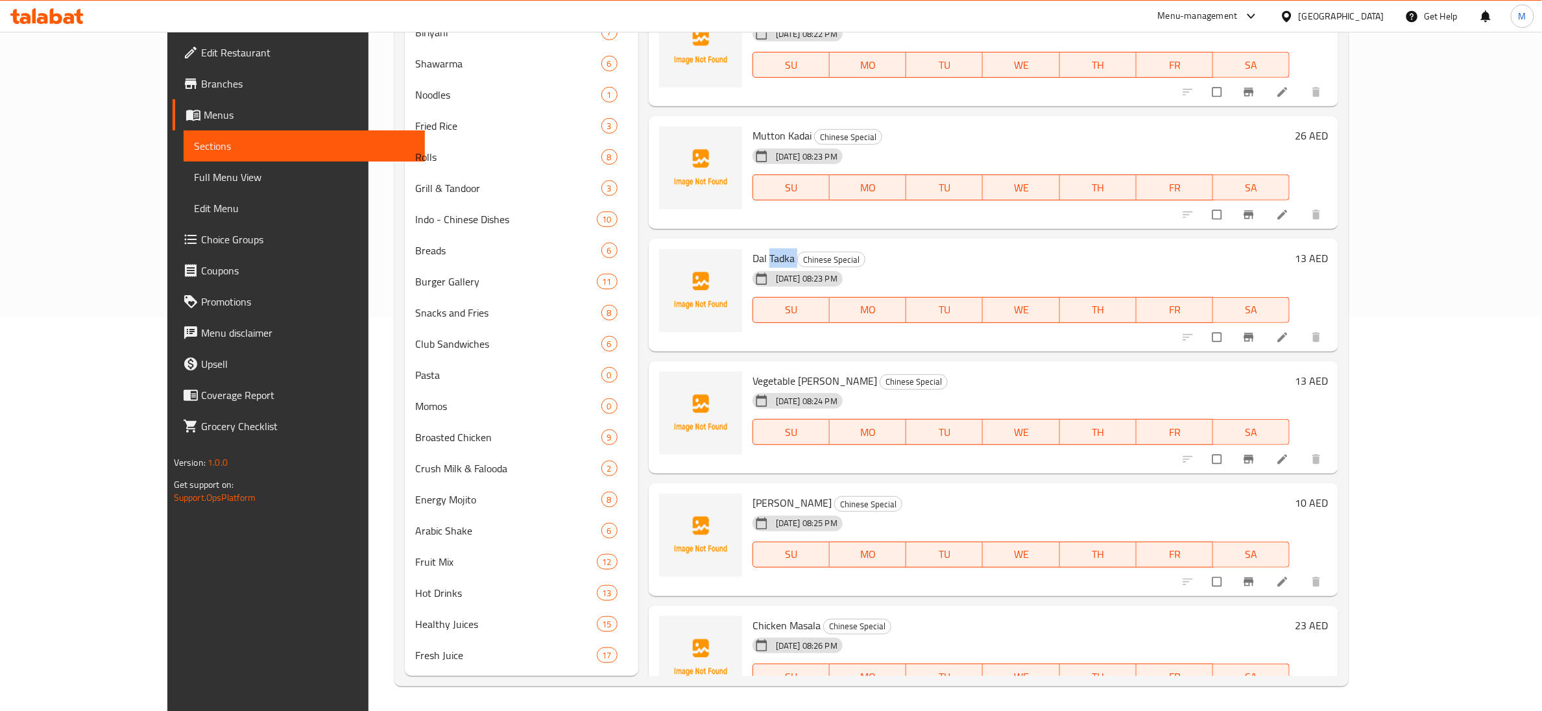
click at [752, 248] on span "Dal Tadka" at bounding box center [773, 257] width 42 height 19
copy h6 "Dal Tadka"
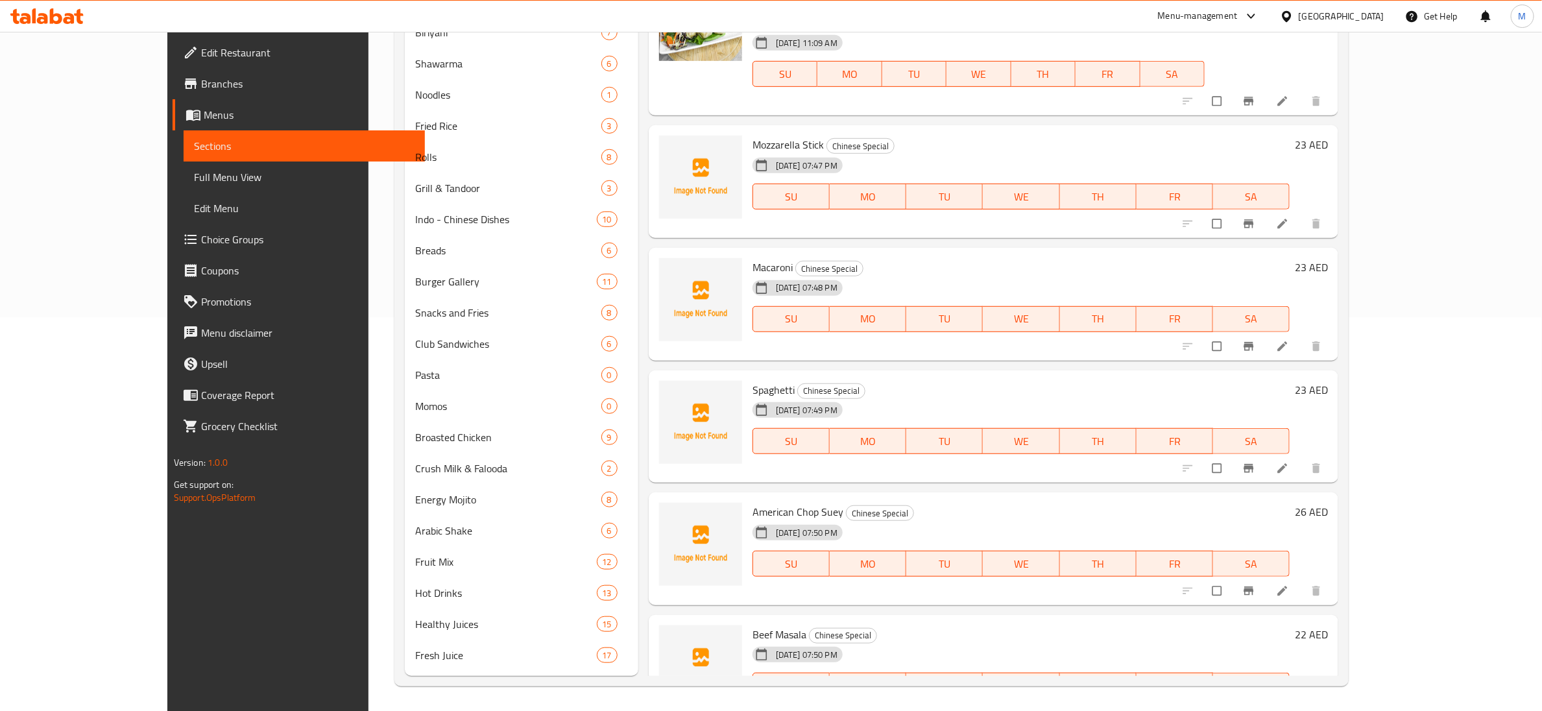
scroll to position [5372, 0]
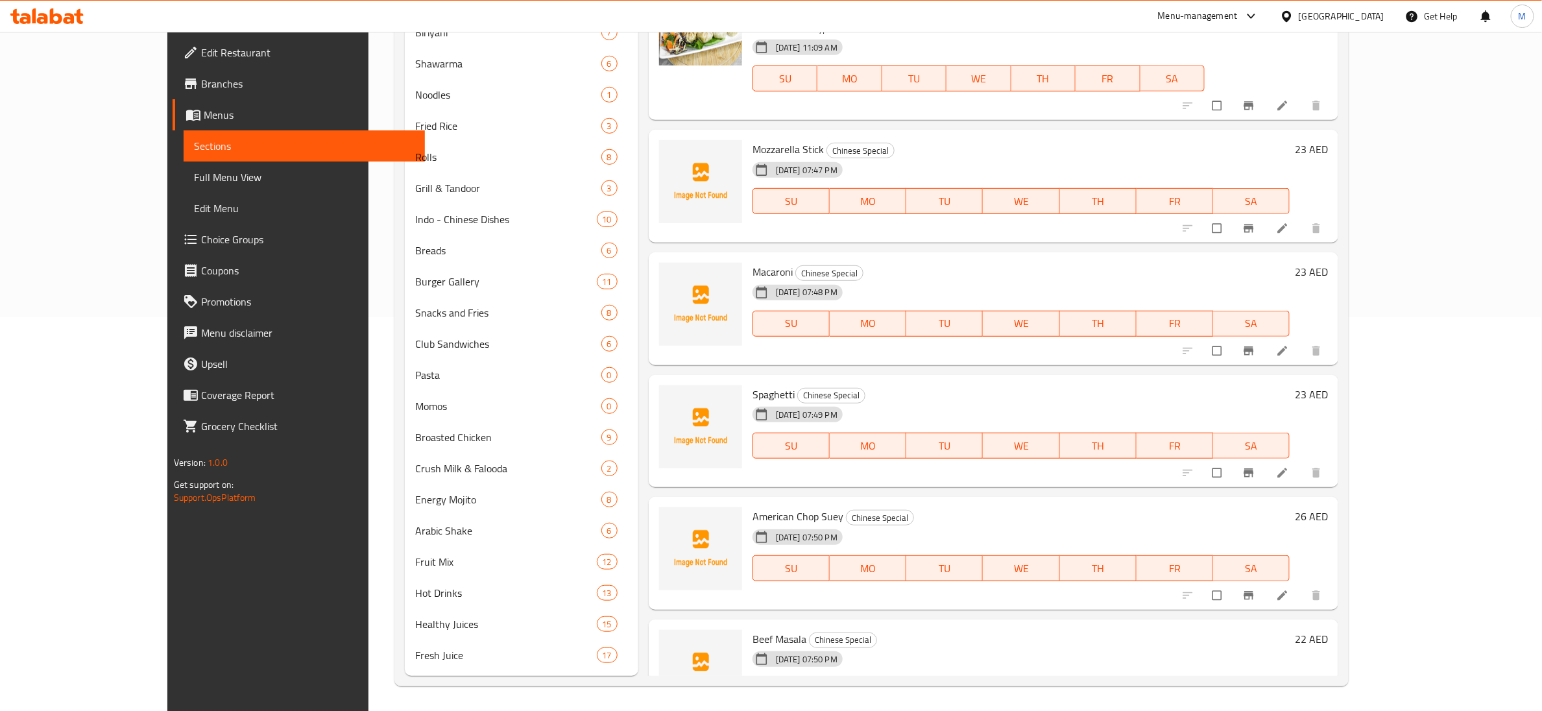
click at [752, 139] on span "Mozzarella Stick" at bounding box center [787, 148] width 71 height 19
copy h6 "Mozzarella Stick"
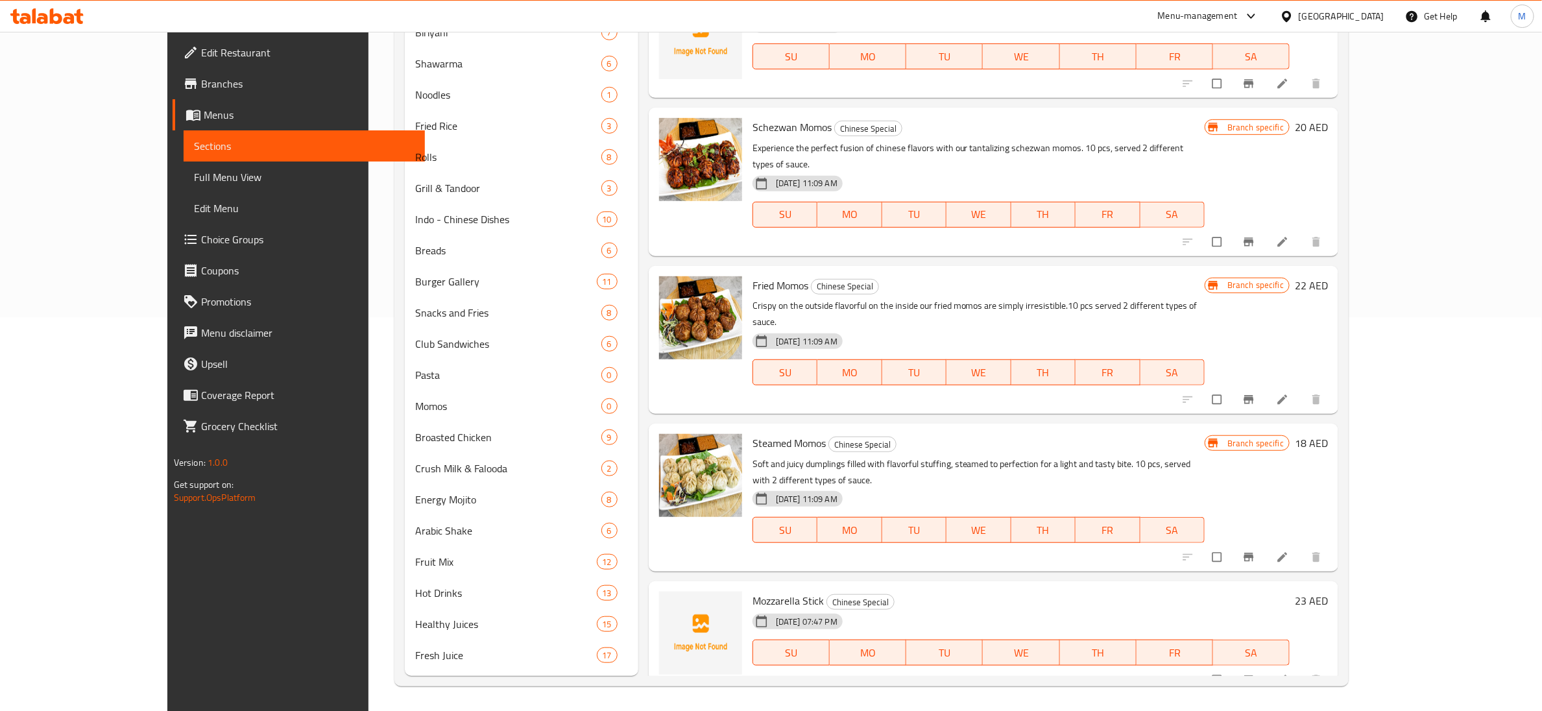
scroll to position [4886, 0]
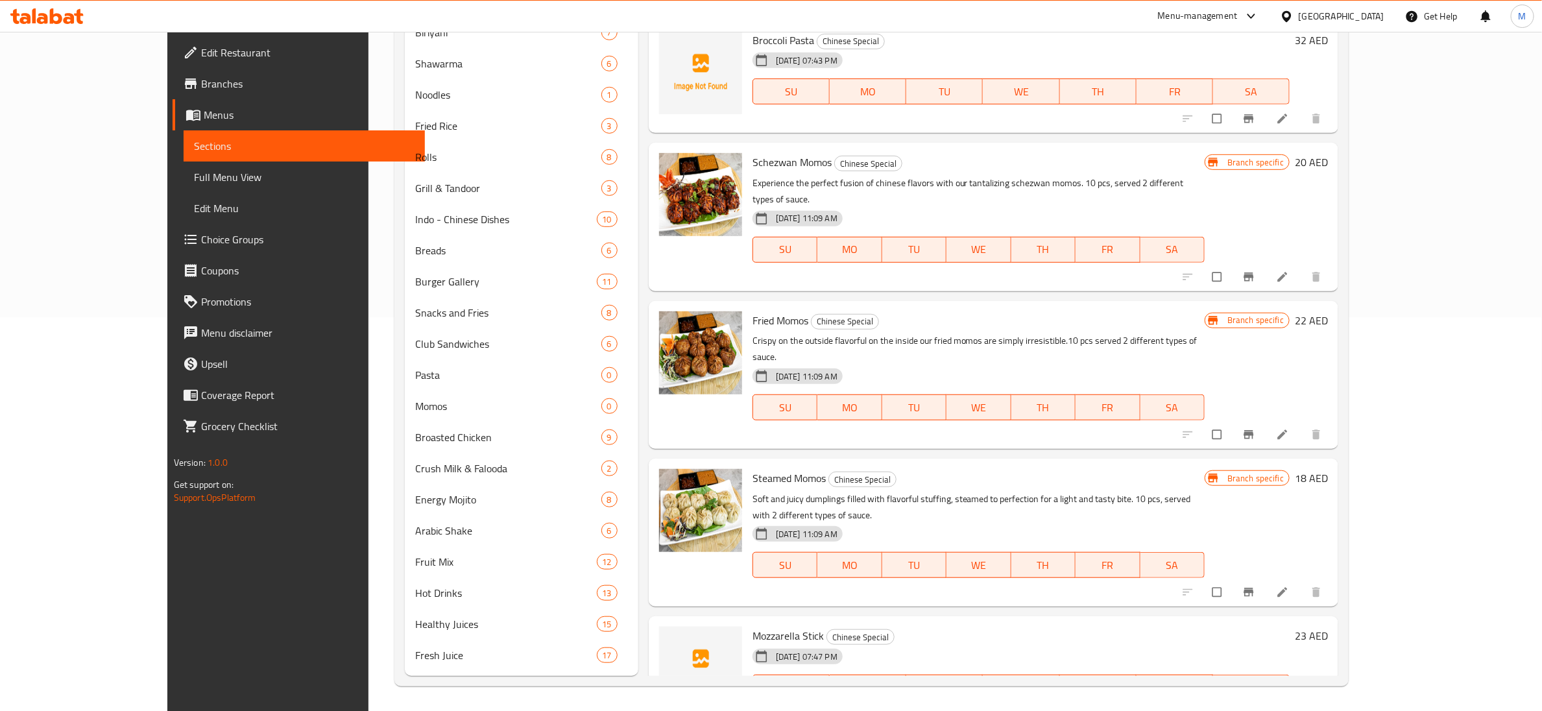
click at [752, 311] on span "Fried Momos" at bounding box center [780, 320] width 56 height 19
copy h6 "Fried Momos"
click at [775, 152] on span "Schezwan Momos" at bounding box center [791, 161] width 79 height 19
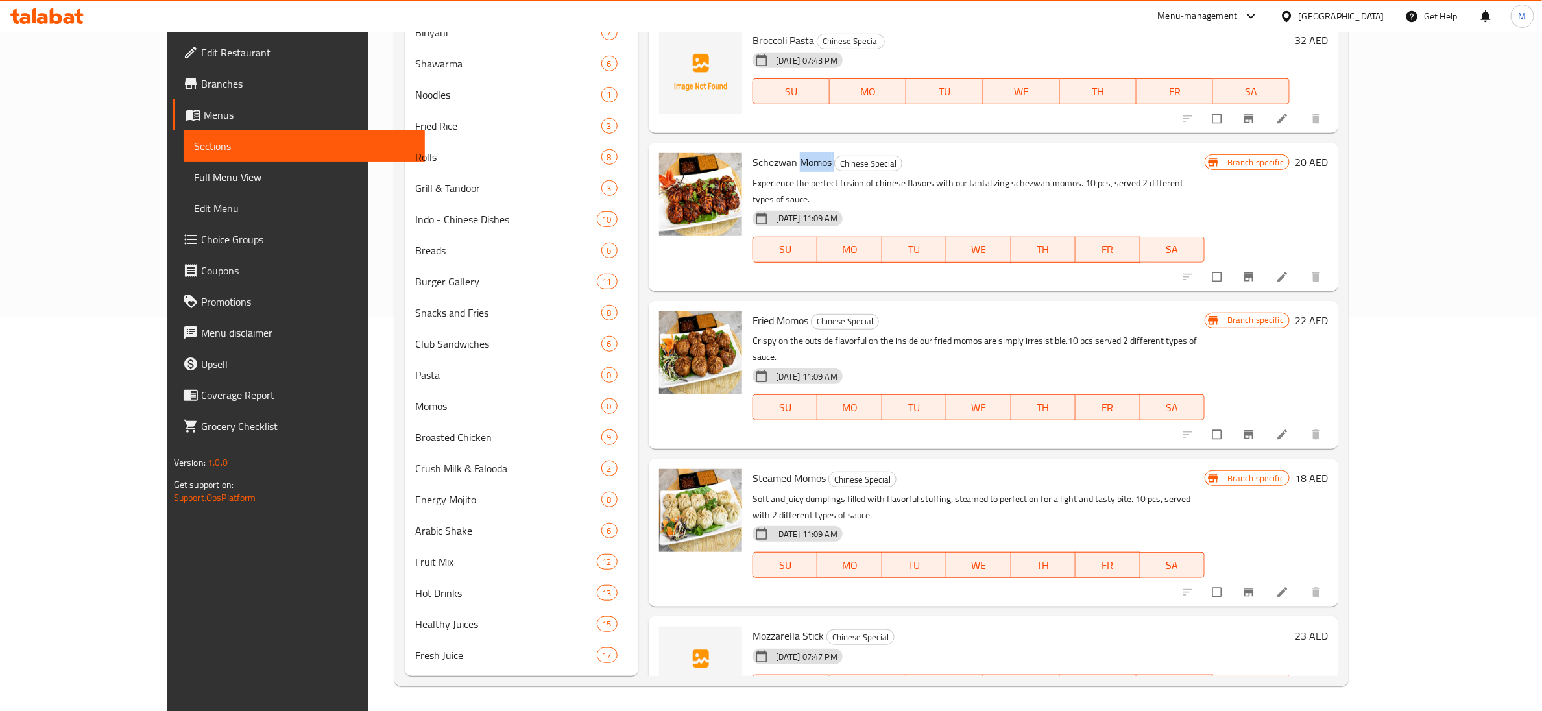
click at [775, 152] on span "Schezwan Momos" at bounding box center [791, 161] width 79 height 19
copy h6 "Schezwan Momos"
click at [775, 152] on span "Schezwan Momos" at bounding box center [791, 161] width 79 height 19
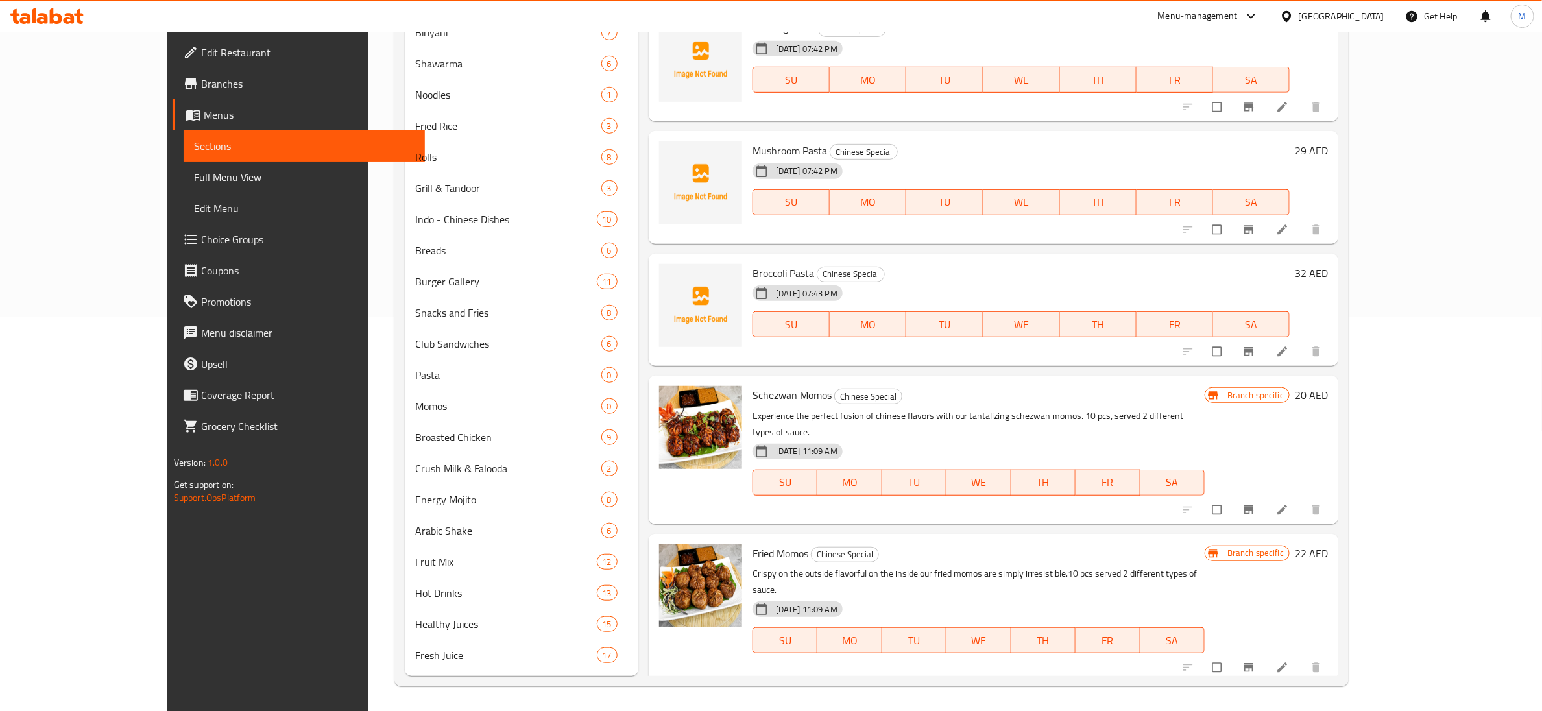
scroll to position [4594, 0]
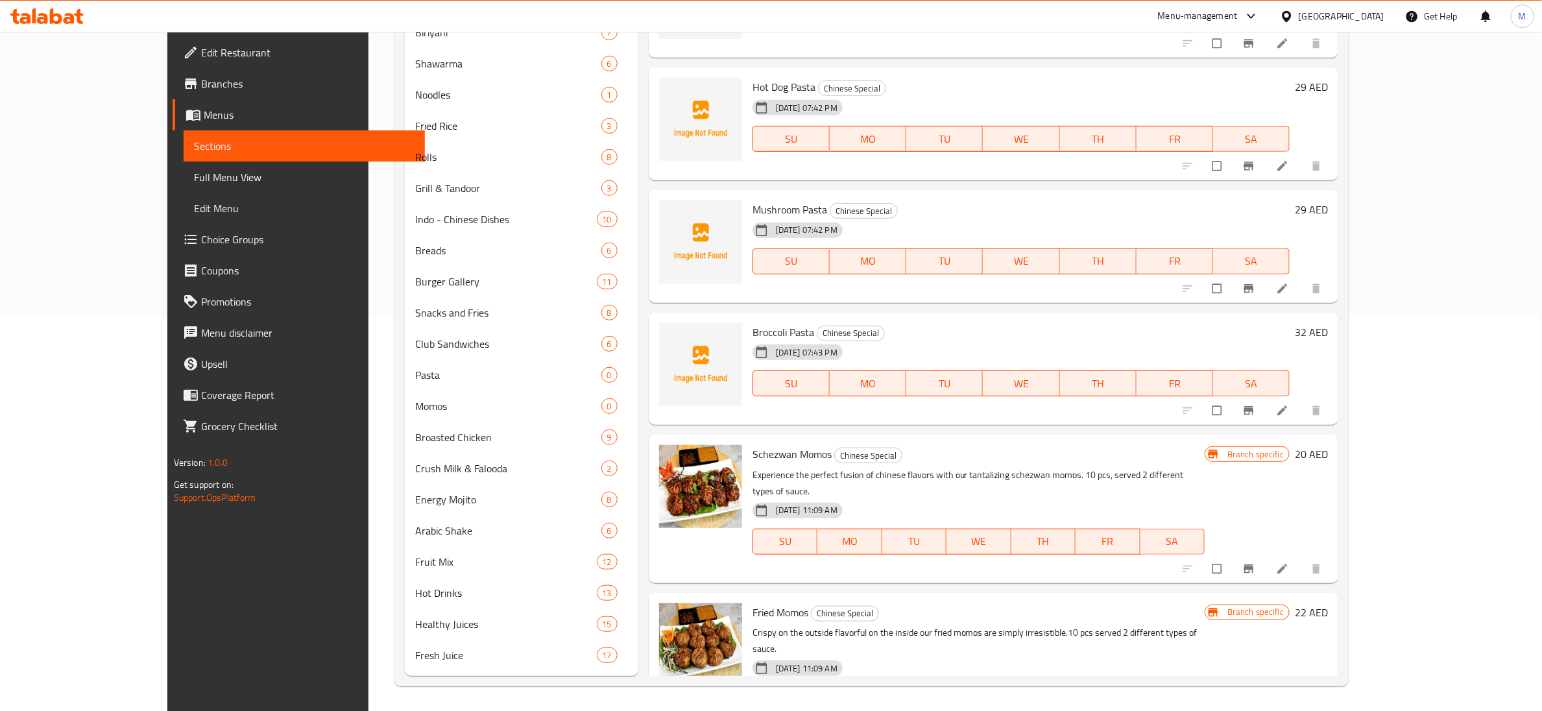
click at [757, 322] on span "Broccoli Pasta" at bounding box center [783, 331] width 62 height 19
copy h6 "Broccoli Pasta"
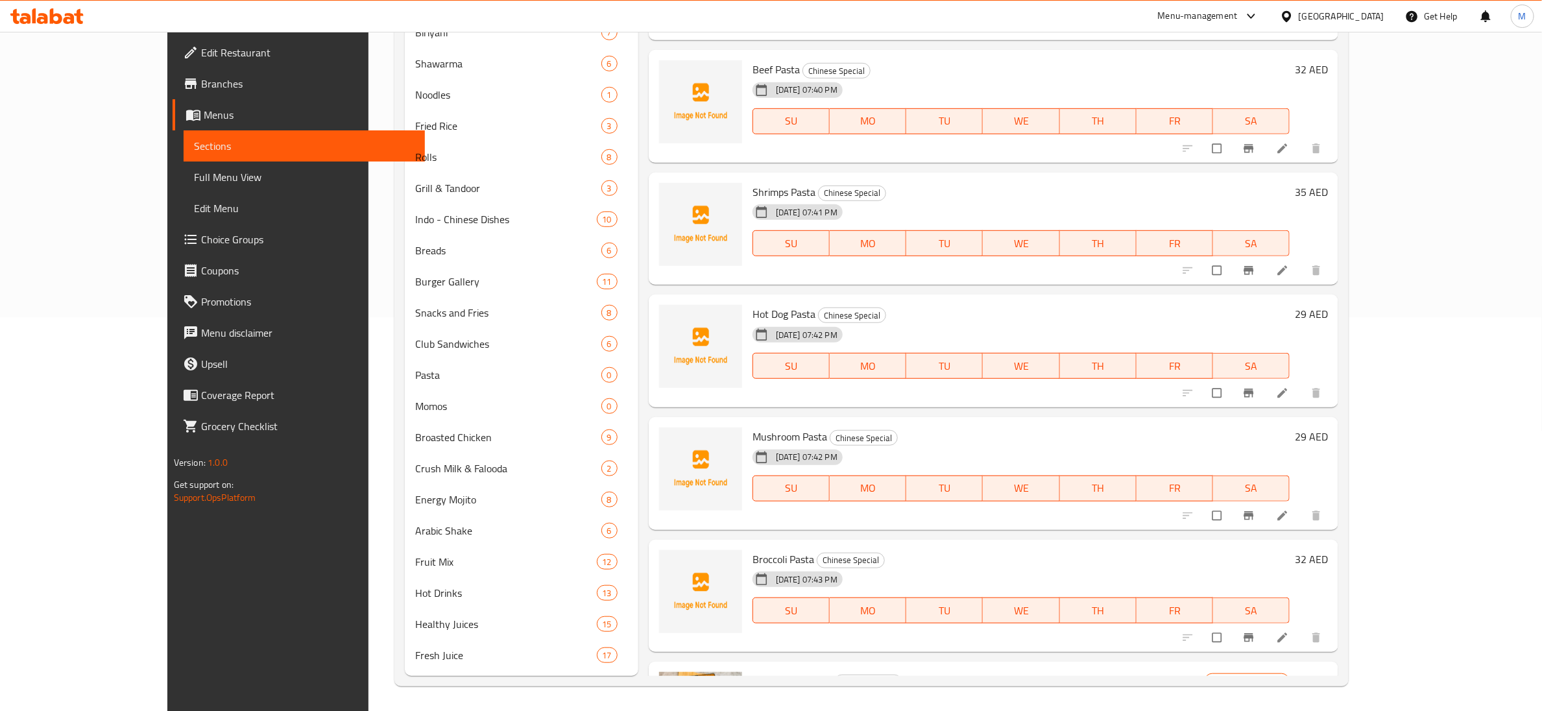
scroll to position [4302, 0]
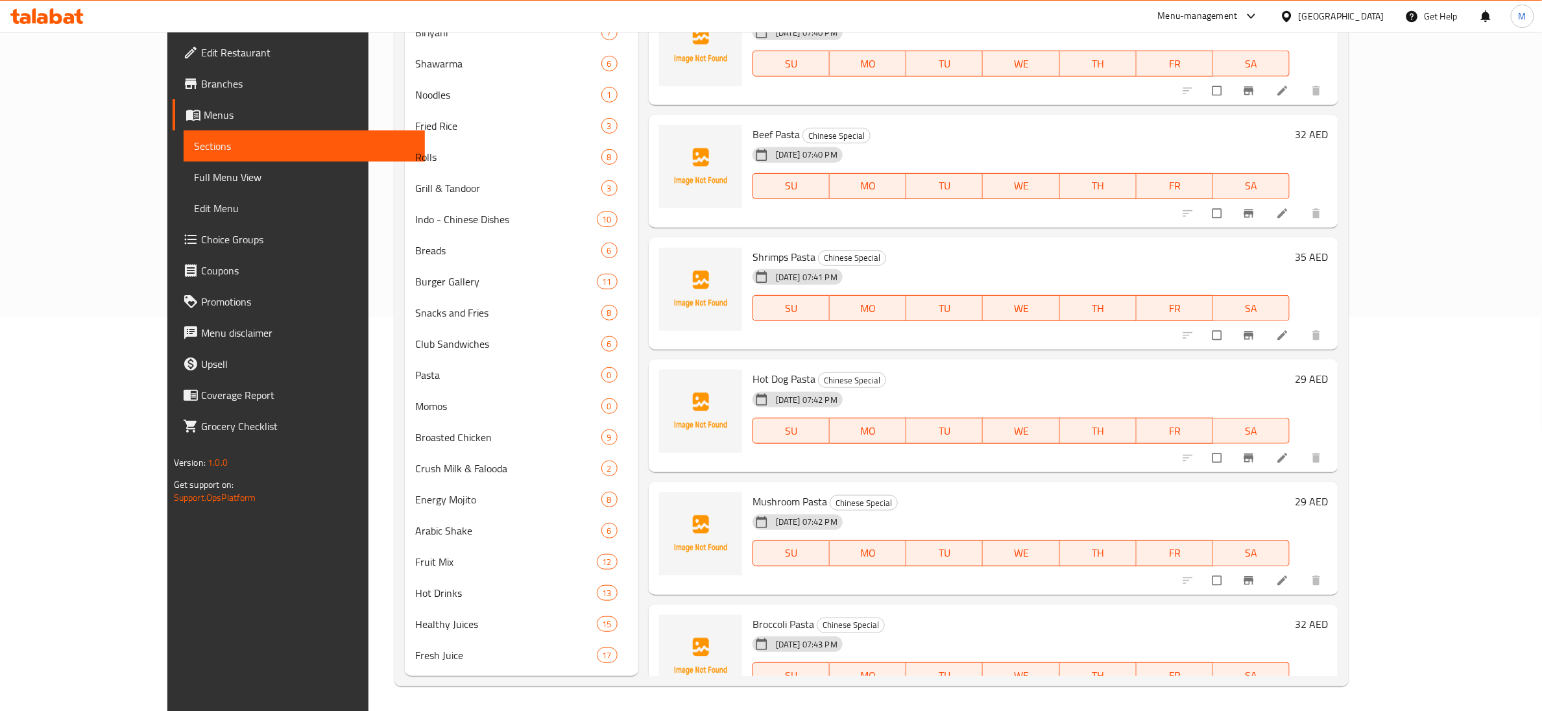
click at [752, 330] on span "Mushroom Pasta" at bounding box center [789, 501] width 75 height 19
copy h6 "Mushroom Pasta"
click at [752, 330] on span "Hot Dog Pasta" at bounding box center [783, 378] width 63 height 19
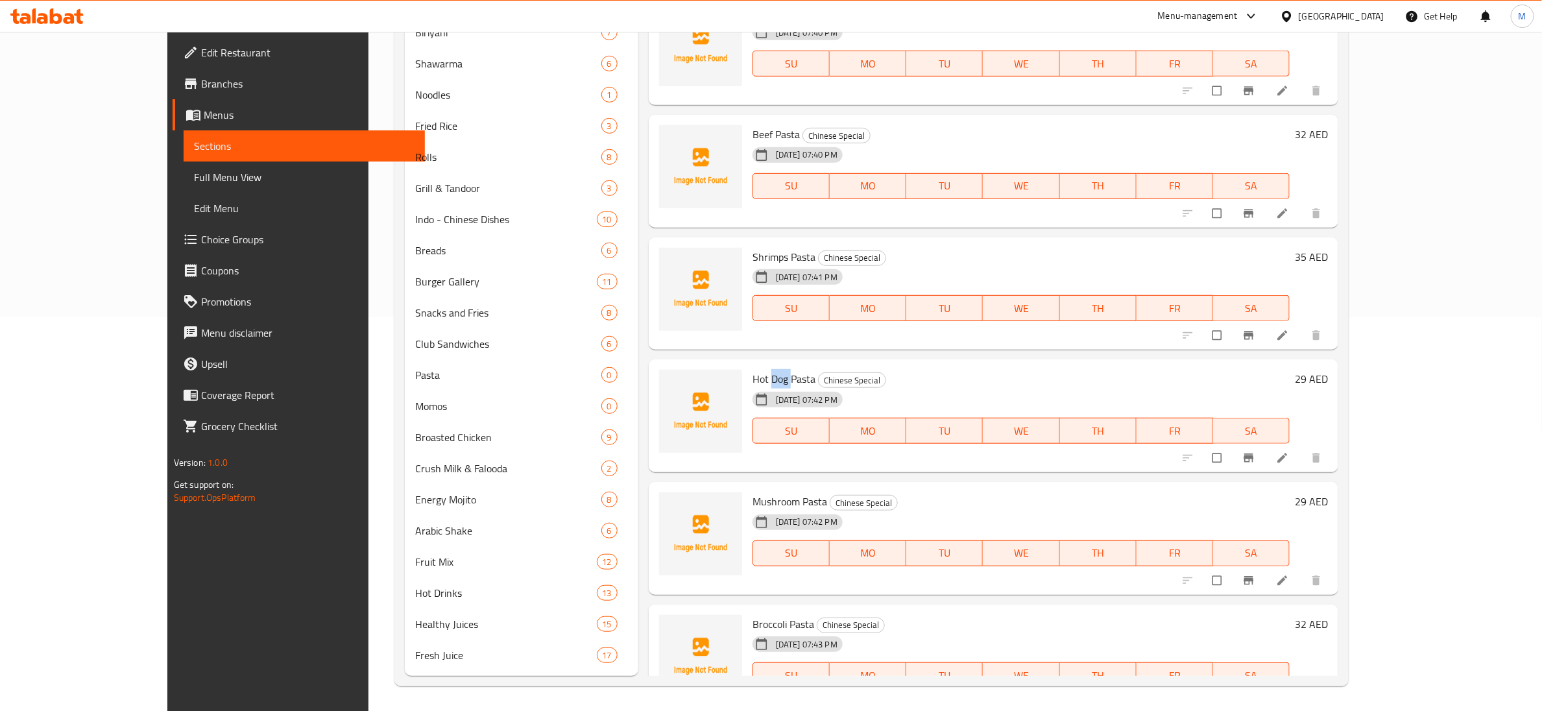
click at [752, 330] on span "Hot Dog Pasta" at bounding box center [783, 378] width 63 height 19
click at [752, 247] on span "Shrimps Pasta" at bounding box center [783, 256] width 63 height 19
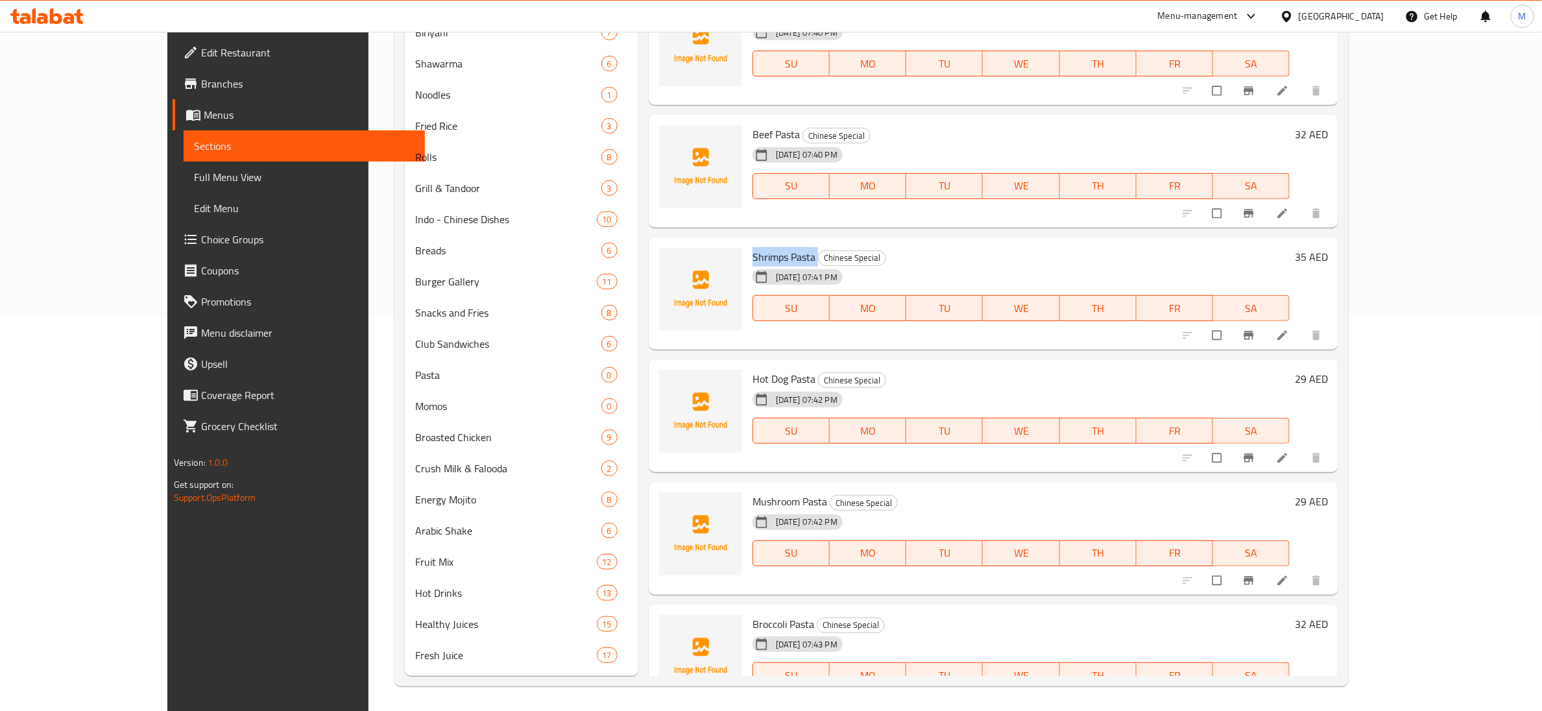
click at [752, 247] on span "Shrimps Pasta" at bounding box center [783, 256] width 63 height 19
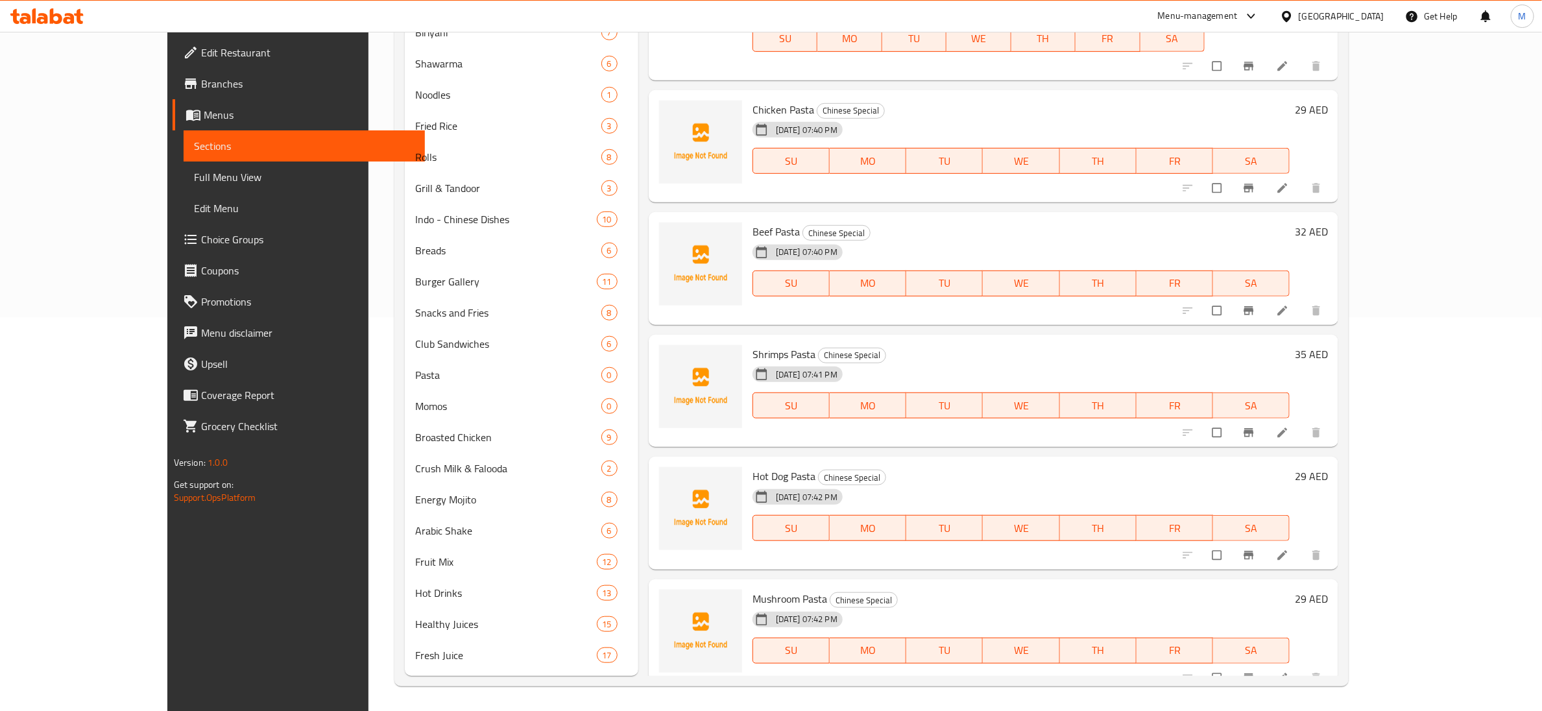
click at [752, 222] on span "Beef Pasta" at bounding box center [775, 231] width 47 height 19
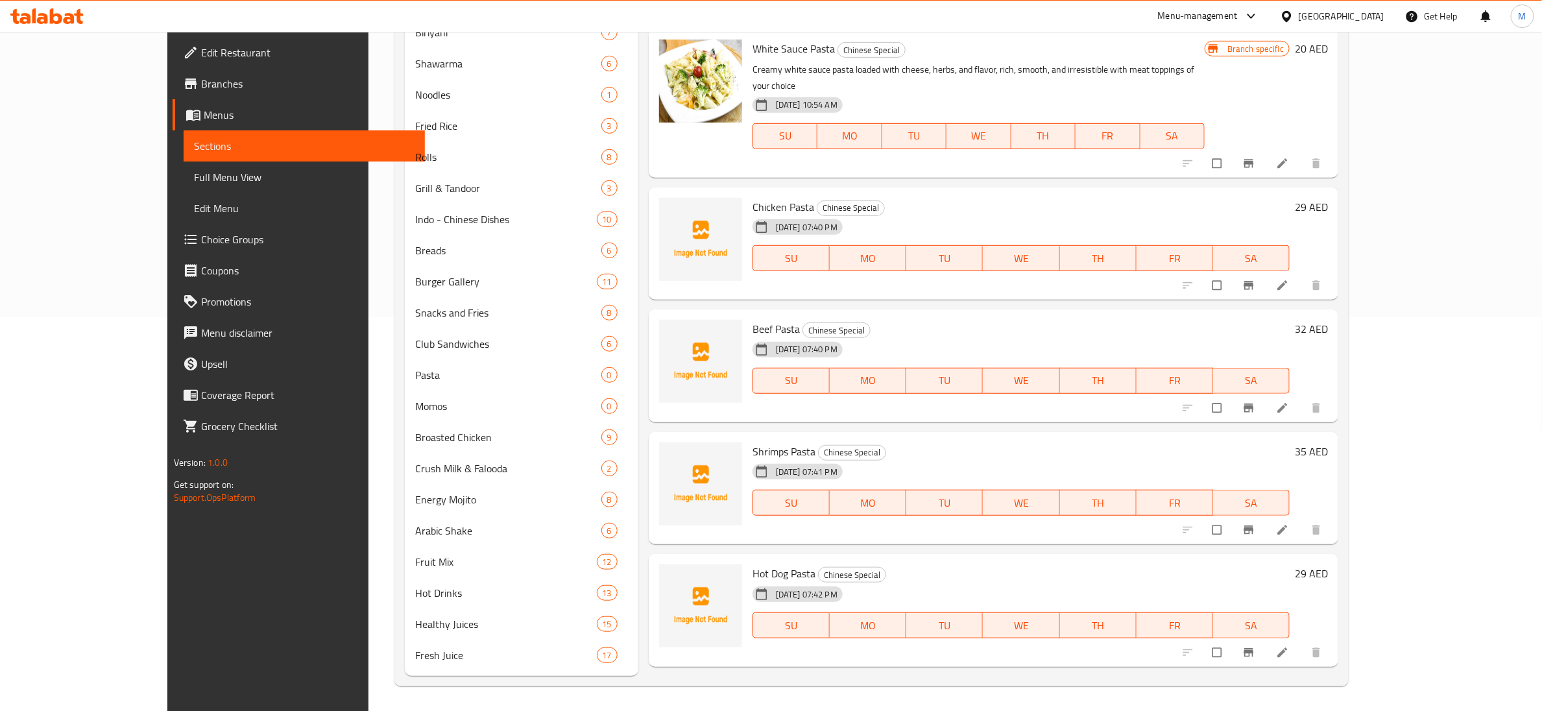
click at [748, 214] on div "[DATE] 07:40 PM" at bounding box center [815, 227] width 137 height 26
click at [748, 193] on div "Chicken Pasta Chinese Special 29-08-2025 07:40 PM SU MO TU WE TH FR SA" at bounding box center [1020, 244] width 547 height 102
click at [752, 197] on span "Chicken Pasta" at bounding box center [783, 206] width 62 height 19
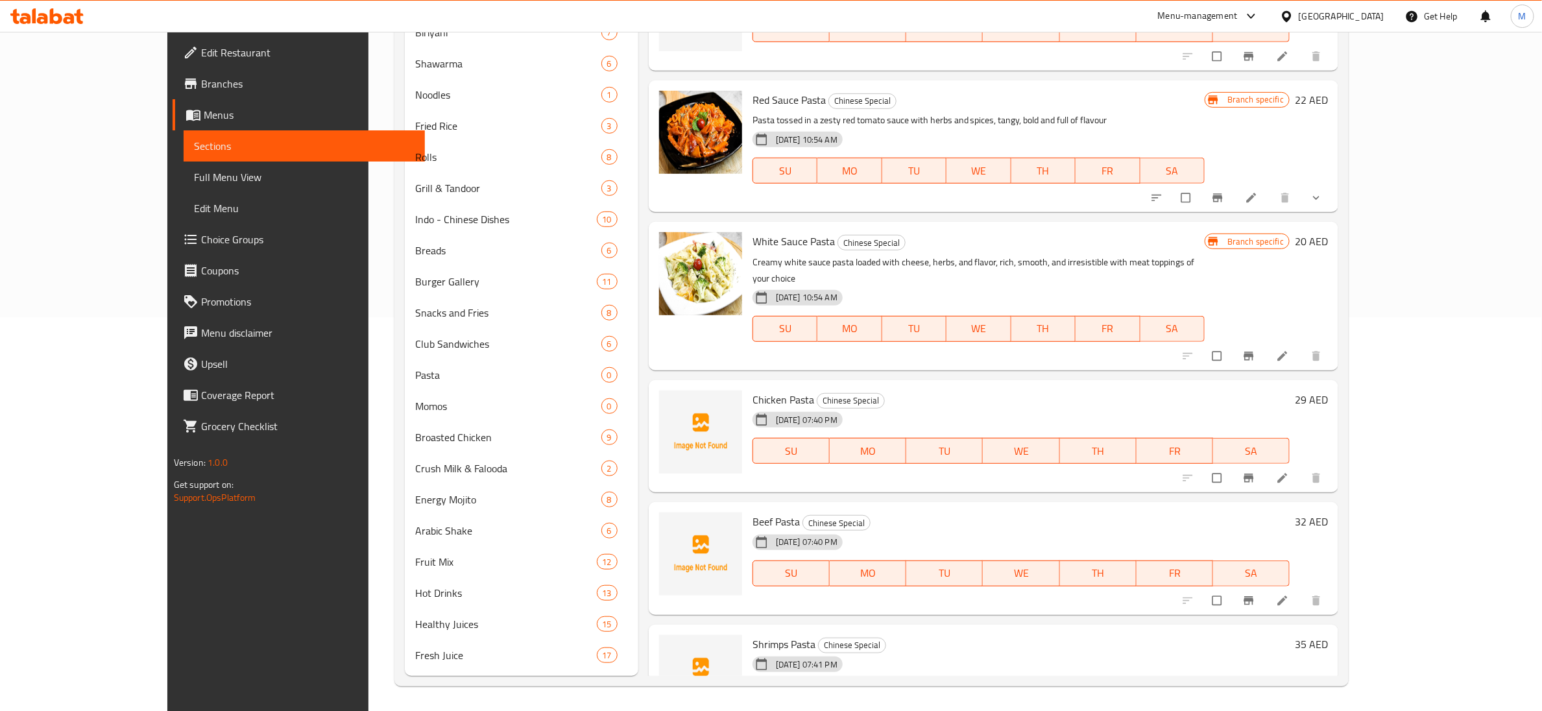
scroll to position [3913, 0]
click at [752, 239] on span "White Sauce Pasta" at bounding box center [793, 242] width 82 height 19
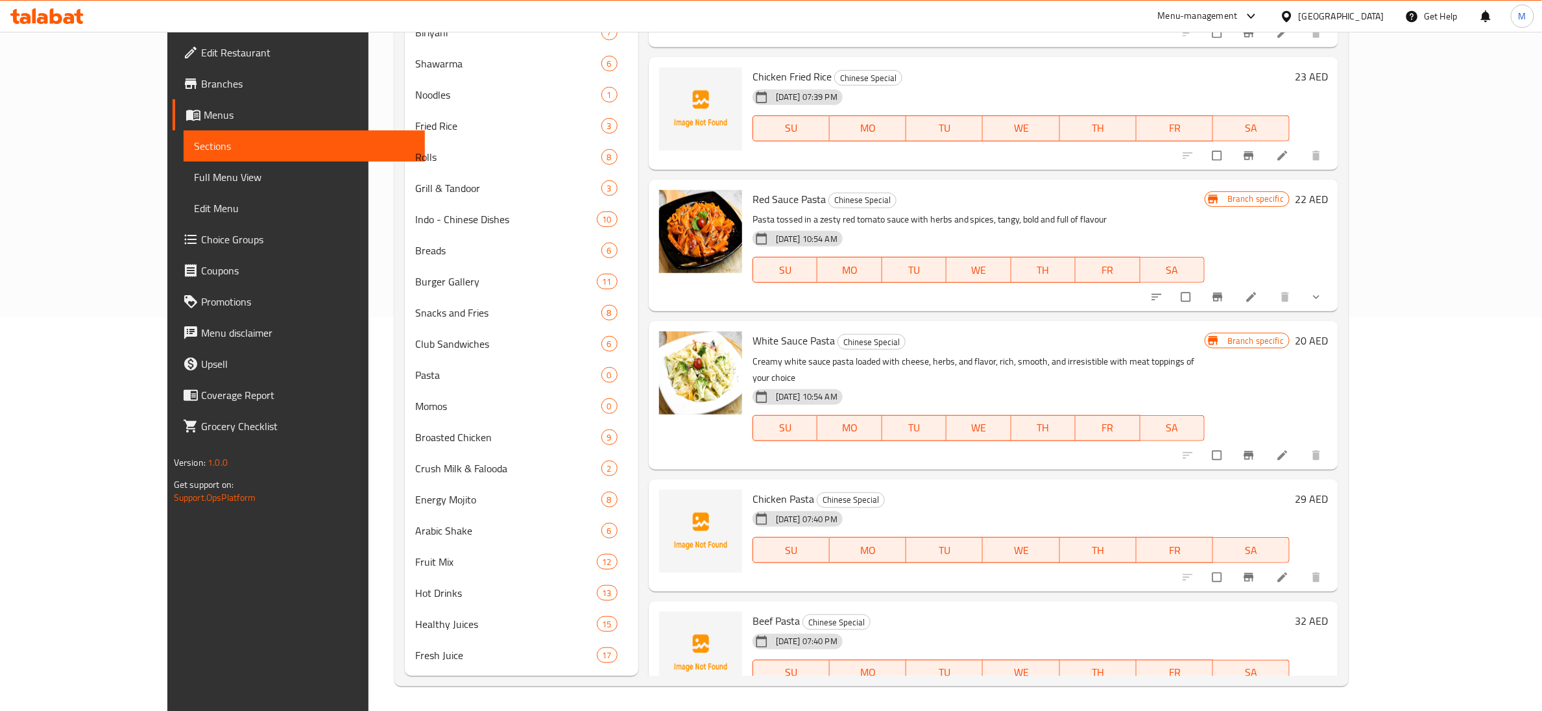
click at [760, 197] on span "Red Sauce Pasta" at bounding box center [788, 198] width 73 height 19
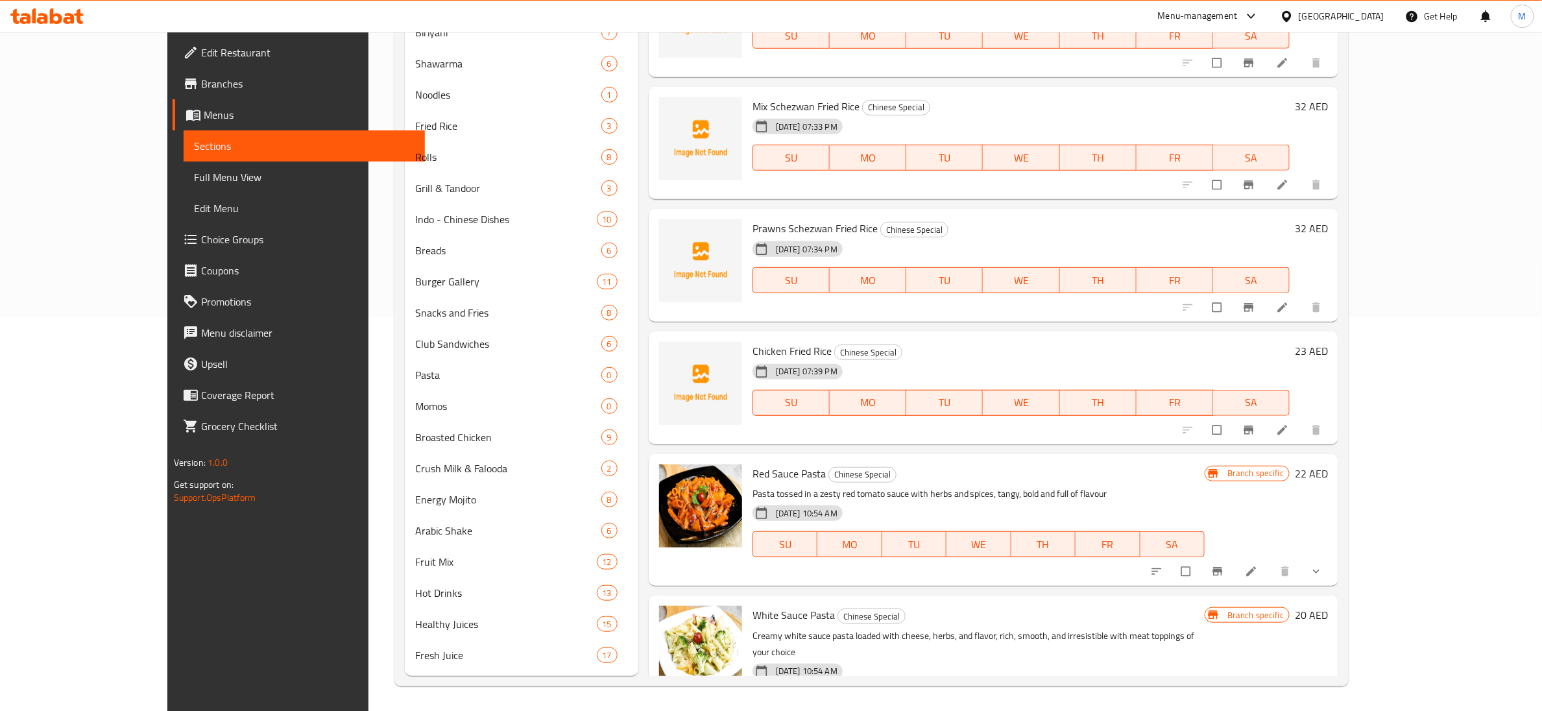
scroll to position [3524, 0]
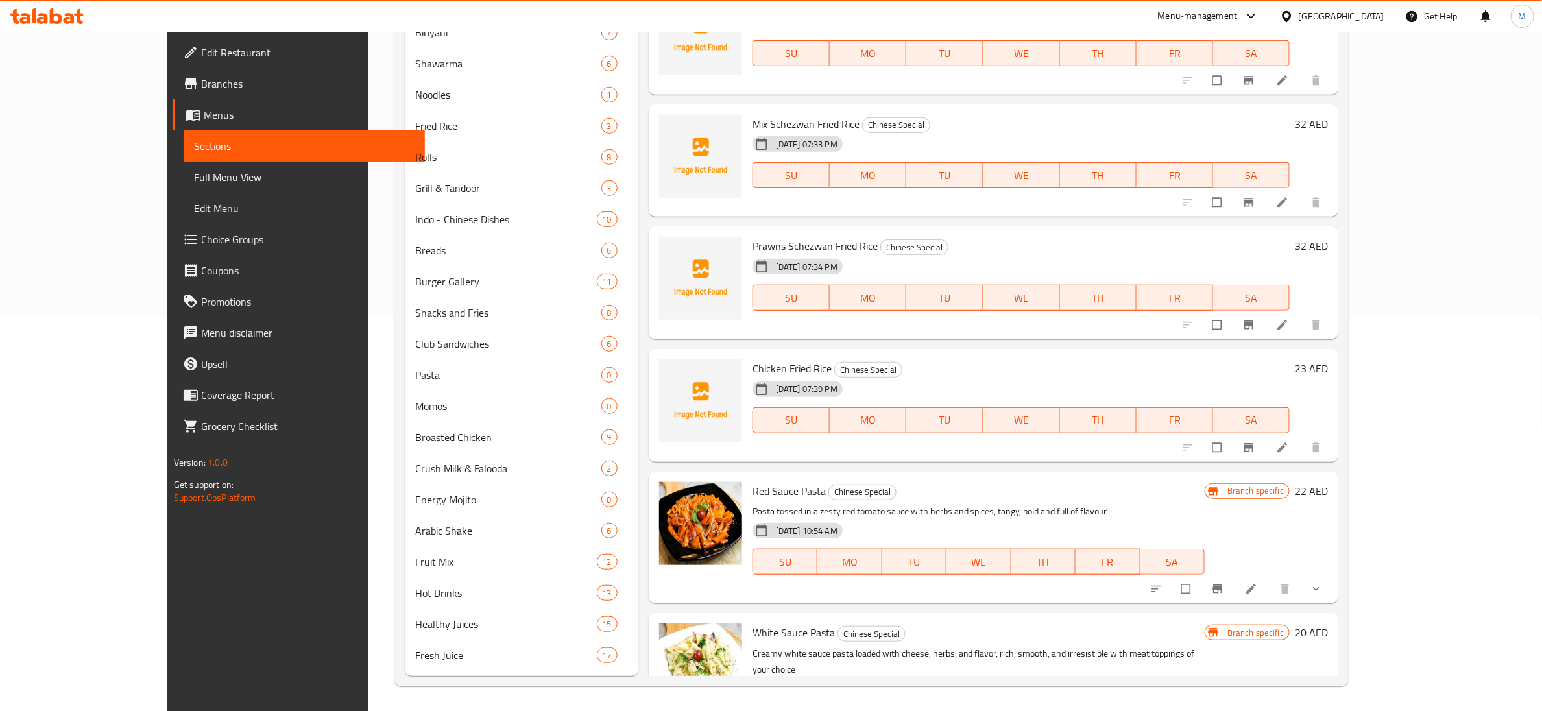
click at [752, 330] on span "Chicken Fried Rice" at bounding box center [791, 368] width 79 height 19
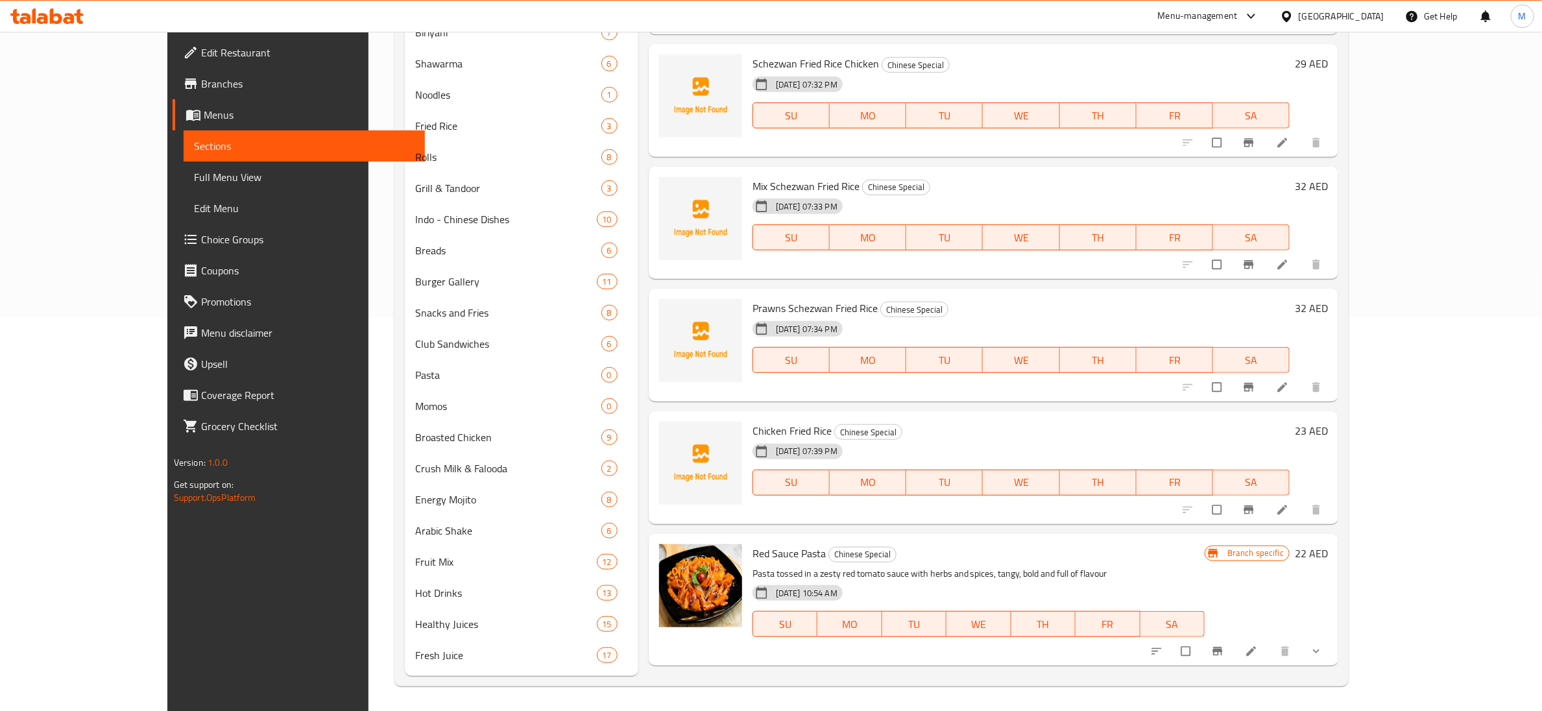
scroll to position [3427, 0]
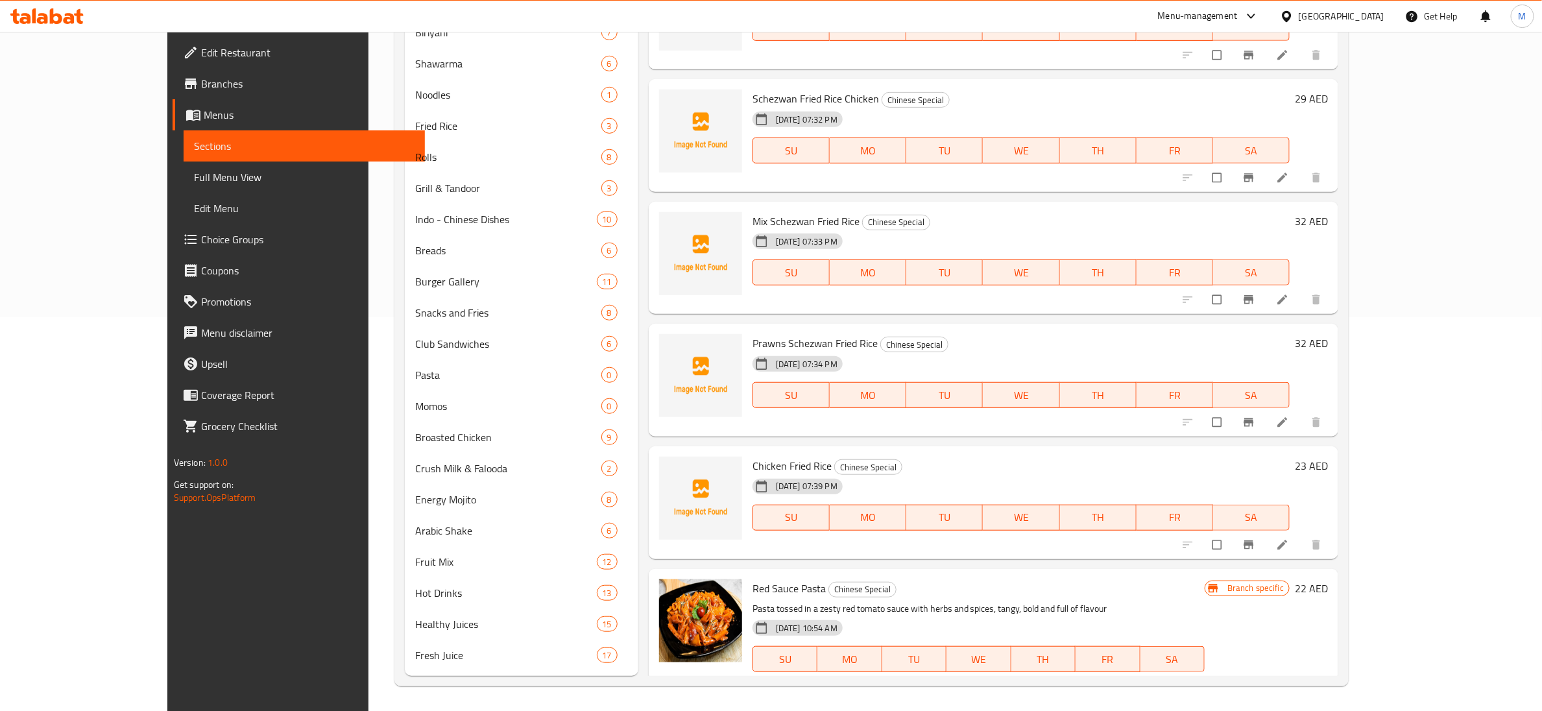
click at [752, 330] on span "Prawns Schezwan Fried Rice" at bounding box center [814, 342] width 125 height 19
click at [752, 216] on span "Mix Schezwan Fried Rice" at bounding box center [805, 220] width 107 height 19
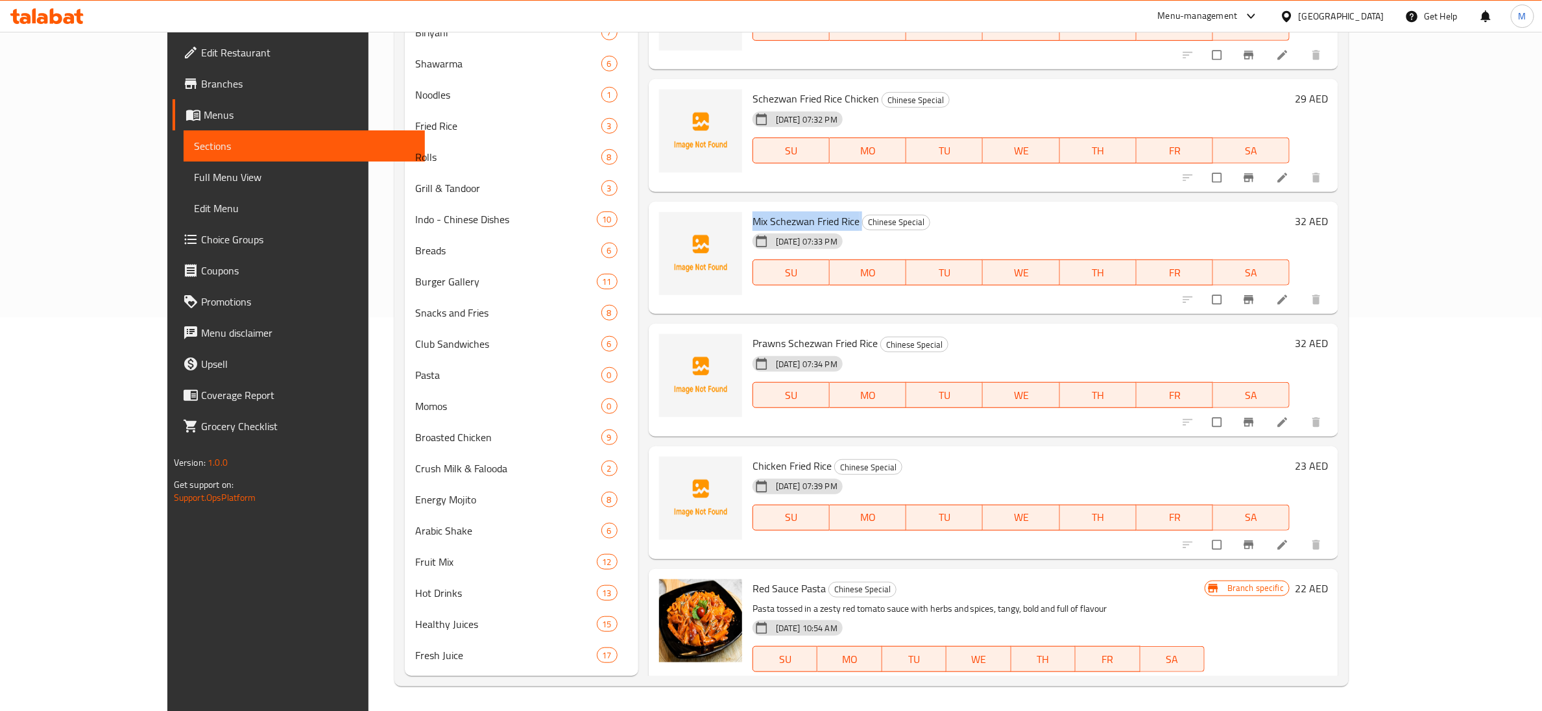
click at [752, 216] on span "Mix Schezwan Fried Rice" at bounding box center [805, 220] width 107 height 19
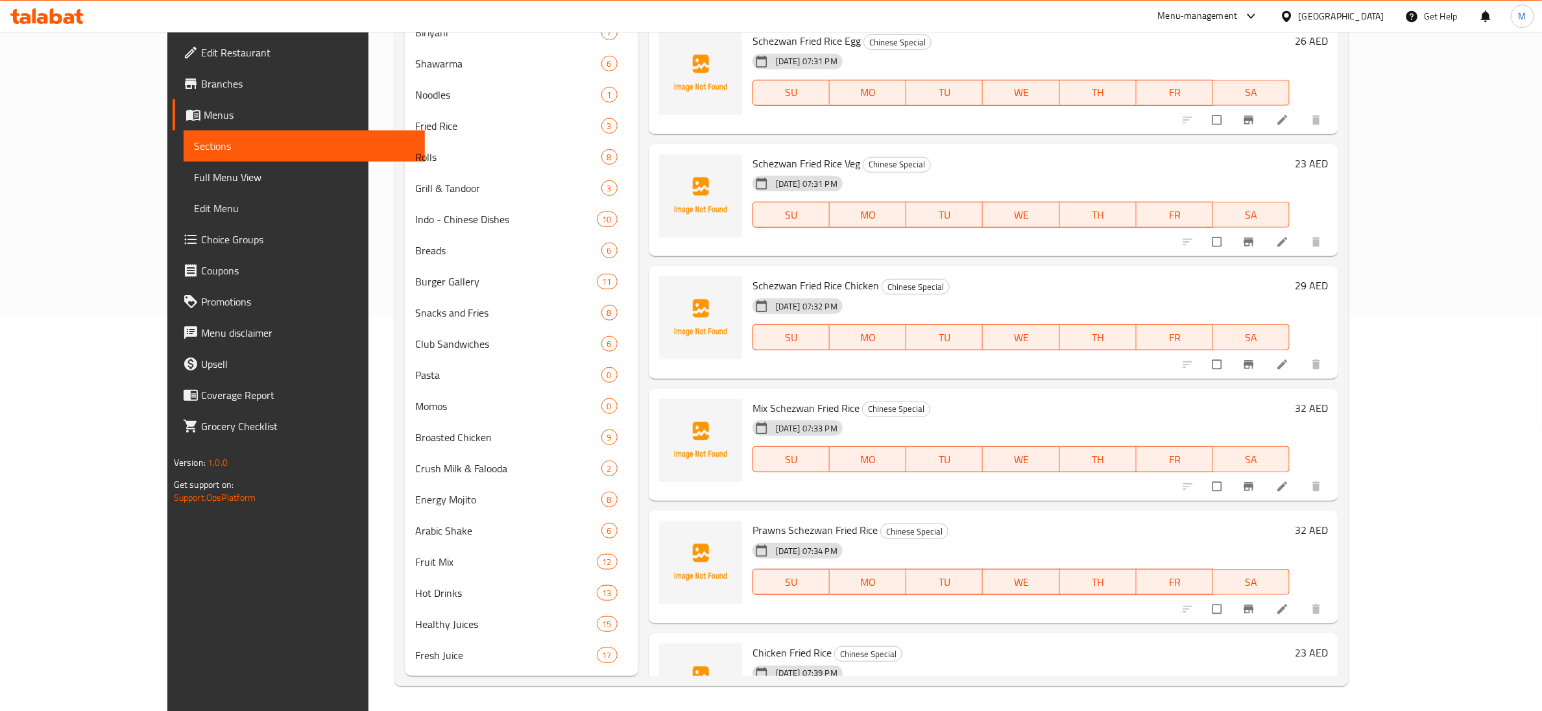
scroll to position [3232, 0]
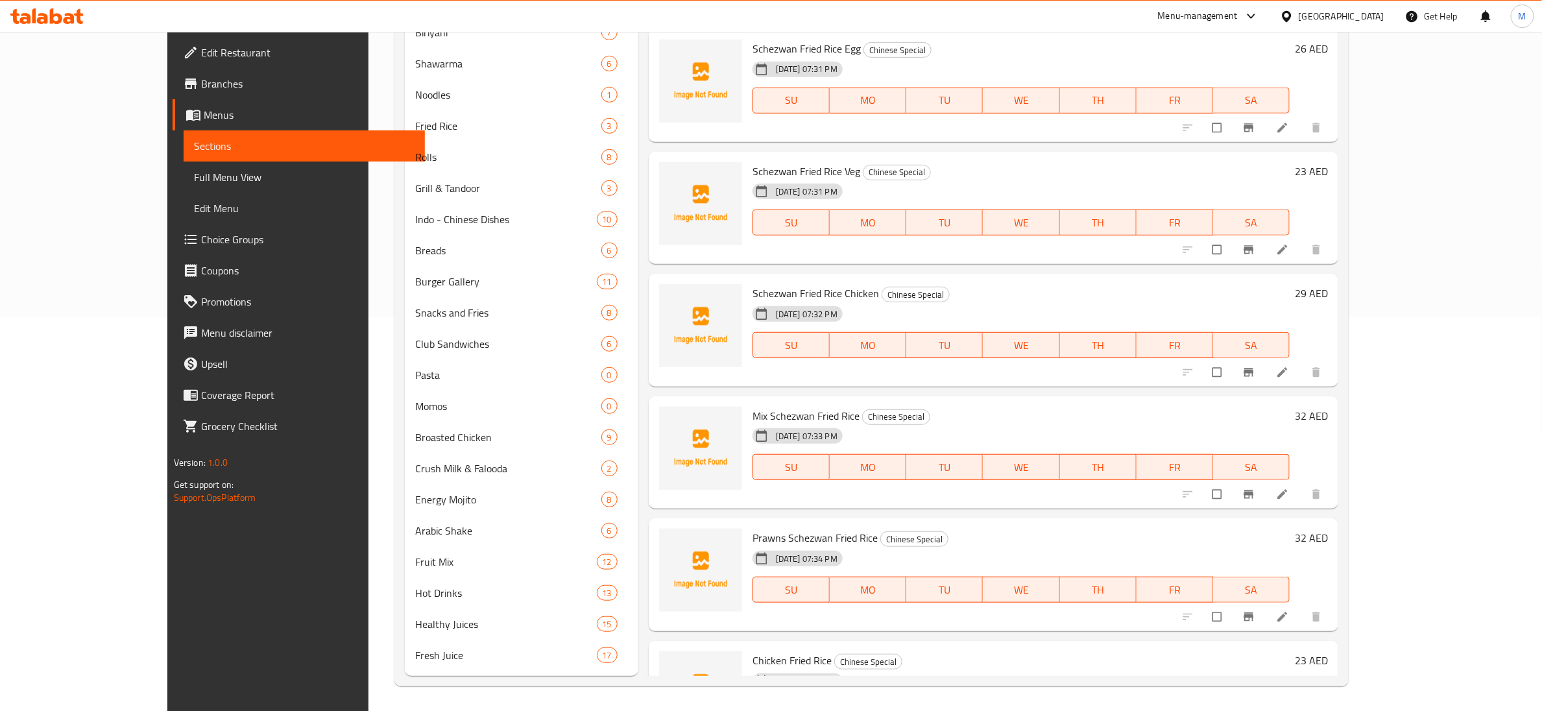
click at [776, 291] on span "Schezwan Fried Rice Chicken" at bounding box center [815, 292] width 126 height 19
click at [767, 171] on span "Schezwan Fried Rice Veg" at bounding box center [806, 171] width 108 height 19
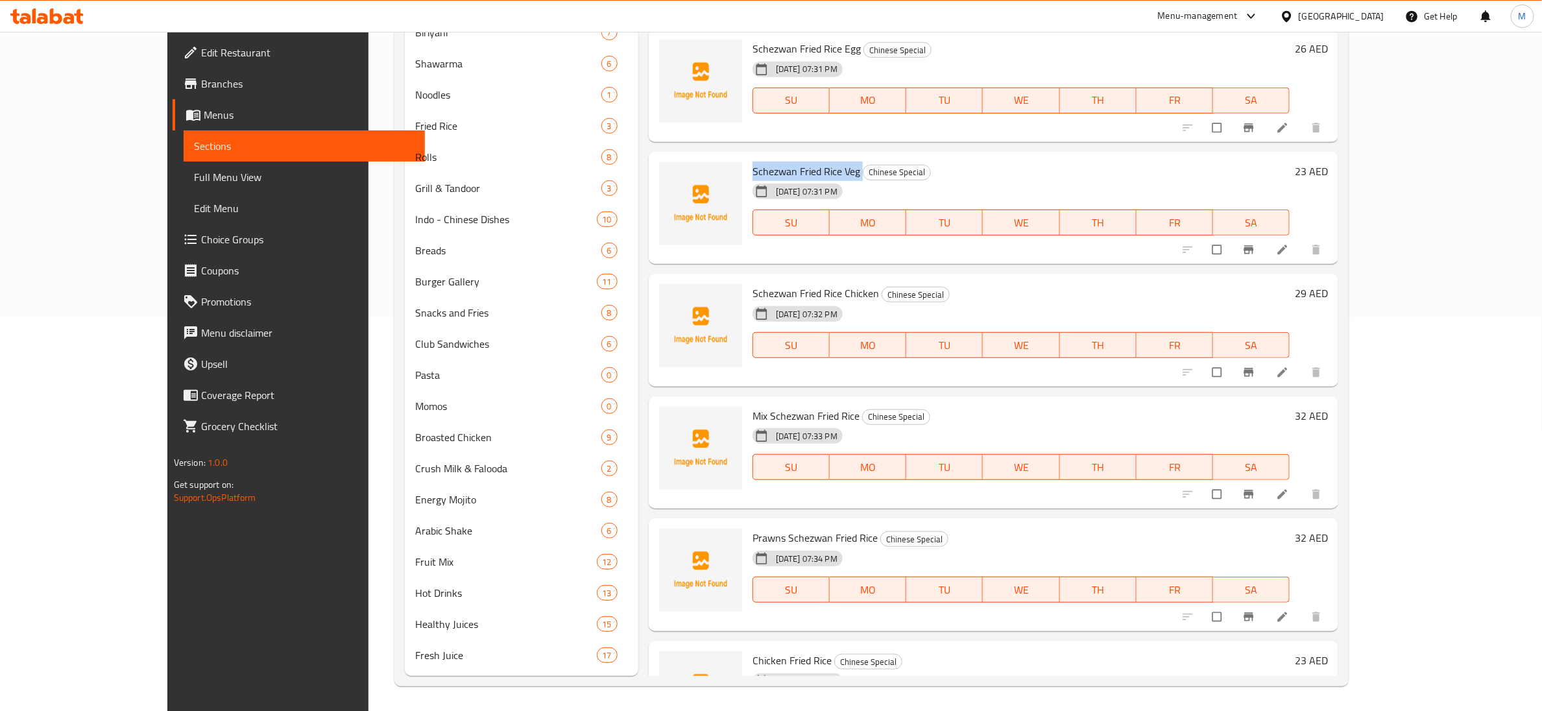
click at [767, 171] on span "Schezwan Fried Rice Veg" at bounding box center [806, 171] width 108 height 19
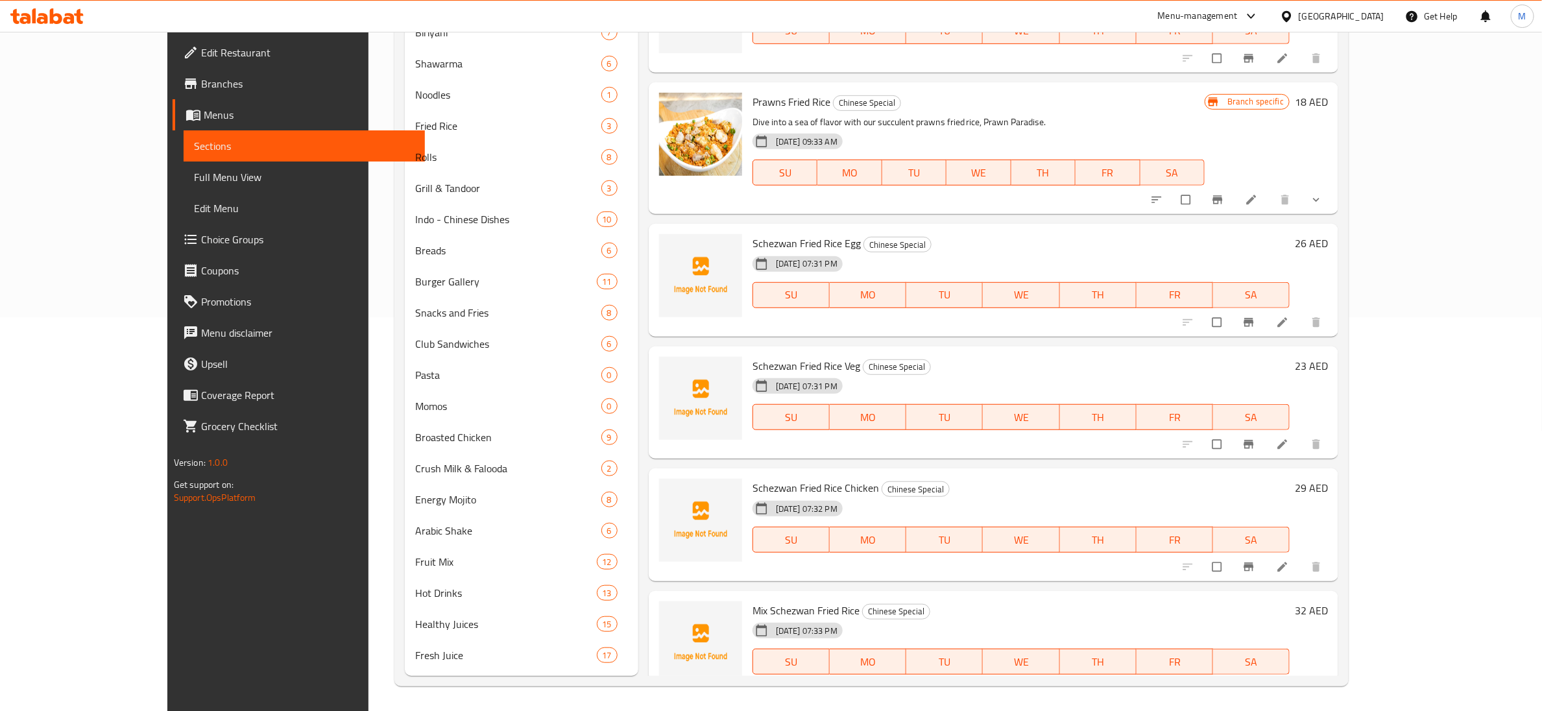
click at [773, 242] on span "Schezwan Fried Rice Egg" at bounding box center [806, 242] width 108 height 19
click at [773, 242] on div "Menu items Add Sort Manage items Gobi Manchurian Chinese Special Gobi manchuria…" at bounding box center [988, 214] width 700 height 924
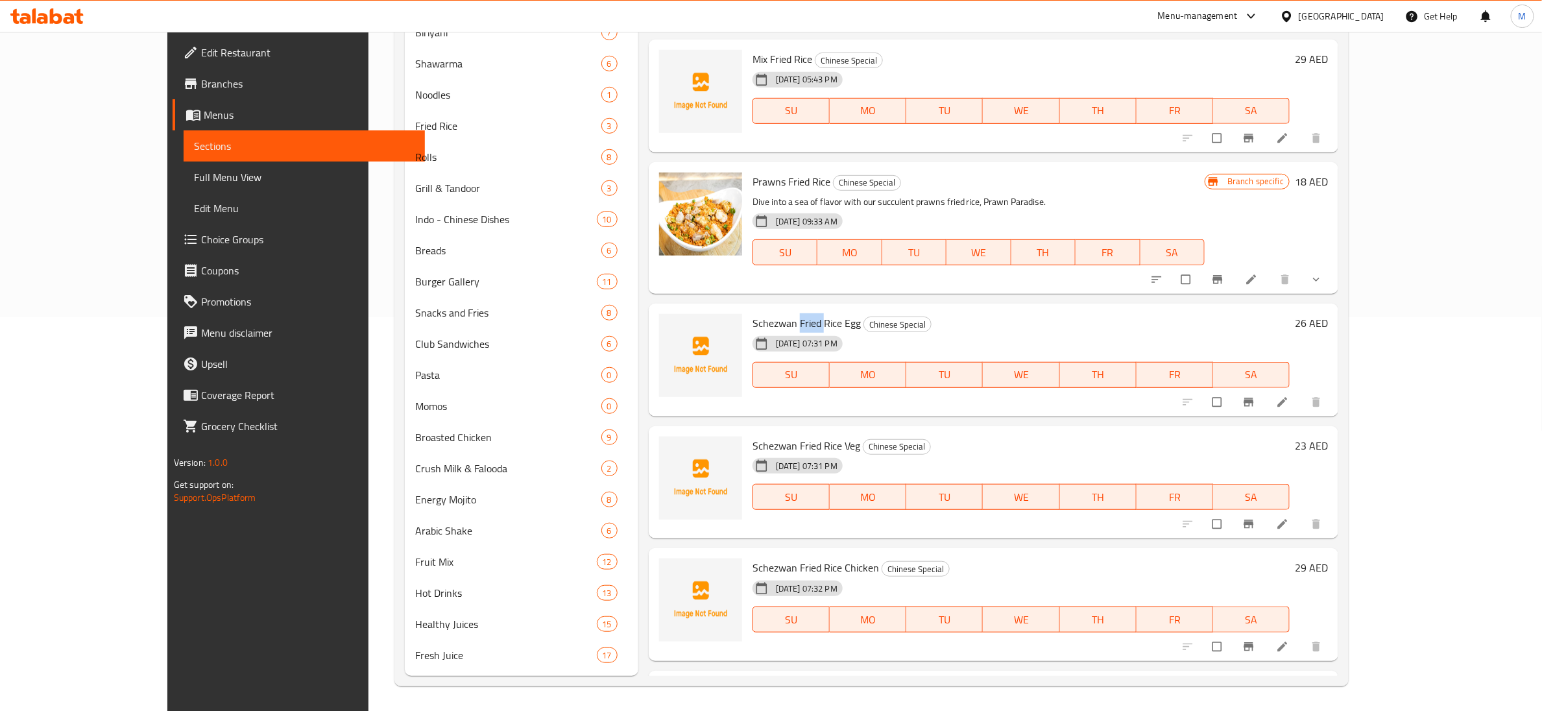
scroll to position [2940, 0]
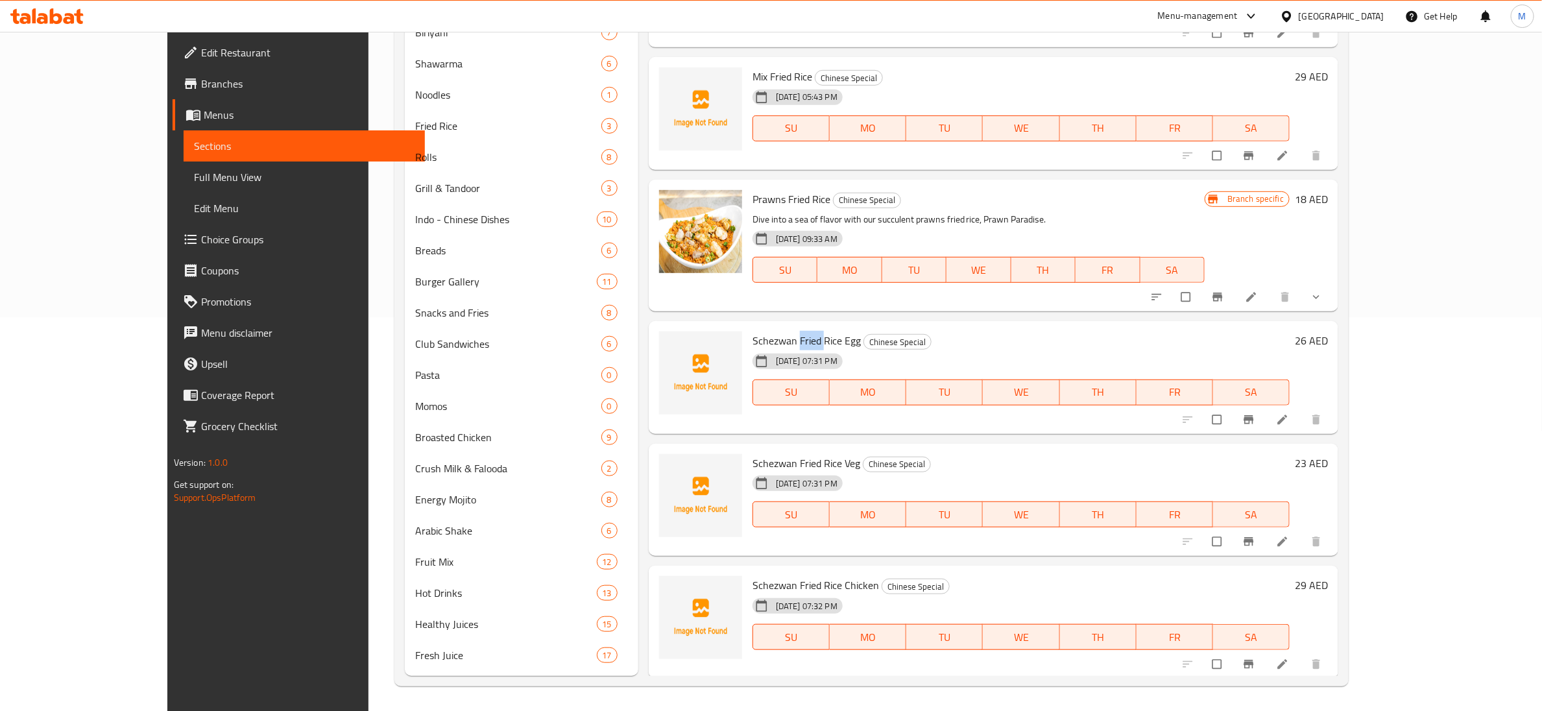
click at [773, 242] on div "02-05-2025 09:33 AM SU MO TU WE TH FR SA" at bounding box center [978, 261] width 462 height 70
type button "0"
click at [765, 330] on span "Schezwan Fried Rice Egg" at bounding box center [806, 340] width 108 height 19
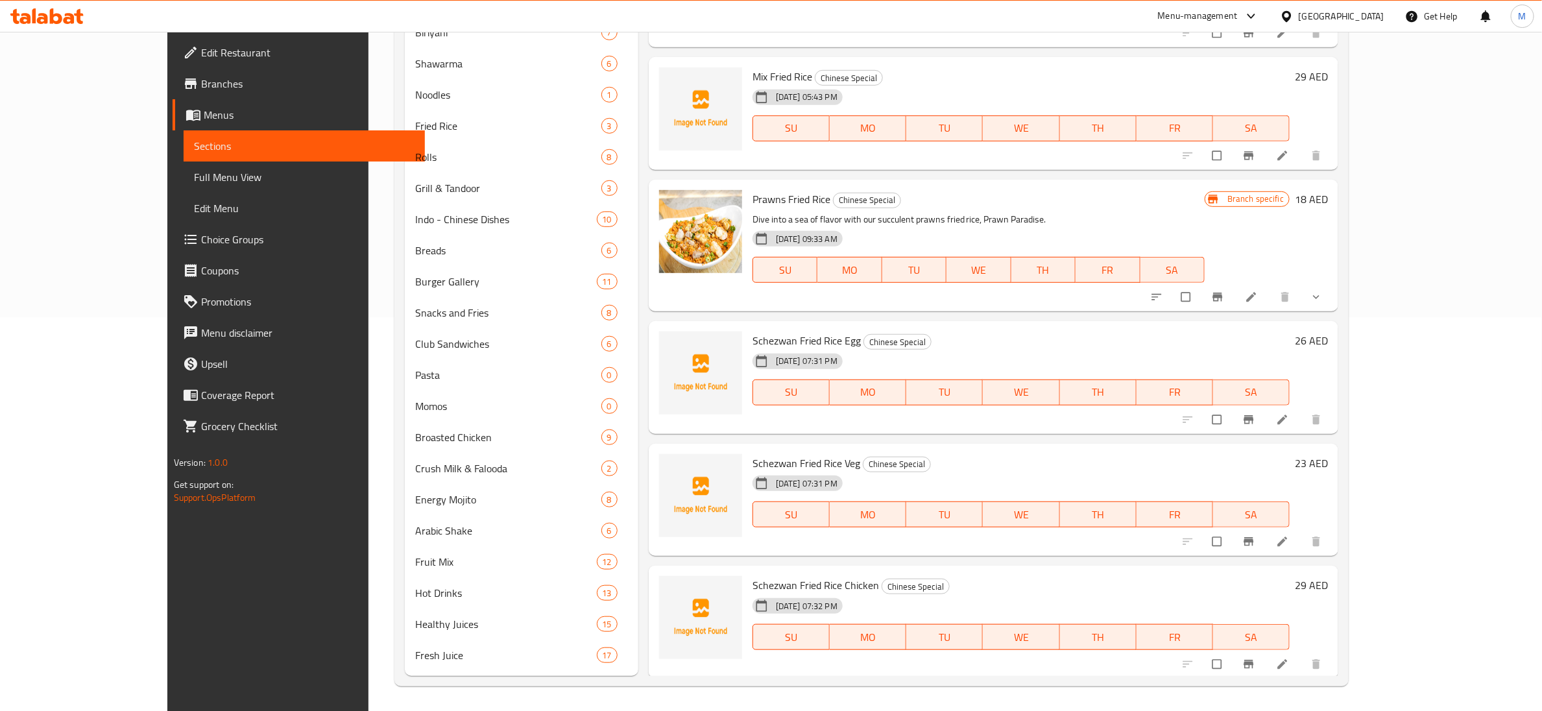
click at [758, 200] on span "Prawns Fried Rice" at bounding box center [791, 198] width 78 height 19
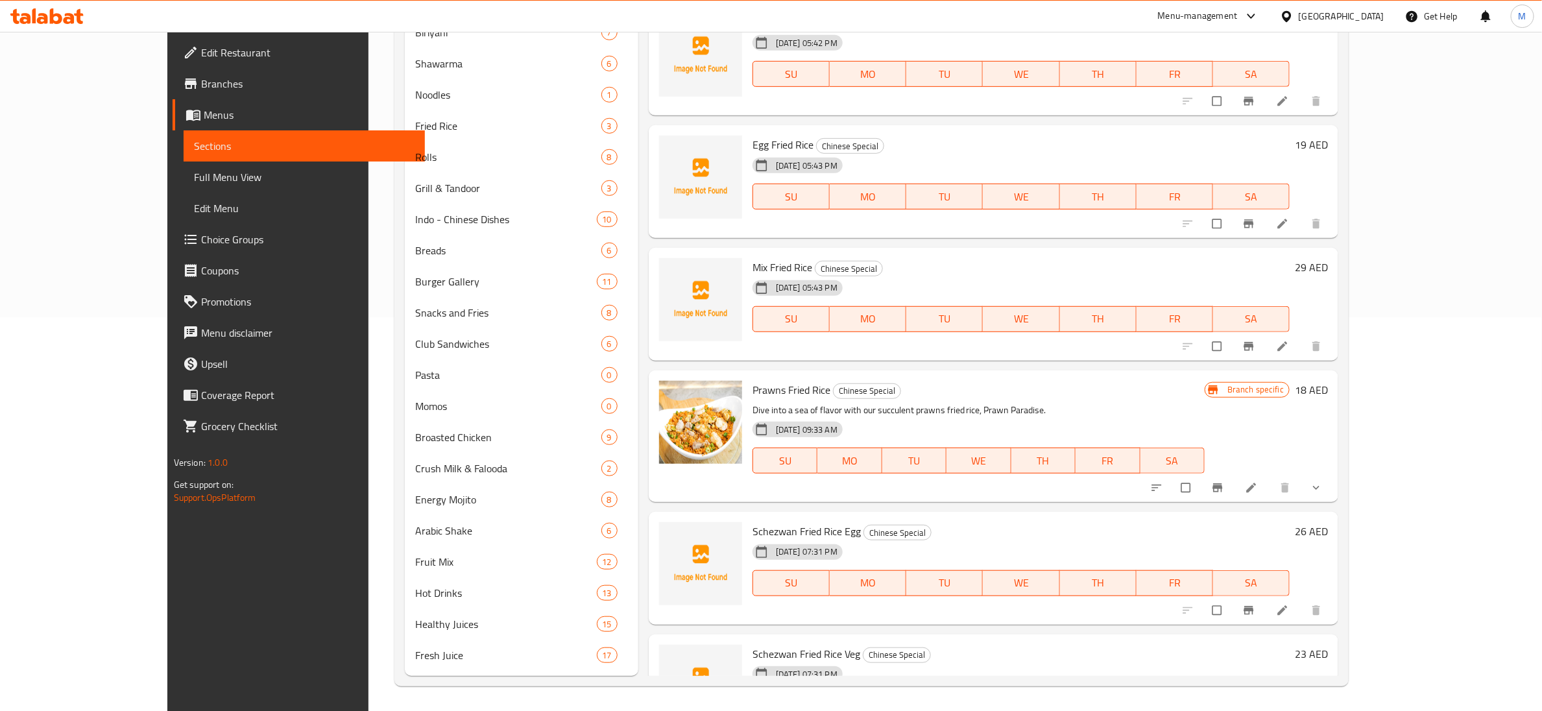
scroll to position [2648, 0]
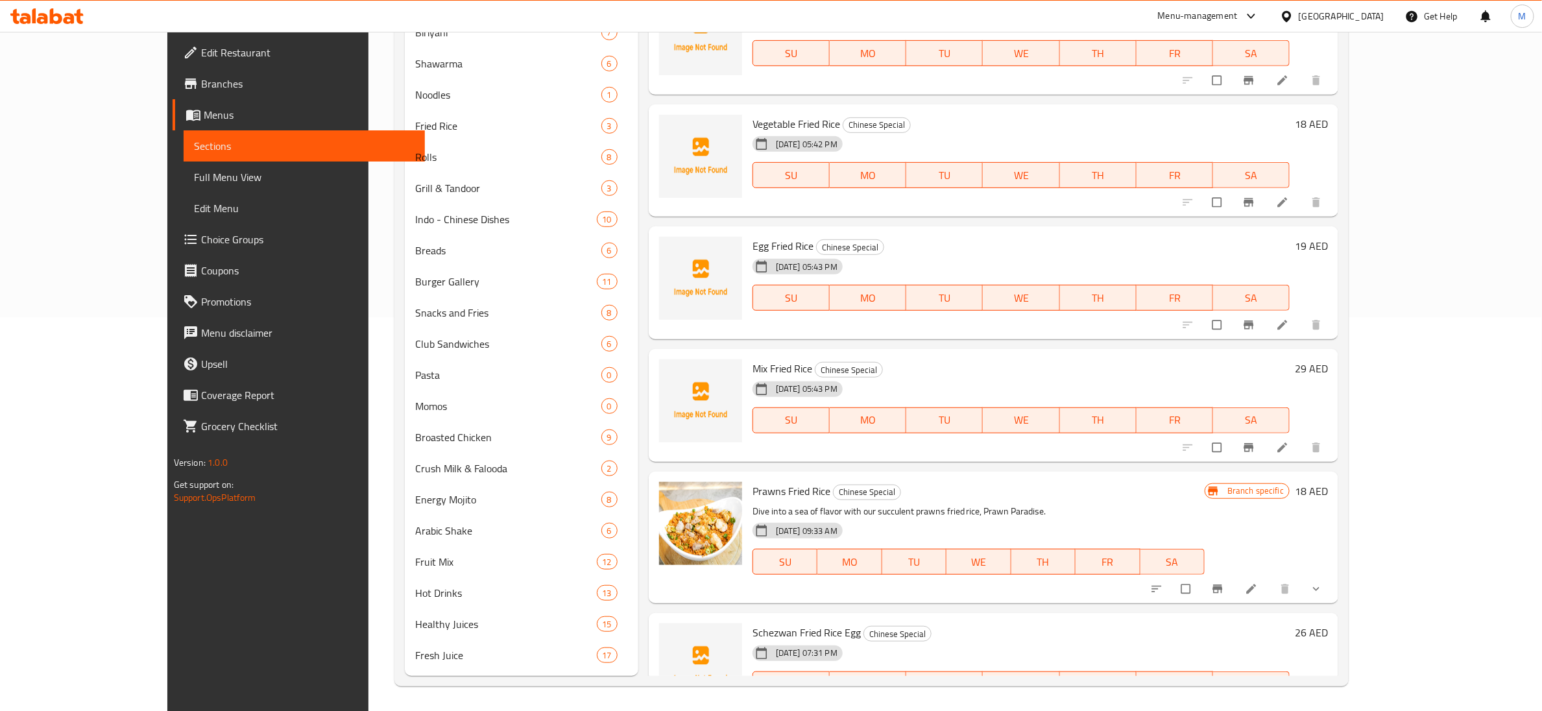
click at [752, 330] on span "Mix Fried Rice" at bounding box center [782, 368] width 60 height 19
click at [754, 240] on span "Egg Fried Rice" at bounding box center [782, 245] width 61 height 19
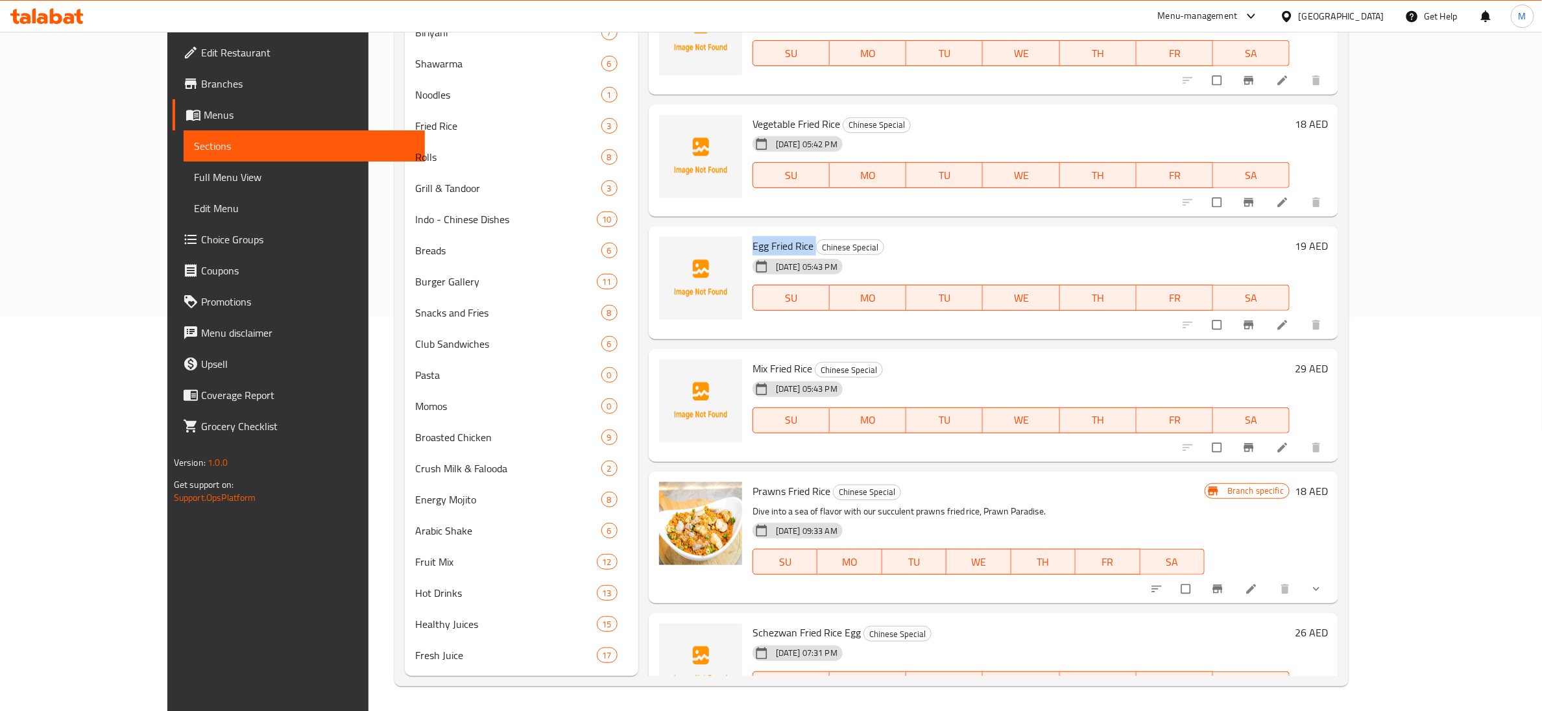
click at [754, 240] on span "Egg Fried Rice" at bounding box center [782, 245] width 61 height 19
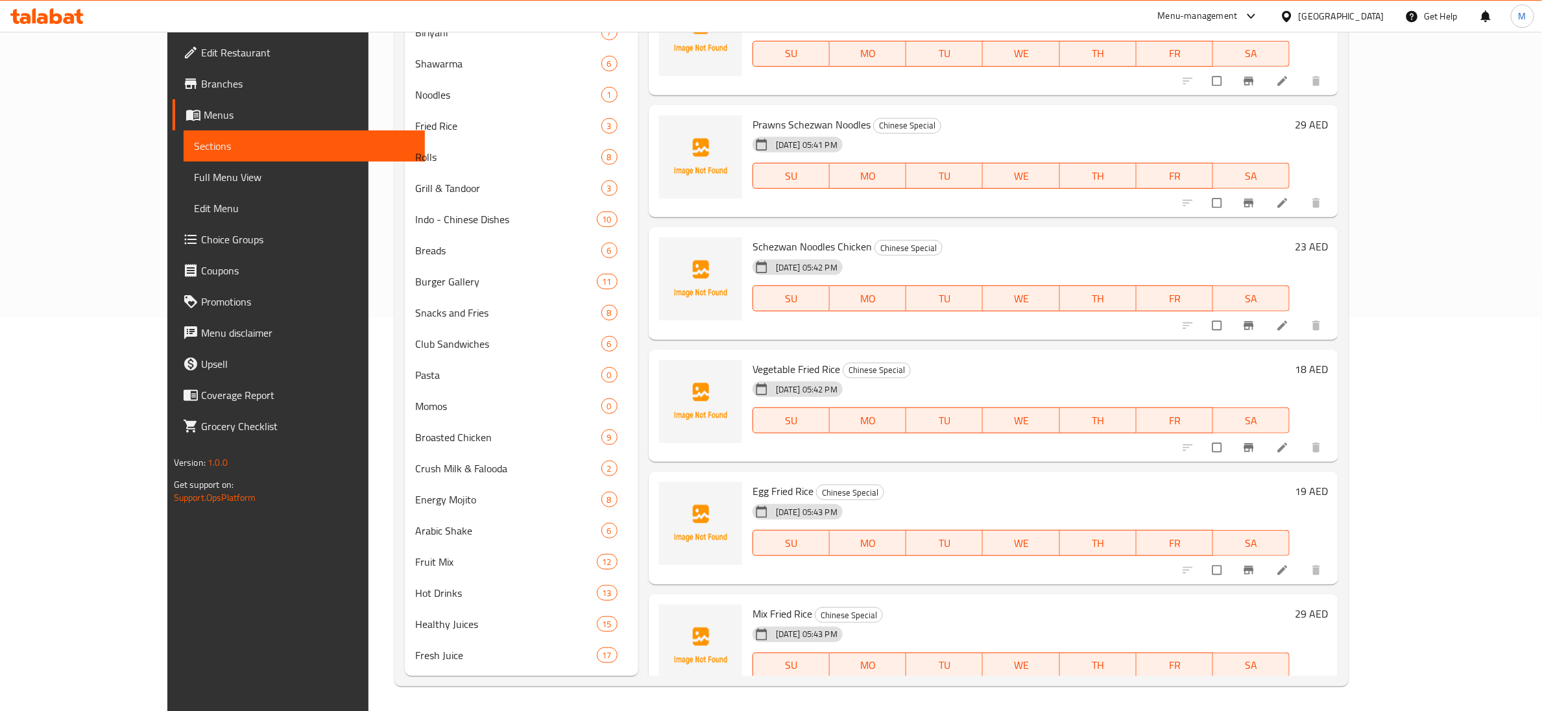
scroll to position [2356, 0]
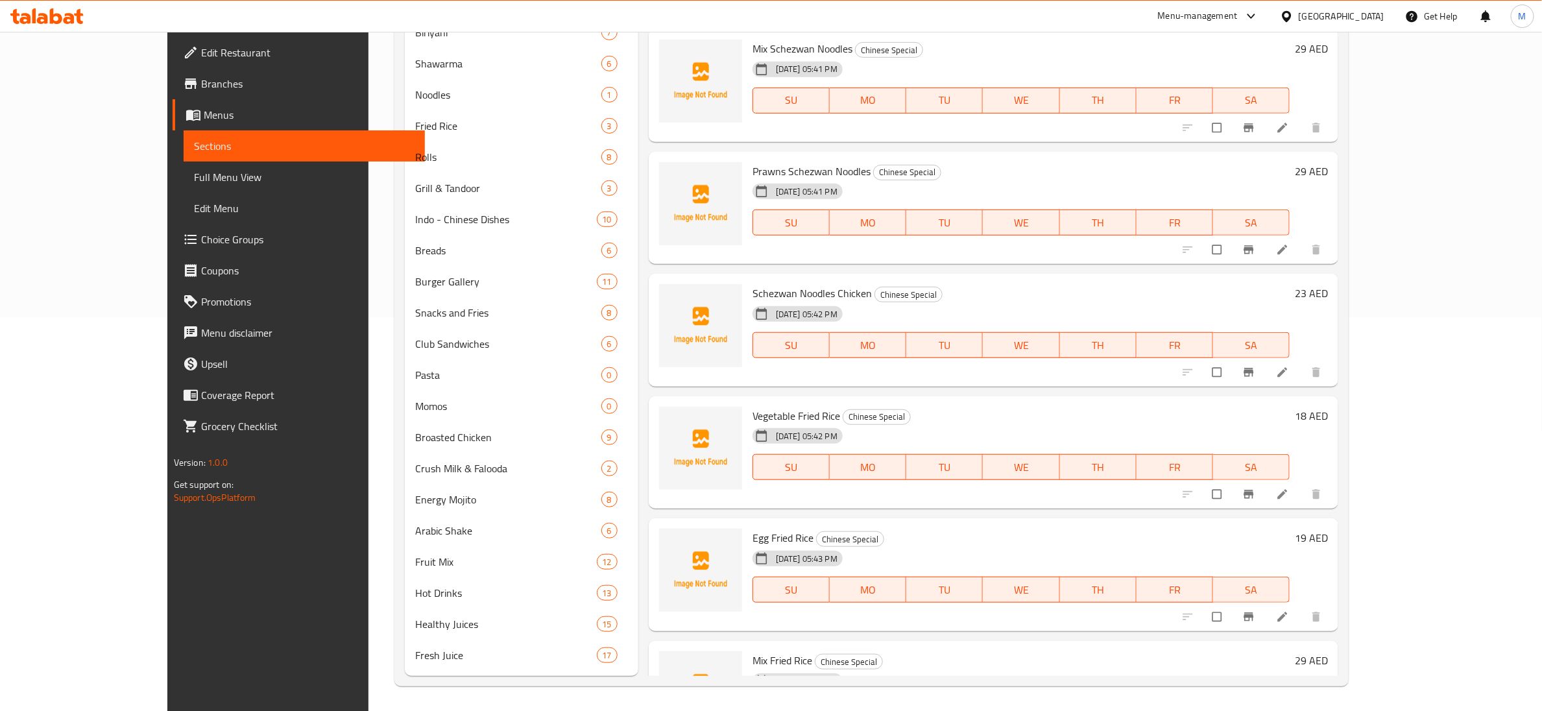
click at [755, 330] on span "Vegetable Fried Rice" at bounding box center [796, 415] width 88 height 19
click at [752, 289] on span "Schezwan Noodles Chicken" at bounding box center [811, 292] width 119 height 19
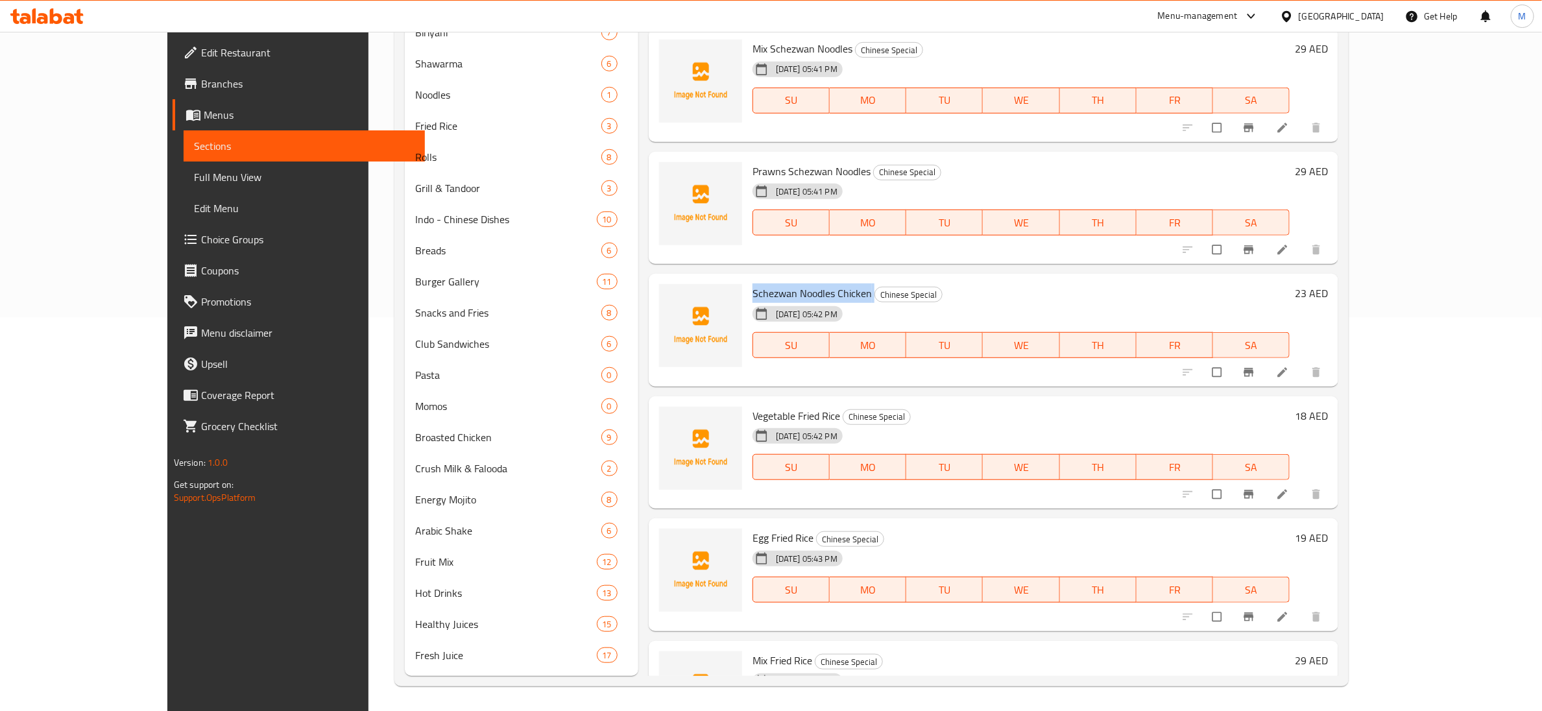
click at [752, 289] on span "Schezwan Noodles Chicken" at bounding box center [811, 292] width 119 height 19
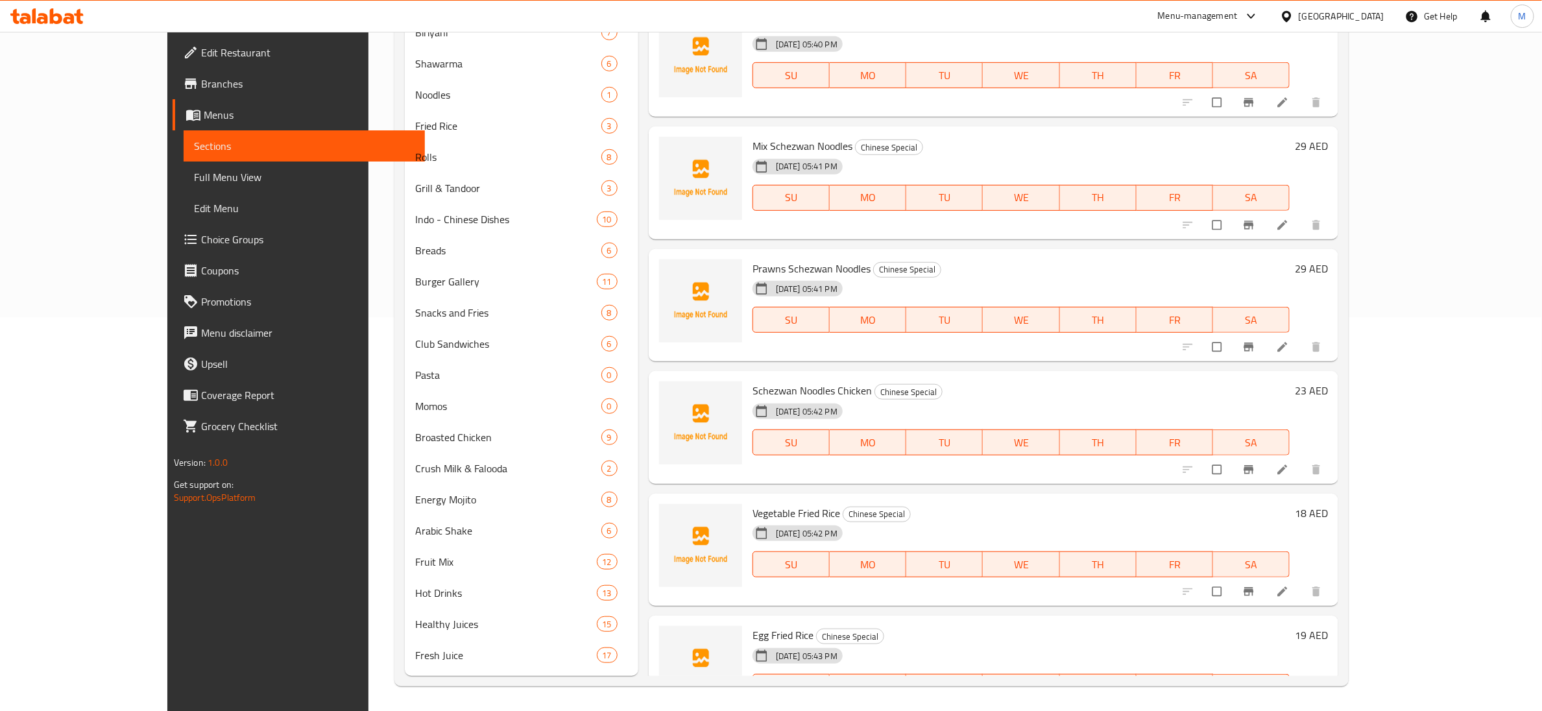
click at [761, 269] on span "Prawns Schezwan Noodles" at bounding box center [811, 268] width 118 height 19
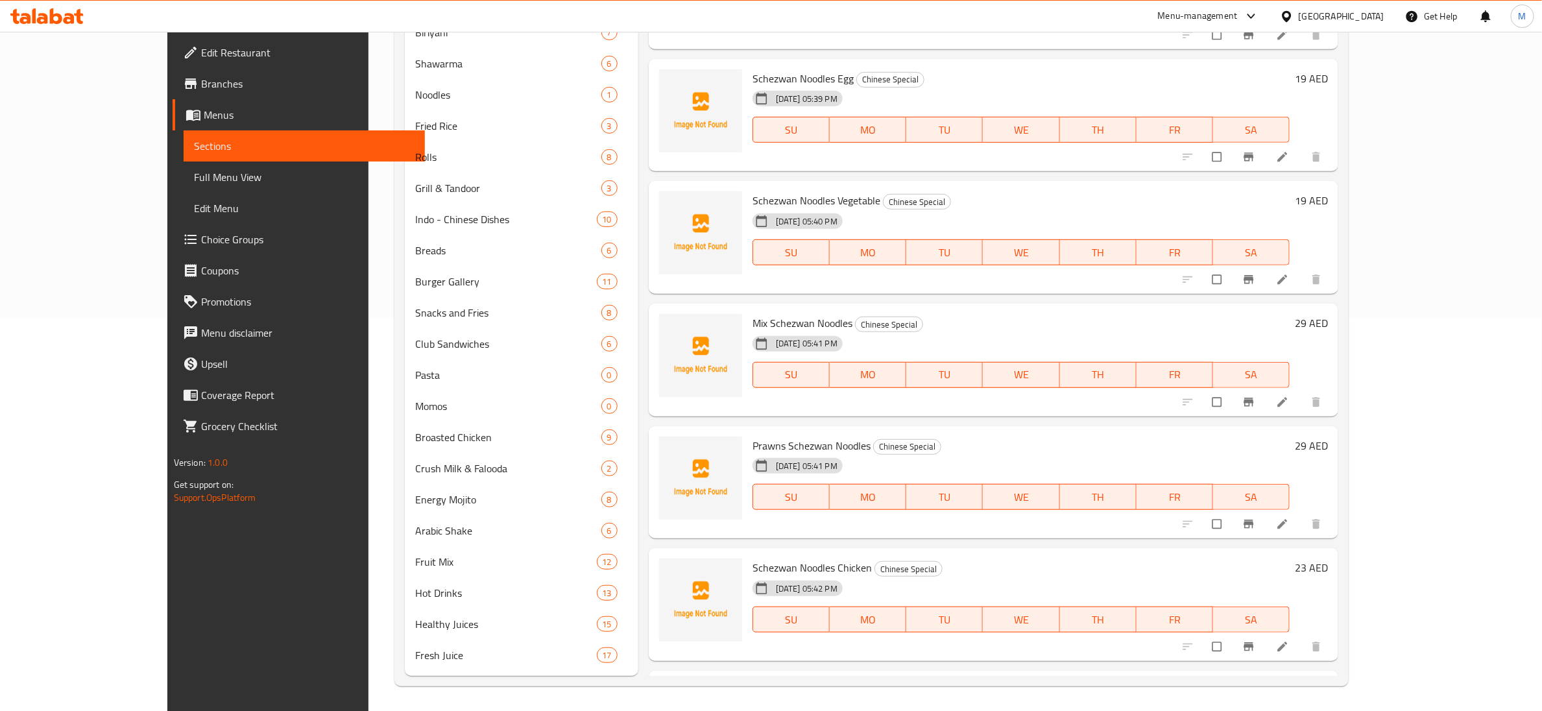
scroll to position [2064, 0]
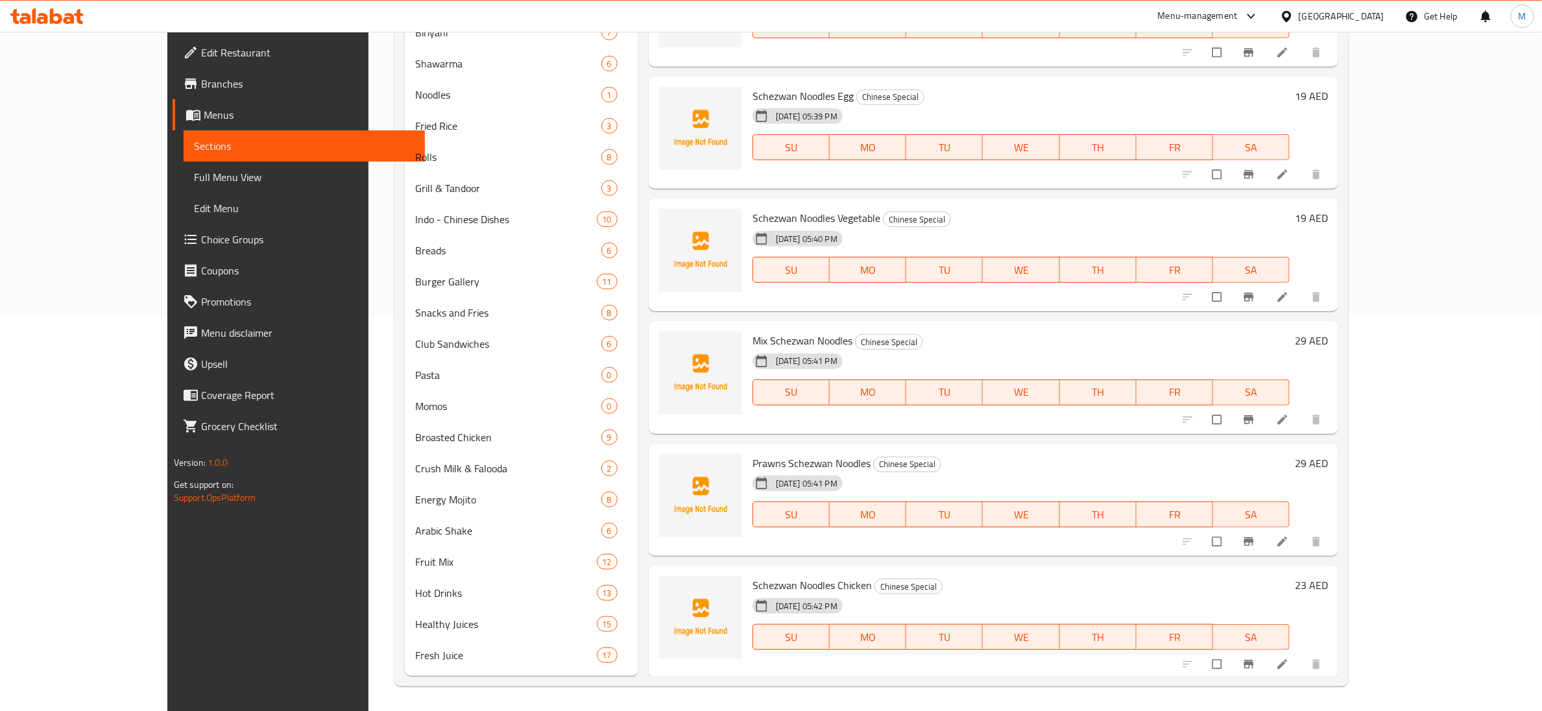
click at [761, 330] on span "Mix Schezwan Noodles" at bounding box center [802, 340] width 100 height 19
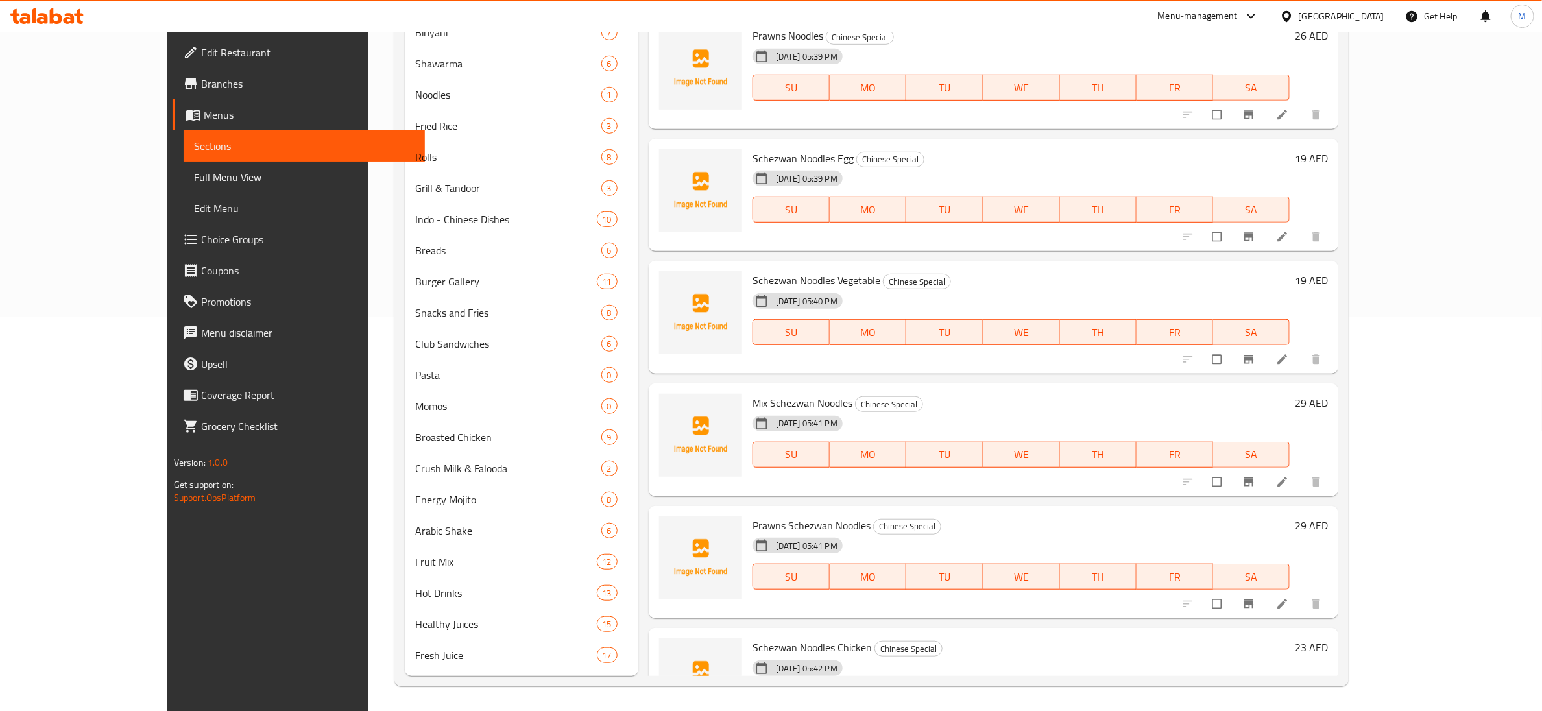
scroll to position [1967, 0]
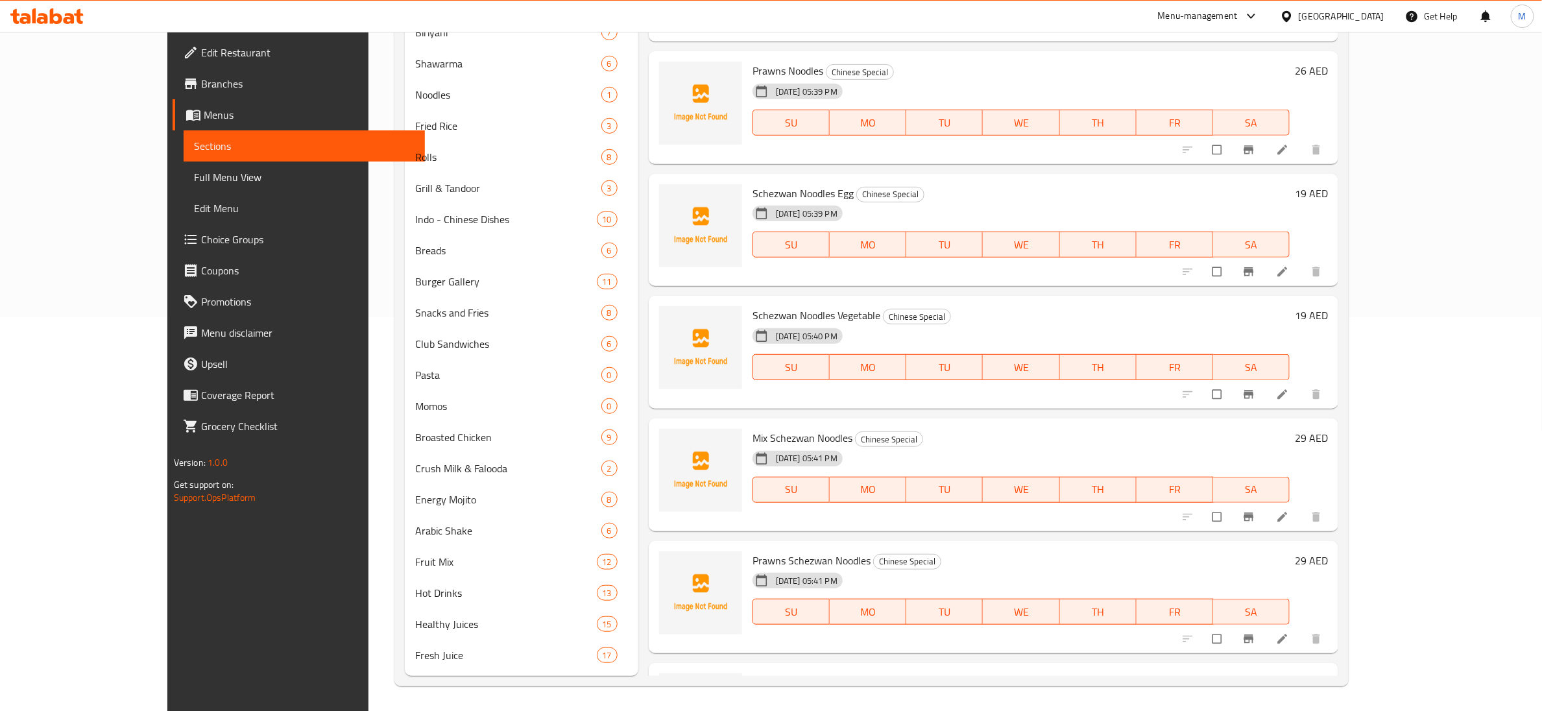
click at [763, 312] on span "Schezwan Noodles Vegetable" at bounding box center [816, 314] width 128 height 19
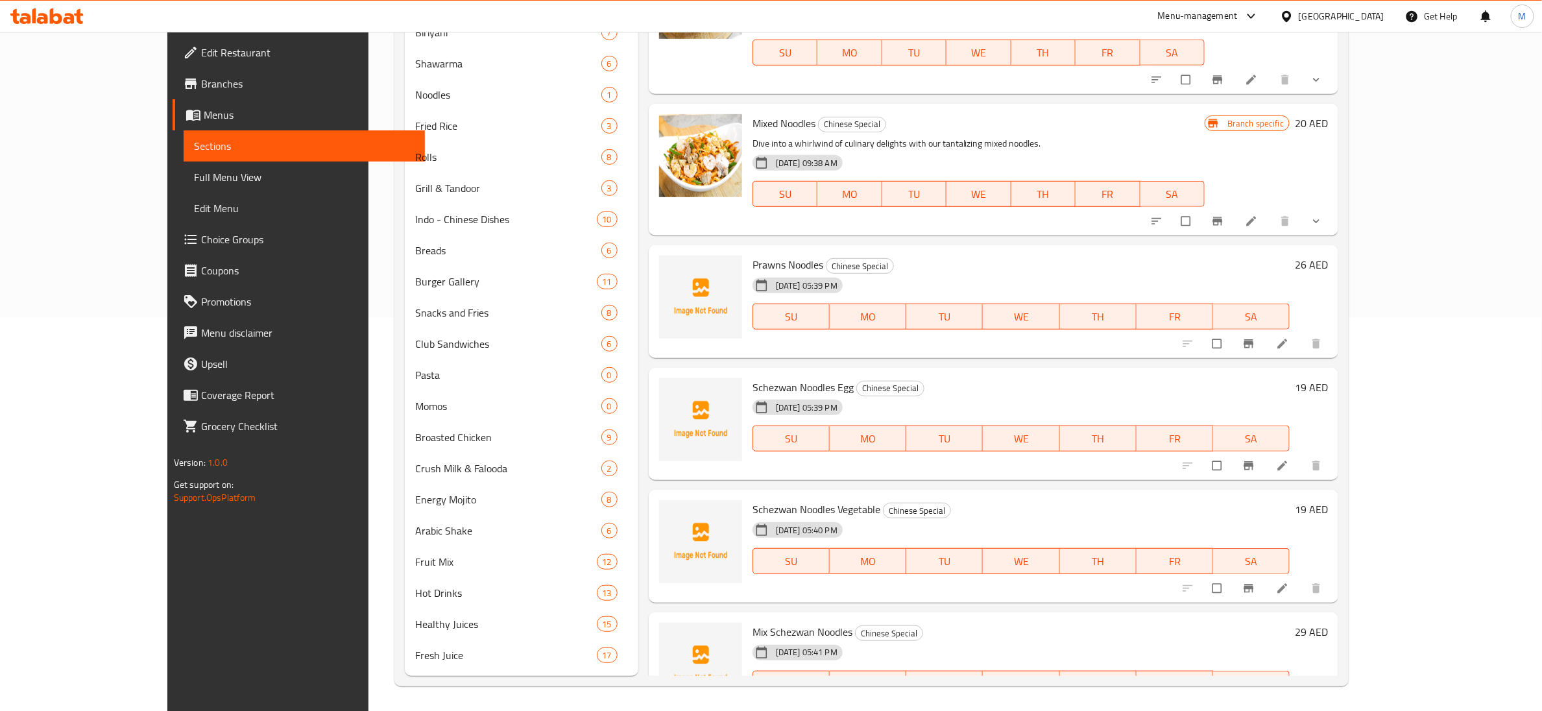
scroll to position [1773, 0]
click at [767, 330] on span "Schezwan Noodles Egg" at bounding box center [802, 387] width 101 height 19
click at [757, 263] on span "Prawns Noodles" at bounding box center [787, 265] width 71 height 19
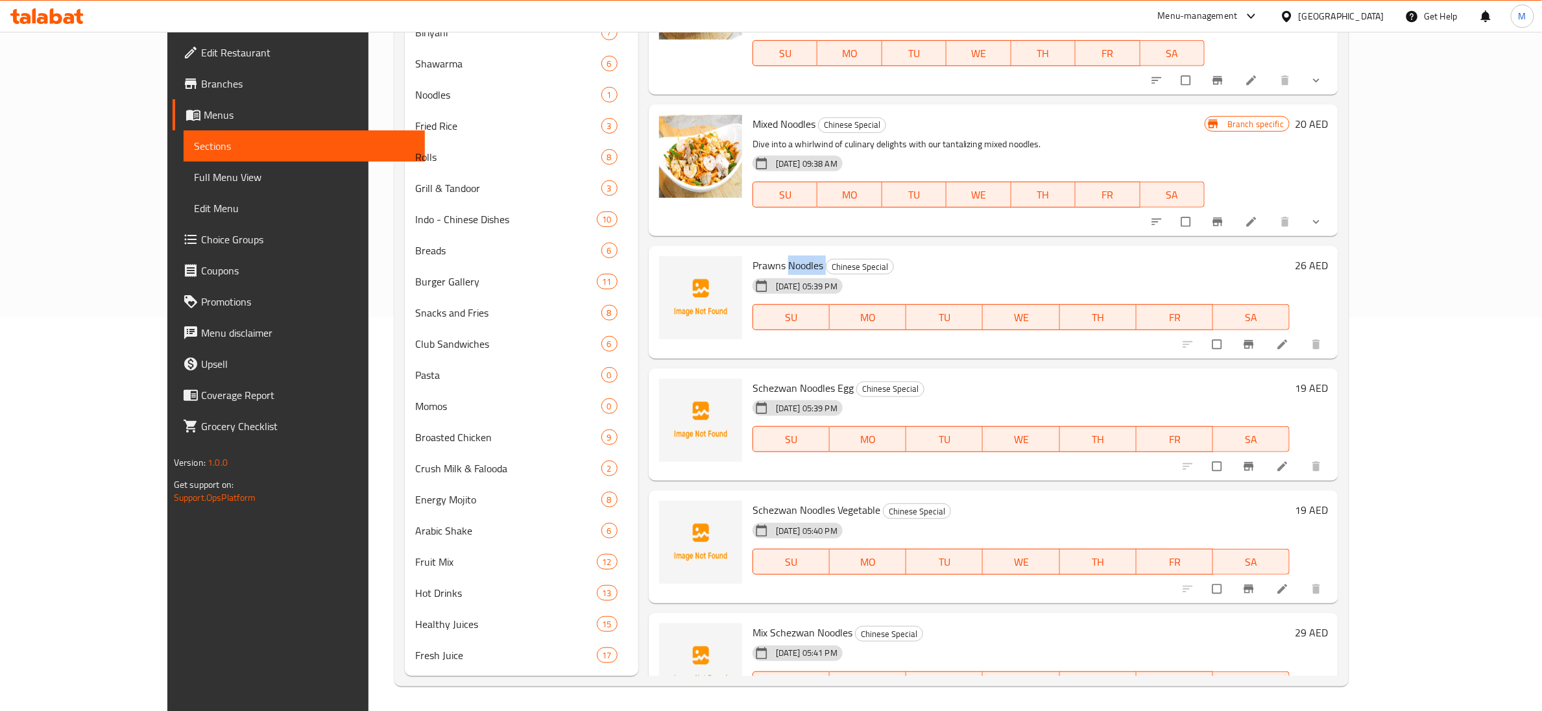
click at [757, 263] on span "Prawns Noodles" at bounding box center [787, 265] width 71 height 19
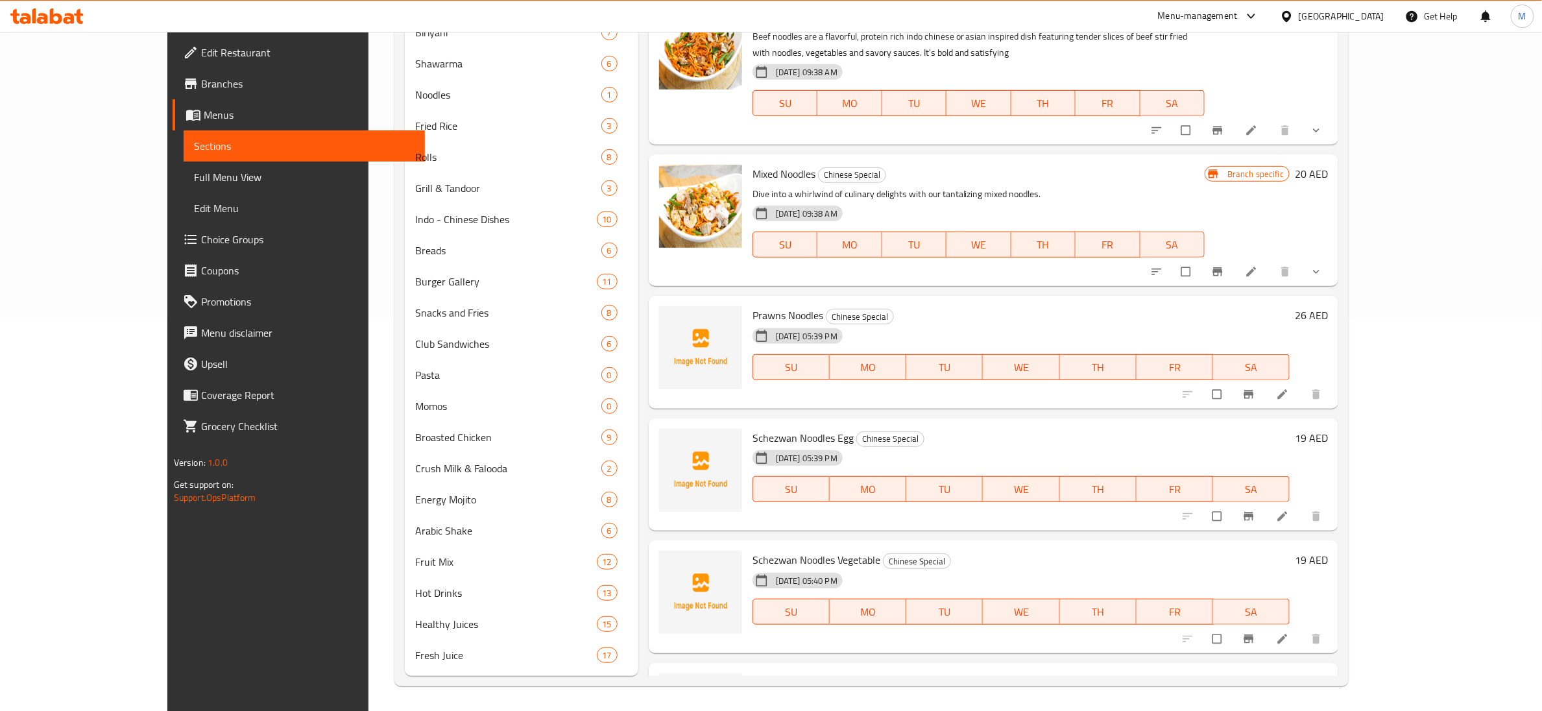
scroll to position [1578, 0]
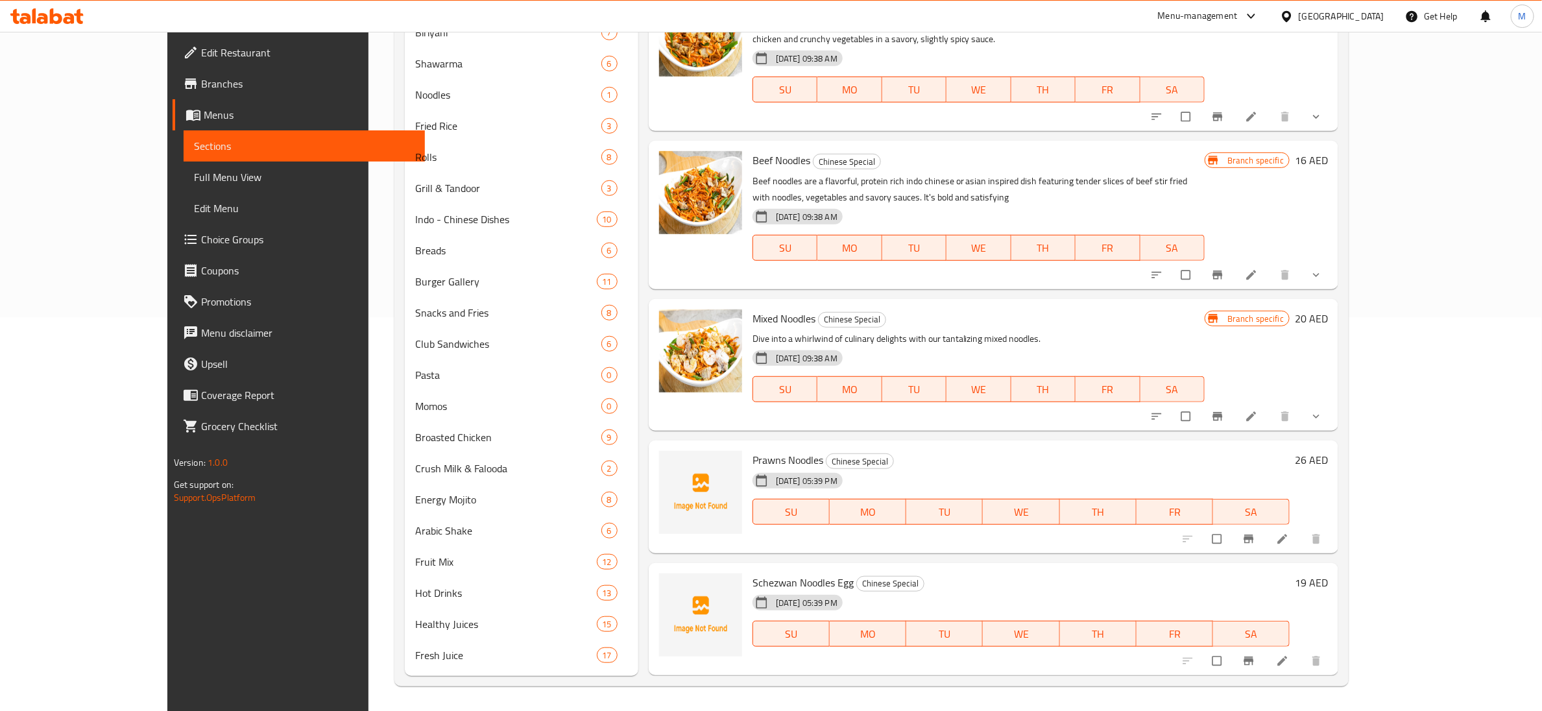
click at [752, 319] on span "Mixed Noodles" at bounding box center [783, 318] width 63 height 19
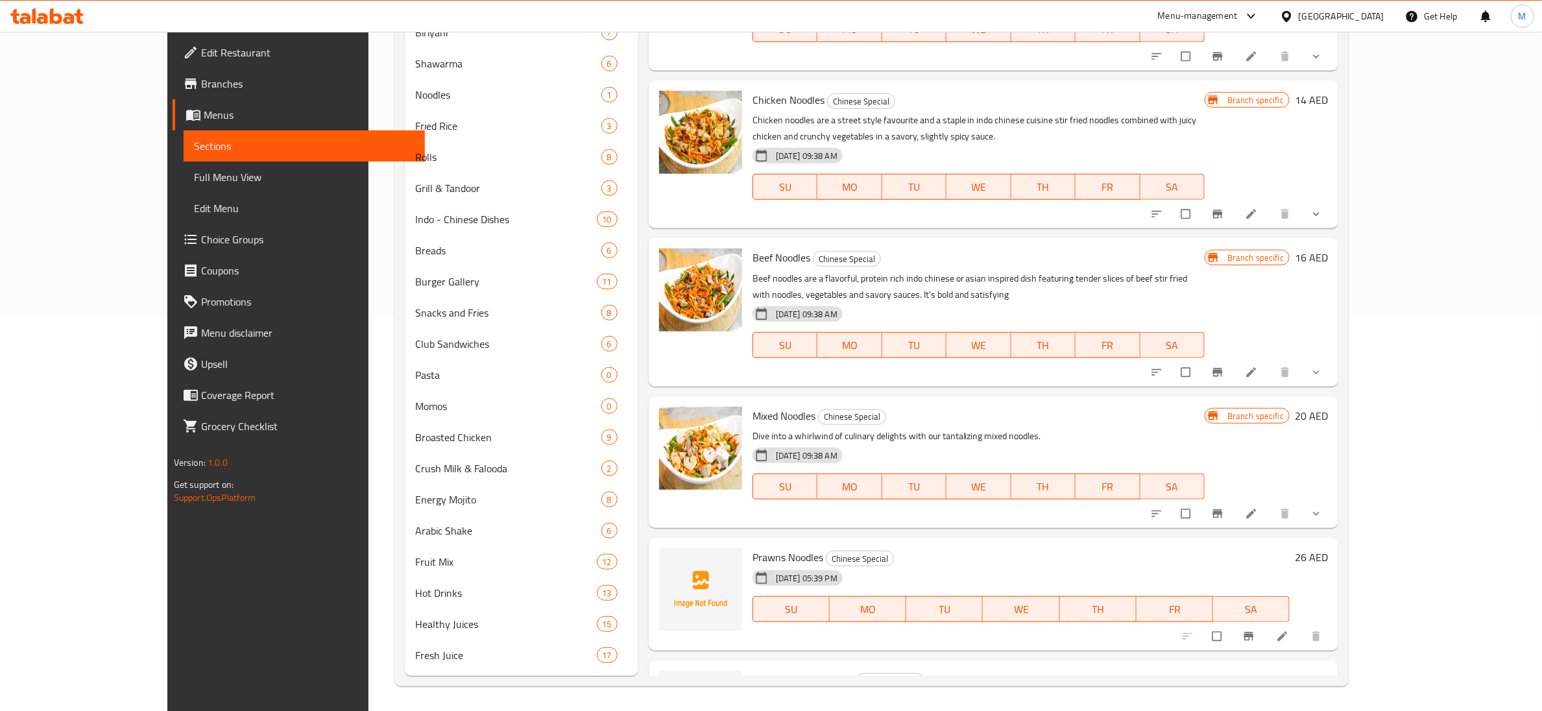
click at [752, 263] on span "Beef Noodles" at bounding box center [781, 257] width 58 height 19
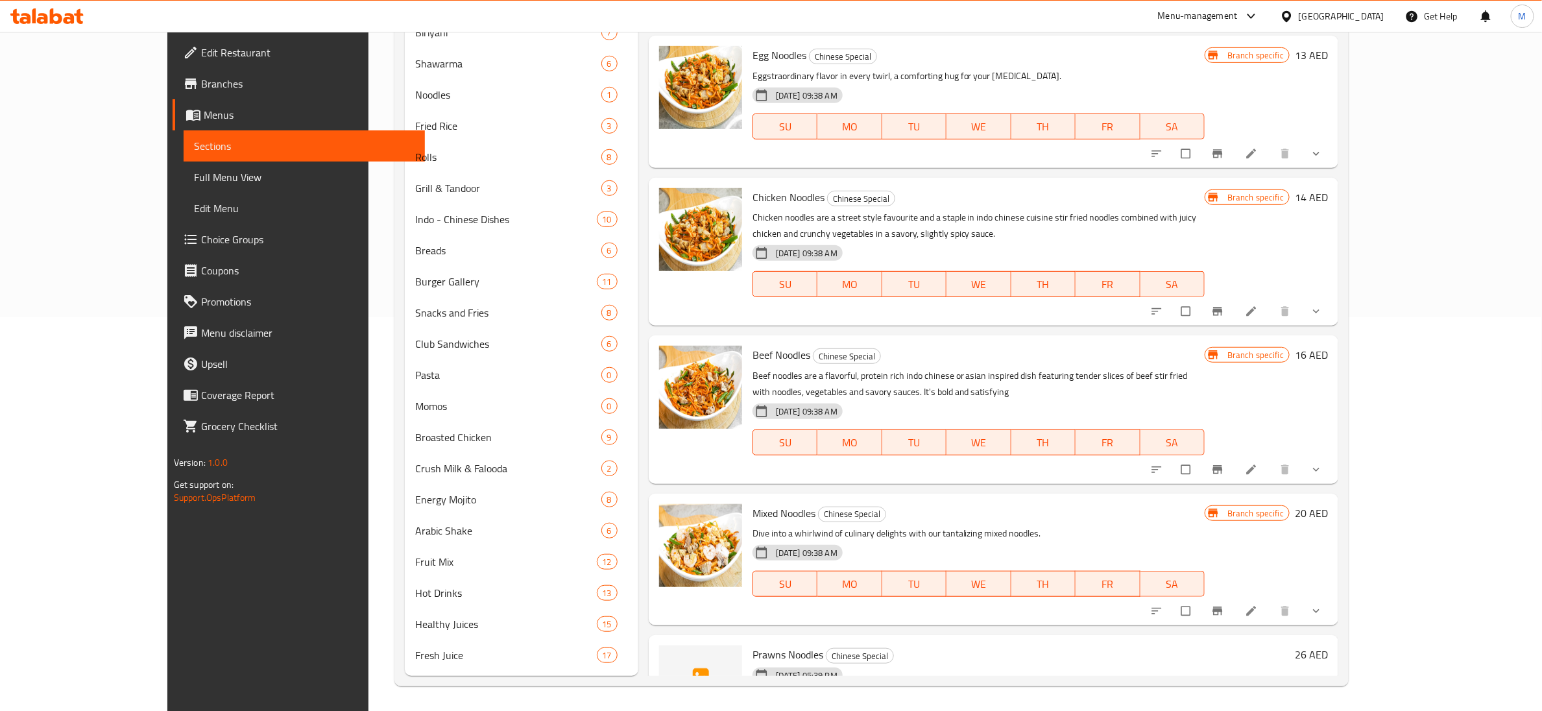
click at [752, 199] on span "Chicken Noodles" at bounding box center [788, 196] width 72 height 19
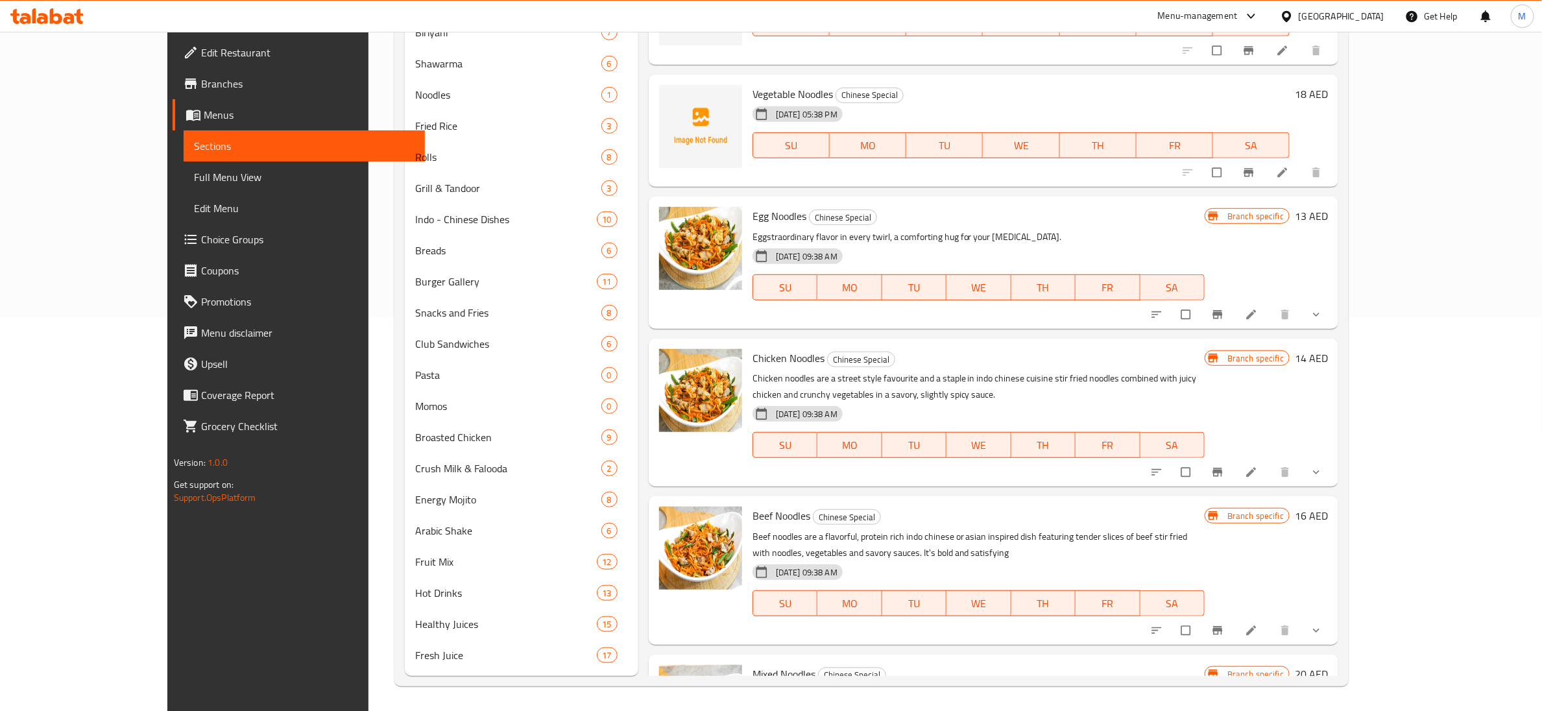
scroll to position [1189, 0]
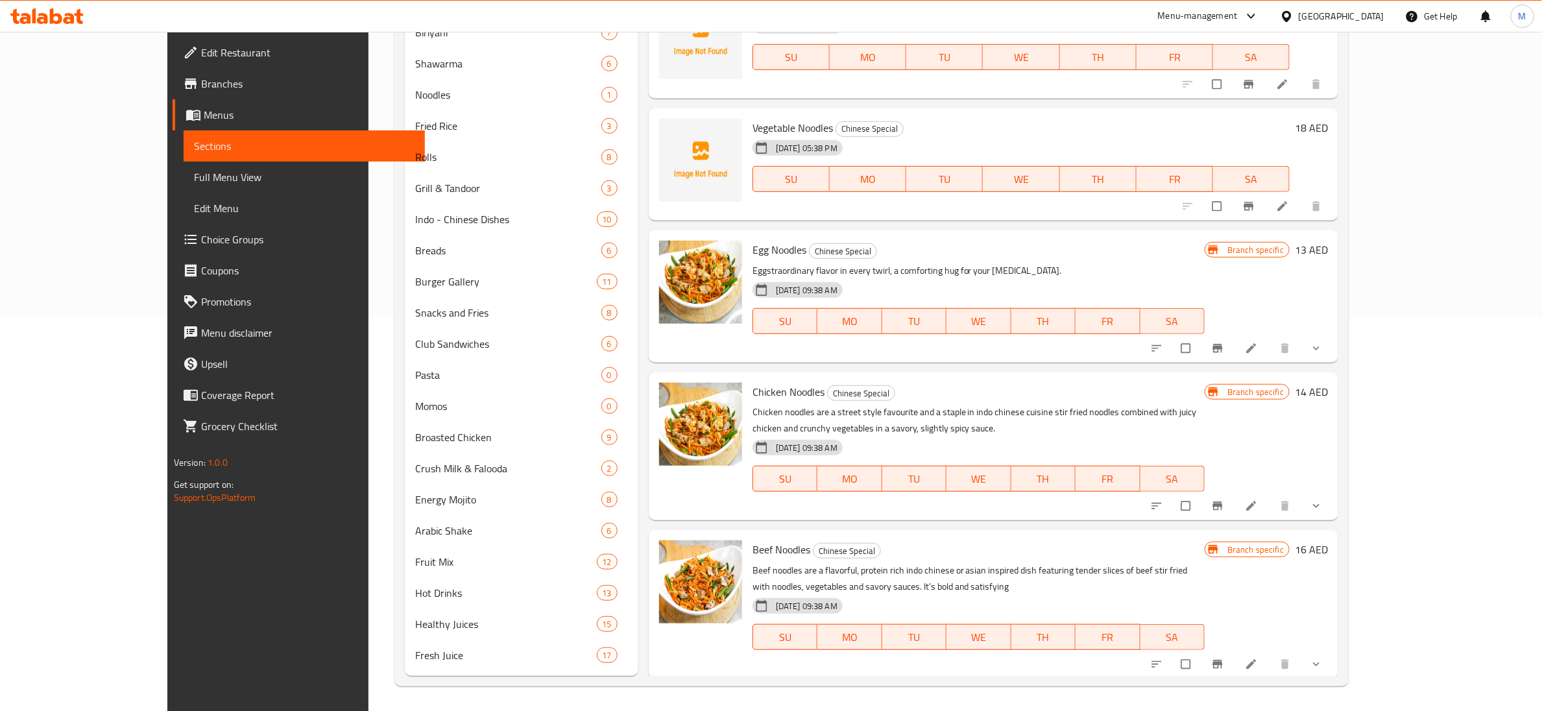
click at [752, 257] on span "Egg Noodles" at bounding box center [779, 249] width 54 height 19
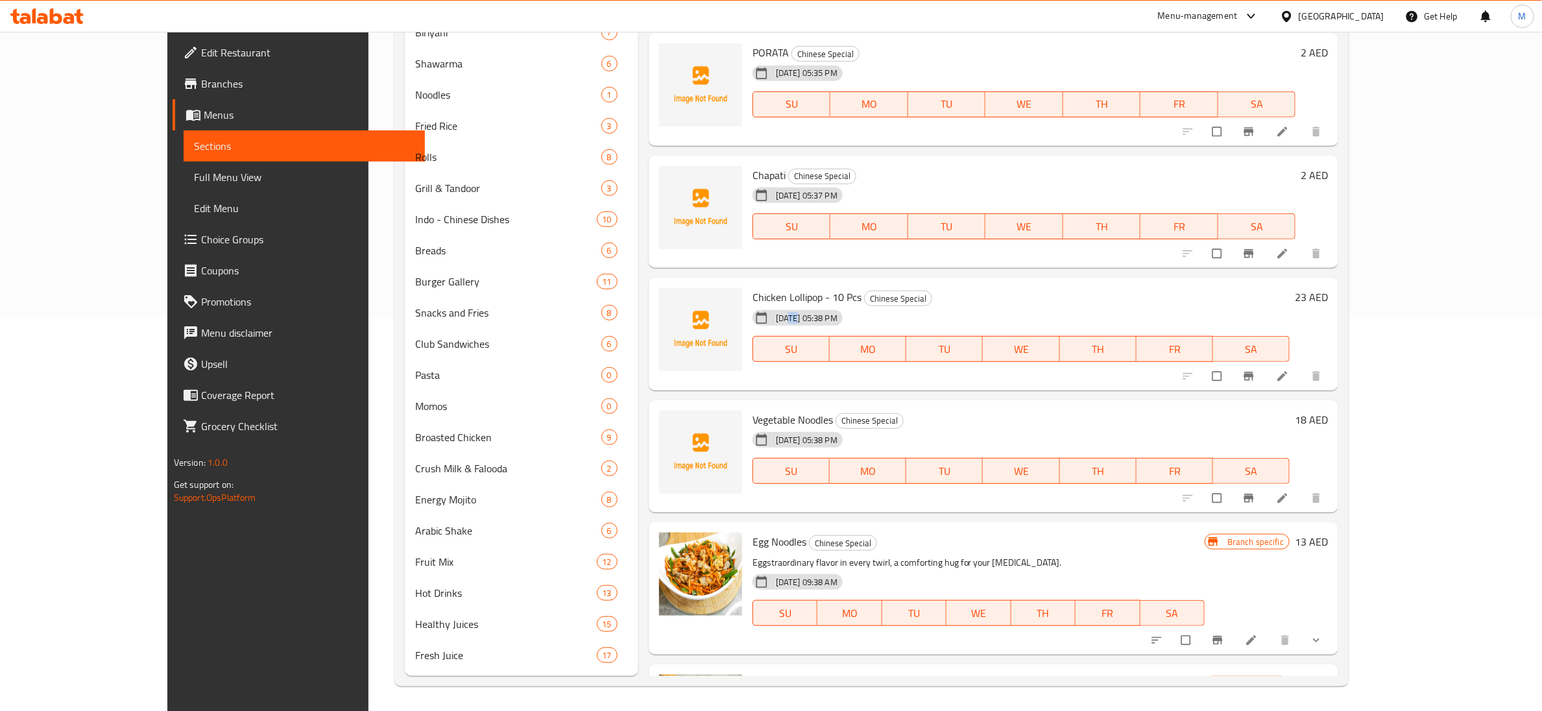
click at [752, 323] on div "[DATE] 05:38 PM" at bounding box center [797, 318] width 90 height 16
click at [757, 330] on span "Vegetable Noodles" at bounding box center [792, 419] width 80 height 19
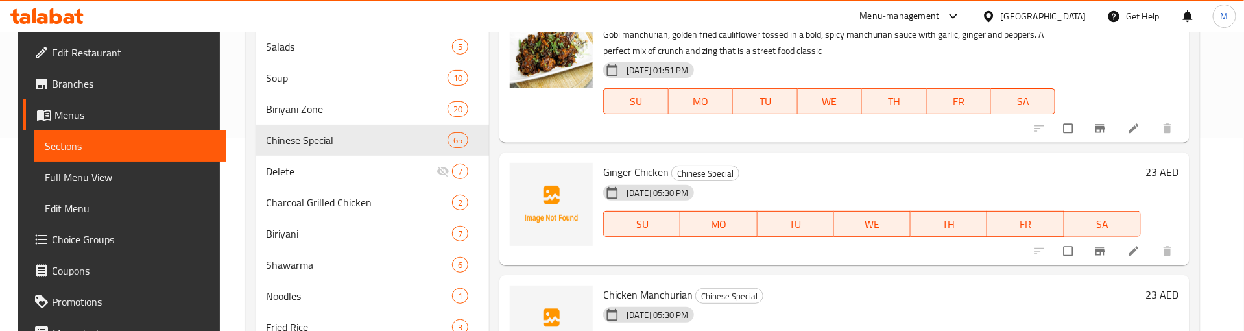
scroll to position [195, 0]
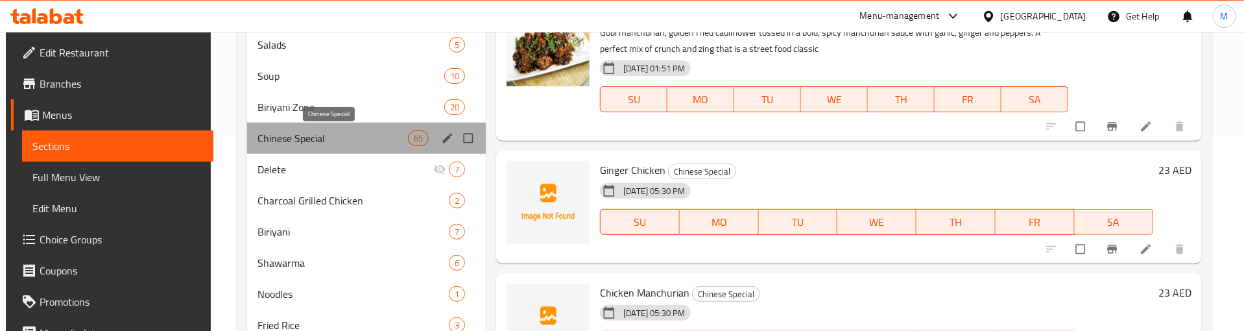
click at [399, 137] on span "Chinese Special" at bounding box center [332, 138] width 150 height 16
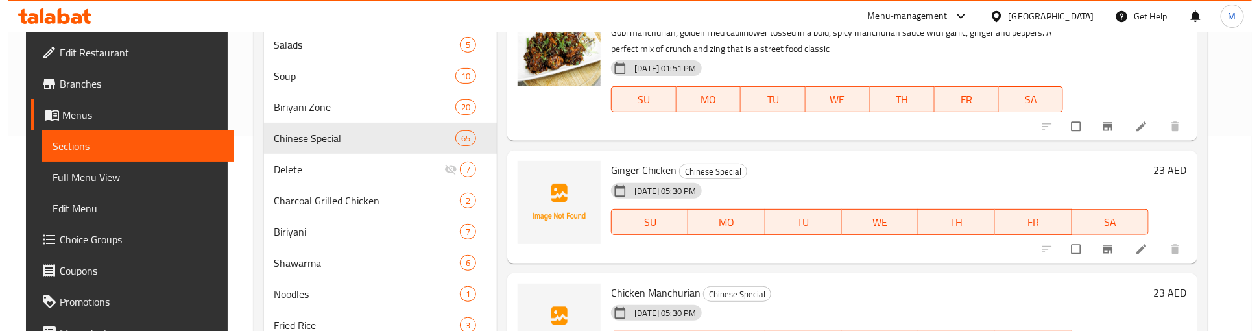
scroll to position [0, 0]
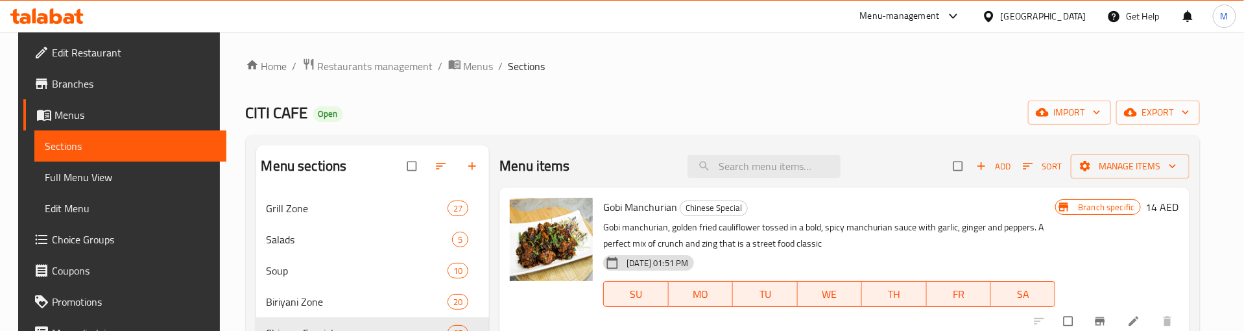
click at [1105, 314] on button "Branch-specific-item" at bounding box center [1101, 321] width 31 height 29
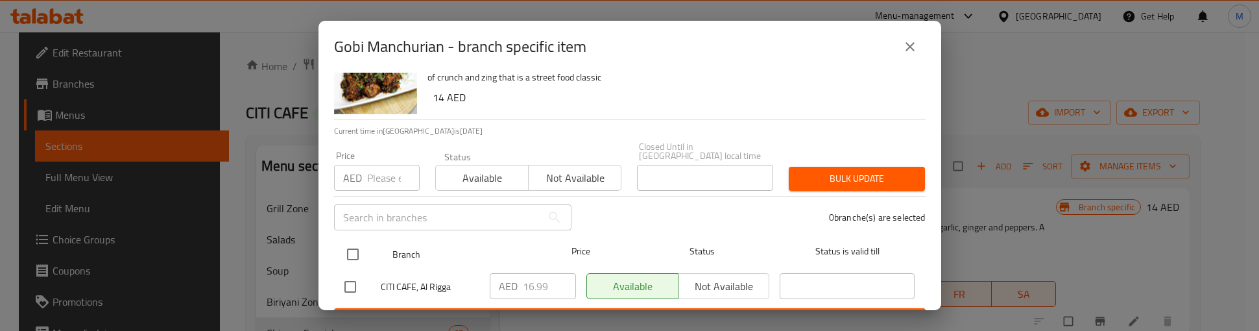
scroll to position [73, 0]
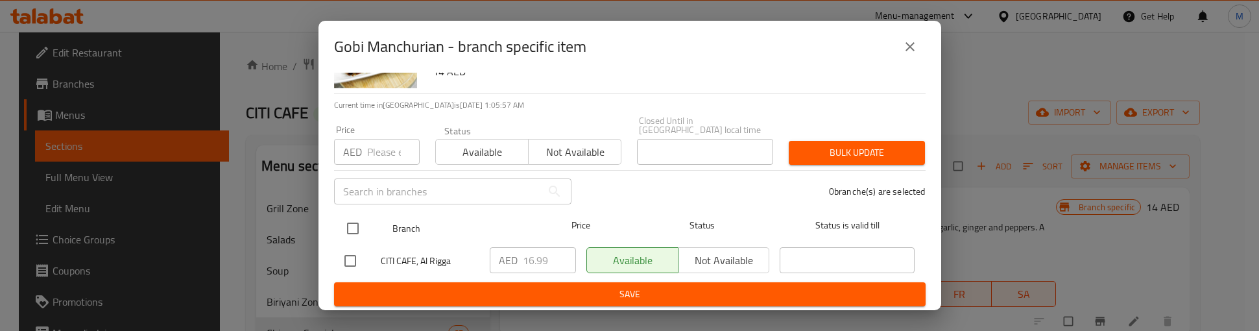
click at [358, 219] on input "checkbox" at bounding box center [352, 228] width 27 height 27
checkbox input "true"
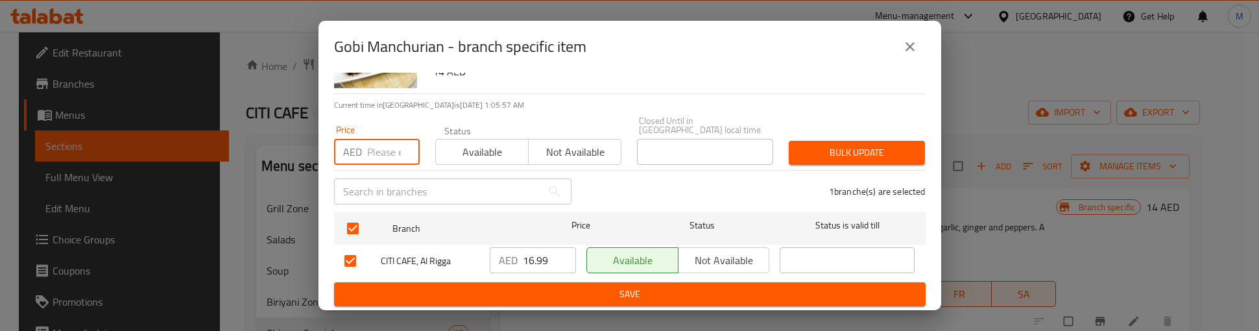
click at [372, 162] on input "number" at bounding box center [393, 152] width 53 height 26
paste input "20"
type input "20"
click at [823, 150] on span "Bulk update" at bounding box center [856, 153] width 115 height 16
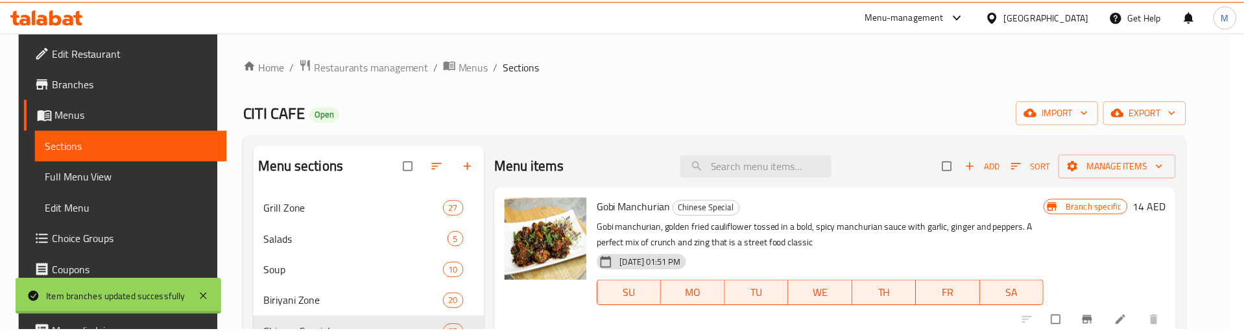
scroll to position [5, 0]
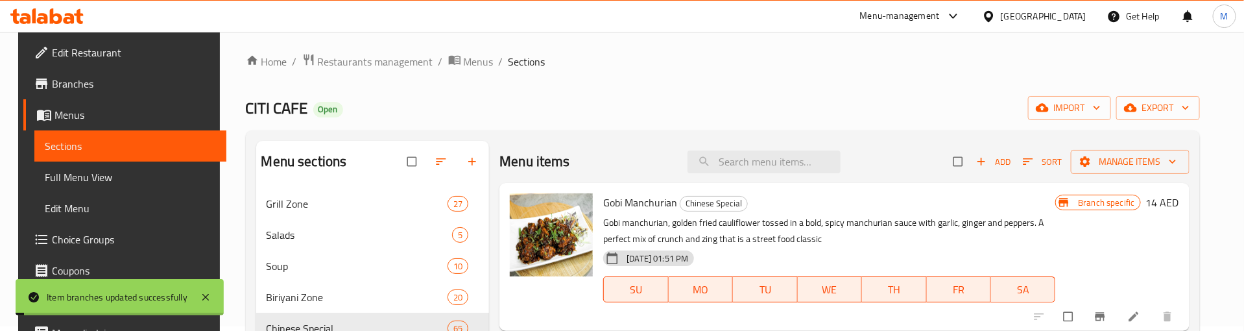
drag, startPoint x: 1047, startPoint y: 230, endPoint x: 1061, endPoint y: 242, distance: 17.9
click at [1049, 230] on p "Gobi manchurian, golden fried cauliflower tossed in a bold, spicy manchurian sa…" at bounding box center [829, 231] width 452 height 32
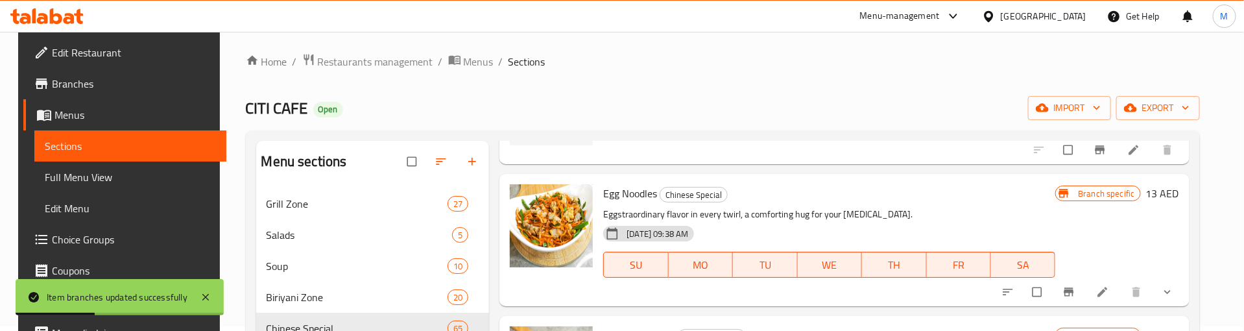
scroll to position [1654, 0]
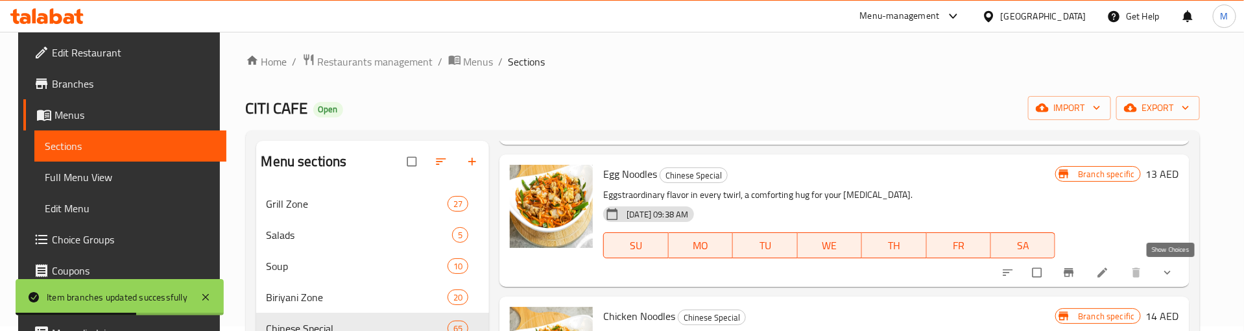
click at [1171, 267] on icon "show more" at bounding box center [1167, 272] width 13 height 13
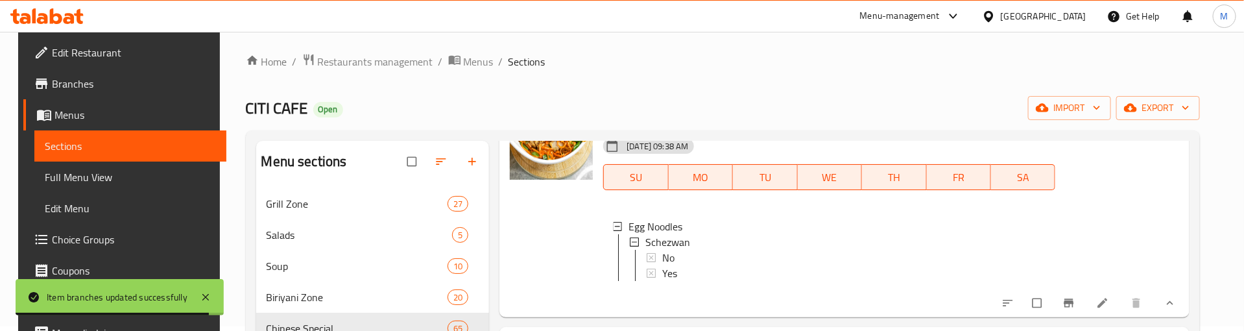
scroll to position [1751, 0]
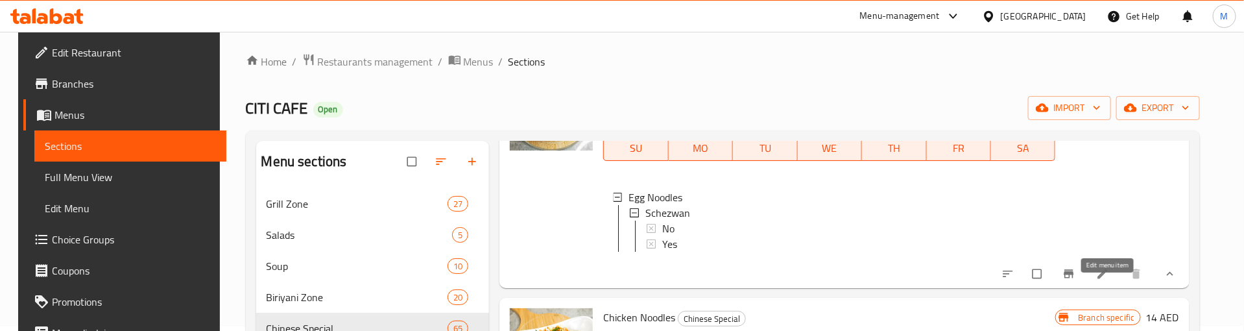
click at [1107, 278] on icon at bounding box center [1102, 274] width 10 height 10
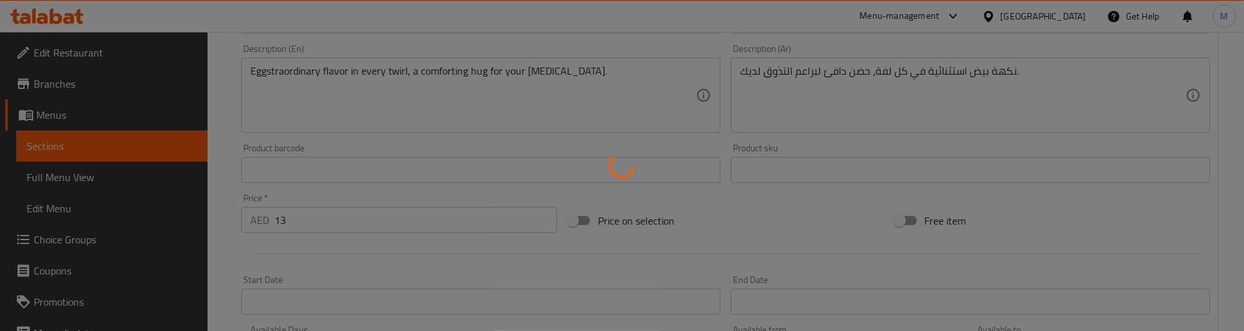
type input "شيزوان"
type input "1"
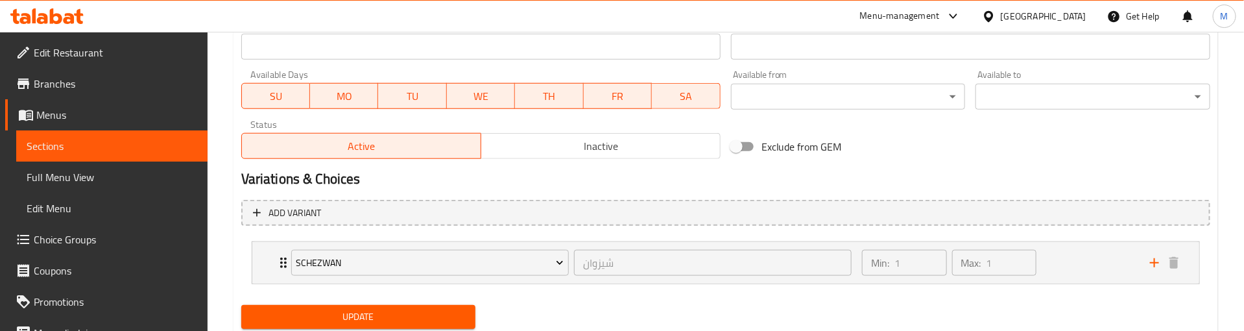
scroll to position [627, 0]
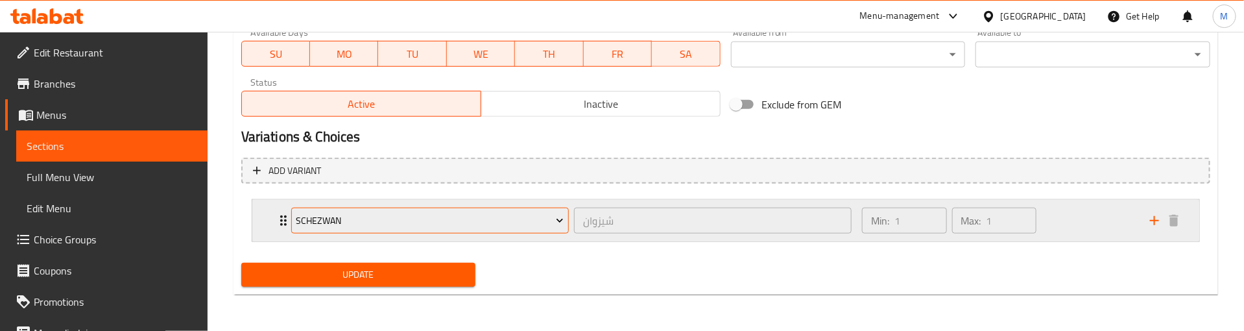
click at [435, 222] on span "Schezwan" at bounding box center [430, 221] width 268 height 16
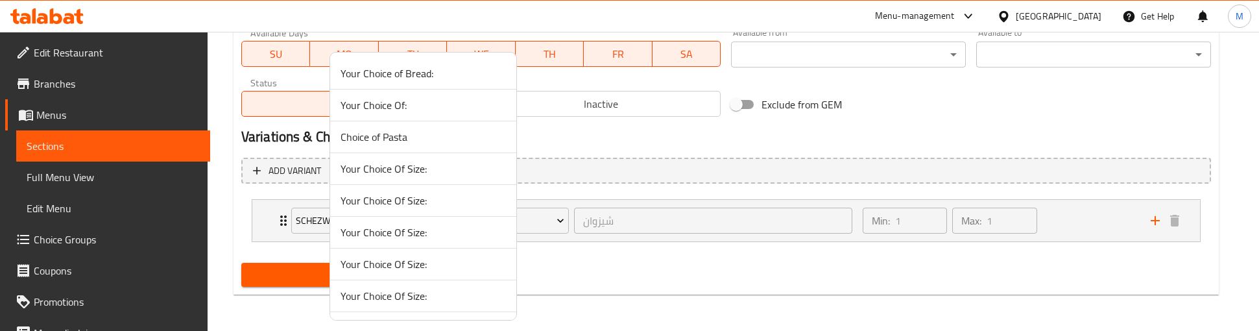
click at [437, 248] on li "Your Choice Of Size:" at bounding box center [423, 233] width 186 height 32
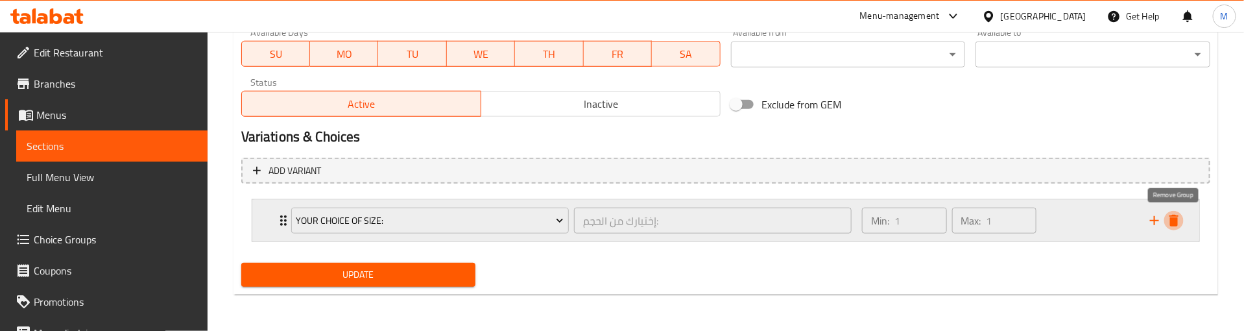
click at [1172, 211] on button "delete" at bounding box center [1173, 220] width 19 height 19
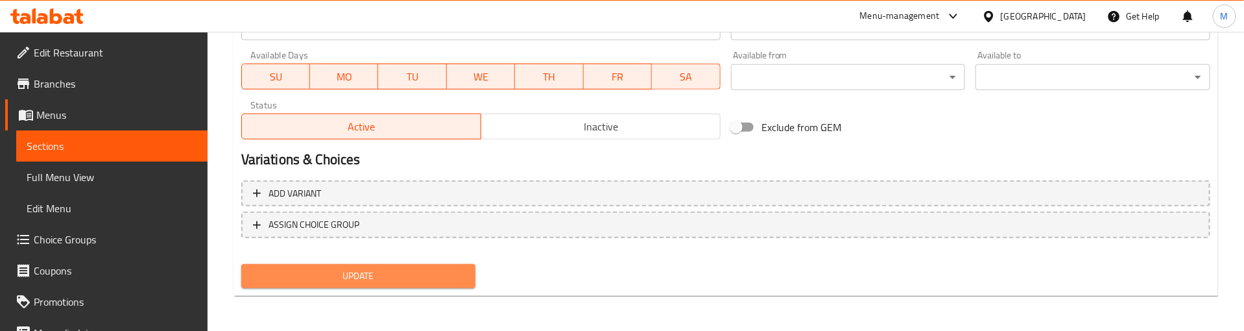
click at [346, 271] on span "Update" at bounding box center [359, 276] width 214 height 16
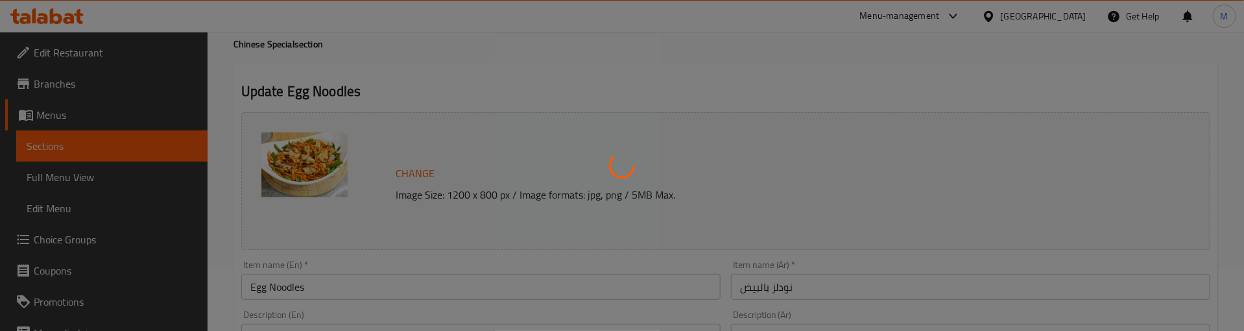
scroll to position [97, 0]
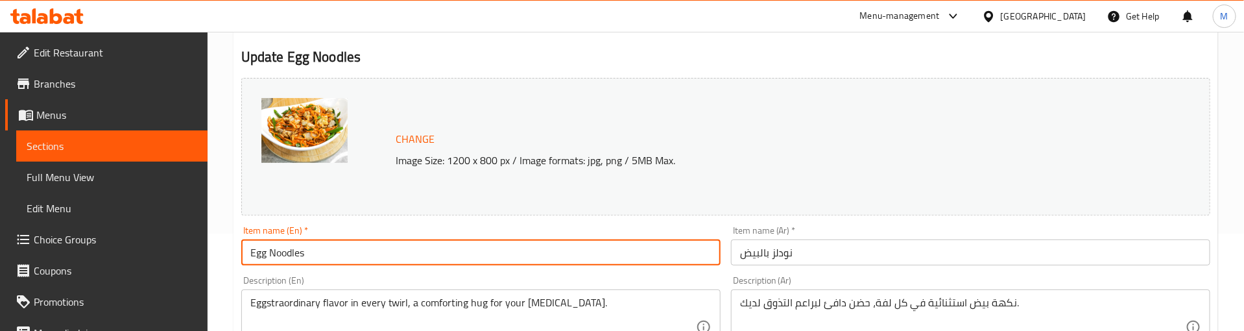
click at [281, 259] on input "Egg Noodles" at bounding box center [480, 252] width 479 height 26
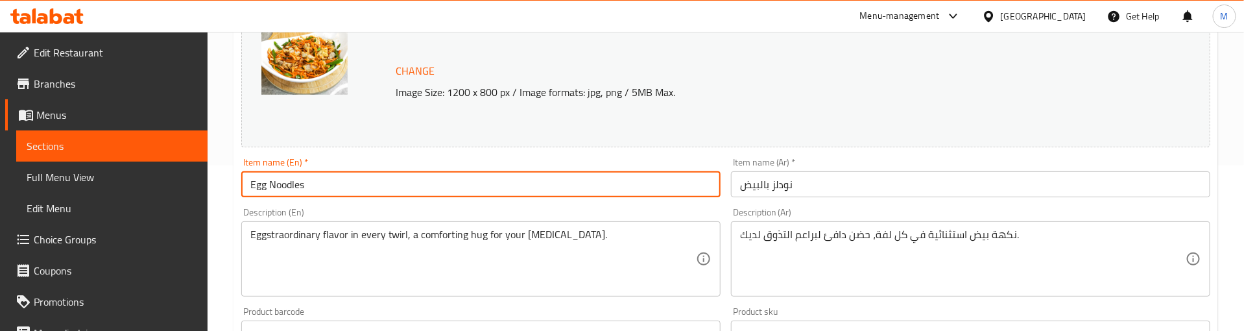
scroll to position [0, 0]
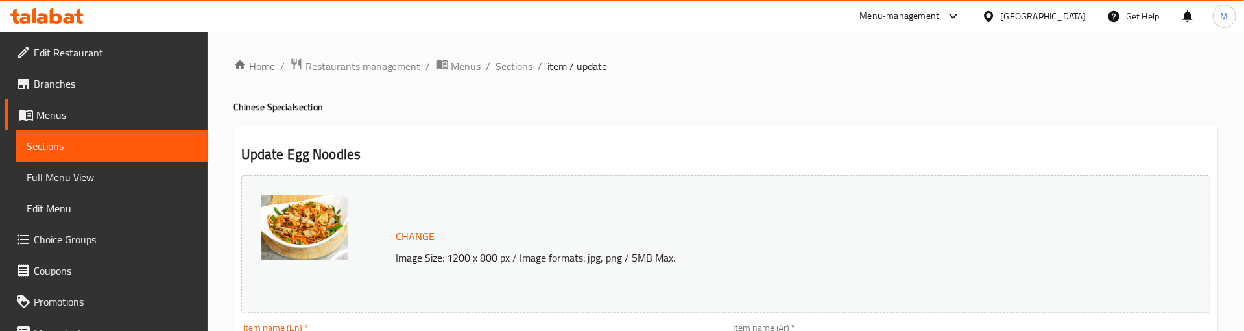
click at [512, 66] on span "Sections" at bounding box center [514, 66] width 37 height 16
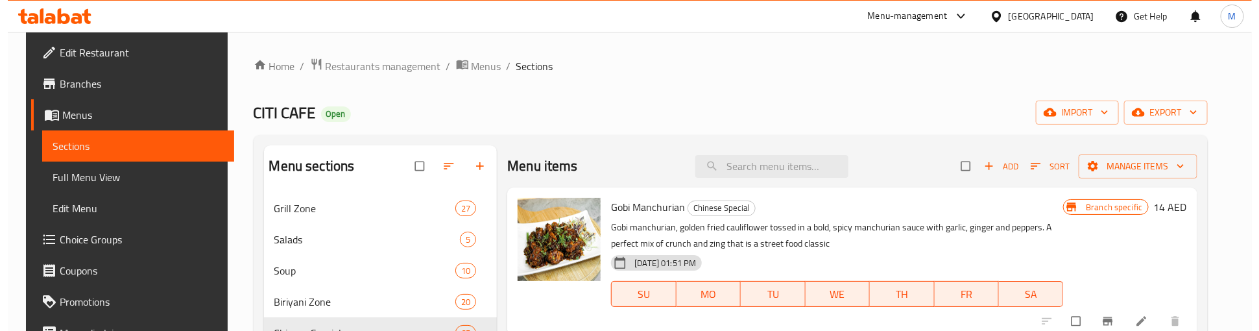
scroll to position [442, 0]
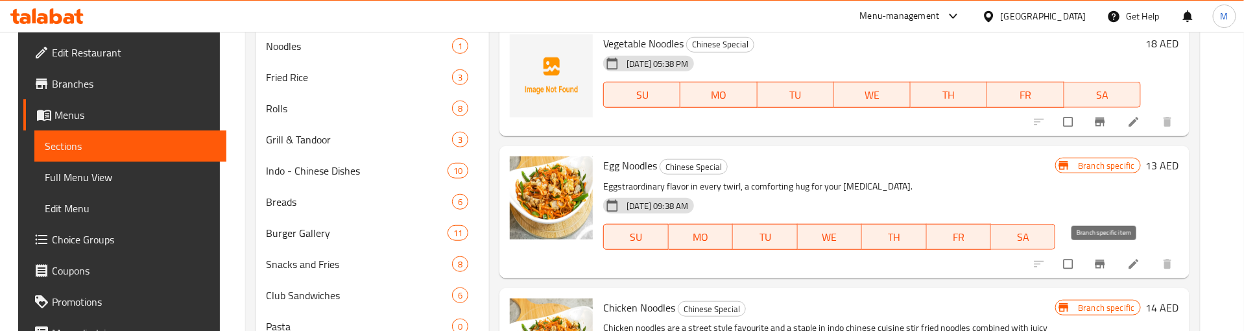
click at [1104, 259] on icon "Branch-specific-item" at bounding box center [1100, 263] width 10 height 8
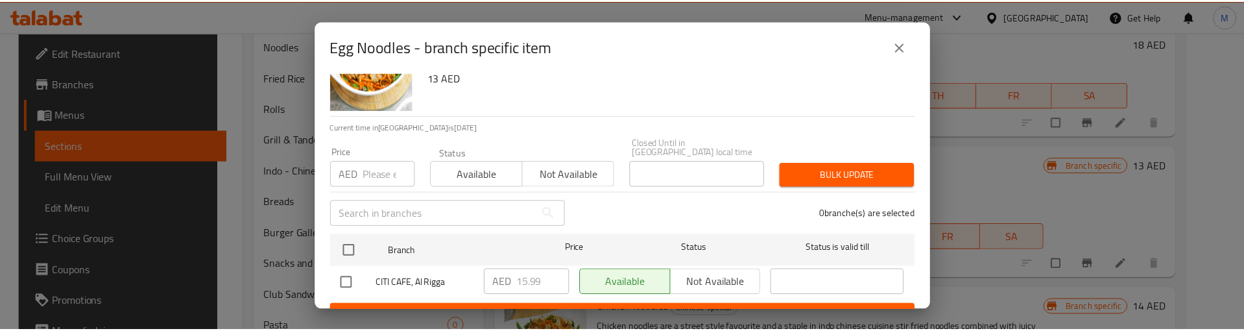
scroll to position [73, 0]
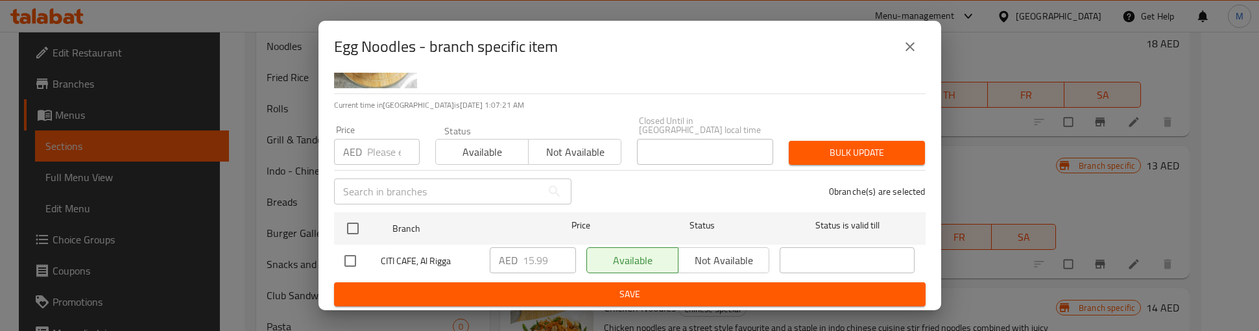
drag, startPoint x: 358, startPoint y: 226, endPoint x: 372, endPoint y: 179, distance: 49.5
click at [357, 226] on input "checkbox" at bounding box center [352, 228] width 27 height 27
checkbox input "true"
click at [381, 146] on input "number" at bounding box center [393, 152] width 53 height 26
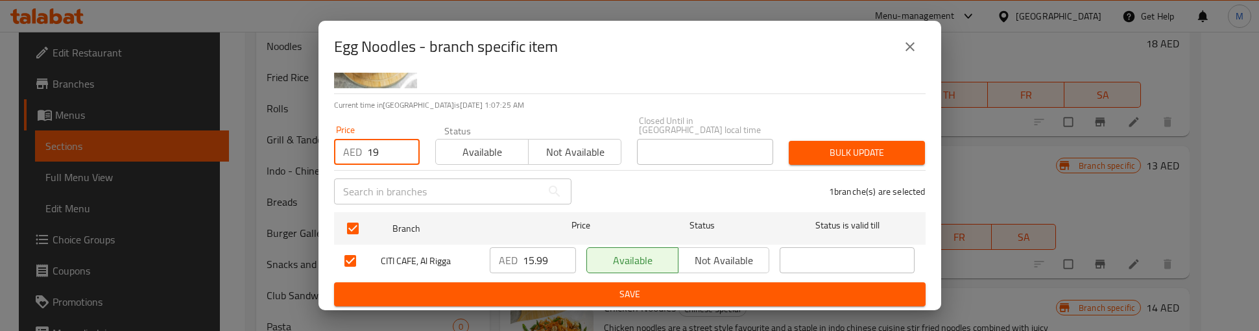
type input "19"
click at [811, 149] on span "Bulk update" at bounding box center [856, 153] width 115 height 16
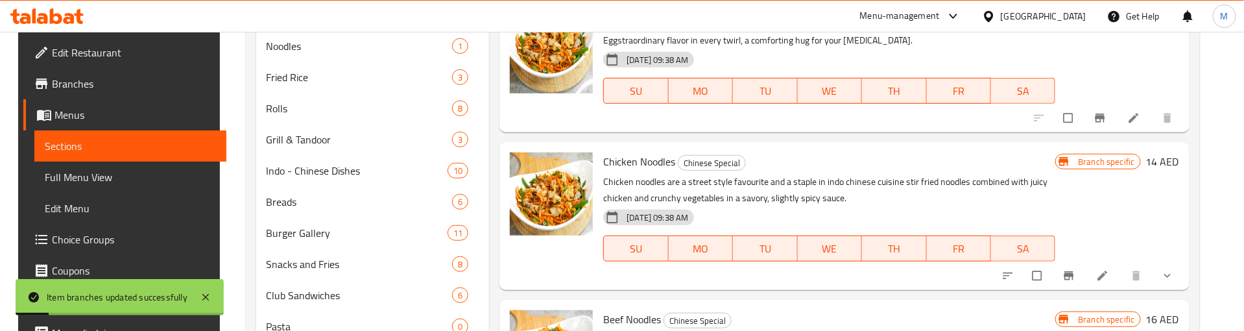
scroll to position [1419, 0]
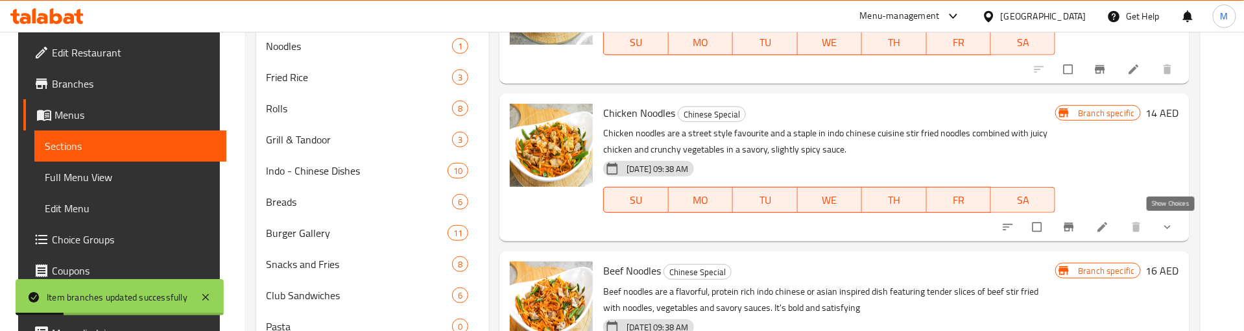
click at [1174, 222] on icon "show more" at bounding box center [1167, 227] width 13 height 13
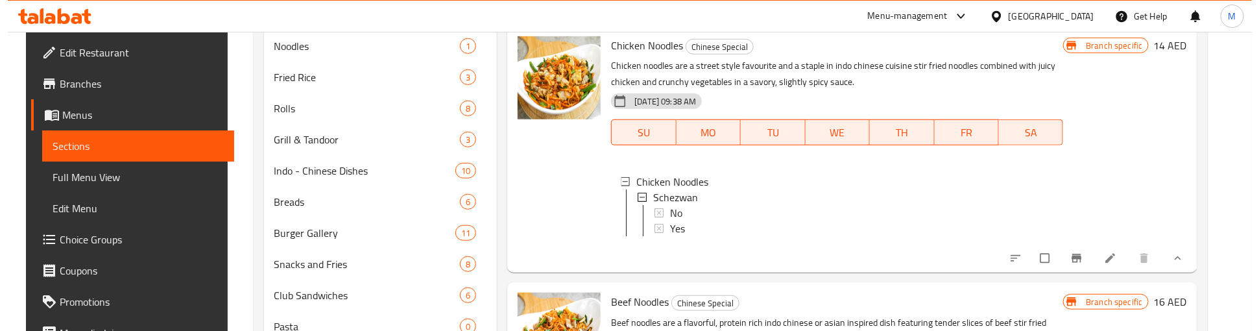
scroll to position [1516, 0]
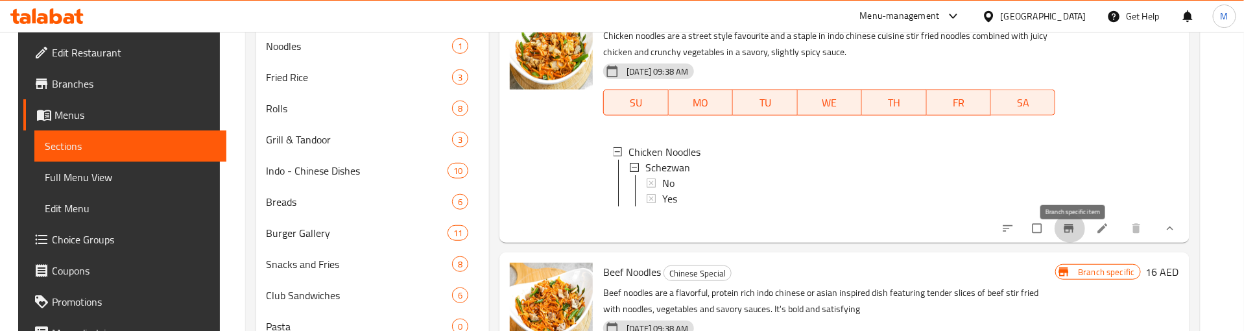
click at [1072, 233] on icon "Branch-specific-item" at bounding box center [1069, 228] width 10 height 8
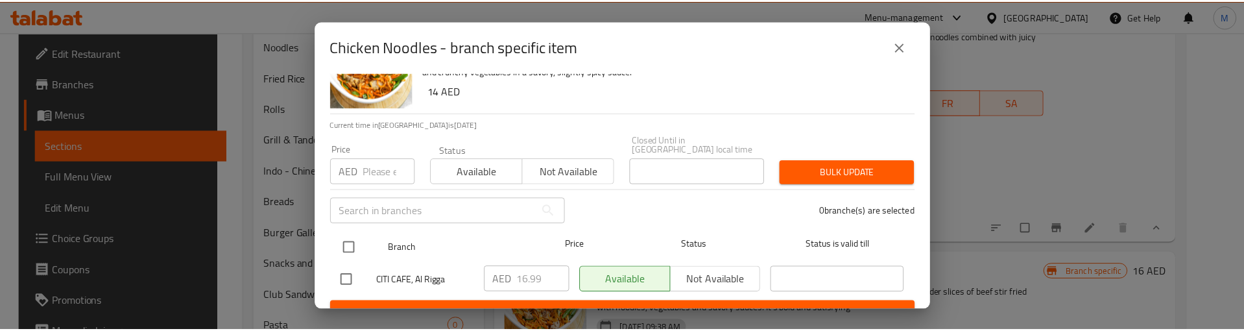
scroll to position [73, 0]
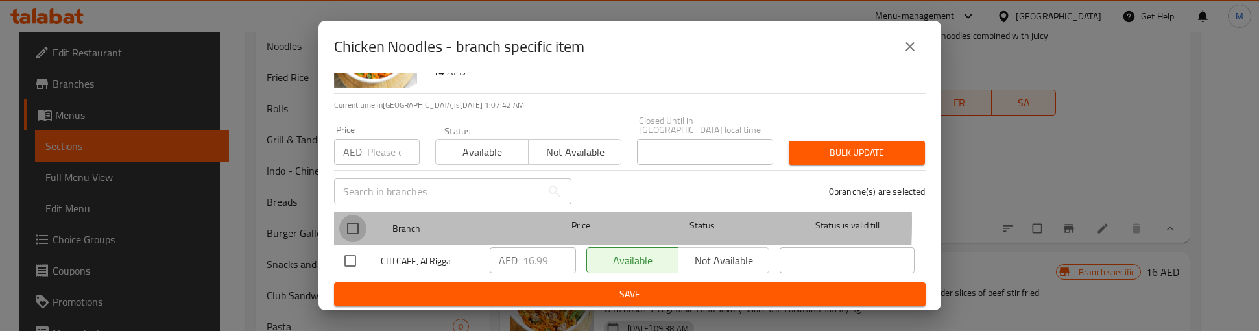
drag, startPoint x: 353, startPoint y: 221, endPoint x: 374, endPoint y: 171, distance: 53.7
click at [353, 220] on input "checkbox" at bounding box center [352, 228] width 27 height 27
checkbox input "true"
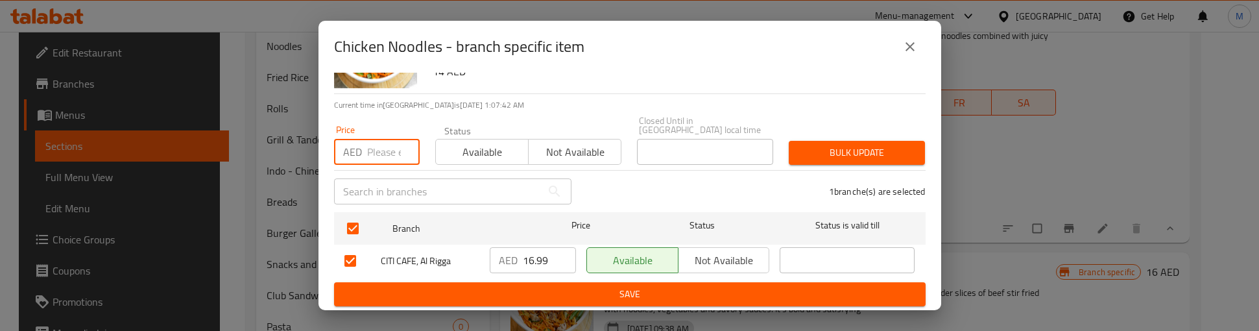
click at [372, 154] on input "number" at bounding box center [393, 152] width 53 height 26
type input "20"
click at [789, 149] on button "Bulk update" at bounding box center [857, 153] width 136 height 24
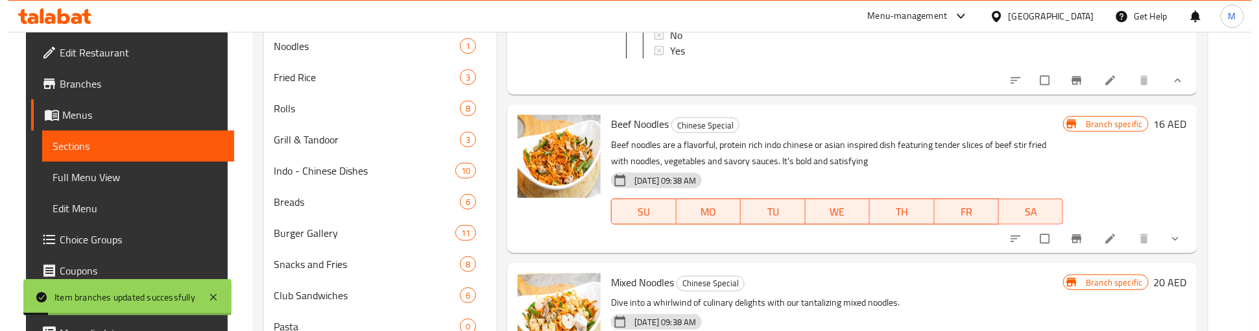
scroll to position [1711, 0]
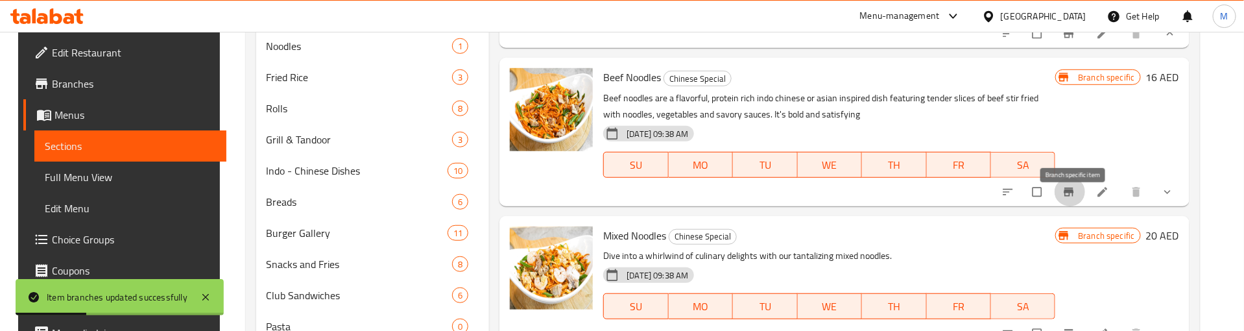
click at [1072, 196] on icon "Branch-specific-item" at bounding box center [1069, 191] width 10 height 8
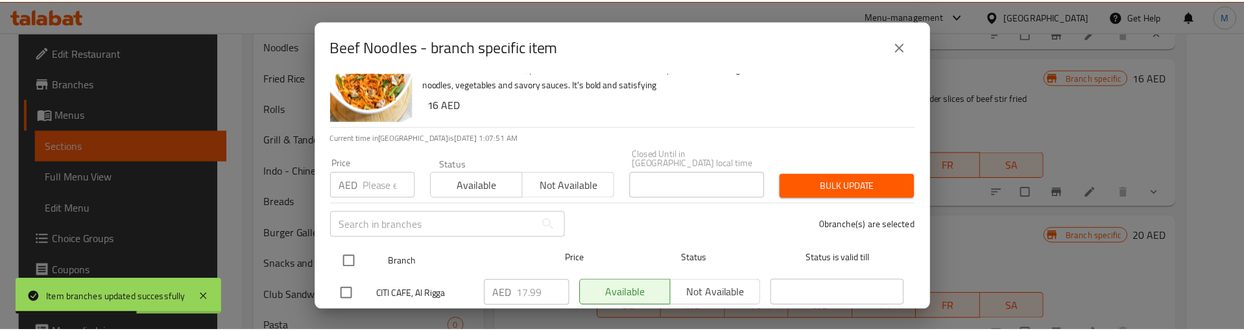
scroll to position [73, 0]
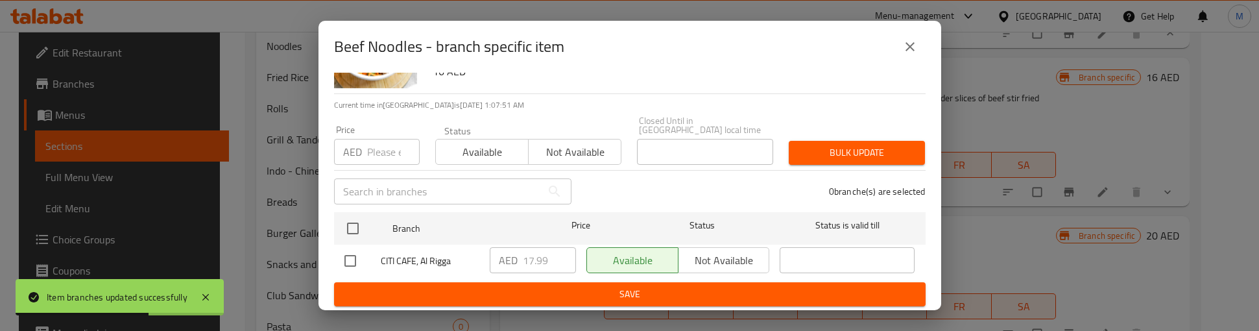
drag, startPoint x: 357, startPoint y: 222, endPoint x: 368, endPoint y: 146, distance: 77.3
click at [356, 217] on input "checkbox" at bounding box center [352, 228] width 27 height 27
checkbox input "true"
click at [368, 144] on input "number" at bounding box center [393, 152] width 53 height 26
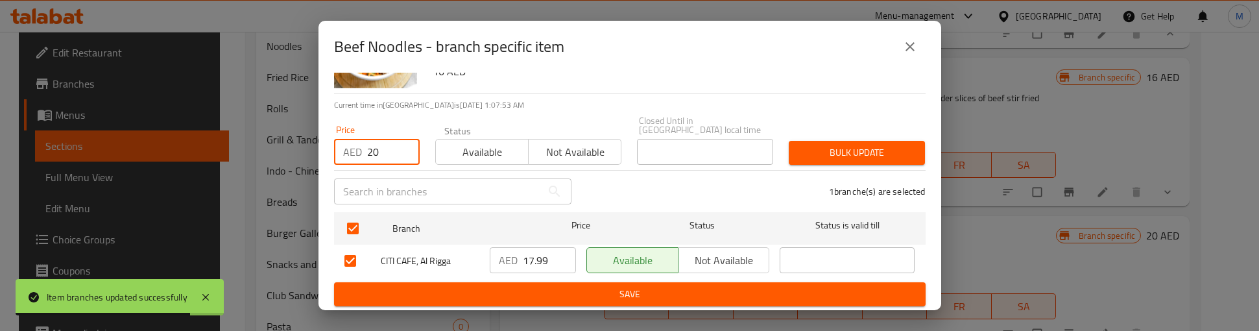
type input "20"
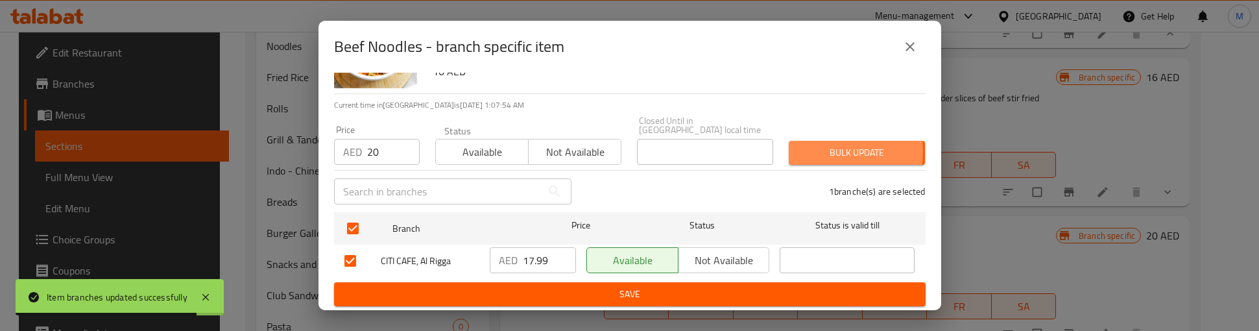
click at [813, 150] on span "Bulk update" at bounding box center [856, 153] width 115 height 16
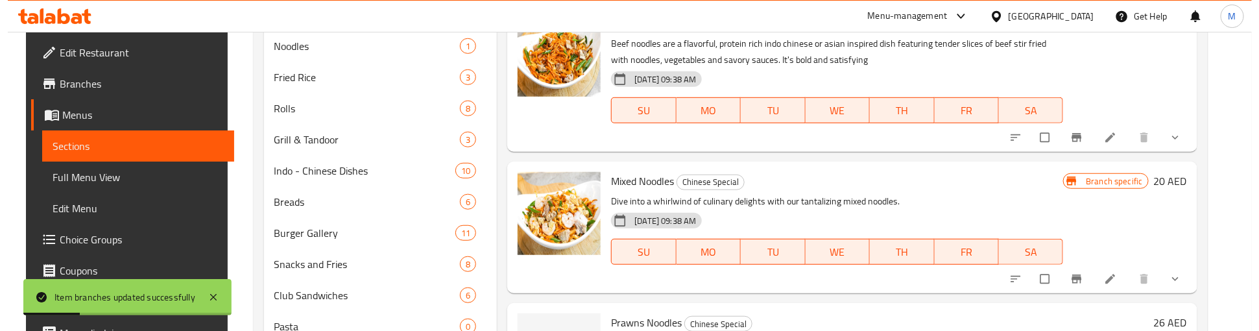
scroll to position [1808, 0]
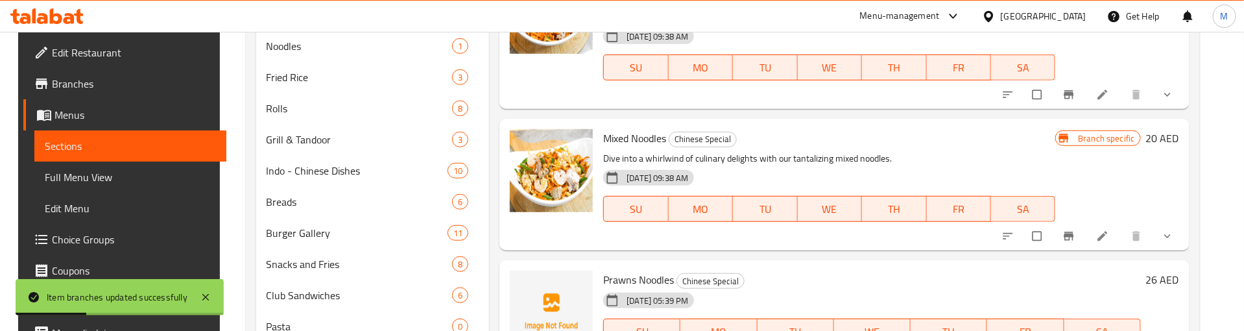
click at [1073, 241] on icon "Branch-specific-item" at bounding box center [1069, 236] width 10 height 8
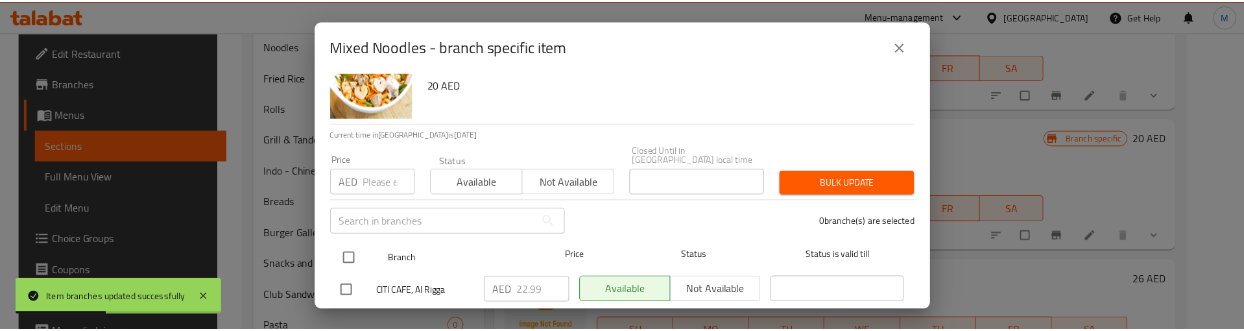
scroll to position [73, 0]
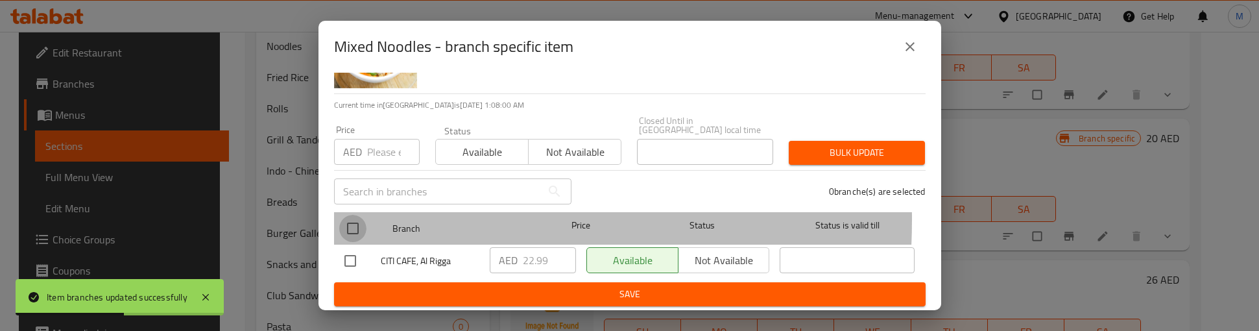
click at [345, 219] on input "checkbox" at bounding box center [352, 228] width 27 height 27
checkbox input "true"
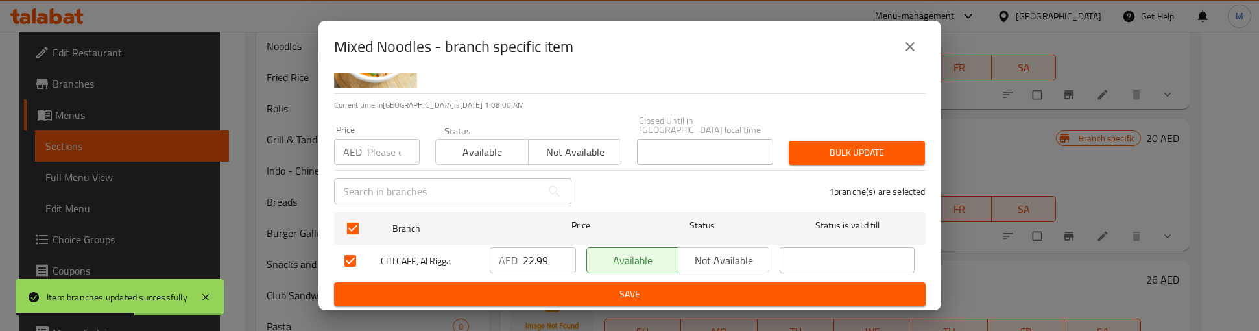
click at [365, 152] on div "AED Price" at bounding box center [377, 152] width 86 height 26
click at [381, 150] on input "number" at bounding box center [393, 152] width 53 height 26
type input "29"
click at [810, 152] on span "Bulk update" at bounding box center [856, 153] width 115 height 16
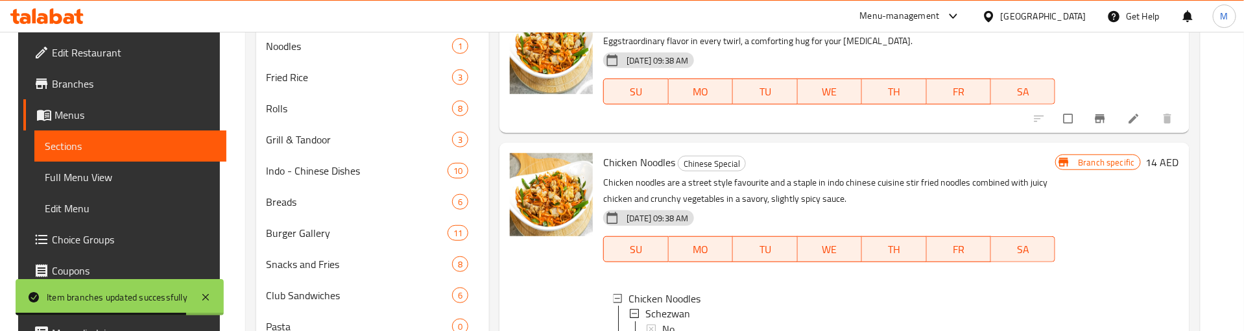
scroll to position [1322, 0]
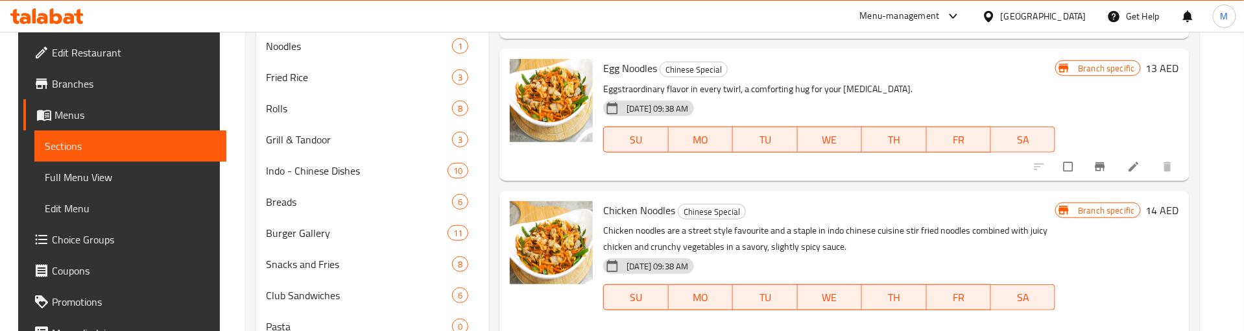
click at [792, 162] on div "[DATE] 09:38 AM SU MO TU WE TH FR SA" at bounding box center [829, 130] width 462 height 70
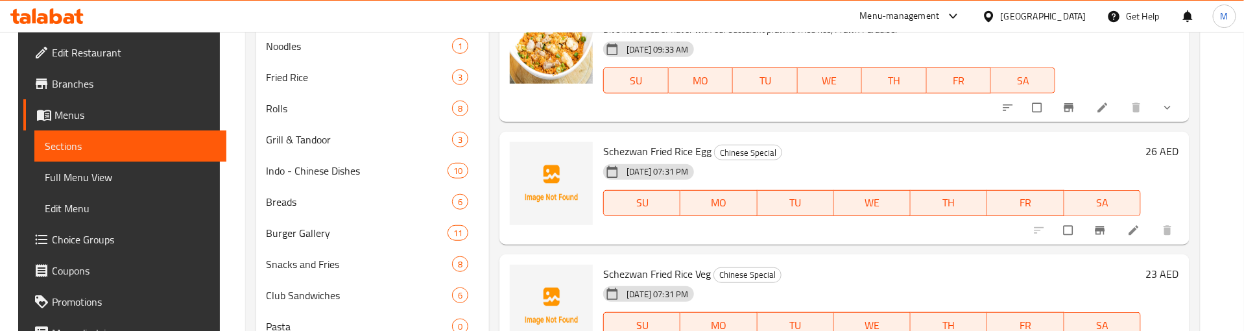
scroll to position [3073, 0]
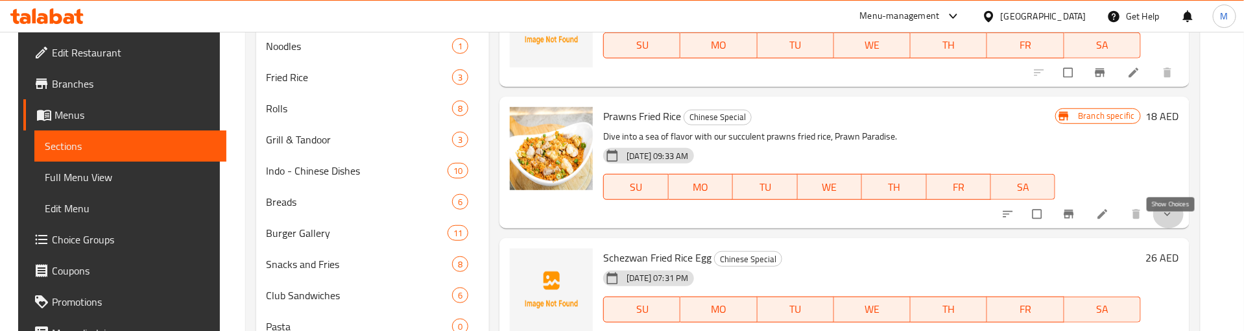
click at [1172, 221] on icon "show more" at bounding box center [1167, 214] width 13 height 13
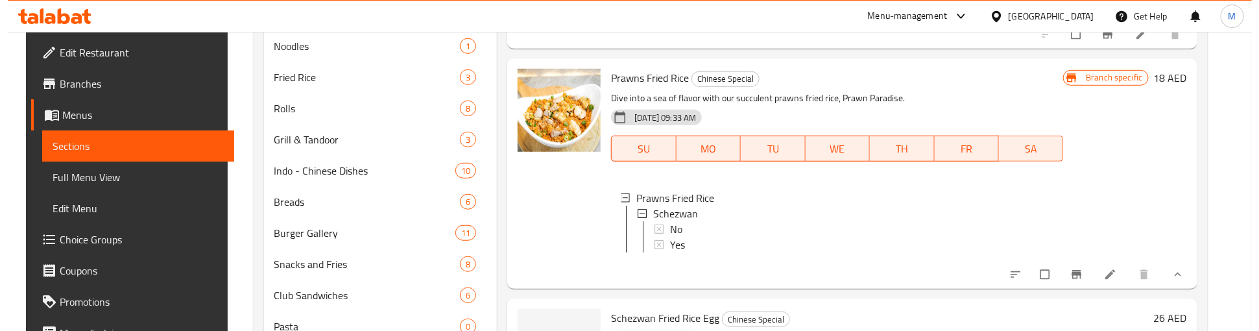
scroll to position [3170, 0]
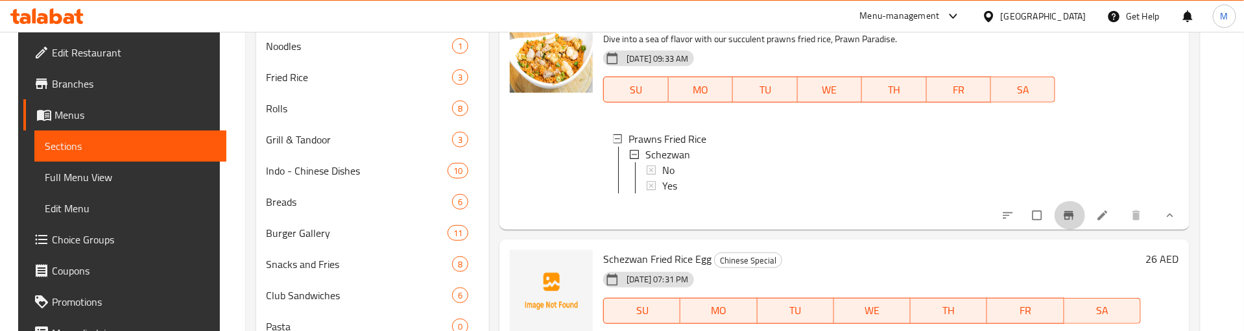
click at [1073, 219] on icon "Branch-specific-item" at bounding box center [1069, 215] width 10 height 8
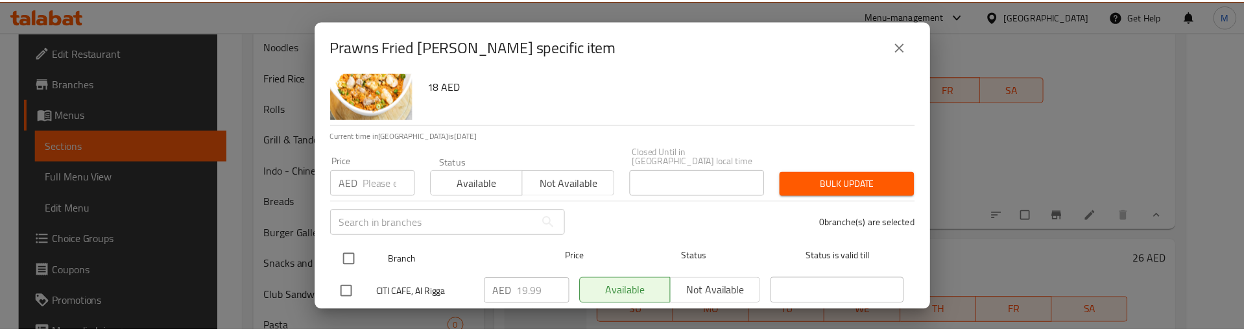
scroll to position [73, 0]
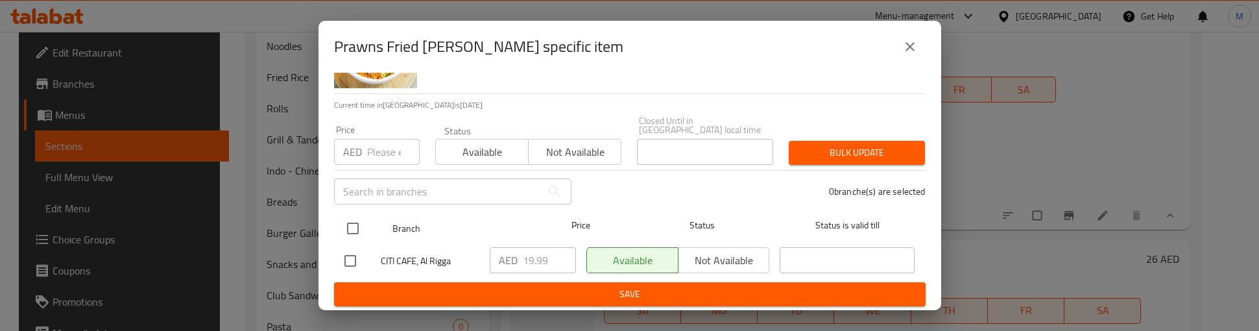
click at [351, 224] on input "checkbox" at bounding box center [352, 228] width 27 height 27
checkbox input "true"
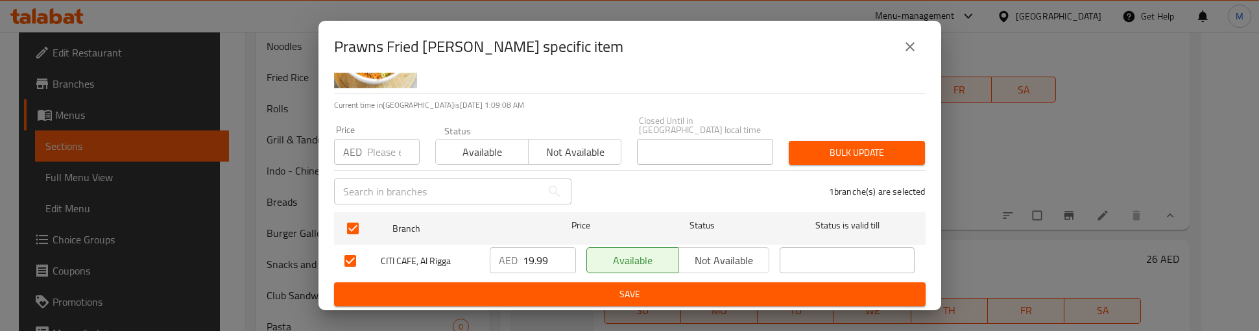
click at [376, 154] on input "number" at bounding box center [393, 152] width 53 height 26
paste input "26"
type input "26"
click at [847, 145] on span "Bulk update" at bounding box center [856, 153] width 115 height 16
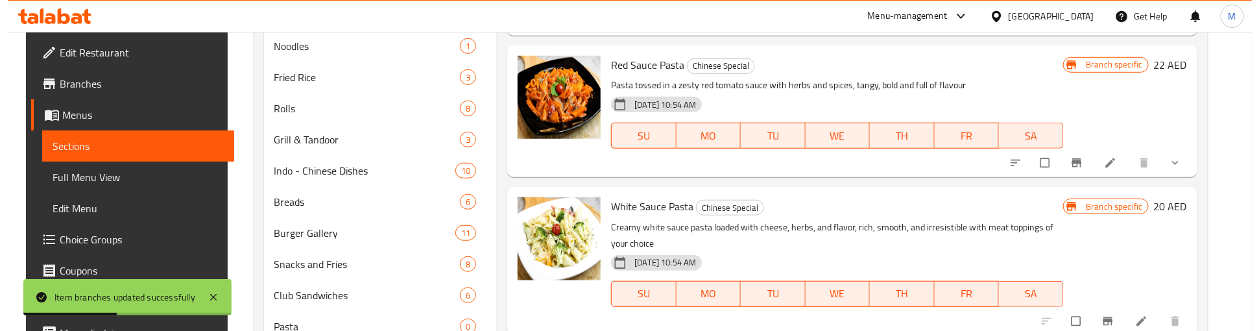
scroll to position [4143, 0]
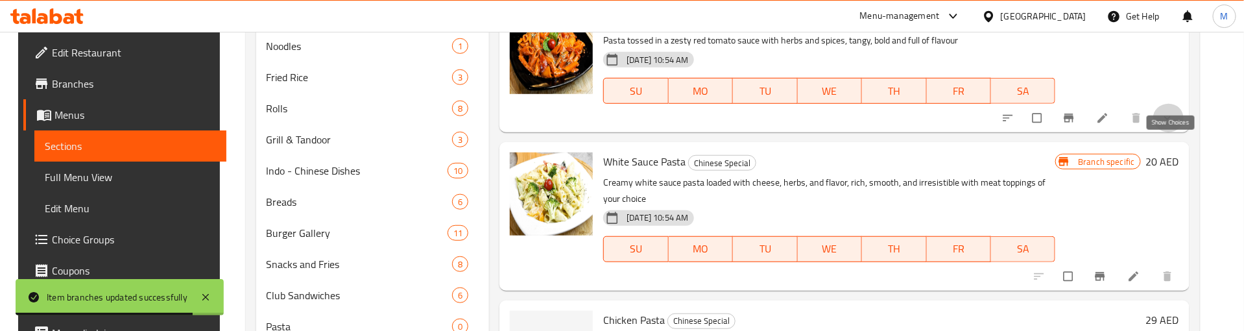
click at [1169, 125] on icon "show more" at bounding box center [1167, 118] width 13 height 13
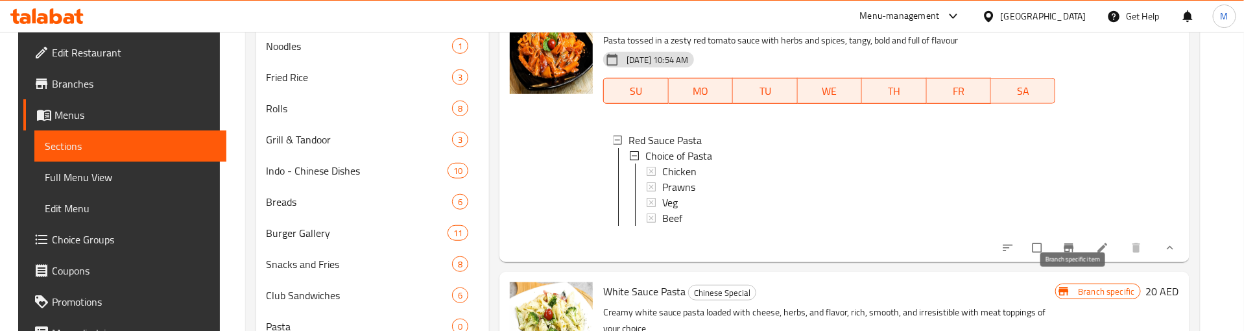
click at [1073, 252] on icon "Branch-specific-item" at bounding box center [1069, 247] width 10 height 8
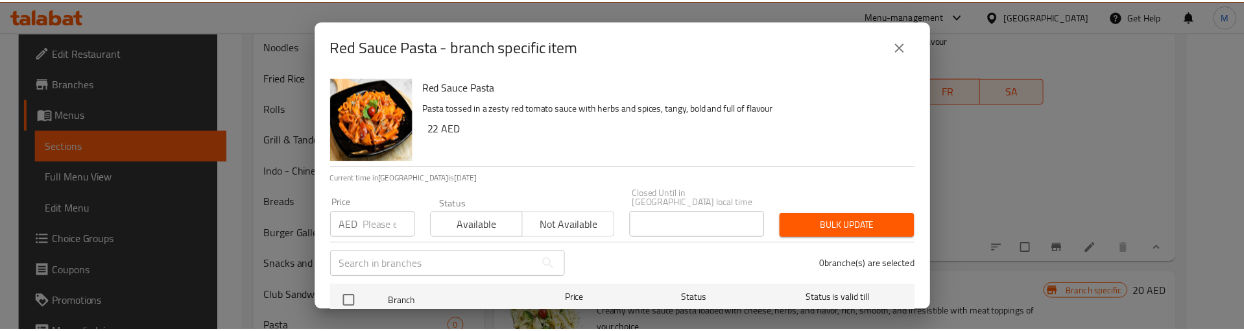
scroll to position [73, 0]
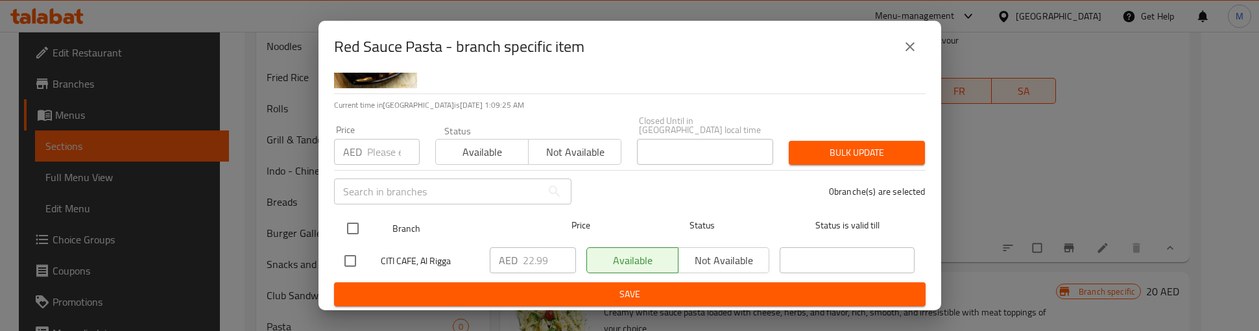
drag, startPoint x: 352, startPoint y: 228, endPoint x: 359, endPoint y: 217, distance: 13.4
click at [353, 224] on input "checkbox" at bounding box center [352, 228] width 27 height 27
checkbox input "true"
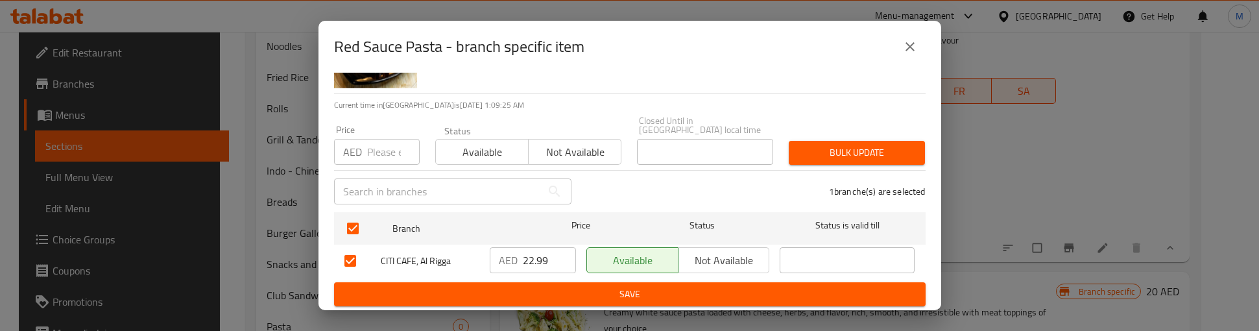
click at [374, 154] on input "number" at bounding box center [393, 152] width 53 height 26
paste input "29"
type input "29"
click at [862, 148] on span "Bulk update" at bounding box center [856, 153] width 115 height 16
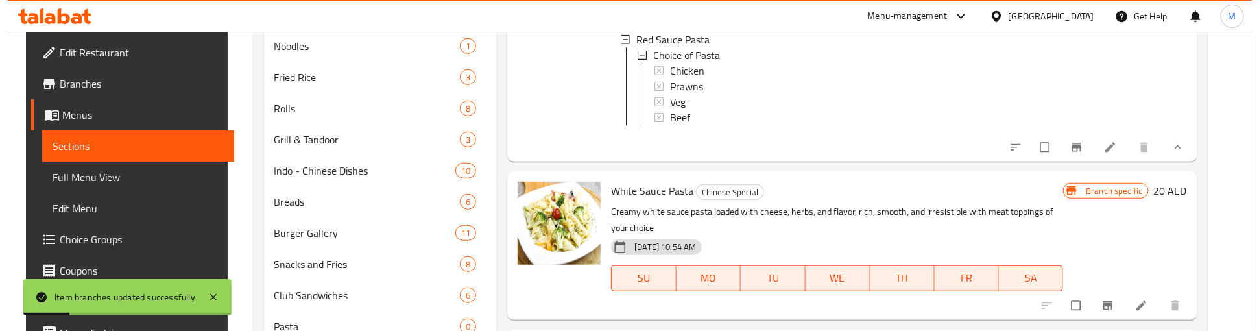
scroll to position [4338, 0]
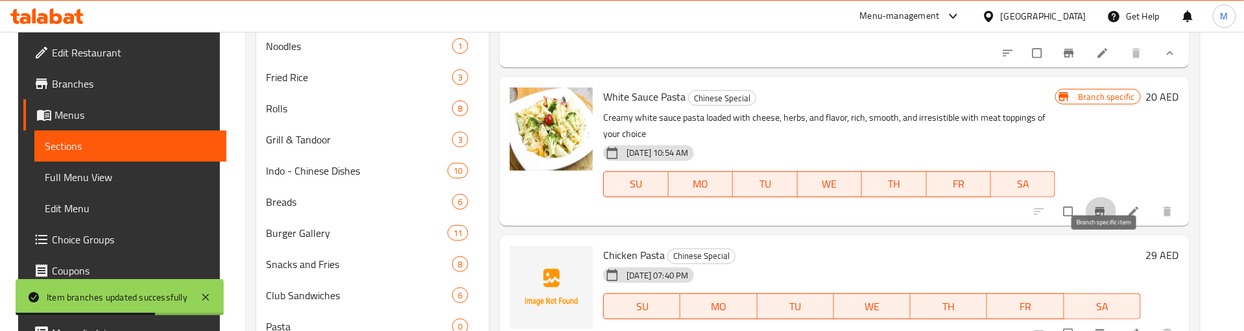
click at [1105, 218] on icon "Branch-specific-item" at bounding box center [1100, 211] width 13 height 13
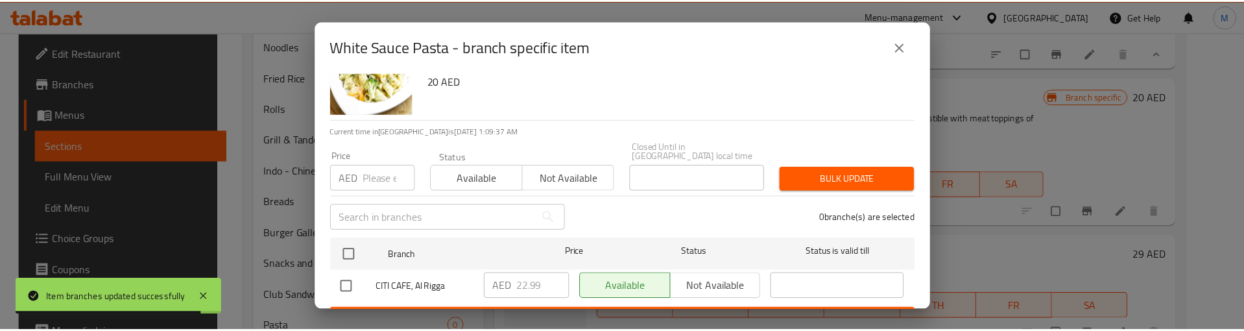
scroll to position [73, 0]
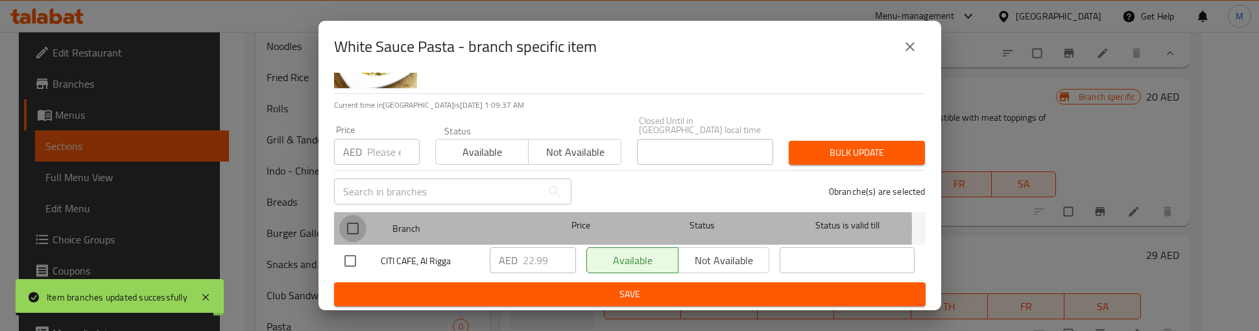
drag, startPoint x: 355, startPoint y: 228, endPoint x: 376, endPoint y: 162, distance: 68.7
click at [357, 224] on input "checkbox" at bounding box center [352, 228] width 27 height 27
checkbox input "true"
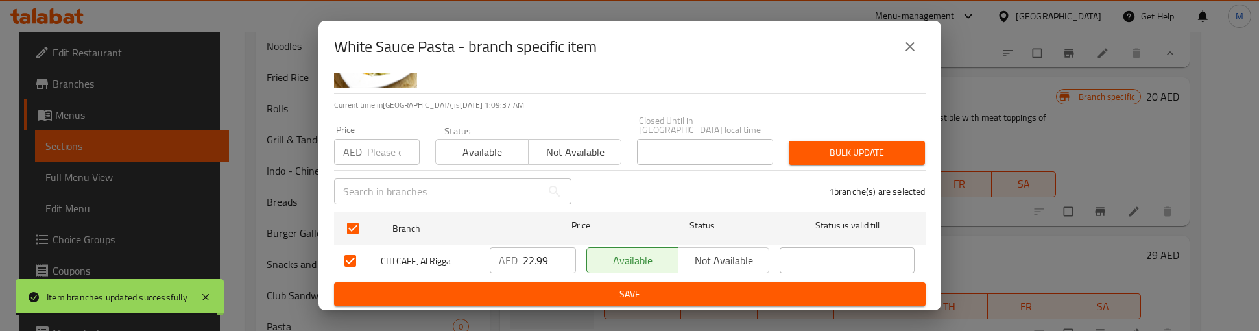
click at [377, 148] on input "number" at bounding box center [393, 152] width 53 height 26
paste input "29"
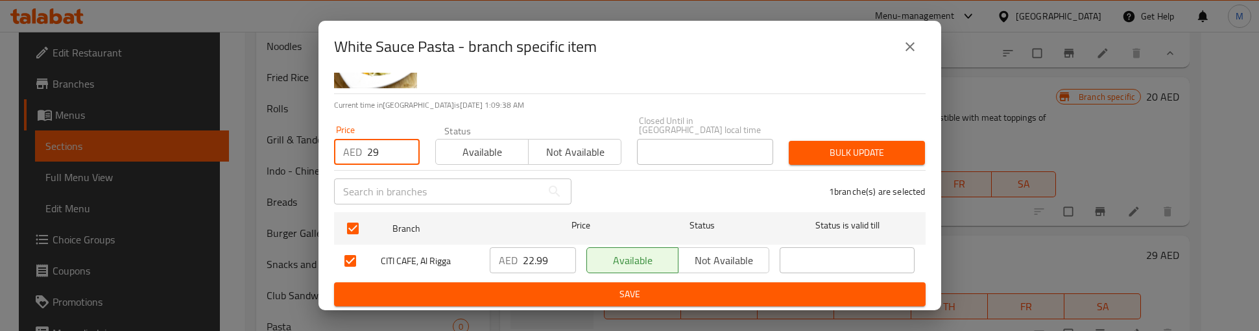
type input "29"
click at [868, 150] on span "Bulk update" at bounding box center [856, 153] width 115 height 16
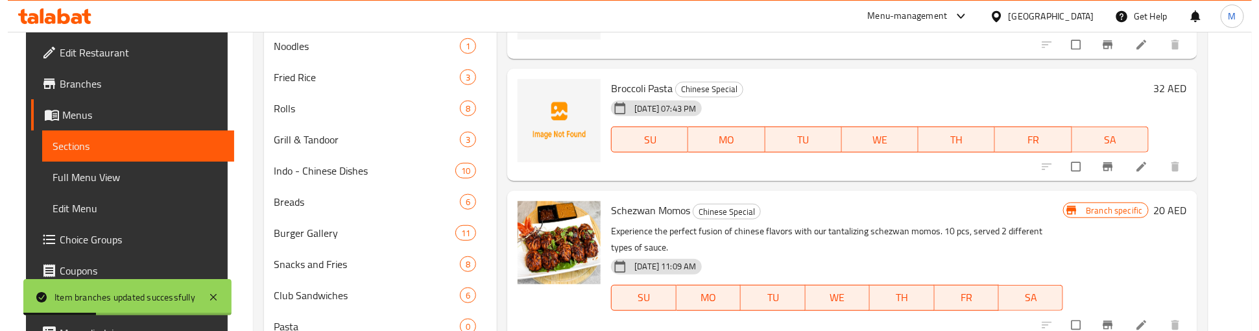
scroll to position [5311, 0]
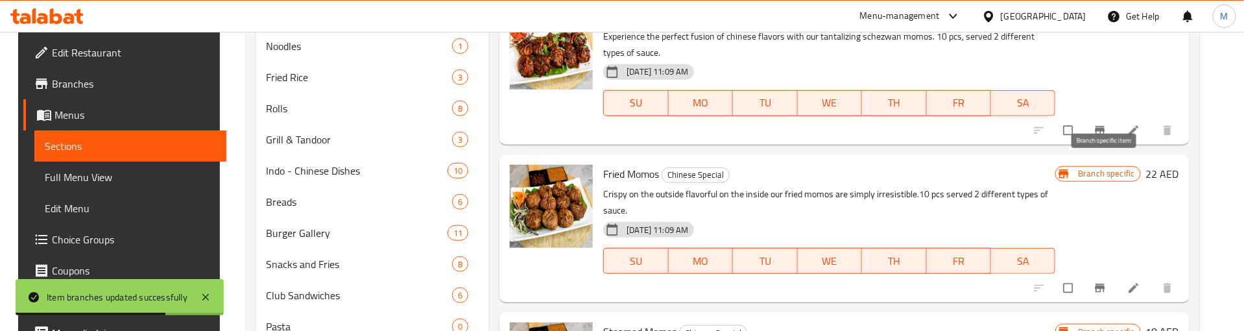
click at [1098, 137] on icon "Branch-specific-item" at bounding box center [1100, 130] width 13 height 13
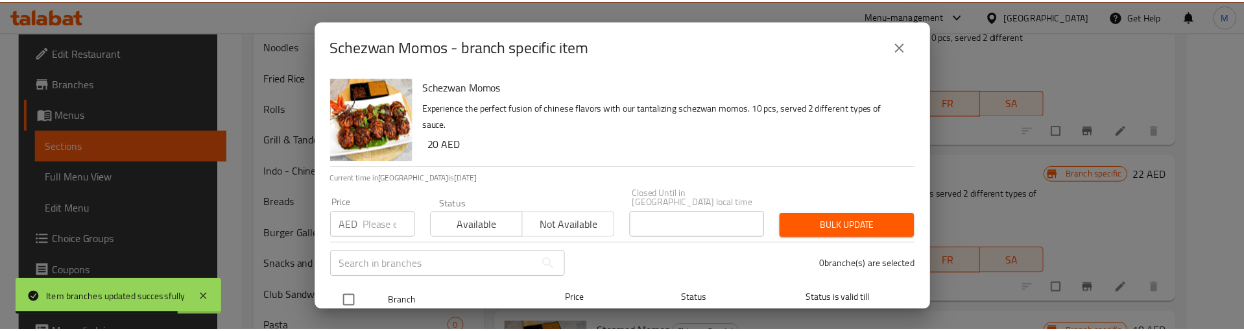
scroll to position [73, 0]
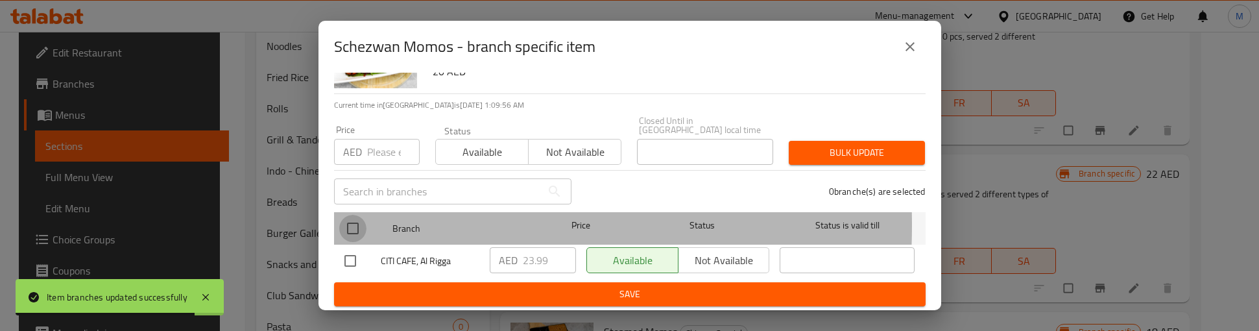
drag, startPoint x: 354, startPoint y: 224, endPoint x: 380, endPoint y: 162, distance: 67.5
click at [358, 217] on input "checkbox" at bounding box center [352, 228] width 27 height 27
checkbox input "true"
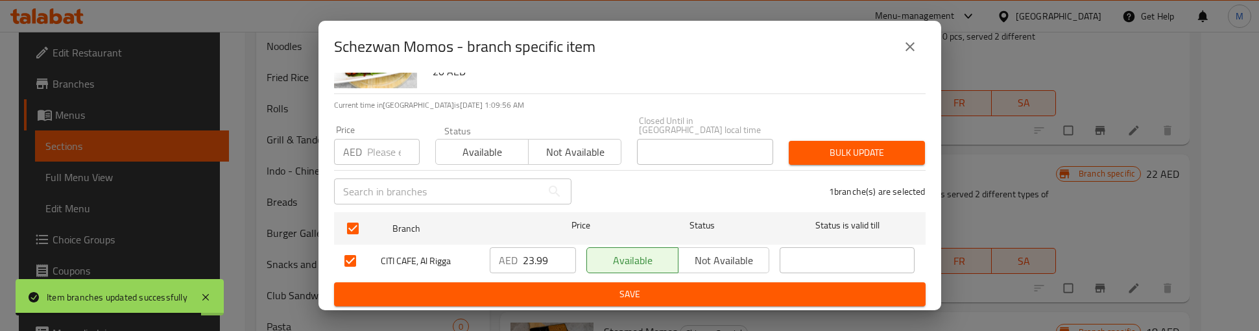
click at [380, 162] on input "number" at bounding box center [393, 152] width 53 height 26
paste input "29"
type input "29"
click at [835, 156] on span "Bulk update" at bounding box center [856, 153] width 115 height 16
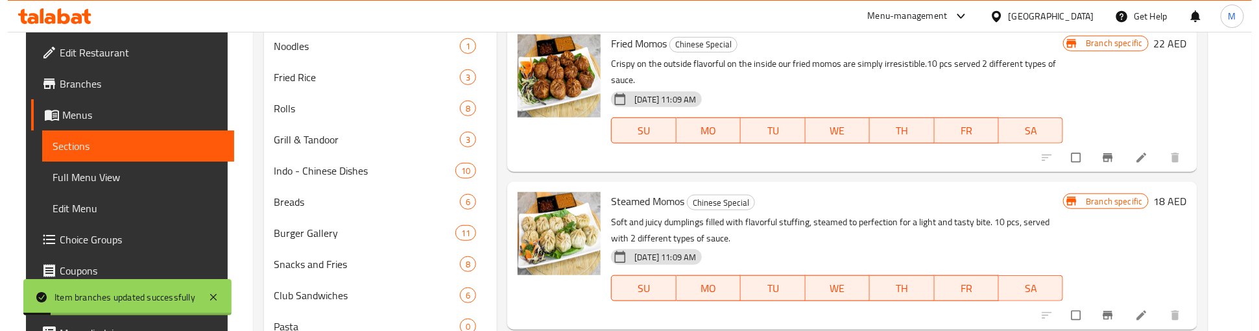
scroll to position [5408, 0]
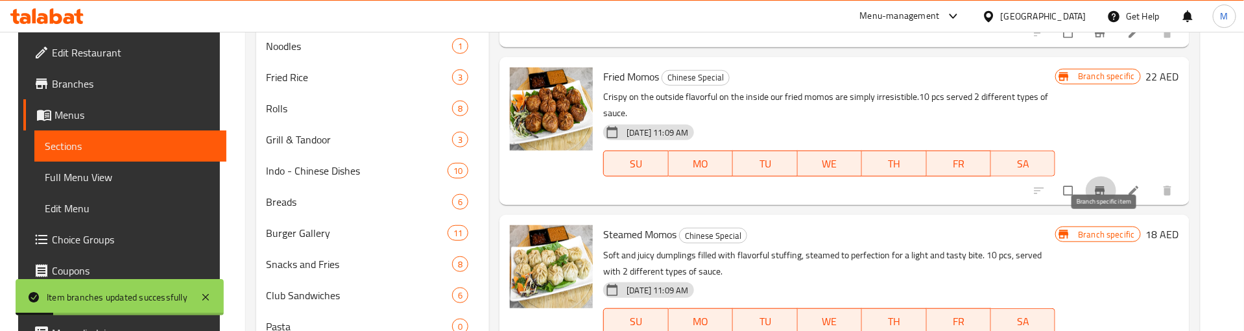
click at [1099, 195] on icon "Branch-specific-item" at bounding box center [1100, 190] width 10 height 8
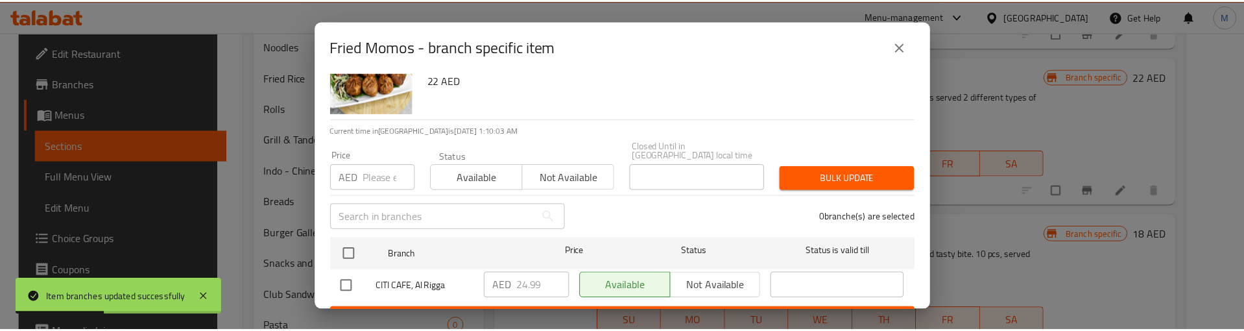
scroll to position [73, 0]
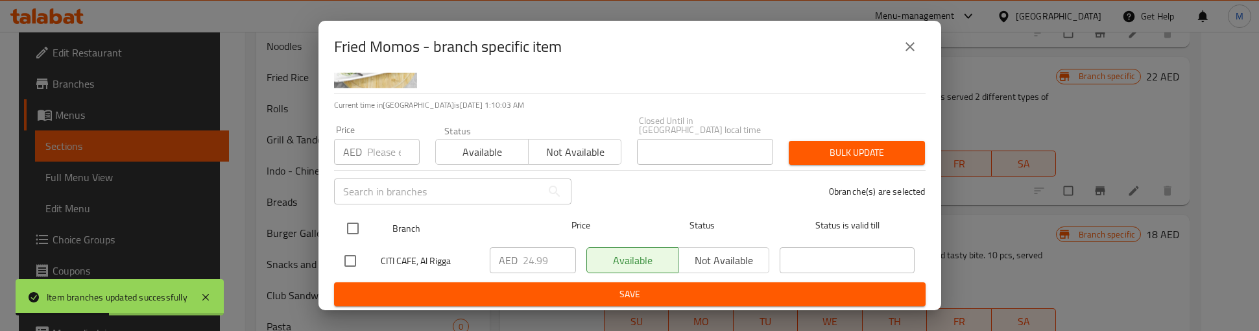
drag, startPoint x: 355, startPoint y: 224, endPoint x: 359, endPoint y: 212, distance: 12.9
click at [355, 224] on input "checkbox" at bounding box center [352, 228] width 27 height 27
checkbox input "true"
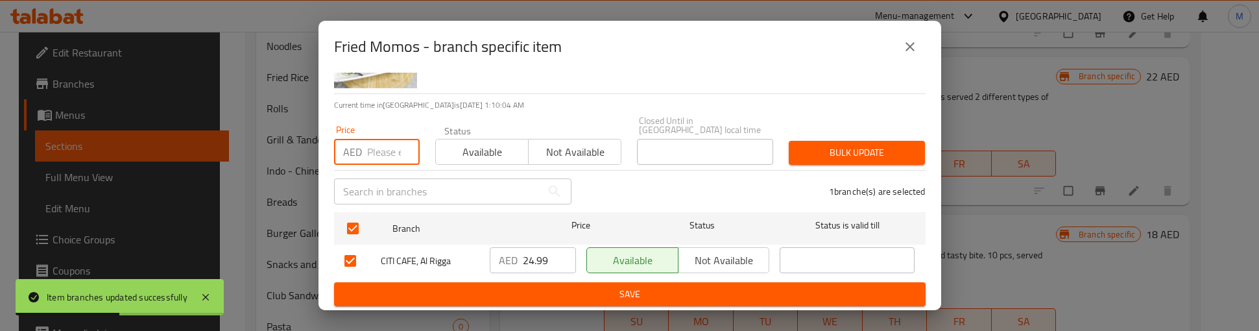
click at [376, 147] on input "number" at bounding box center [393, 152] width 53 height 26
paste input "32"
type input "32"
click at [810, 156] on span "Bulk update" at bounding box center [856, 153] width 115 height 16
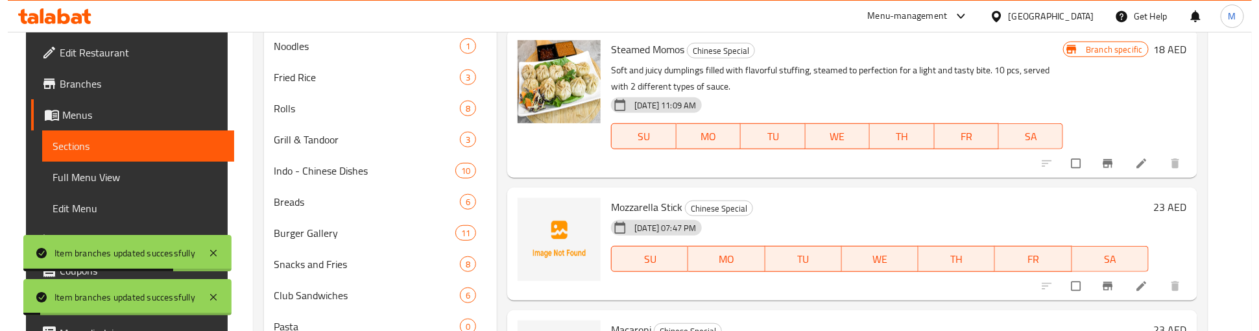
scroll to position [5603, 0]
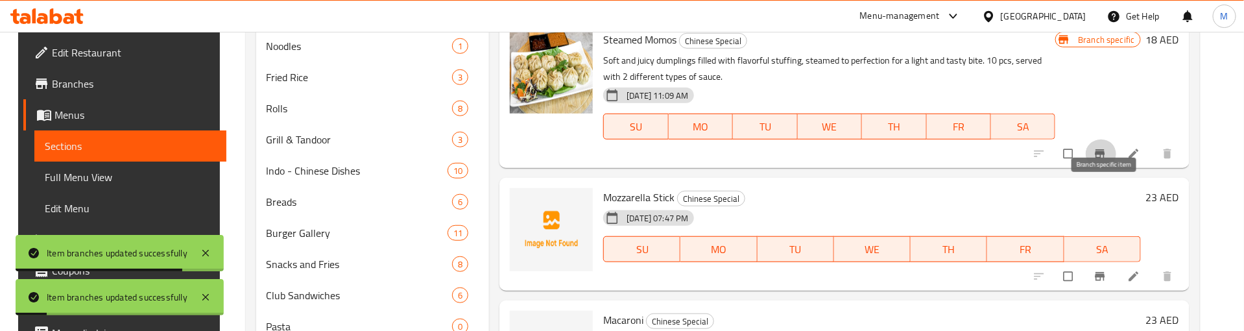
click at [1099, 160] on icon "Branch-specific-item" at bounding box center [1100, 153] width 13 height 13
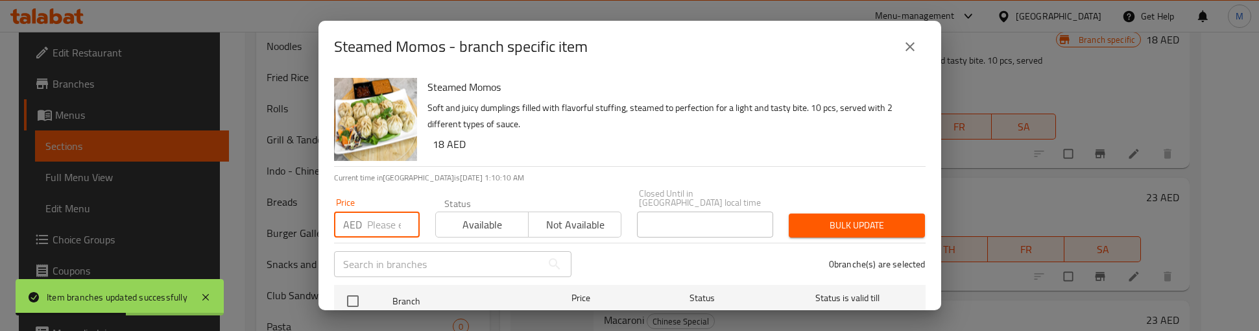
click at [387, 224] on input "number" at bounding box center [393, 224] width 53 height 26
paste input "26"
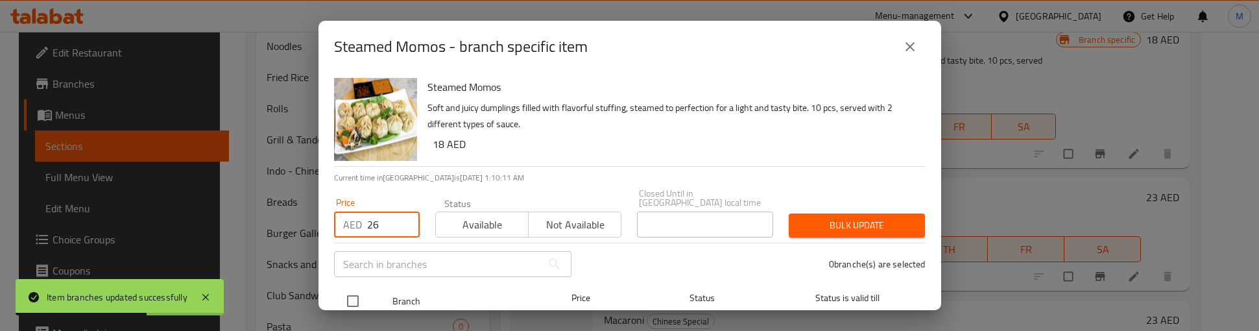
type input "26"
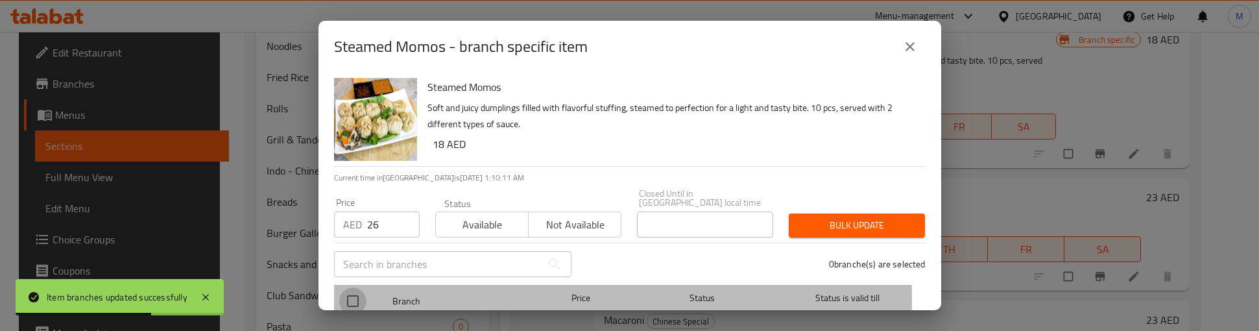
click at [352, 298] on input "checkbox" at bounding box center [352, 300] width 27 height 27
checkbox input "true"
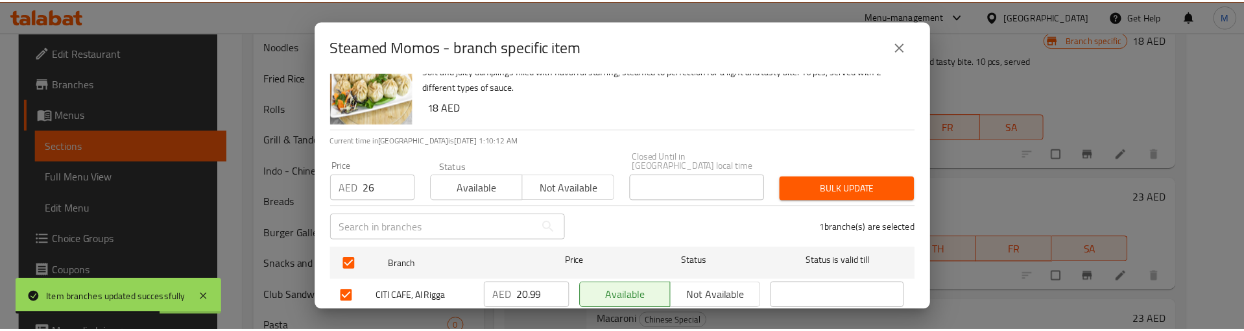
scroll to position [73, 0]
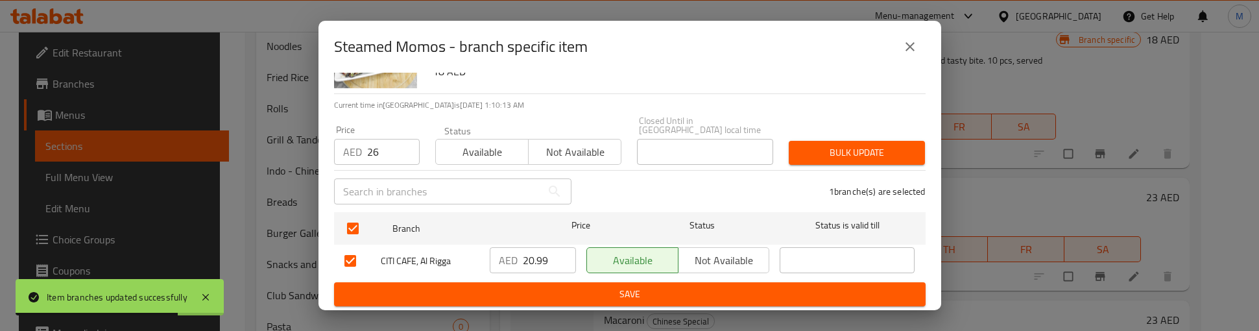
click at [822, 145] on span "Bulk update" at bounding box center [856, 153] width 115 height 16
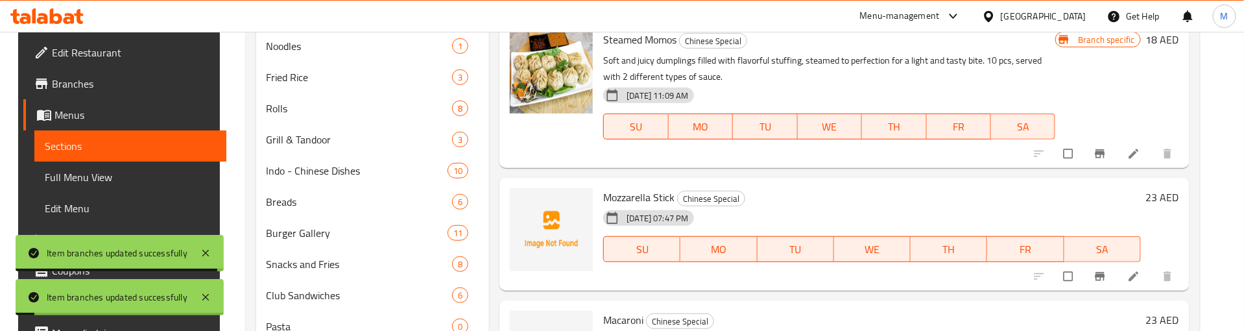
click at [633, 49] on span "Steamed Momos" at bounding box center [639, 39] width 73 height 19
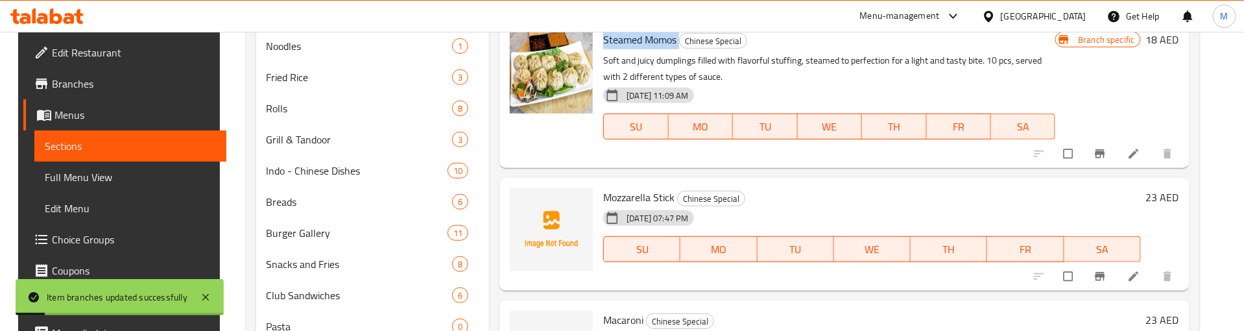
copy h6 "Steamed Momos"
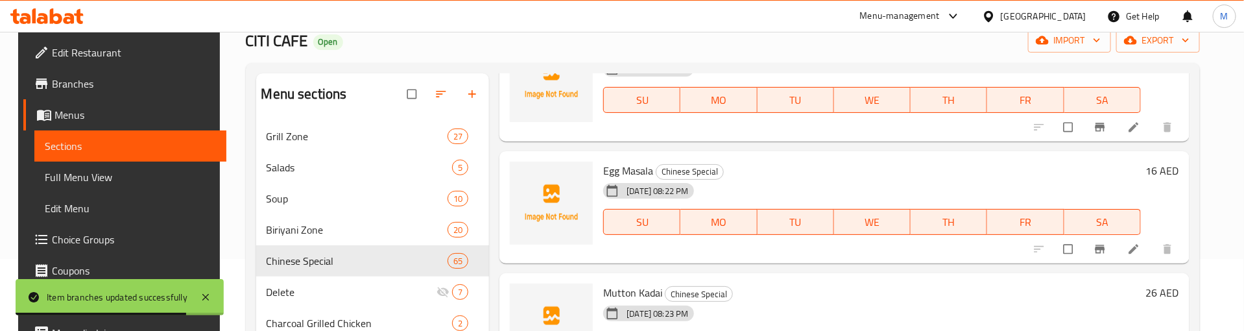
scroll to position [195, 0]
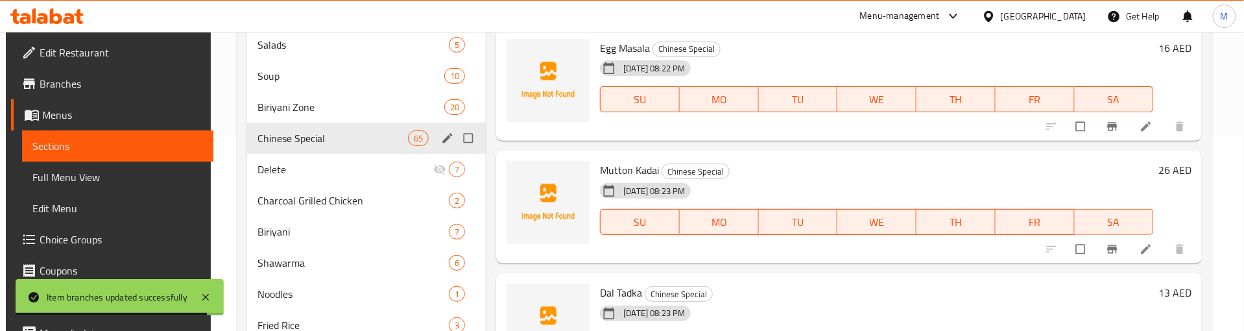
click at [413, 145] on div "65" at bounding box center [418, 138] width 21 height 16
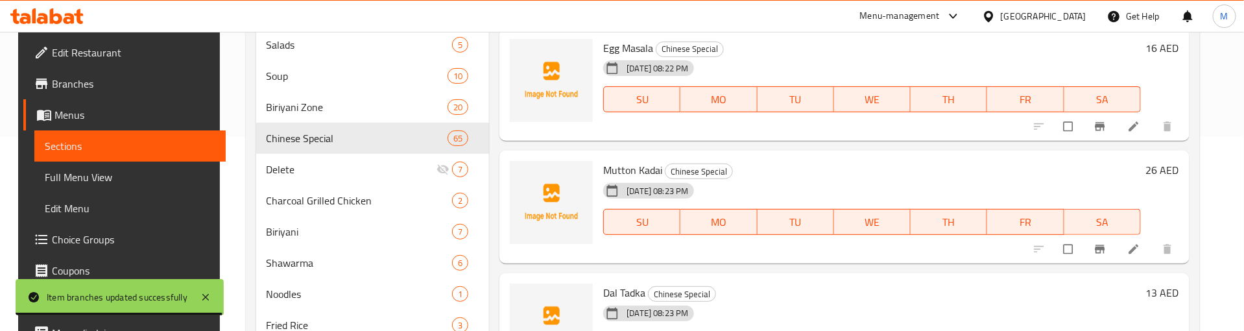
scroll to position [0, 0]
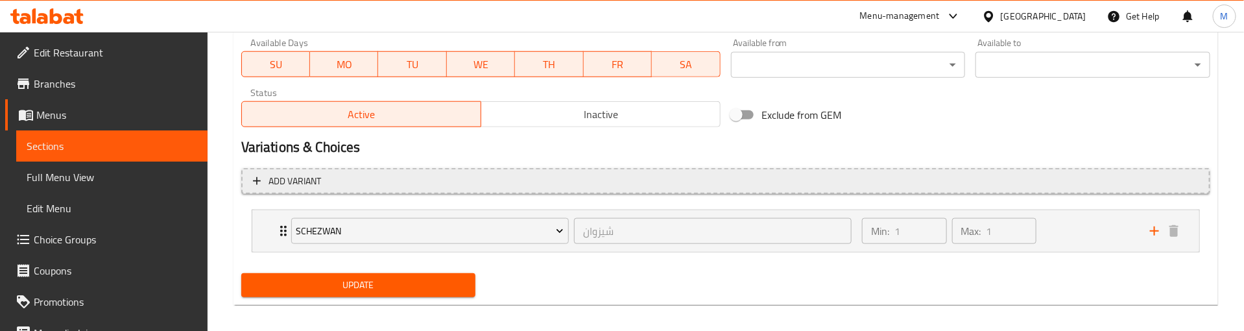
scroll to position [627, 0]
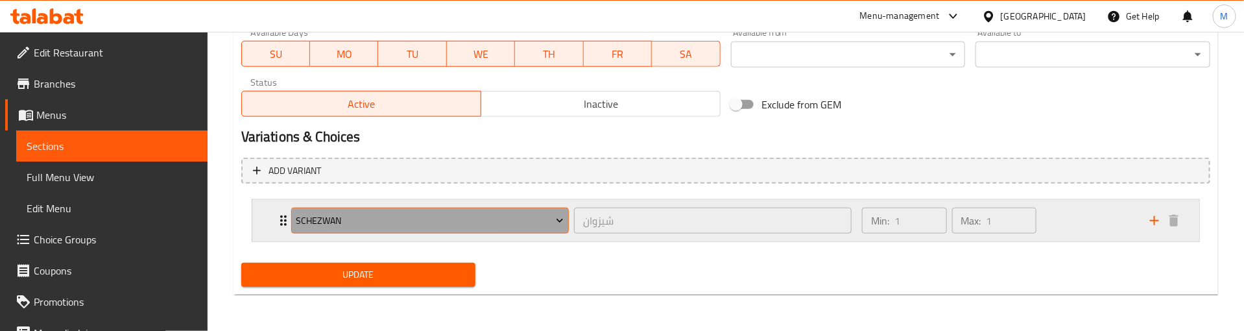
click at [356, 219] on span "Schezwan" at bounding box center [430, 221] width 268 height 16
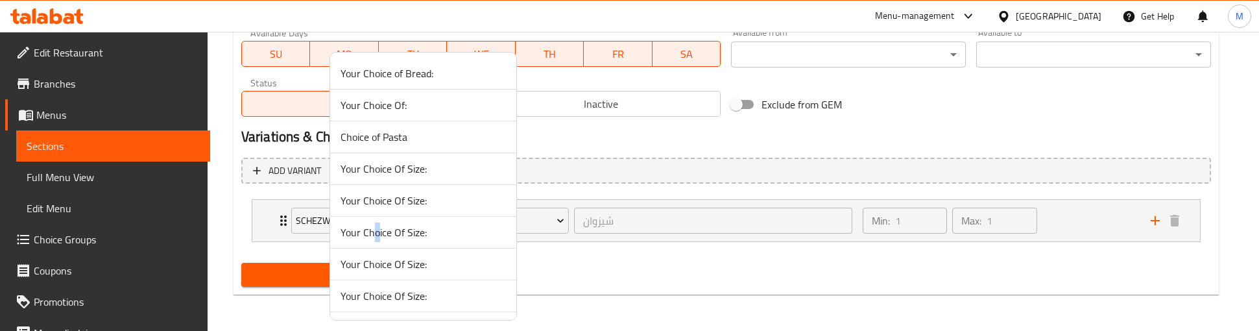
click at [376, 247] on li "Your Choice Of Size:" at bounding box center [423, 233] width 186 height 32
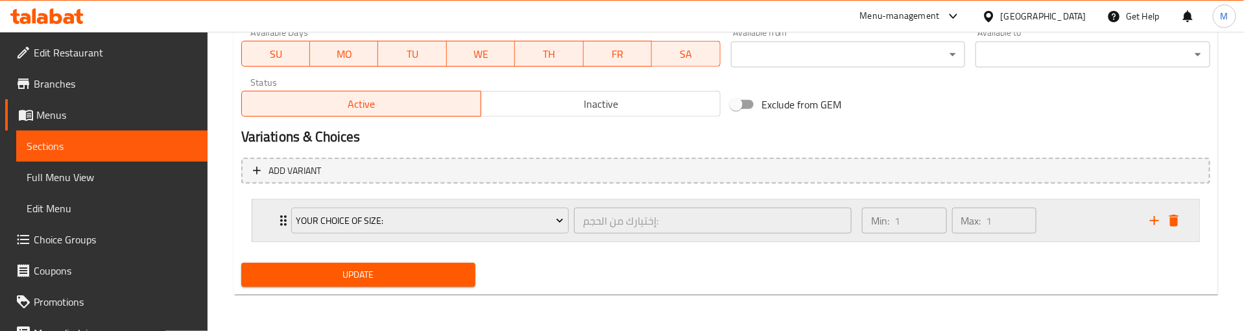
click at [1174, 214] on icon "delete" at bounding box center [1174, 221] width 16 height 16
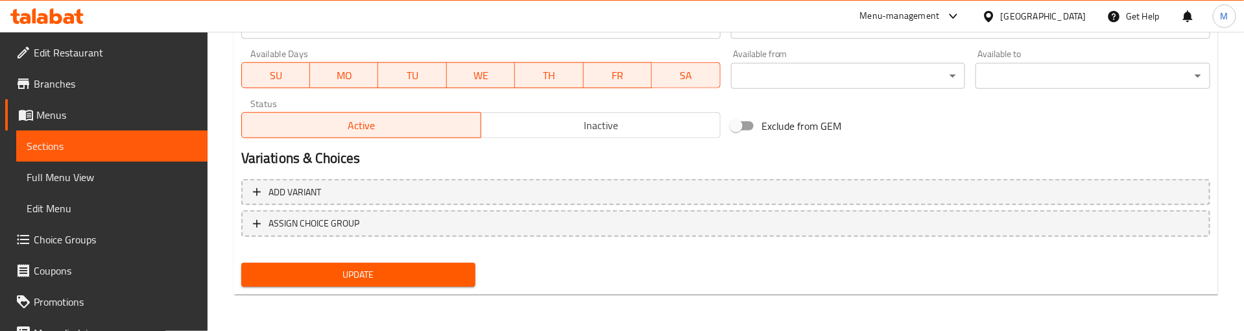
scroll to position [603, 0]
drag, startPoint x: 414, startPoint y: 275, endPoint x: 407, endPoint y: 267, distance: 10.6
click at [413, 276] on span "Update" at bounding box center [359, 276] width 214 height 16
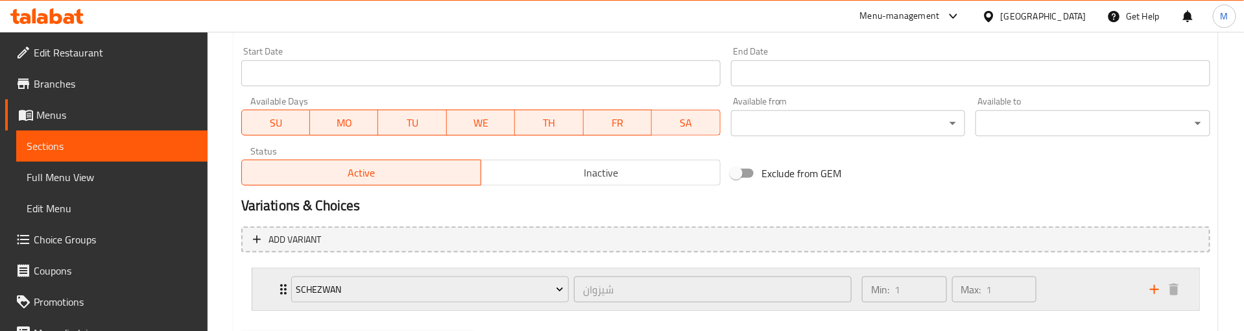
scroll to position [627, 0]
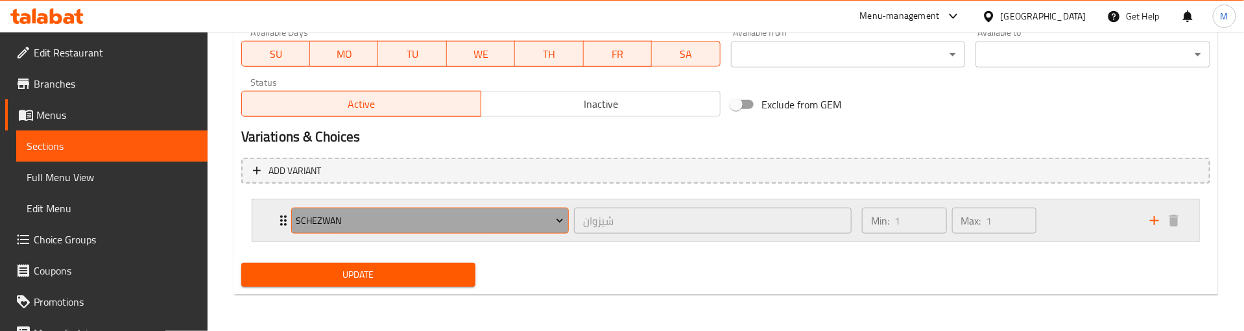
click at [365, 219] on span "Schezwan" at bounding box center [430, 221] width 268 height 16
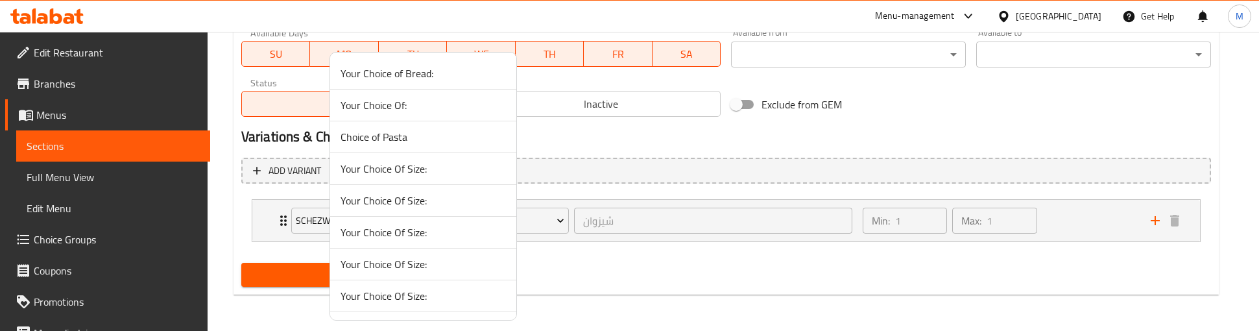
click at [461, 216] on li "Your Choice Of Size:" at bounding box center [423, 201] width 186 height 32
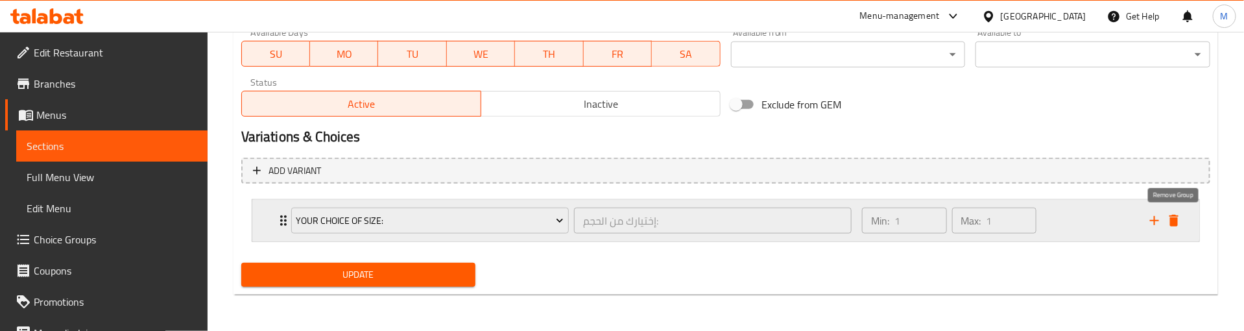
click at [1179, 224] on icon "delete" at bounding box center [1174, 221] width 16 height 16
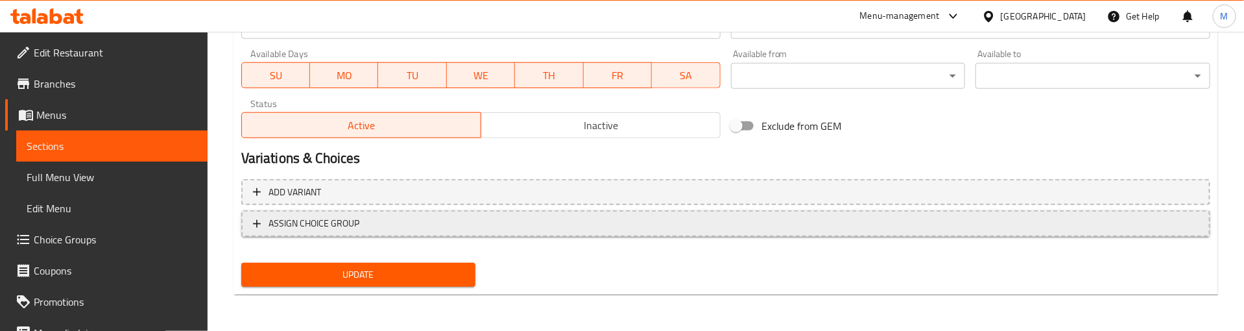
scroll to position [603, 0]
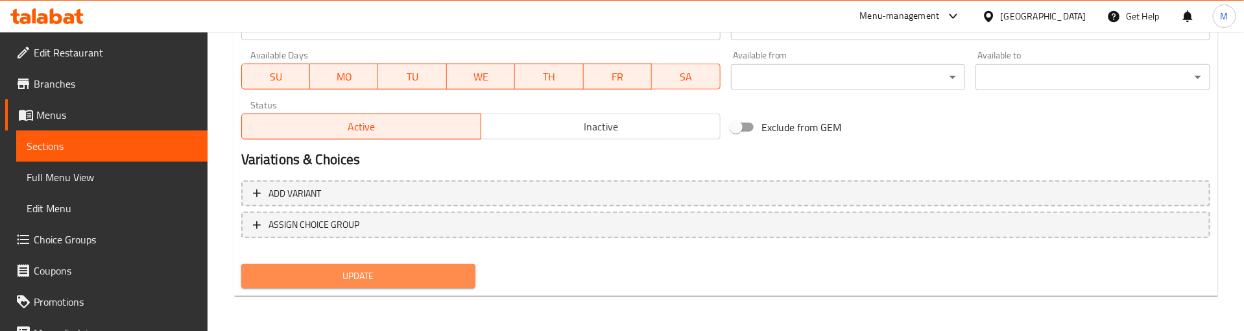
click at [417, 279] on span "Update" at bounding box center [359, 276] width 214 height 16
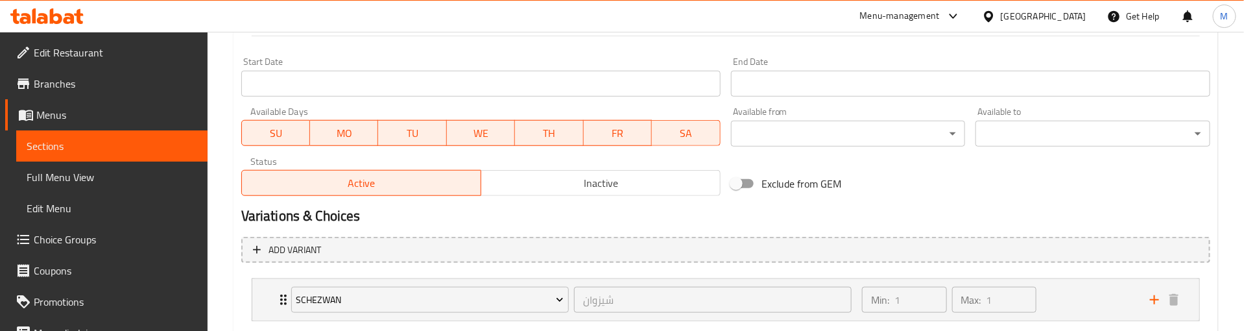
scroll to position [627, 0]
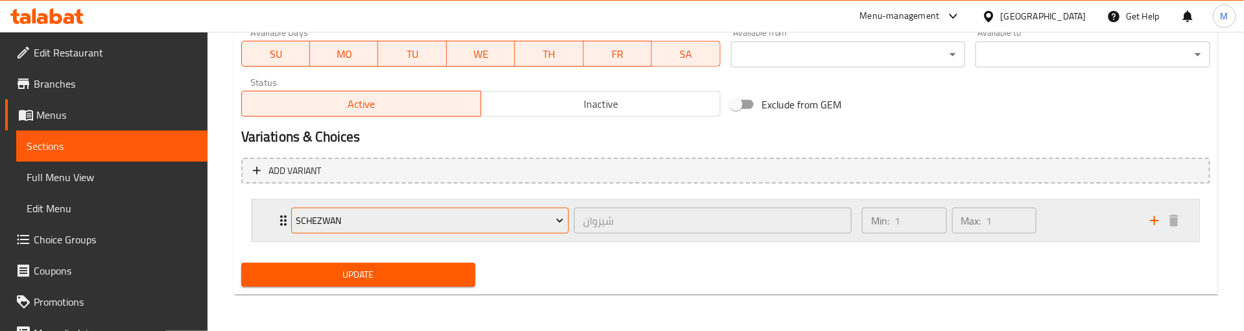
click at [362, 222] on span "Schezwan" at bounding box center [430, 221] width 268 height 16
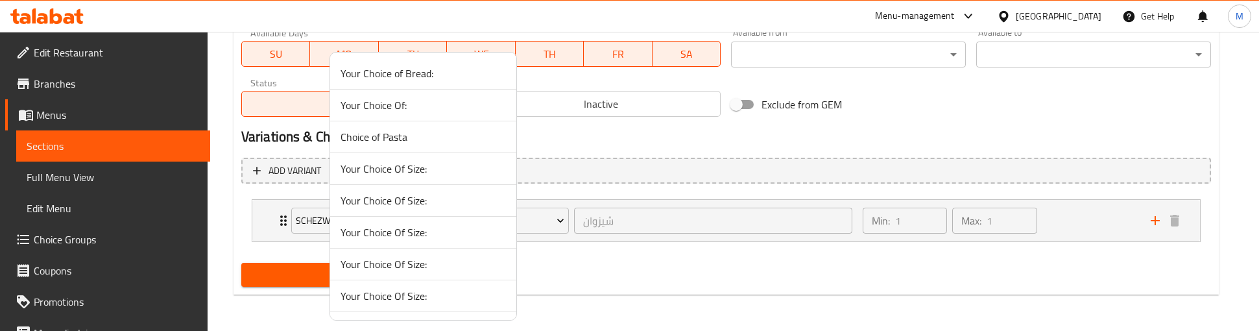
click at [387, 250] on li "Your Choice Of Size:" at bounding box center [423, 264] width 186 height 32
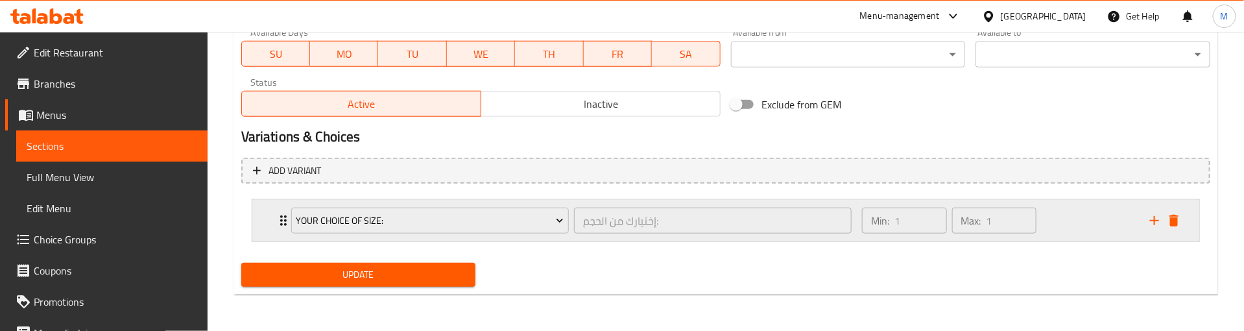
click at [1178, 217] on icon "delete" at bounding box center [1174, 221] width 16 height 16
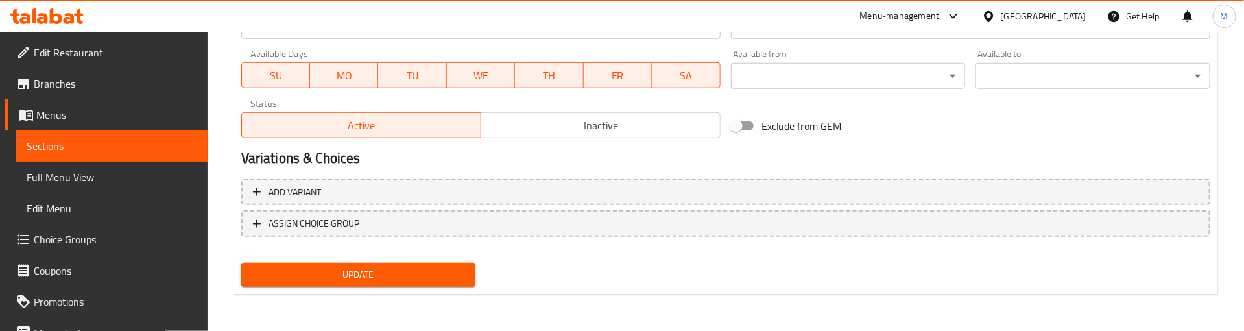
scroll to position [603, 0]
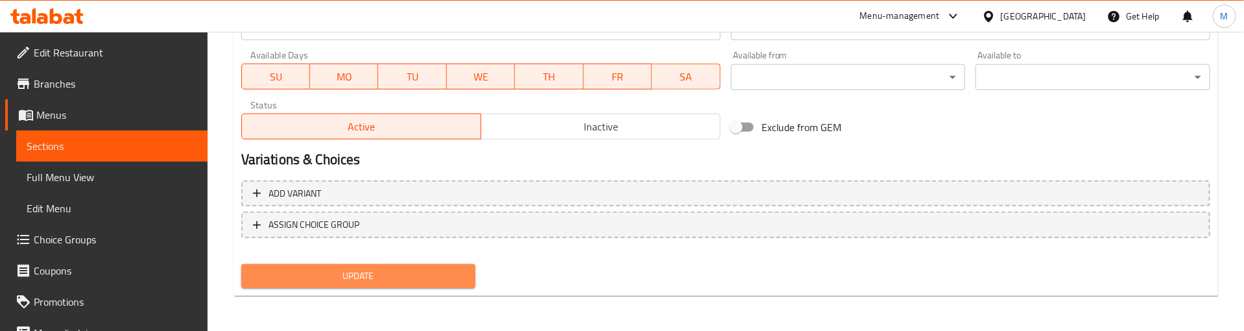
click at [391, 274] on span "Update" at bounding box center [359, 276] width 214 height 16
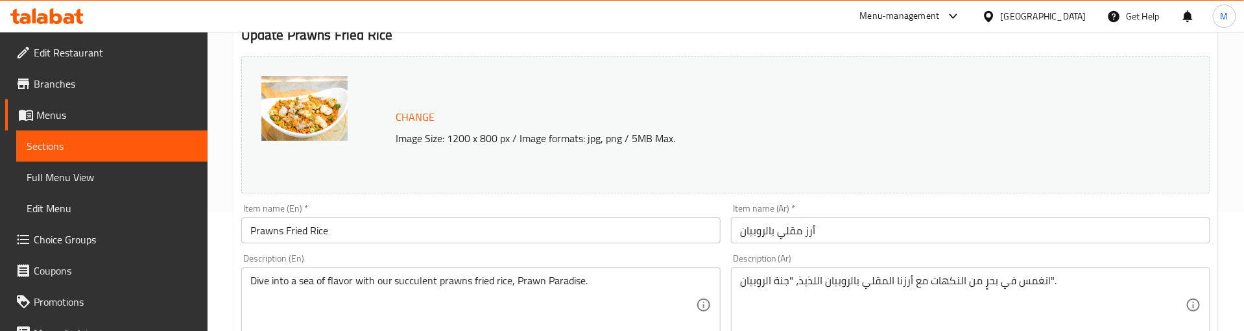
scroll to position [627, 0]
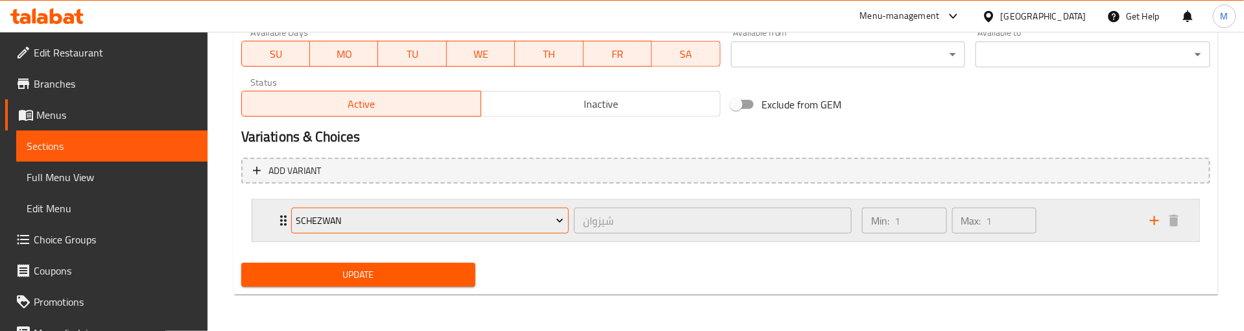
click at [401, 213] on span "Schezwan" at bounding box center [430, 221] width 268 height 16
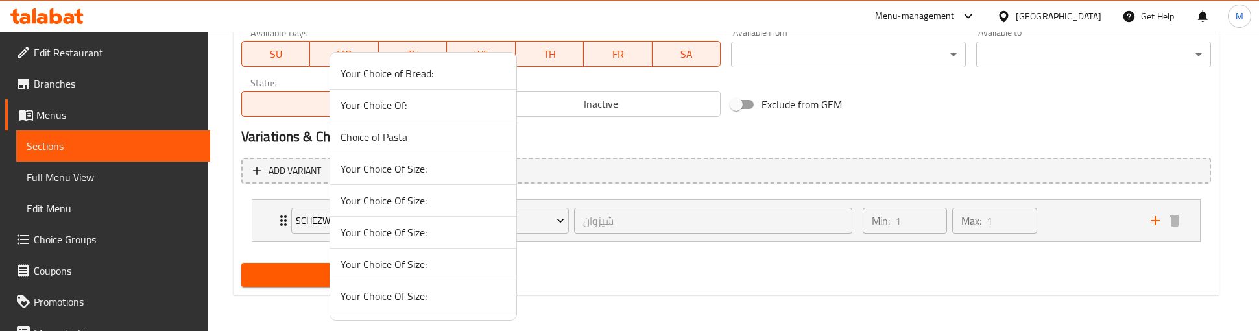
click at [418, 214] on li "Your Choice Of Size:" at bounding box center [423, 201] width 186 height 32
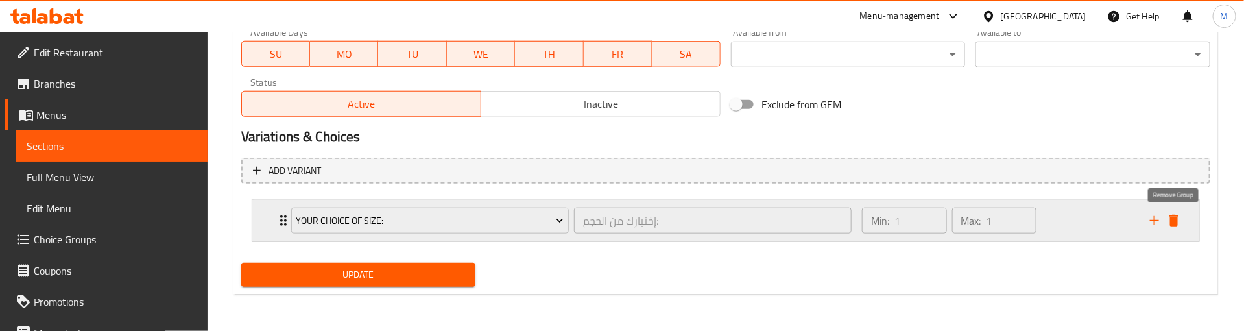
click at [1181, 215] on icon "delete" at bounding box center [1174, 221] width 16 height 16
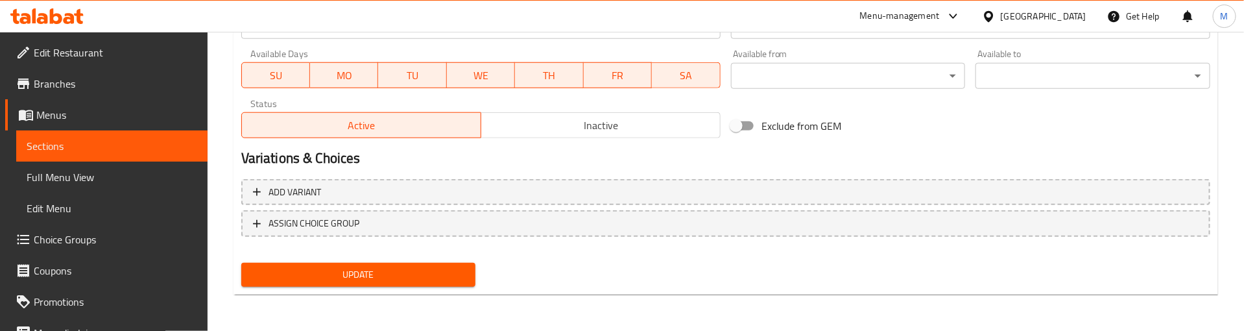
scroll to position [603, 0]
click at [411, 265] on button "Update" at bounding box center [358, 276] width 235 height 24
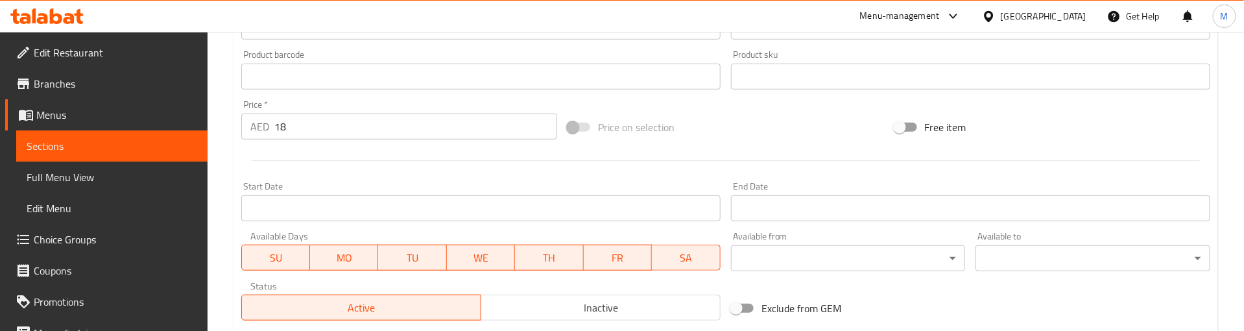
scroll to position [311, 0]
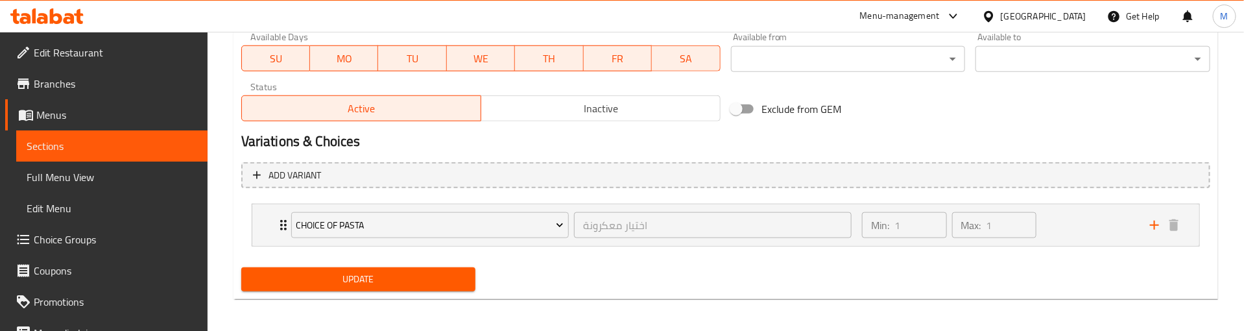
scroll to position [627, 0]
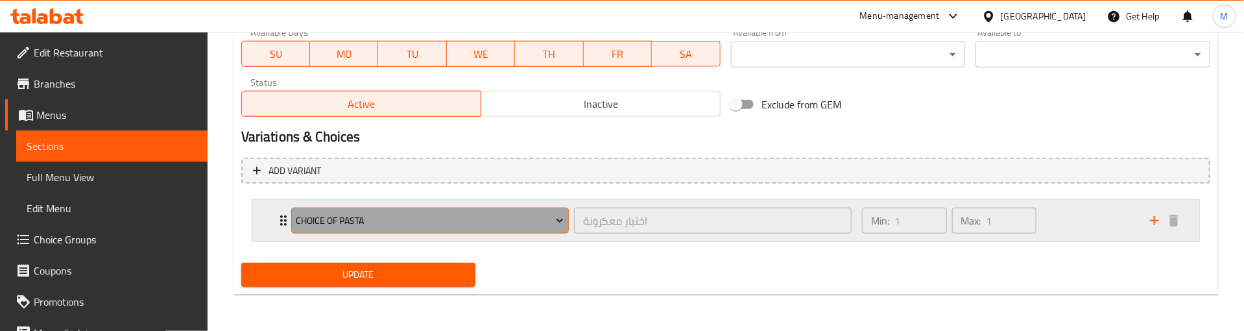
click at [500, 218] on span "Choice of Pasta" at bounding box center [430, 221] width 268 height 16
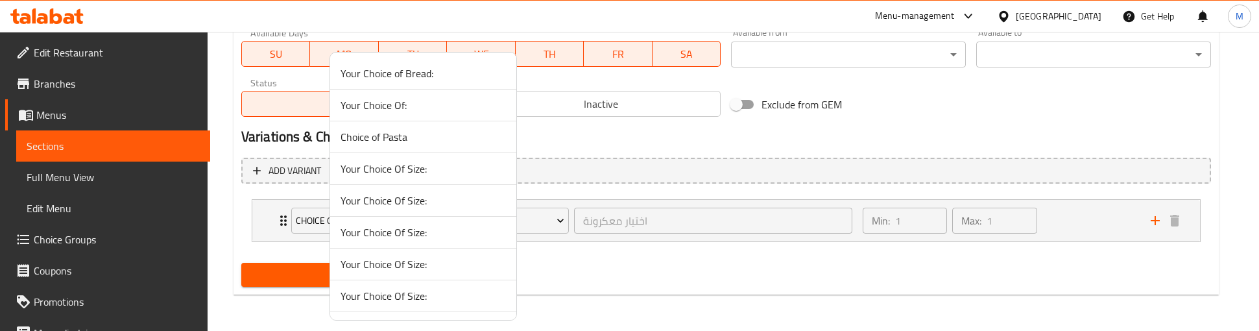
click at [462, 245] on li "Your Choice Of Size:" at bounding box center [423, 233] width 186 height 32
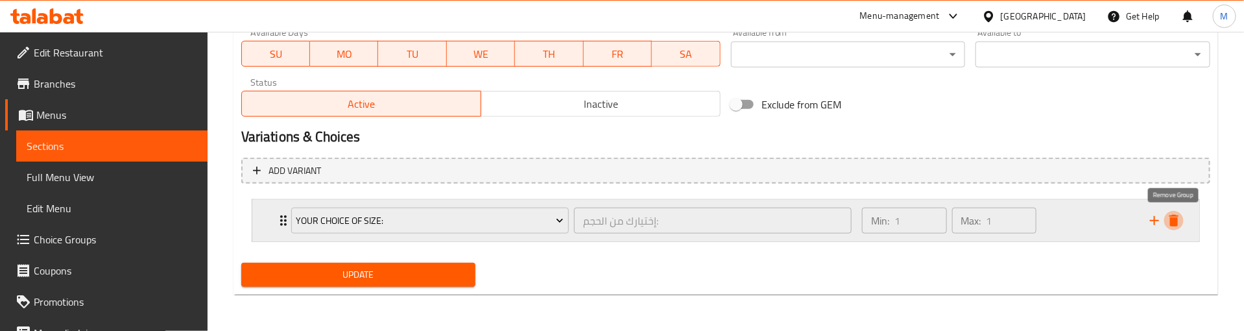
click at [1178, 220] on icon "delete" at bounding box center [1174, 221] width 16 height 16
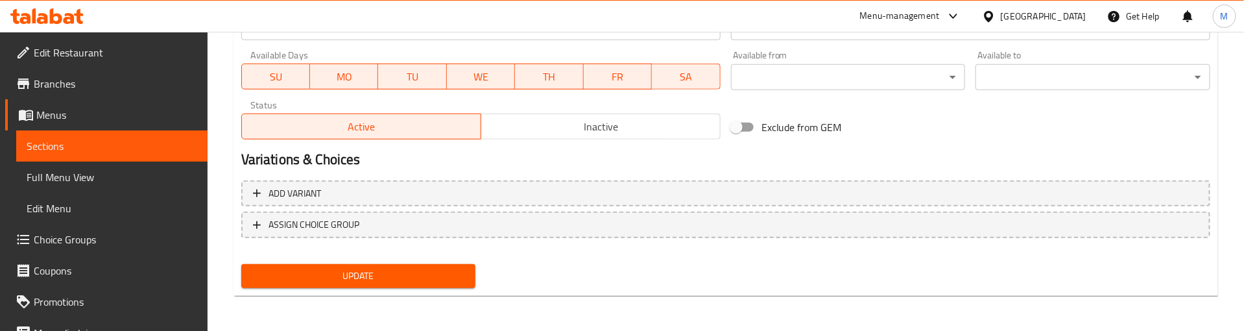
click at [419, 272] on span "Update" at bounding box center [359, 276] width 214 height 16
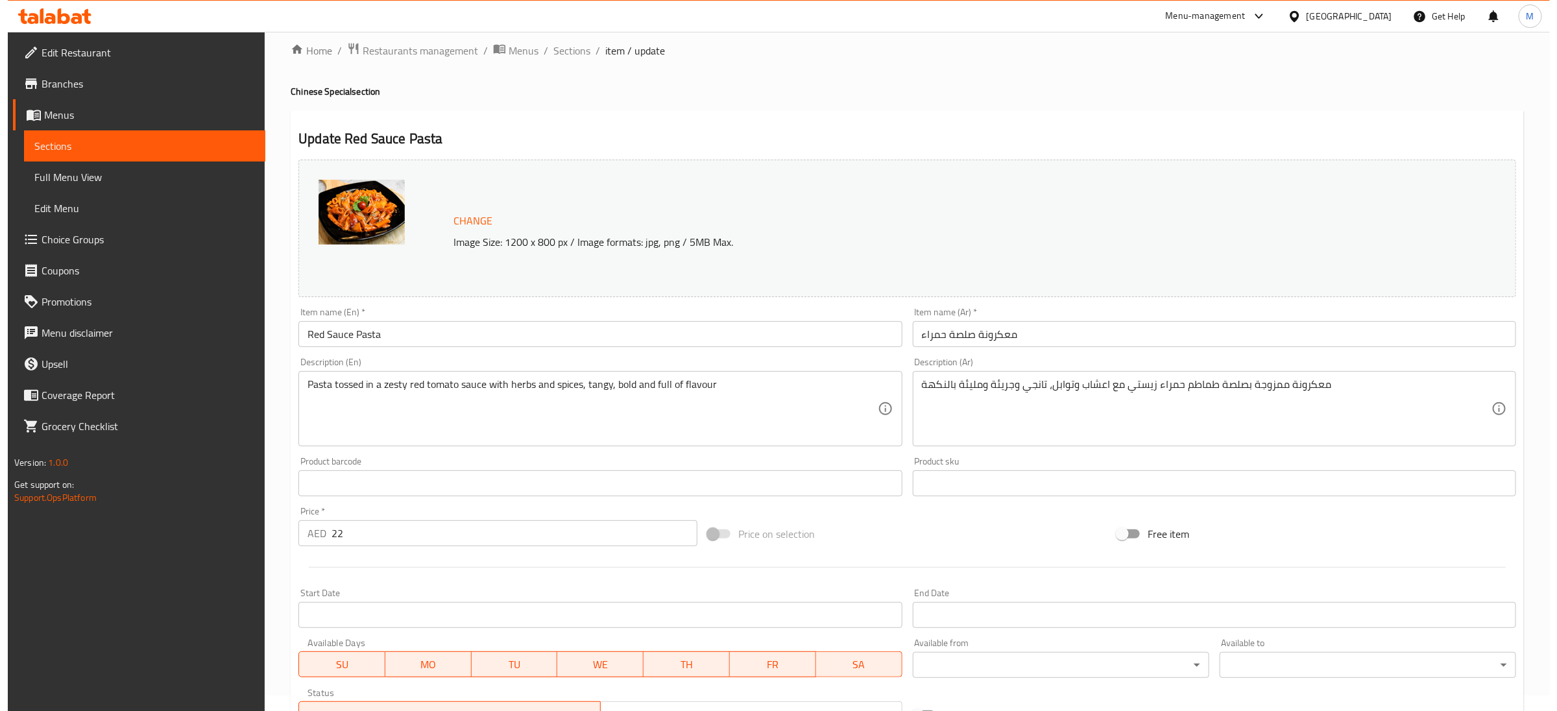
scroll to position [0, 0]
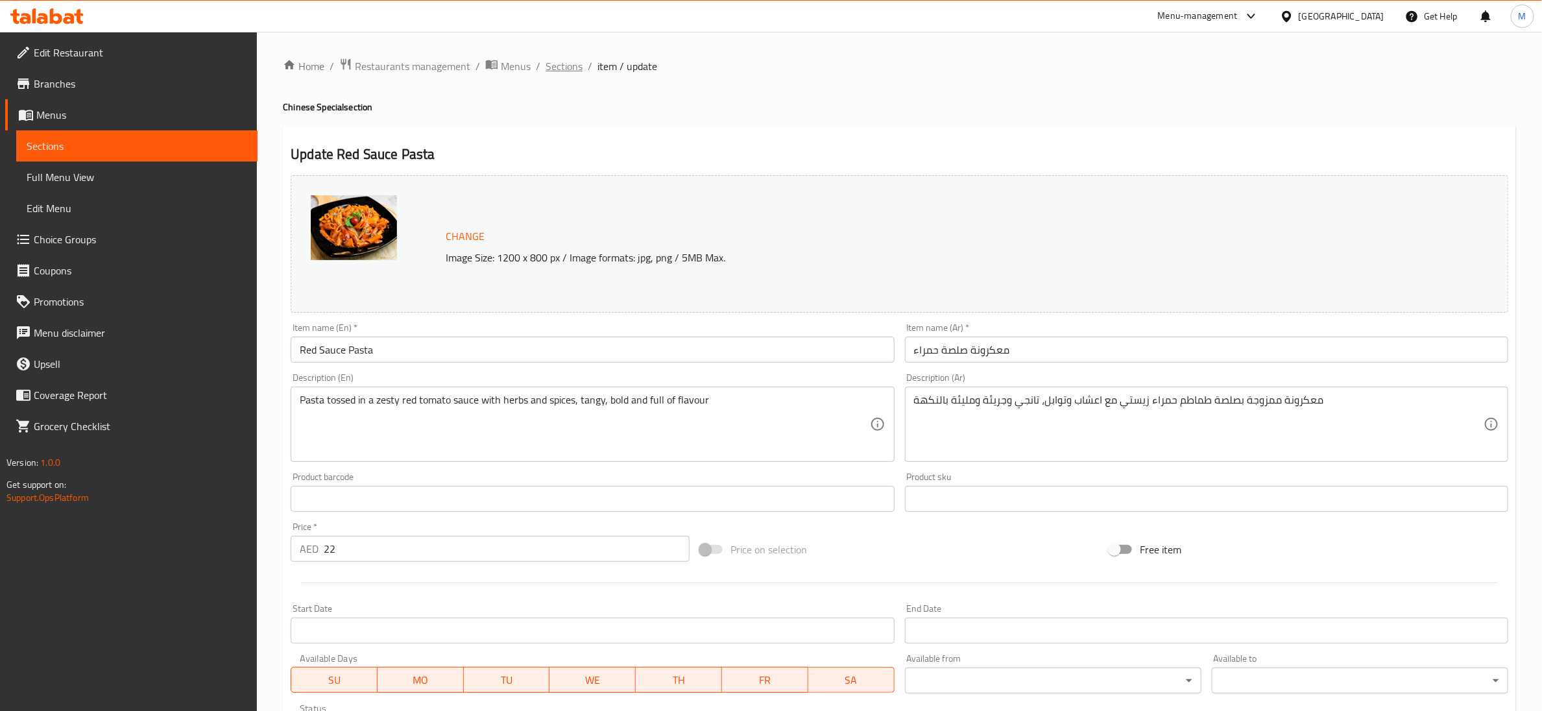
click at [555, 73] on span "Sections" at bounding box center [563, 66] width 37 height 16
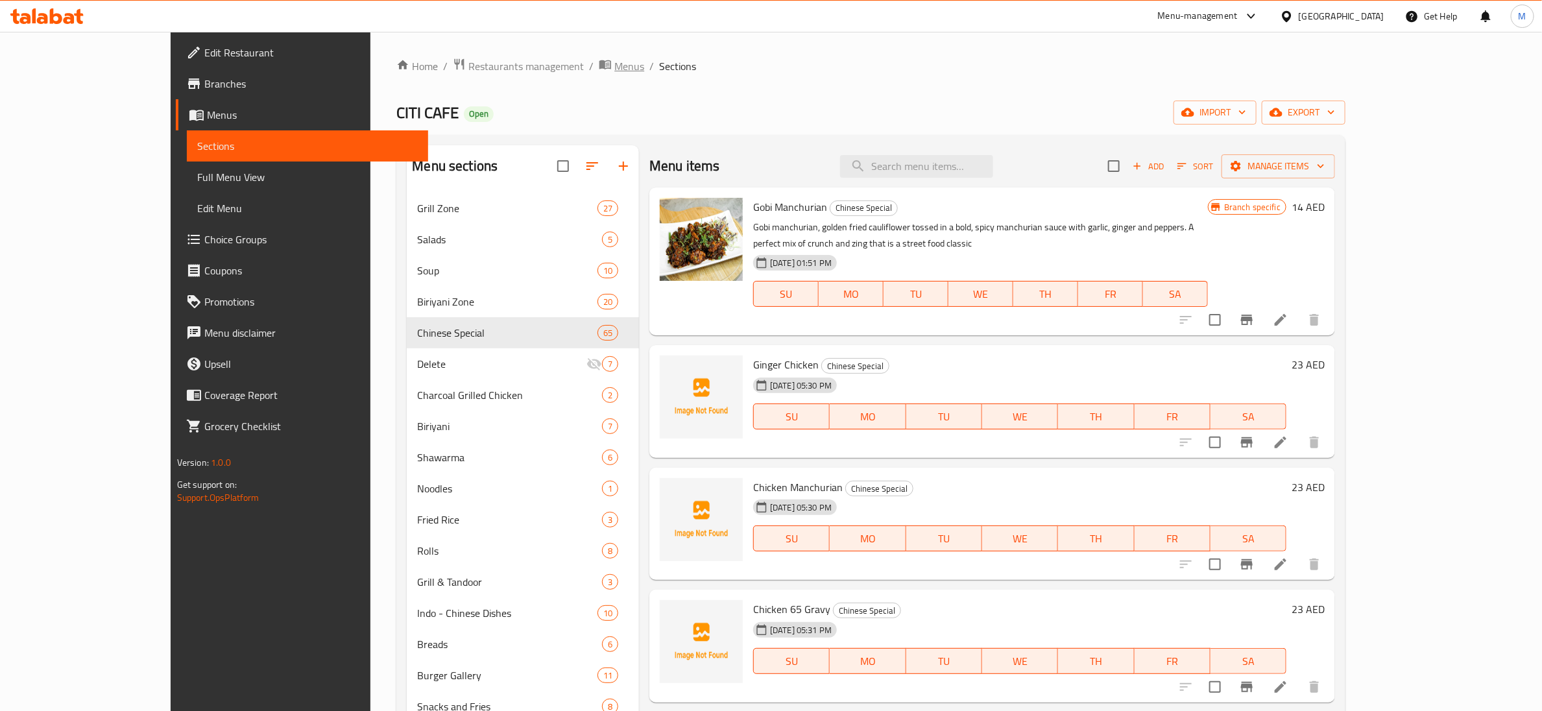
click at [614, 68] on span "Menus" at bounding box center [629, 66] width 30 height 16
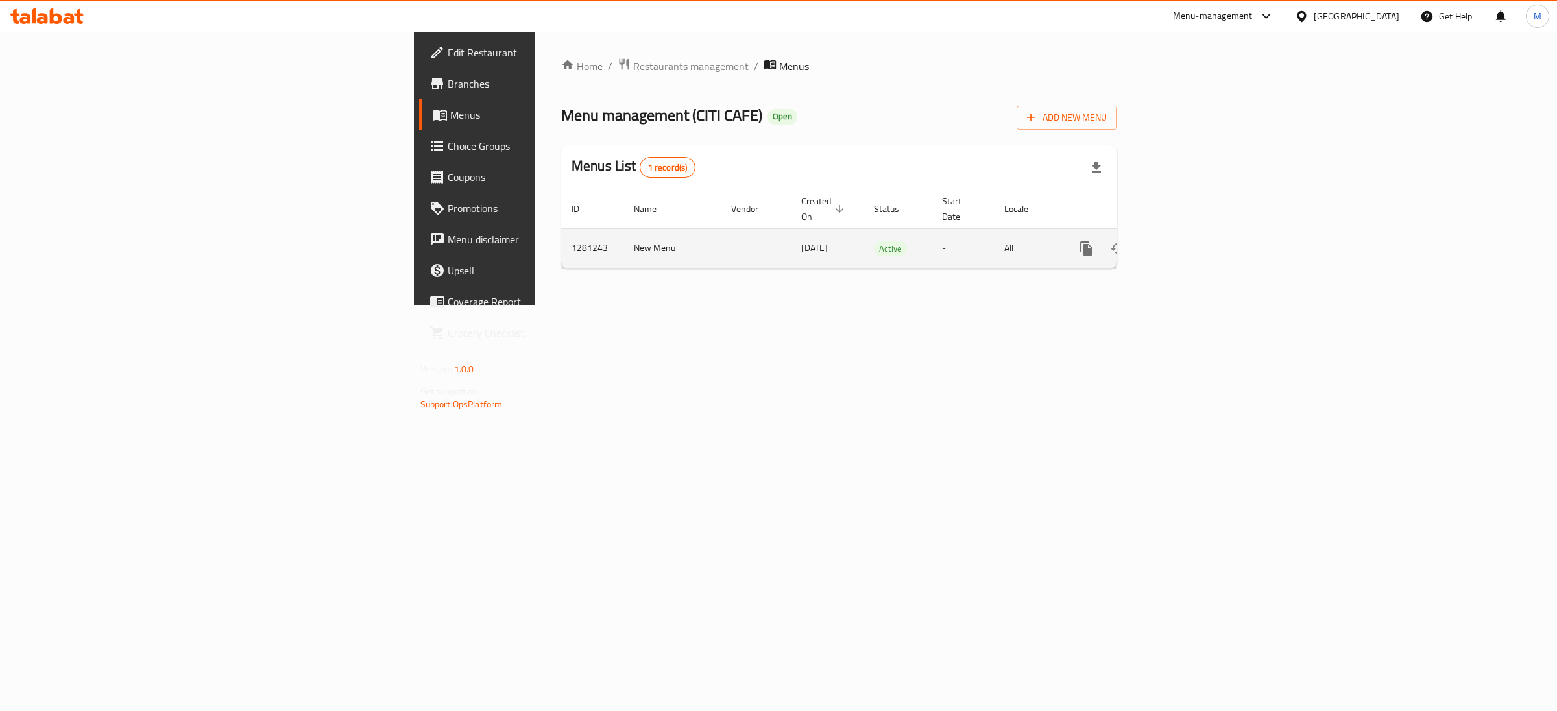
click at [561, 232] on td "1281243" at bounding box center [592, 248] width 62 height 40
copy td "1281243"
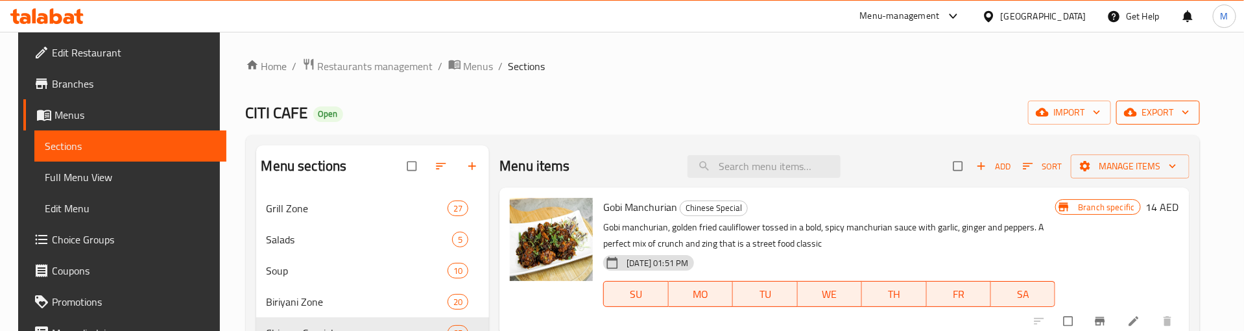
click at [1187, 104] on span "export" at bounding box center [1158, 112] width 63 height 16
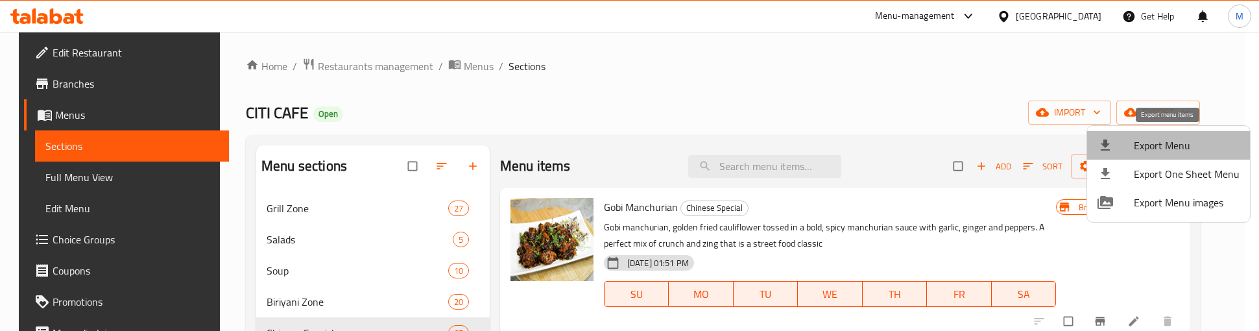
click at [1175, 142] on span "Export Menu" at bounding box center [1187, 146] width 106 height 16
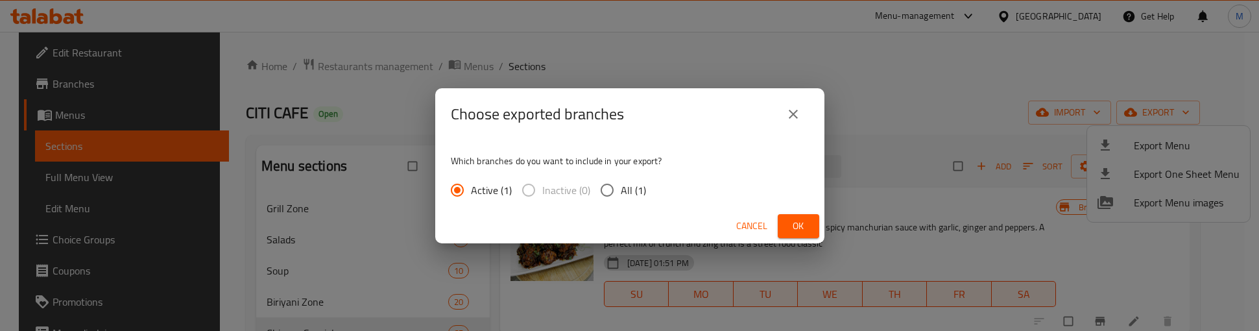
click at [638, 195] on span "All (1)" at bounding box center [633, 190] width 25 height 16
click at [621, 195] on input "All (1)" at bounding box center [606, 189] width 27 height 27
radio input "true"
click at [810, 222] on button "Ok" at bounding box center [799, 226] width 42 height 24
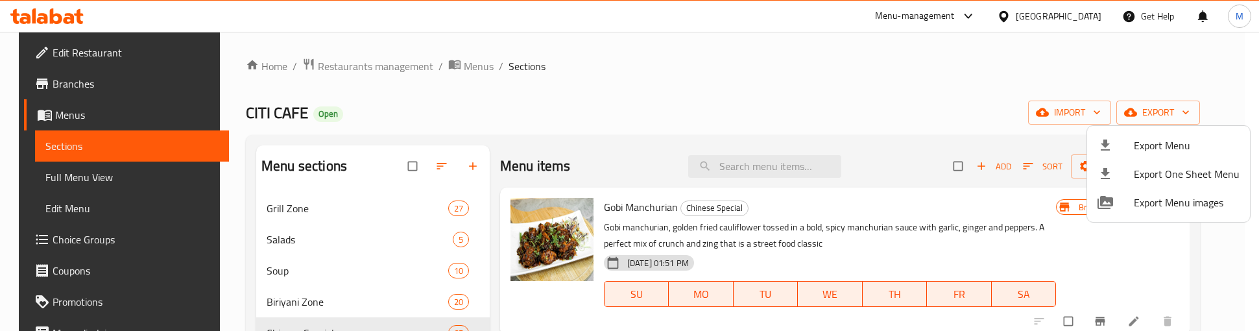
click at [736, 110] on div at bounding box center [629, 165] width 1259 height 331
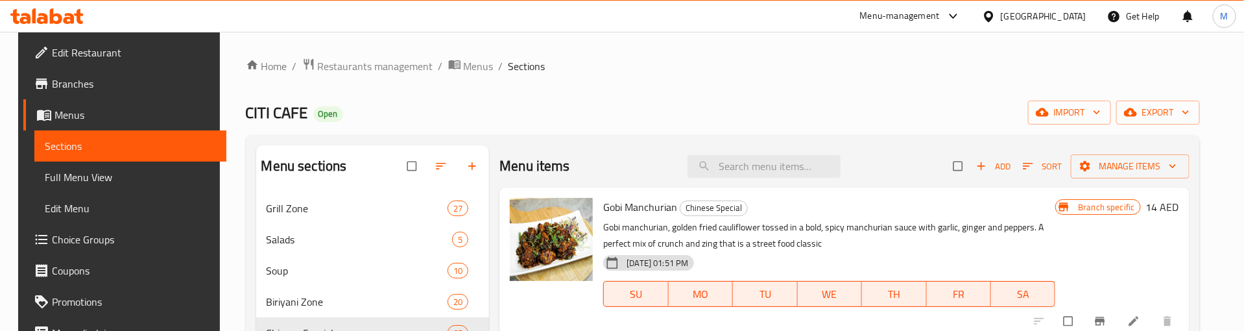
click at [662, 101] on div "CITI CAFE Open import export" at bounding box center [723, 113] width 954 height 24
click at [1192, 108] on icon "button" at bounding box center [1185, 112] width 13 height 13
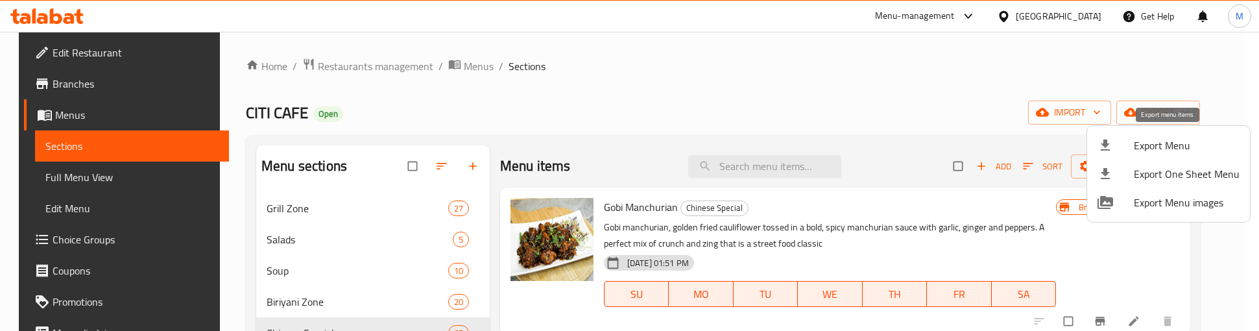
click at [1173, 138] on span "Export Menu" at bounding box center [1187, 146] width 106 height 16
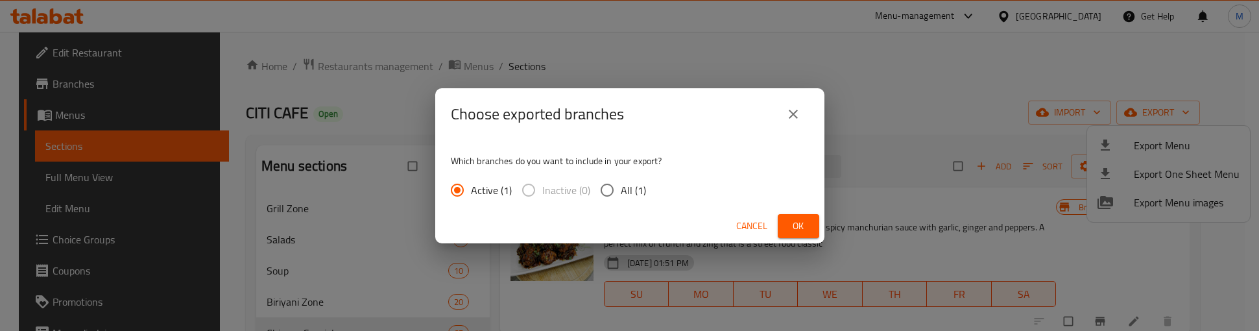
click at [631, 184] on span "All (1)" at bounding box center [633, 190] width 25 height 16
click at [621, 184] on input "All (1)" at bounding box center [606, 189] width 27 height 27
radio input "true"
click at [796, 228] on span "Ok" at bounding box center [798, 226] width 21 height 16
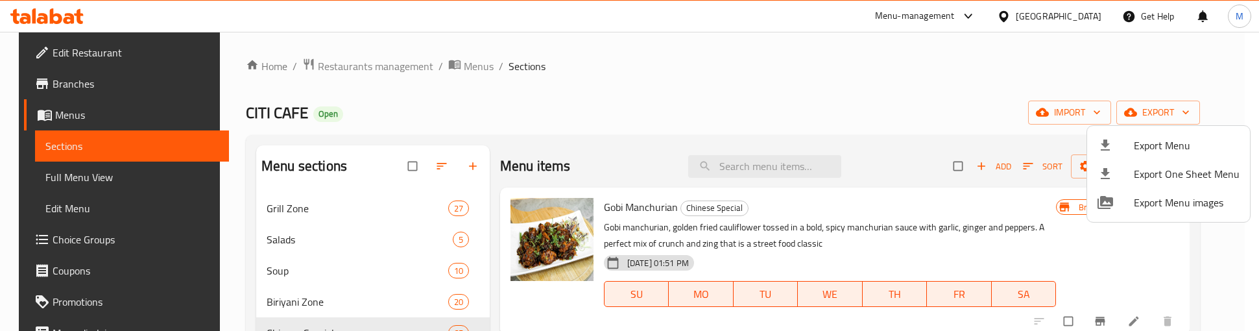
click at [642, 68] on div at bounding box center [629, 165] width 1259 height 331
